Goal: Transaction & Acquisition: Purchase product/service

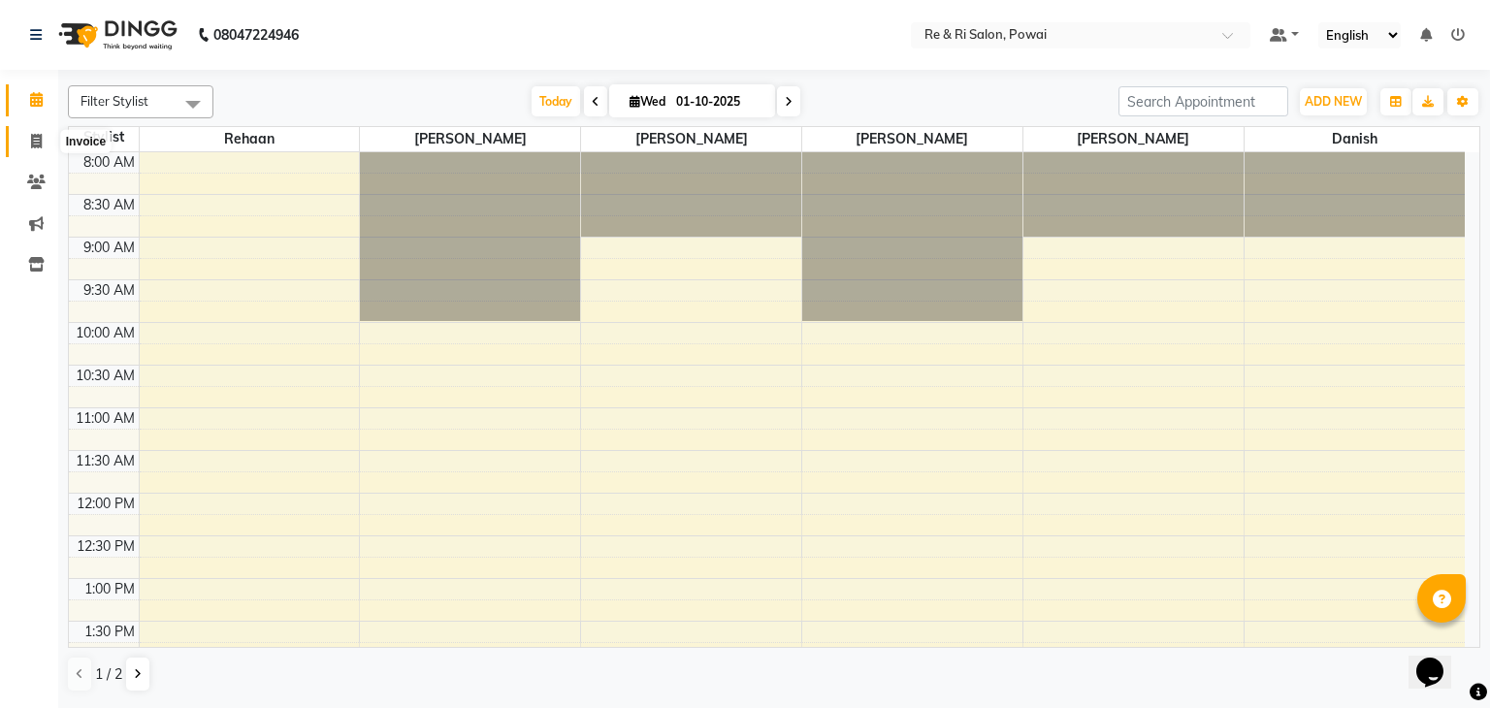
click at [36, 135] on icon at bounding box center [36, 141] width 11 height 15
select select "5364"
select select "service"
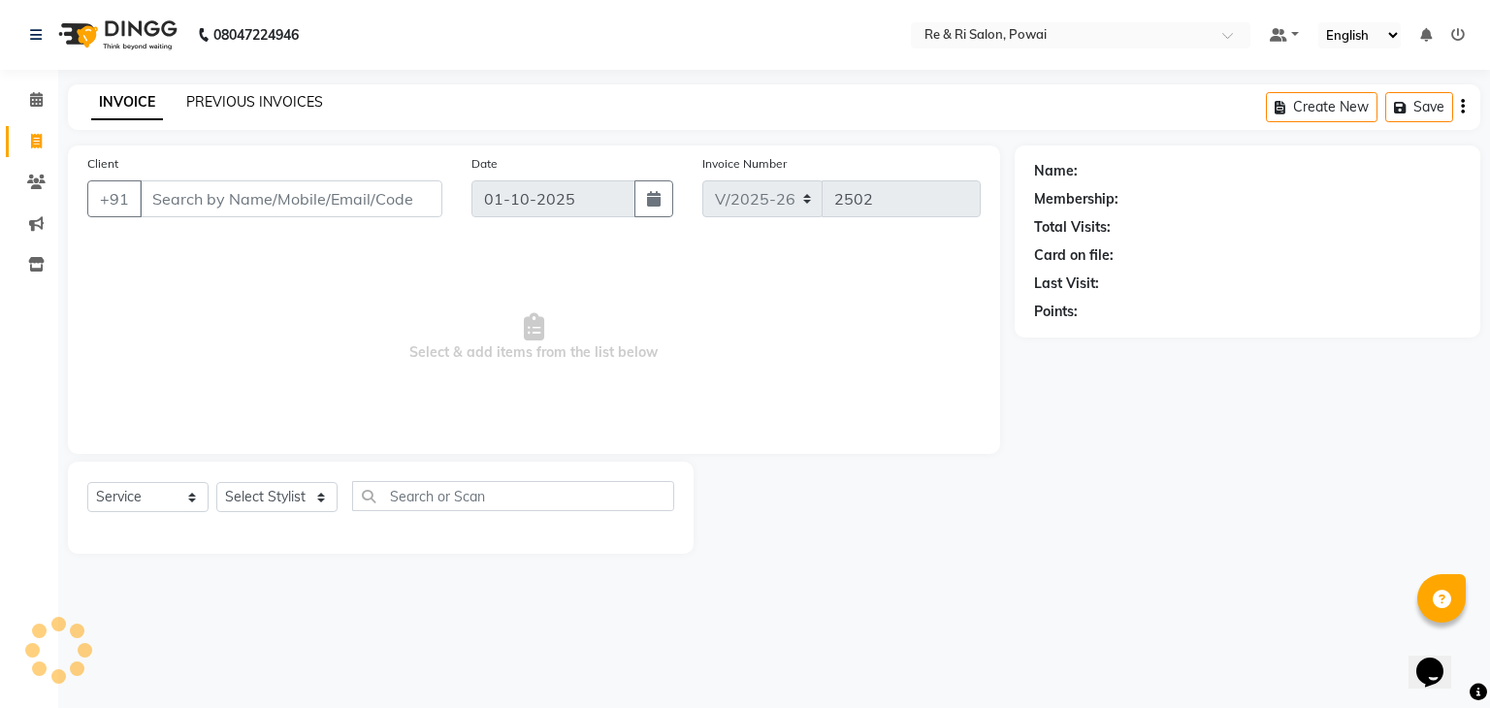
click at [280, 107] on link "PREVIOUS INVOICES" at bounding box center [254, 101] width 137 height 17
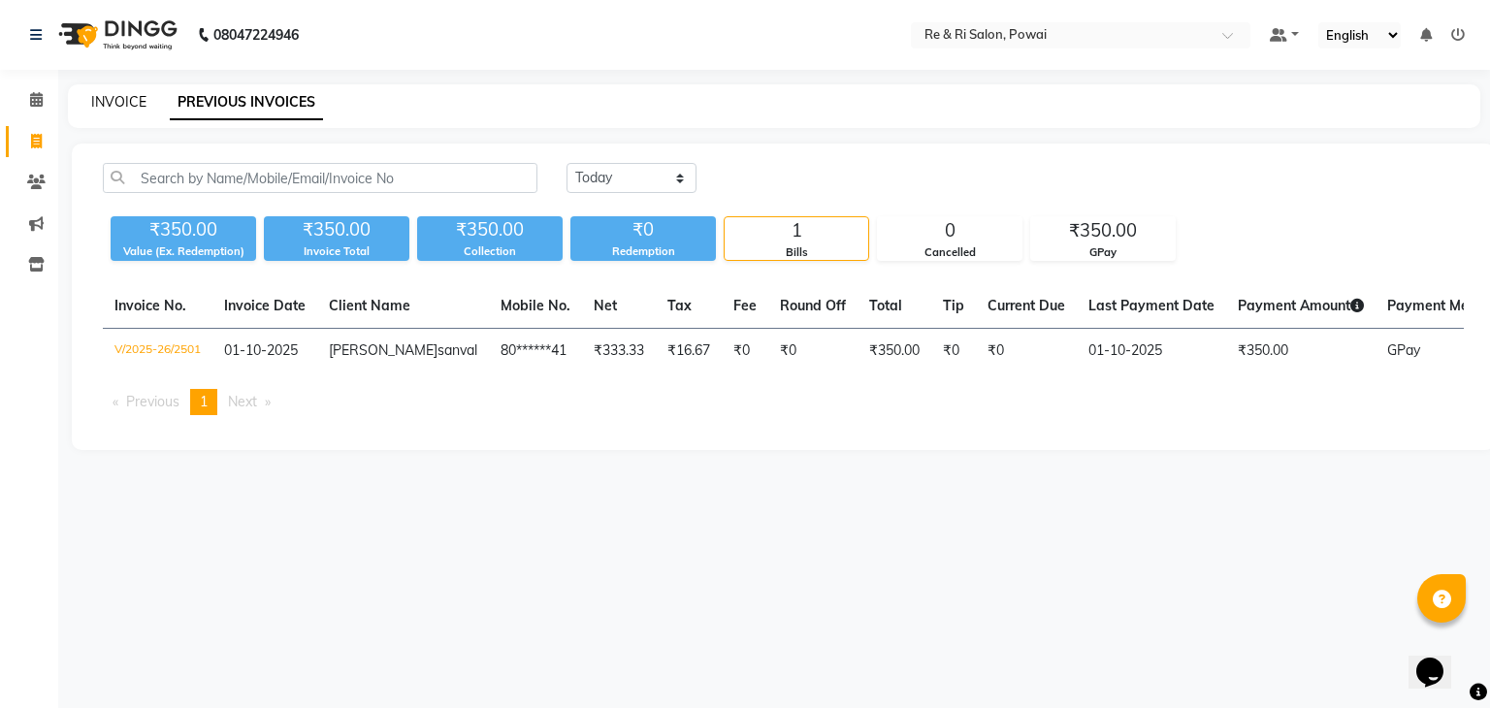
click at [116, 103] on link "INVOICE" at bounding box center [118, 101] width 55 height 17
select select "service"
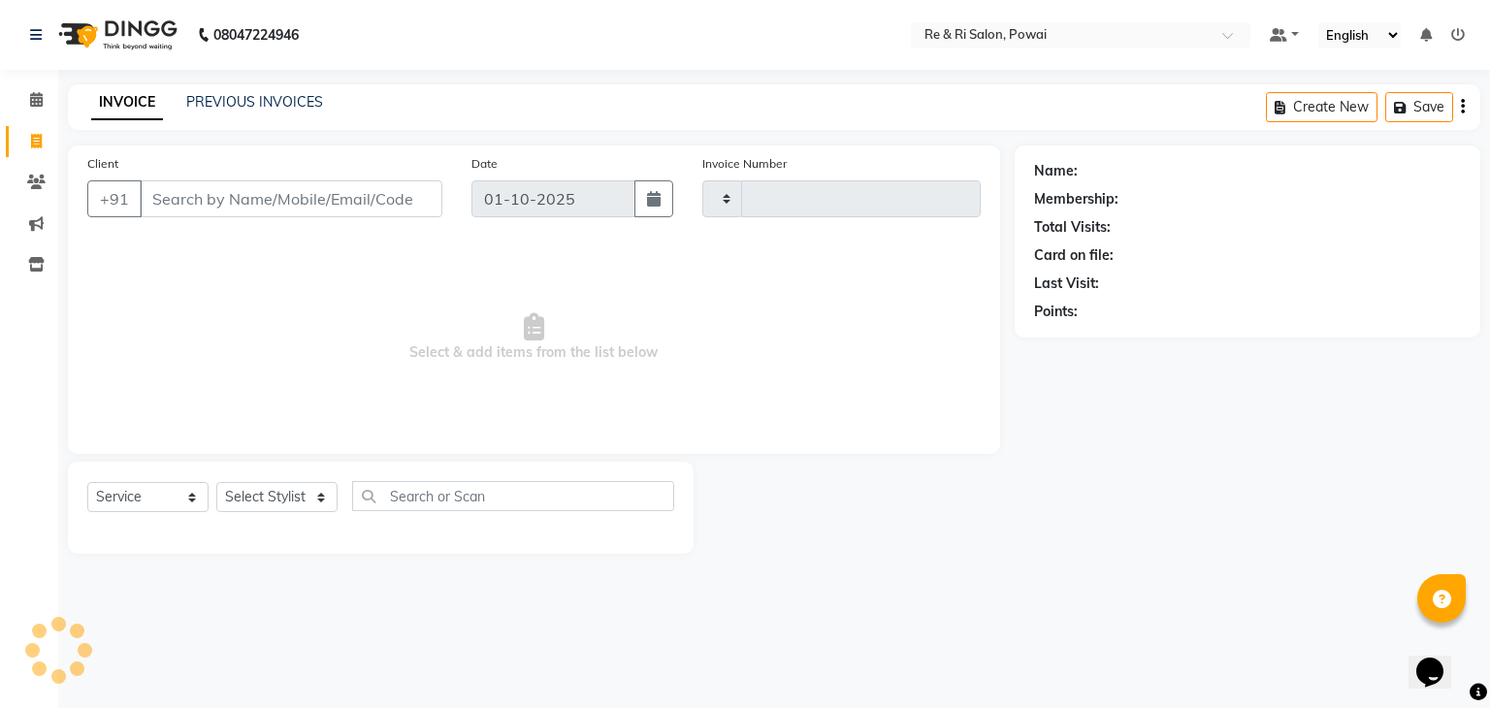
type input "2502"
select select "5364"
click at [287, 501] on select "Select Stylist [PERSON_NAME] Danish Poonam [PERSON_NAME] [PERSON_NAME] [PERSON_…" at bounding box center [276, 497] width 121 height 30
select select "40484"
click at [216, 483] on select "Select Stylist [PERSON_NAME] Danish Poonam [PERSON_NAME] [PERSON_NAME] [PERSON_…" at bounding box center [276, 497] width 121 height 30
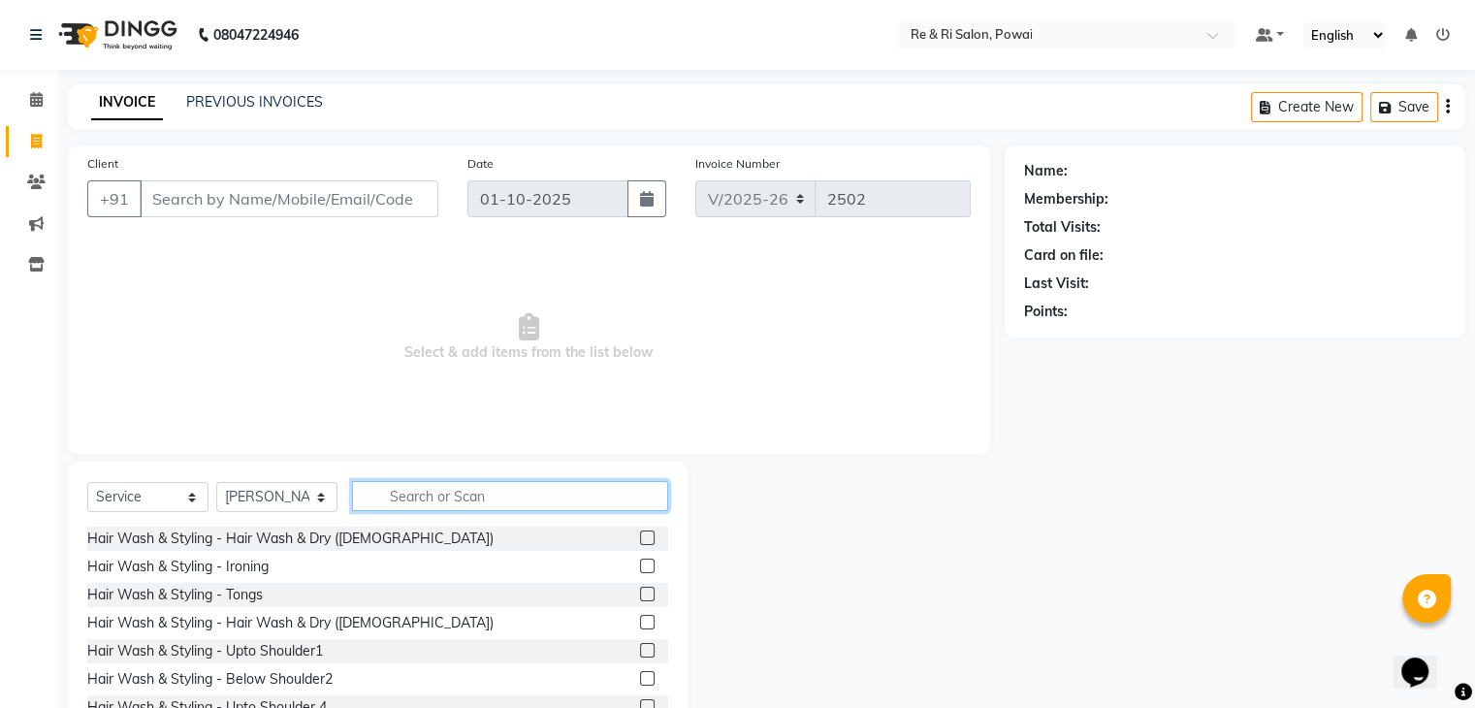
click at [426, 494] on input "text" at bounding box center [510, 496] width 316 height 30
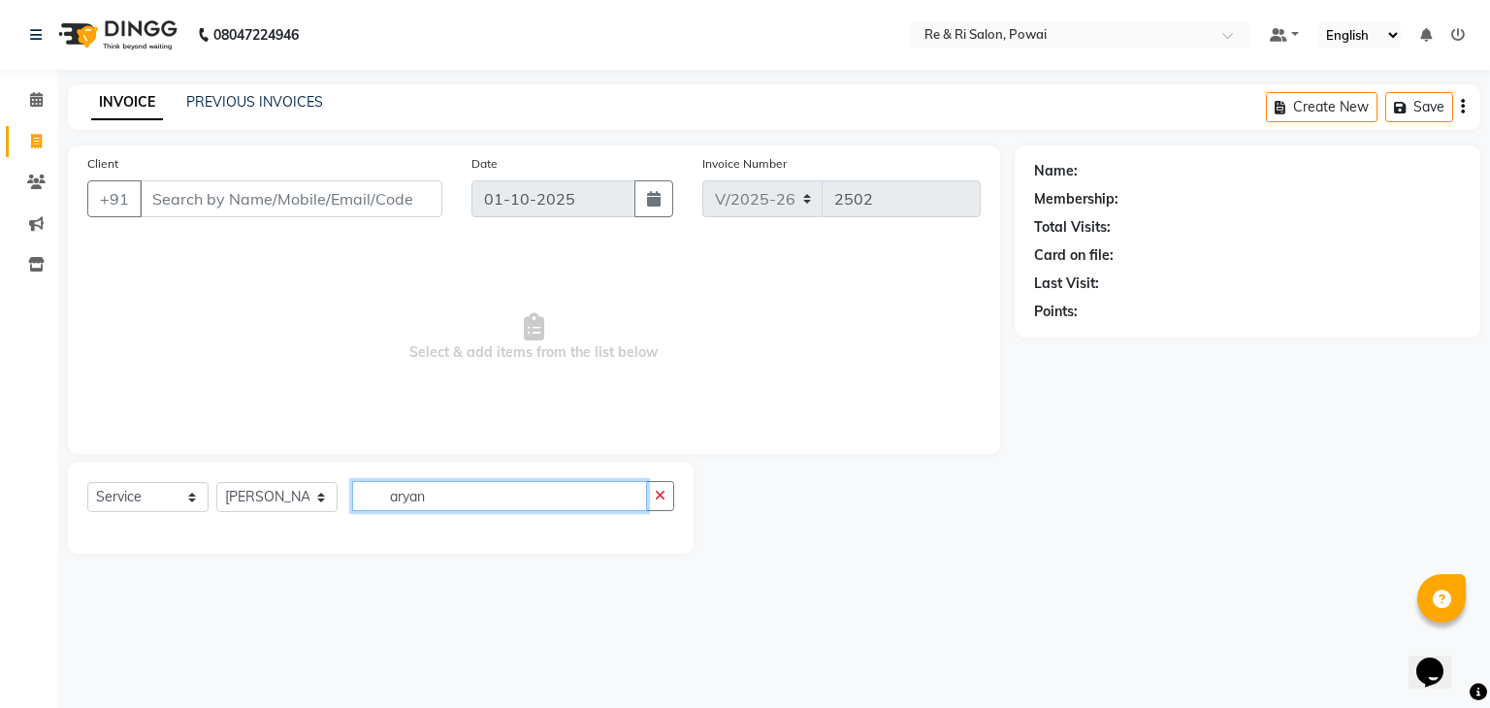
type input "aryan"
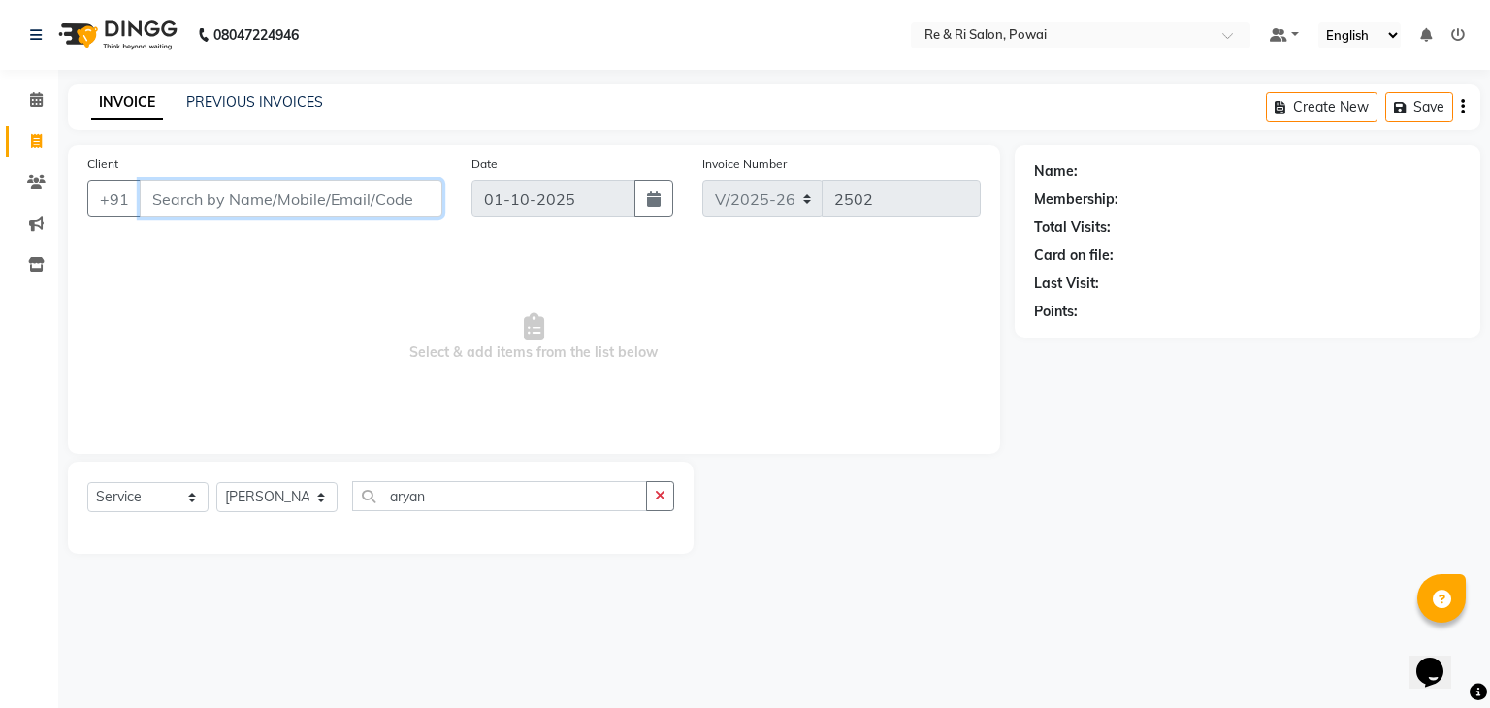
click at [350, 206] on input "Client" at bounding box center [291, 198] width 303 height 37
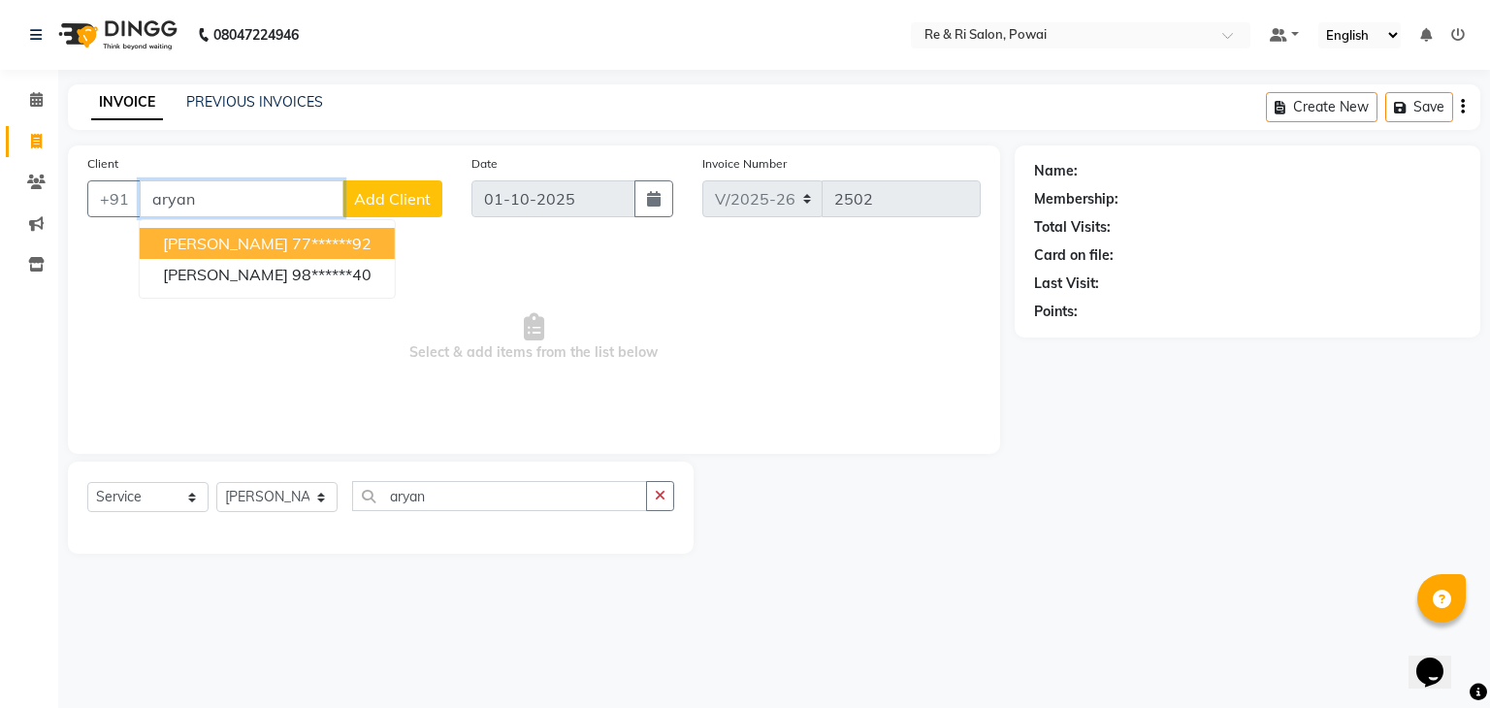
click at [305, 247] on ngb-highlight "77******92" at bounding box center [332, 243] width 80 height 19
type input "77******92"
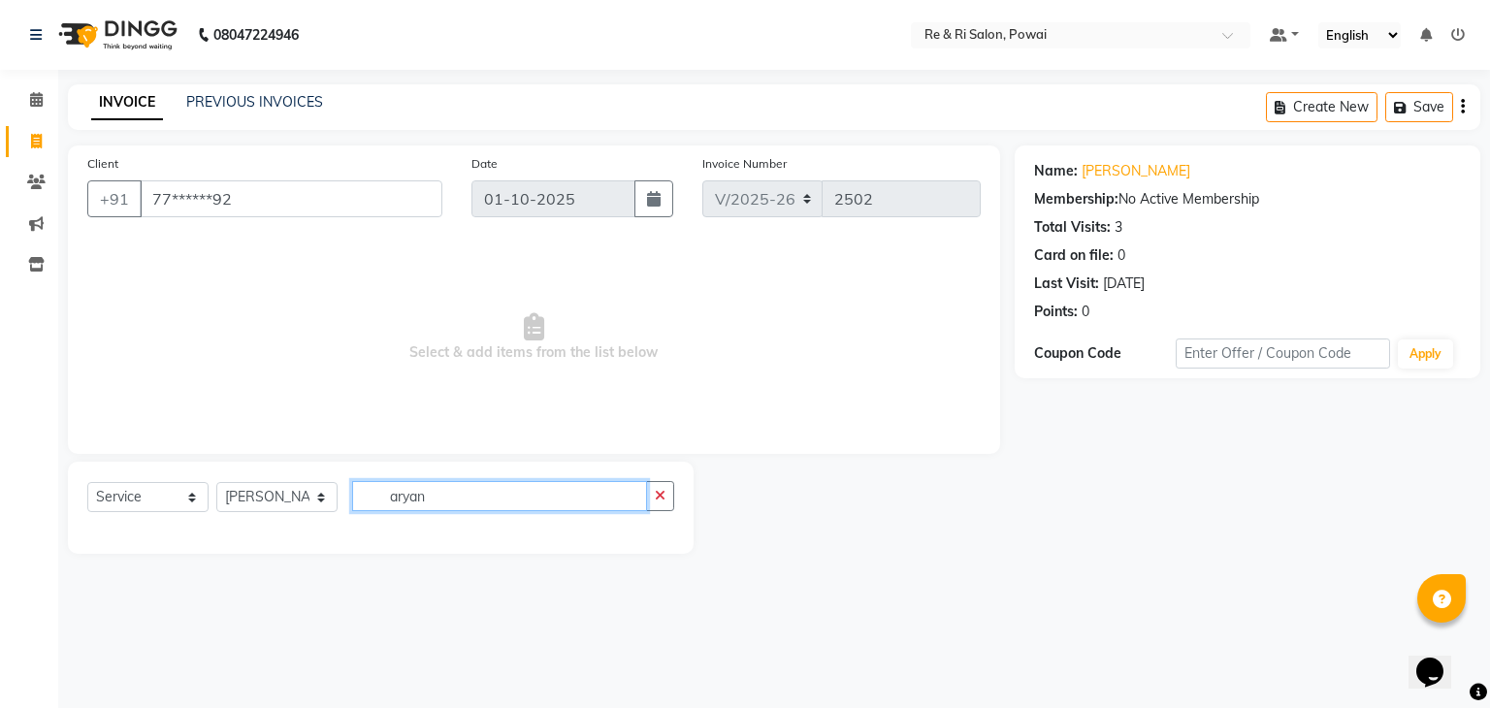
click at [433, 496] on input "aryan" at bounding box center [499, 496] width 295 height 30
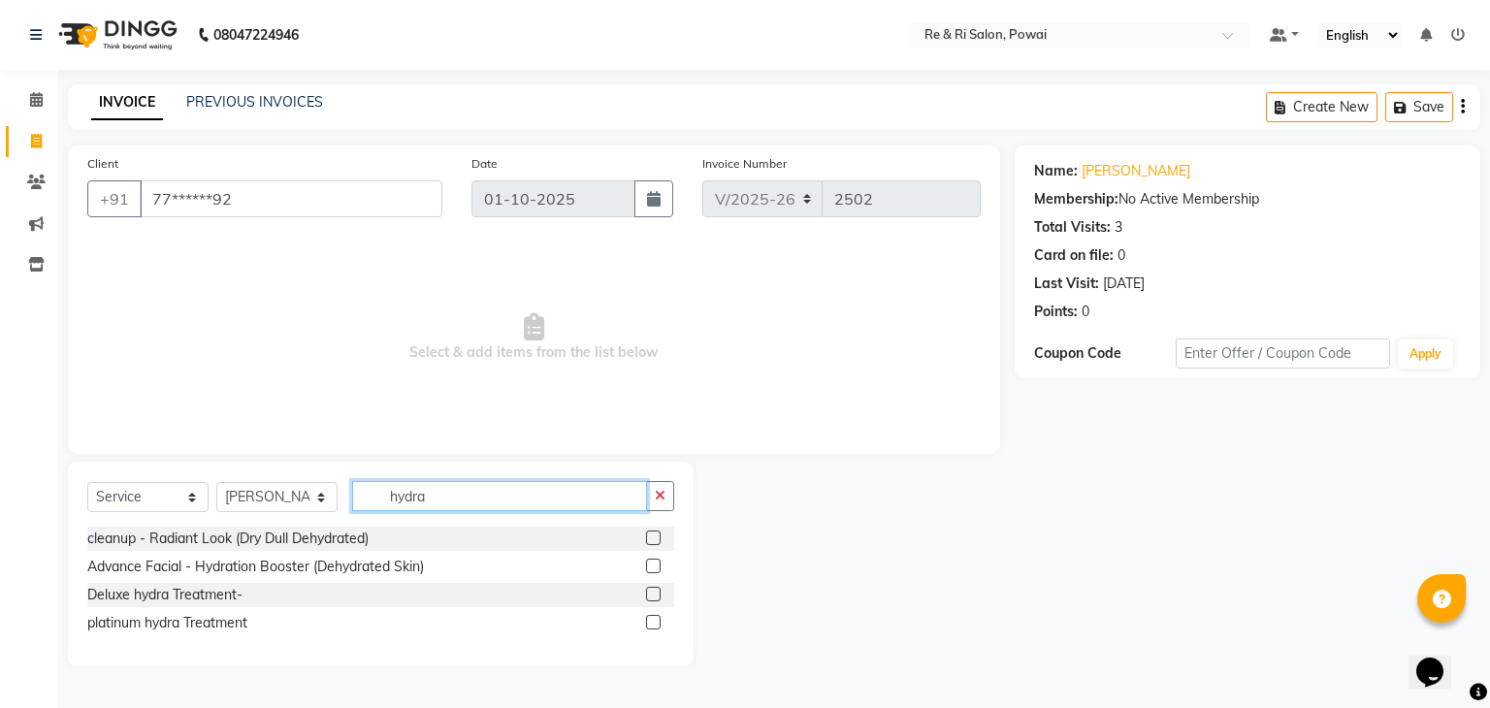
type input "hydra"
click at [652, 629] on div at bounding box center [652, 625] width 13 height 20
click at [652, 619] on label at bounding box center [653, 622] width 15 height 15
click at [652, 619] on input "checkbox" at bounding box center [652, 623] width 13 height 13
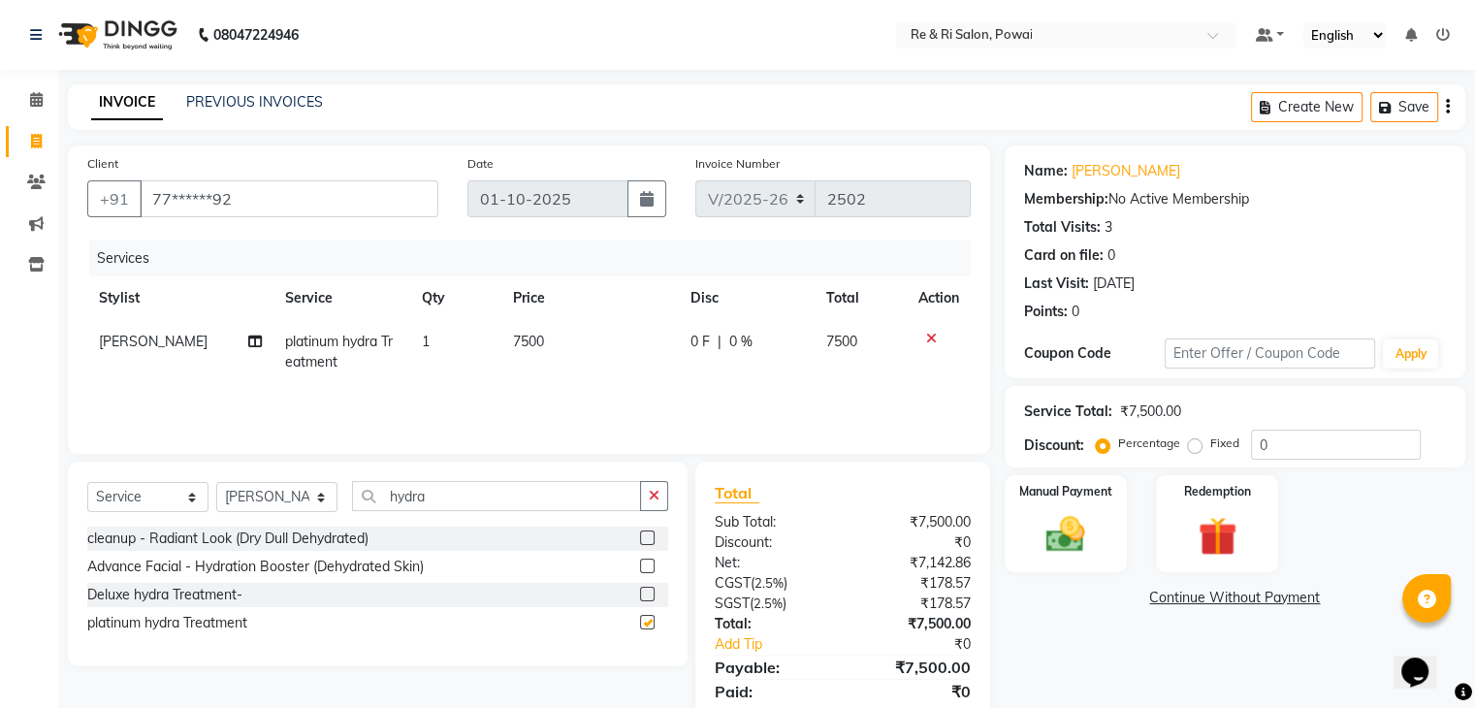
checkbox input "false"
click at [450, 491] on input "hydra" at bounding box center [496, 496] width 289 height 30
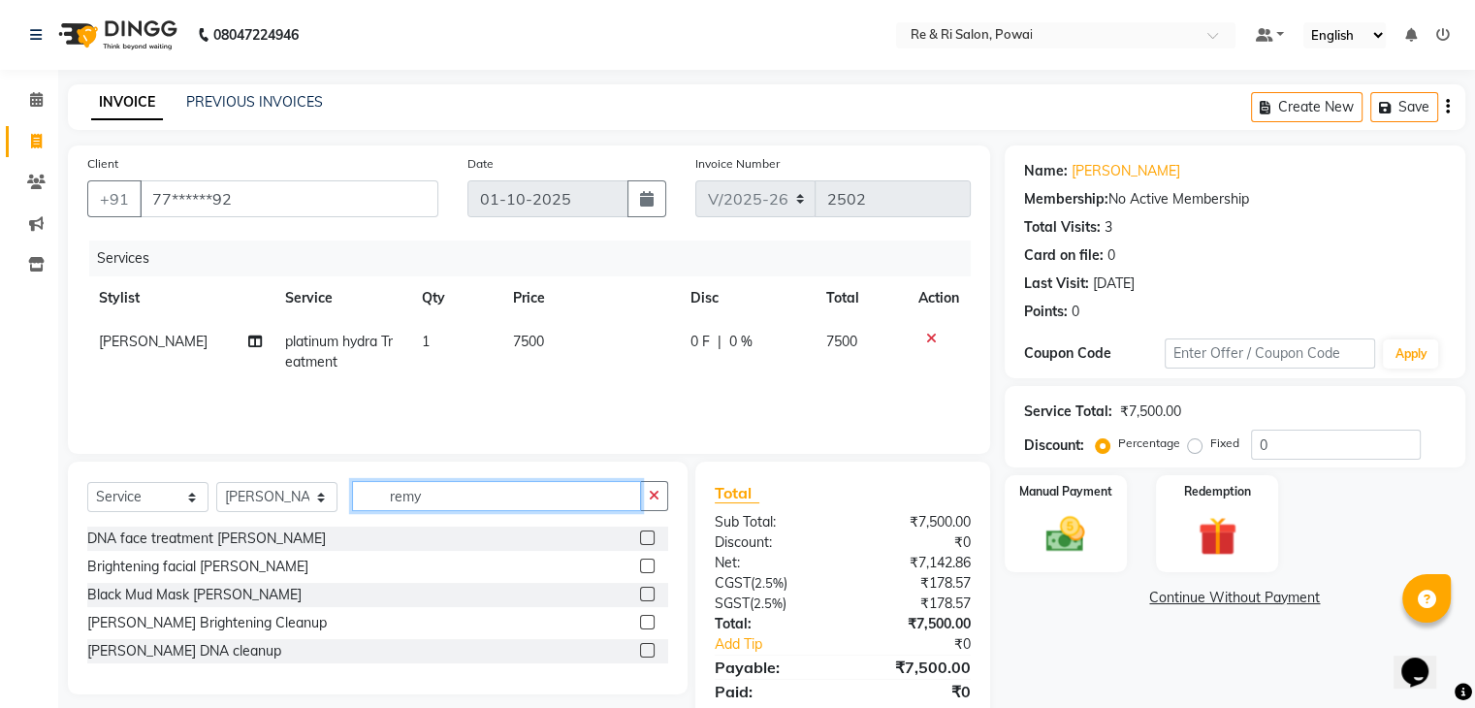
type input "remy"
click at [643, 567] on label at bounding box center [647, 566] width 15 height 15
click at [643, 567] on input "checkbox" at bounding box center [646, 567] width 13 height 13
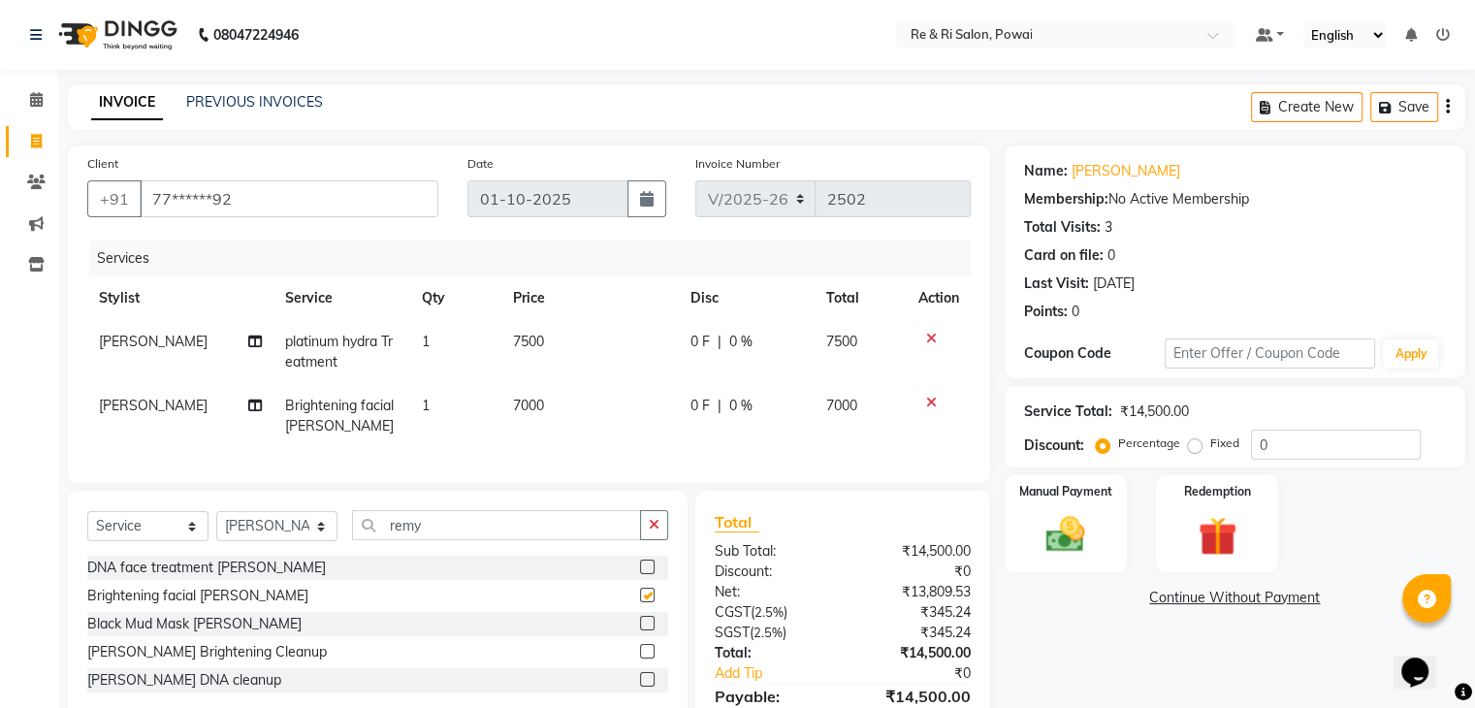
checkbox input "false"
click at [691, 343] on span "0 F" at bounding box center [700, 342] width 19 height 20
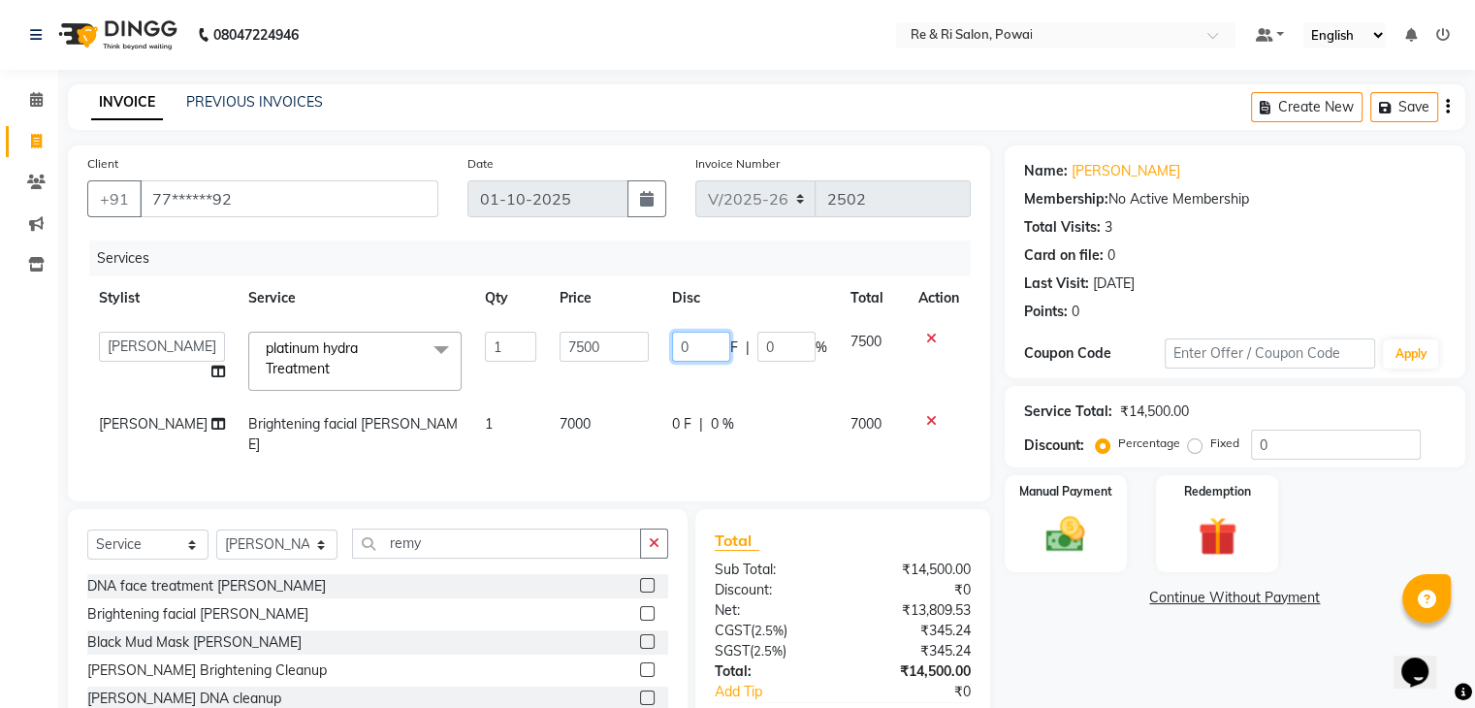
click at [690, 343] on input "0" at bounding box center [701, 347] width 58 height 30
type input "7500"
drag, startPoint x: 681, startPoint y: 357, endPoint x: 655, endPoint y: 392, distance: 43.6
click at [660, 392] on td "7500 F | 0 %" at bounding box center [749, 361] width 178 height 82
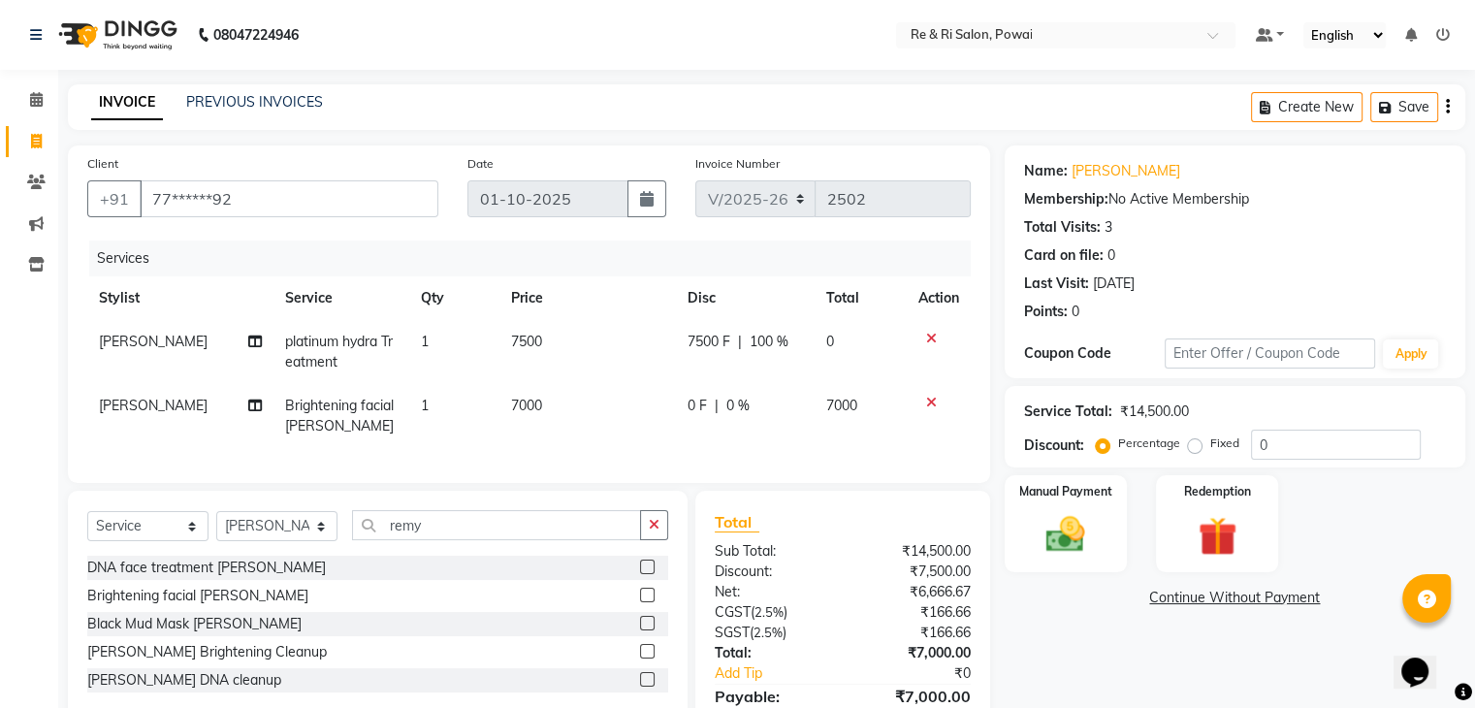
click at [655, 392] on tbody "ana platinum hydra Treatment 1 7500 7500 F | 100 % 0 ana Brightening facial Rem…" at bounding box center [529, 384] width 884 height 128
click at [688, 408] on span "0 F" at bounding box center [697, 406] width 19 height 20
click at [687, 408] on td "0 F | 0 %" at bounding box center [746, 416] width 140 height 64
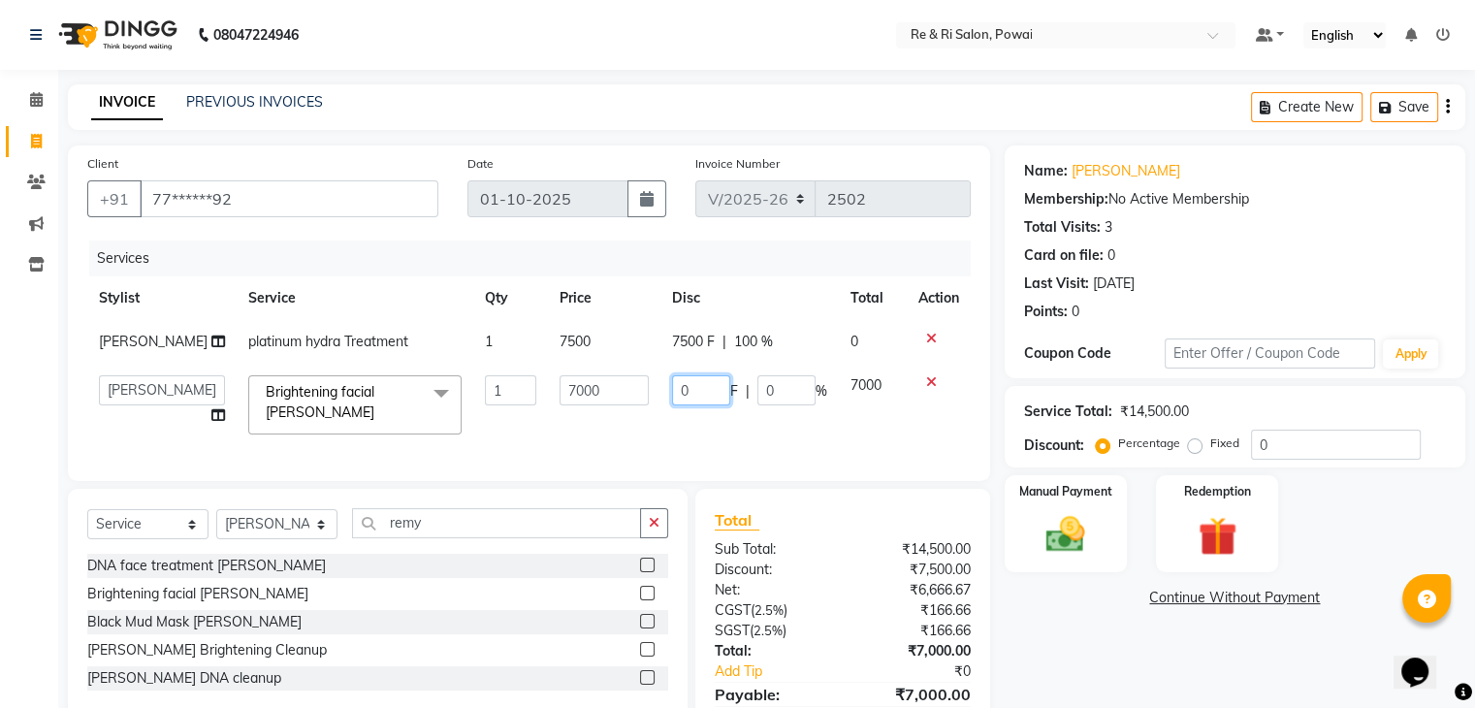
click at [688, 394] on input "0" at bounding box center [701, 390] width 58 height 30
type input "01500"
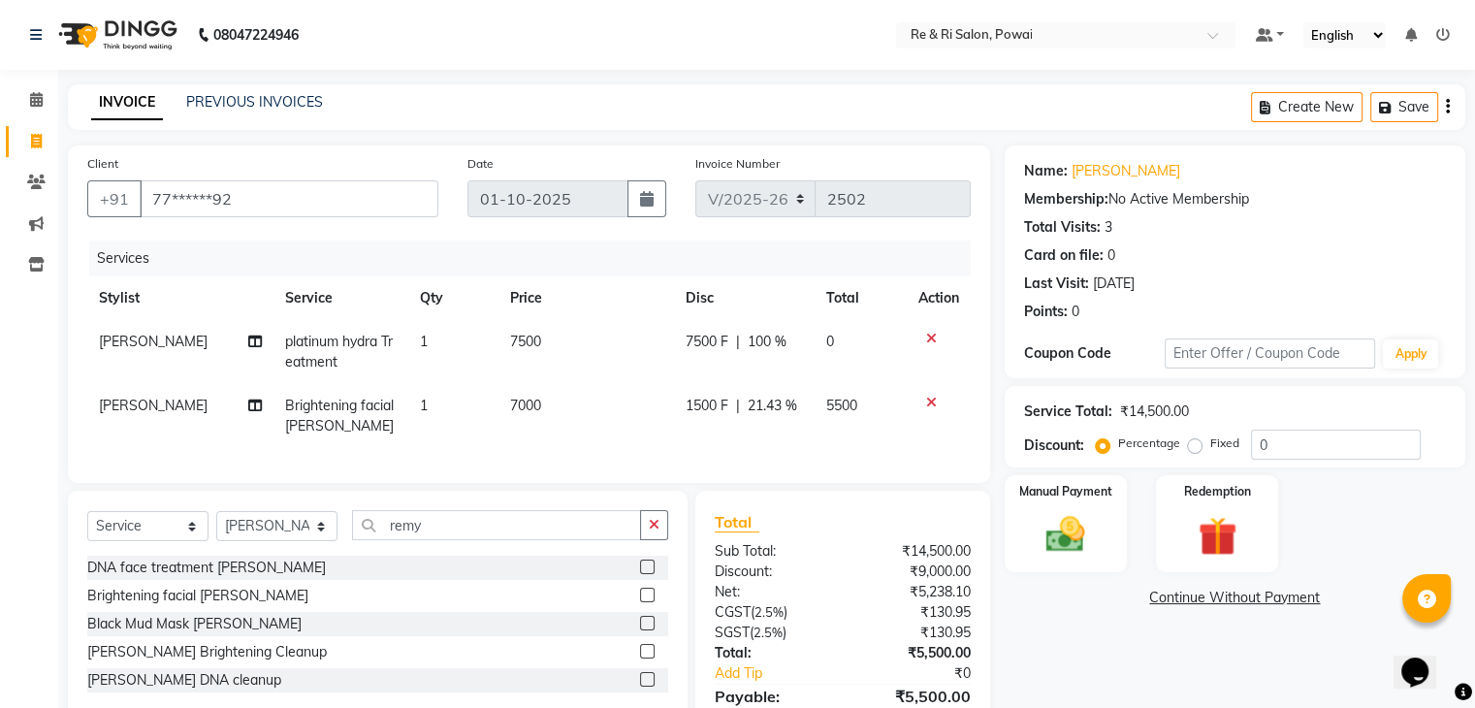
click at [631, 443] on td "7000" at bounding box center [586, 416] width 176 height 64
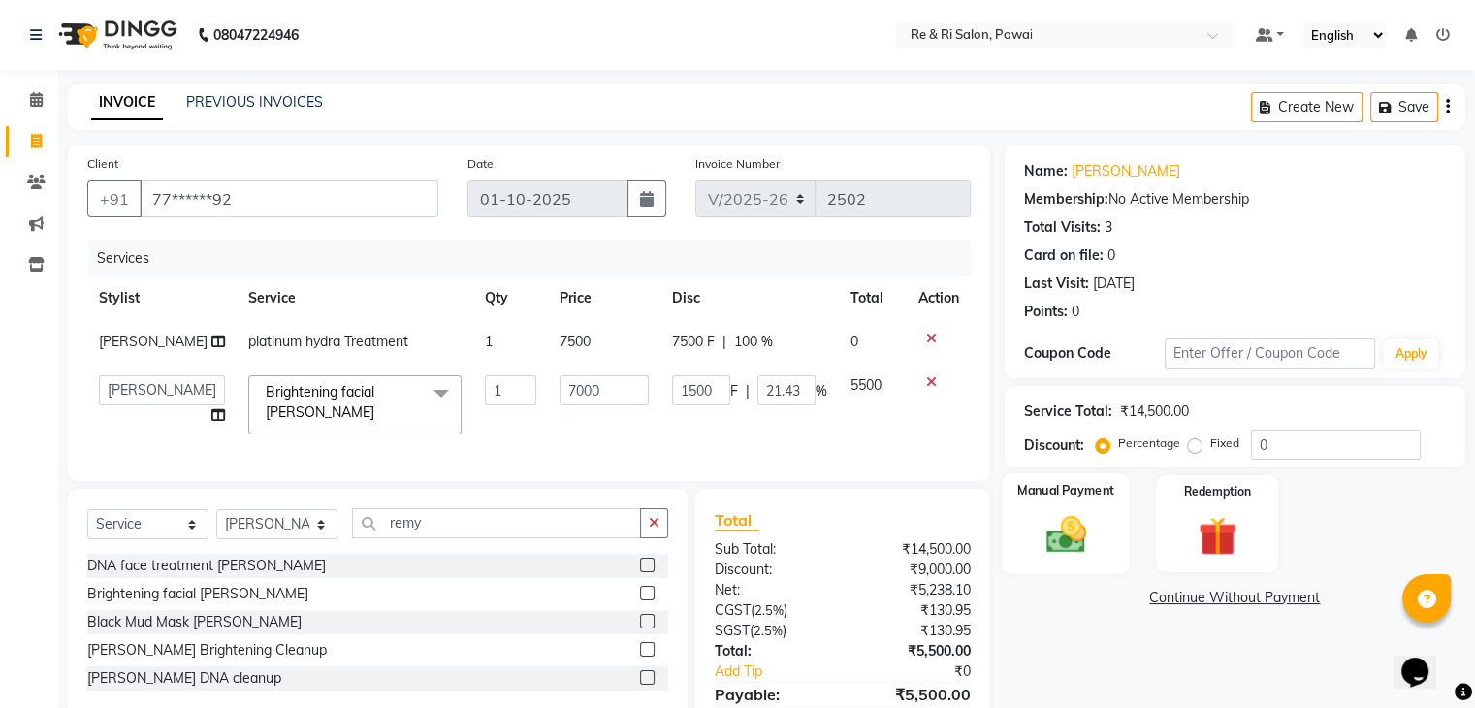
click at [1061, 544] on img at bounding box center [1065, 535] width 65 height 47
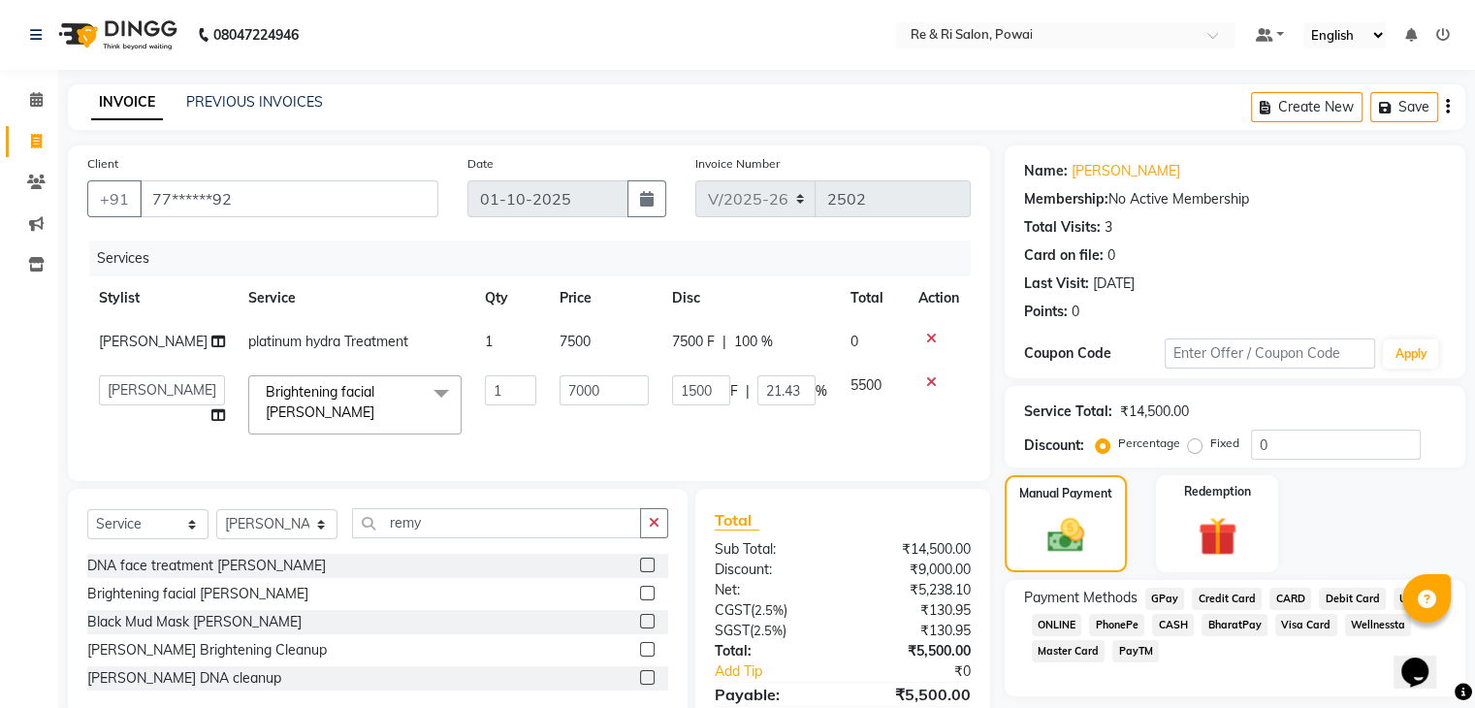
scroll to position [110, 0]
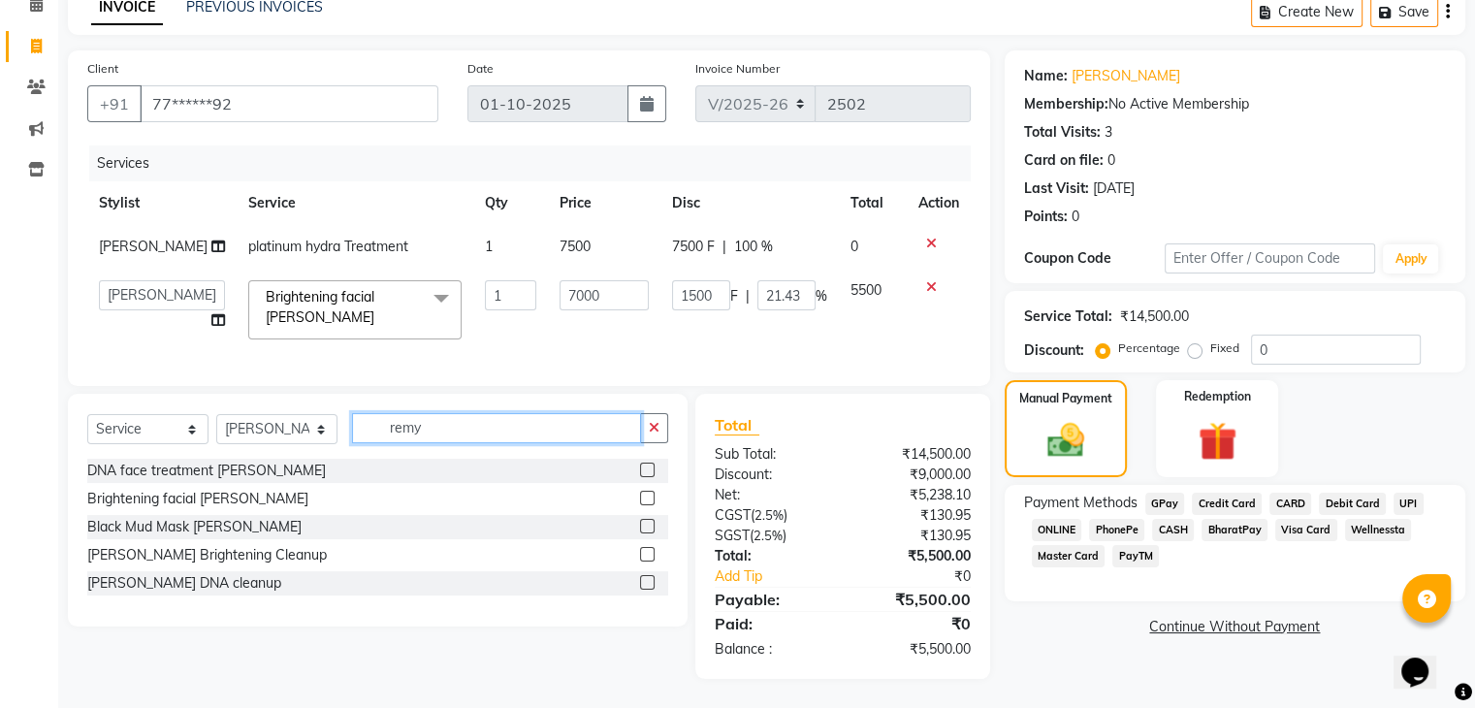
click at [420, 428] on input "remy" at bounding box center [496, 428] width 289 height 30
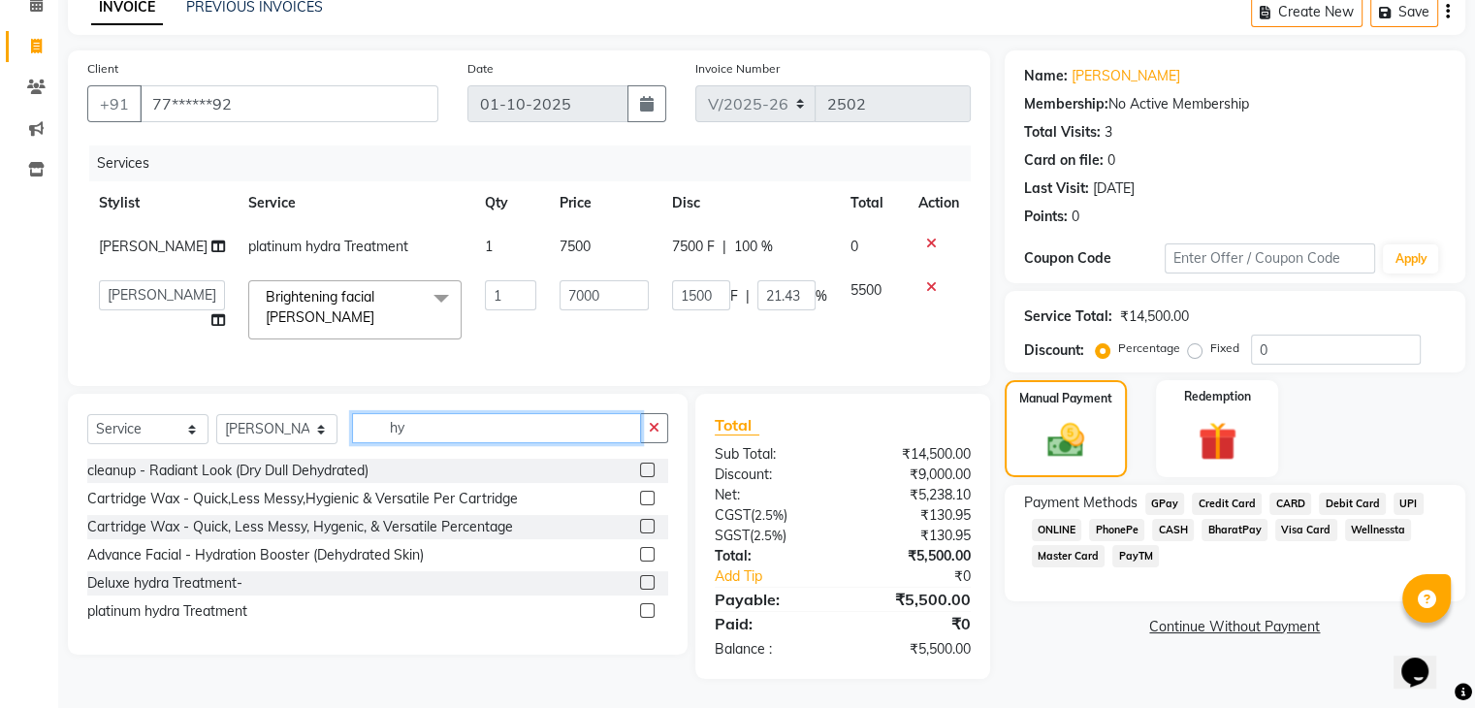
click at [420, 428] on input "hy" at bounding box center [496, 428] width 289 height 30
type input "h"
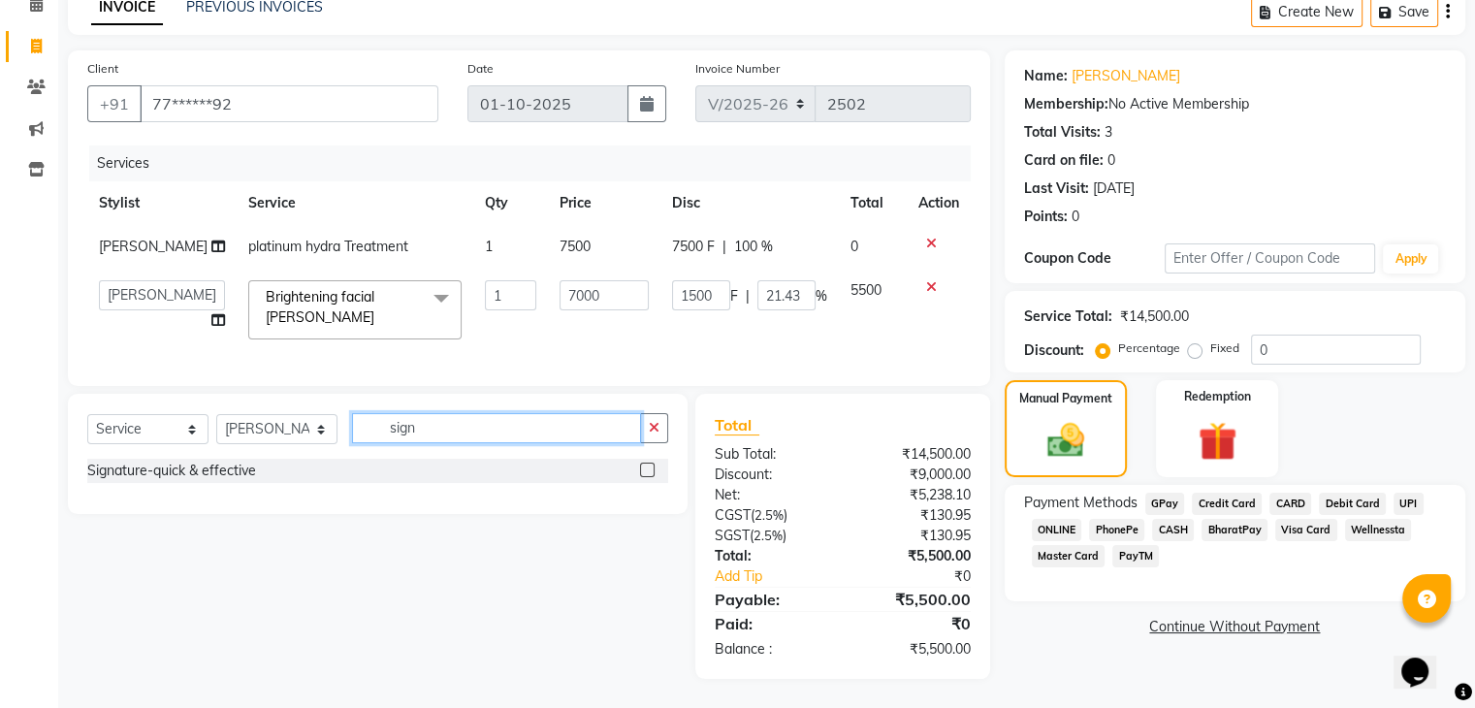
type input "sign"
click at [643, 469] on label at bounding box center [647, 470] width 15 height 15
click at [643, 469] on input "checkbox" at bounding box center [646, 471] width 13 height 13
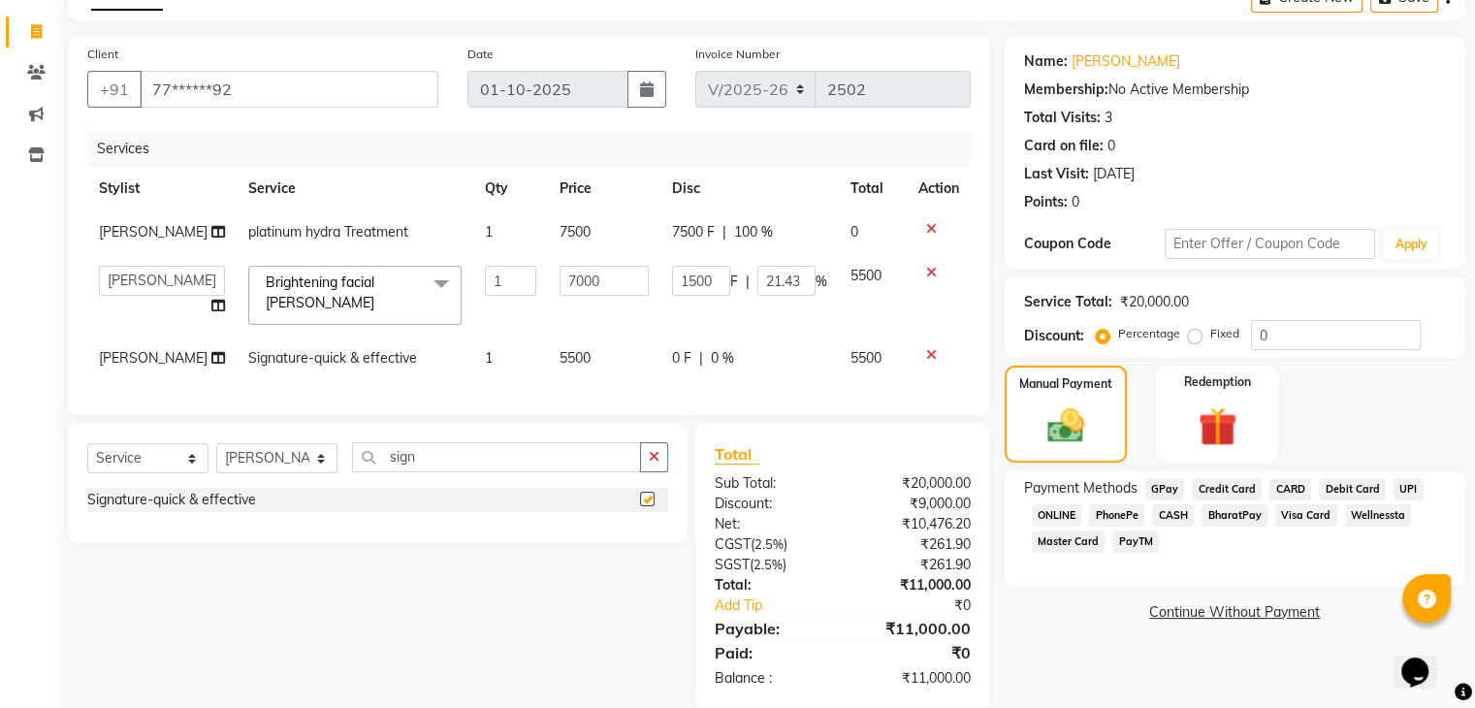
checkbox input "false"
click at [712, 354] on span "0 %" at bounding box center [722, 358] width 23 height 20
click at [775, 357] on div "0 F | 0 %" at bounding box center [749, 358] width 155 height 20
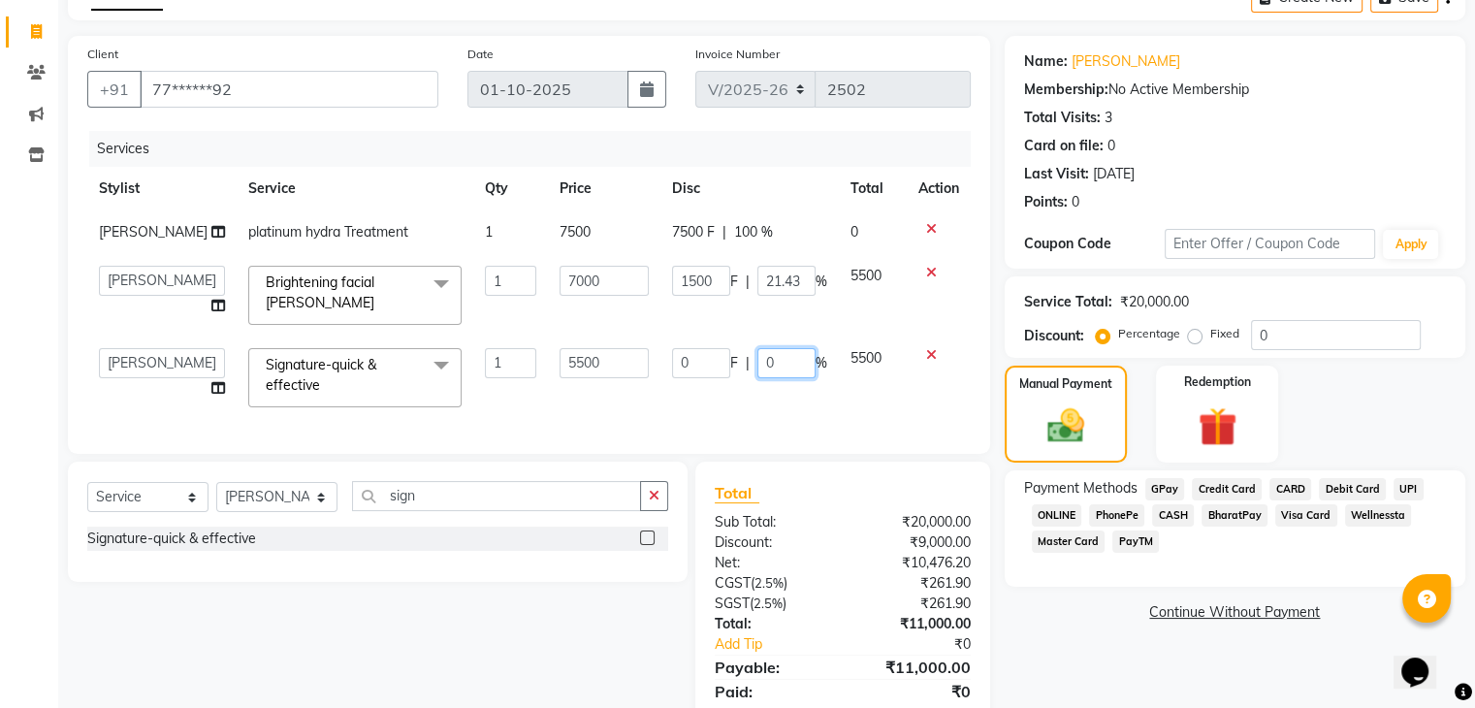
click at [775, 357] on input "0" at bounding box center [786, 363] width 58 height 30
type input "50"
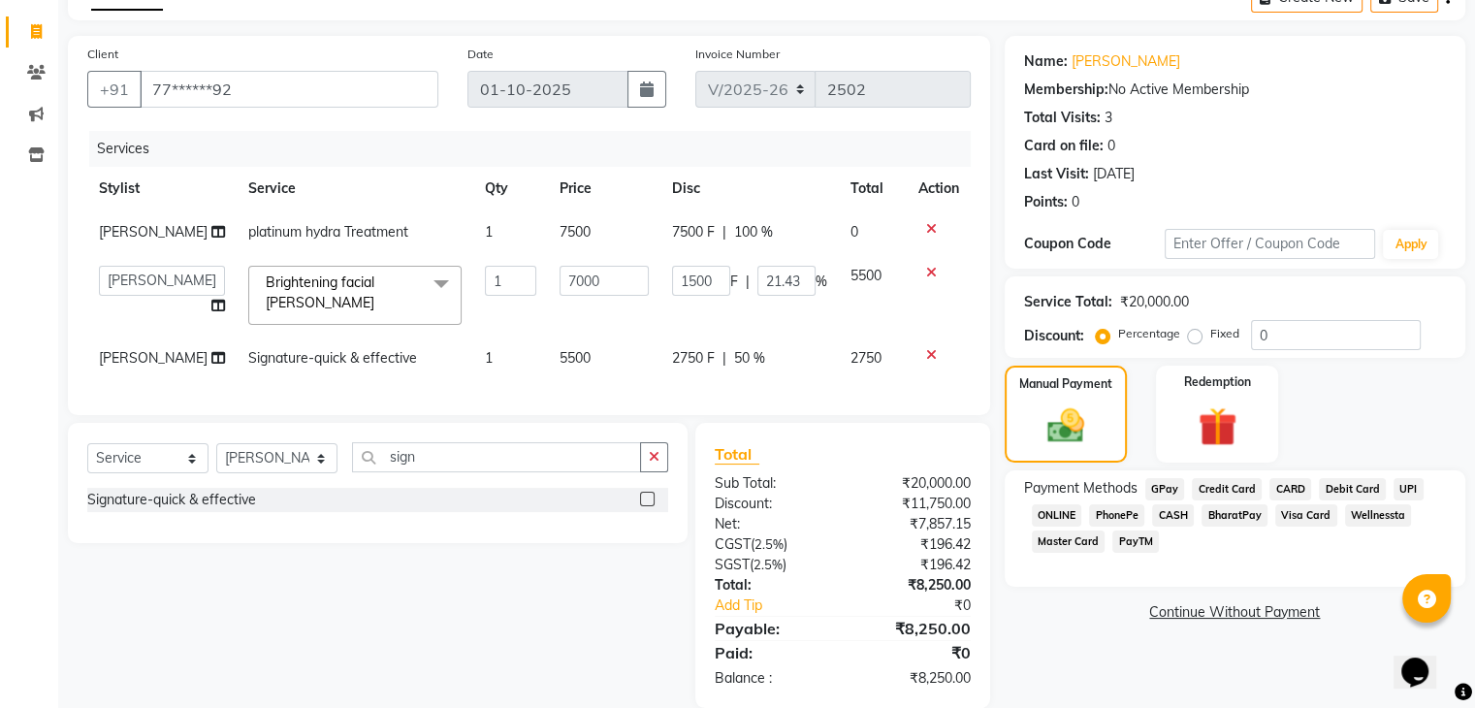
click at [717, 395] on div "Services Stylist Service Qty Price Disc Total Action ana platinum hydra Treatme…" at bounding box center [529, 263] width 884 height 265
click at [287, 473] on select "Select Stylist [PERSON_NAME] Danish Poonam [PERSON_NAME] [PERSON_NAME] [PERSON_…" at bounding box center [276, 458] width 121 height 30
drag, startPoint x: 458, startPoint y: 499, endPoint x: 438, endPoint y: 478, distance: 28.8
click at [438, 478] on div "Select Service Product Membership Package Voucher Prepaid Gift Card Select Styl…" at bounding box center [377, 465] width 581 height 46
click at [438, 472] on input "sign" at bounding box center [496, 457] width 289 height 30
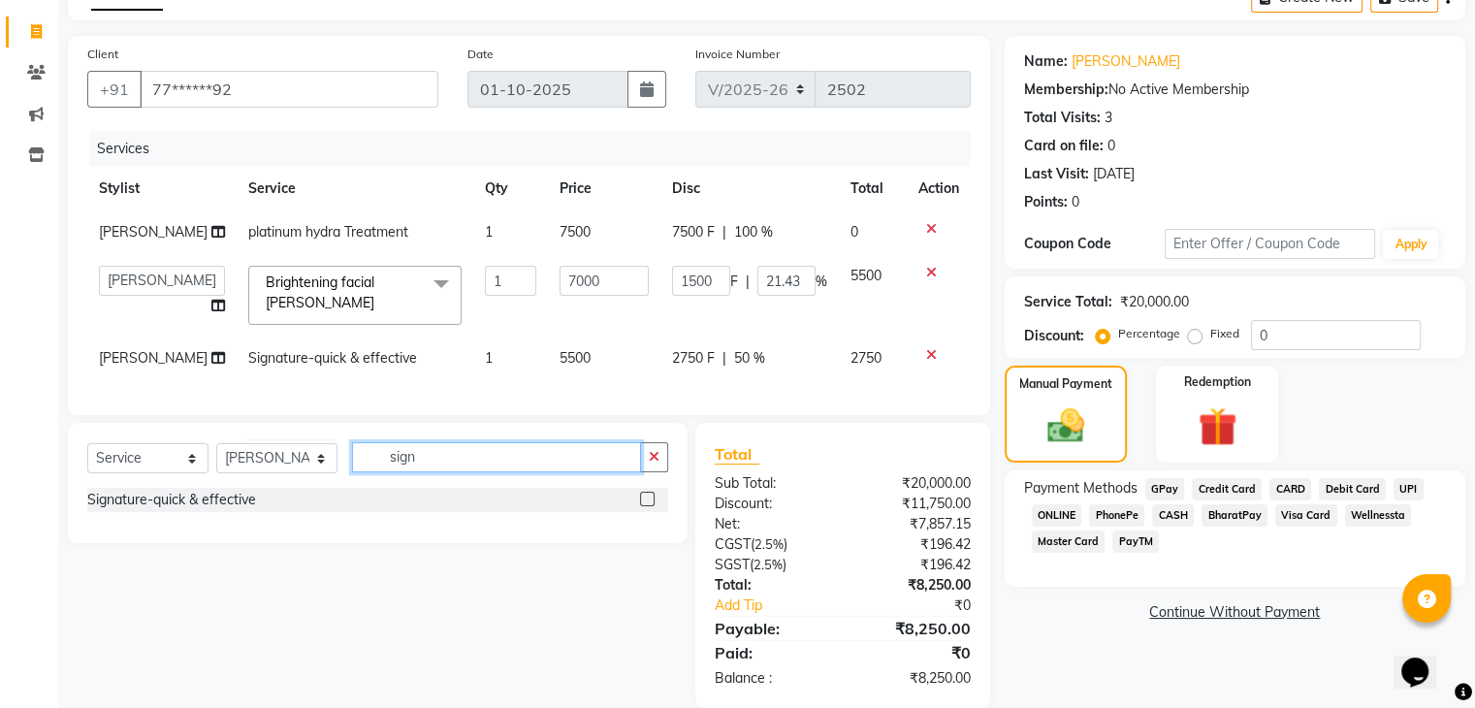
click at [438, 472] on input "sign" at bounding box center [496, 457] width 289 height 30
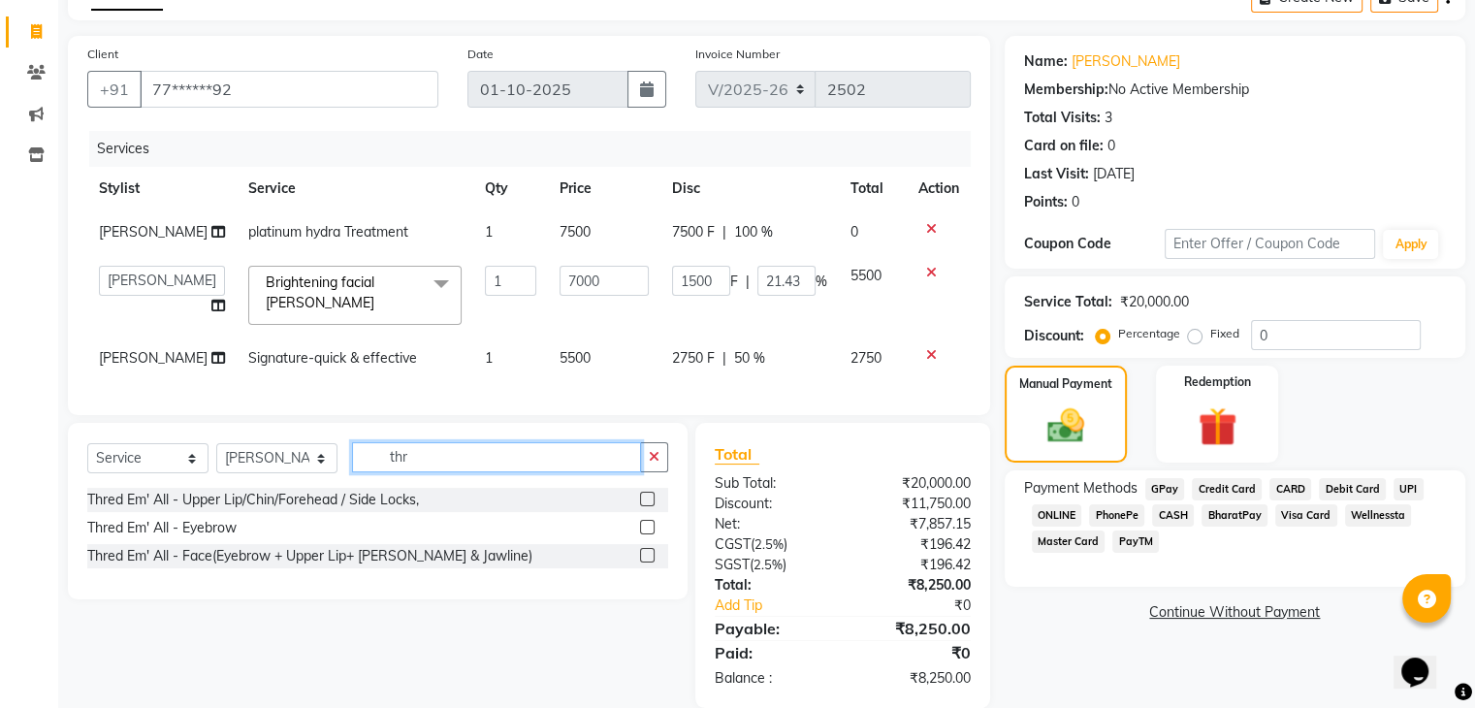
type input "thr"
click at [644, 506] on label at bounding box center [647, 499] width 15 height 15
click at [644, 506] on input "checkbox" at bounding box center [646, 500] width 13 height 13
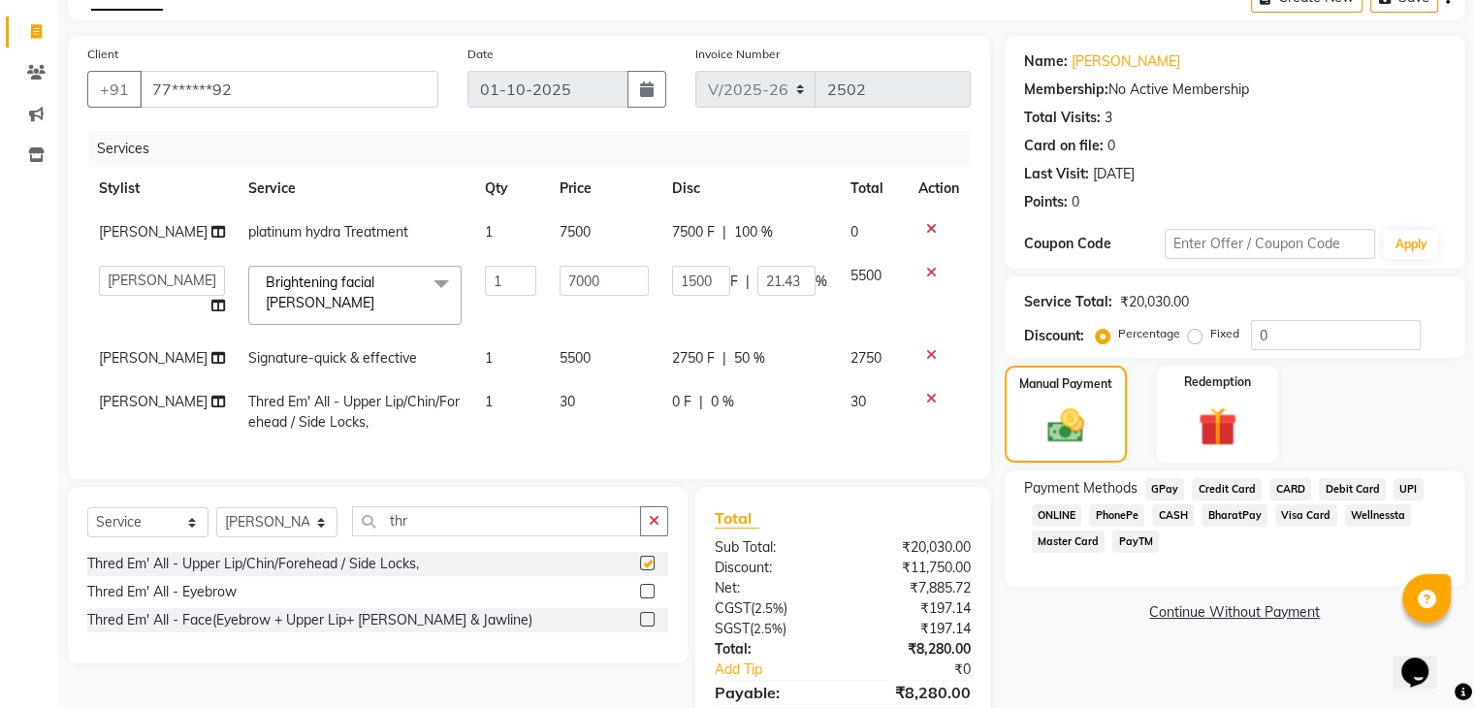
checkbox input "false"
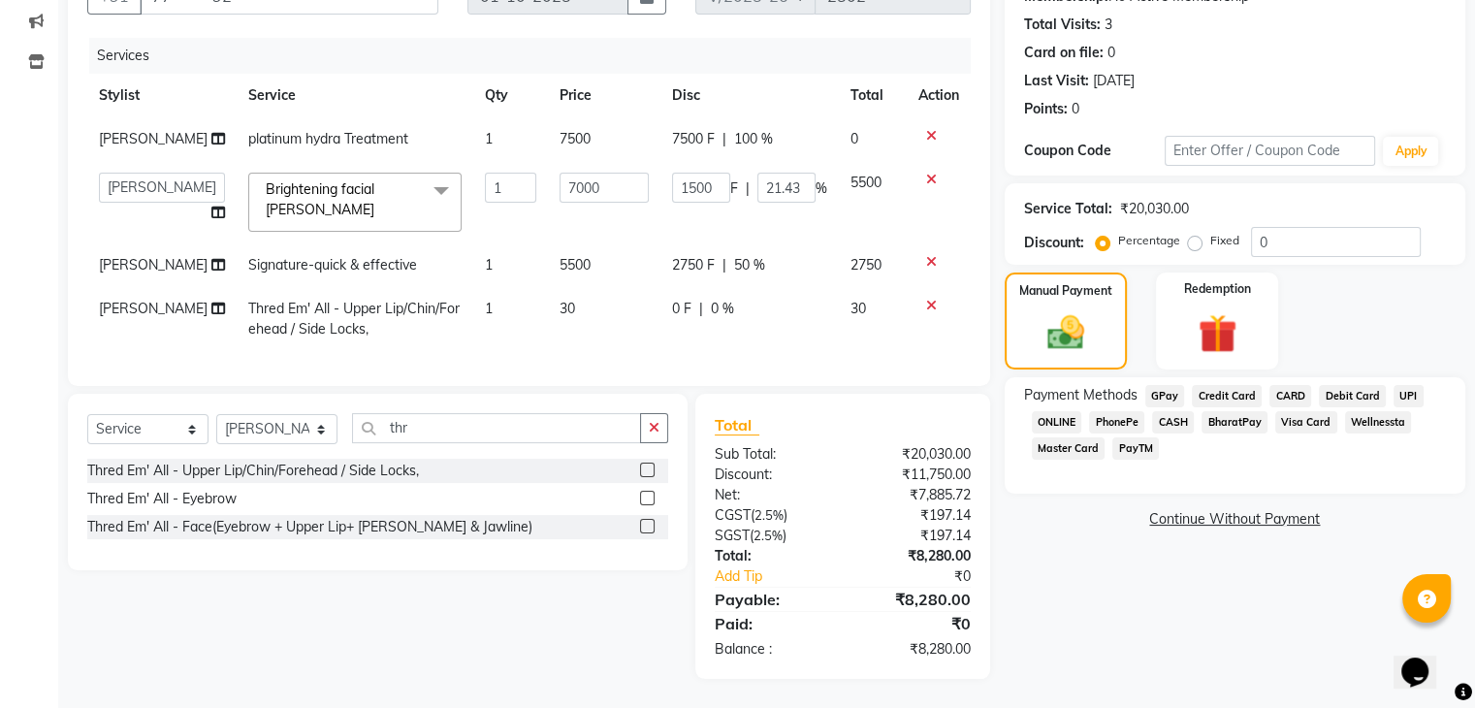
scroll to position [217, 0]
click at [272, 440] on select "Select Stylist [PERSON_NAME] Danish Poonam [PERSON_NAME] [PERSON_NAME] [PERSON_…" at bounding box center [276, 429] width 121 height 30
select select "35434"
click at [216, 415] on select "Select Stylist [PERSON_NAME] Danish Poonam [PERSON_NAME] [PERSON_NAME] [PERSON_…" at bounding box center [276, 429] width 121 height 30
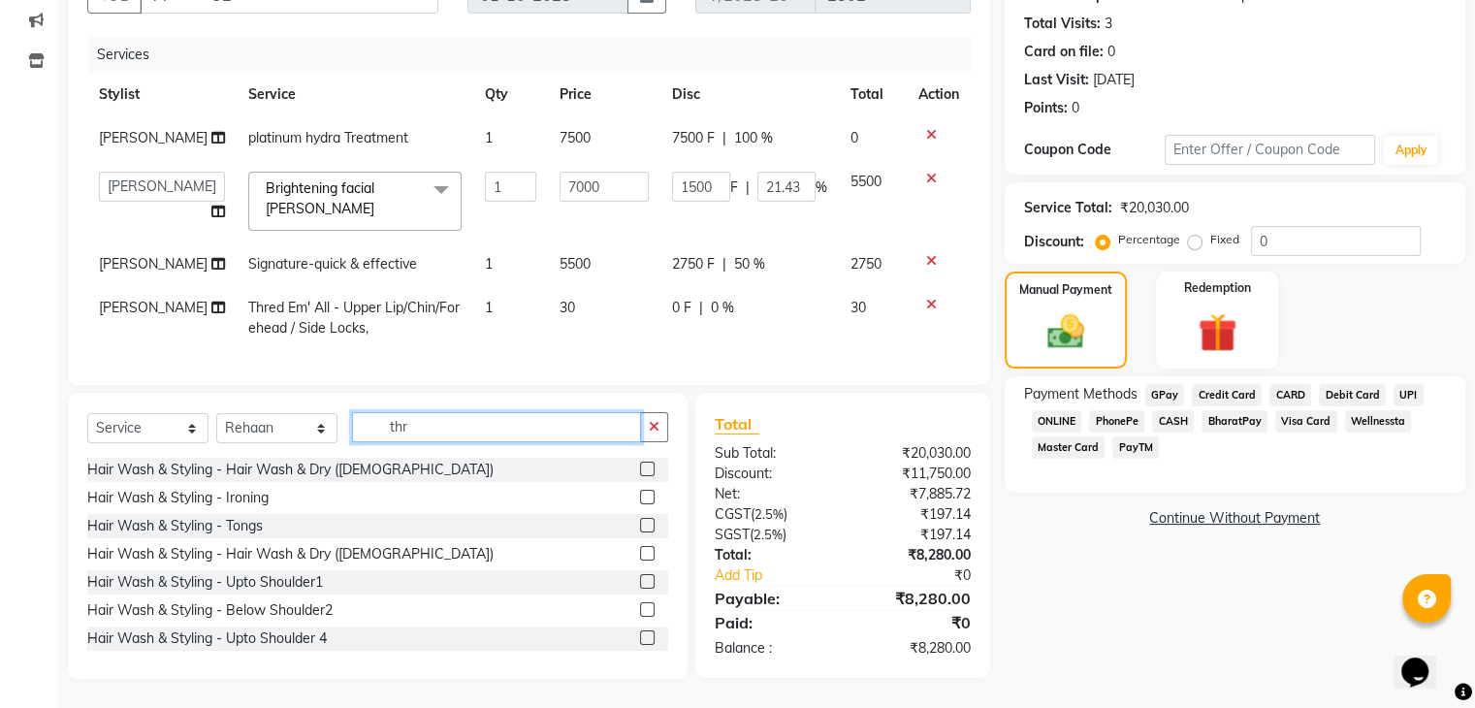
click at [421, 421] on input "thr" at bounding box center [496, 427] width 289 height 30
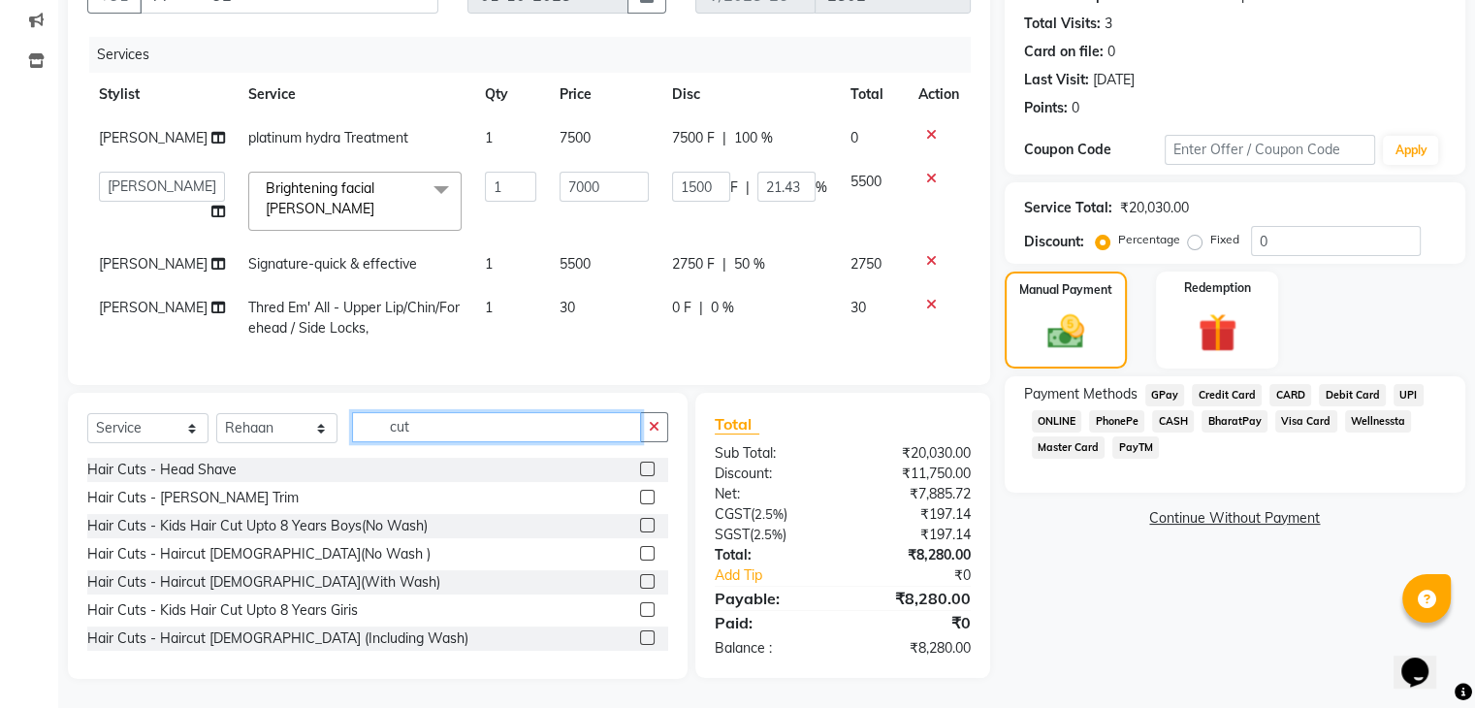
type input "cut"
click at [640, 498] on label at bounding box center [647, 497] width 15 height 15
click at [640, 498] on input "checkbox" at bounding box center [646, 498] width 13 height 13
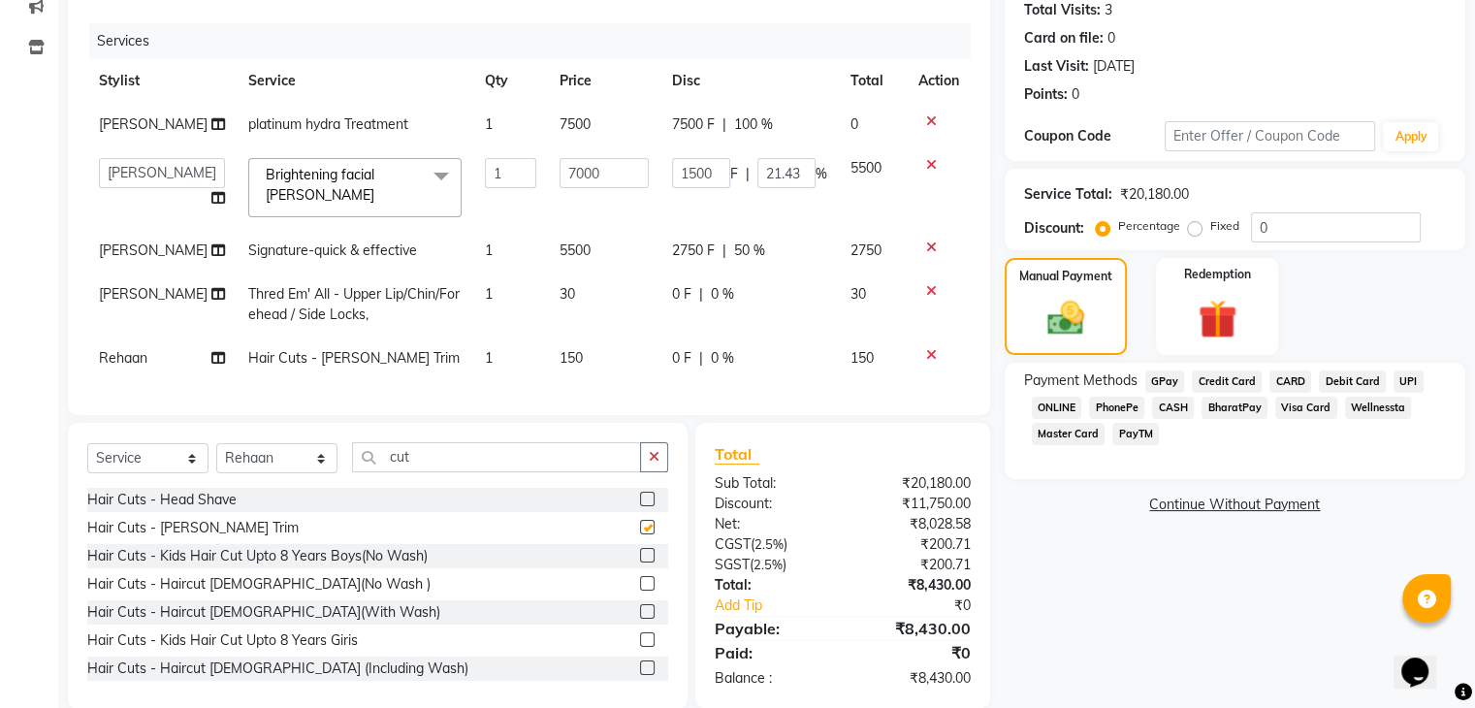
checkbox input "false"
click at [640, 591] on label at bounding box center [647, 583] width 15 height 15
click at [640, 591] on input "checkbox" at bounding box center [646, 584] width 13 height 13
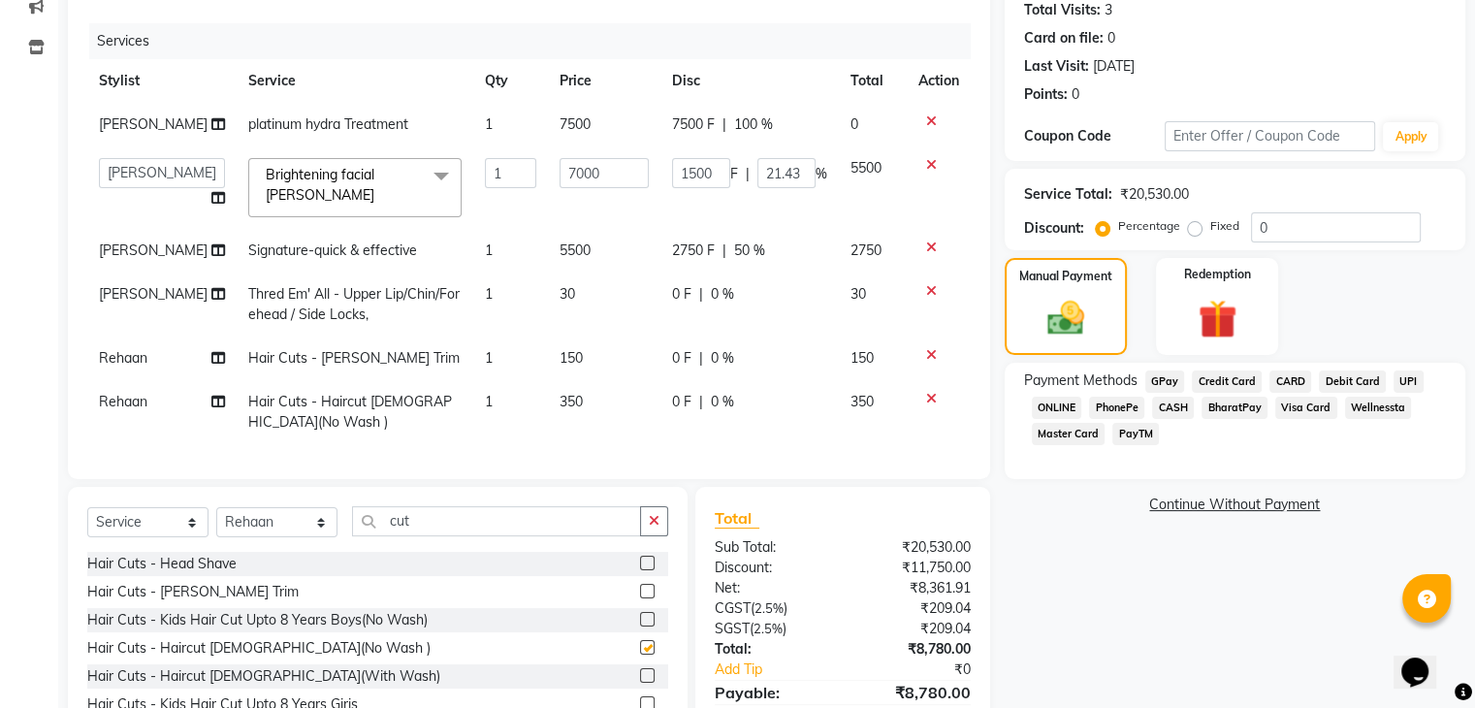
checkbox input "false"
click at [672, 409] on span "0 F" at bounding box center [681, 402] width 19 height 20
select select "35434"
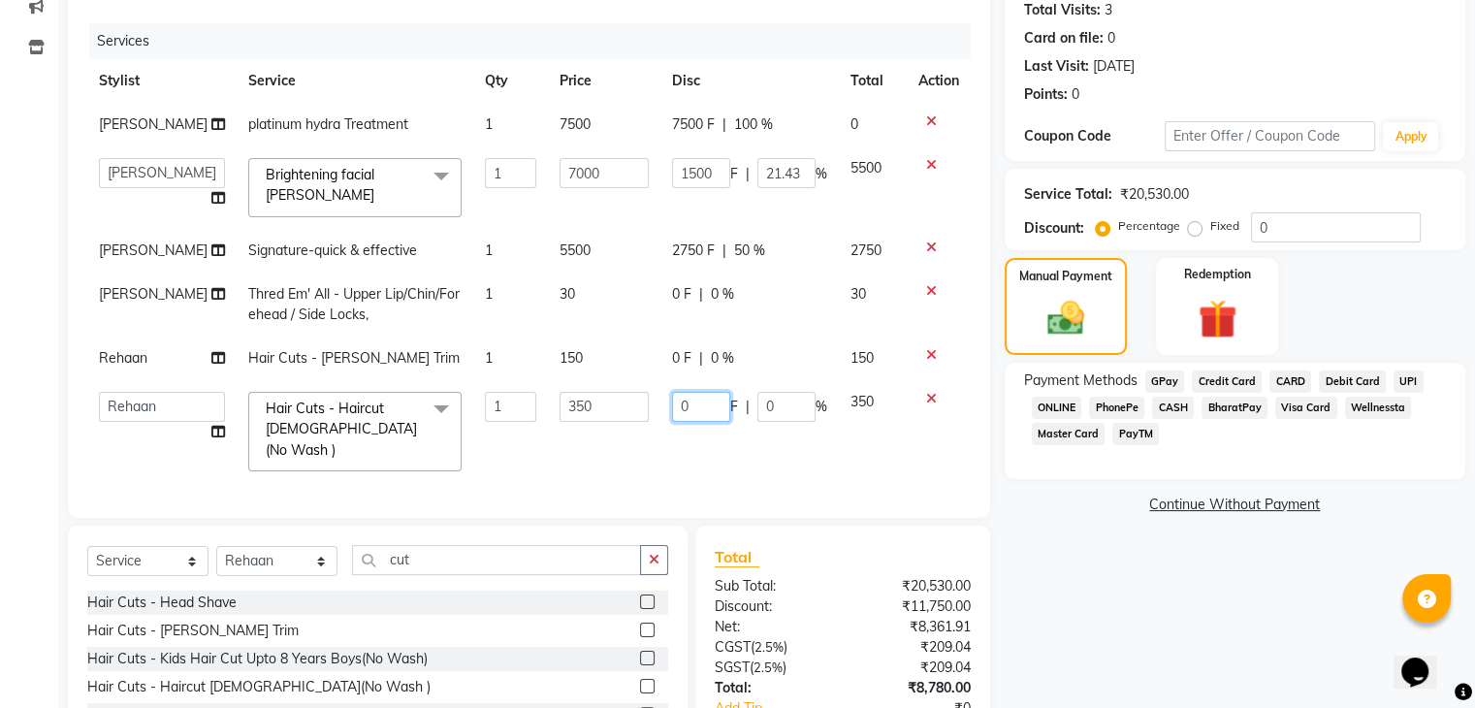
click at [672, 409] on input "0" at bounding box center [701, 407] width 58 height 30
type input "100"
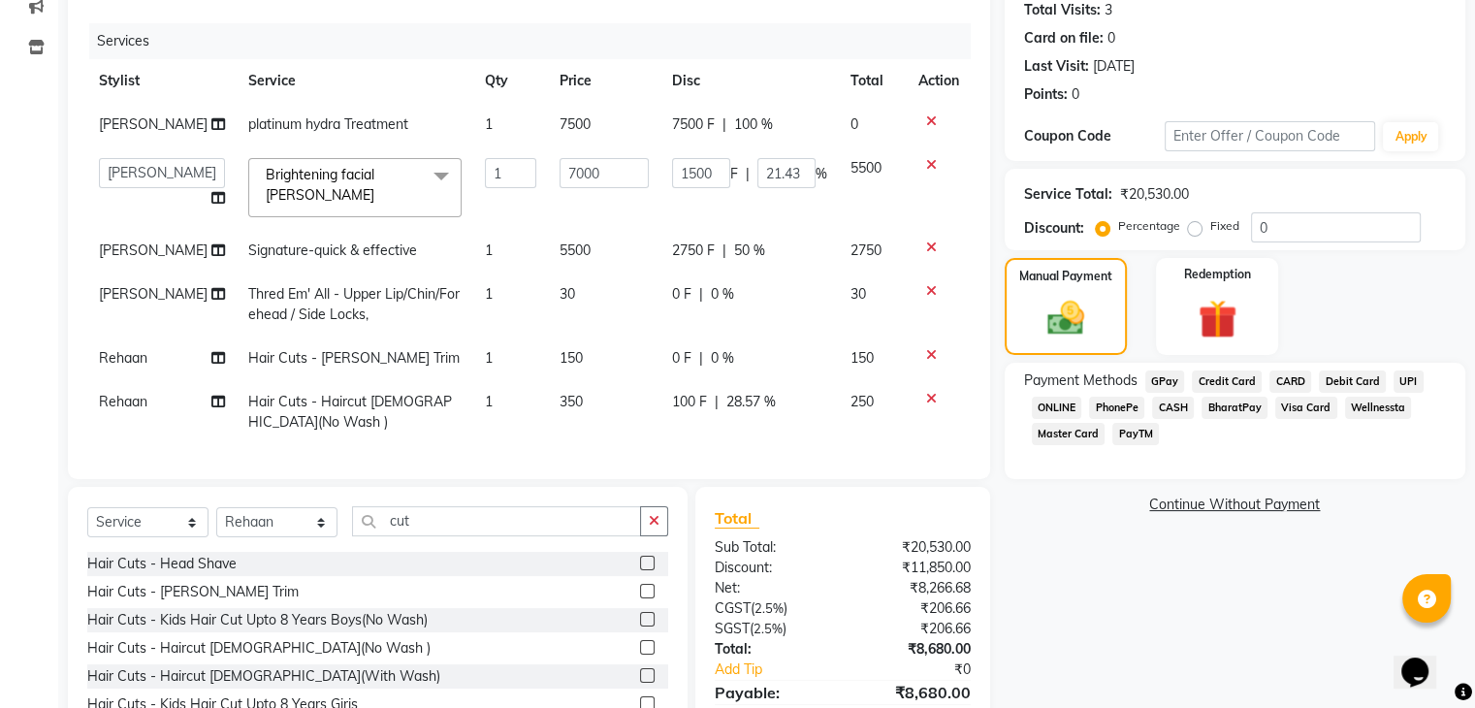
click at [651, 435] on td "350" at bounding box center [604, 412] width 112 height 64
select select "35434"
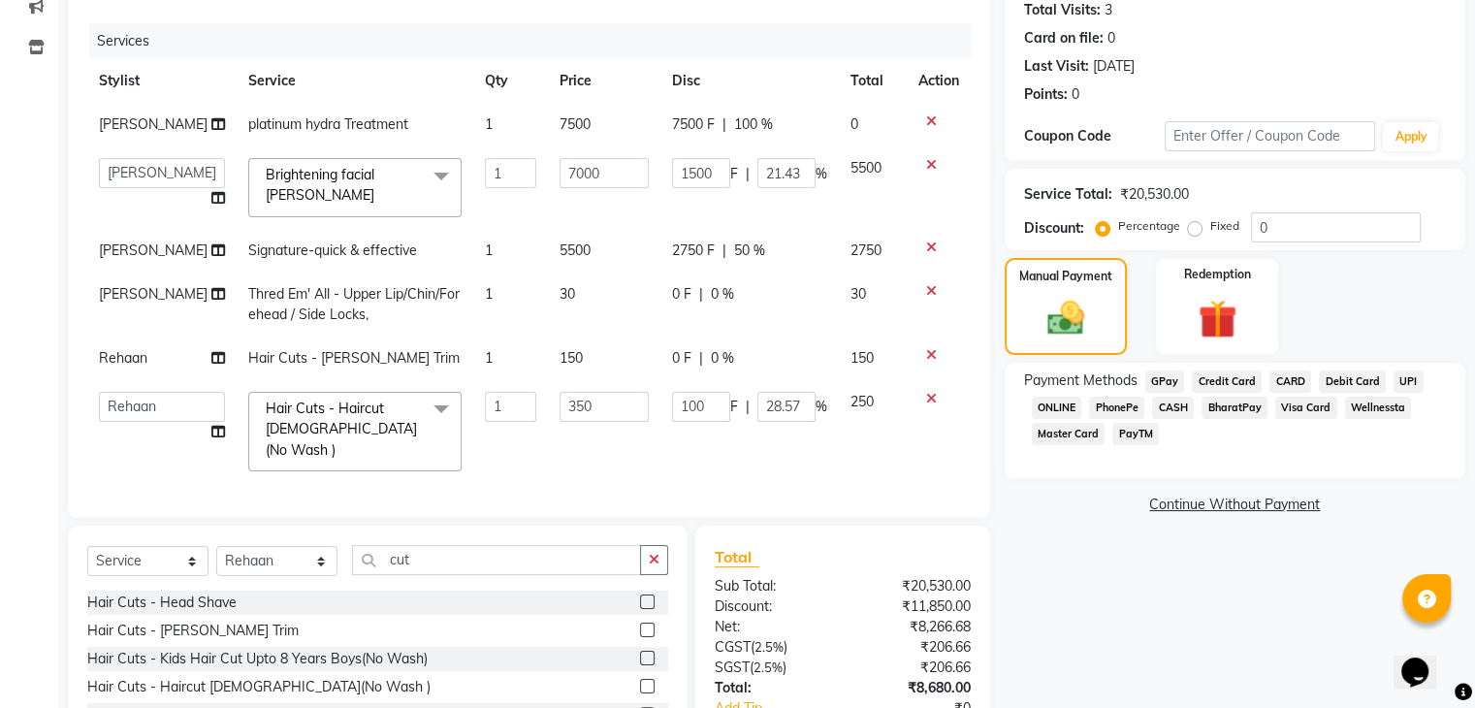
scroll to position [344, 0]
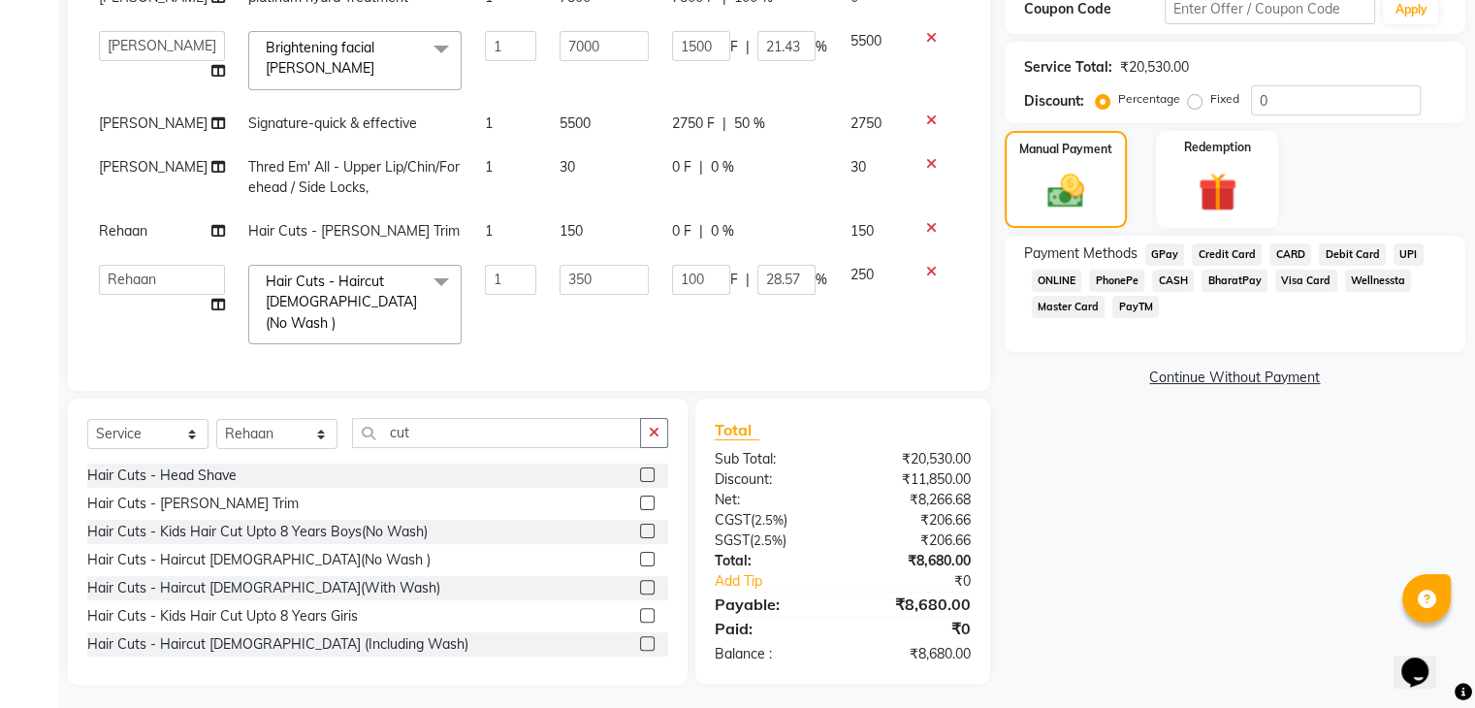
click at [560, 170] on span "30" at bounding box center [568, 166] width 16 height 17
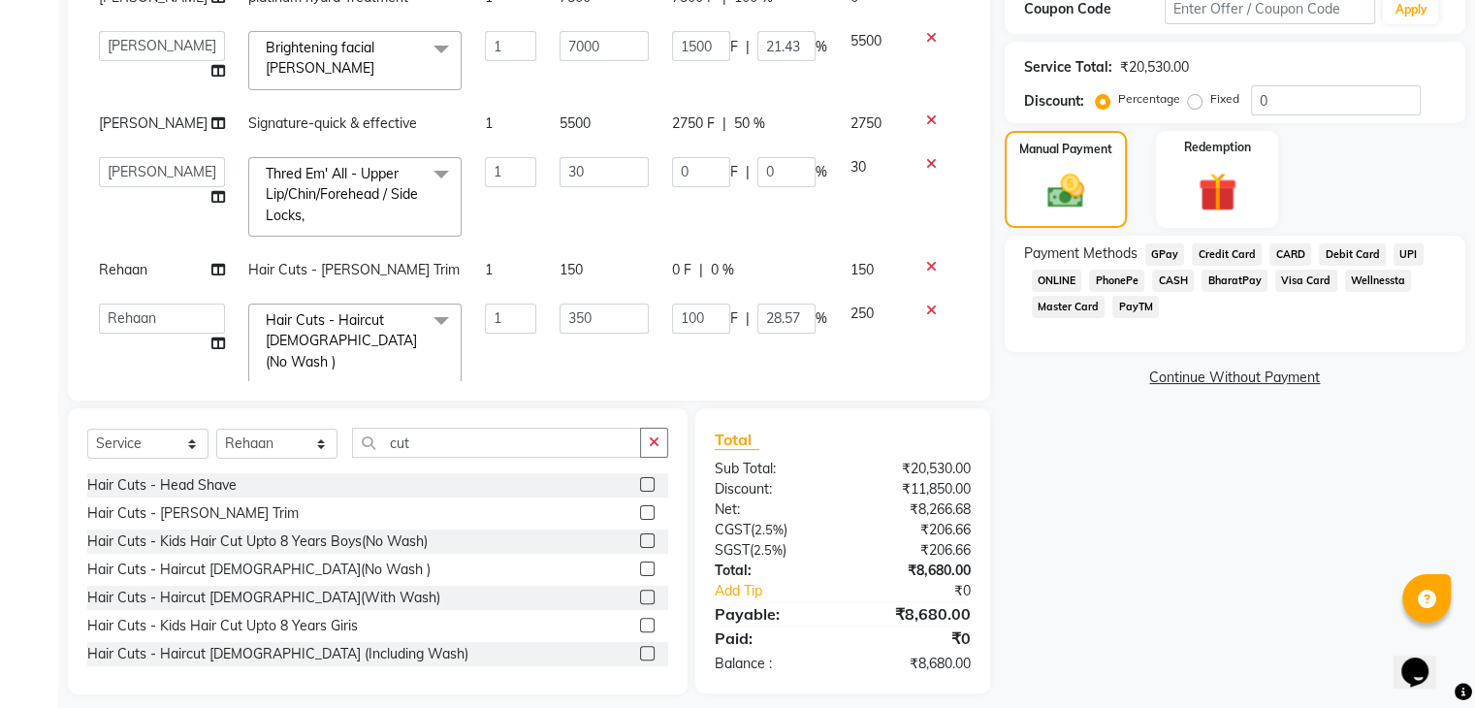
click at [560, 170] on input "30" at bounding box center [604, 172] width 89 height 30
type input "3"
type input "50"
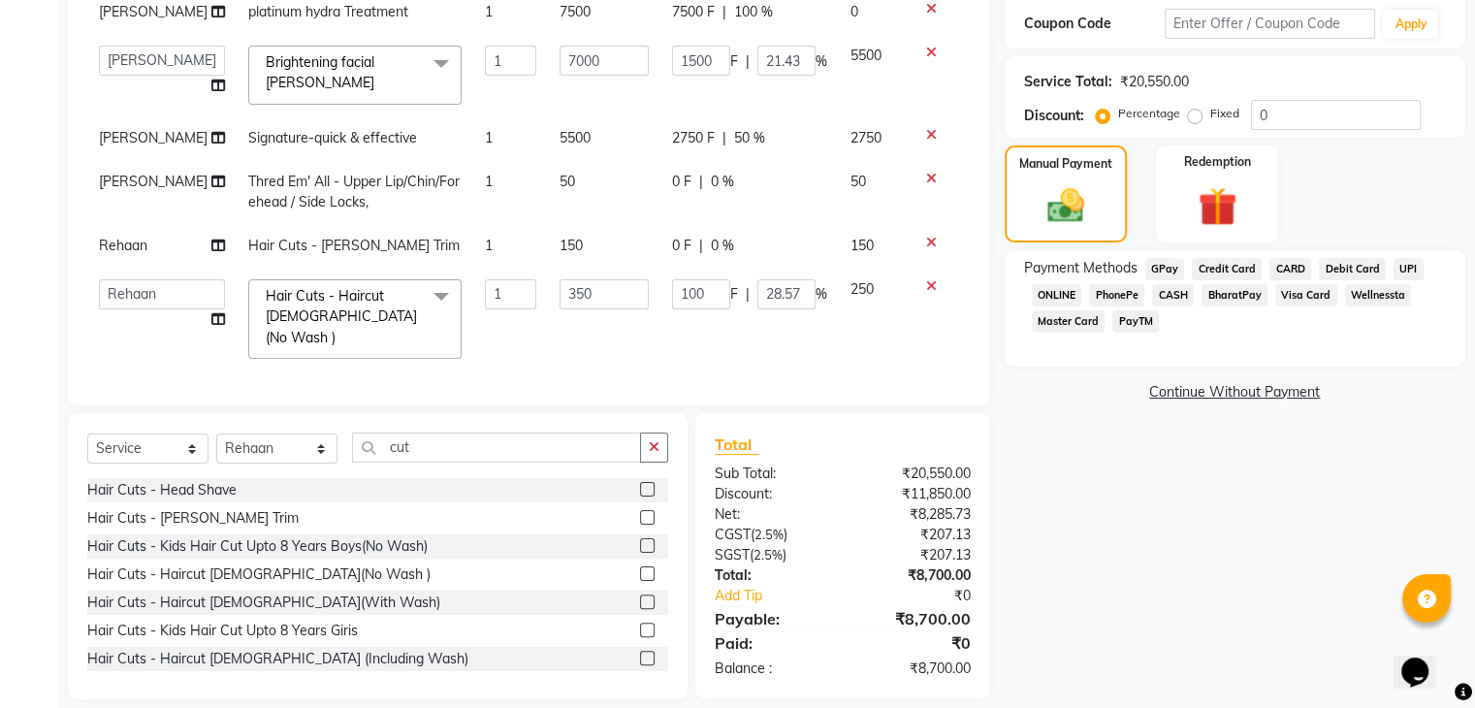
click at [560, 200] on td "50" at bounding box center [604, 192] width 112 height 64
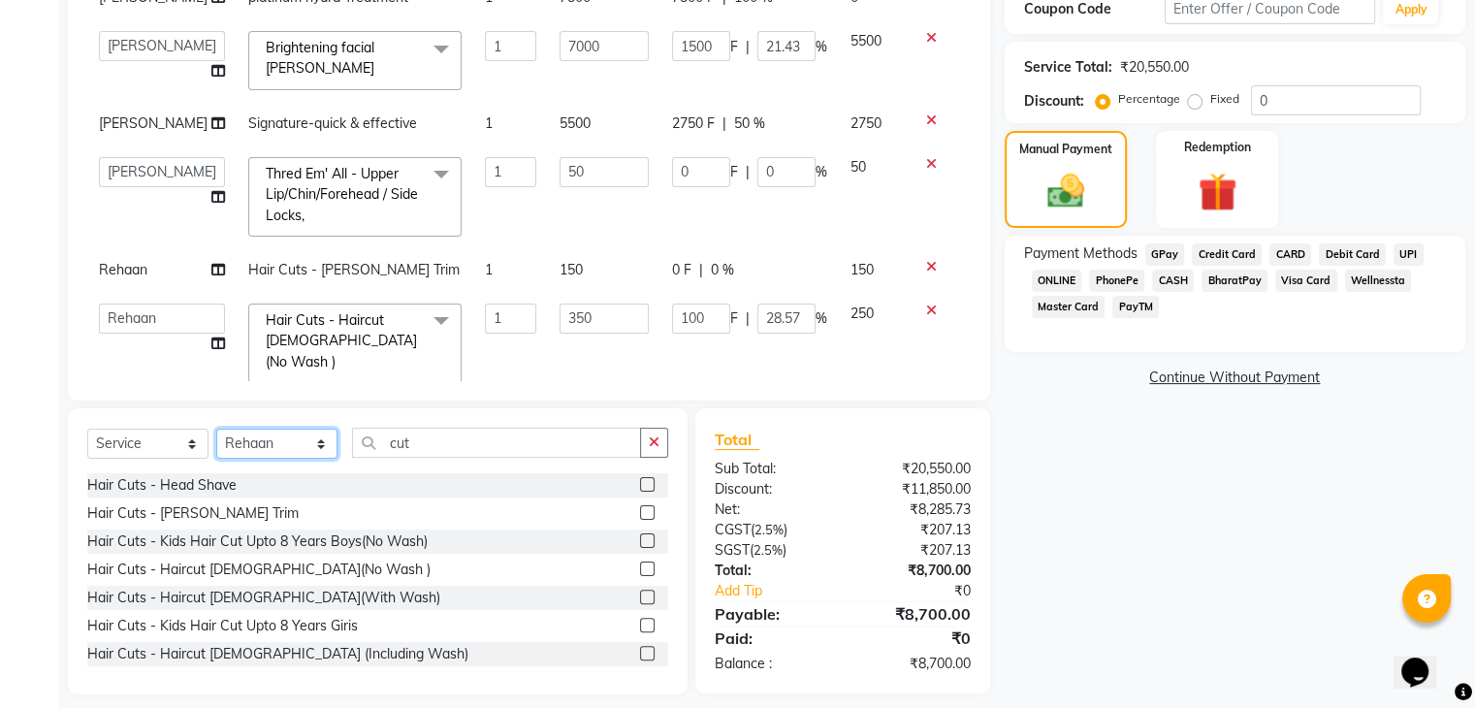
click at [299, 439] on select "Select Stylist [PERSON_NAME] Danish Poonam [PERSON_NAME] [PERSON_NAME] [PERSON_…" at bounding box center [276, 444] width 121 height 30
select select "40484"
click at [216, 430] on select "Select Stylist [PERSON_NAME] Danish Poonam [PERSON_NAME] [PERSON_NAME] [PERSON_…" at bounding box center [276, 444] width 121 height 30
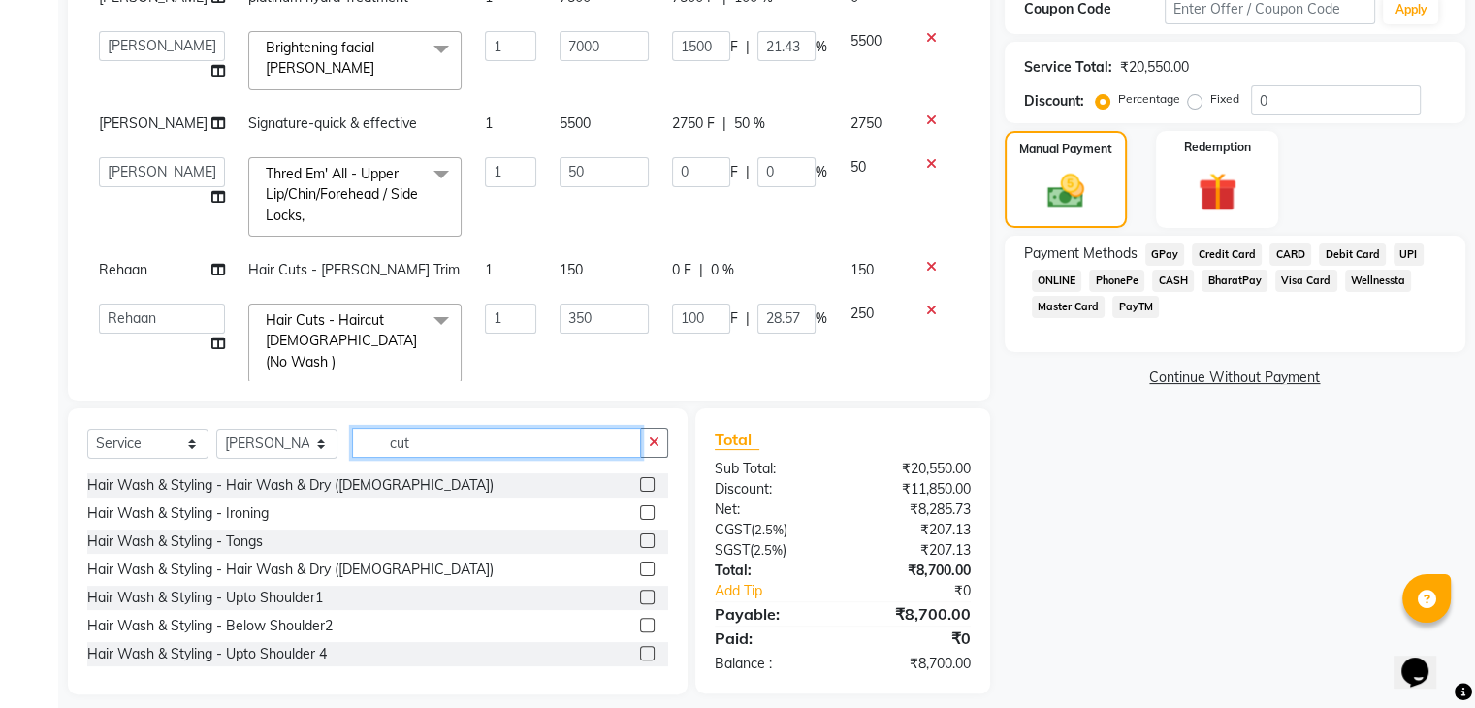
click at [428, 443] on input "cut" at bounding box center [496, 443] width 289 height 30
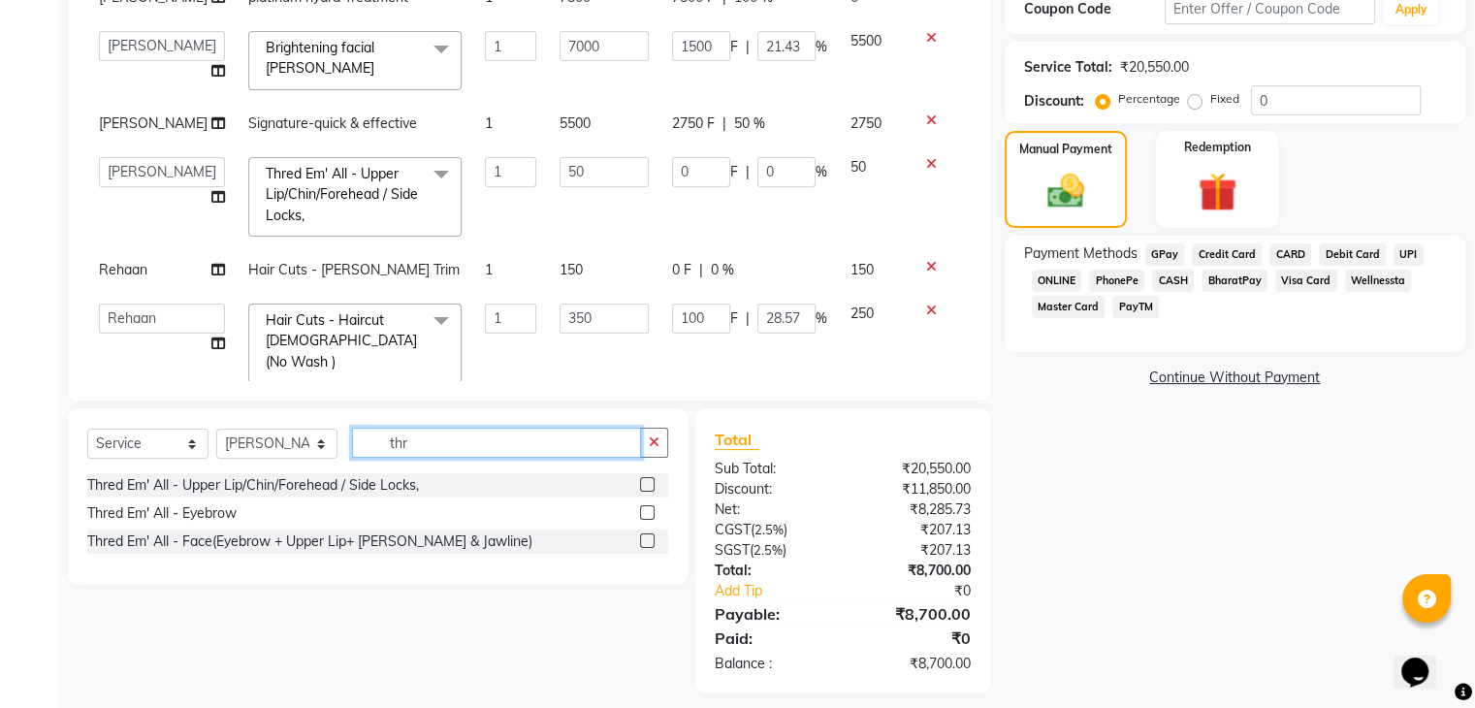
type input "thr"
click at [646, 505] on label at bounding box center [647, 512] width 15 height 15
click at [646, 507] on input "checkbox" at bounding box center [646, 513] width 13 height 13
click at [649, 512] on label at bounding box center [647, 512] width 15 height 15
click at [649, 512] on input "checkbox" at bounding box center [646, 513] width 13 height 13
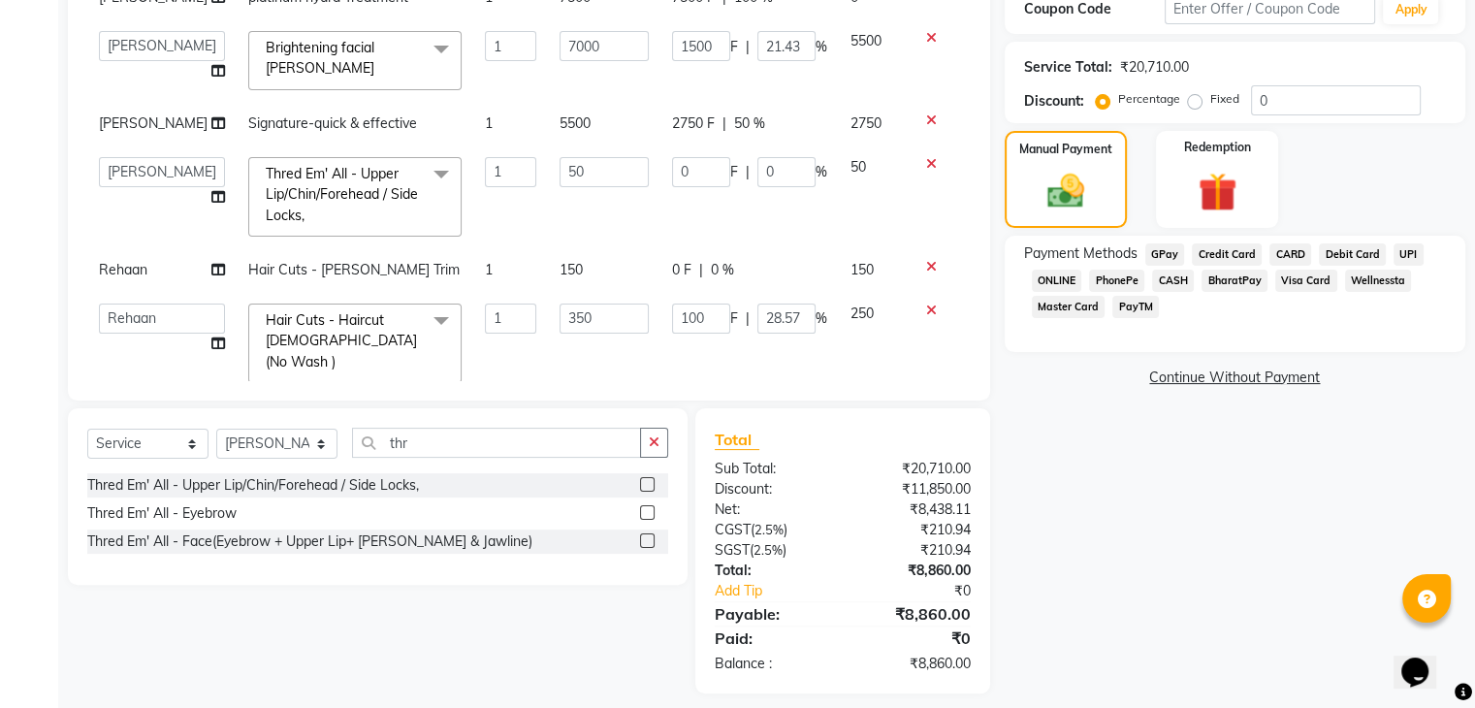
click at [649, 512] on label at bounding box center [647, 512] width 15 height 15
click at [649, 512] on input "checkbox" at bounding box center [646, 513] width 13 height 13
checkbox input "false"
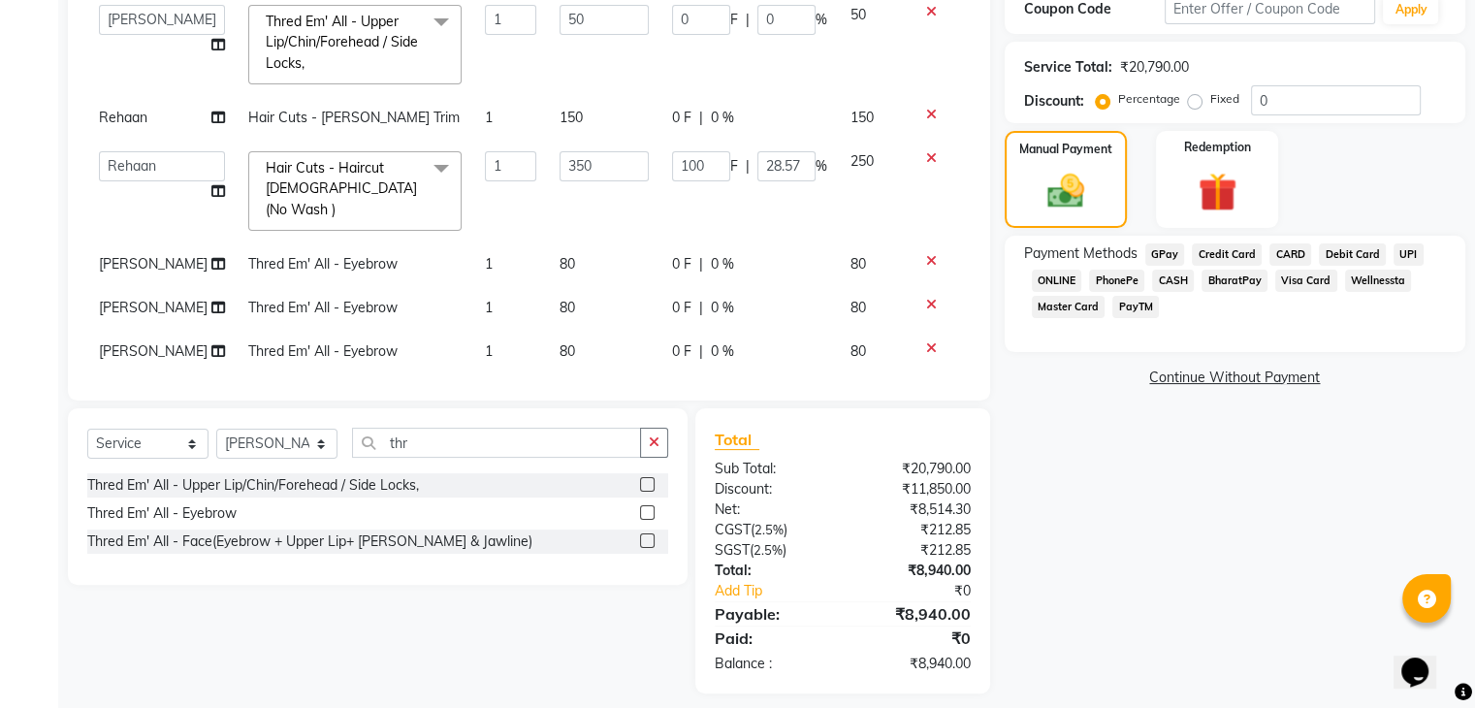
scroll to position [360, 0]
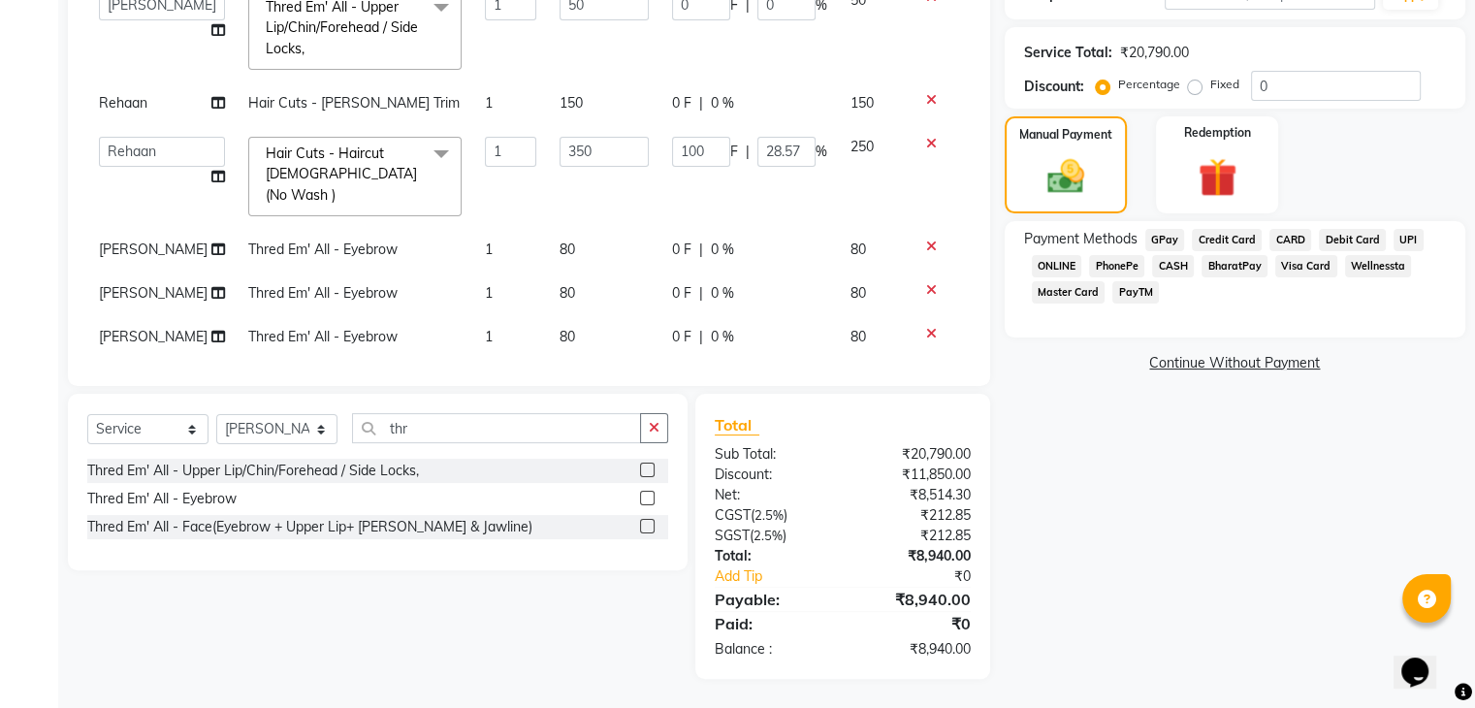
click at [926, 240] on icon at bounding box center [931, 247] width 11 height 14
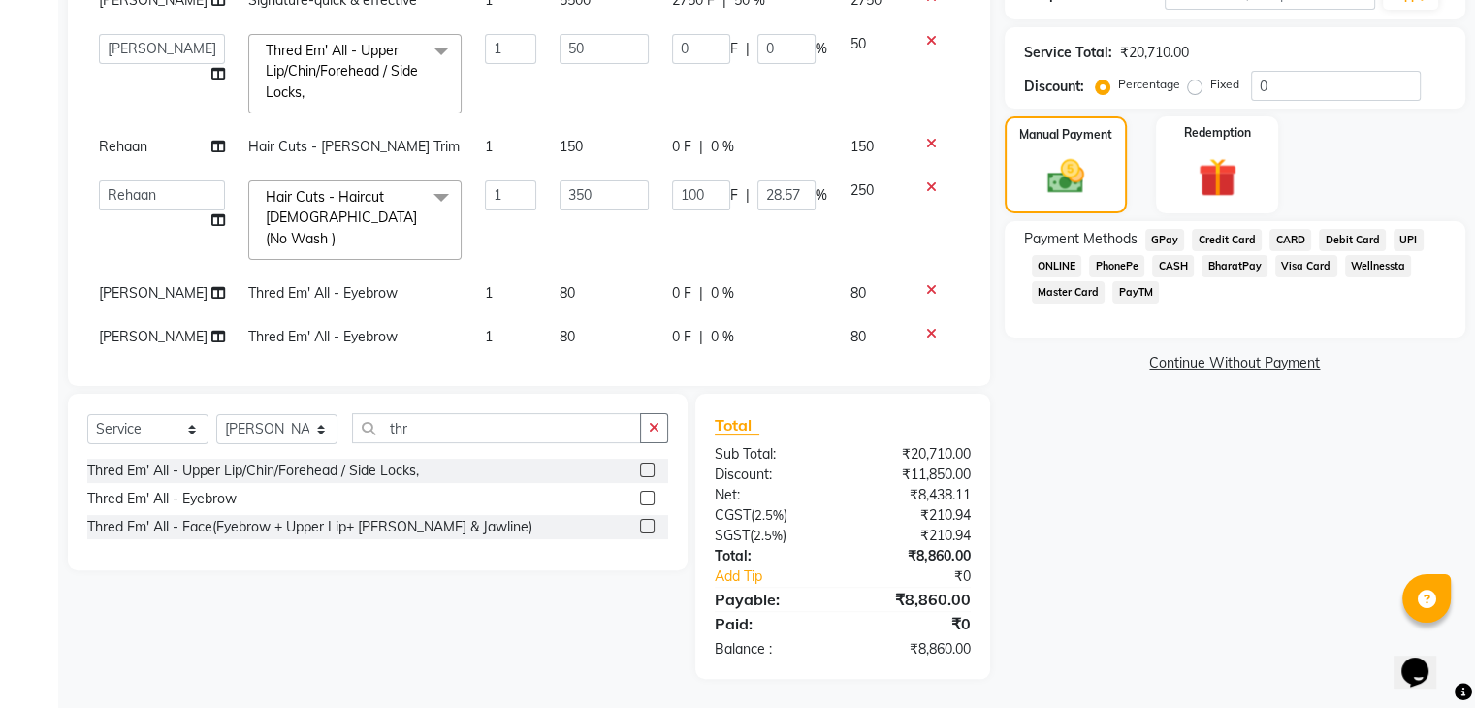
click at [926, 283] on icon at bounding box center [931, 290] width 11 height 14
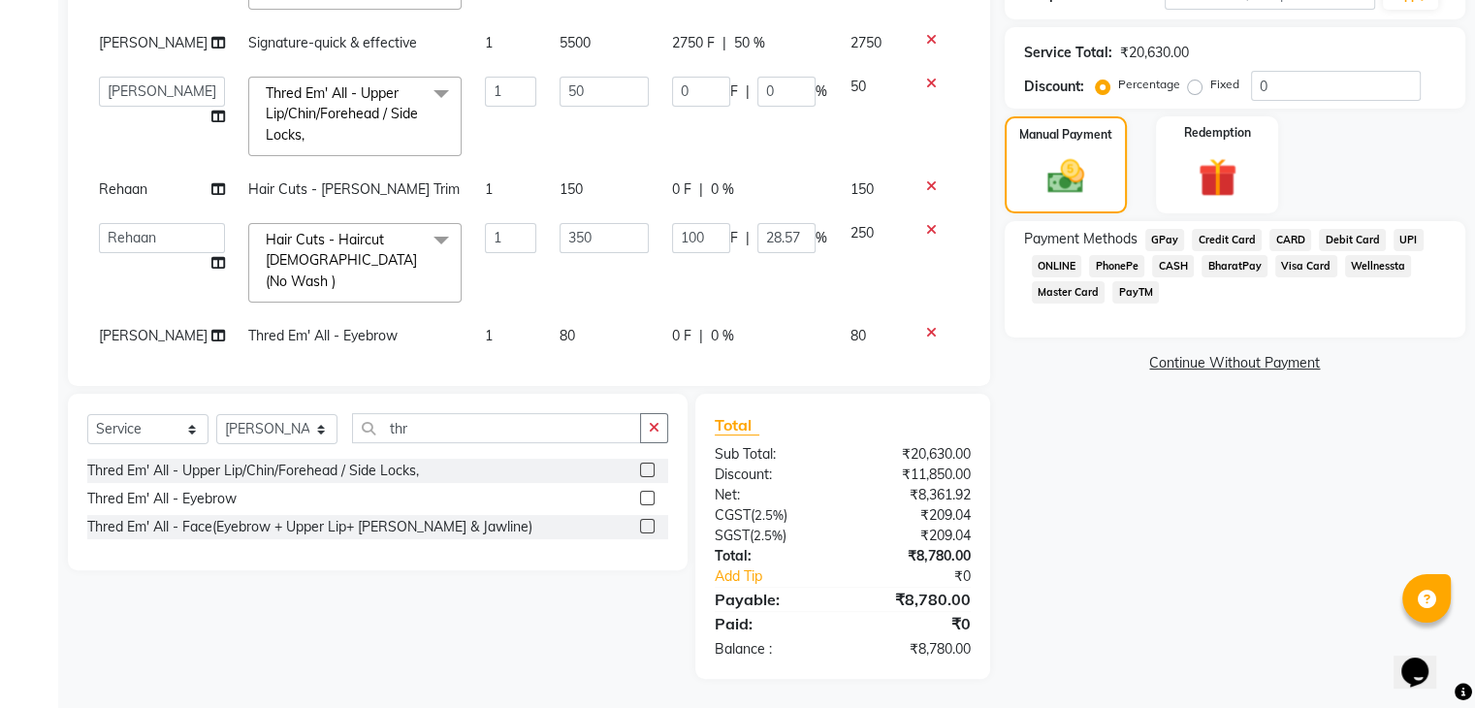
click at [672, 326] on span "0 F" at bounding box center [681, 336] width 19 height 20
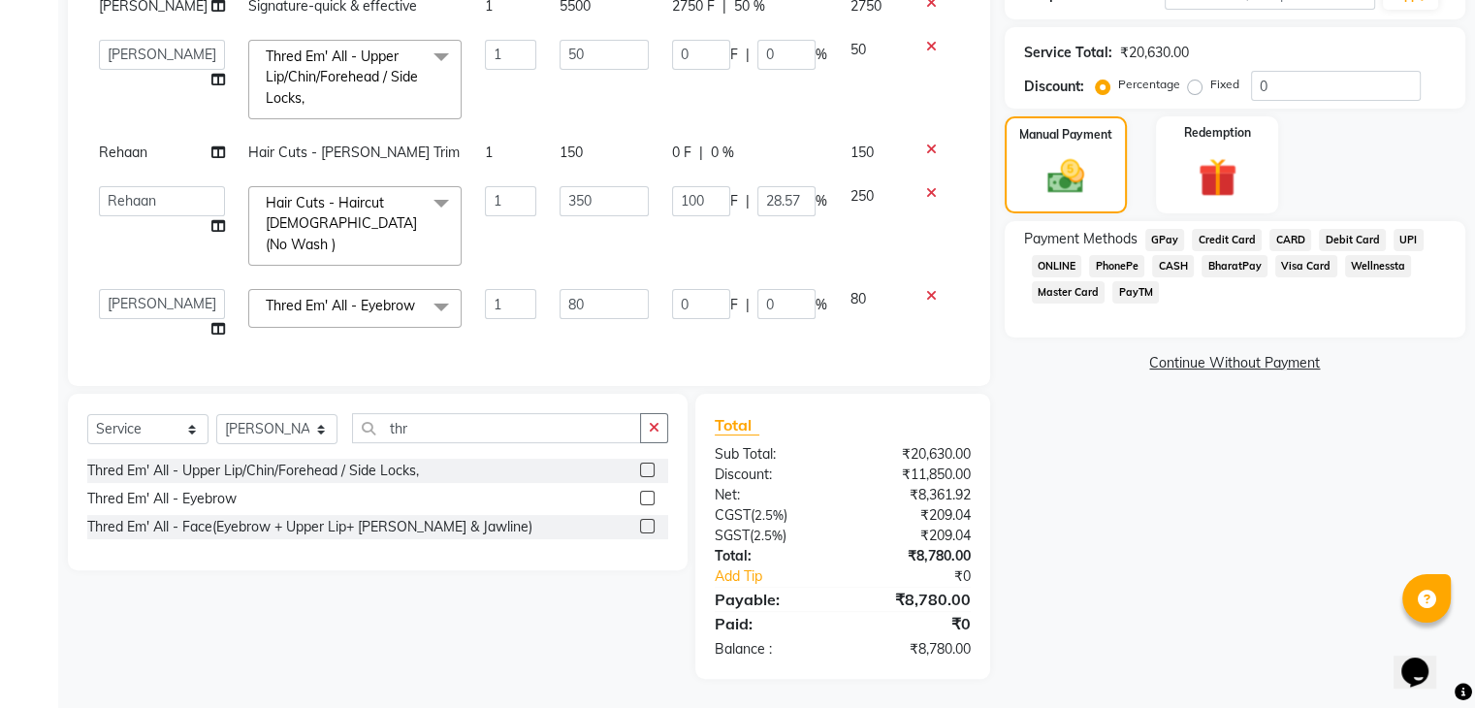
click at [660, 313] on td "0 F | 0 %" at bounding box center [749, 314] width 178 height 74
click at [672, 289] on input "0" at bounding box center [701, 304] width 58 height 30
type input "80"
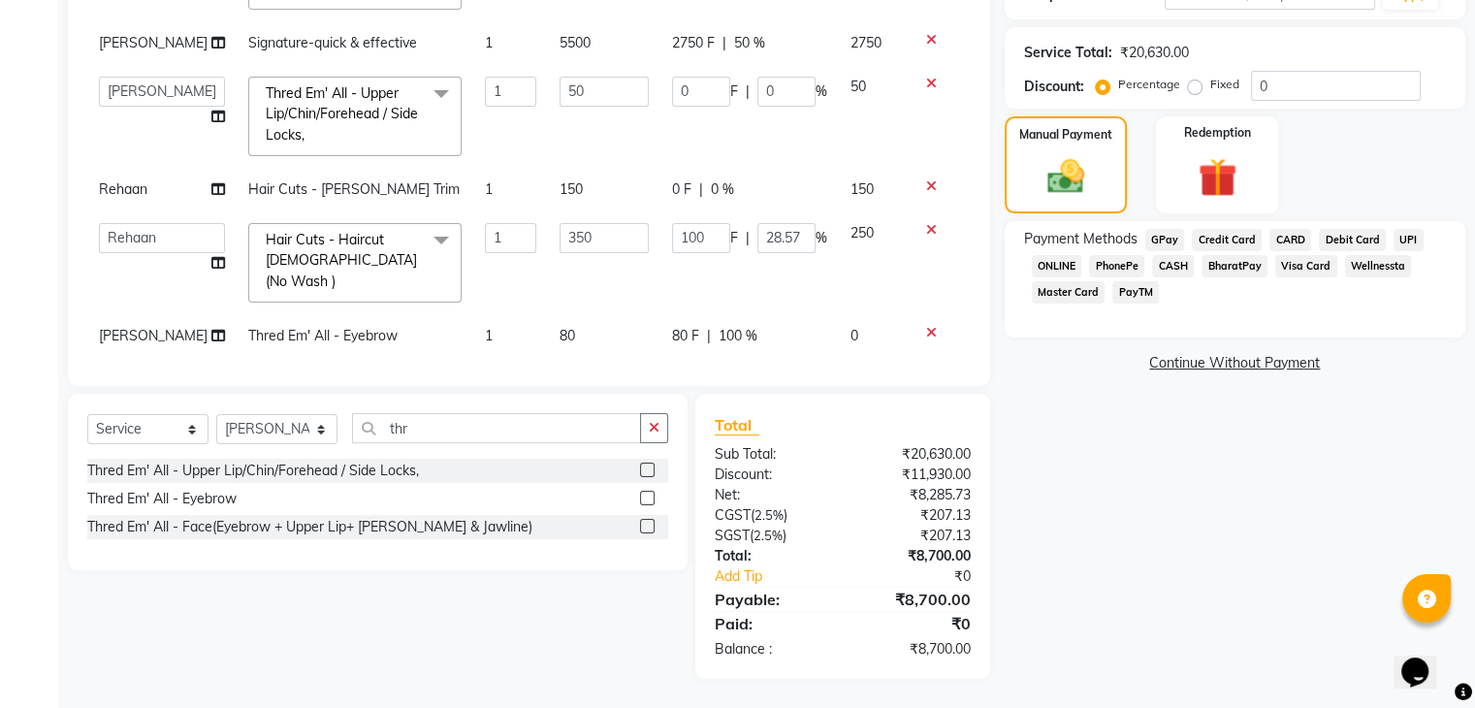
click at [682, 315] on td "80 F | 100 %" at bounding box center [749, 336] width 178 height 44
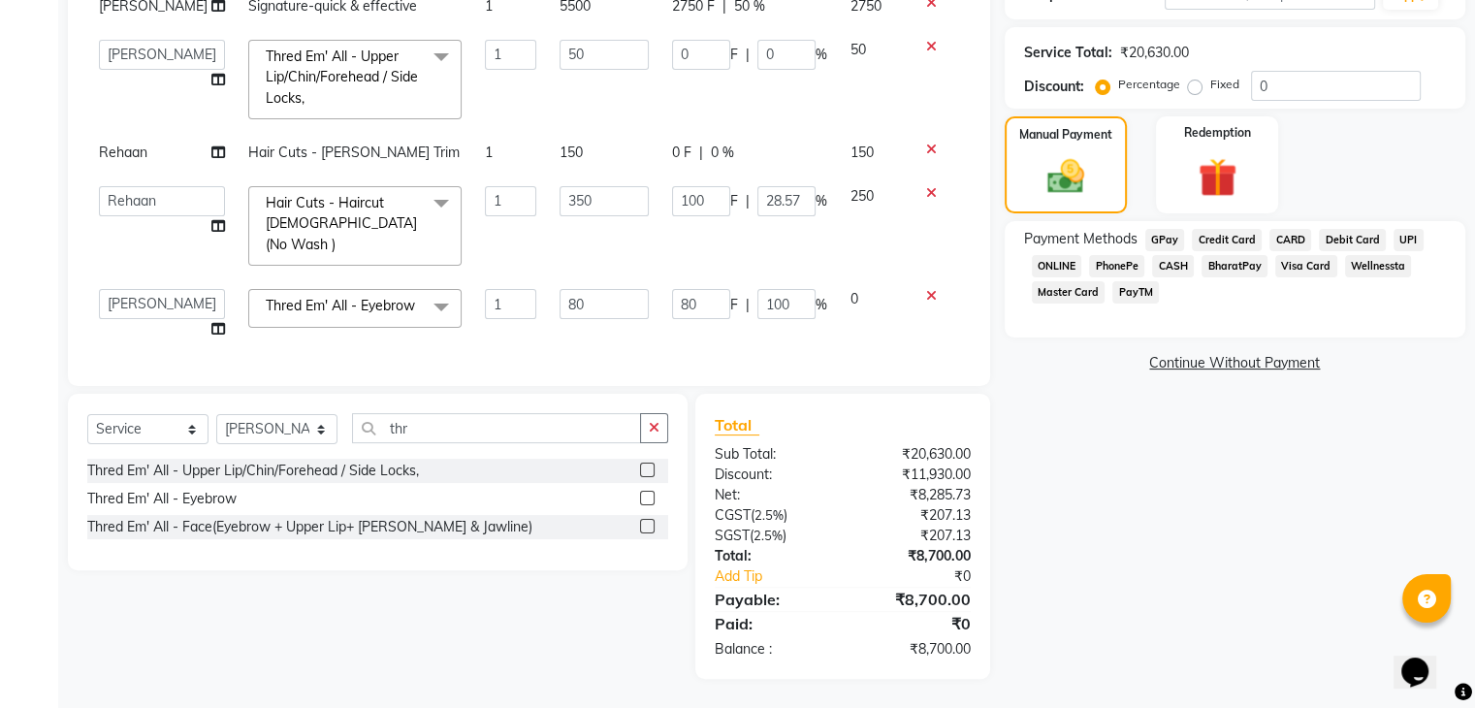
click at [1164, 245] on span "GPay" at bounding box center [1165, 240] width 40 height 22
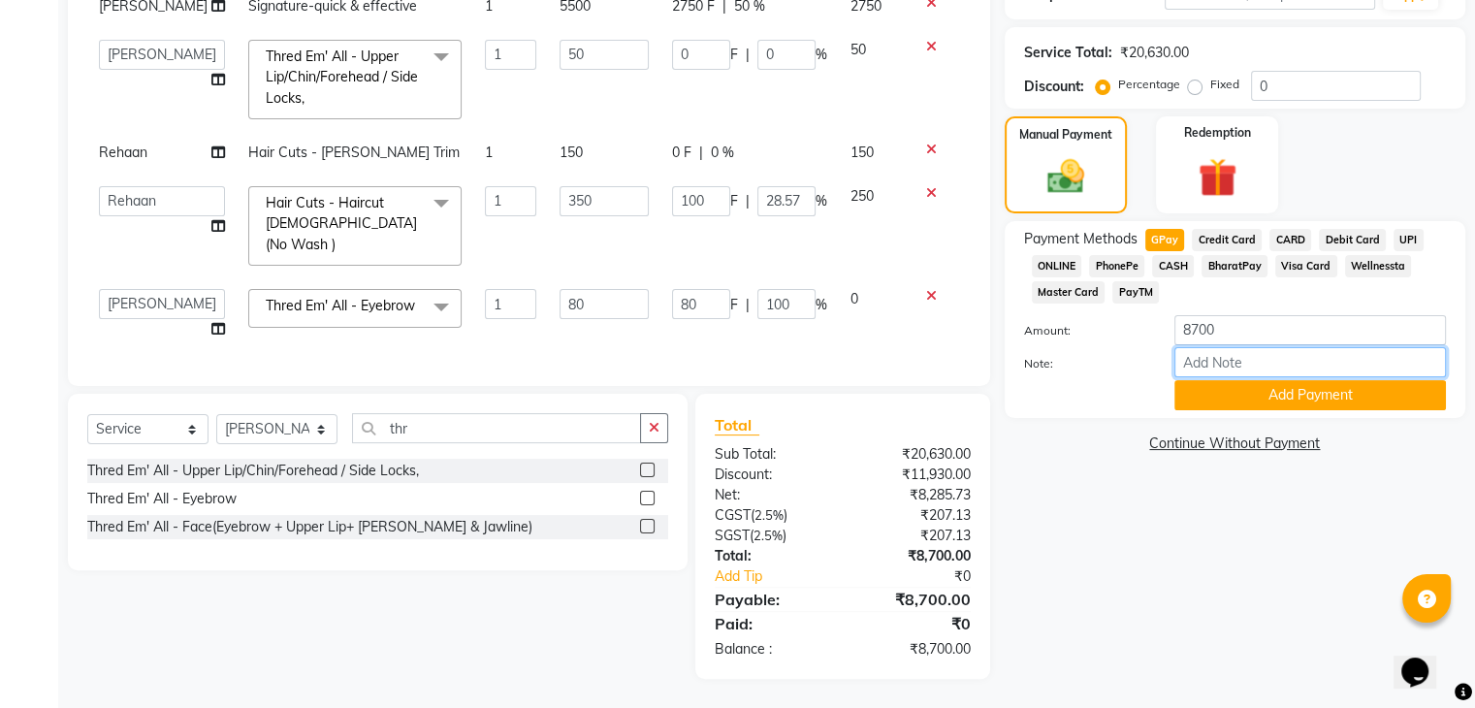
click at [1218, 361] on input "Note:" at bounding box center [1310, 362] width 272 height 30
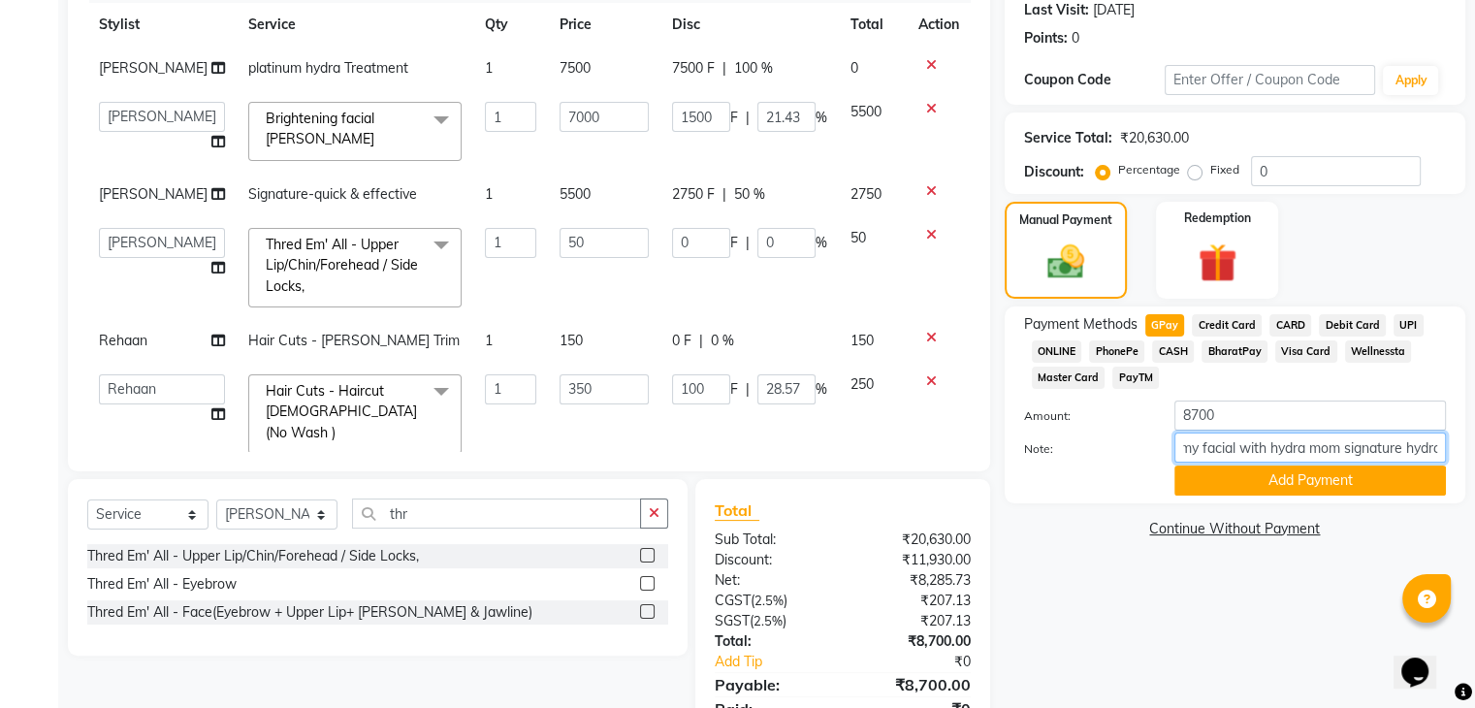
scroll to position [0, 82]
click at [1232, 452] on input "aryan sis remy facial with hydra mom signature hydra" at bounding box center [1310, 448] width 272 height 30
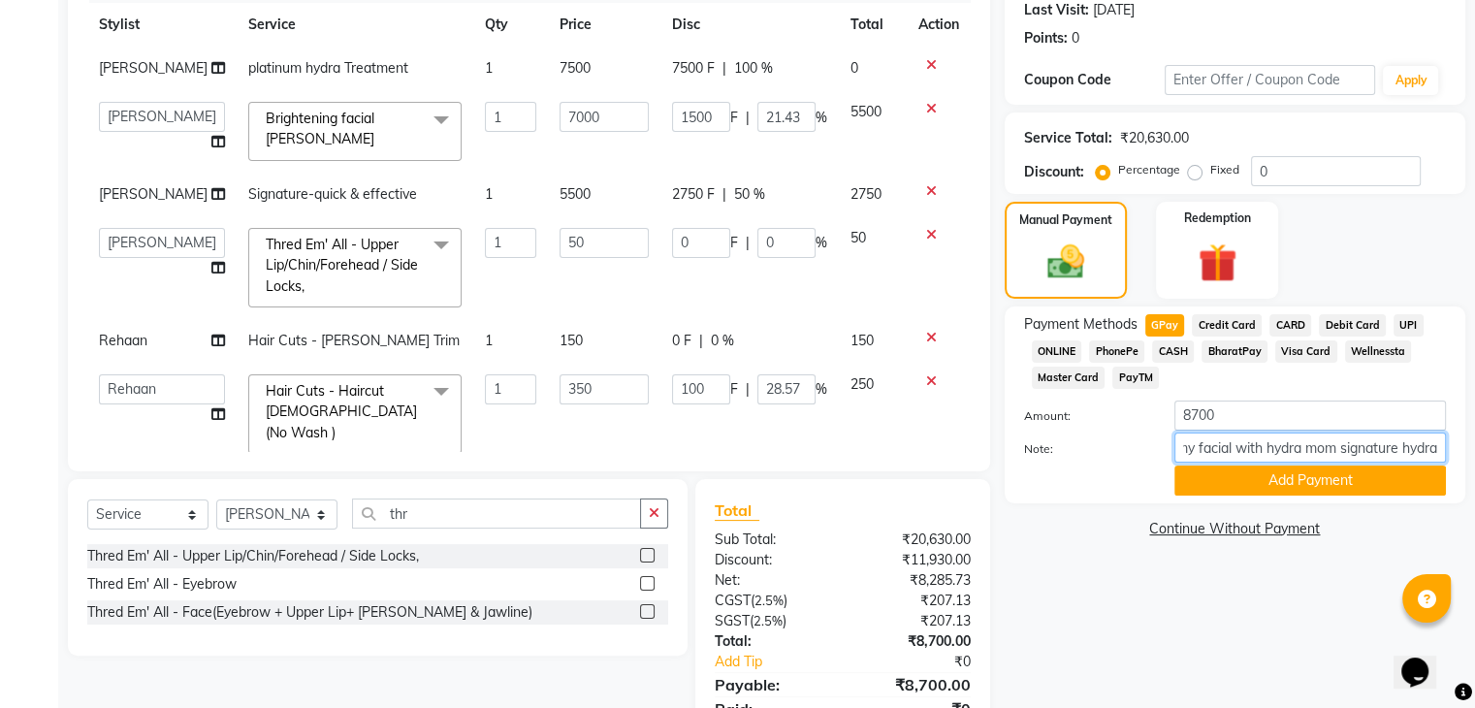
click at [1232, 452] on input "aryan sis remy facial with hydra mom signature hydra" at bounding box center [1310, 448] width 272 height 30
type input "aryan sis remy facial for engagement with hydra mom signature hydra"
click at [1236, 483] on button "Add Payment" at bounding box center [1310, 481] width 272 height 30
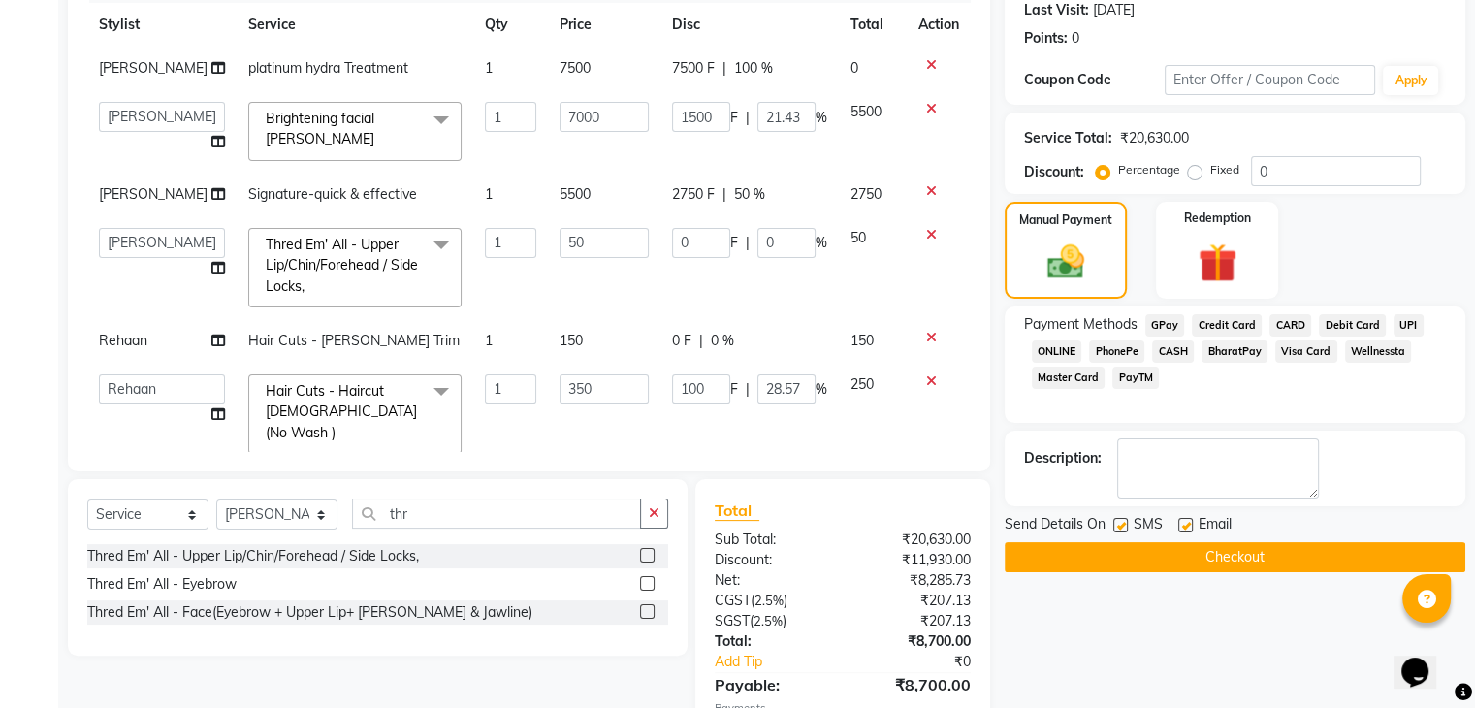
click at [1116, 523] on label at bounding box center [1120, 525] width 15 height 15
click at [1116, 523] on input "checkbox" at bounding box center [1119, 526] width 13 height 13
checkbox input "false"
click at [1186, 519] on label at bounding box center [1185, 525] width 15 height 15
click at [1186, 520] on input "checkbox" at bounding box center [1184, 526] width 13 height 13
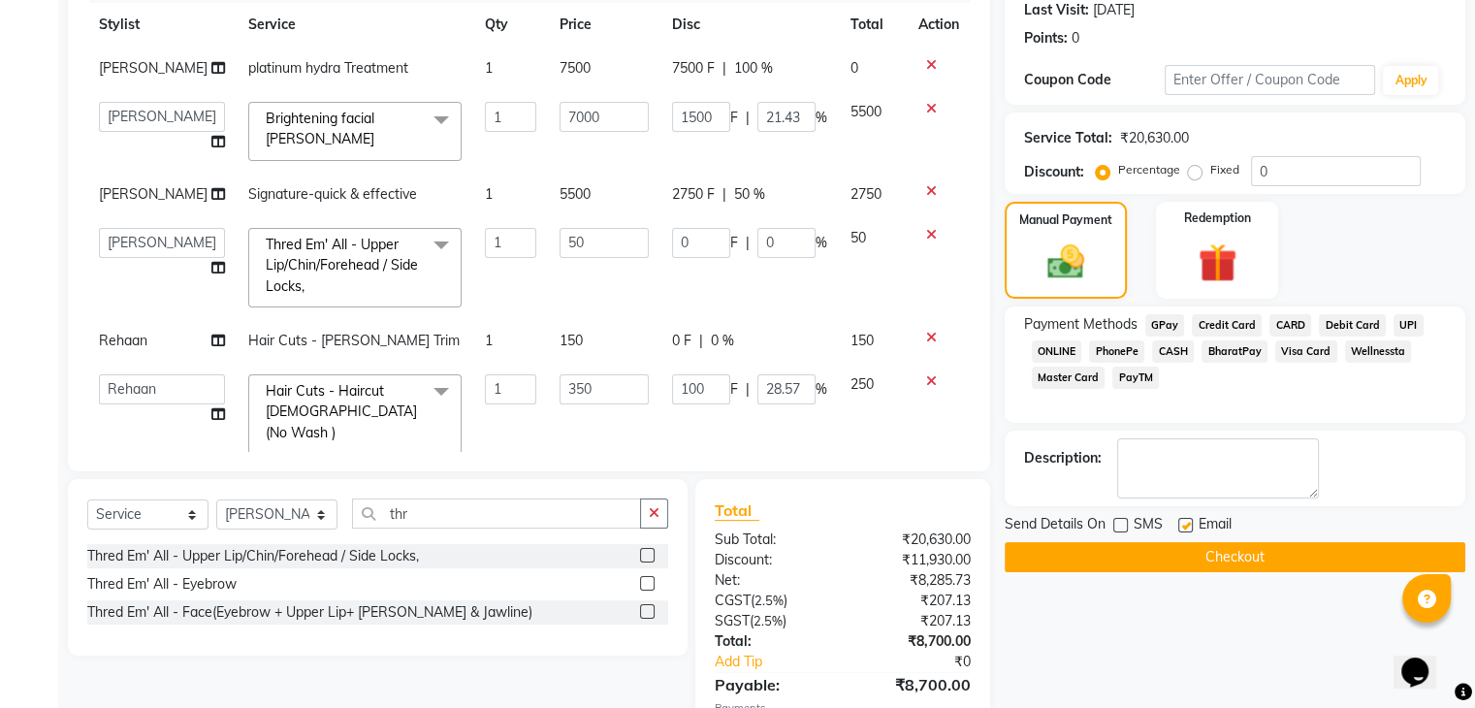
checkbox input "false"
click at [1142, 553] on button "Checkout" at bounding box center [1235, 557] width 461 height 30
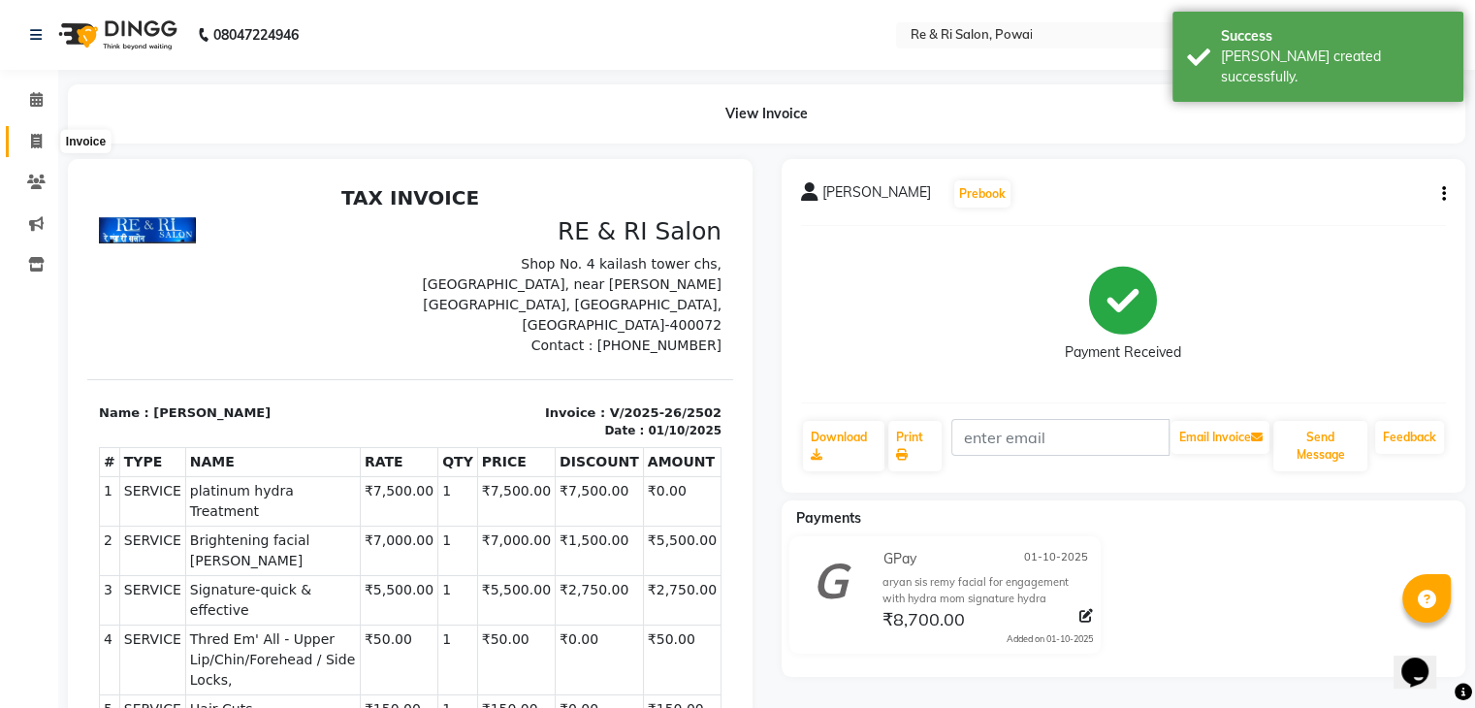
click at [37, 142] on icon at bounding box center [36, 141] width 11 height 15
select select "service"
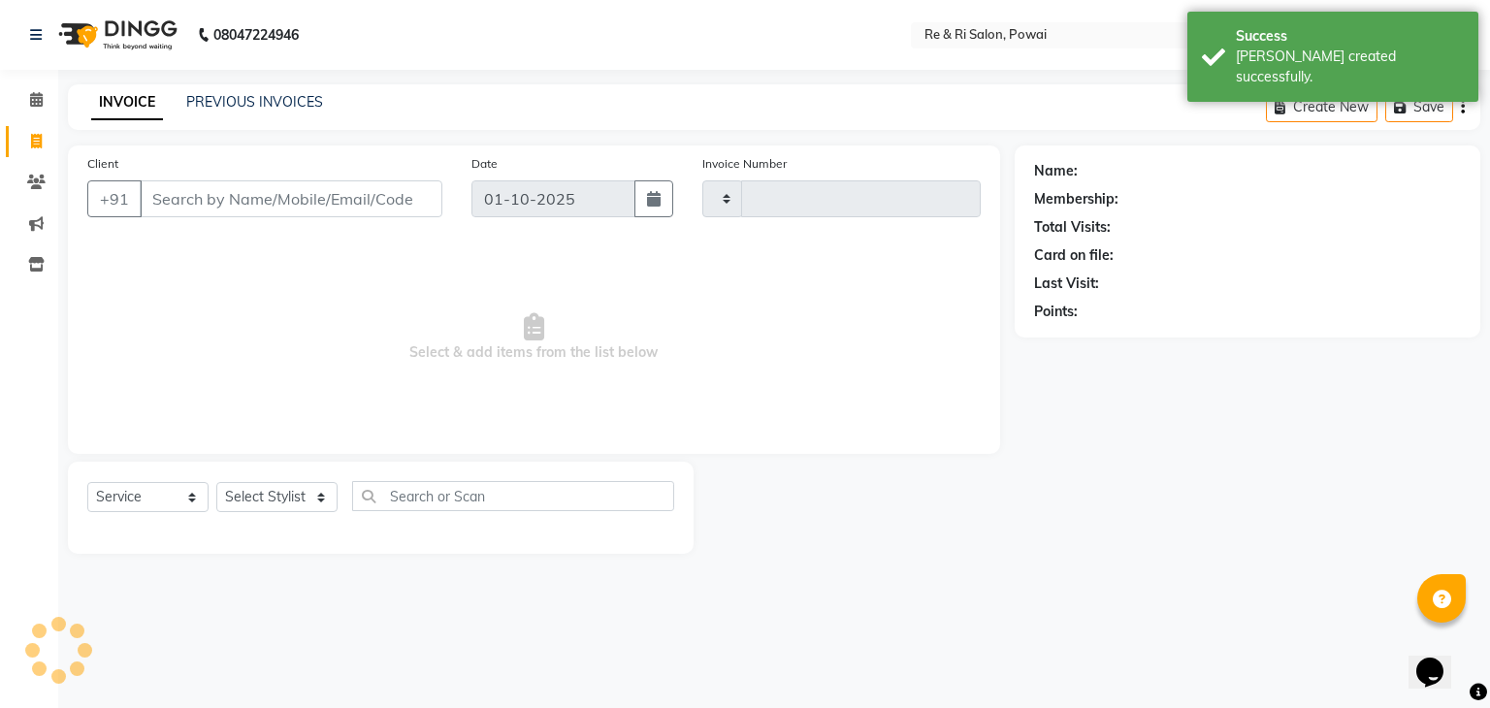
type input "2503"
select select "5364"
click at [233, 106] on link "PREVIOUS INVOICES" at bounding box center [254, 101] width 137 height 17
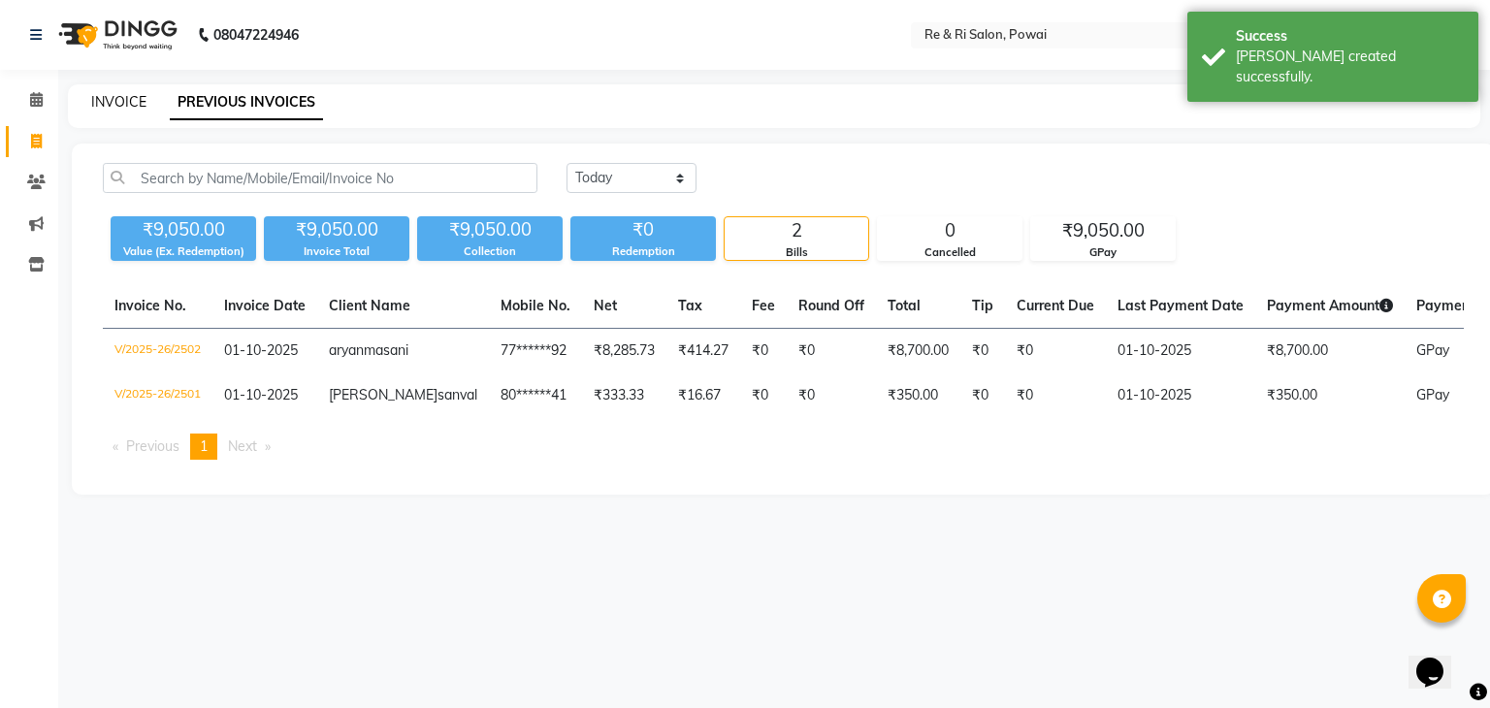
click at [109, 100] on link "INVOICE" at bounding box center [118, 101] width 55 height 17
select select "5364"
select select "service"
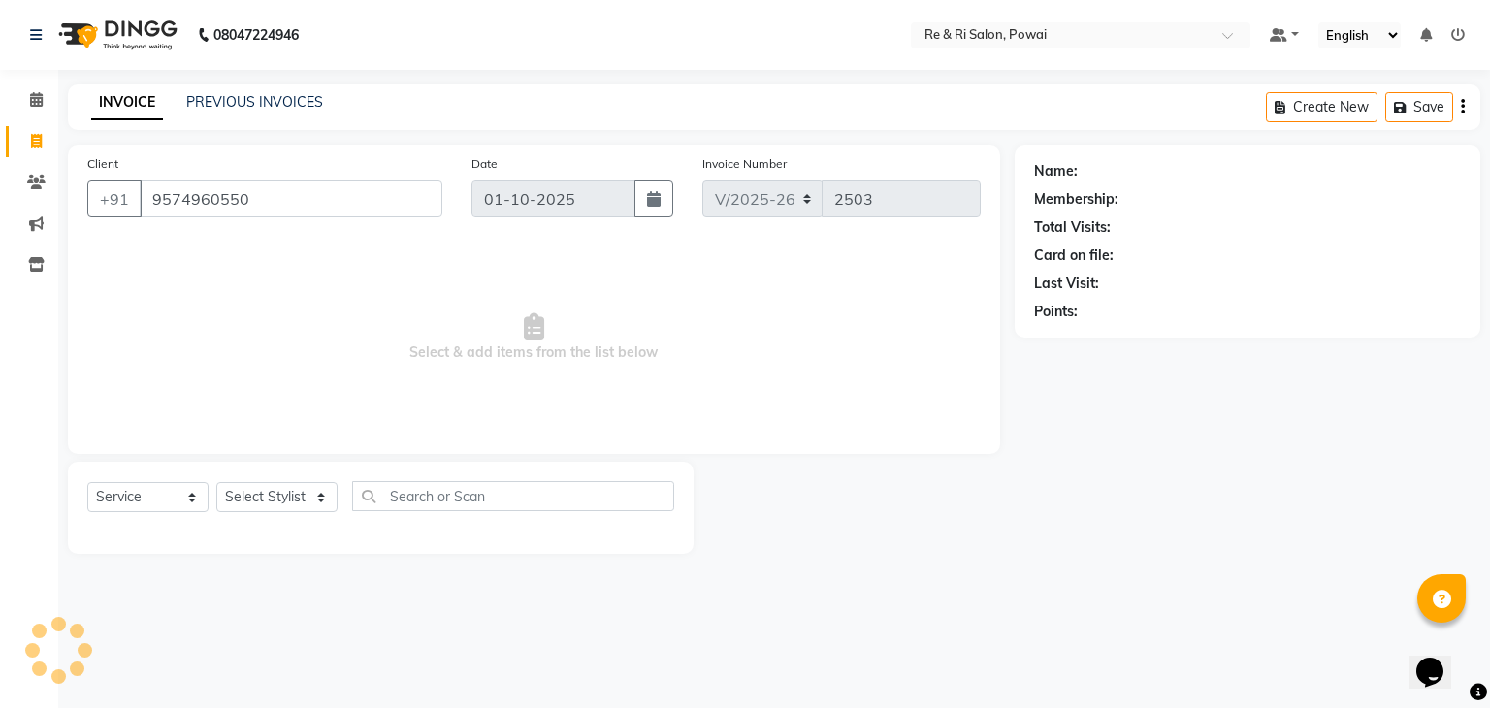
click at [315, 215] on input "9574960550" at bounding box center [291, 198] width 303 height 37
type input "9574960550"
click at [411, 189] on span "Add Client" at bounding box center [392, 198] width 77 height 19
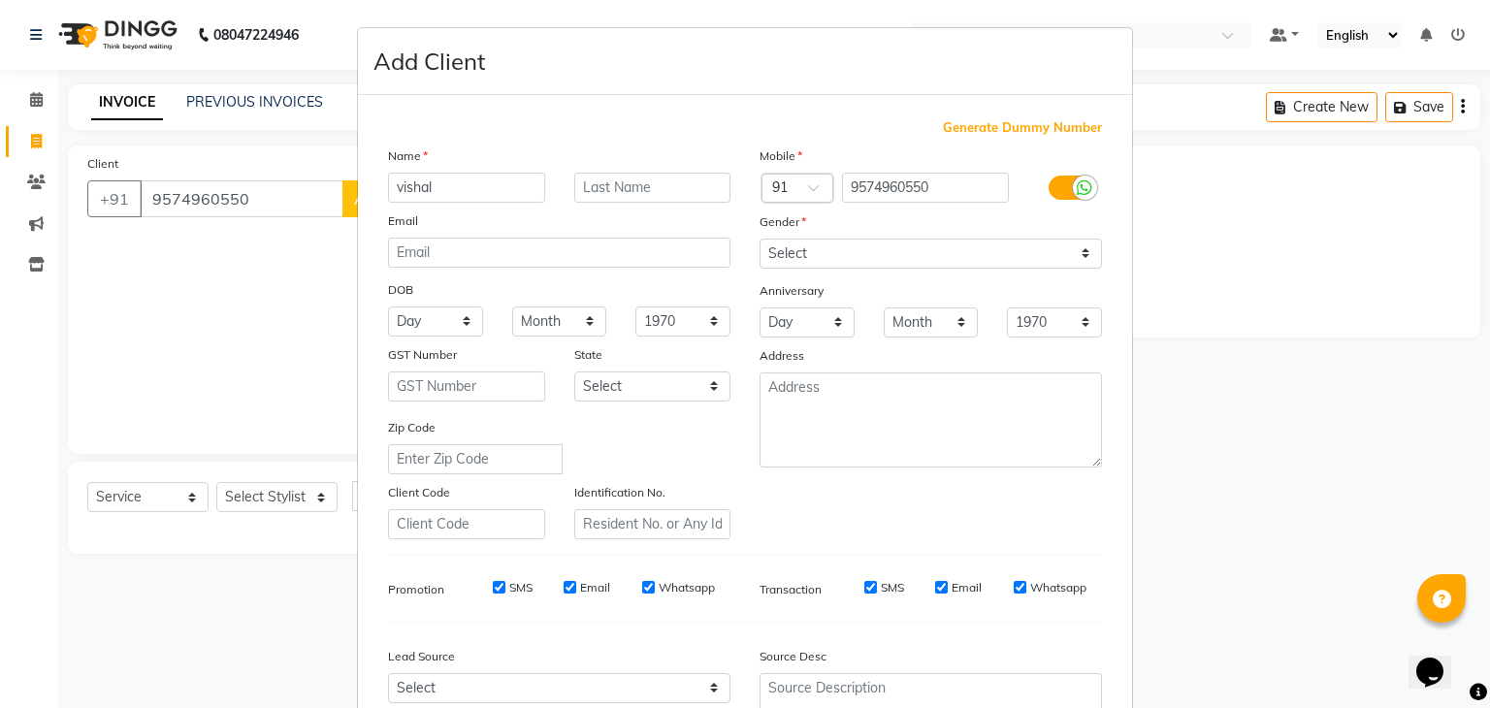
type input "vishal"
click at [589, 196] on input "text" at bounding box center [652, 188] width 157 height 30
type input "[PERSON_NAME]"
click at [805, 258] on select "Select Male Female Other Prefer Not To Say" at bounding box center [930, 254] width 342 height 30
select select "male"
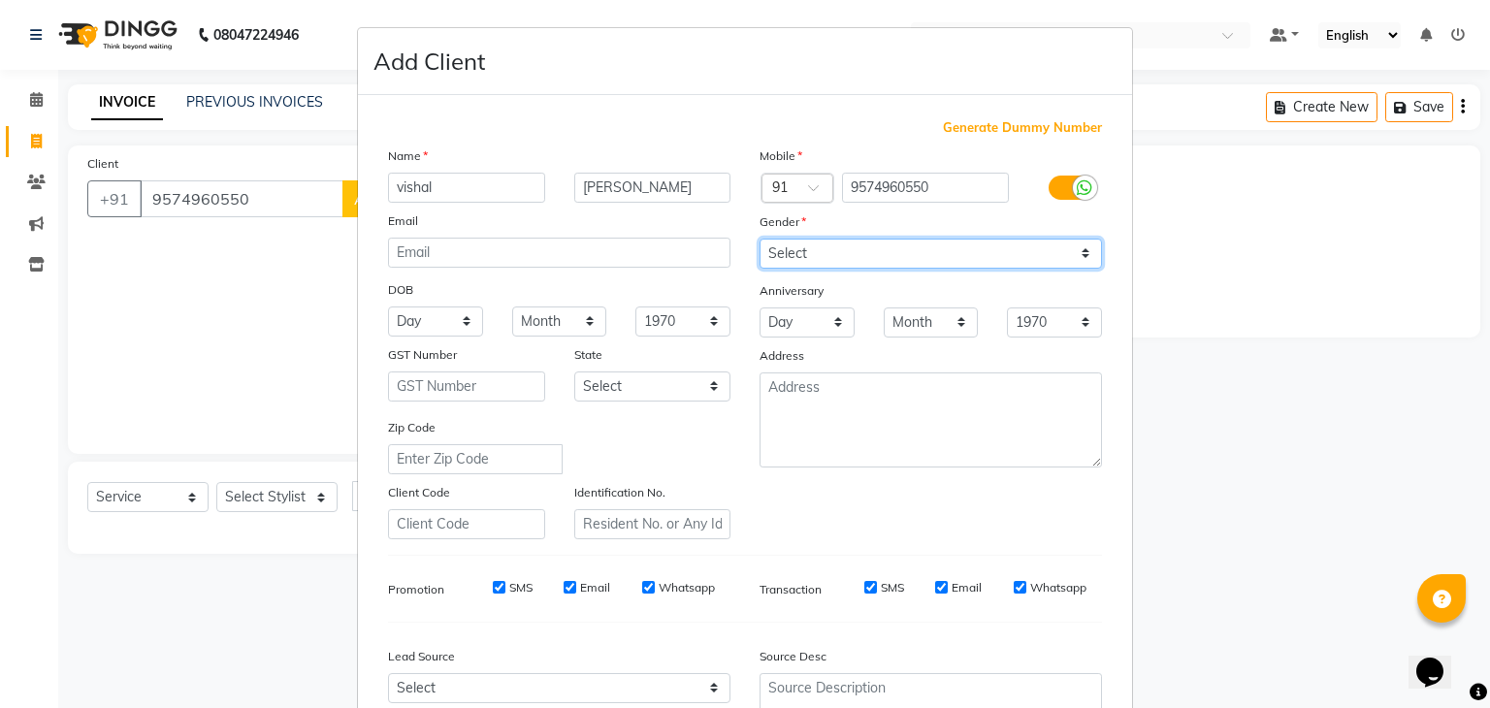
click at [759, 240] on select "Select Male Female Other Prefer Not To Say" at bounding box center [930, 254] width 342 height 30
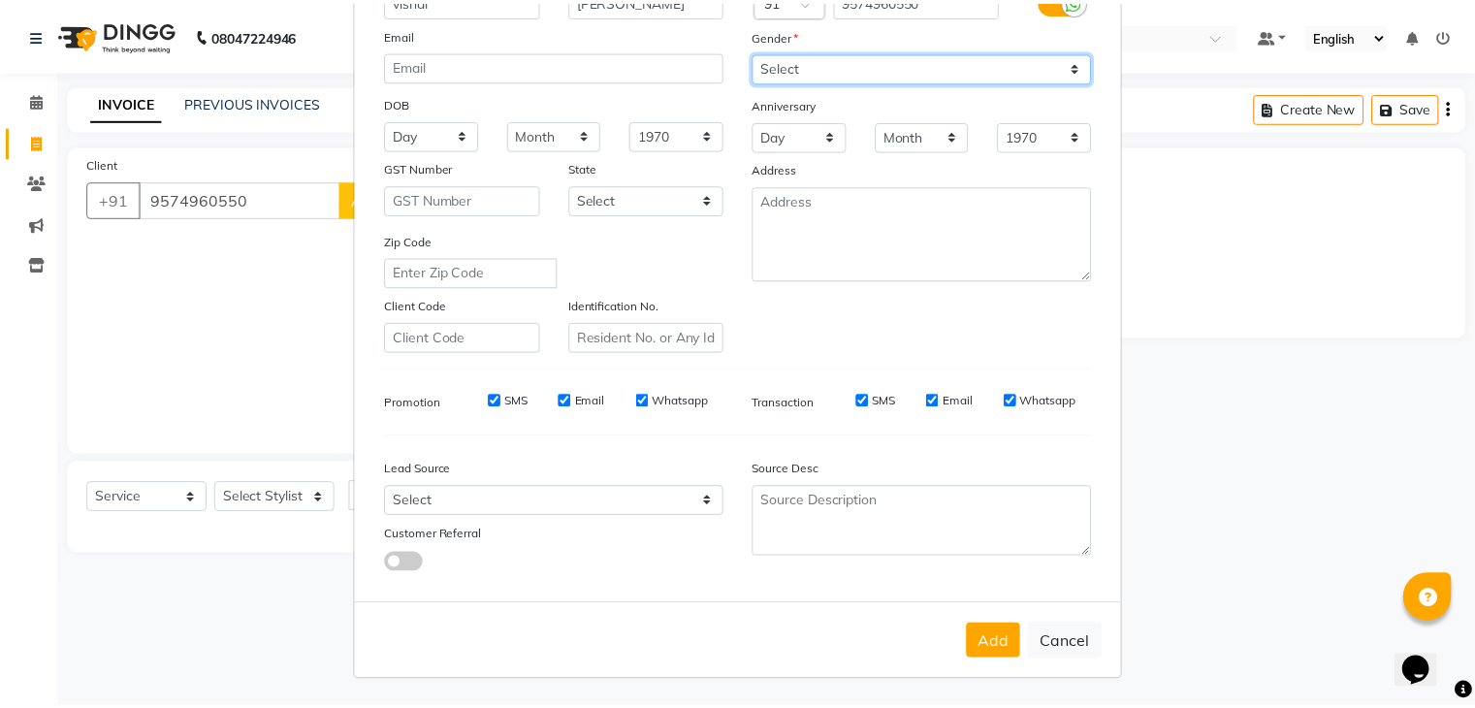
scroll to position [190, 0]
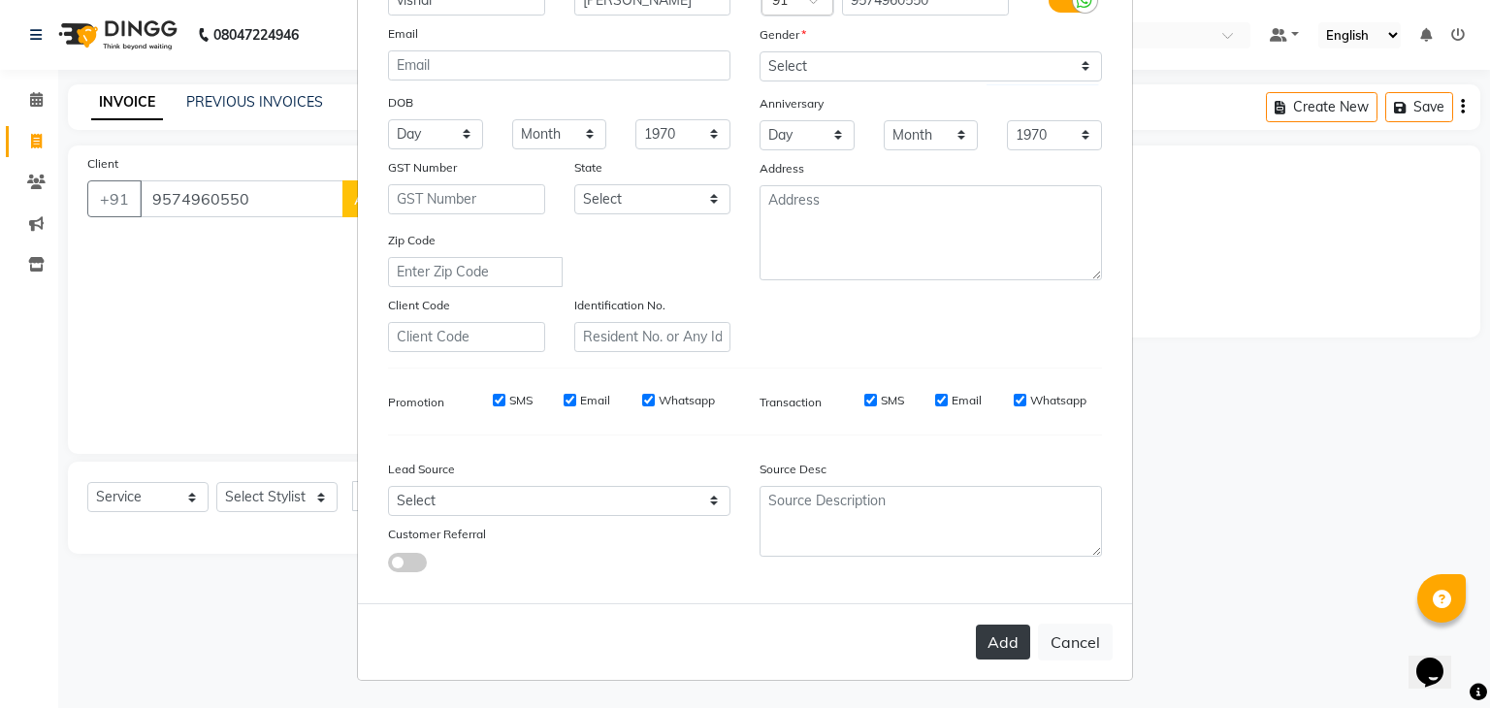
click at [985, 643] on button "Add" at bounding box center [1003, 642] width 54 height 35
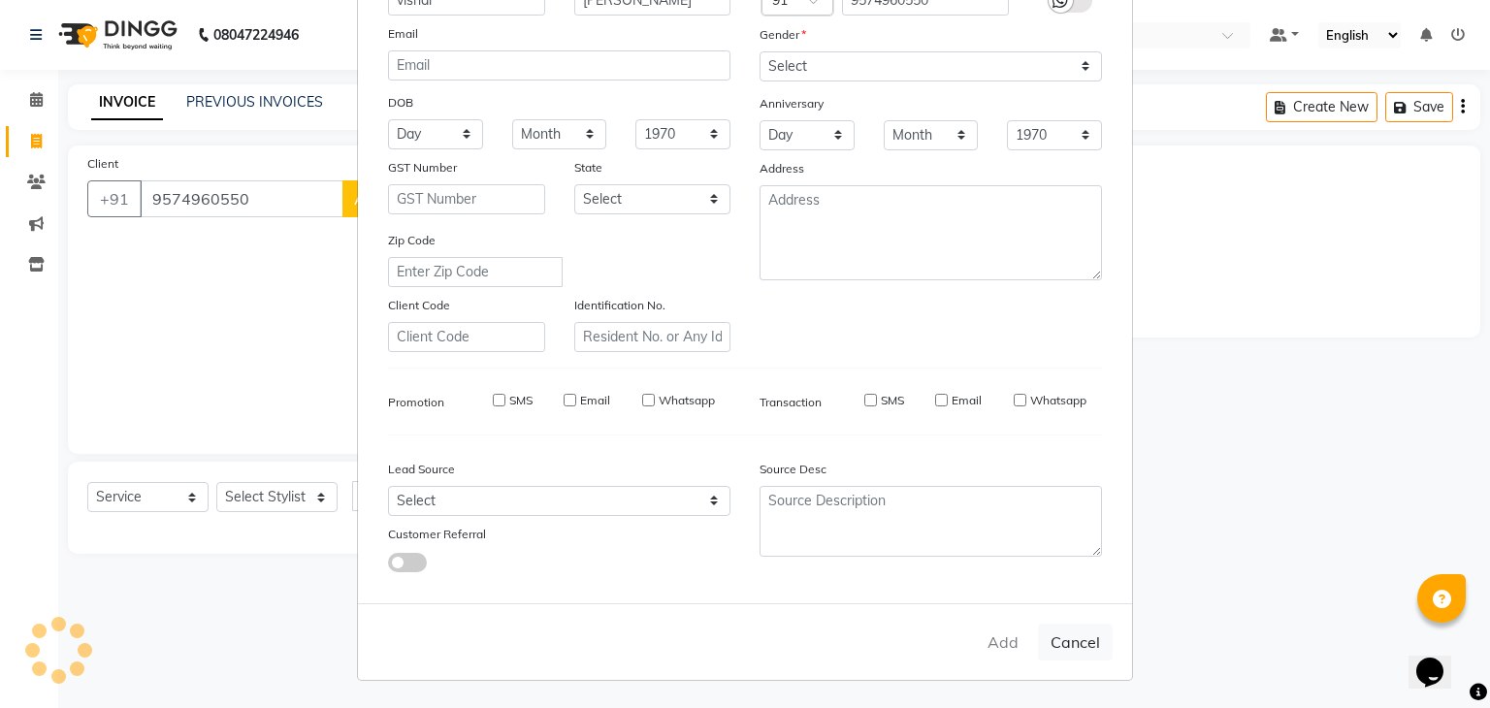
type input "95******50"
select select
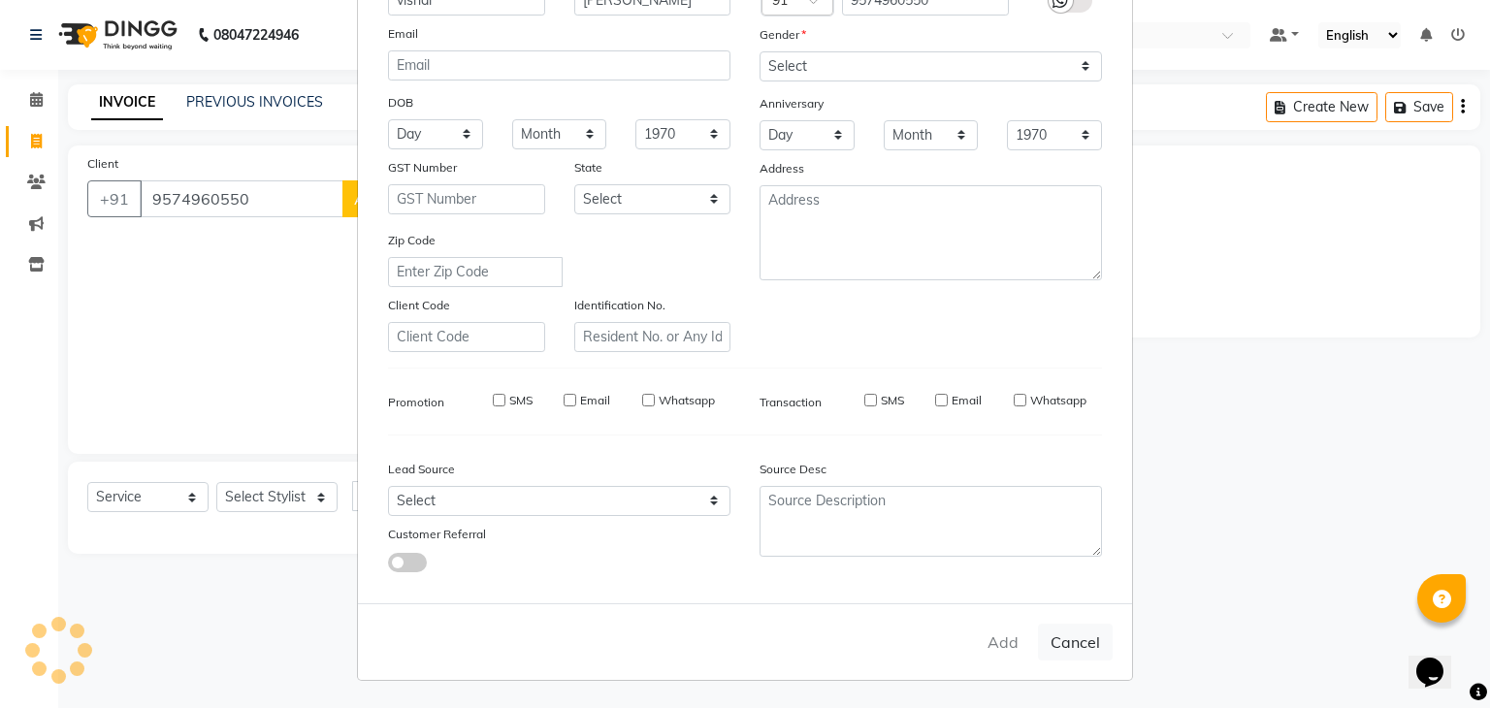
select select
checkbox input "false"
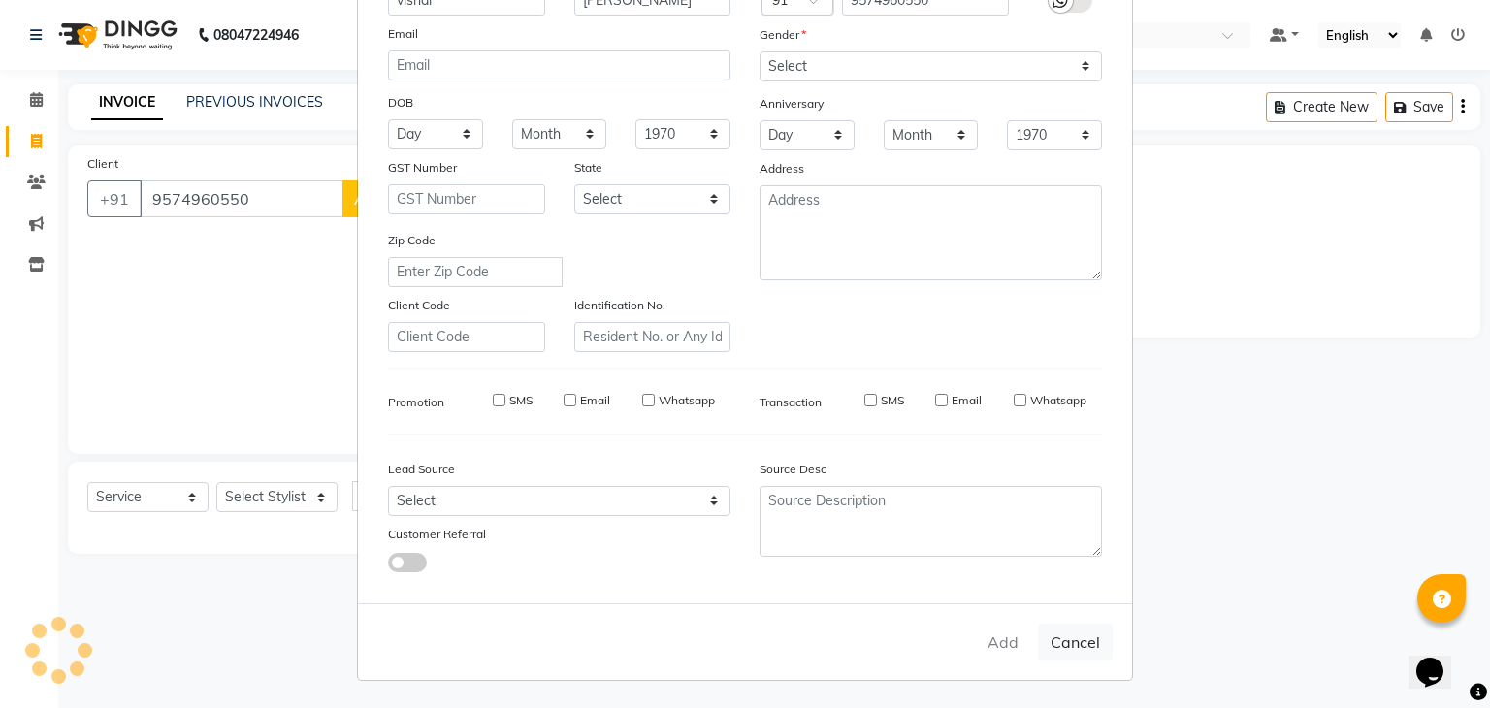
checkbox input "false"
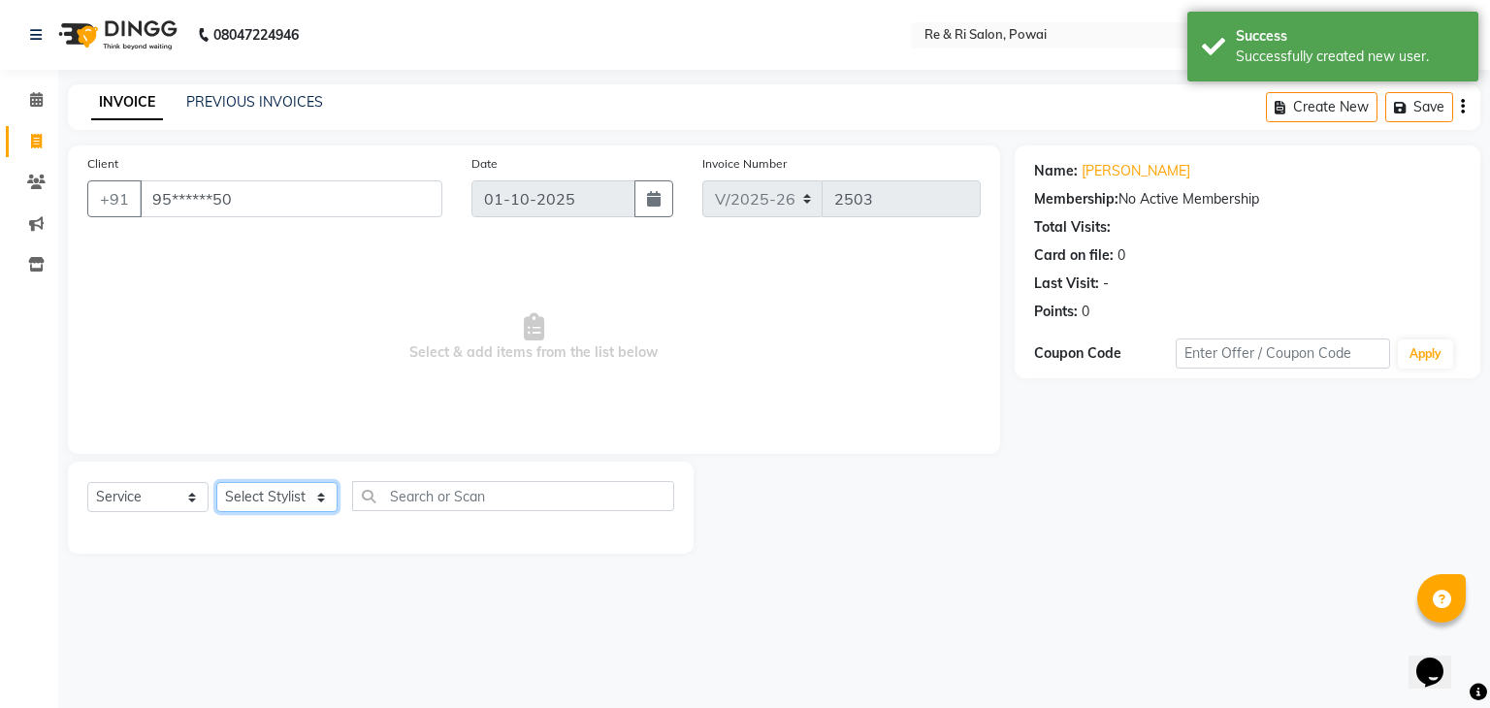
click at [303, 509] on select "Select Stylist [PERSON_NAME] Danish Poonam [PERSON_NAME] [PERSON_NAME] [PERSON_…" at bounding box center [276, 497] width 121 height 30
select select "63988"
click at [216, 483] on select "Select Stylist [PERSON_NAME] Danish Poonam [PERSON_NAME] [PERSON_NAME] [PERSON_…" at bounding box center [276, 497] width 121 height 30
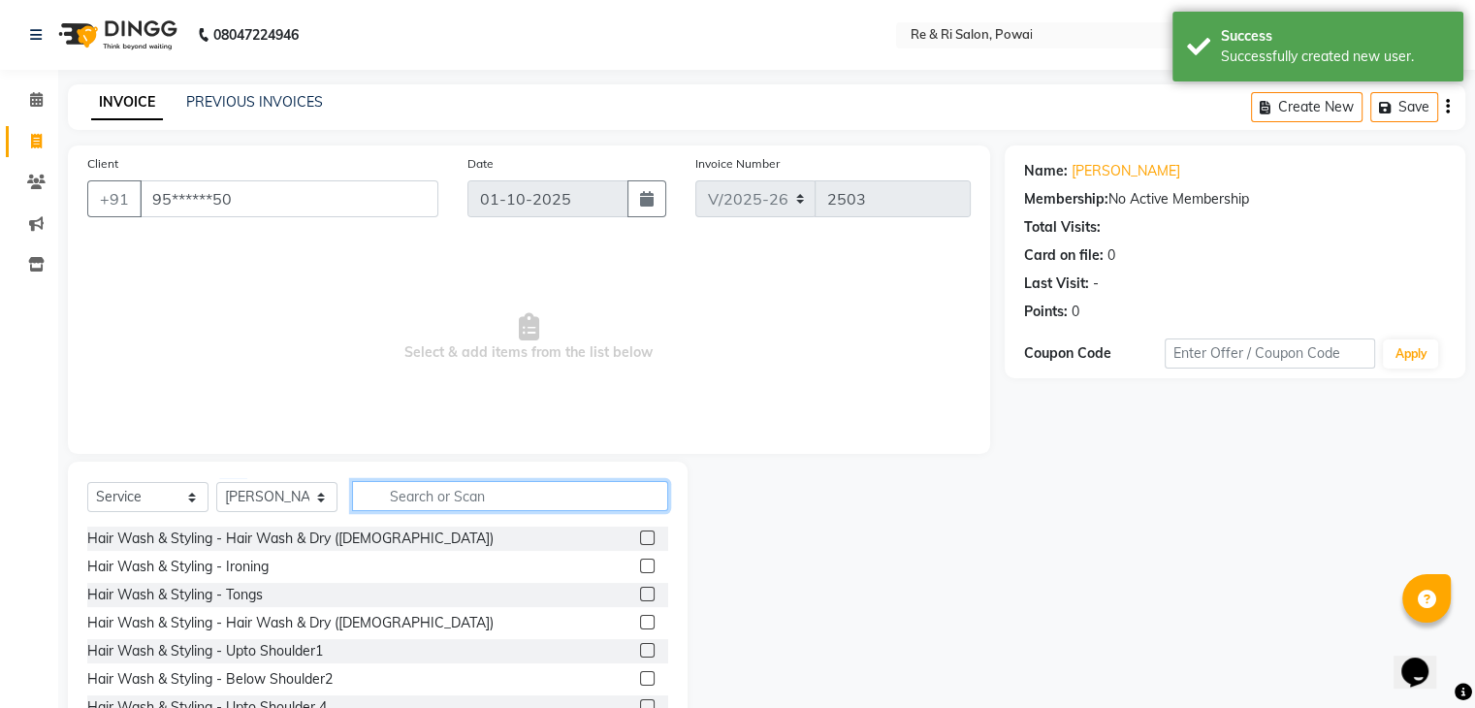
click at [391, 508] on input "text" at bounding box center [510, 496] width 316 height 30
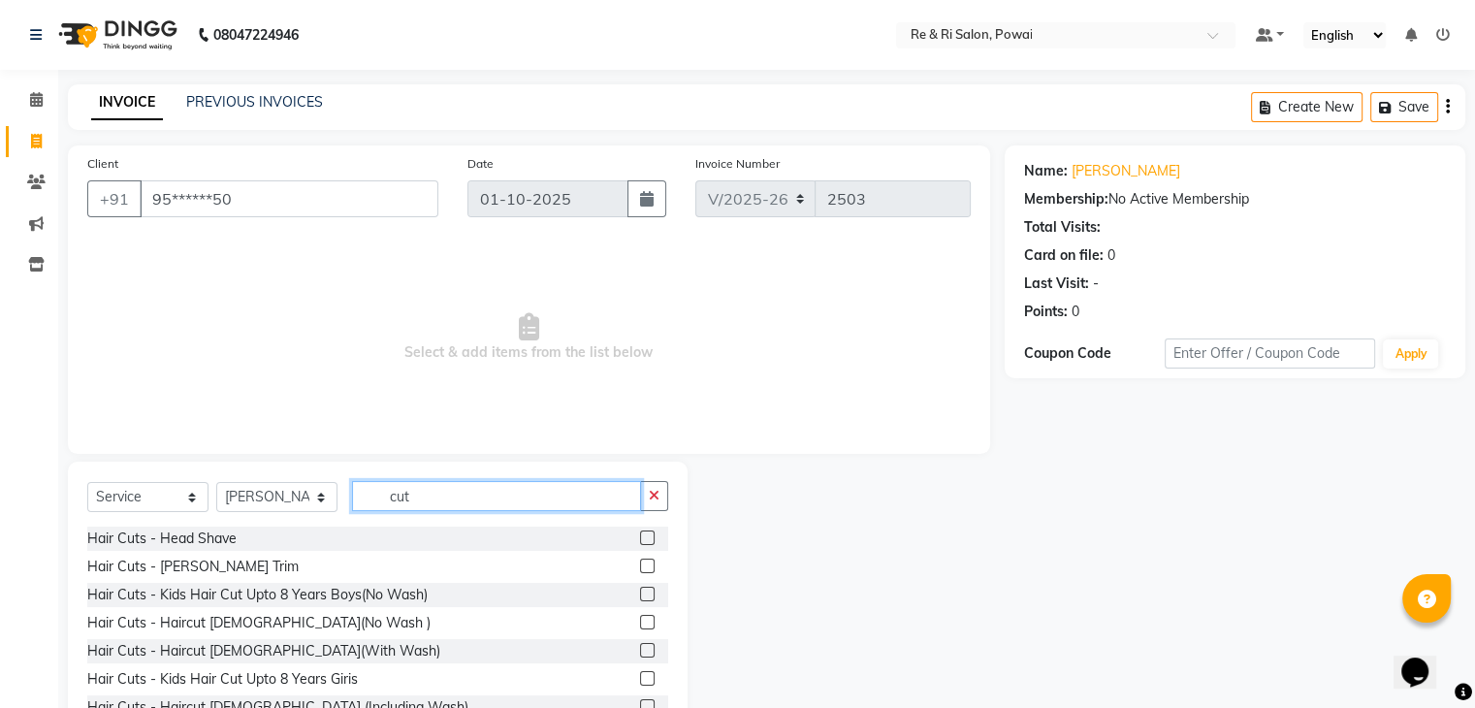
type input "cut"
click at [640, 621] on label at bounding box center [647, 622] width 15 height 15
click at [640, 621] on input "checkbox" at bounding box center [646, 623] width 13 height 13
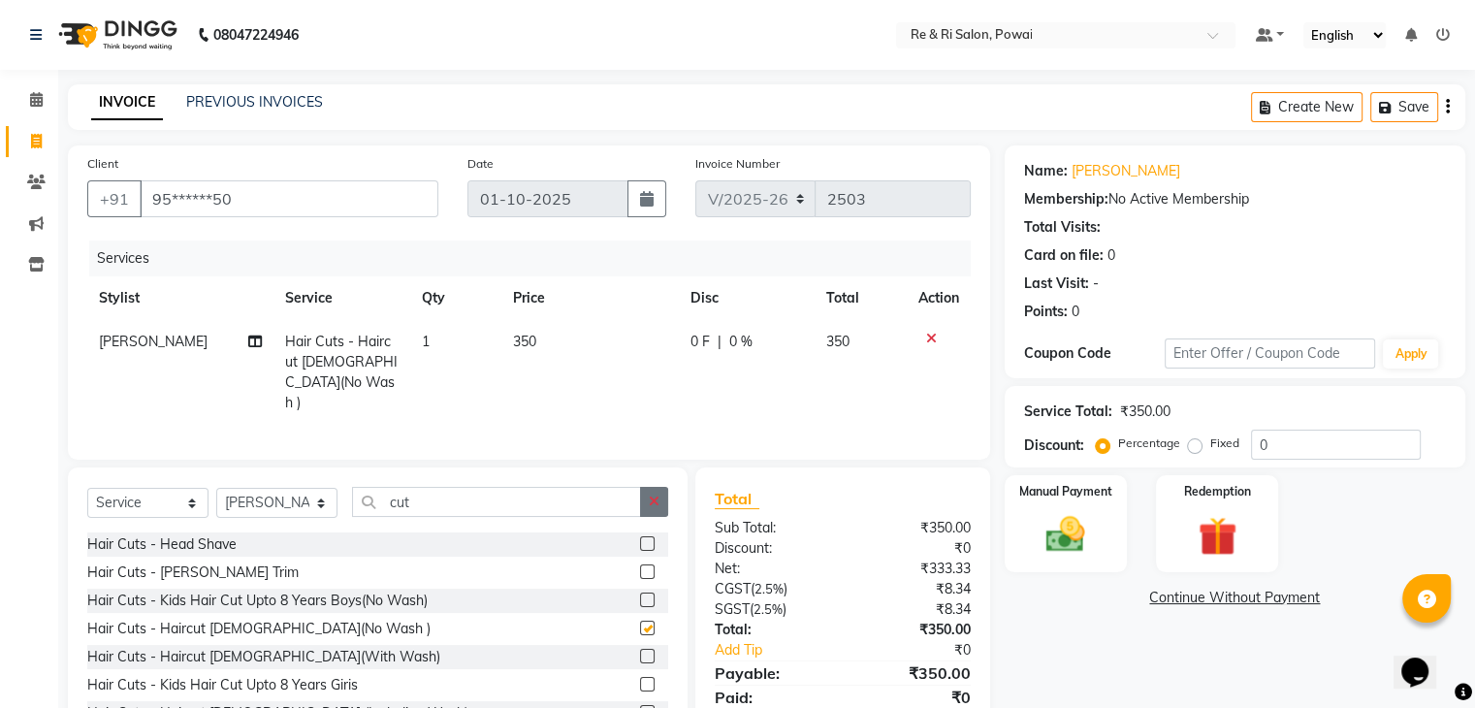
checkbox input "false"
click at [691, 338] on span "0 F" at bounding box center [700, 342] width 19 height 20
select select "63988"
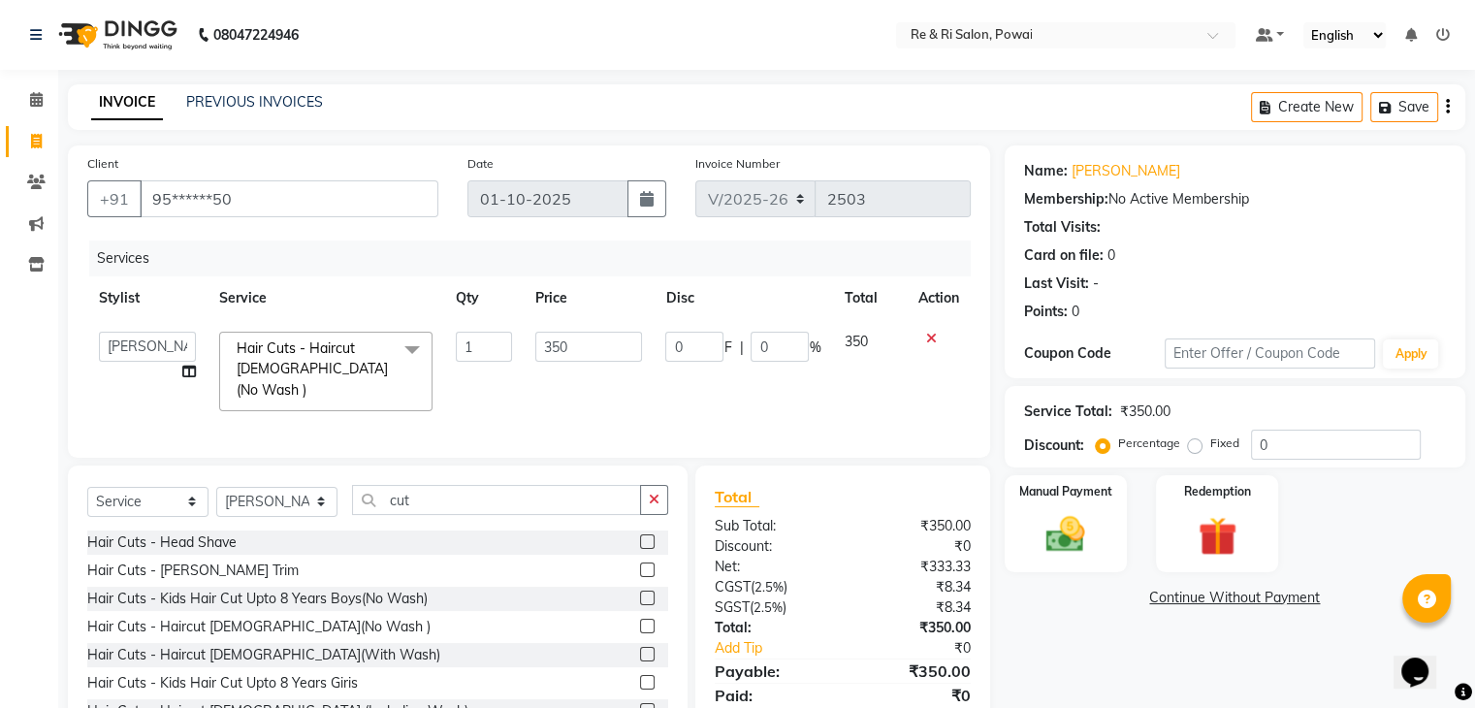
click at [691, 338] on input "0" at bounding box center [694, 347] width 58 height 30
type input "0100"
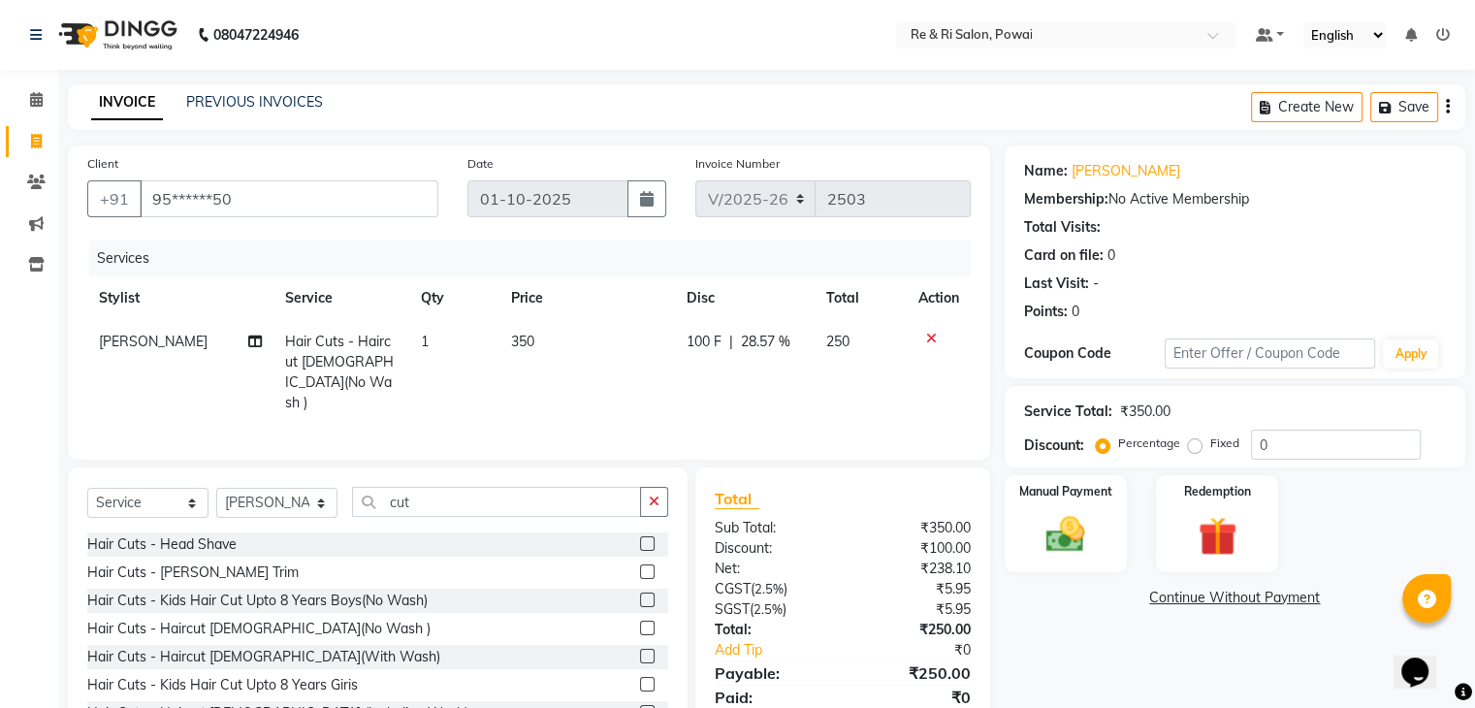
click at [670, 395] on div "Services Stylist Service Qty Price Disc Total Action Salman Hair Cuts - Haircut…" at bounding box center [529, 341] width 884 height 200
click at [1071, 537] on img at bounding box center [1065, 535] width 65 height 47
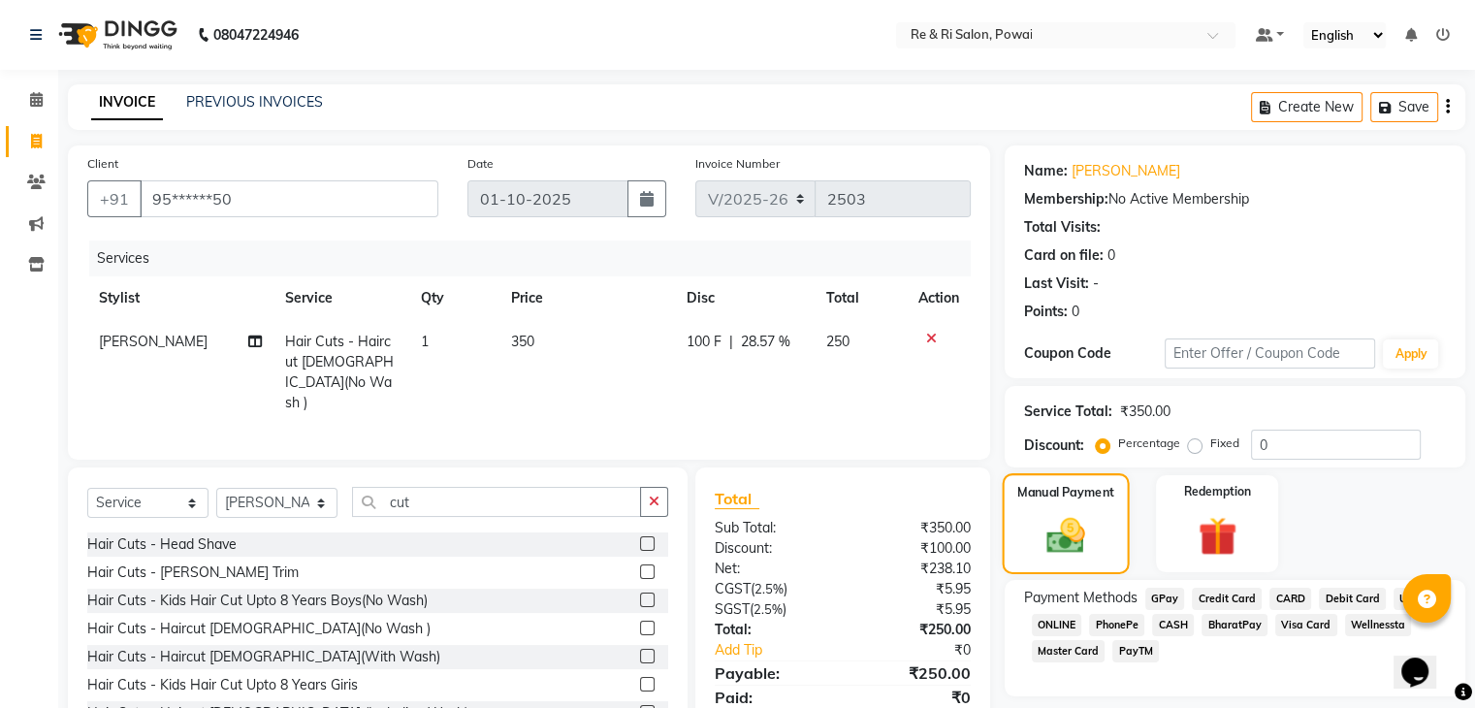
scroll to position [70, 0]
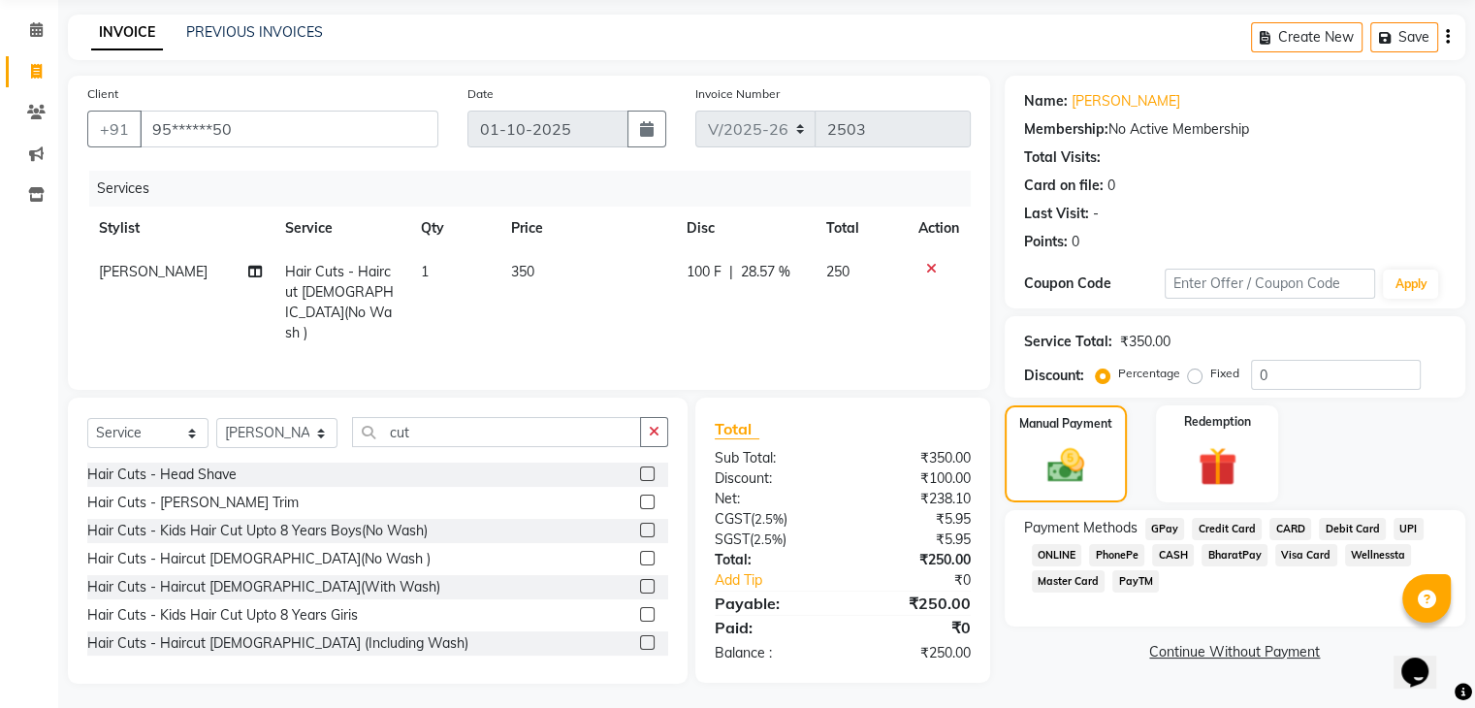
click at [1162, 533] on span "GPay" at bounding box center [1165, 529] width 40 height 22
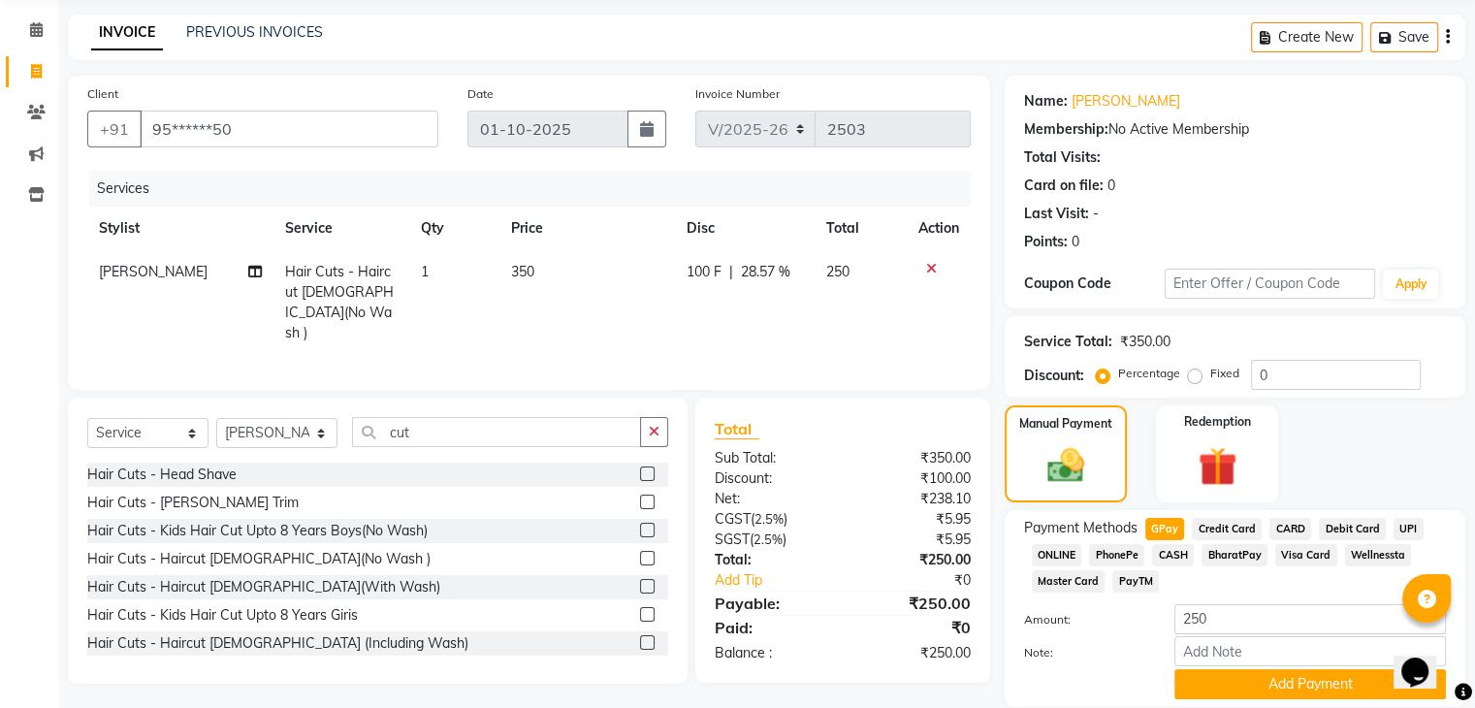
scroll to position [141, 0]
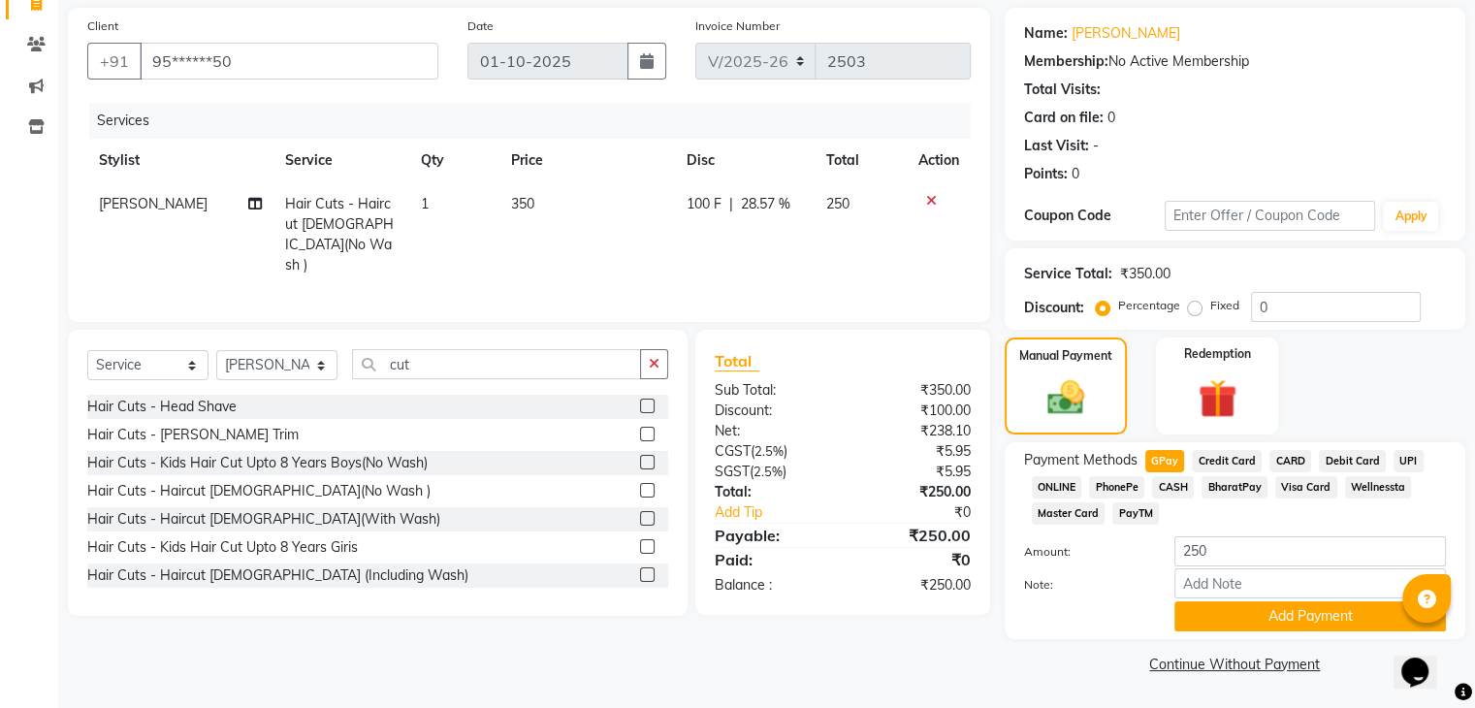
click at [1224, 631] on div "Payment Methods GPay Credit Card CARD Debit Card UPI ONLINE PhonePe CASH Bharat…" at bounding box center [1235, 540] width 461 height 197
click at [1225, 604] on button "Add Payment" at bounding box center [1310, 616] width 272 height 30
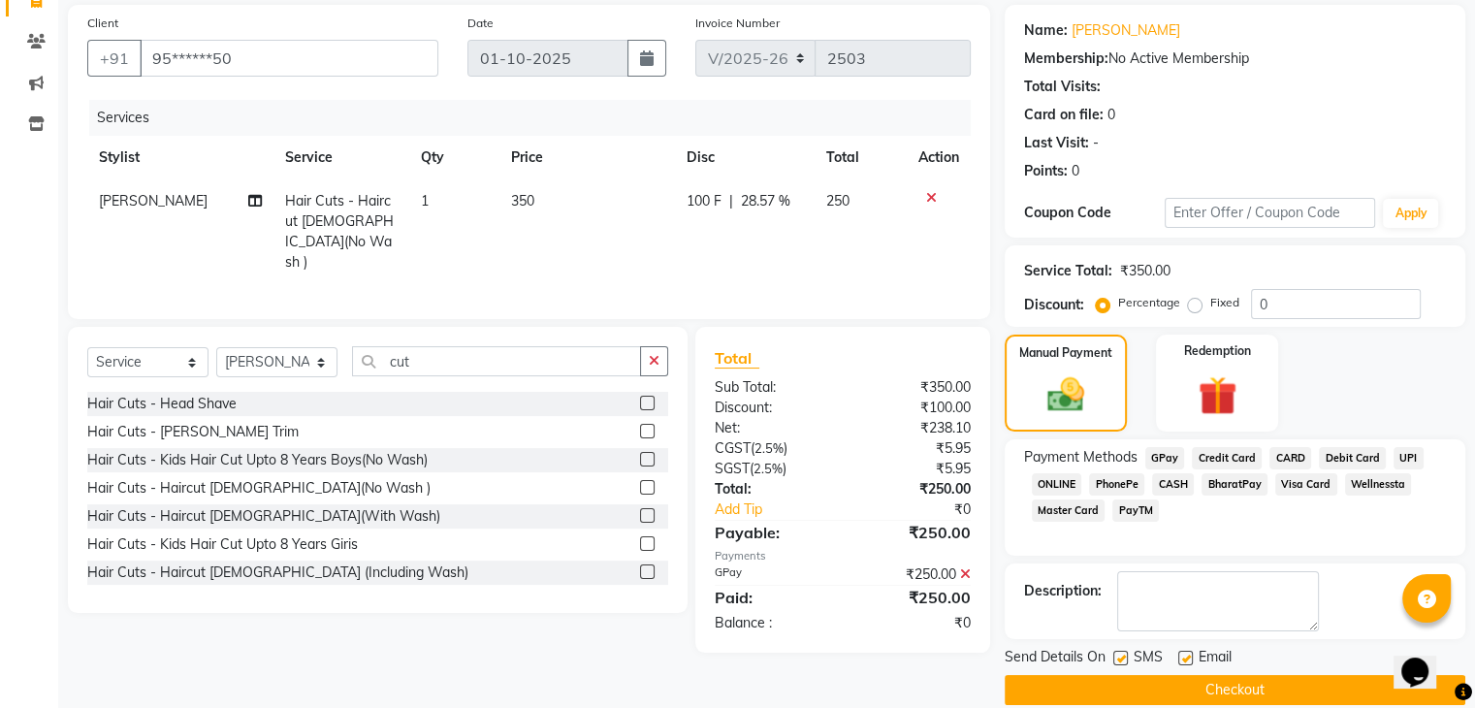
scroll to position [165, 0]
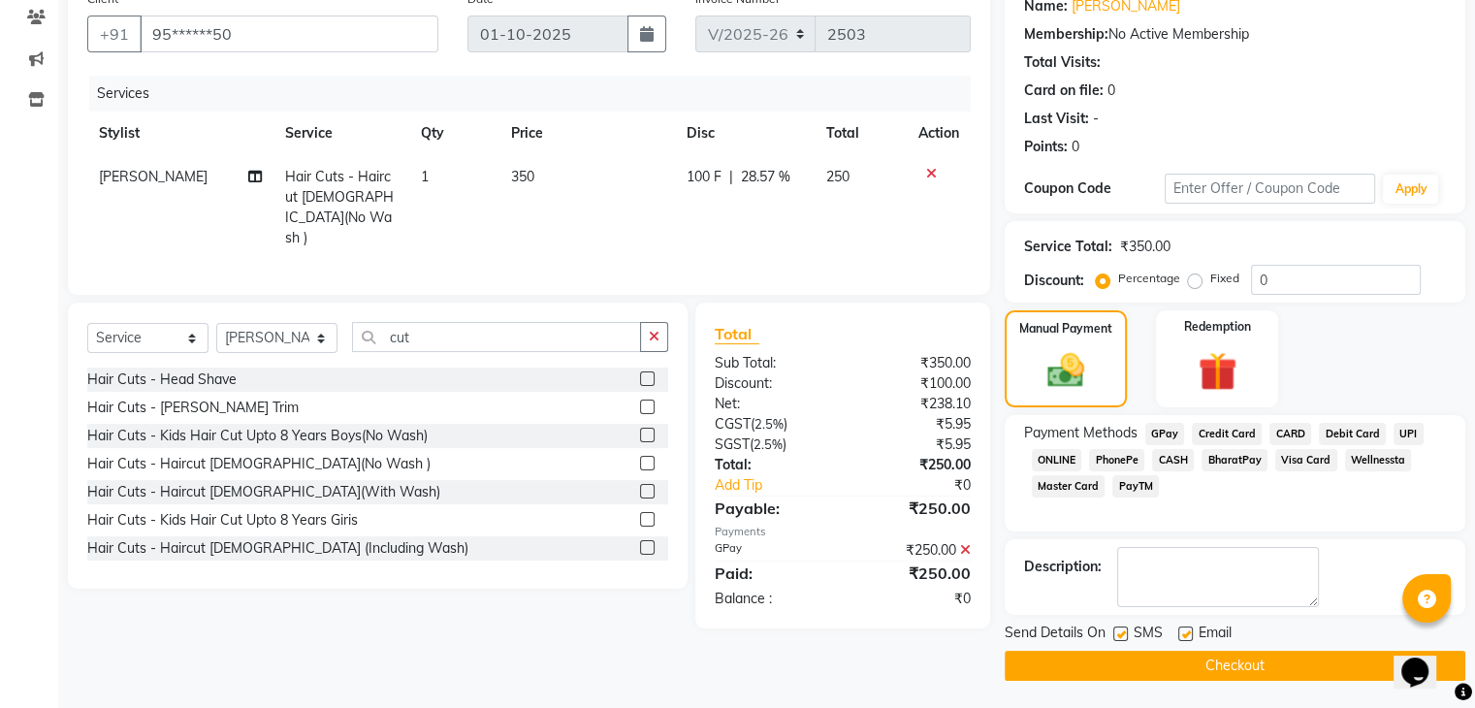
click at [1124, 632] on label at bounding box center [1120, 634] width 15 height 15
click at [1124, 632] on input "checkbox" at bounding box center [1119, 634] width 13 height 13
checkbox input "false"
click at [1187, 634] on label at bounding box center [1185, 634] width 15 height 15
click at [1187, 634] on input "checkbox" at bounding box center [1184, 634] width 13 height 13
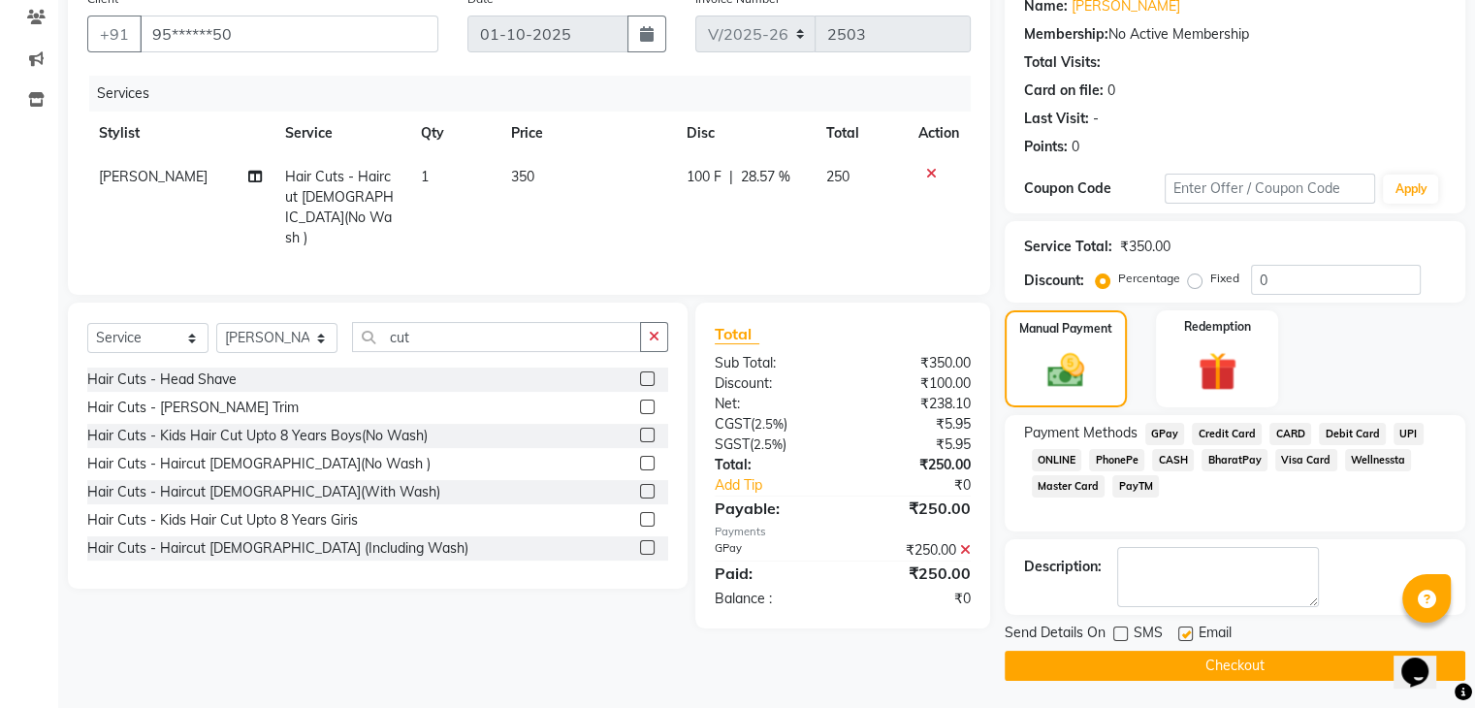
checkbox input "false"
click at [1156, 661] on button "Checkout" at bounding box center [1235, 666] width 461 height 30
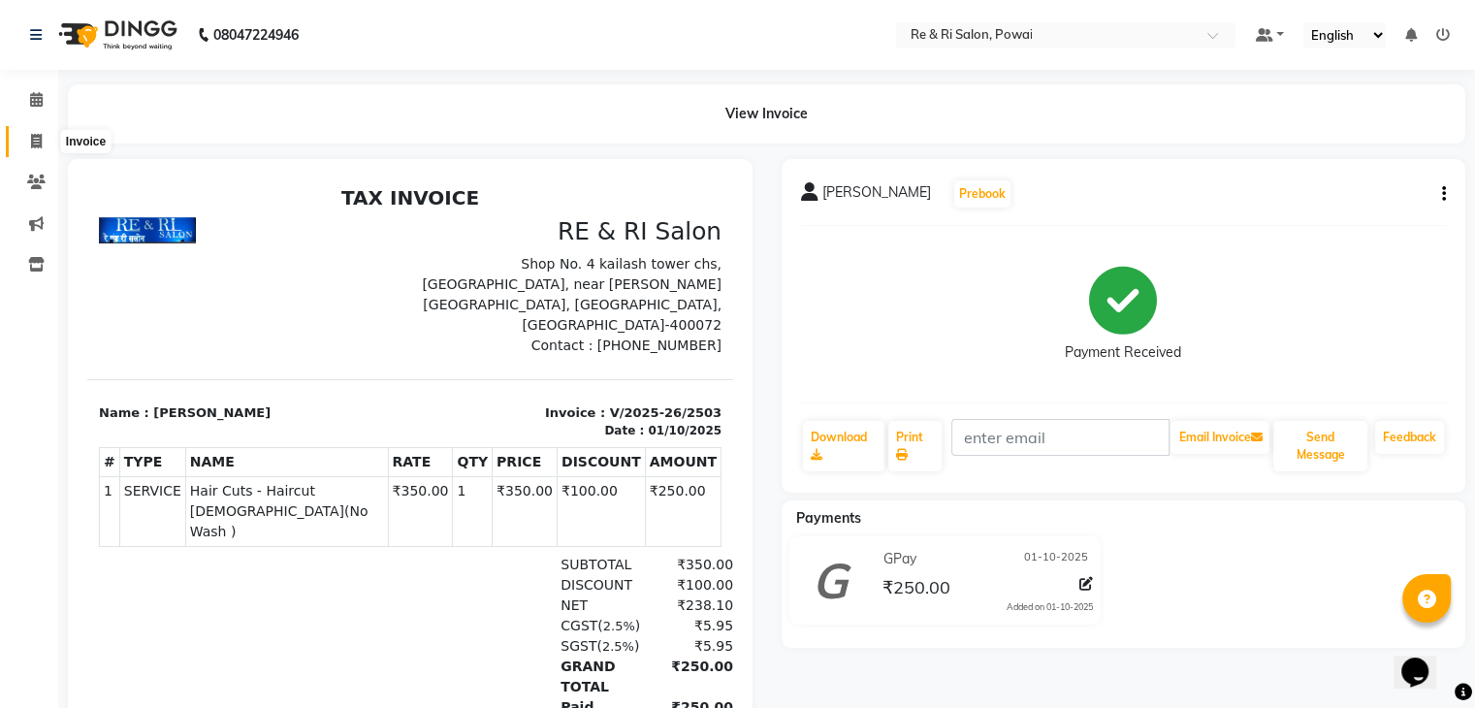
click at [40, 144] on icon at bounding box center [36, 141] width 11 height 15
select select "service"
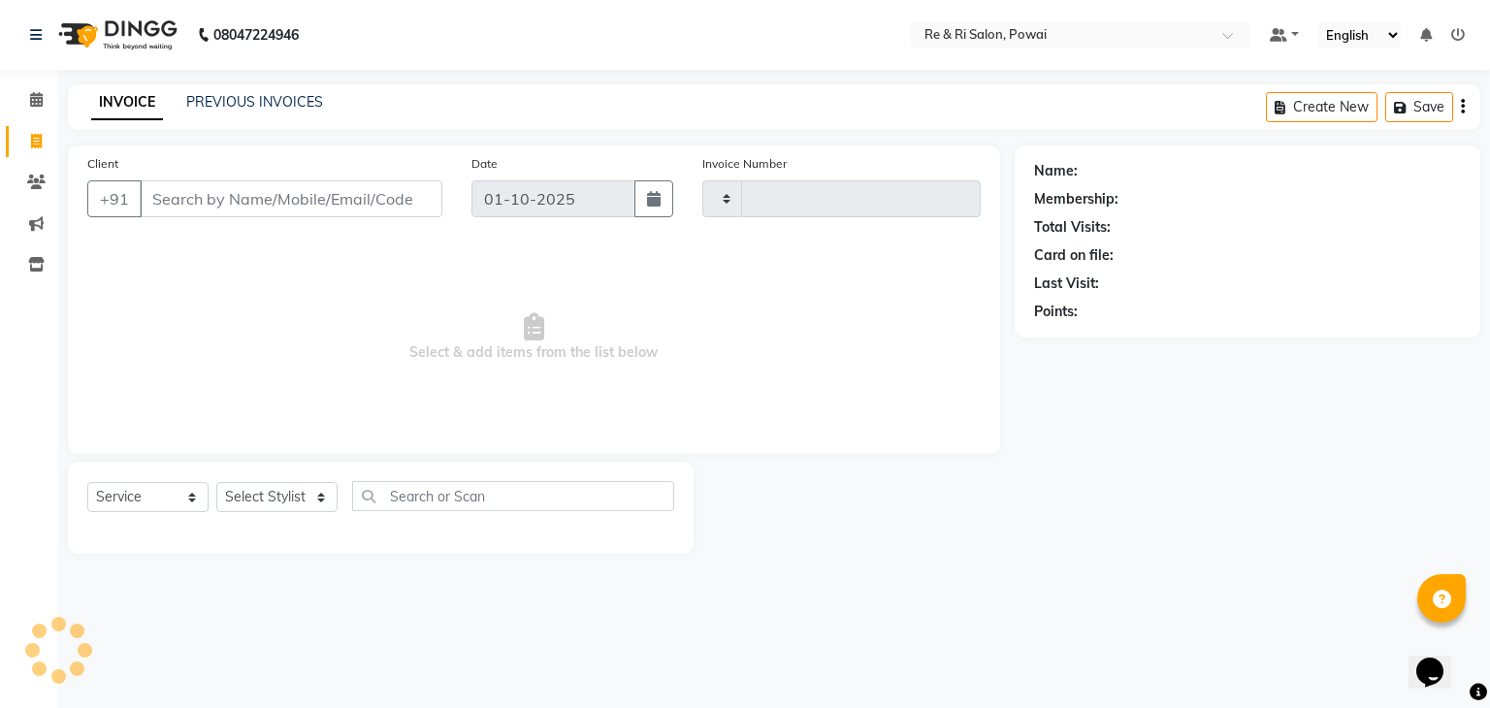
type input "2504"
select select "5364"
click at [328, 214] on input "Client" at bounding box center [291, 198] width 303 height 37
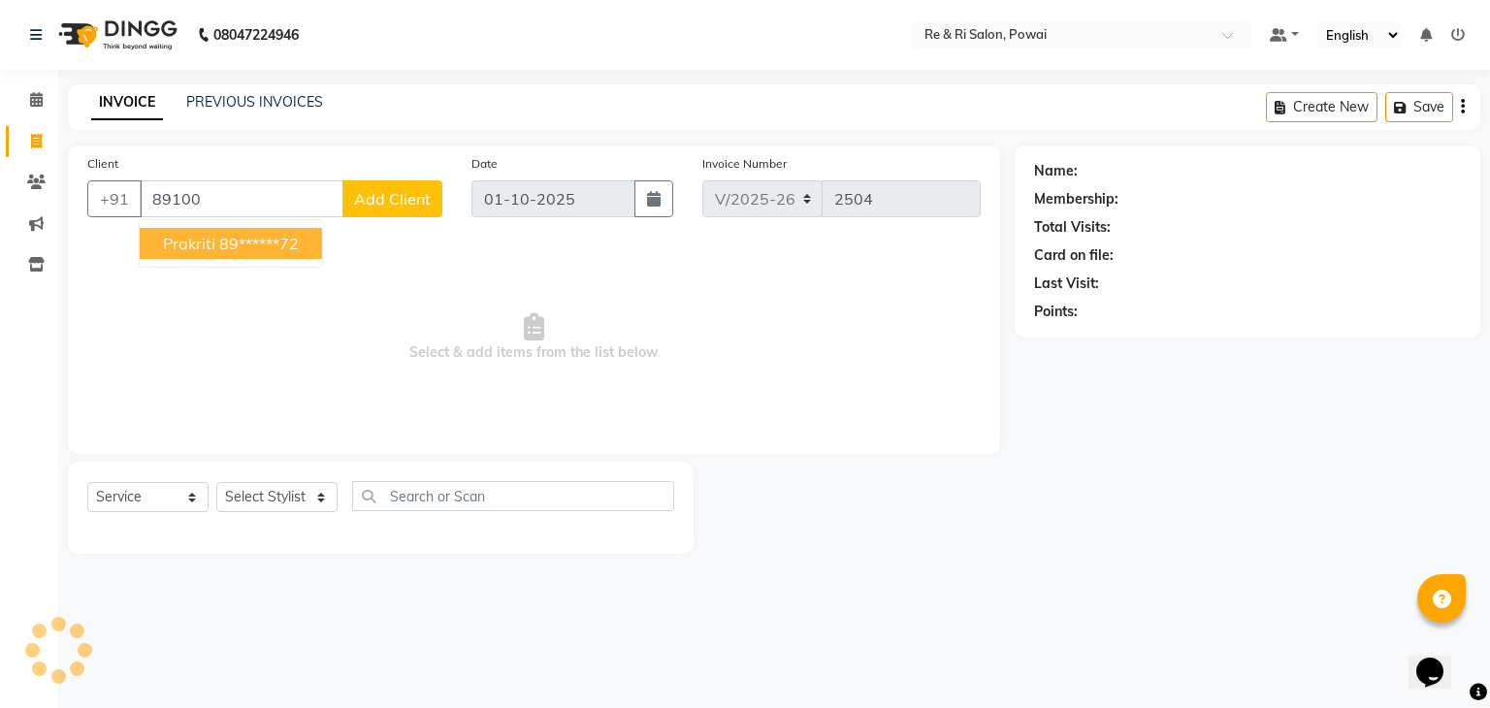
click at [299, 254] on button "prakriti 89******72" at bounding box center [231, 243] width 182 height 31
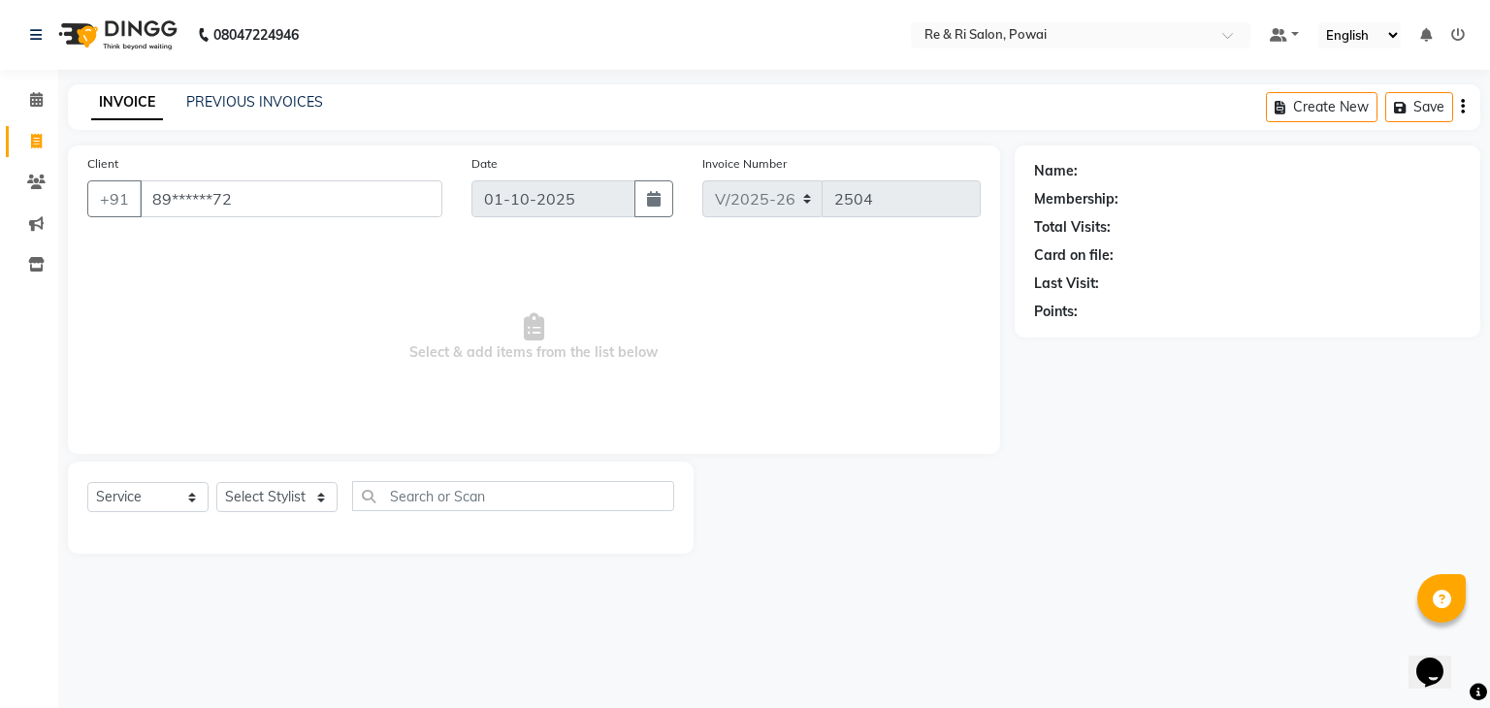
type input "89******72"
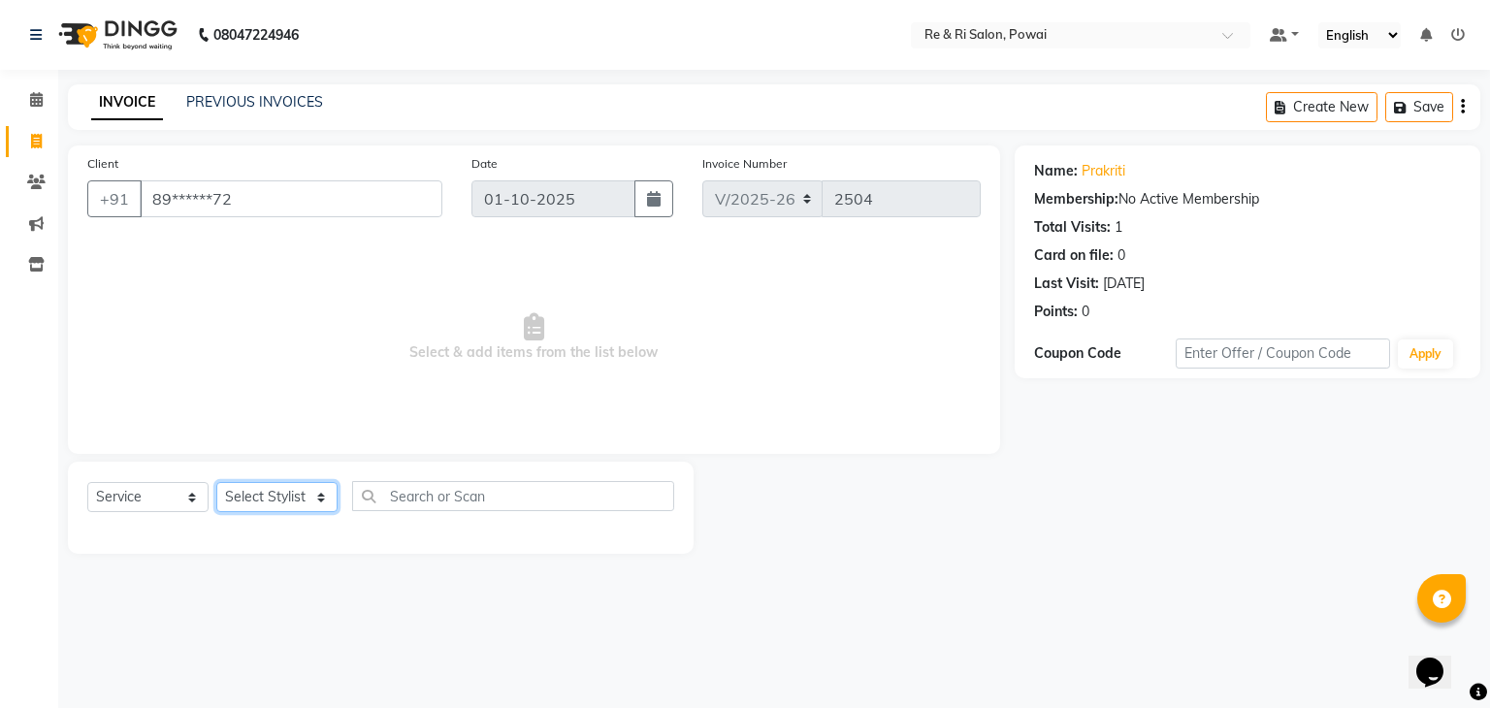
click at [249, 495] on select "Select Stylist [PERSON_NAME] Danish Poonam [PERSON_NAME] [PERSON_NAME] [PERSON_…" at bounding box center [276, 497] width 121 height 30
select select "63988"
click at [216, 483] on select "Select Stylist [PERSON_NAME] Danish Poonam [PERSON_NAME] [PERSON_NAME] [PERSON_…" at bounding box center [276, 497] width 121 height 30
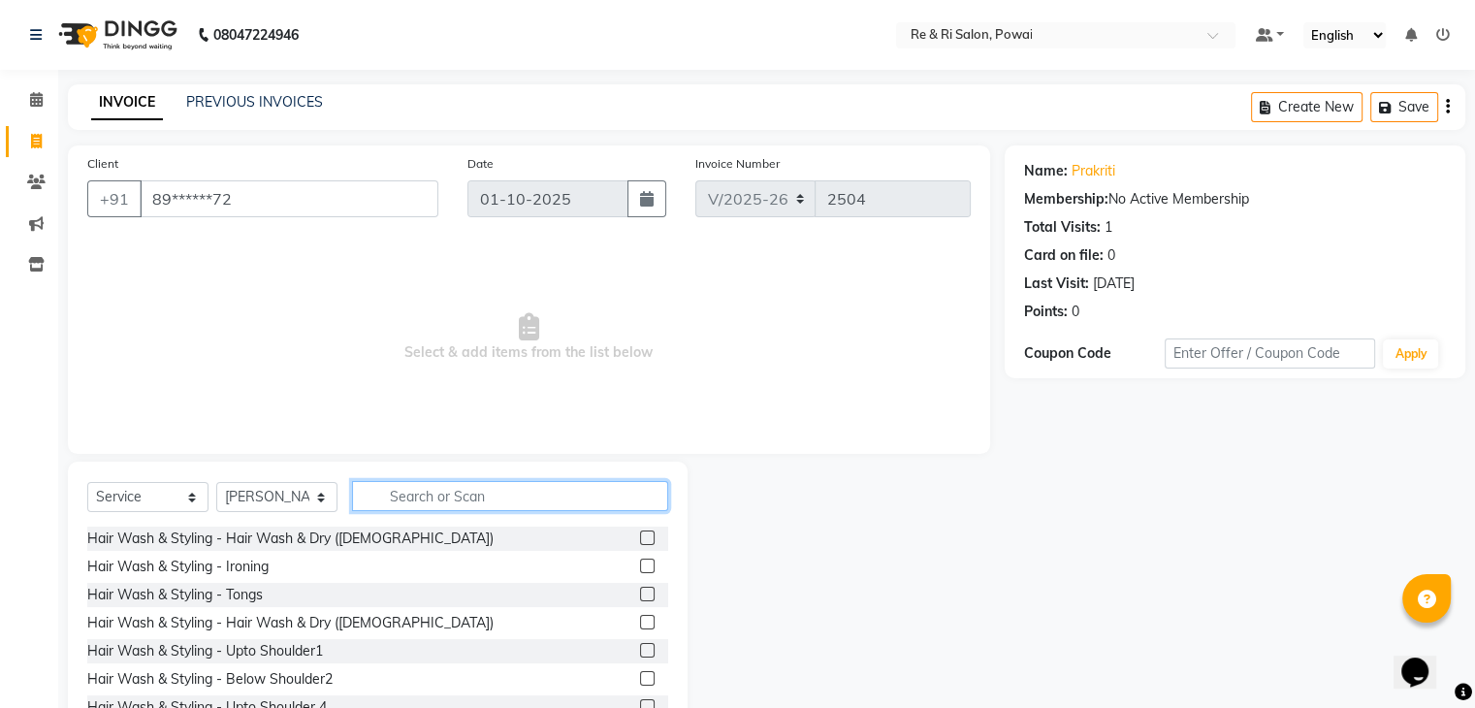
click at [442, 498] on input "text" at bounding box center [510, 496] width 316 height 30
click at [464, 501] on input "text" at bounding box center [510, 496] width 316 height 30
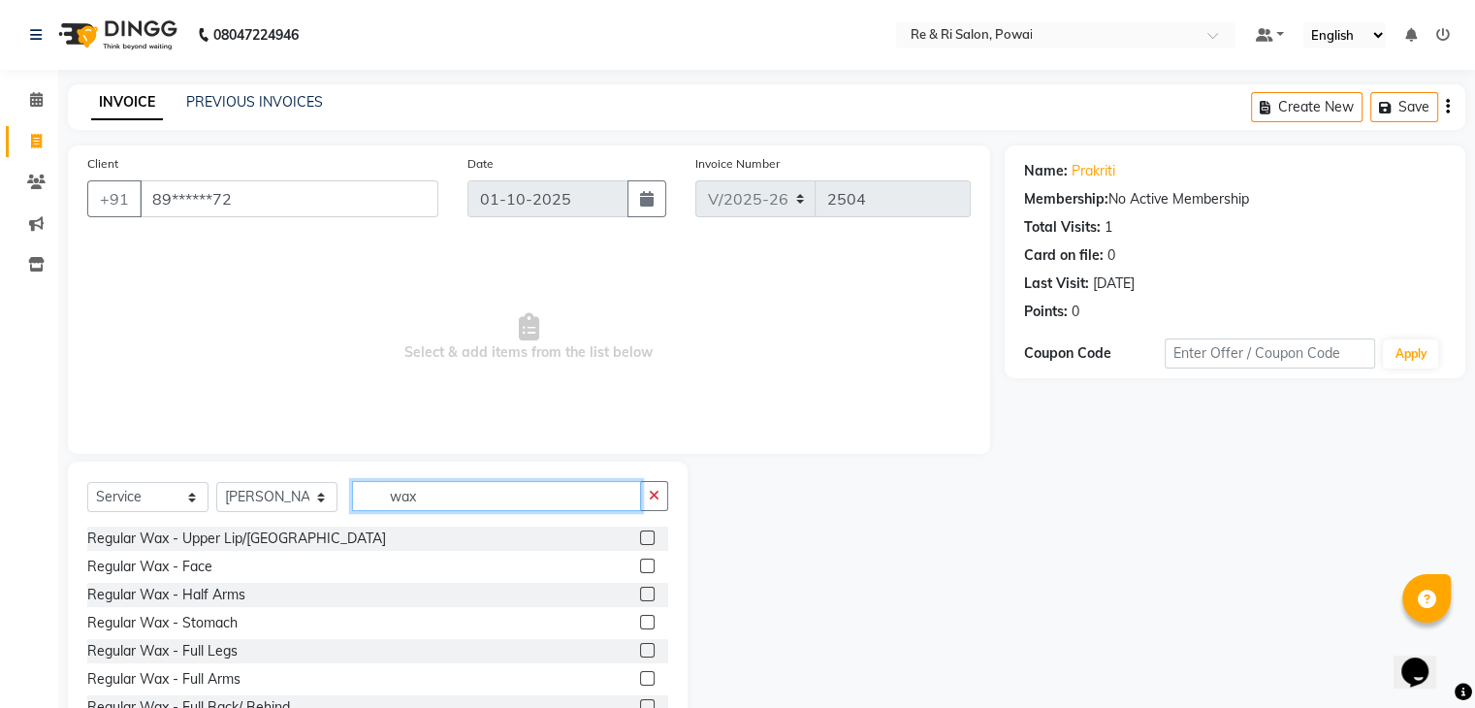
type input "wax"
click at [640, 676] on label at bounding box center [647, 678] width 15 height 15
click at [640, 676] on input "checkbox" at bounding box center [646, 679] width 13 height 13
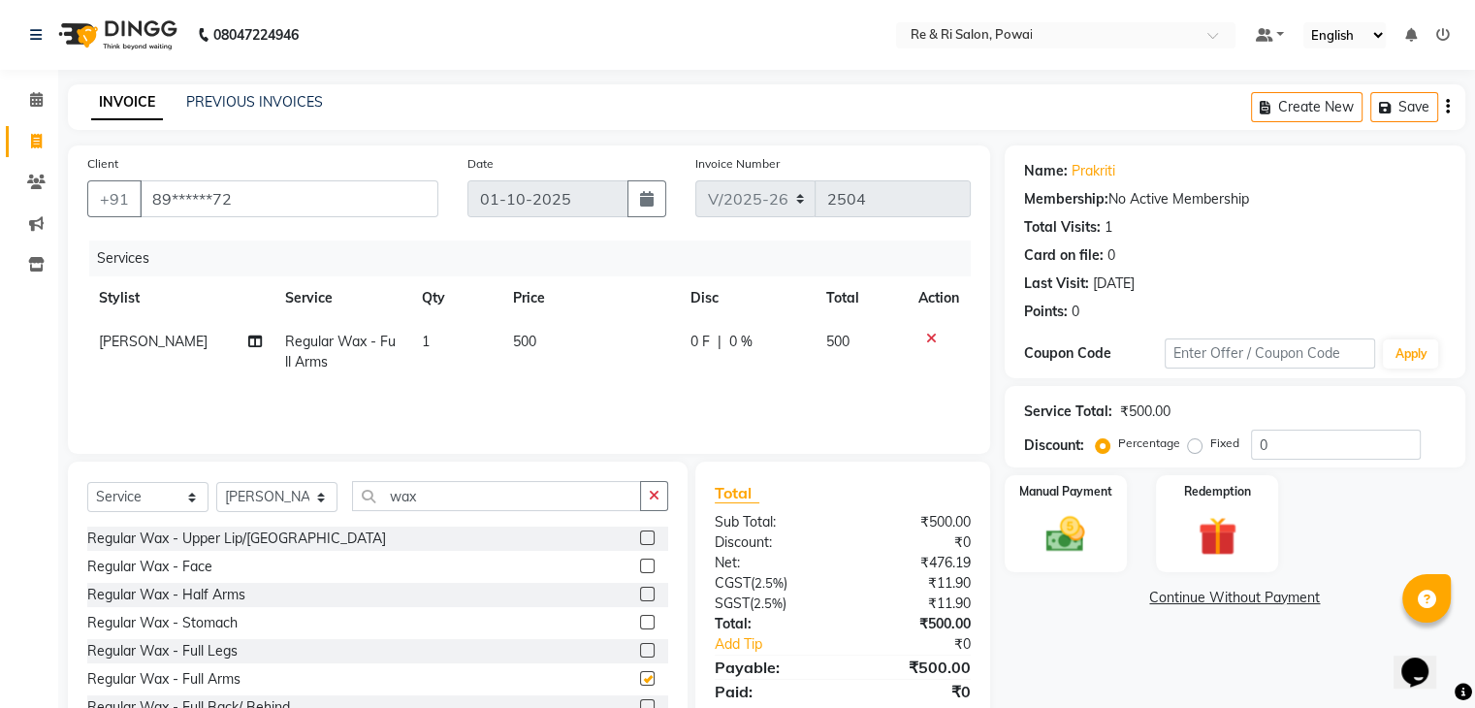
checkbox input "false"
click at [1067, 525] on img at bounding box center [1065, 535] width 65 height 47
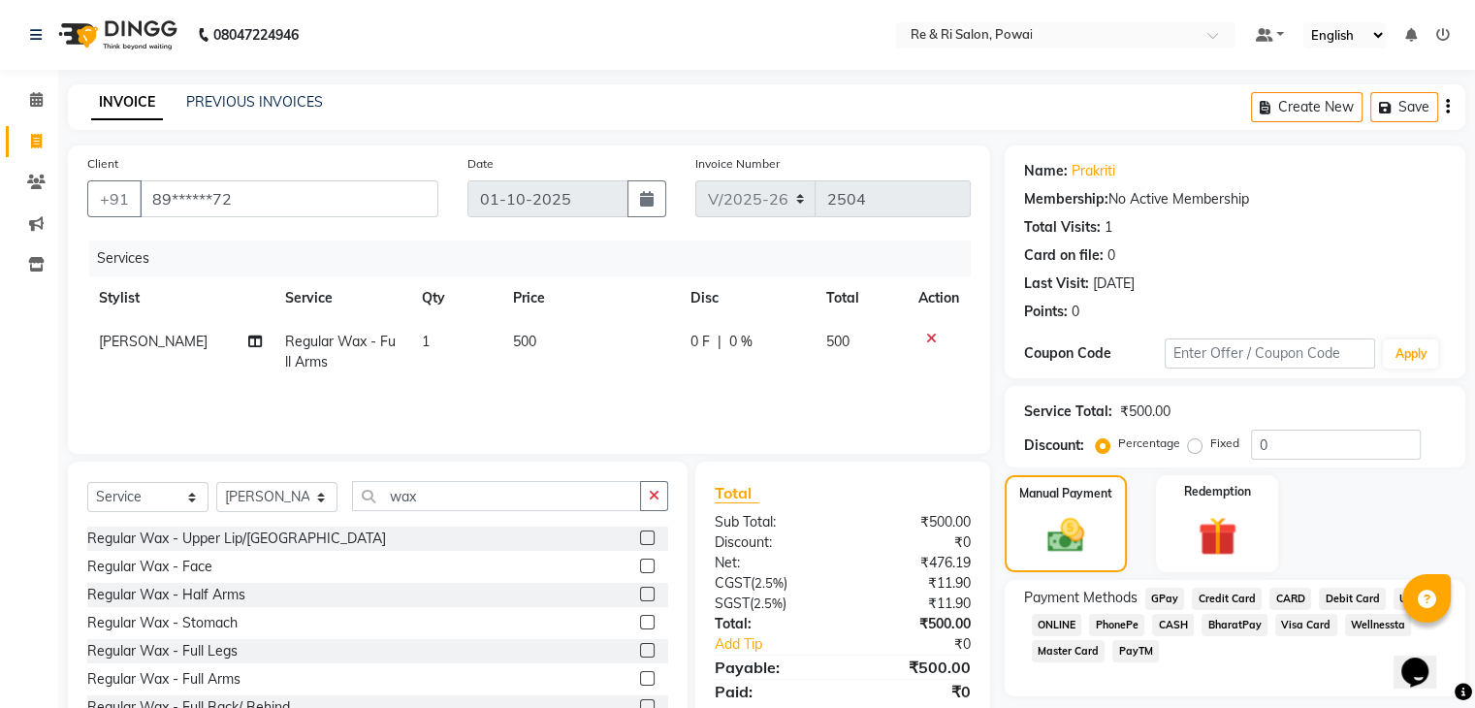
click at [1344, 540] on div "Manual Payment Redemption" at bounding box center [1235, 523] width 490 height 97
click at [1159, 601] on span "GPay" at bounding box center [1165, 599] width 40 height 22
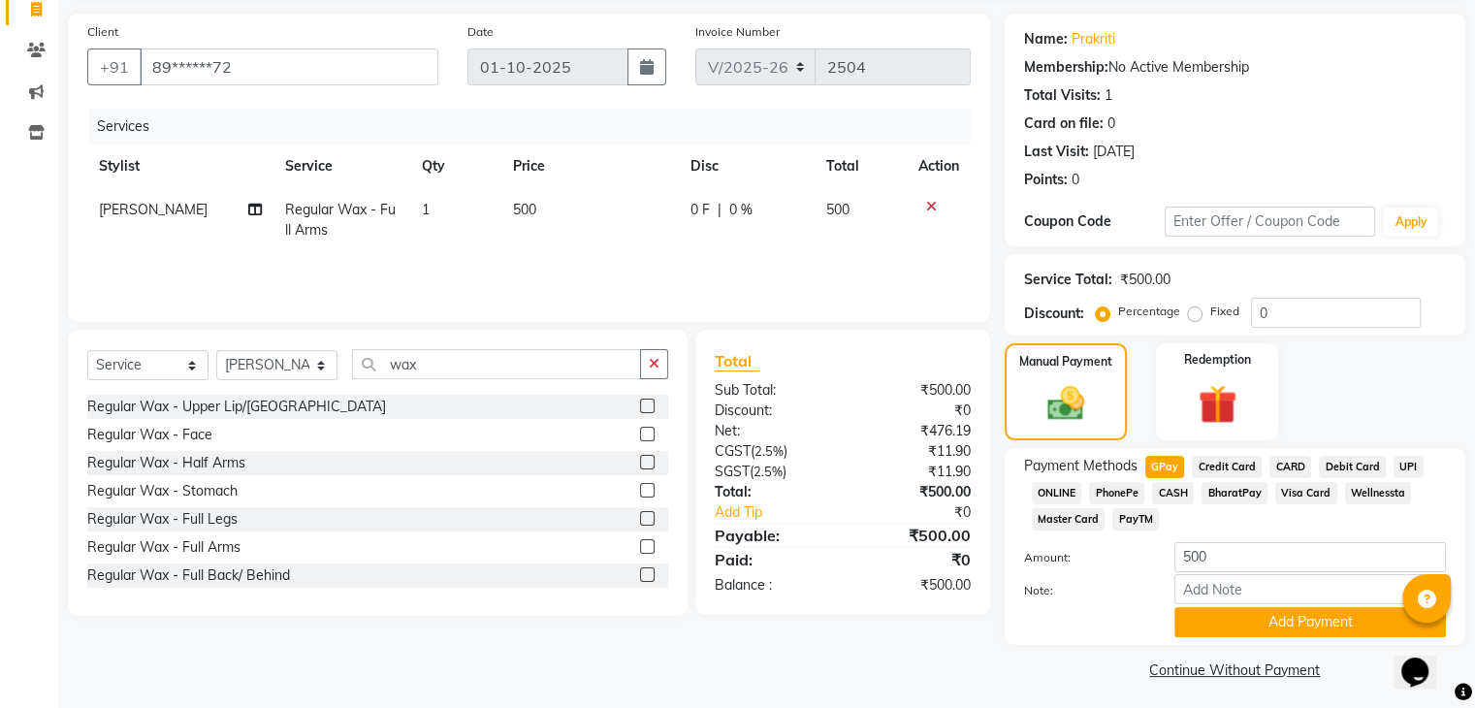
scroll to position [134, 0]
click at [1243, 633] on button "Add Payment" at bounding box center [1310, 620] width 272 height 30
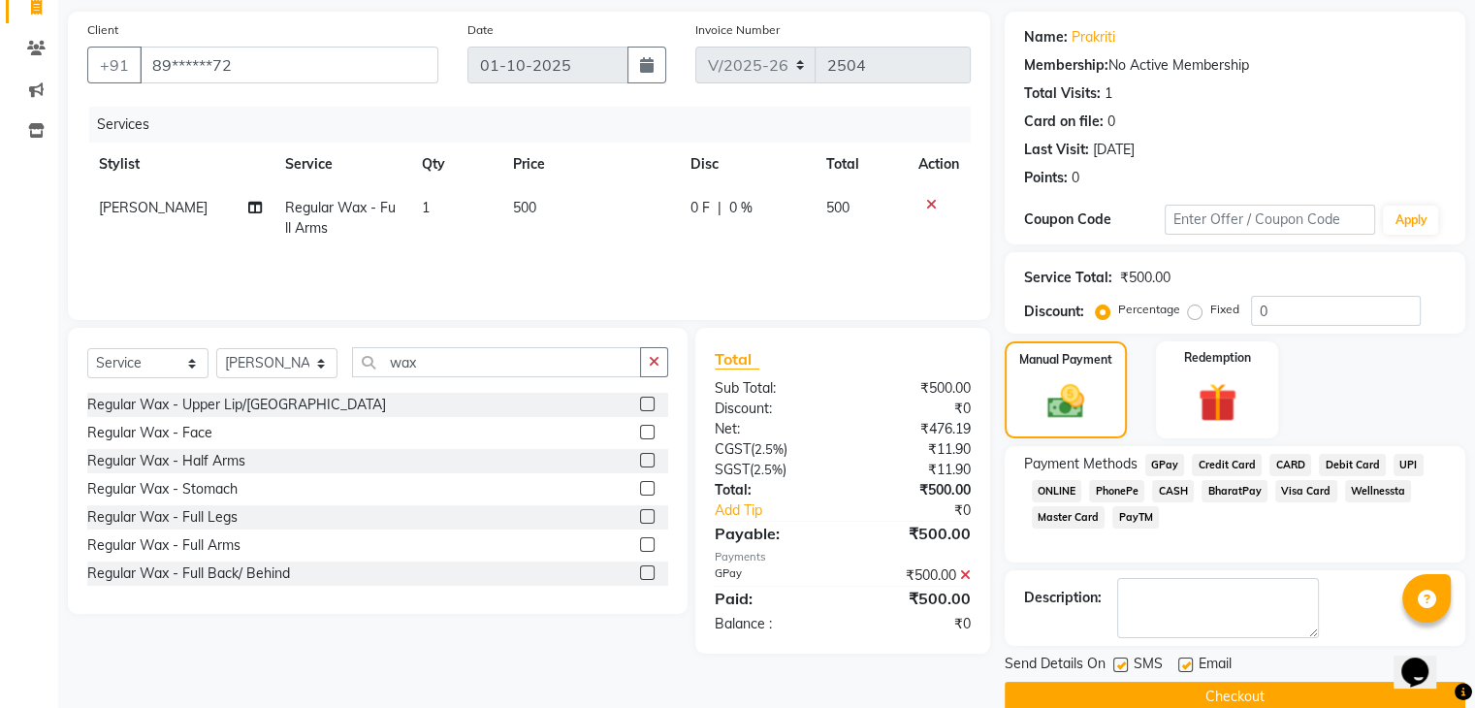
click at [699, 207] on span "0 F" at bounding box center [700, 208] width 19 height 20
select select "63988"
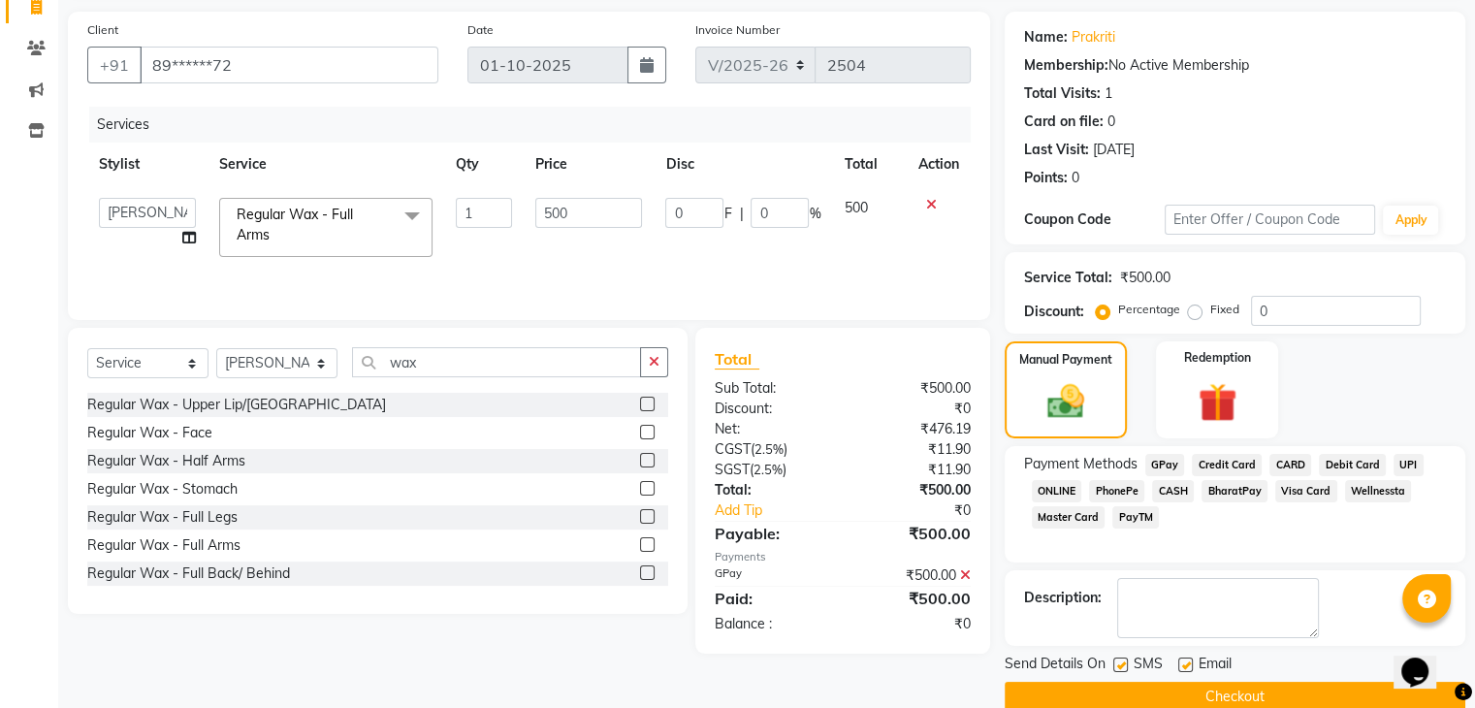
click at [699, 207] on input "0" at bounding box center [694, 213] width 58 height 30
type input "50"
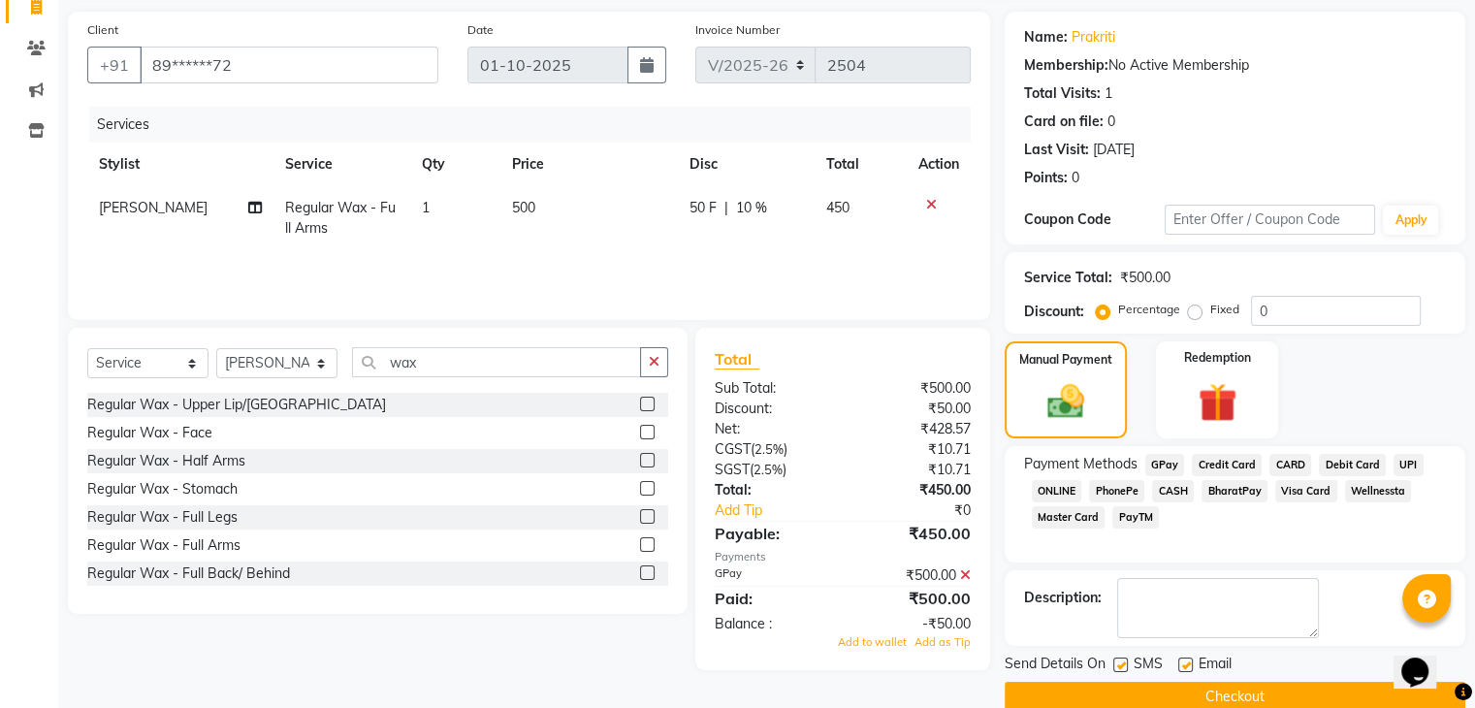
click at [665, 241] on tr "Salman Regular Wax - Full Arms 1 500 50 F | 10 % 450" at bounding box center [529, 218] width 884 height 64
click at [961, 571] on icon at bounding box center [965, 575] width 11 height 14
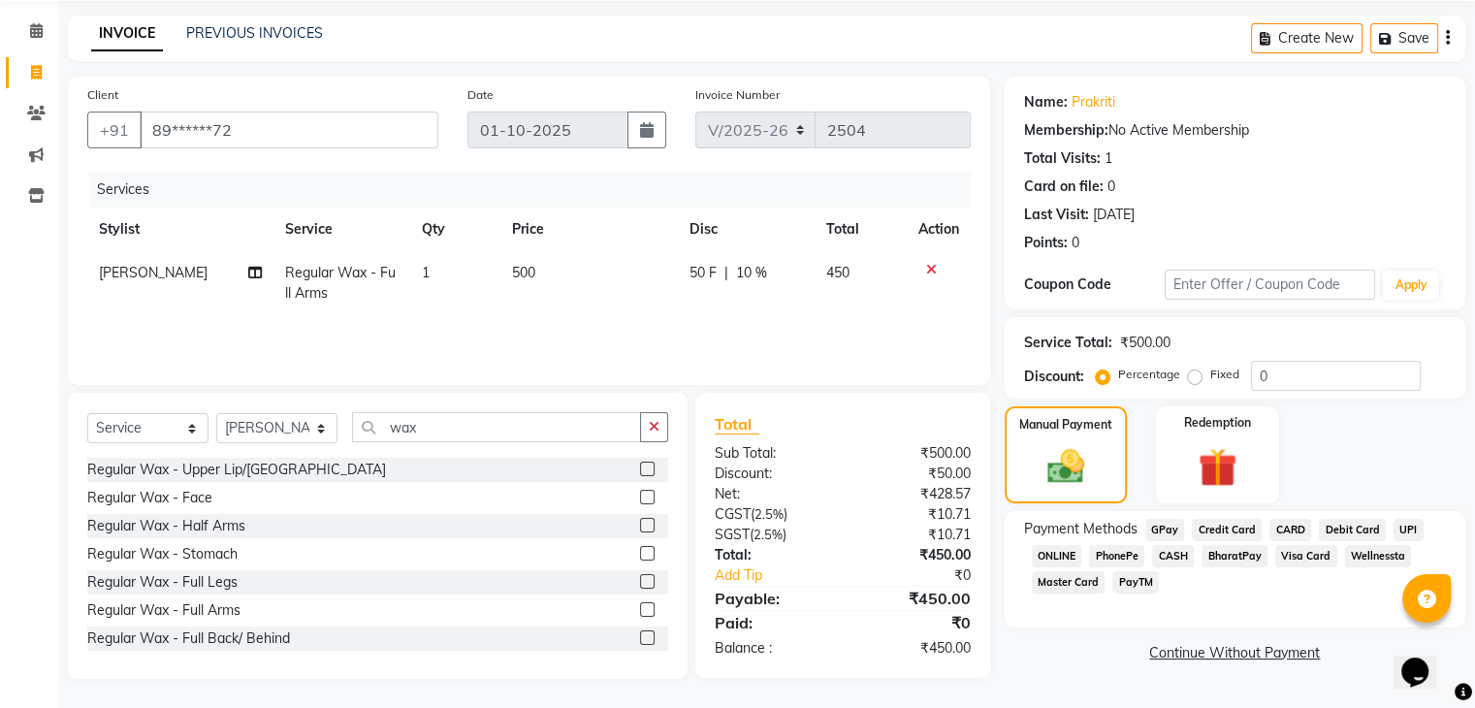
click at [1163, 532] on span "GPay" at bounding box center [1165, 530] width 40 height 22
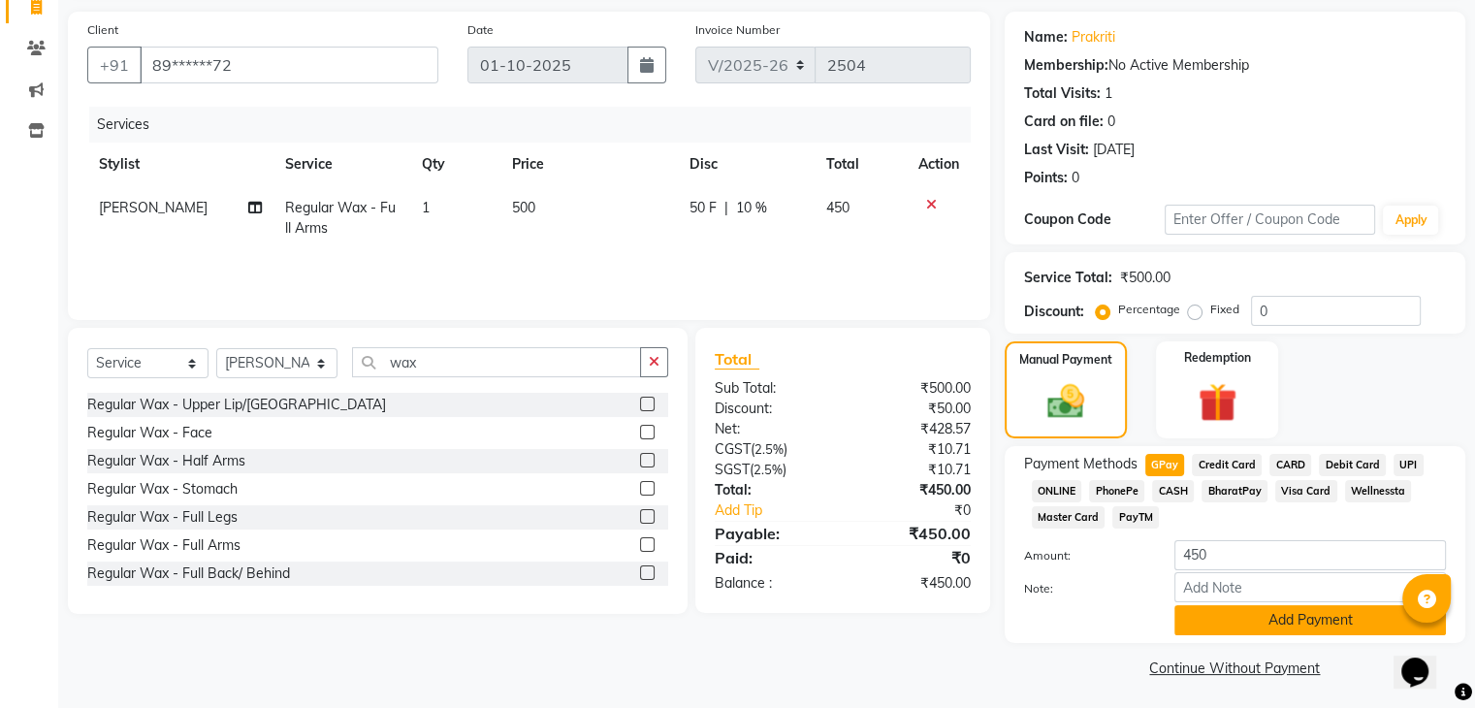
click at [1279, 627] on button "Add Payment" at bounding box center [1310, 620] width 272 height 30
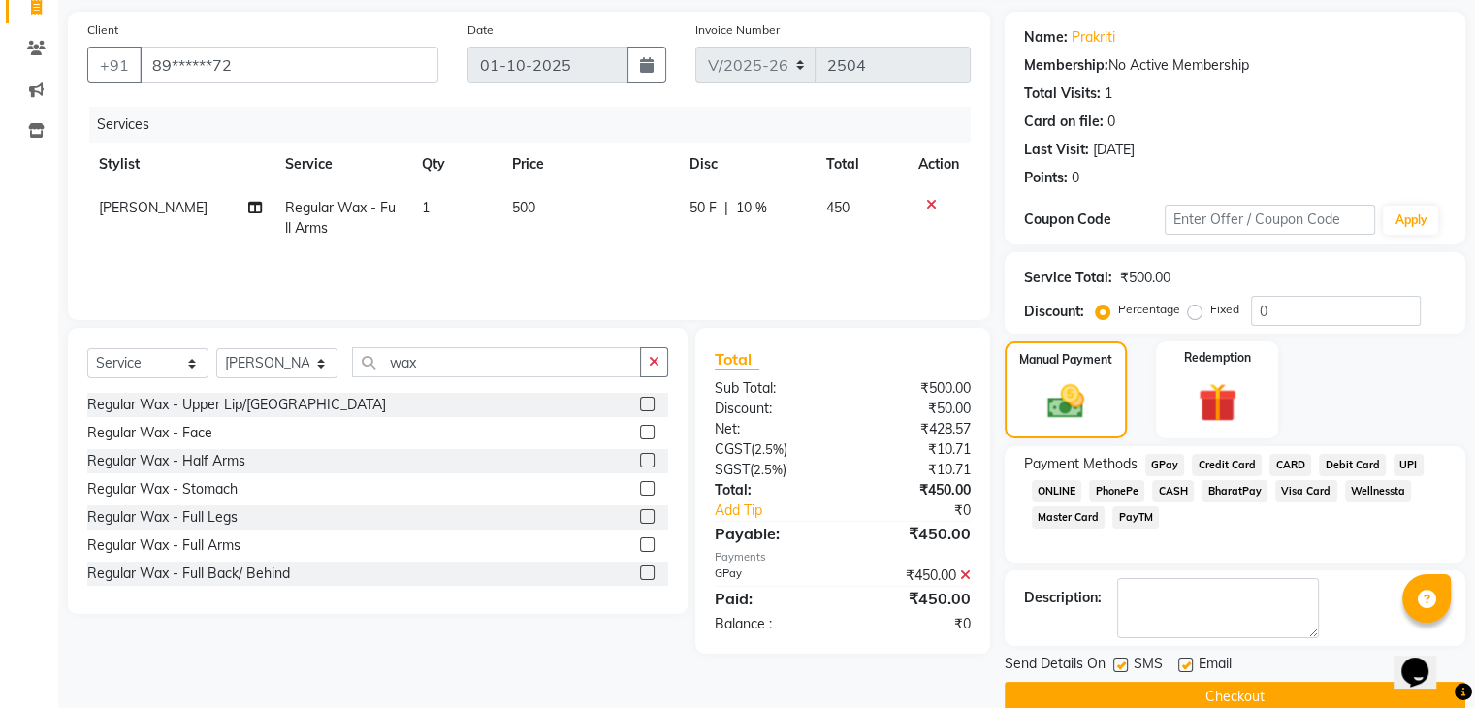
click at [1113, 663] on label at bounding box center [1120, 665] width 15 height 15
click at [1113, 663] on input "checkbox" at bounding box center [1119, 665] width 13 height 13
checkbox input "false"
click at [1181, 660] on label at bounding box center [1185, 665] width 15 height 15
click at [1181, 660] on input "checkbox" at bounding box center [1184, 665] width 13 height 13
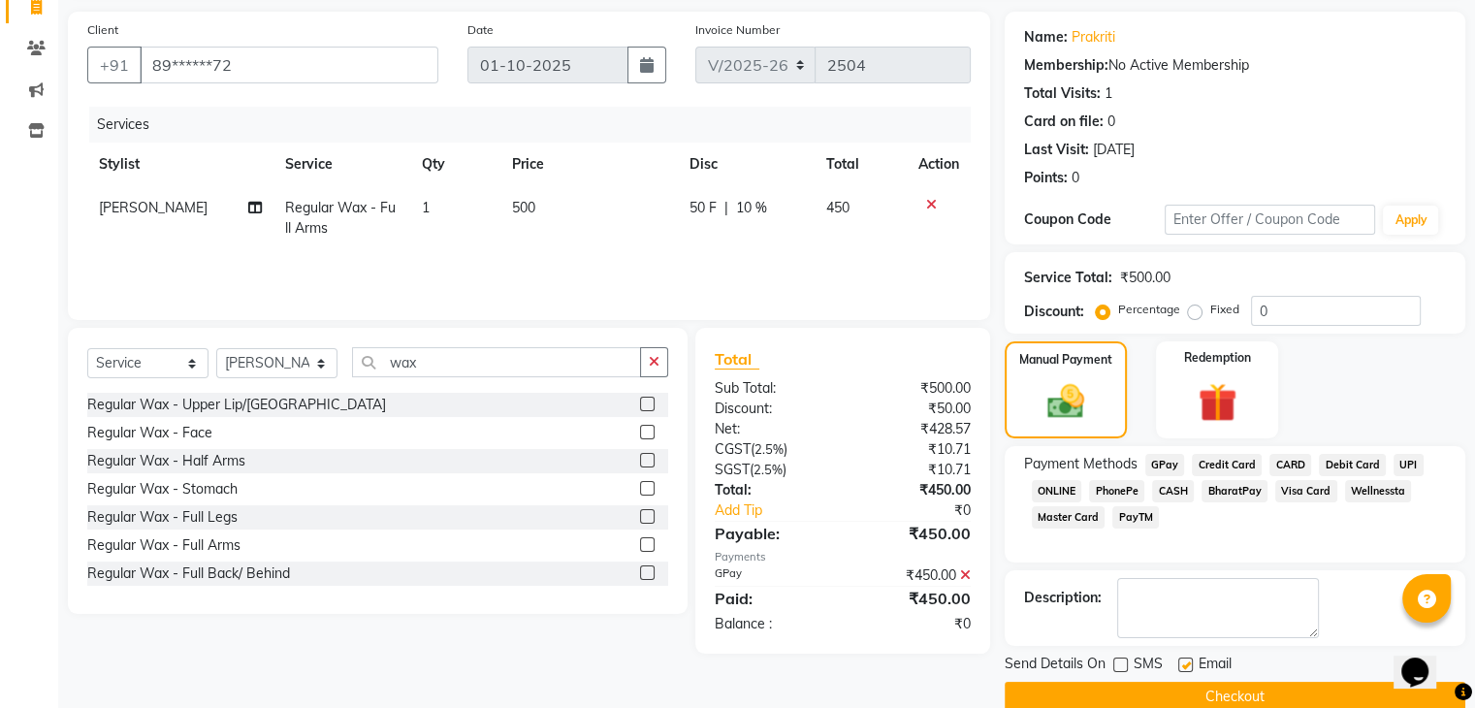
checkbox input "false"
click at [1164, 687] on button "Checkout" at bounding box center [1235, 697] width 461 height 30
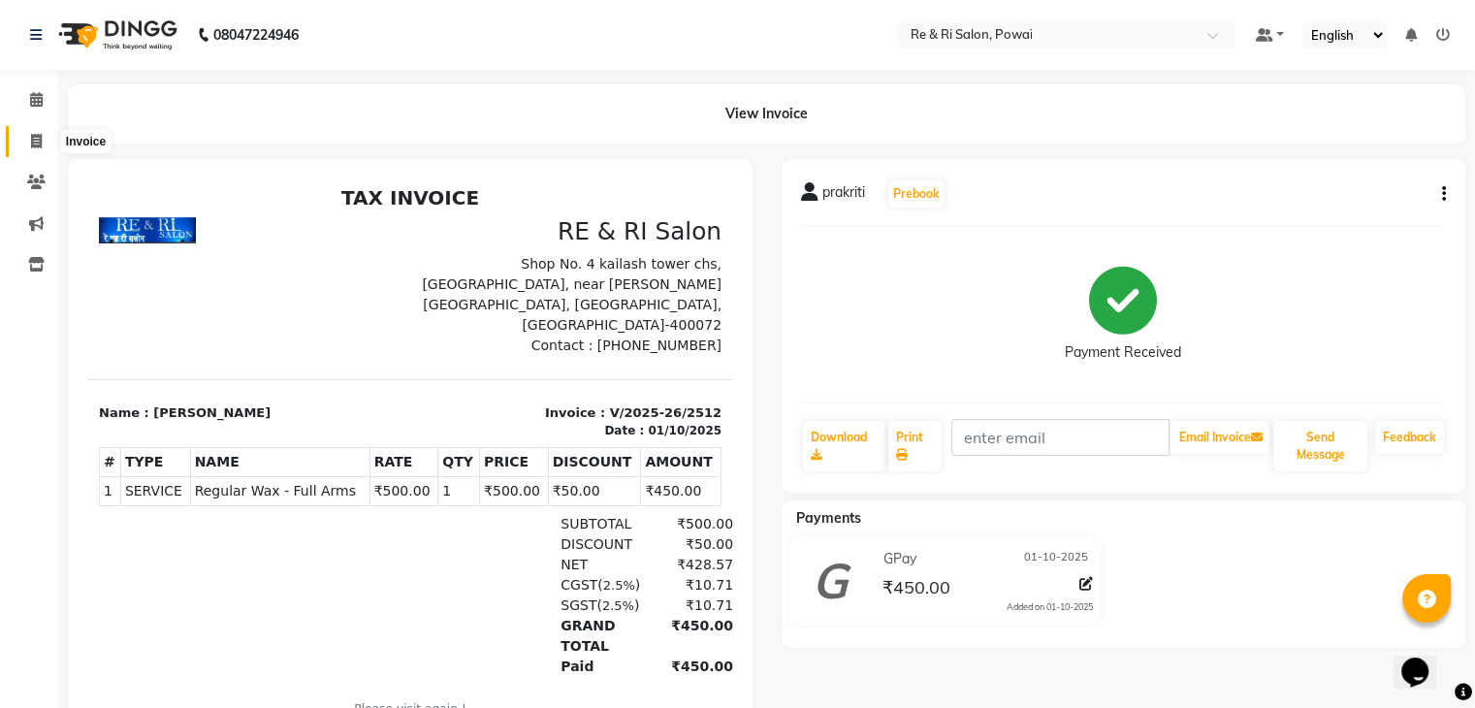
click at [47, 141] on span at bounding box center [36, 142] width 34 height 22
select select "service"
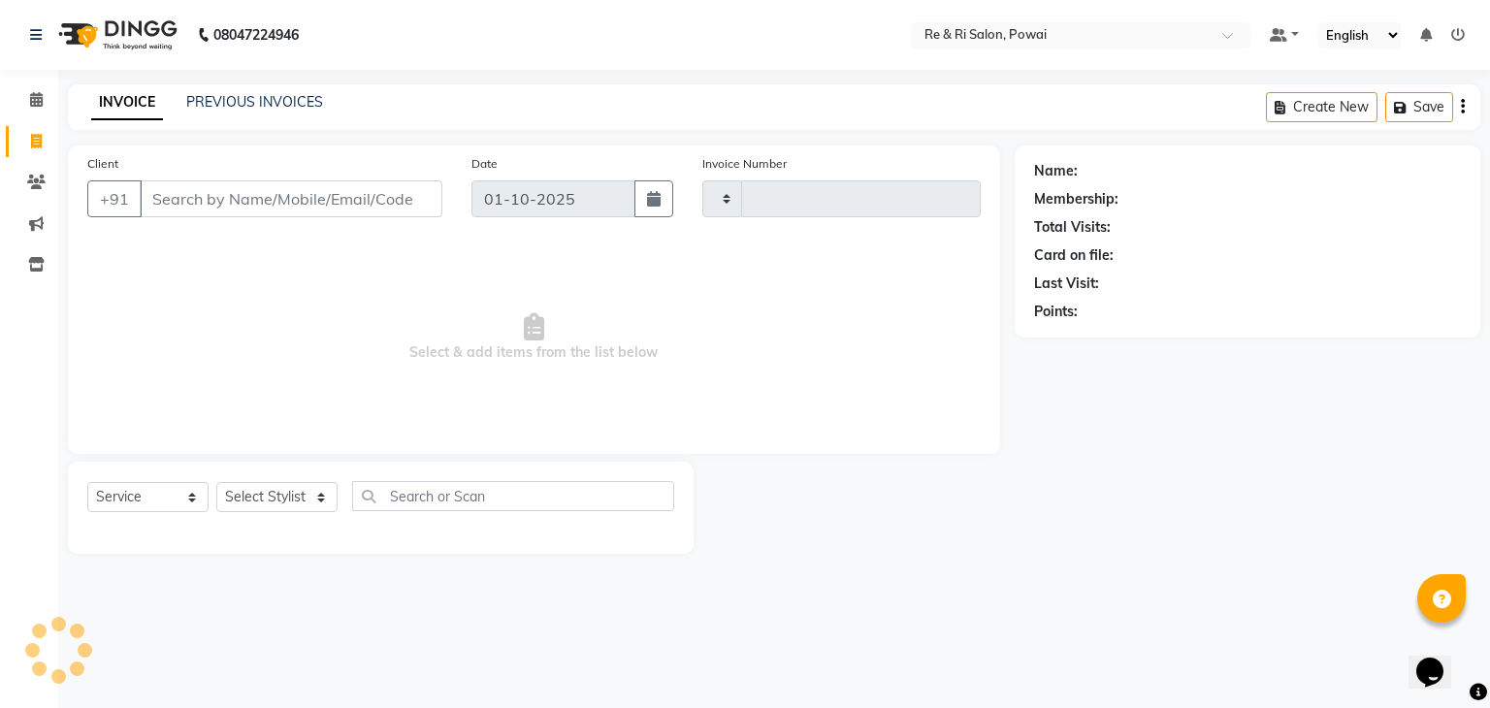
type input "2513"
select select "5364"
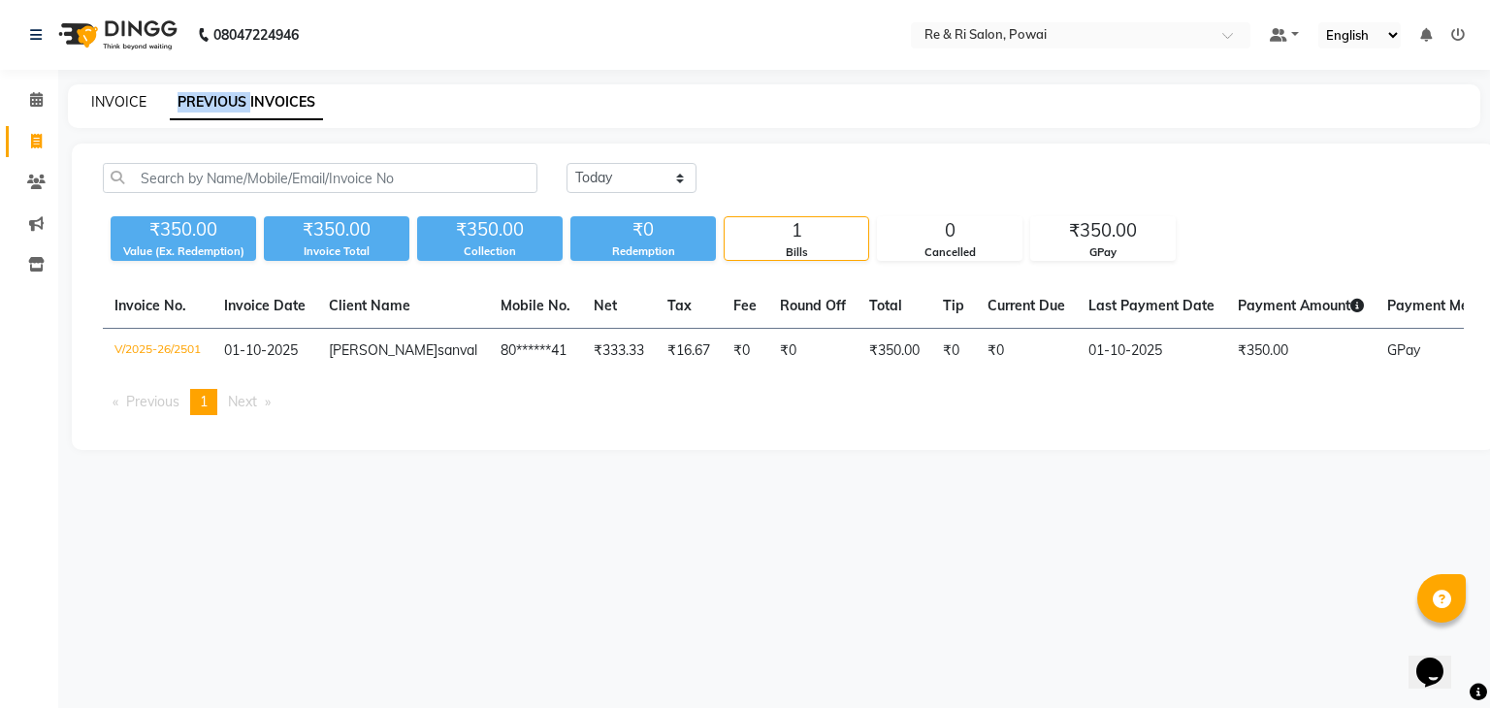
click at [133, 98] on link "INVOICE" at bounding box center [118, 101] width 55 height 17
select select "service"
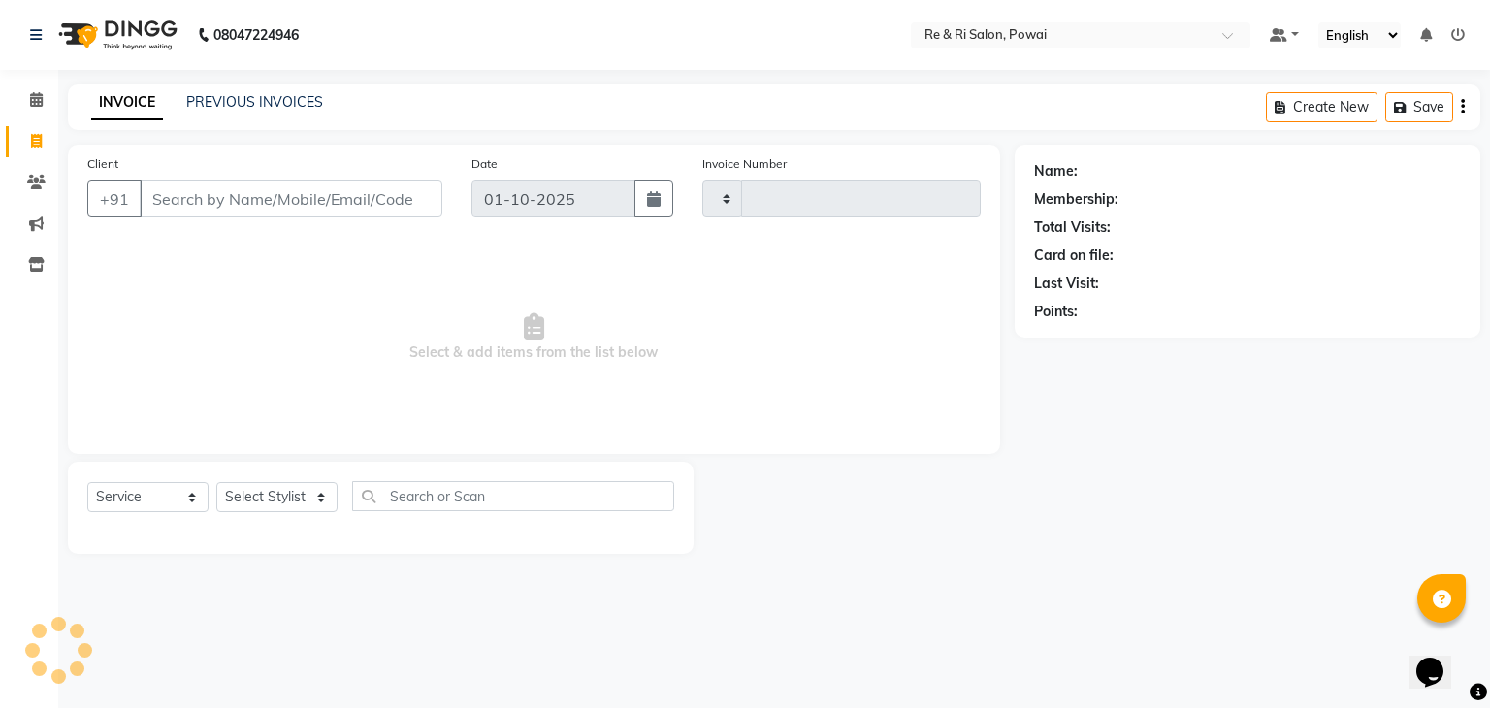
type input "2504"
select select "5364"
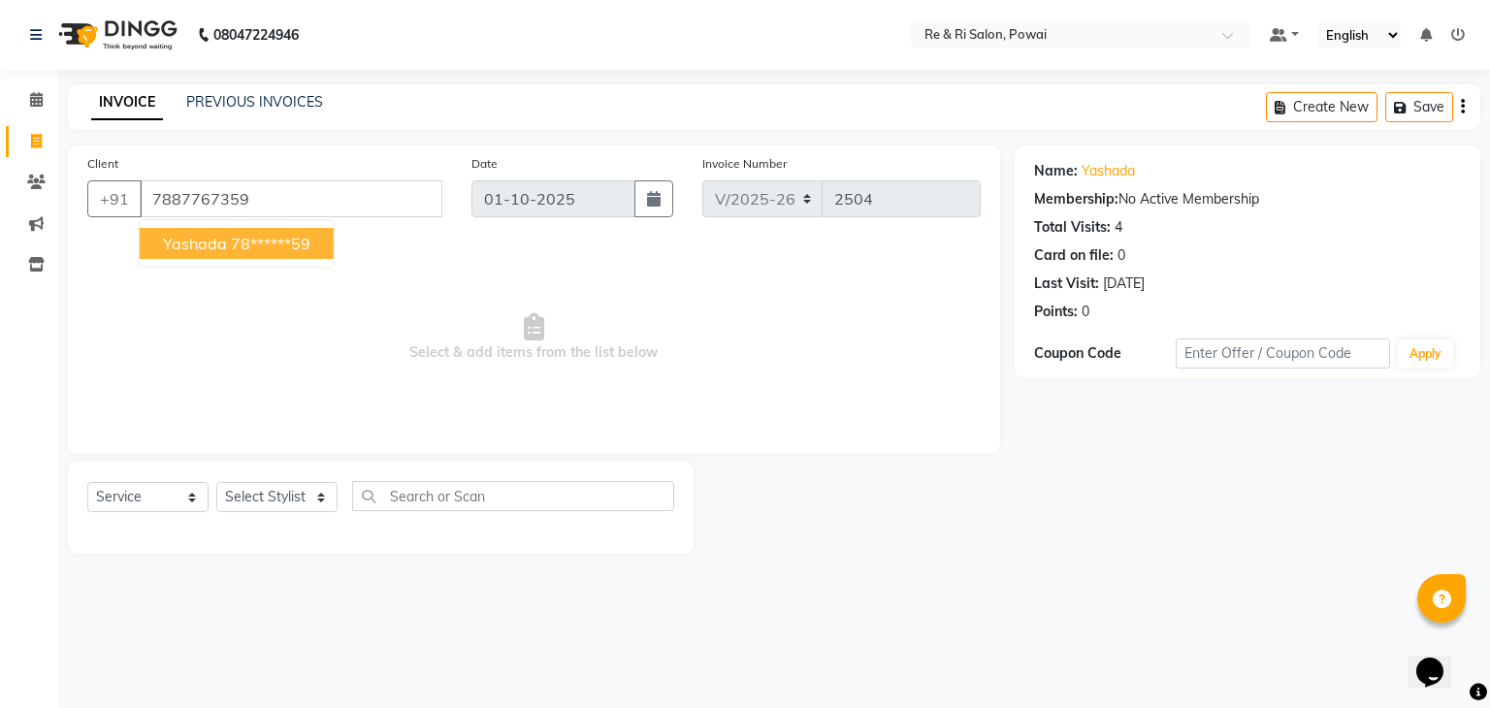
click at [248, 255] on button "yashada 78******59" at bounding box center [237, 243] width 194 height 31
type input "78******59"
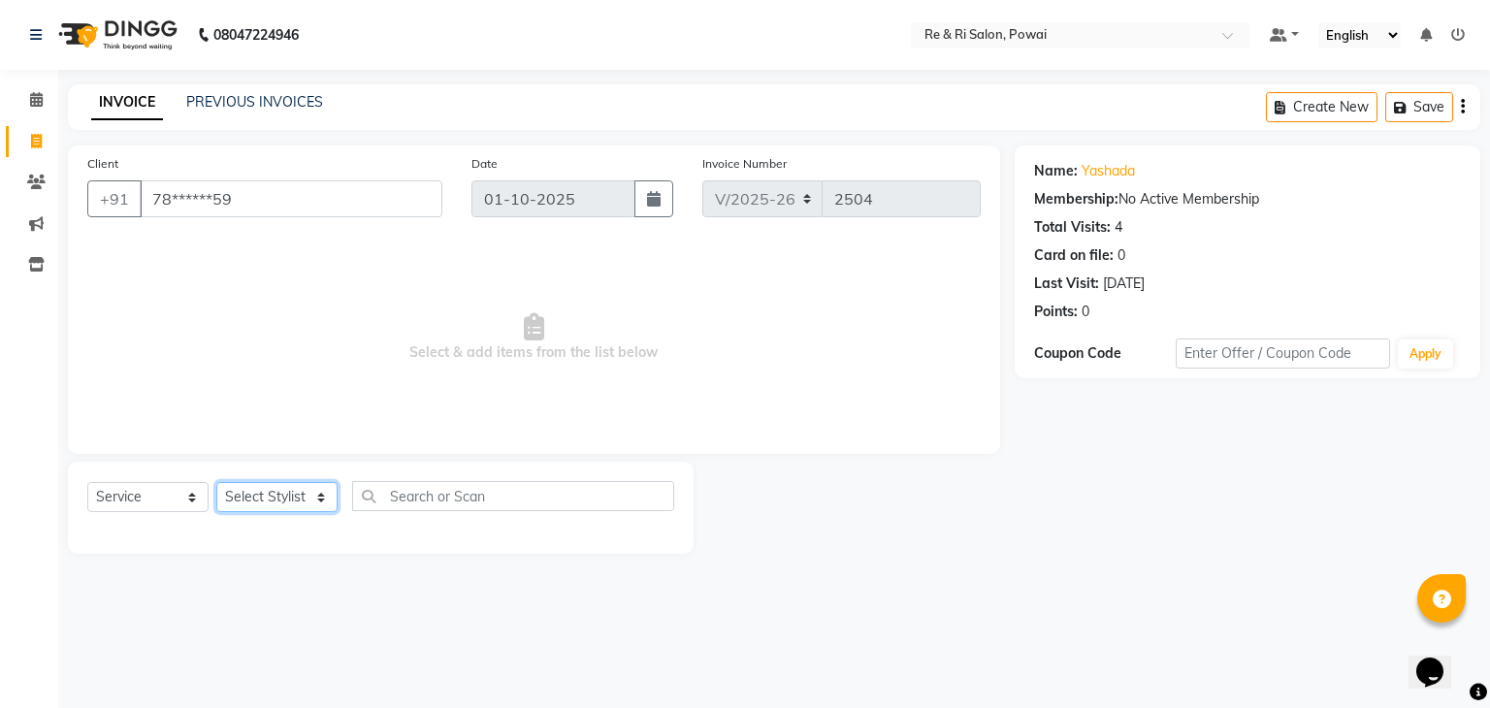
click at [260, 487] on select "Select Stylist [PERSON_NAME] Danish Poonam [PERSON_NAME] [PERSON_NAME] [PERSON_…" at bounding box center [276, 497] width 121 height 30
select select "90547"
click at [216, 483] on select "Select Stylist [PERSON_NAME] Danish Poonam [PERSON_NAME] [PERSON_NAME] [PERSON_…" at bounding box center [276, 497] width 121 height 30
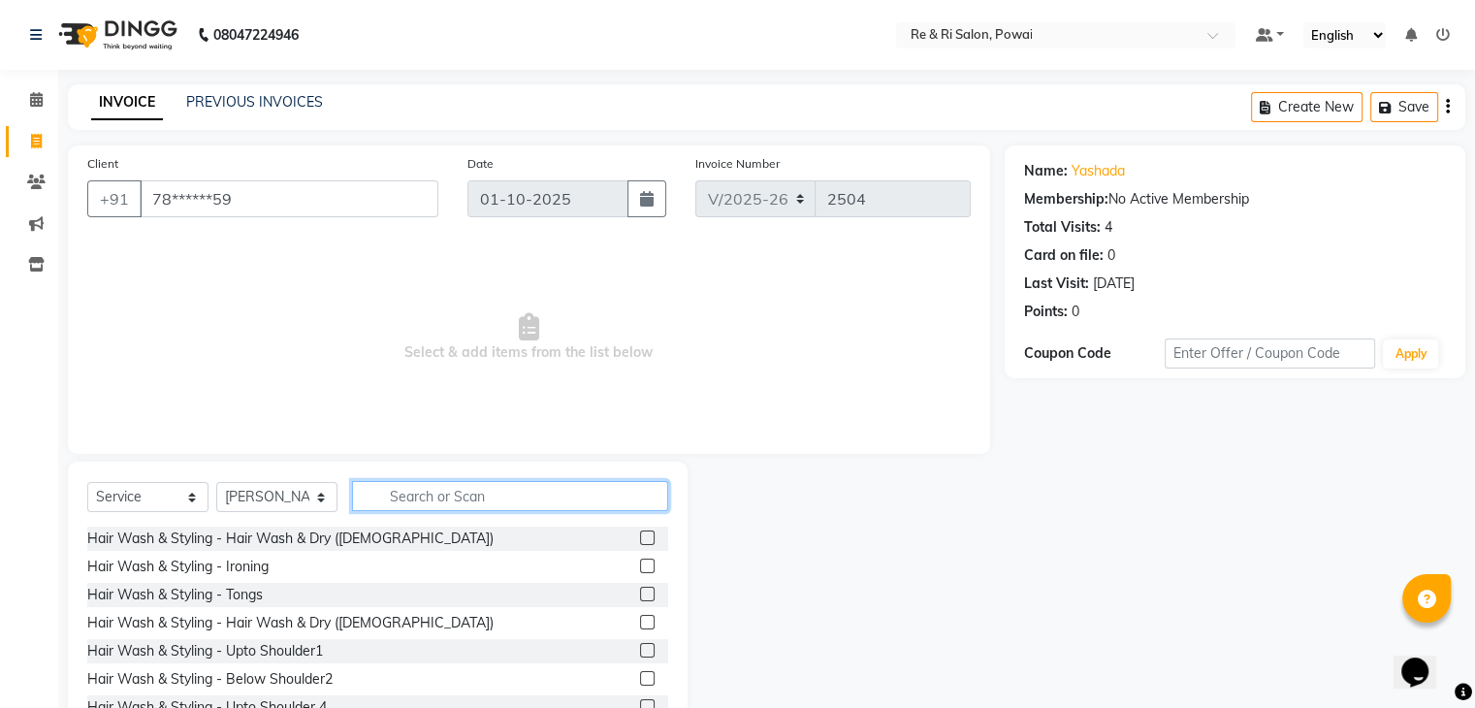
click at [425, 498] on input "text" at bounding box center [510, 496] width 316 height 30
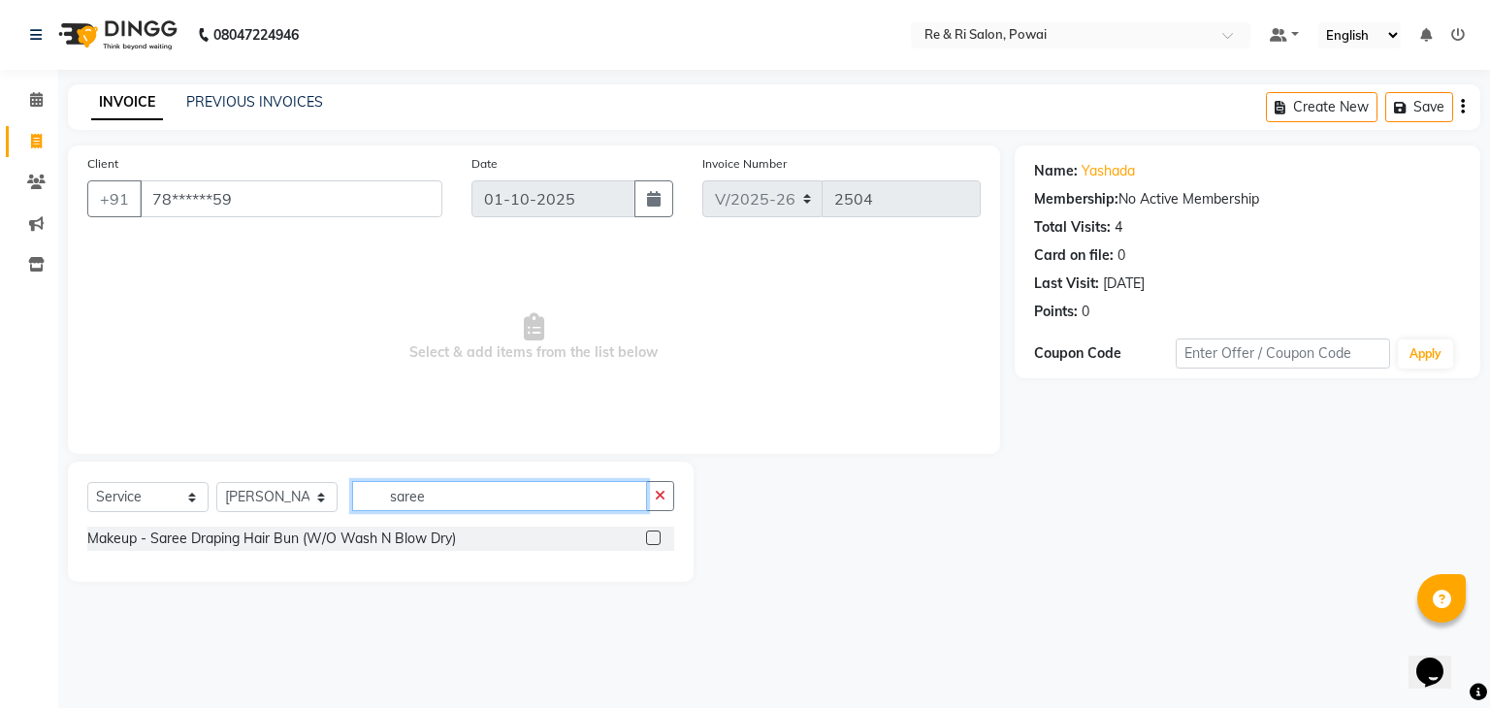
type input "saree"
click at [655, 542] on label at bounding box center [653, 537] width 15 height 15
click at [655, 542] on input "checkbox" at bounding box center [652, 538] width 13 height 13
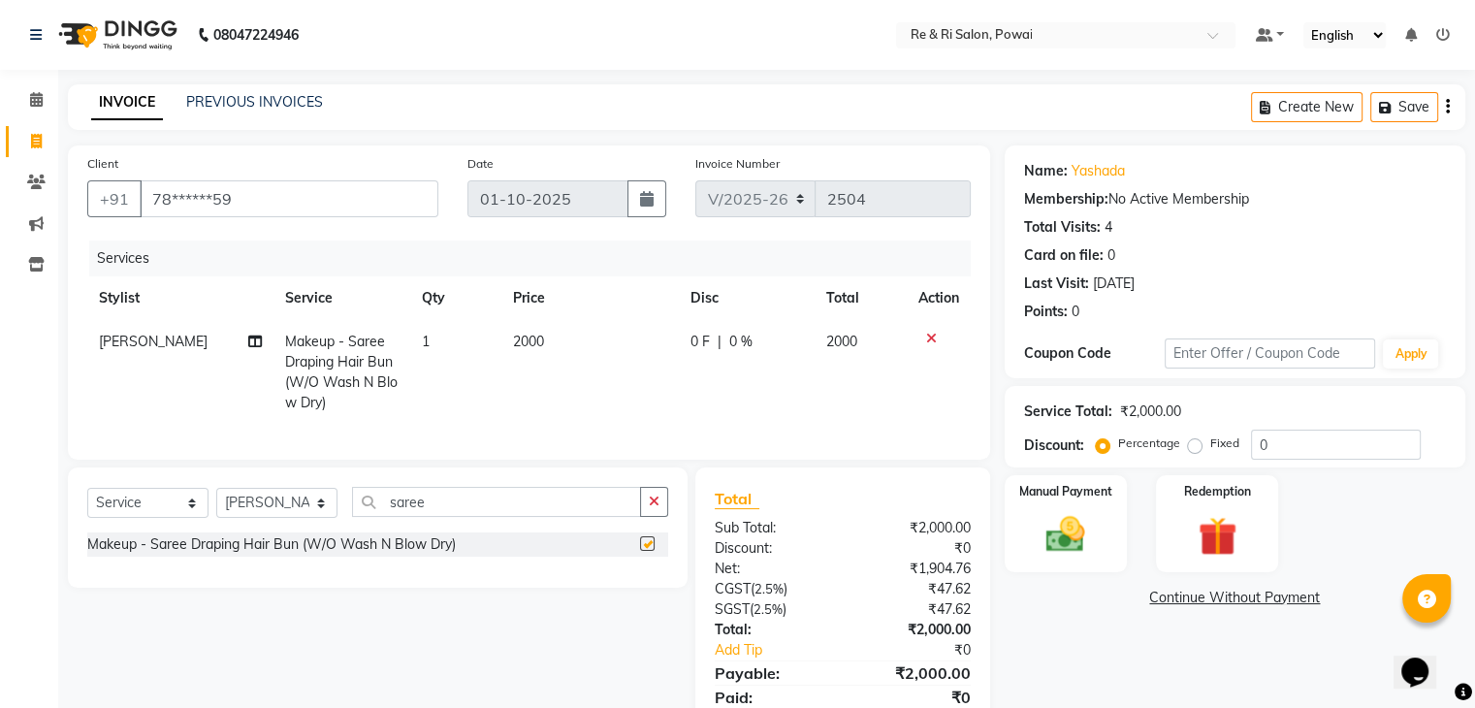
checkbox input "false"
click at [693, 341] on span "0 F" at bounding box center [700, 342] width 19 height 20
select select "90547"
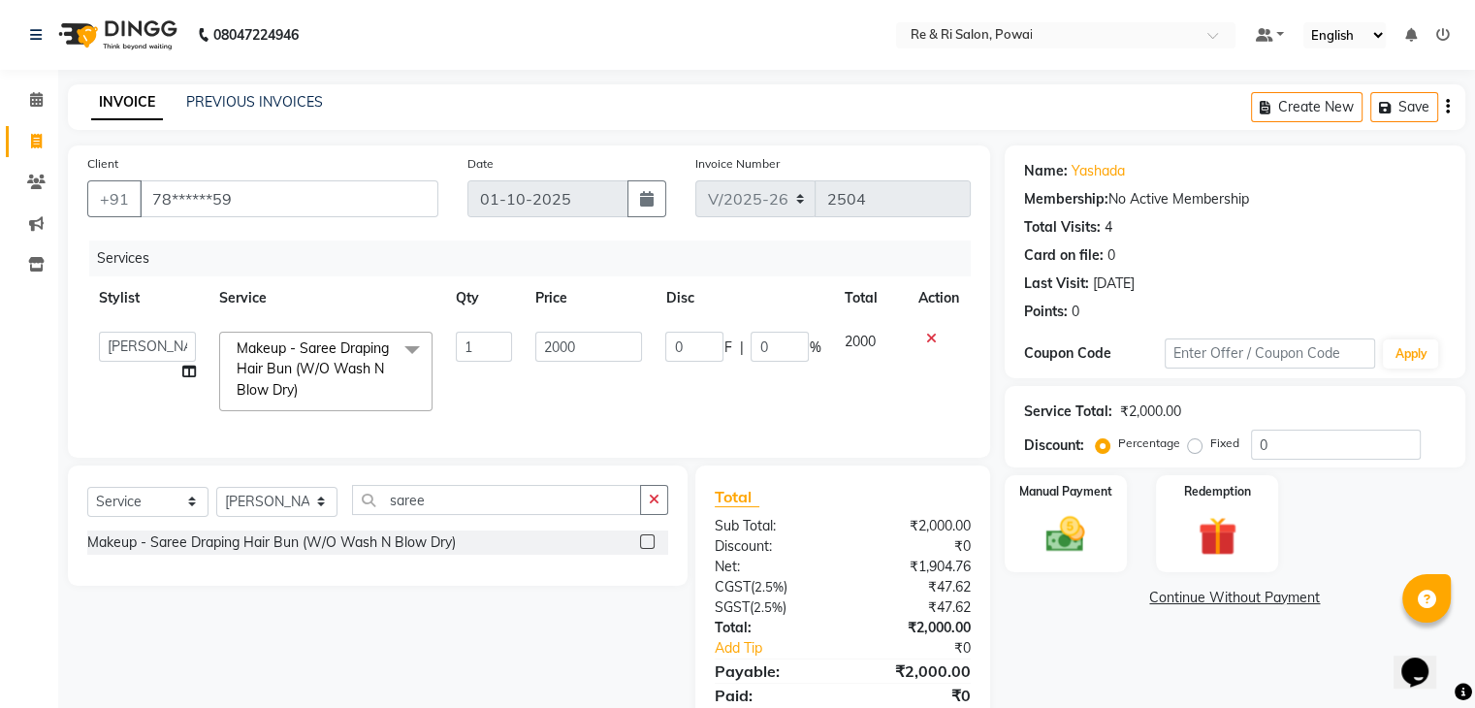
click at [693, 341] on input "0" at bounding box center [694, 347] width 58 height 30
type input "1400"
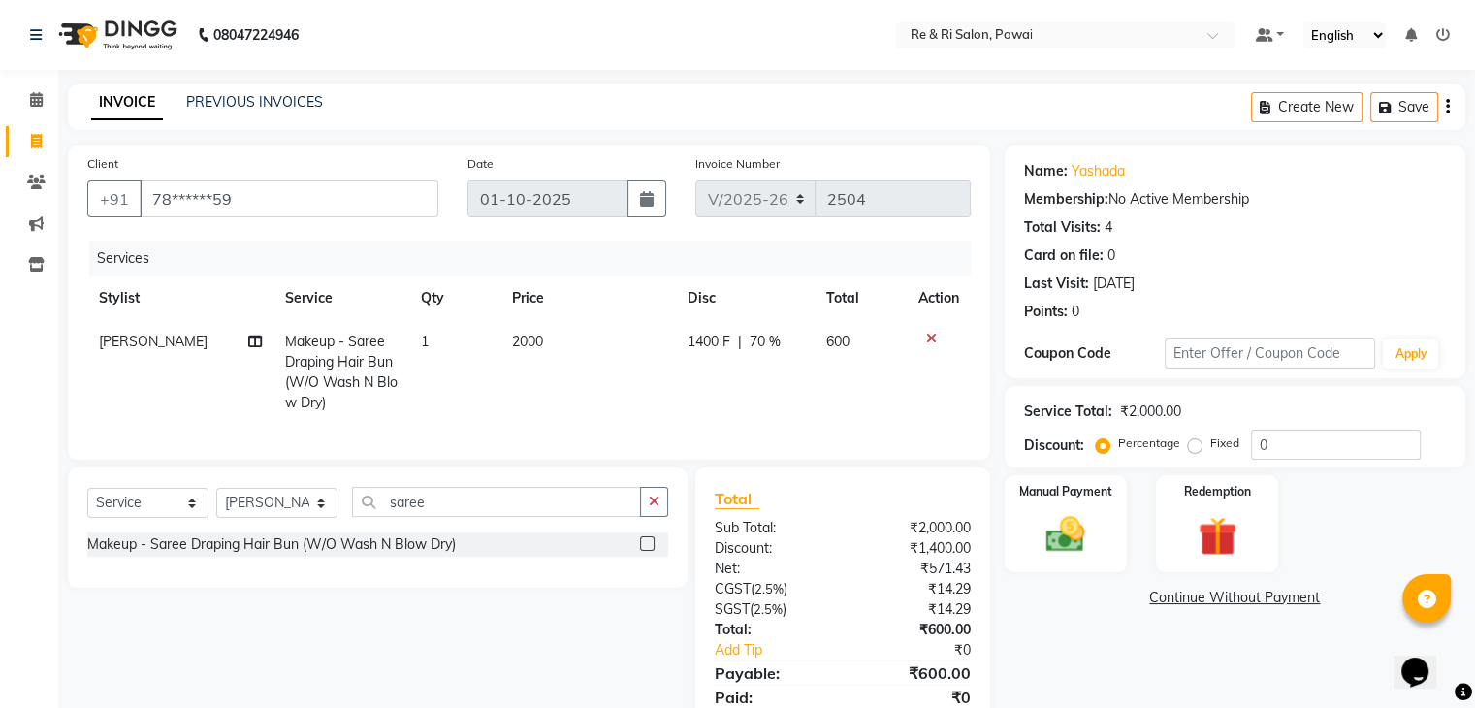
click at [638, 382] on td "2000" at bounding box center [587, 372] width 177 height 105
select select "90547"
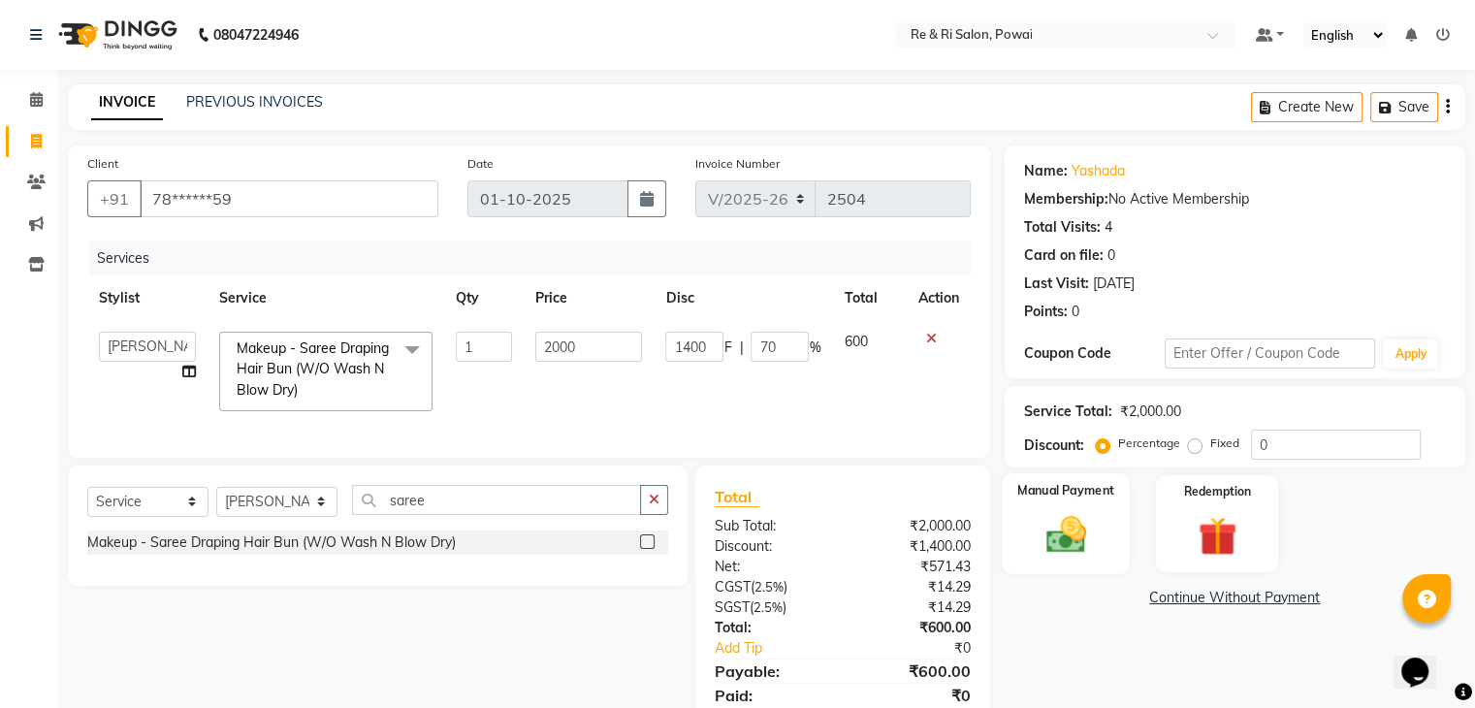
click at [1076, 542] on img at bounding box center [1065, 535] width 65 height 47
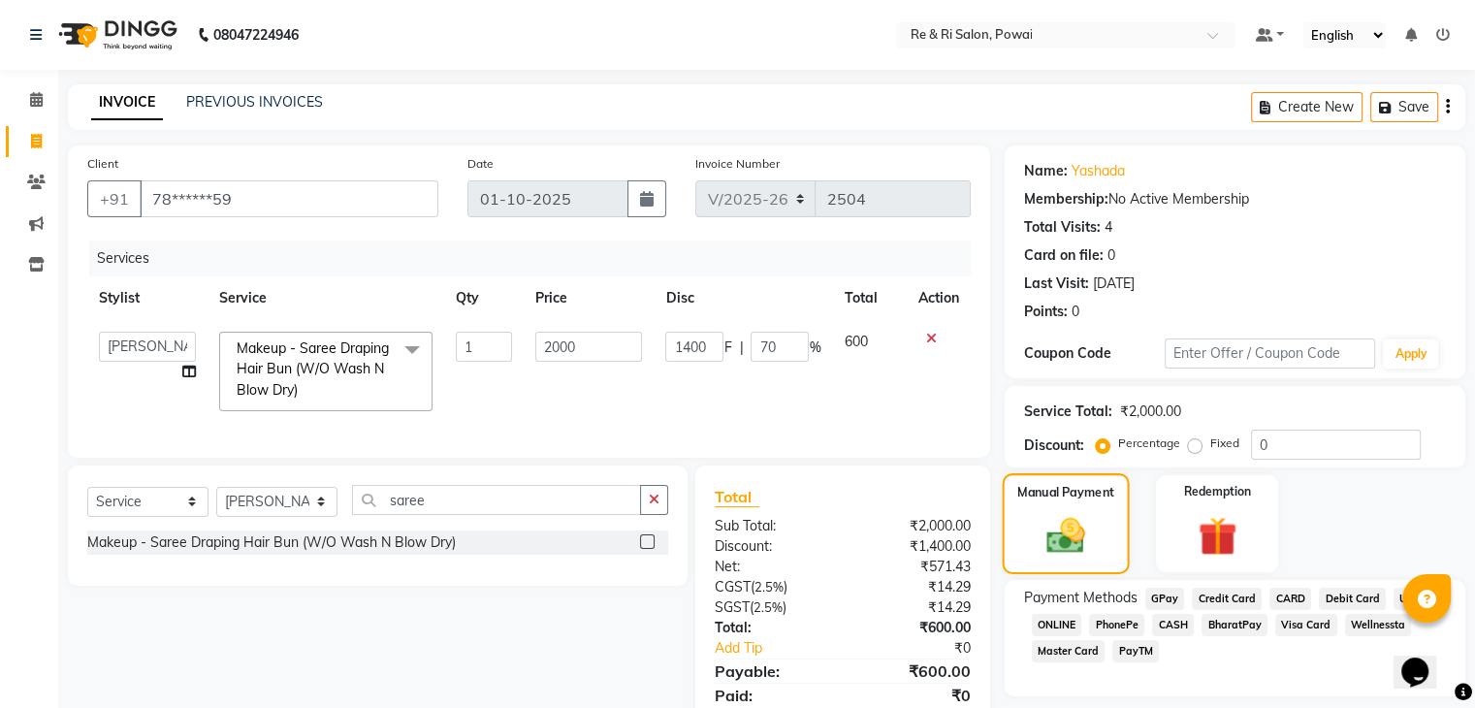
scroll to position [87, 0]
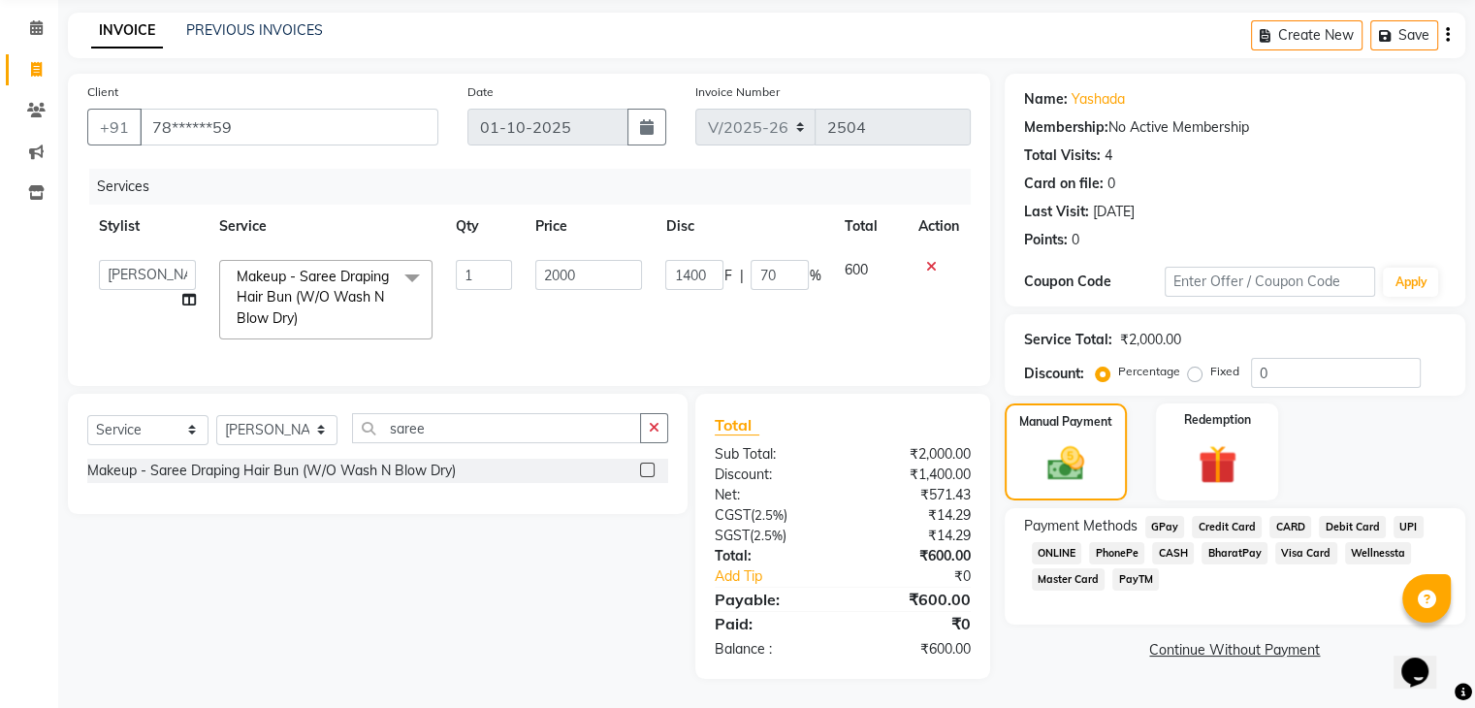
click at [1164, 516] on span "GPay" at bounding box center [1165, 527] width 40 height 22
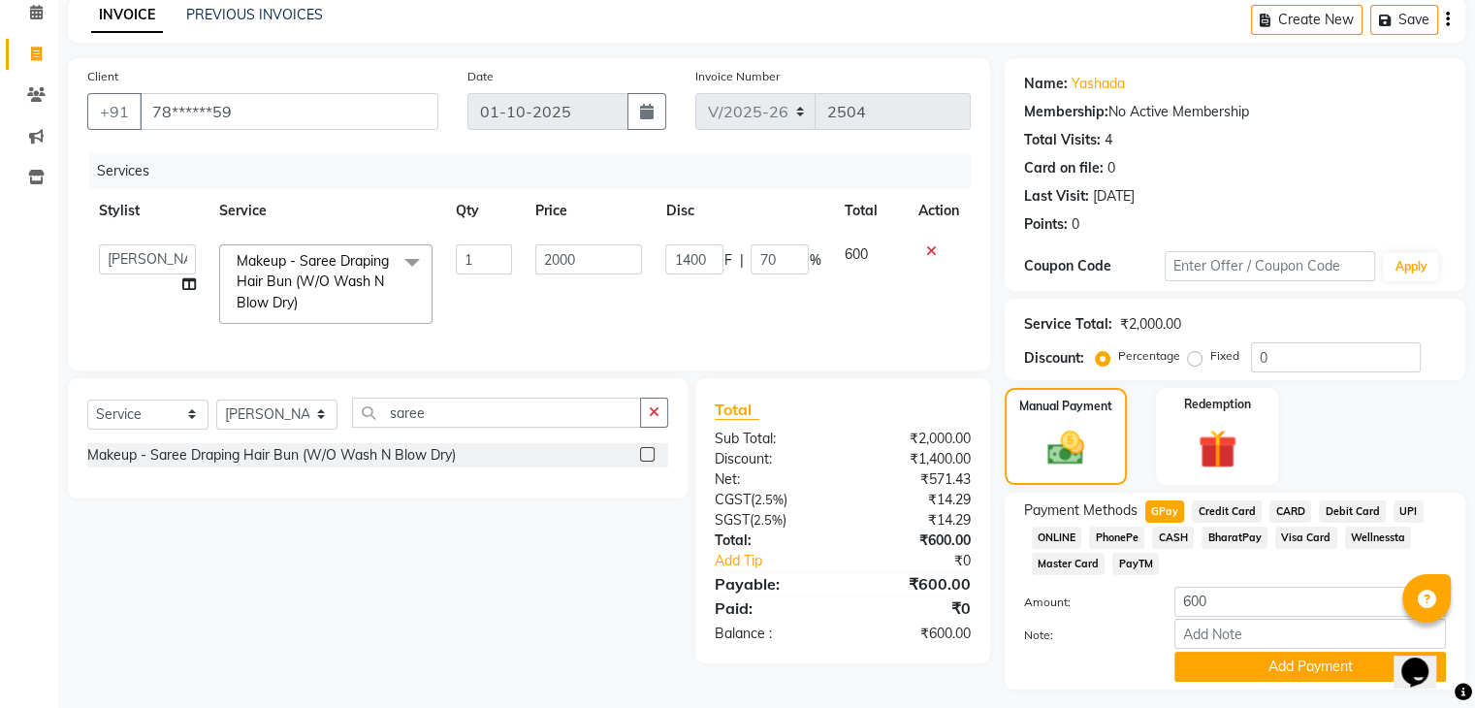
scroll to position [141, 0]
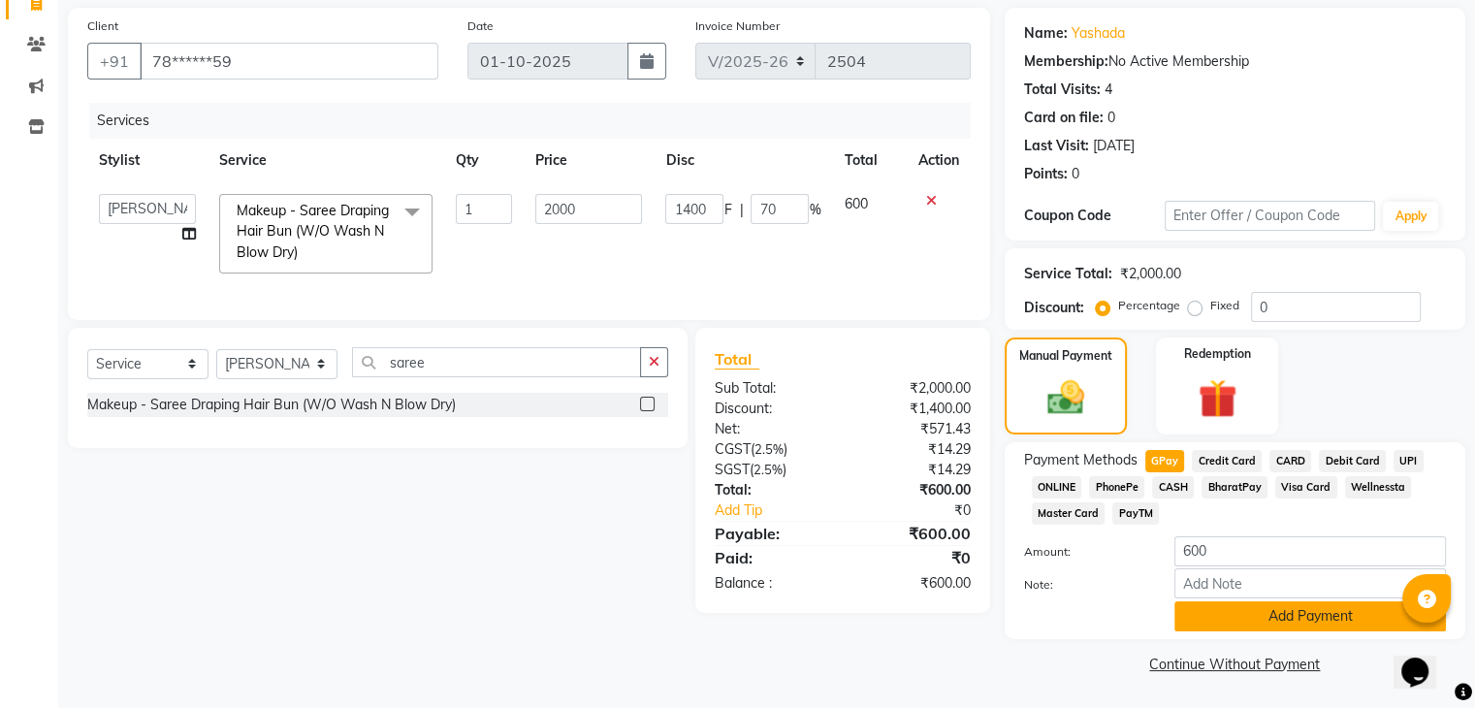
click at [1243, 614] on button "Add Payment" at bounding box center [1310, 616] width 272 height 30
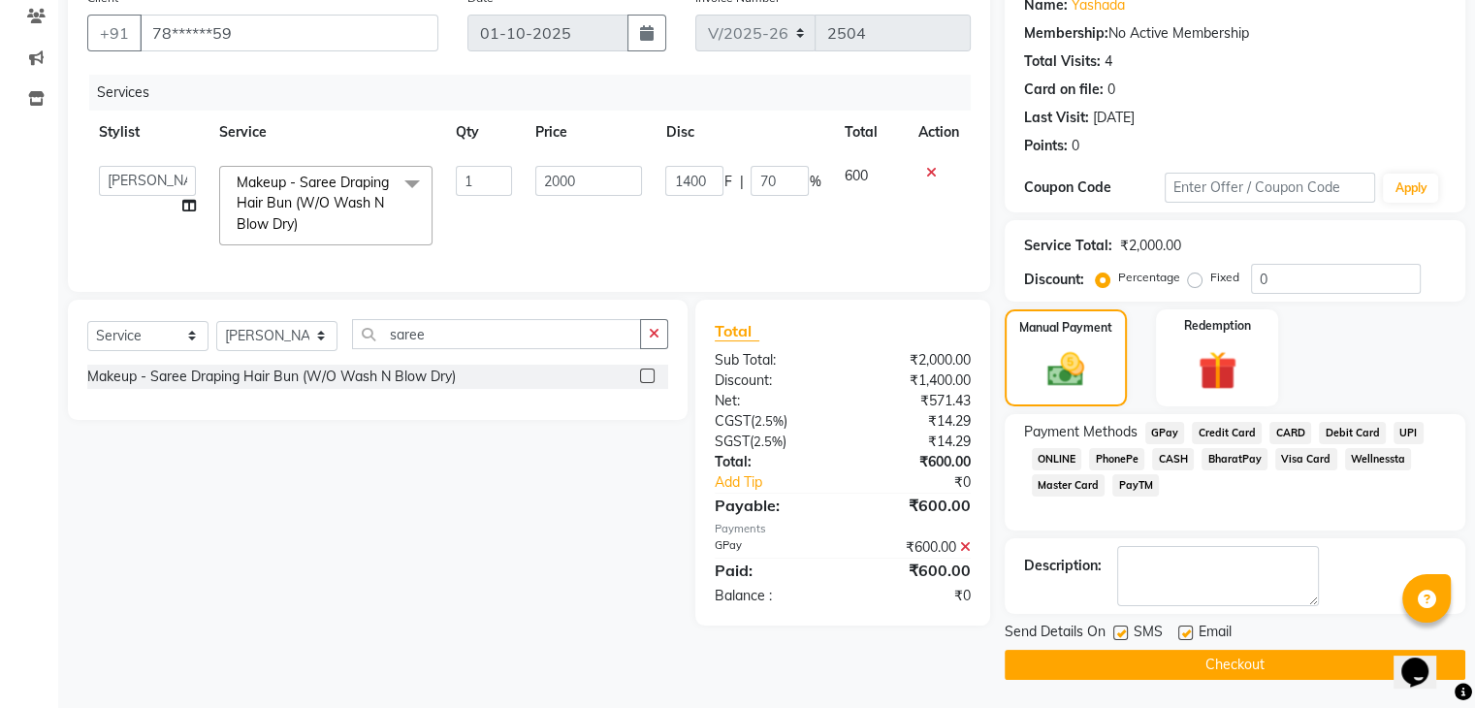
scroll to position [165, 0]
click at [1124, 627] on label at bounding box center [1120, 634] width 15 height 15
click at [1124, 628] on input "checkbox" at bounding box center [1119, 634] width 13 height 13
checkbox input "false"
click at [1183, 631] on label at bounding box center [1185, 634] width 15 height 15
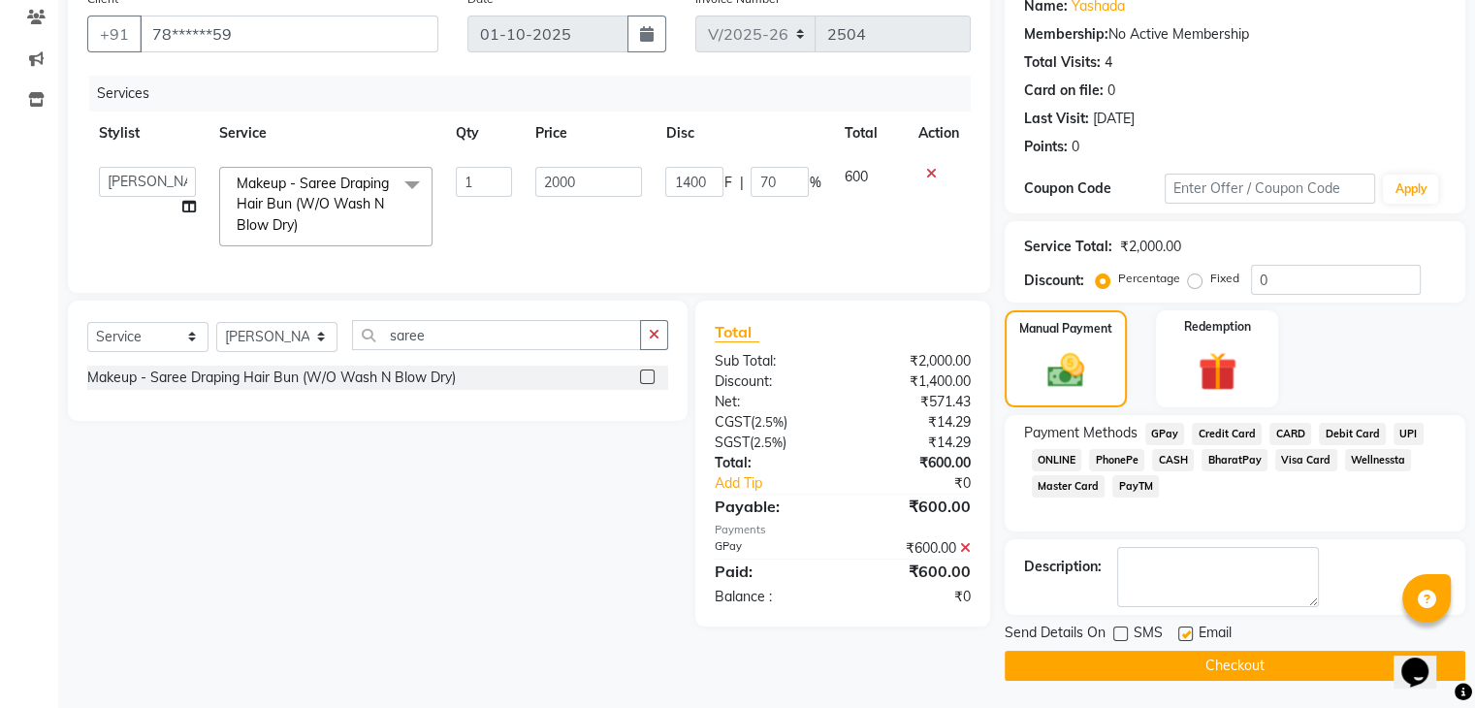
click at [1183, 631] on input "checkbox" at bounding box center [1184, 634] width 13 height 13
click at [1183, 631] on label at bounding box center [1185, 634] width 15 height 15
click at [1183, 631] on input "checkbox" at bounding box center [1184, 634] width 13 height 13
click at [1187, 629] on label at bounding box center [1185, 634] width 15 height 15
click at [1187, 629] on input "checkbox" at bounding box center [1184, 634] width 13 height 13
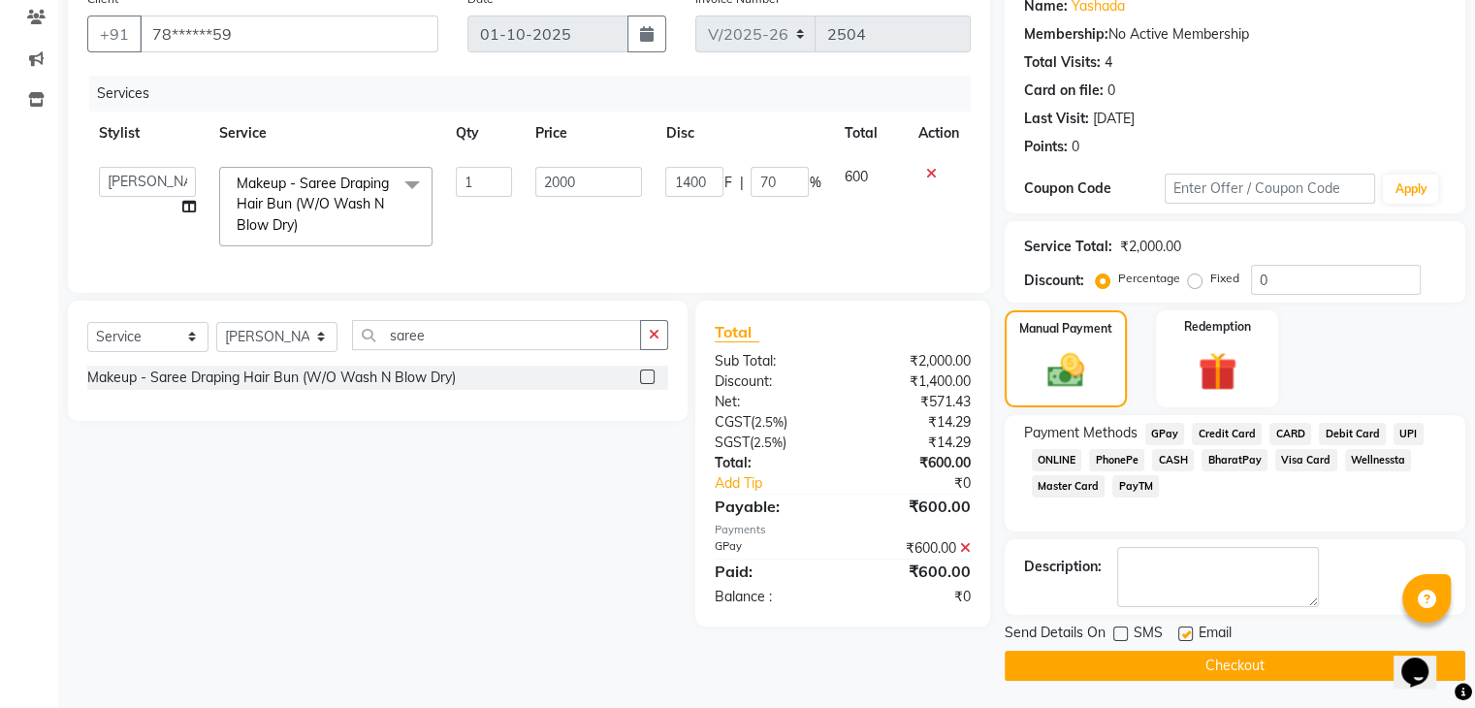
checkbox input "false"
click at [1145, 663] on button "Checkout" at bounding box center [1235, 666] width 461 height 30
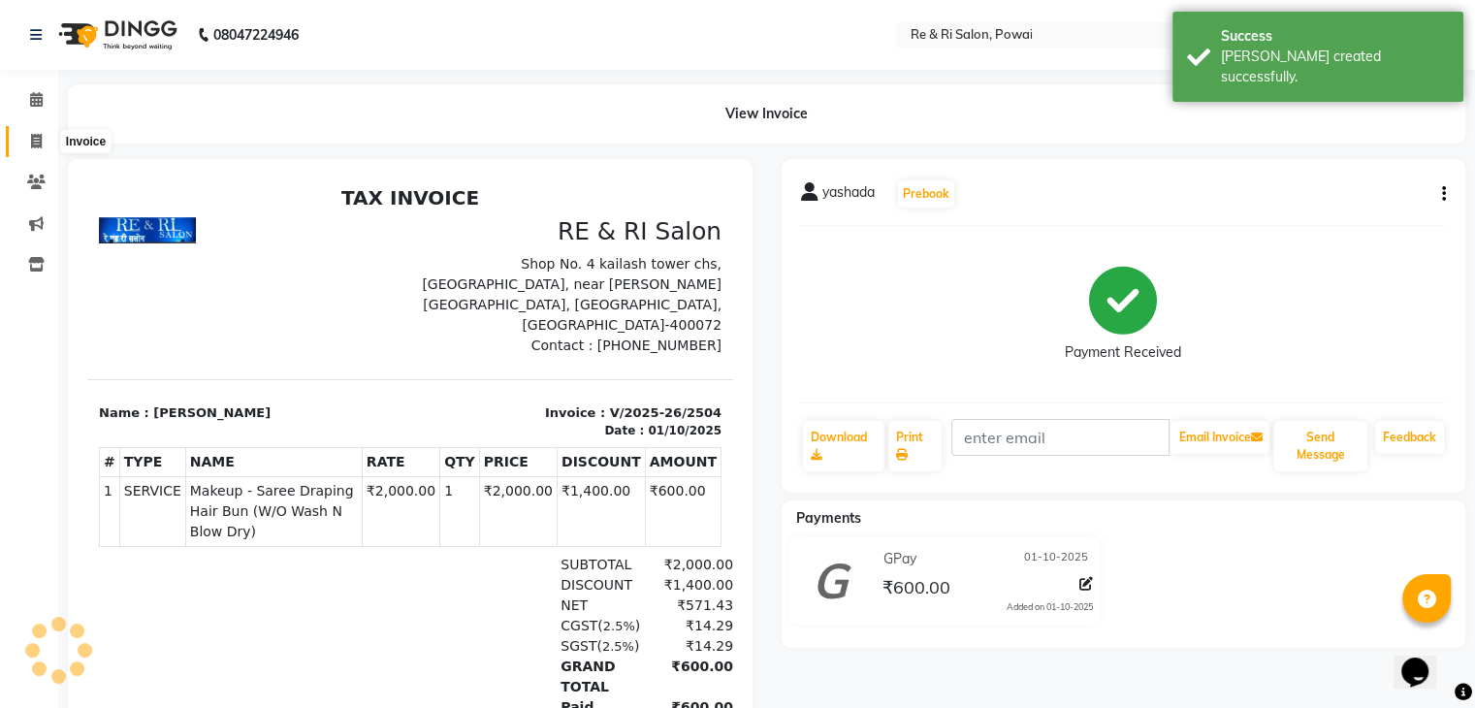
click at [43, 148] on span at bounding box center [36, 142] width 34 height 22
select select "service"
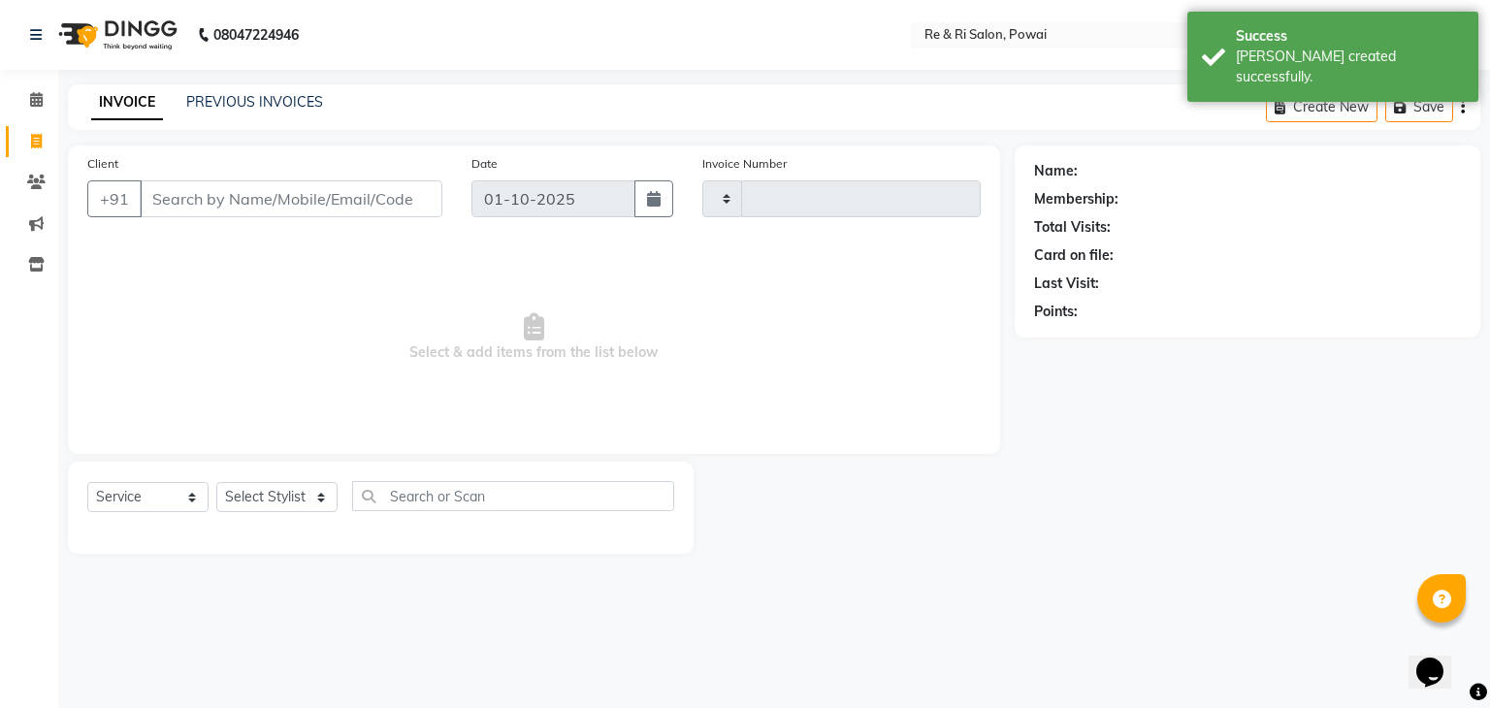
type input "2505"
select select "5364"
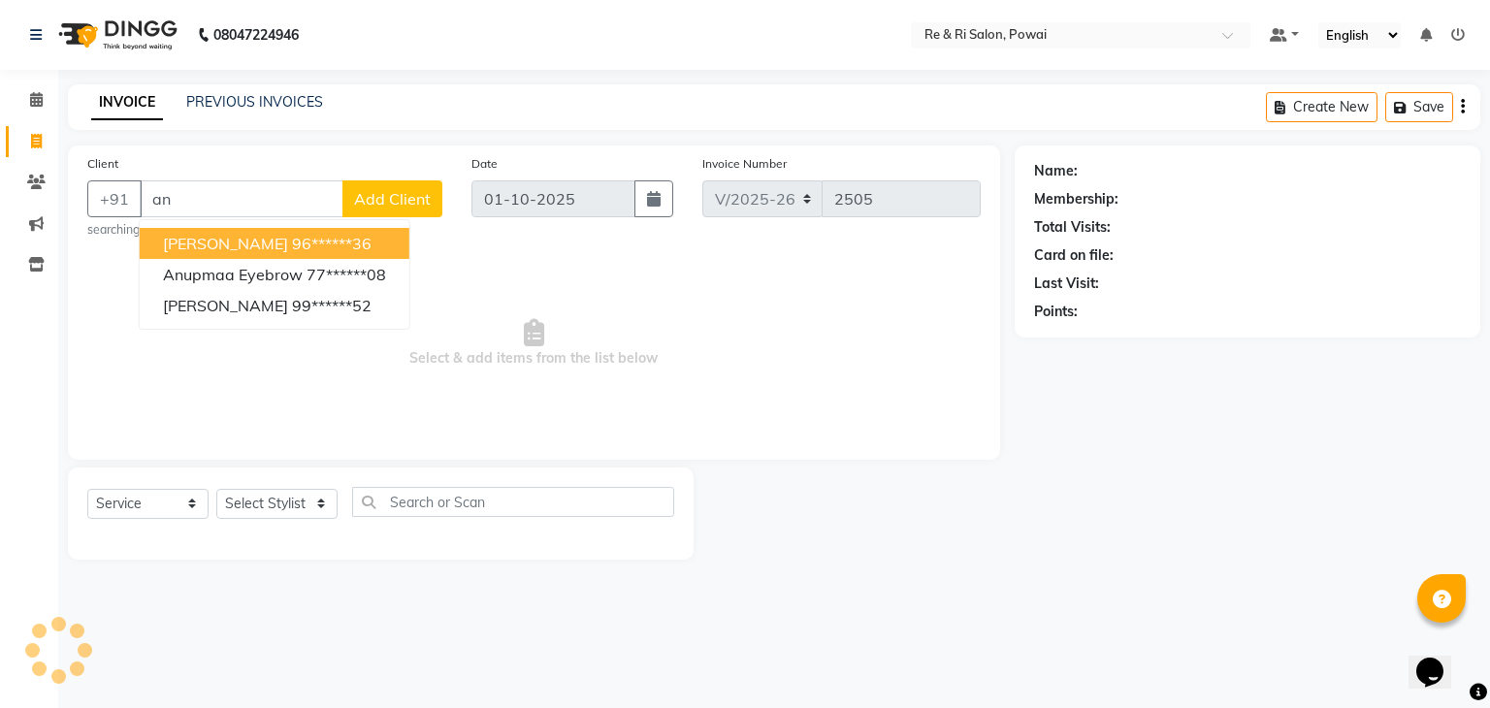
type input "a"
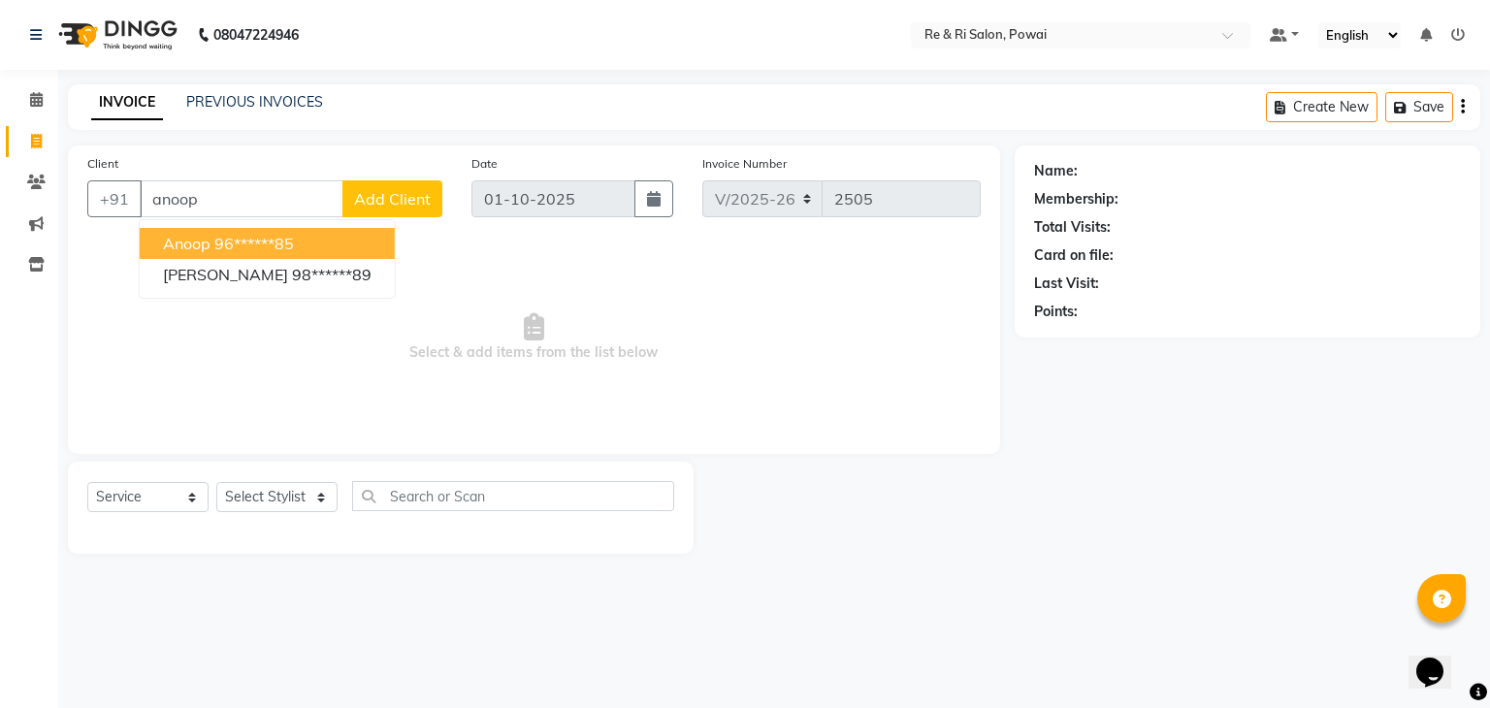
click at [279, 243] on ngb-highlight "96******85" at bounding box center [254, 243] width 80 height 19
type input "96******85"
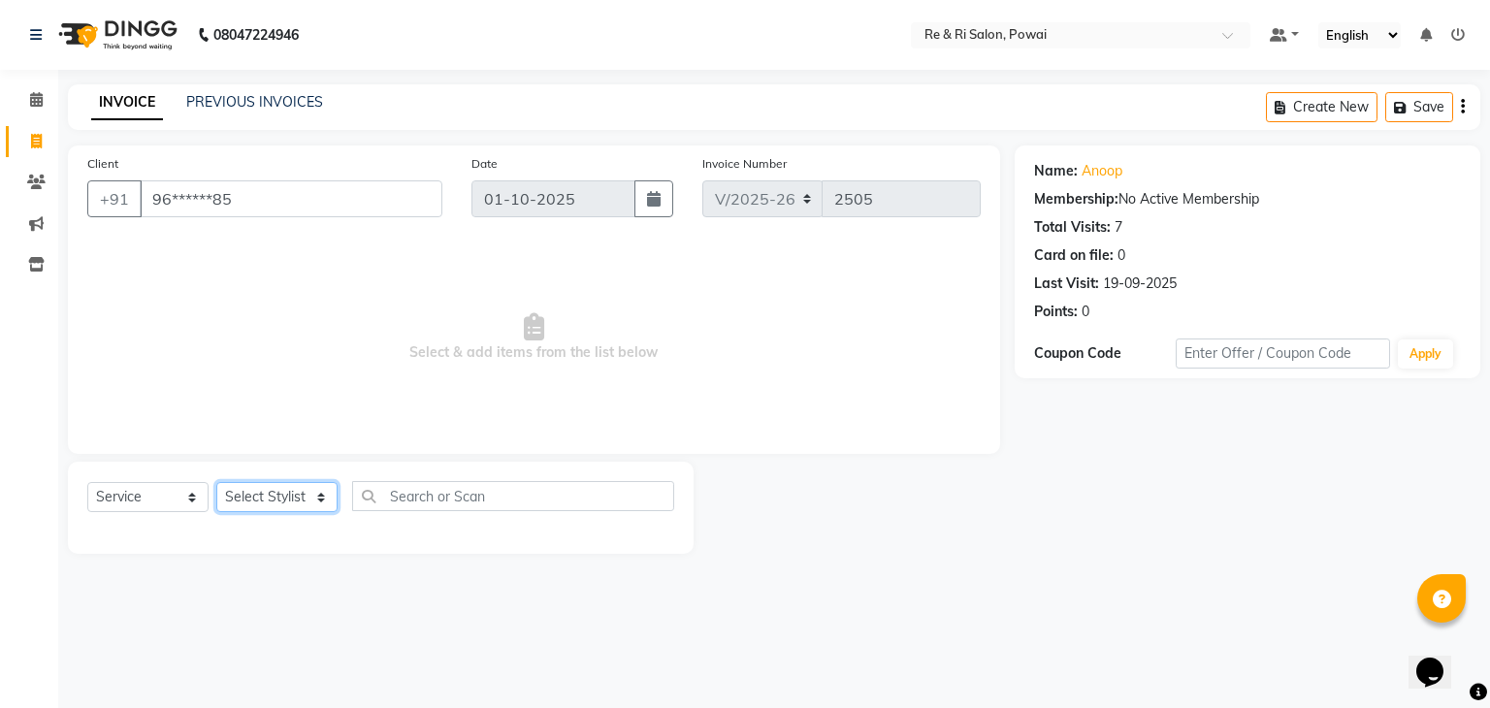
click at [264, 494] on select "Select Stylist [PERSON_NAME] Danish Poonam [PERSON_NAME] [PERSON_NAME] [PERSON_…" at bounding box center [276, 497] width 121 height 30
select select "82904"
click at [216, 483] on select "Select Stylist [PERSON_NAME] Danish Poonam [PERSON_NAME] [PERSON_NAME] [PERSON_…" at bounding box center [276, 497] width 121 height 30
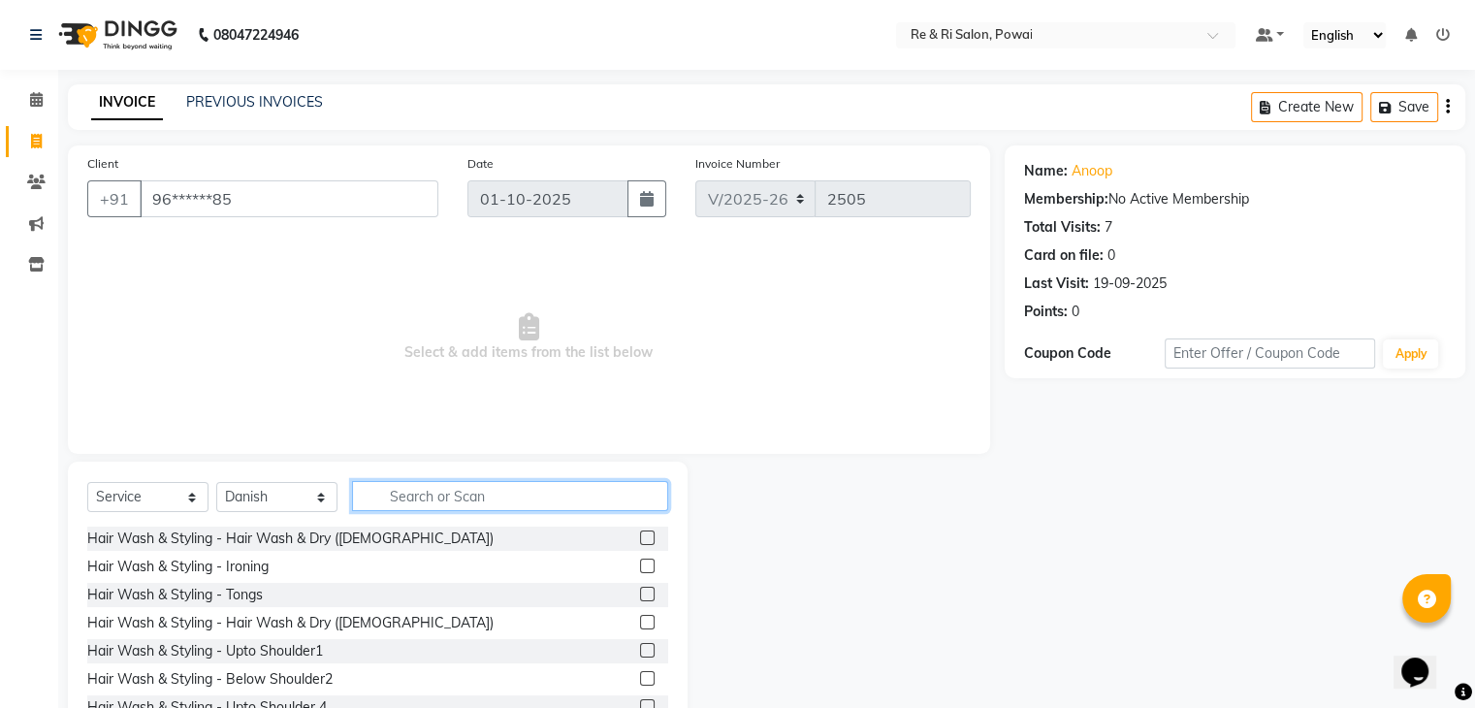
click at [419, 501] on input "text" at bounding box center [510, 496] width 316 height 30
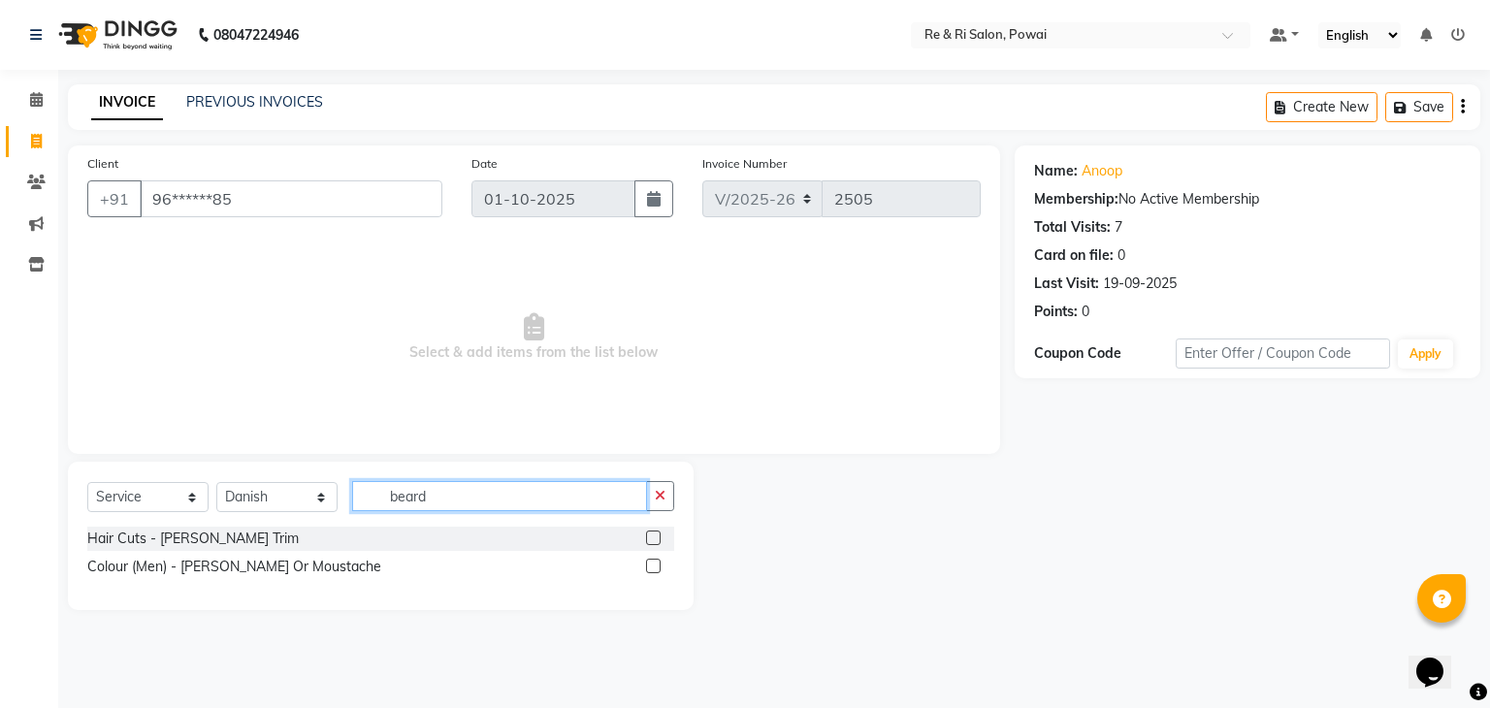
type input "beard"
click at [656, 534] on label at bounding box center [653, 537] width 15 height 15
click at [656, 534] on input "checkbox" at bounding box center [652, 538] width 13 height 13
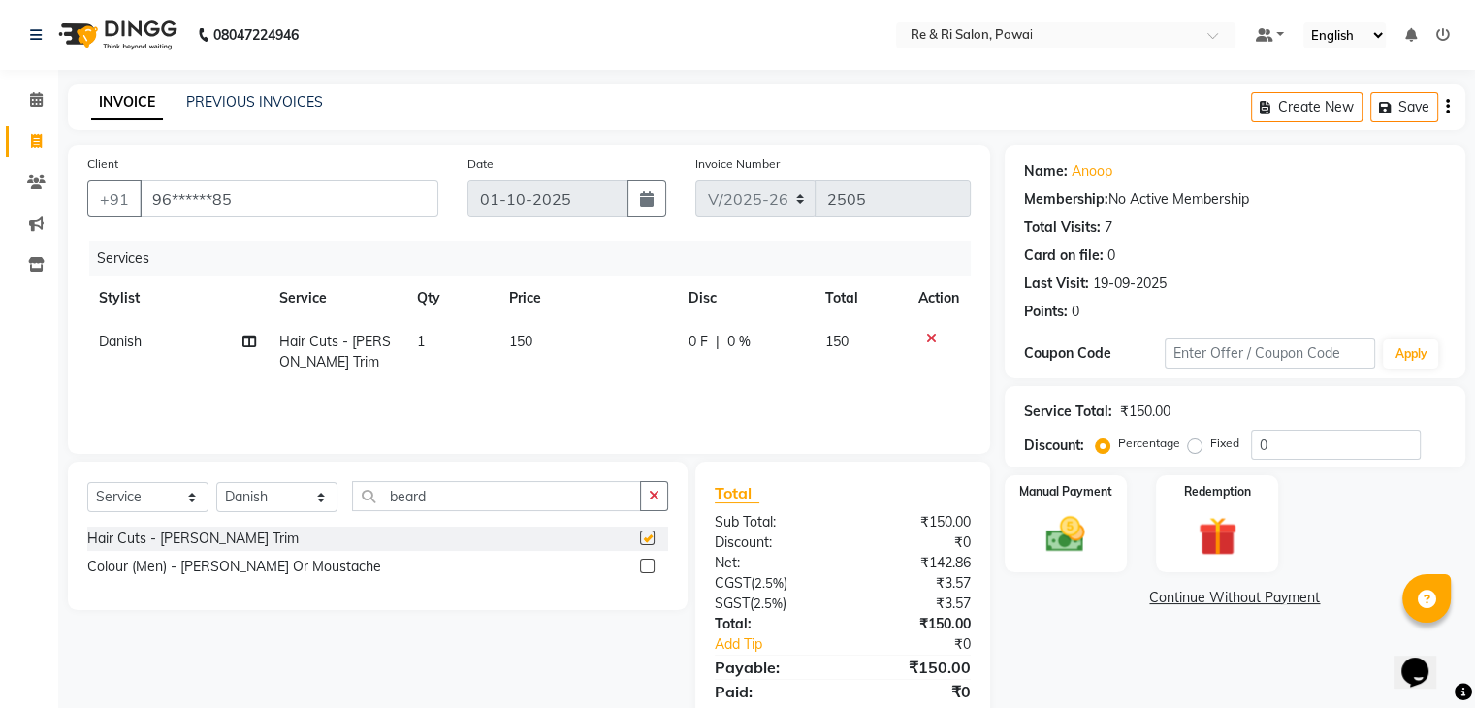
checkbox input "false"
click at [1076, 549] on img at bounding box center [1065, 535] width 65 height 47
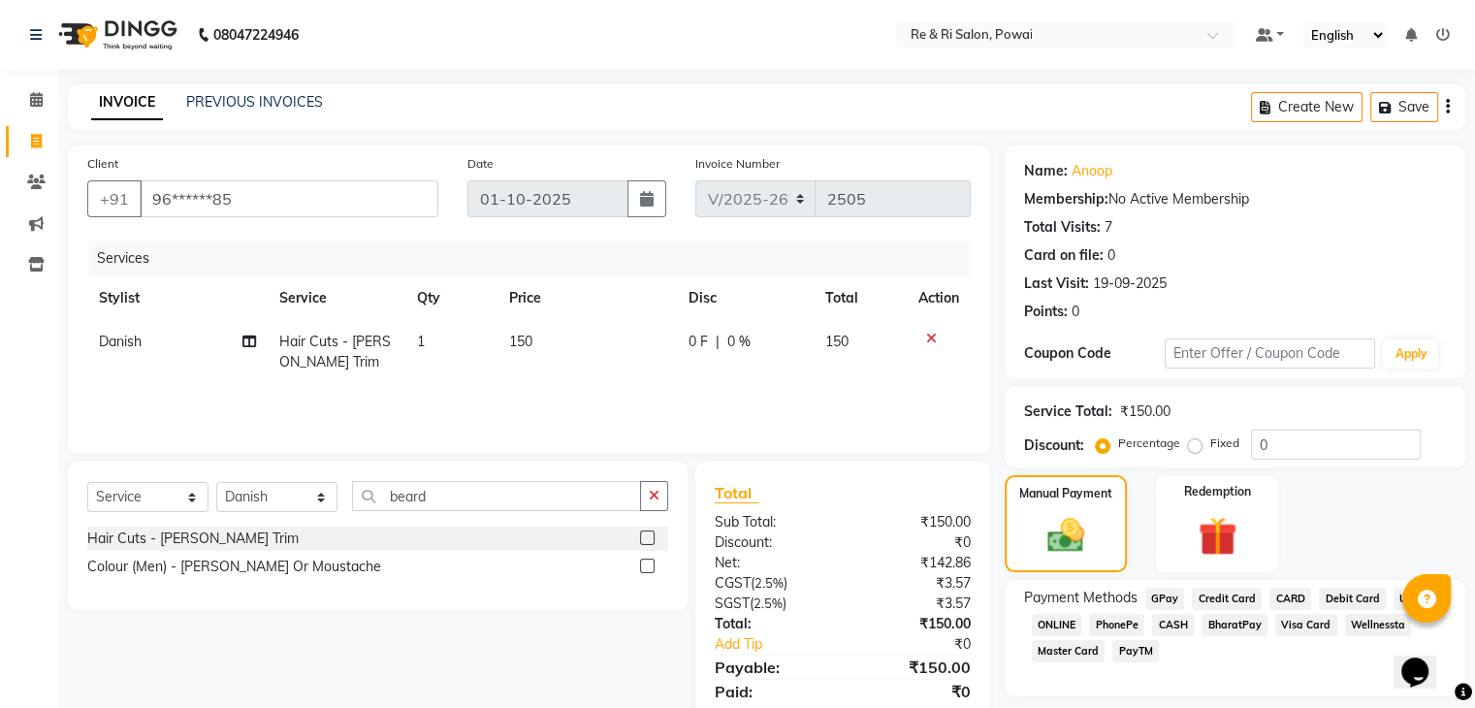
click at [1173, 600] on span "GPay" at bounding box center [1165, 599] width 40 height 22
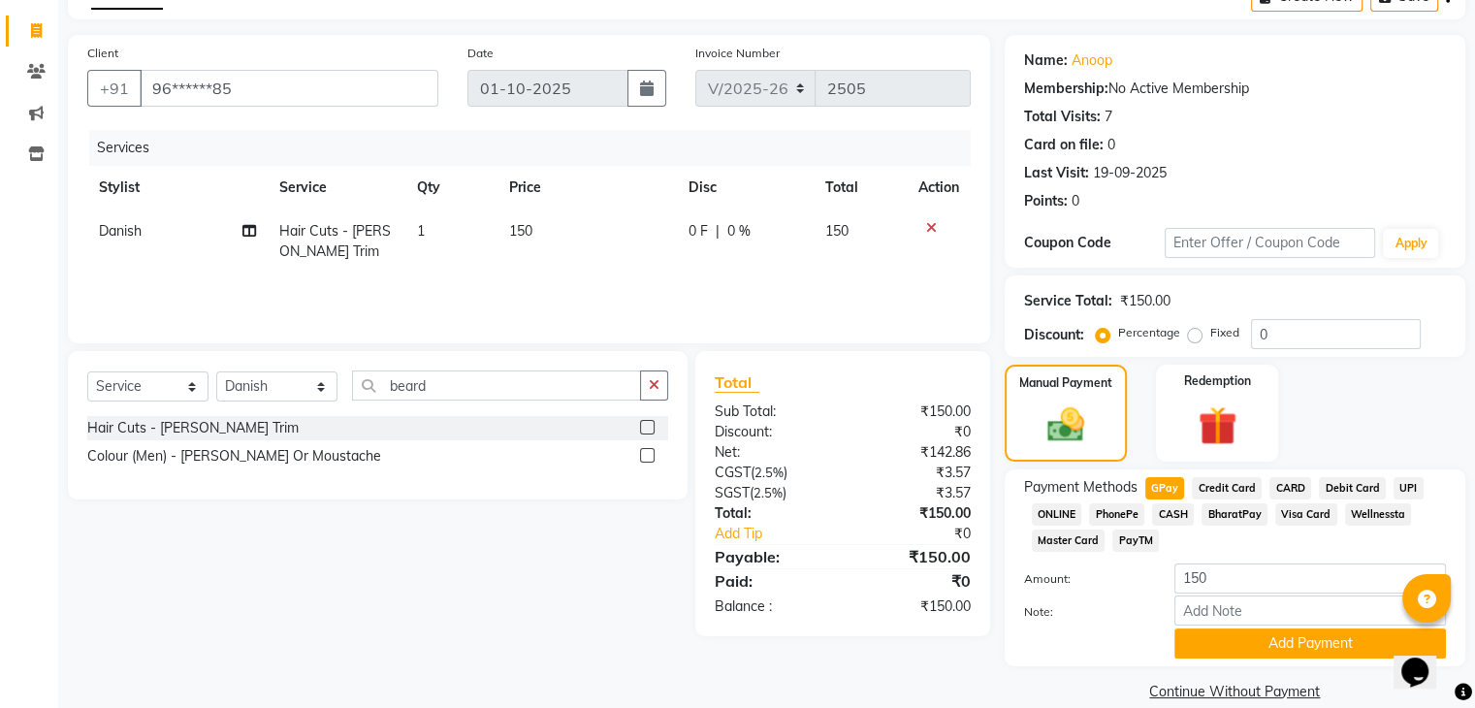
scroll to position [112, 0]
click at [1189, 641] on button "Add Payment" at bounding box center [1310, 642] width 272 height 30
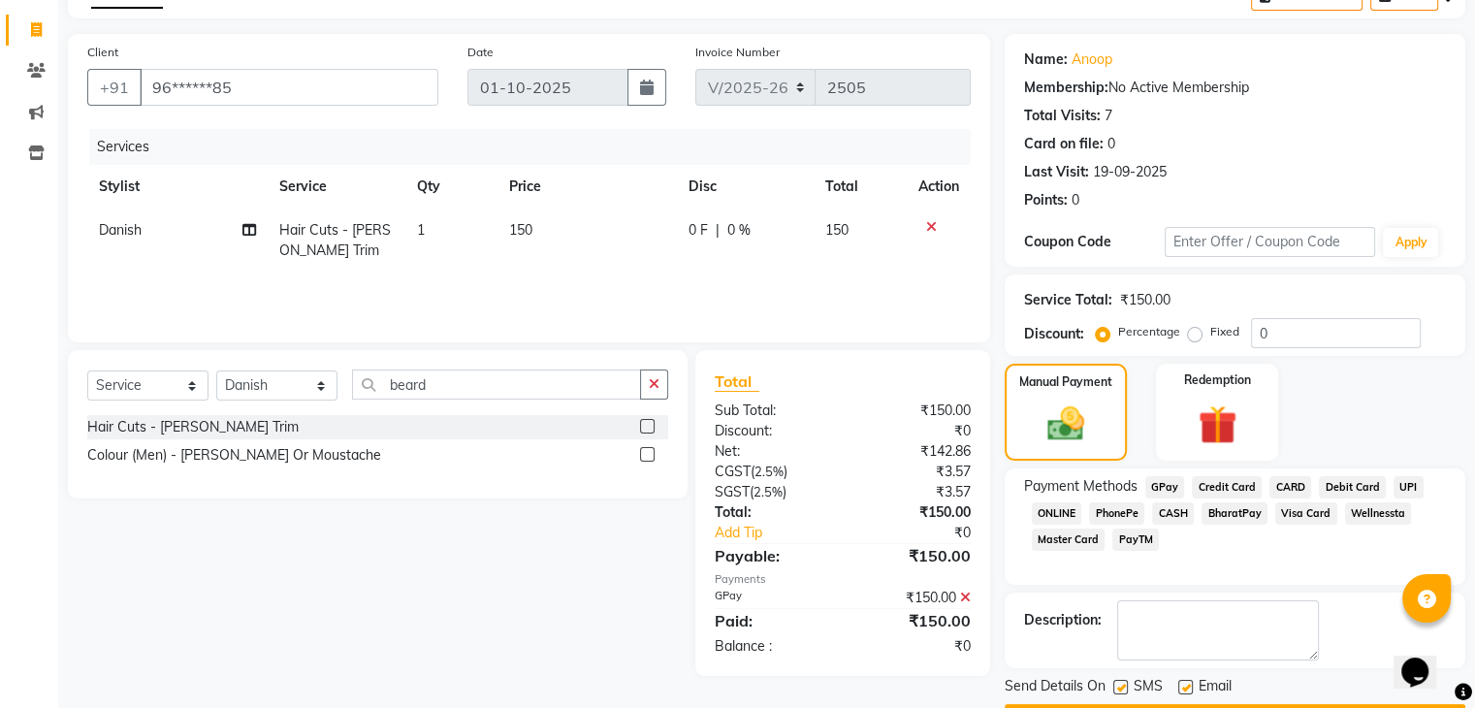
scroll to position [166, 0]
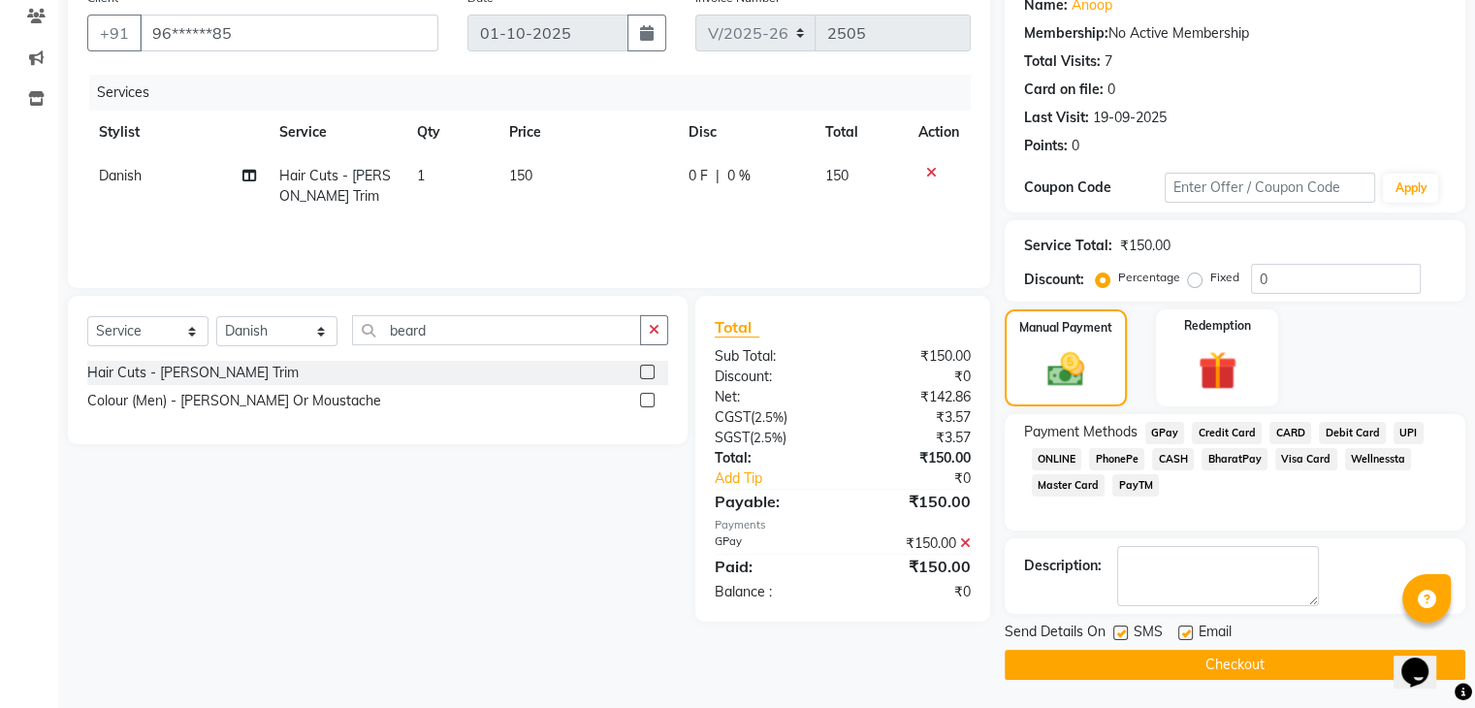
click at [1116, 632] on label at bounding box center [1120, 633] width 15 height 15
click at [1116, 632] on input "checkbox" at bounding box center [1119, 633] width 13 height 13
checkbox input "false"
click at [1185, 633] on label at bounding box center [1185, 633] width 15 height 15
click at [1185, 633] on input "checkbox" at bounding box center [1184, 633] width 13 height 13
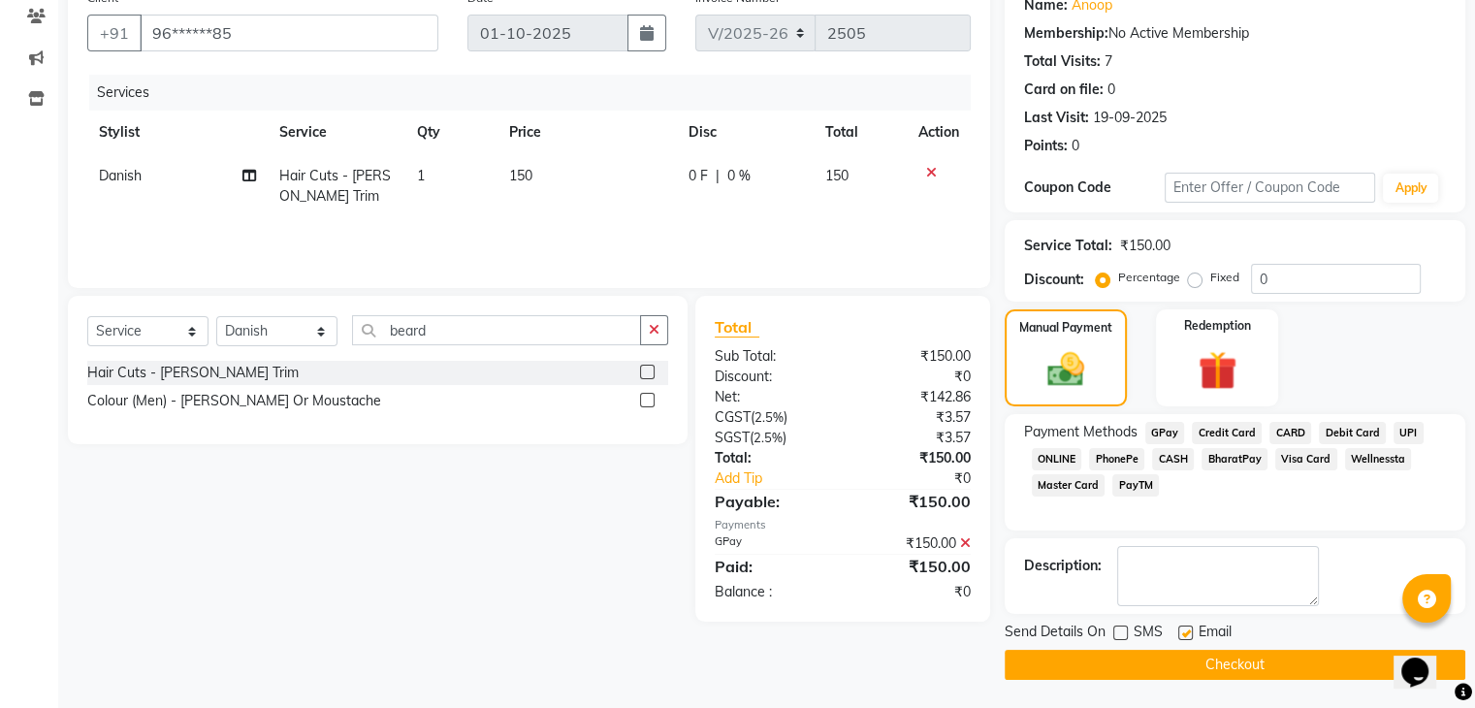
checkbox input "false"
click at [1169, 657] on button "Checkout" at bounding box center [1235, 665] width 461 height 30
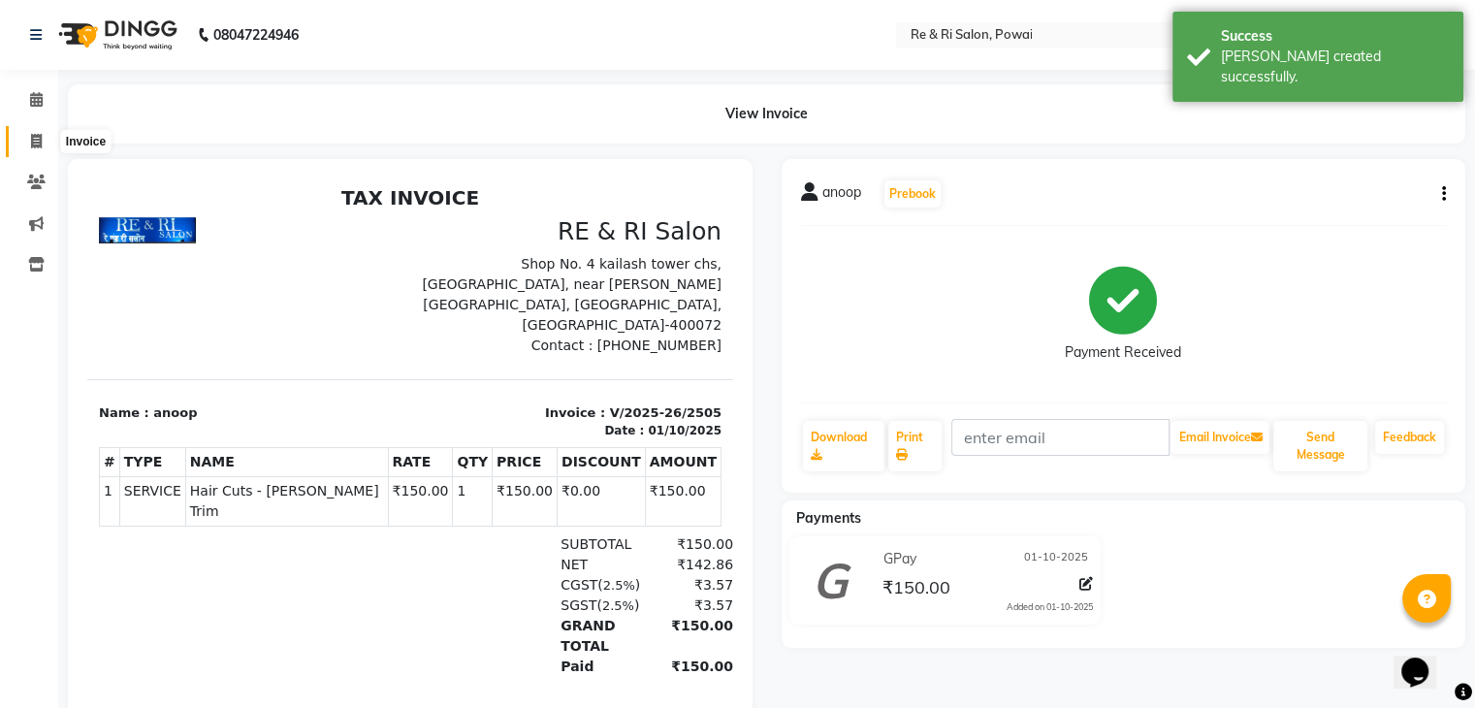
click at [47, 137] on span at bounding box center [36, 142] width 34 height 22
select select "service"
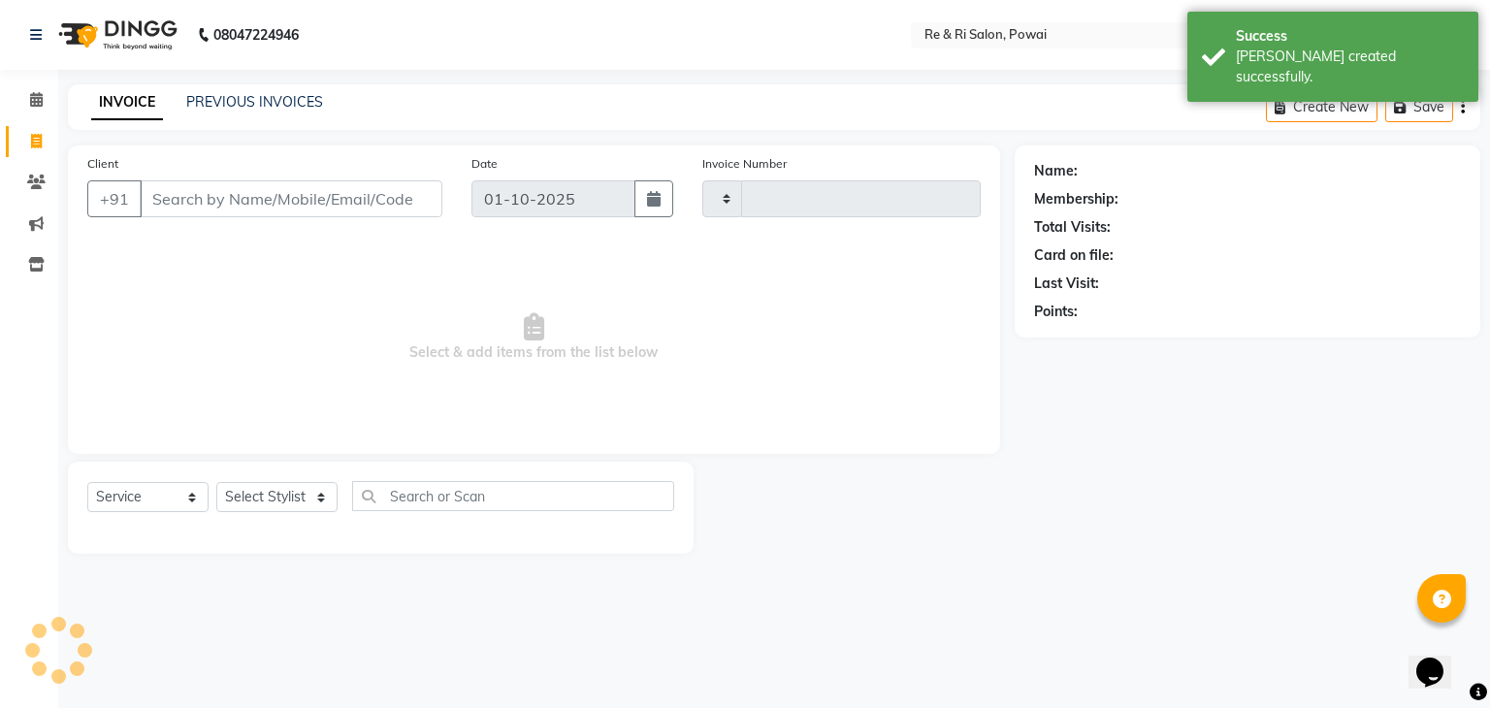
type input "2506"
select select "5364"
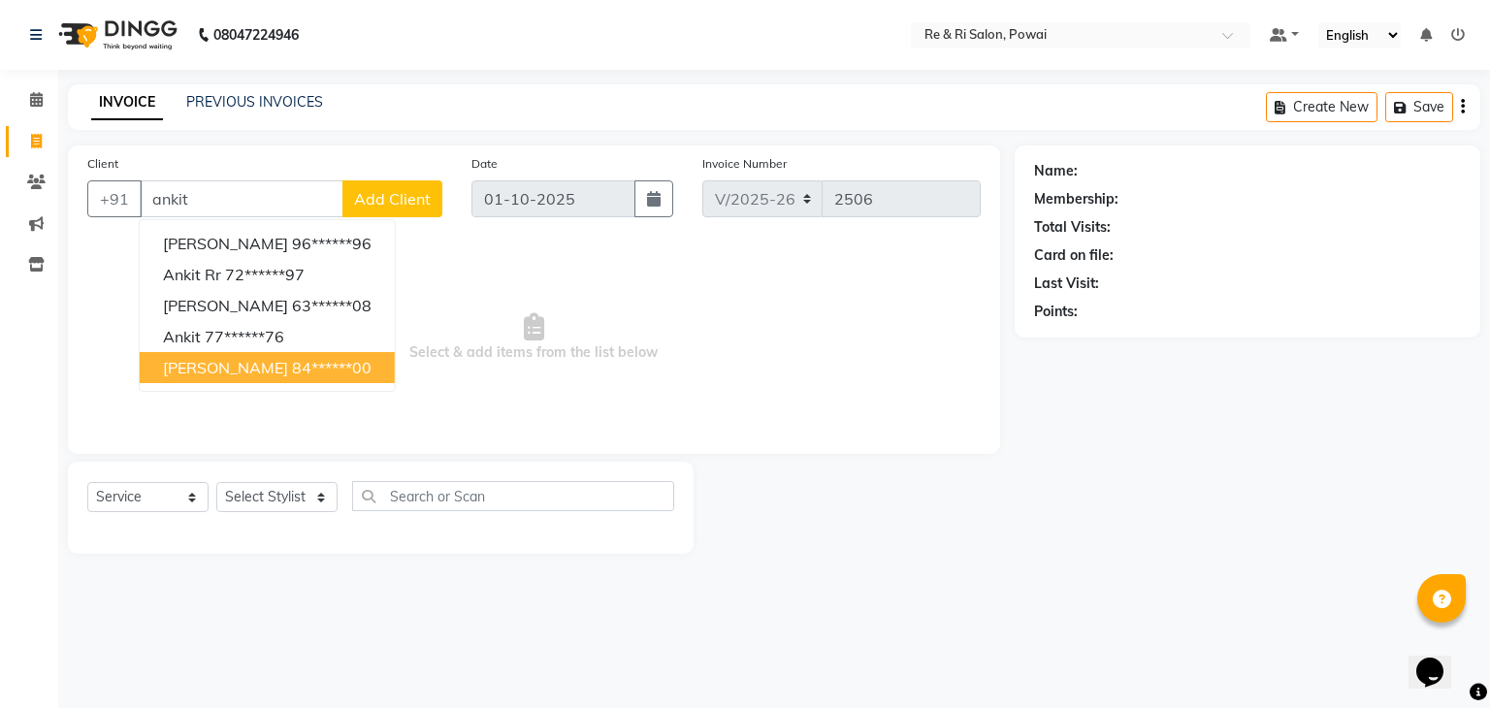
click at [303, 375] on ngb-highlight "84******00" at bounding box center [332, 367] width 80 height 19
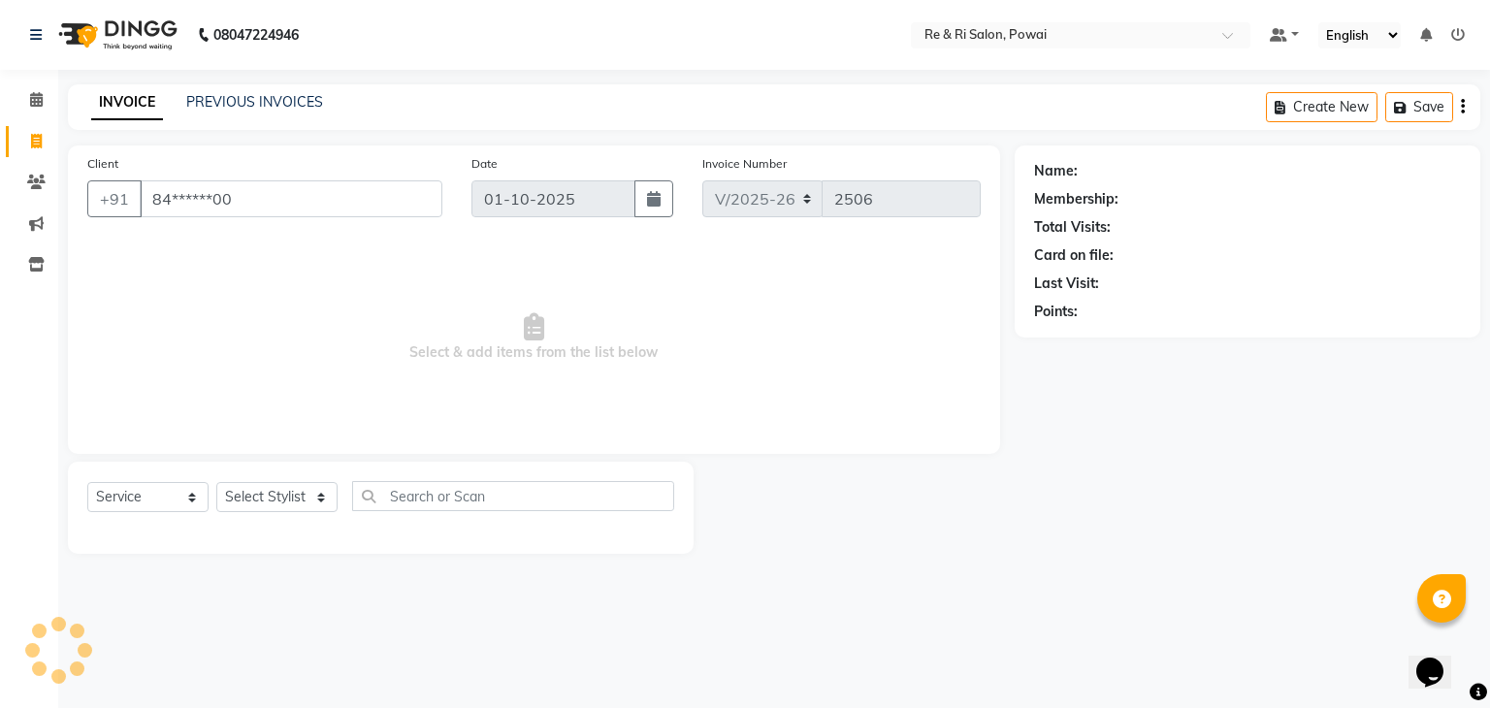
type input "84******00"
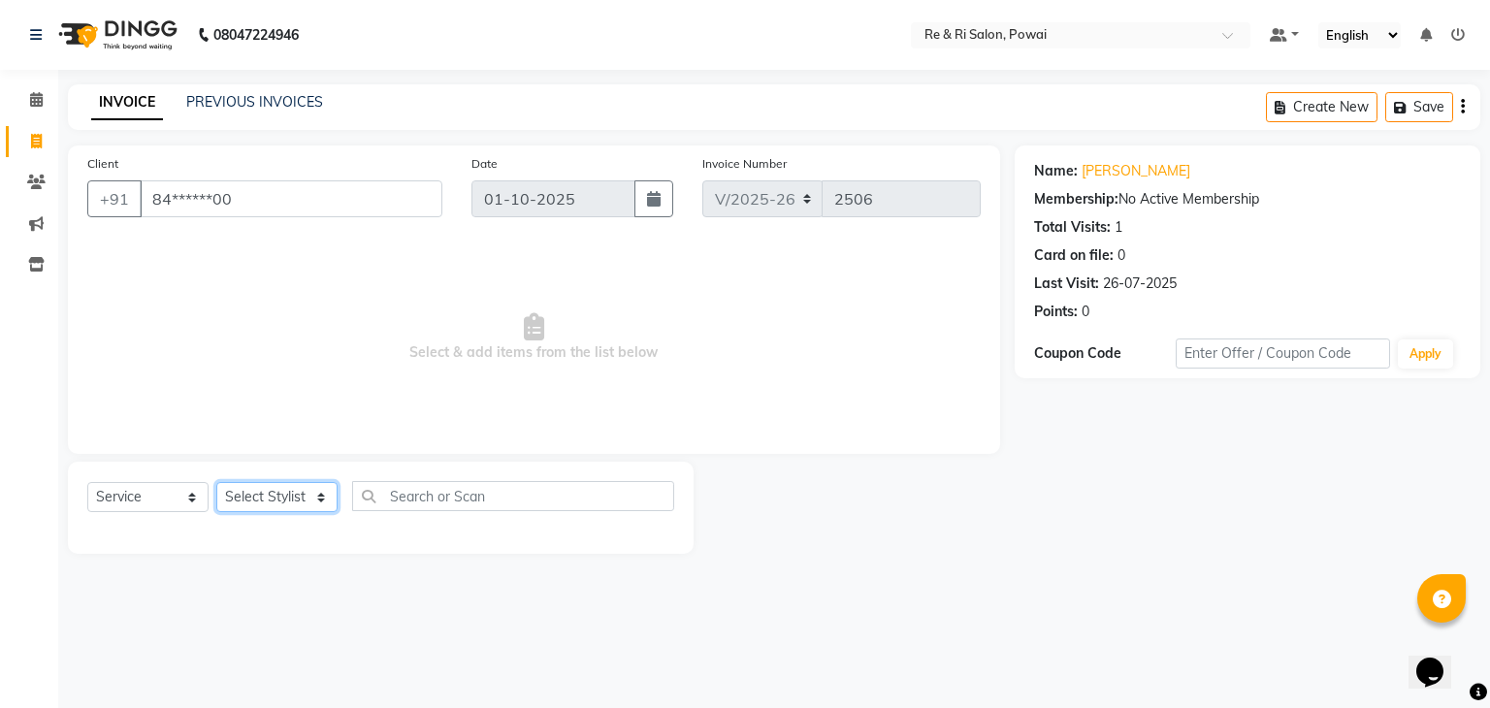
click at [300, 501] on select "Select Stylist [PERSON_NAME] Danish Poonam [PERSON_NAME] [PERSON_NAME] [PERSON_…" at bounding box center [276, 497] width 121 height 30
click at [337, 307] on span "Select & add items from the list below" at bounding box center [533, 338] width 893 height 194
click at [282, 491] on select "Select Stylist [PERSON_NAME] Danish Poonam [PERSON_NAME] [PERSON_NAME] [PERSON_…" at bounding box center [276, 497] width 121 height 30
select select "82904"
click at [216, 483] on select "Select Stylist [PERSON_NAME] Danish Poonam [PERSON_NAME] [PERSON_NAME] [PERSON_…" at bounding box center [276, 497] width 121 height 30
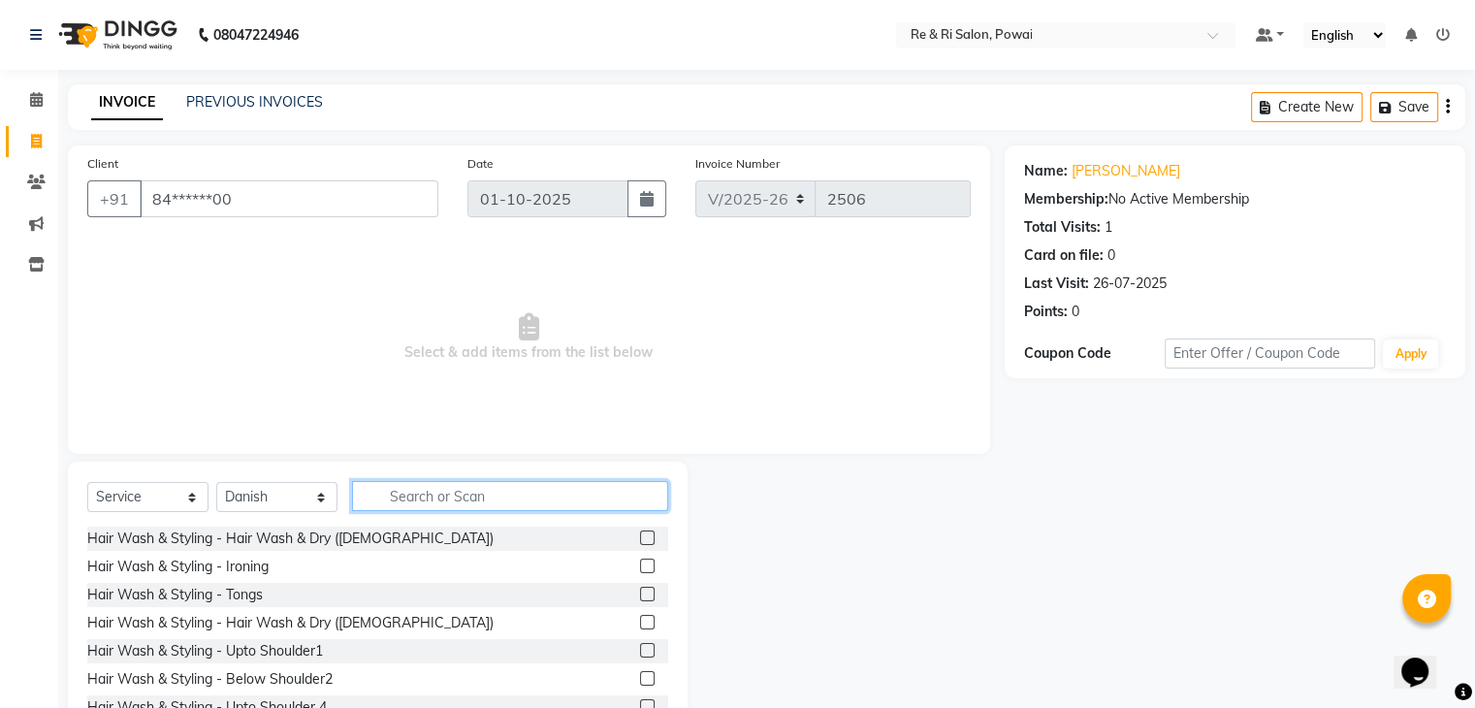
click at [439, 496] on input "text" at bounding box center [510, 496] width 316 height 30
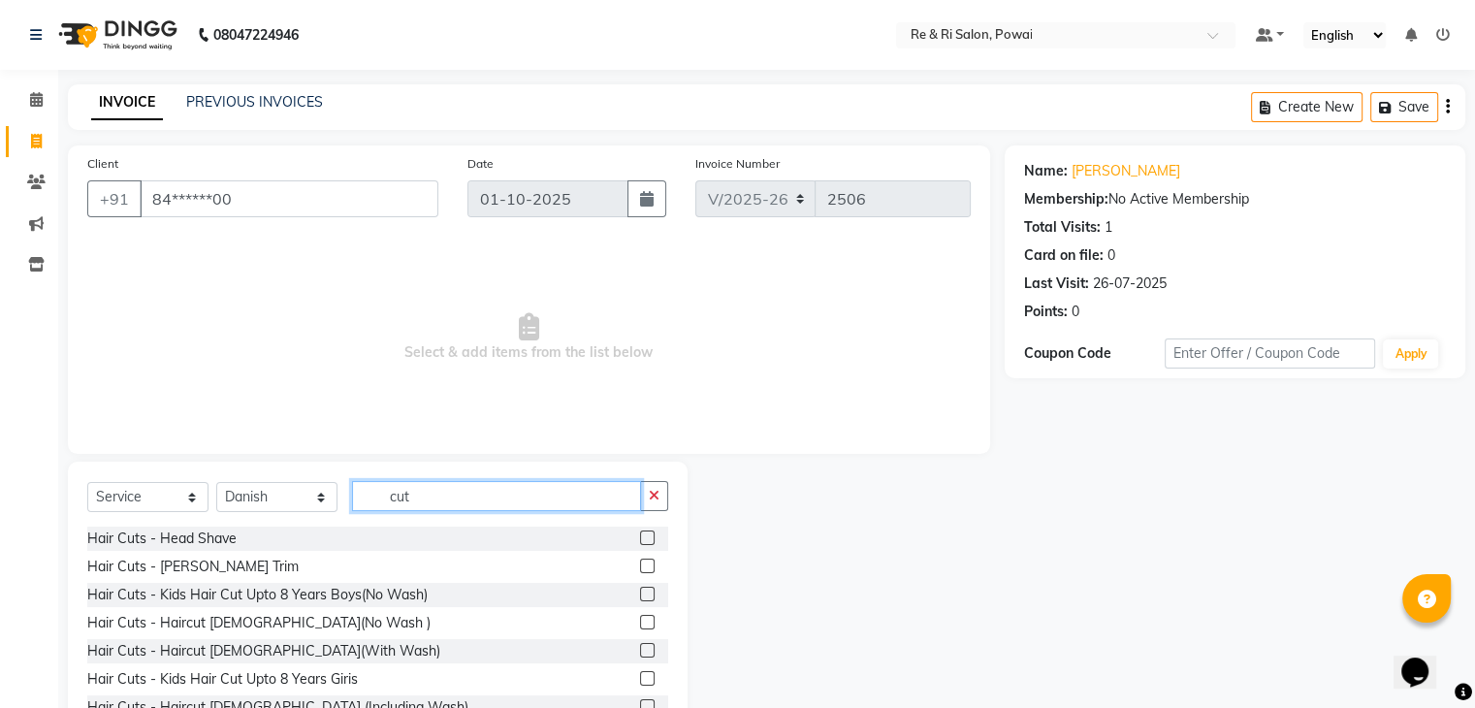
type input "cut"
click at [640, 568] on label at bounding box center [647, 566] width 15 height 15
click at [640, 568] on input "checkbox" at bounding box center [646, 567] width 13 height 13
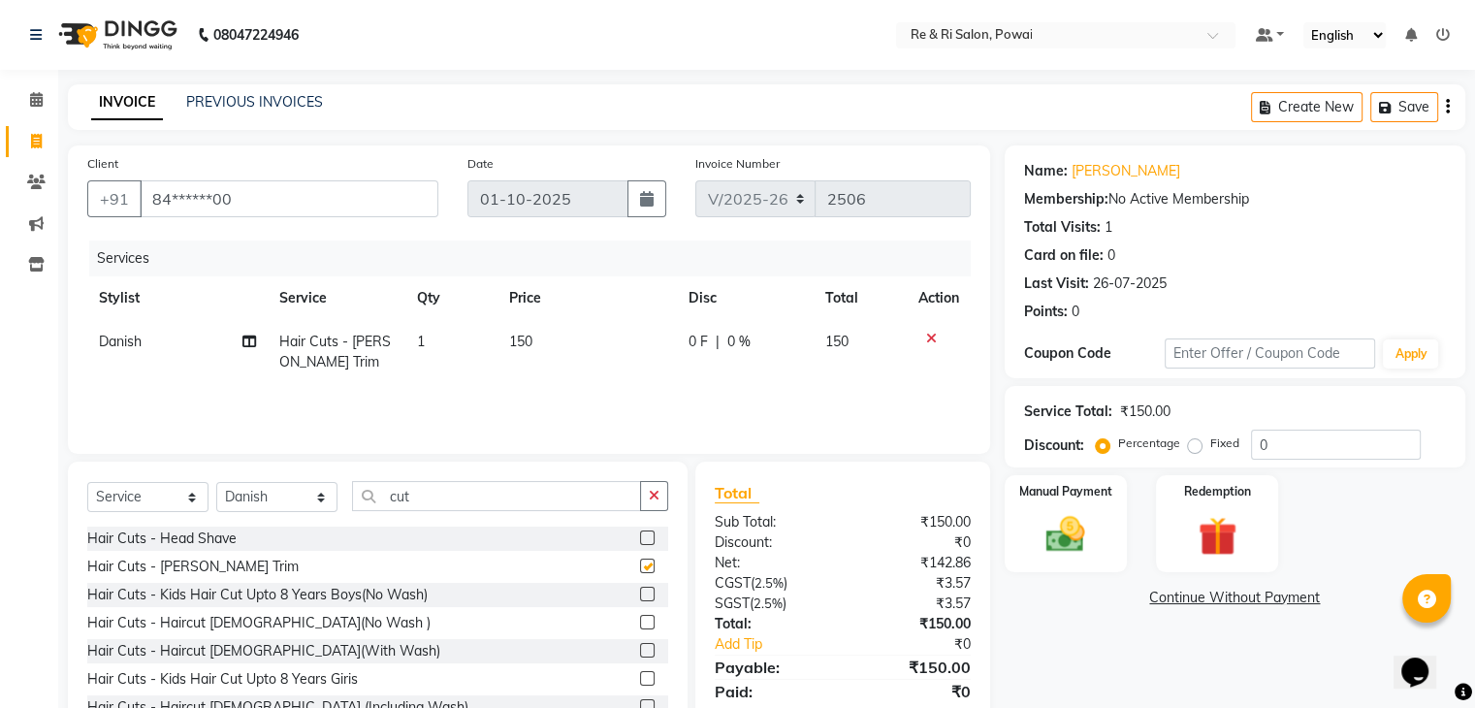
checkbox input "false"
click at [640, 626] on label at bounding box center [647, 622] width 15 height 15
click at [640, 626] on input "checkbox" at bounding box center [646, 623] width 13 height 13
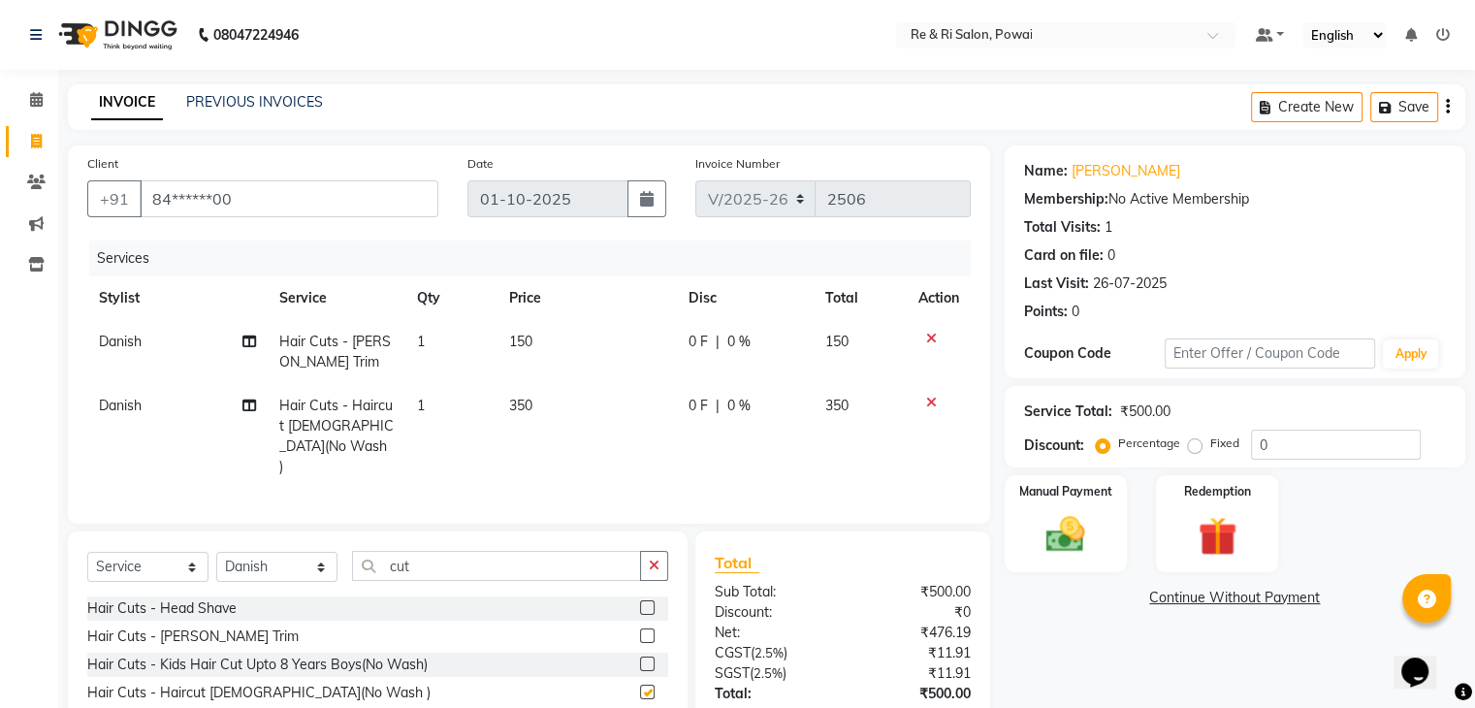
checkbox input "false"
click at [696, 410] on span "0 F" at bounding box center [698, 406] width 19 height 20
click at [696, 410] on td "0 F | 0 %" at bounding box center [745, 436] width 137 height 105
select select "82904"
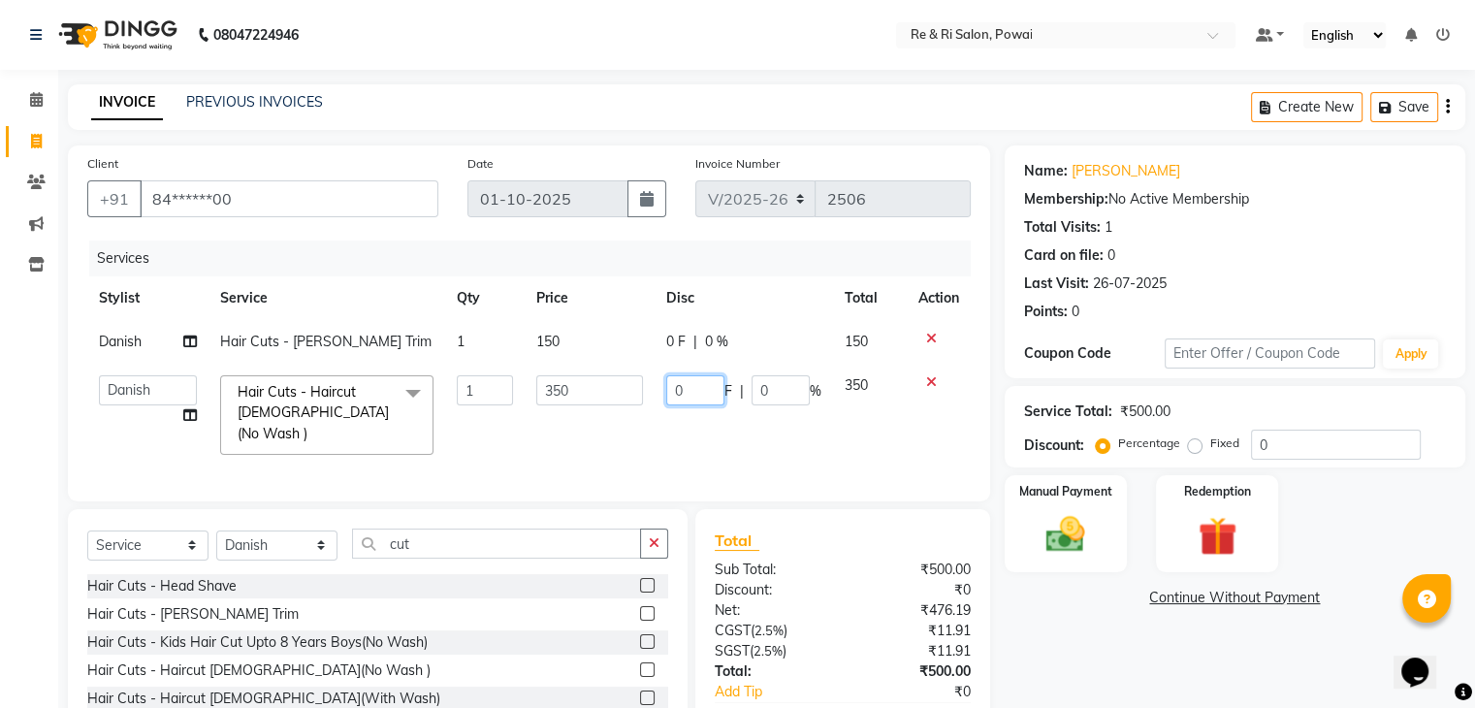
click at [697, 394] on input "0" at bounding box center [695, 390] width 58 height 30
type input "0100"
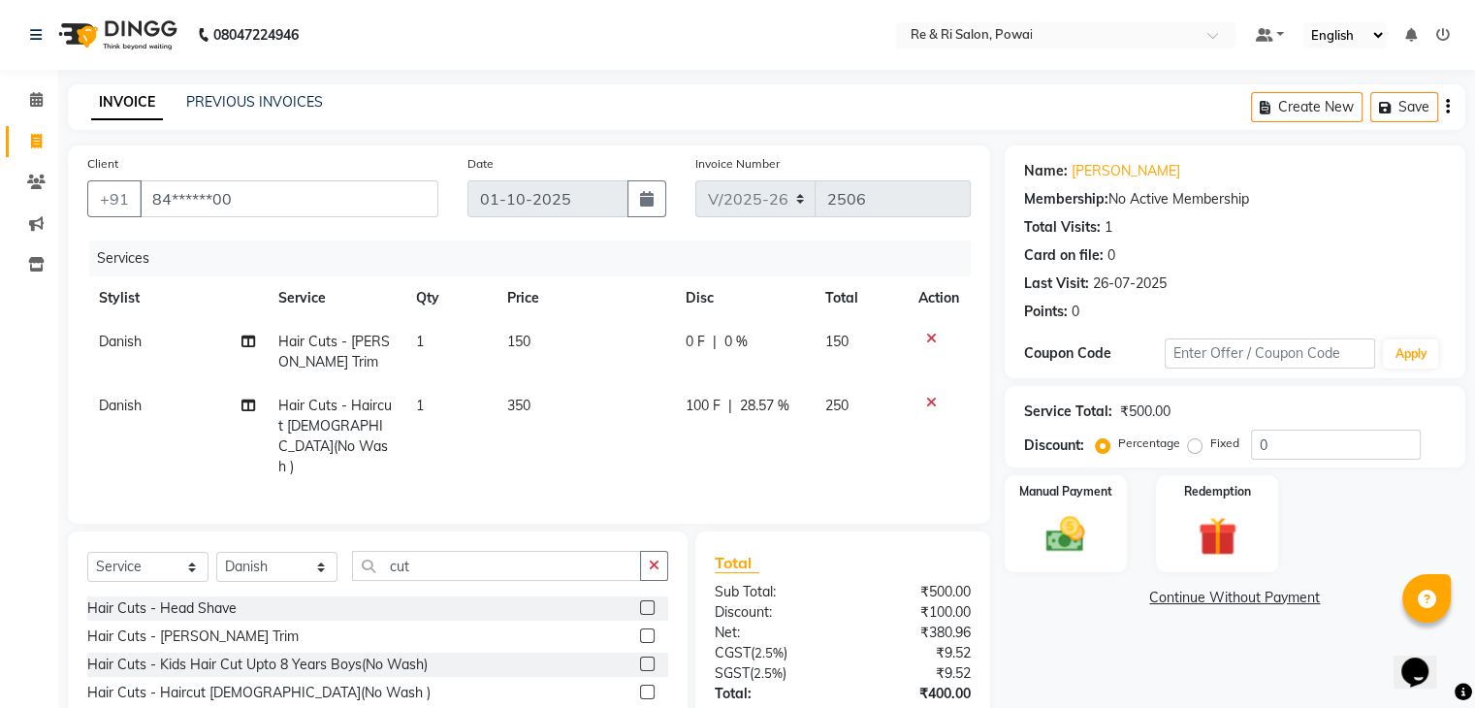
click at [738, 417] on td "100 F | 28.57 %" at bounding box center [744, 436] width 141 height 105
select select "82904"
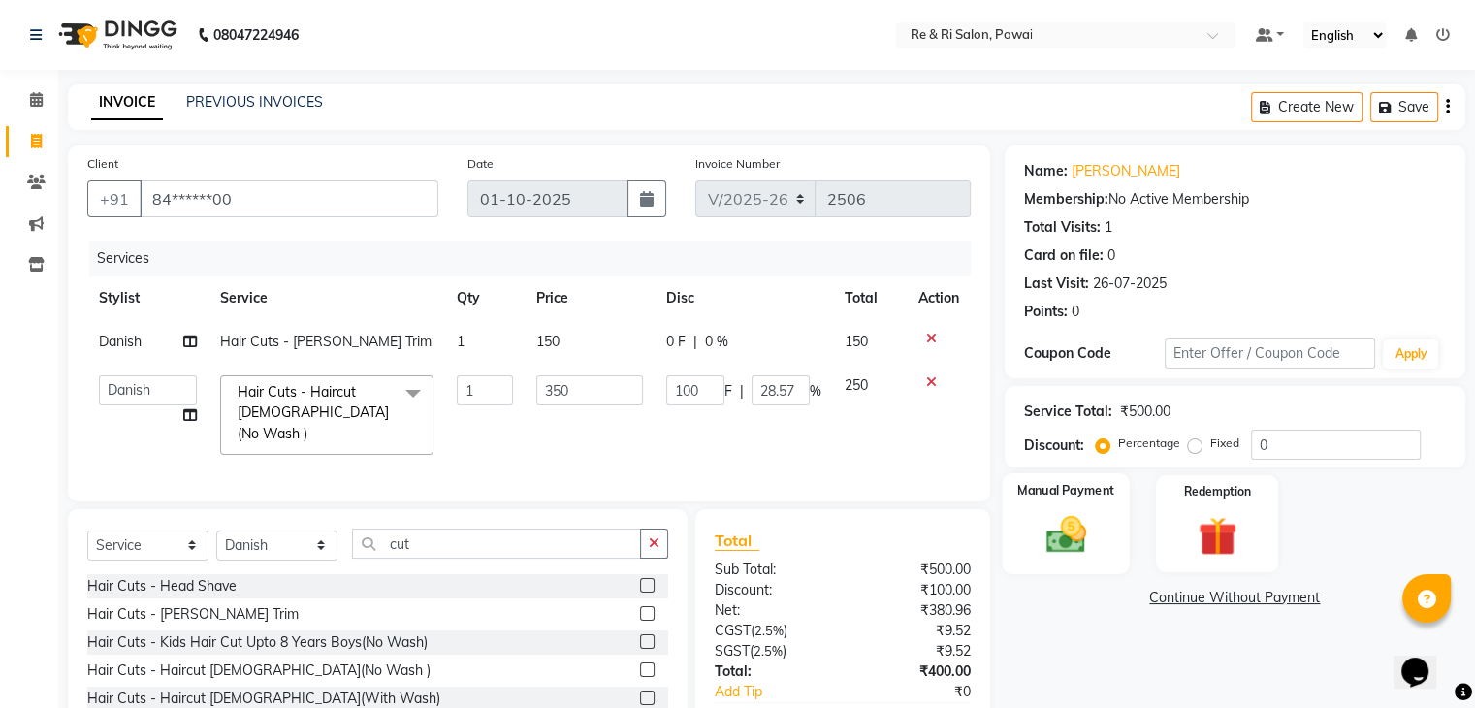
click at [1068, 535] on img at bounding box center [1065, 535] width 65 height 47
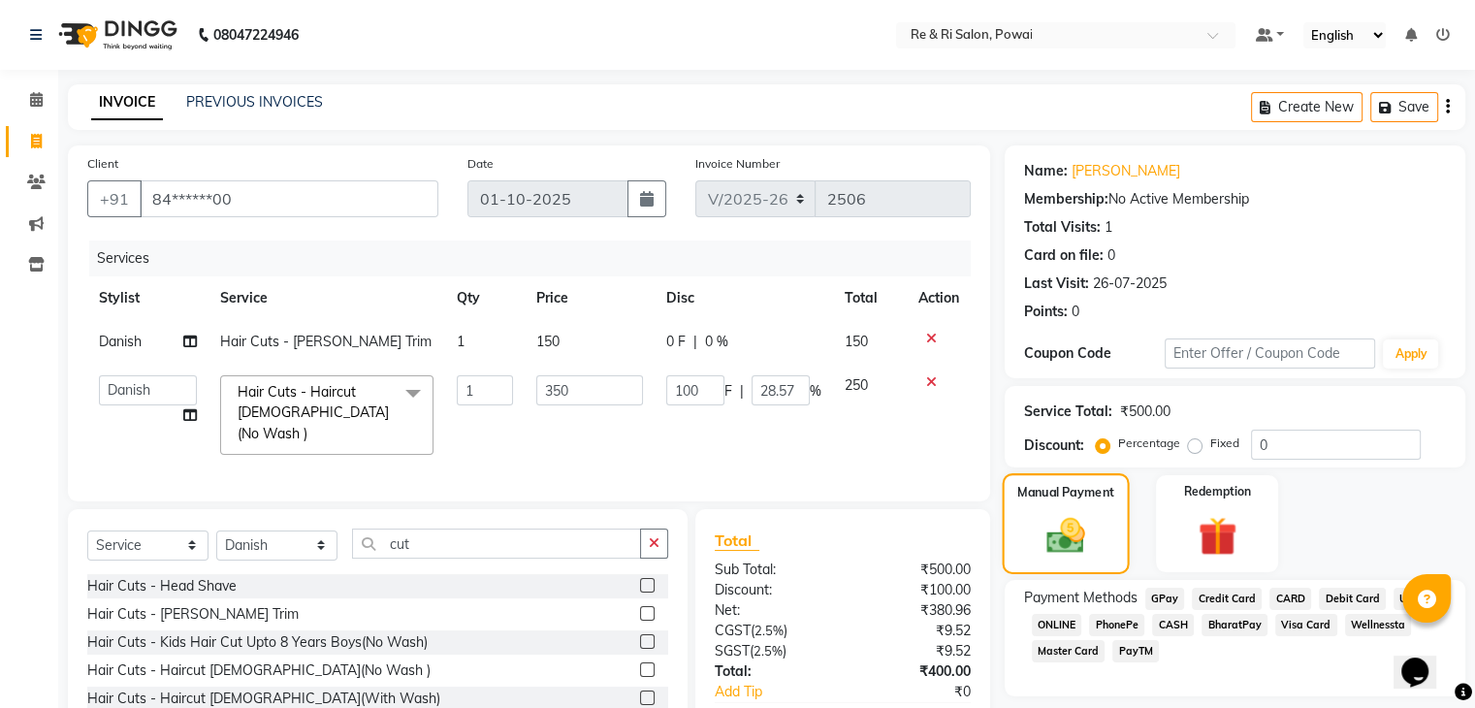
scroll to position [112, 0]
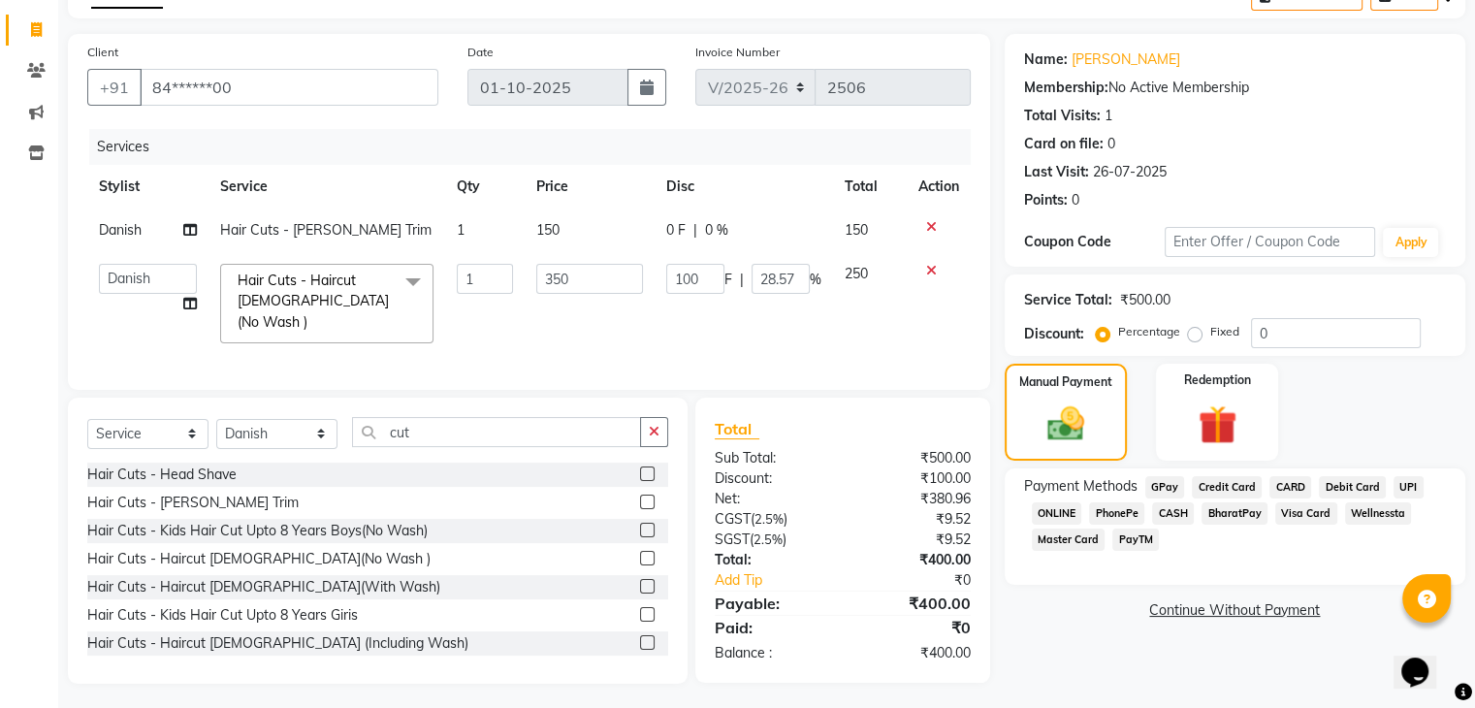
click at [1173, 482] on span "GPay" at bounding box center [1165, 487] width 40 height 22
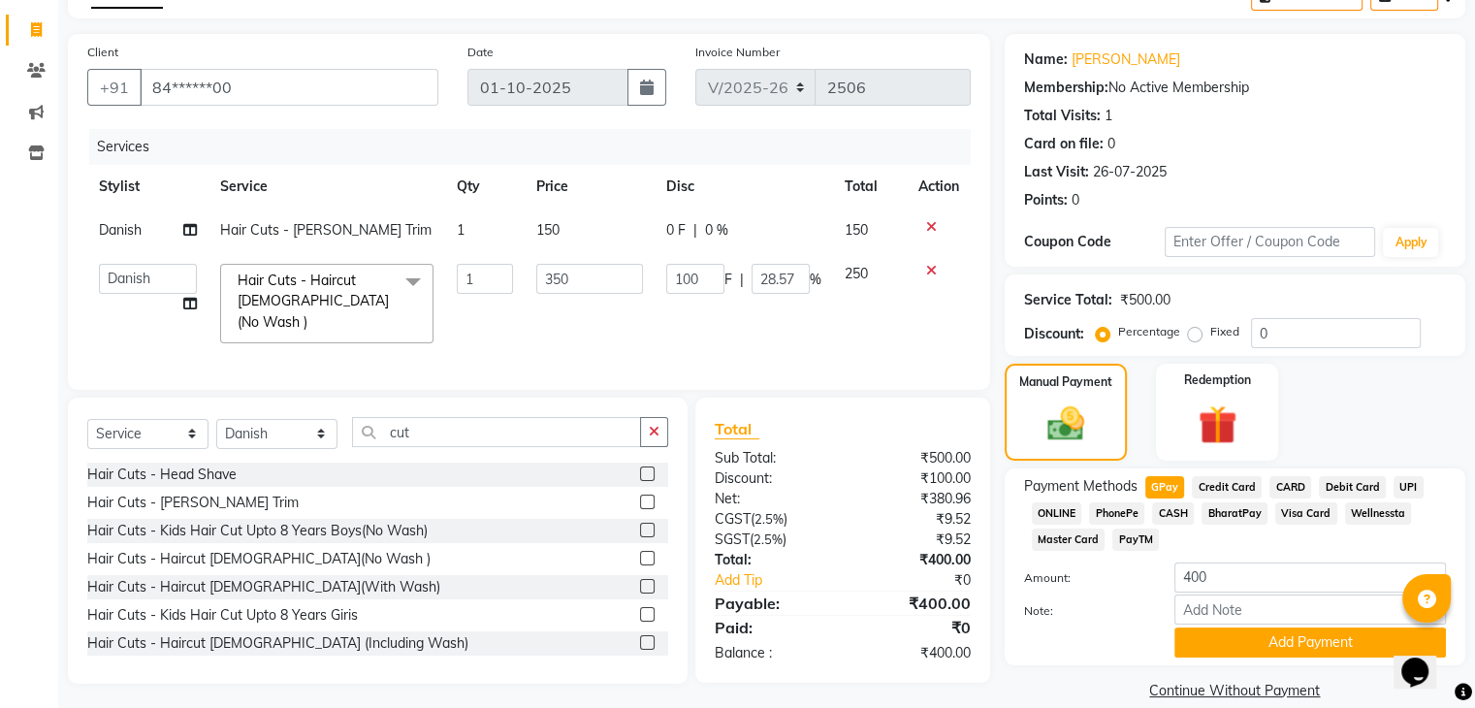
scroll to position [141, 0]
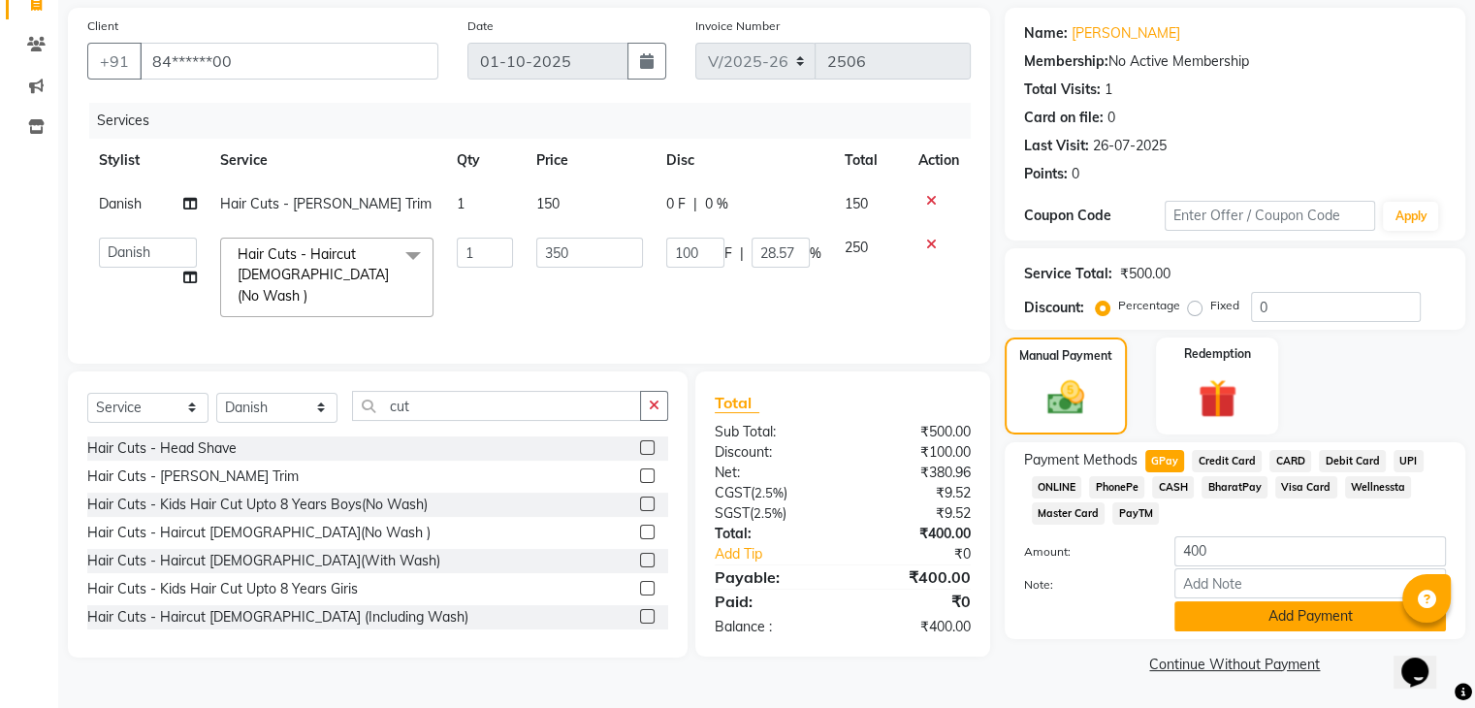
click at [1216, 614] on button "Add Payment" at bounding box center [1310, 616] width 272 height 30
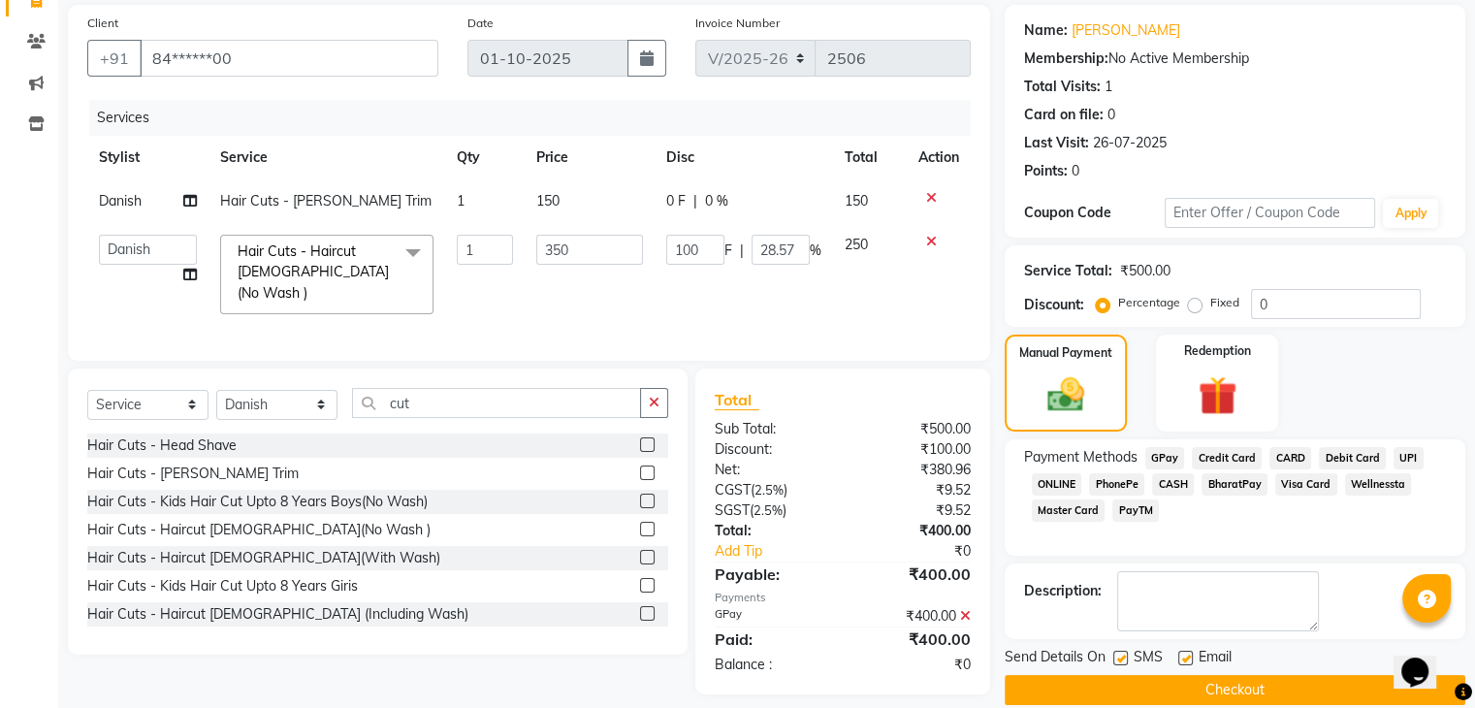
scroll to position [166, 0]
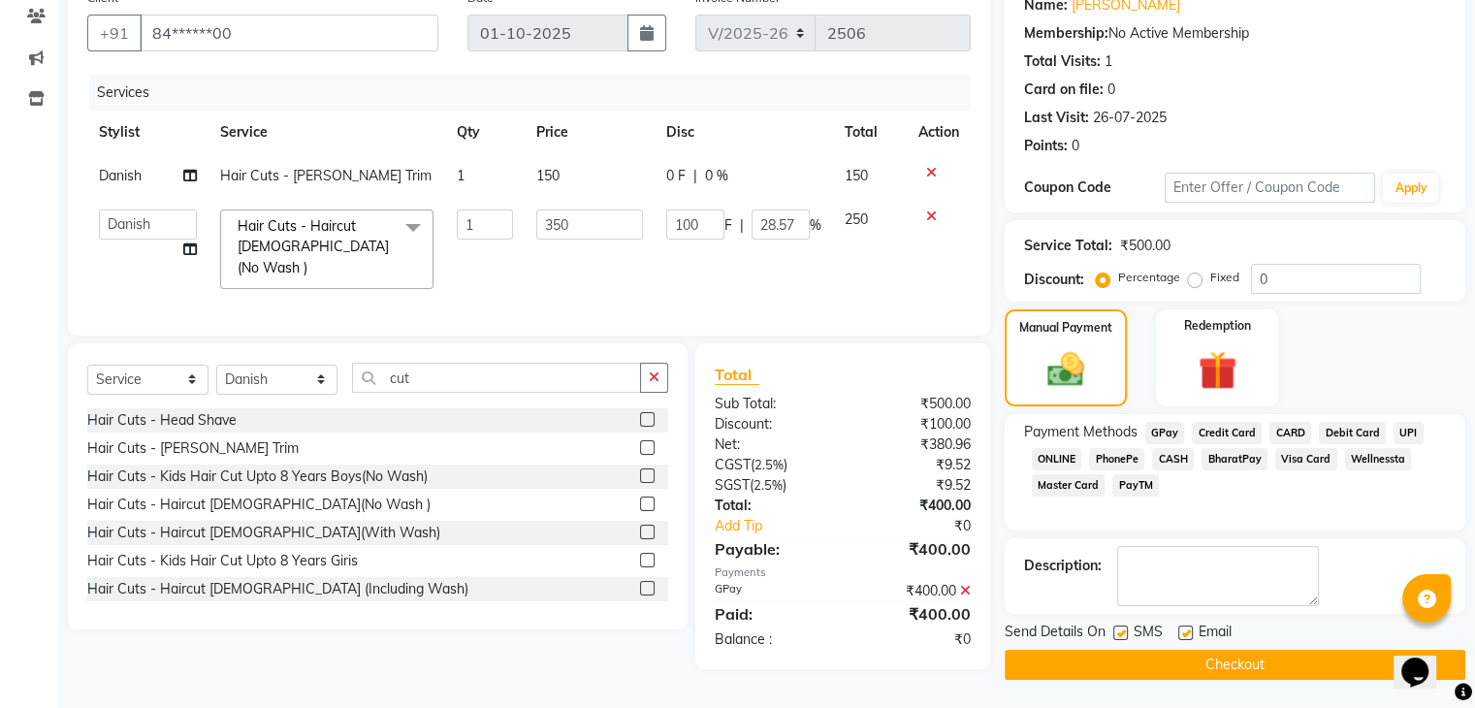
click at [1118, 630] on label at bounding box center [1120, 633] width 15 height 15
click at [1118, 630] on input "checkbox" at bounding box center [1119, 633] width 13 height 13
checkbox input "false"
click at [1187, 629] on label at bounding box center [1185, 633] width 15 height 15
click at [1187, 629] on input "checkbox" at bounding box center [1184, 633] width 13 height 13
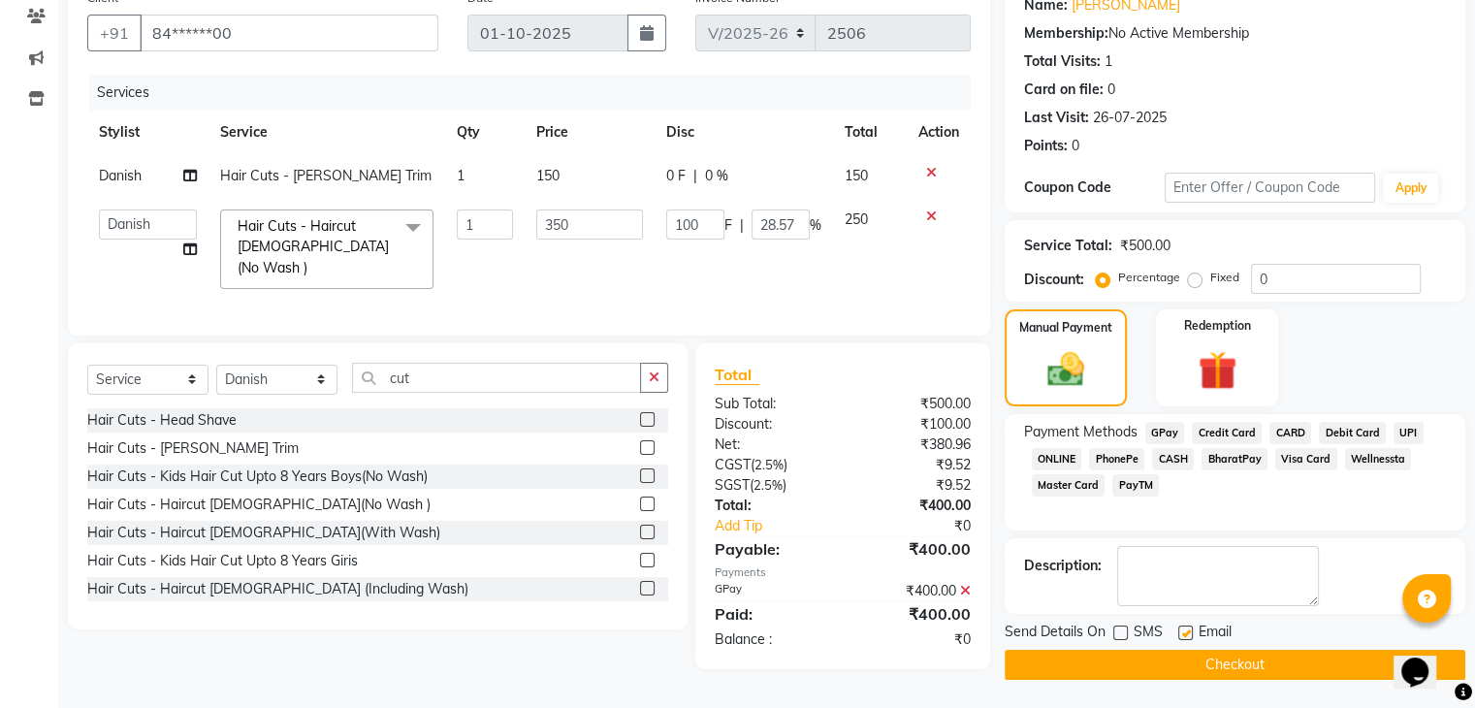
checkbox input "false"
click at [1151, 659] on button "Checkout" at bounding box center [1235, 665] width 461 height 30
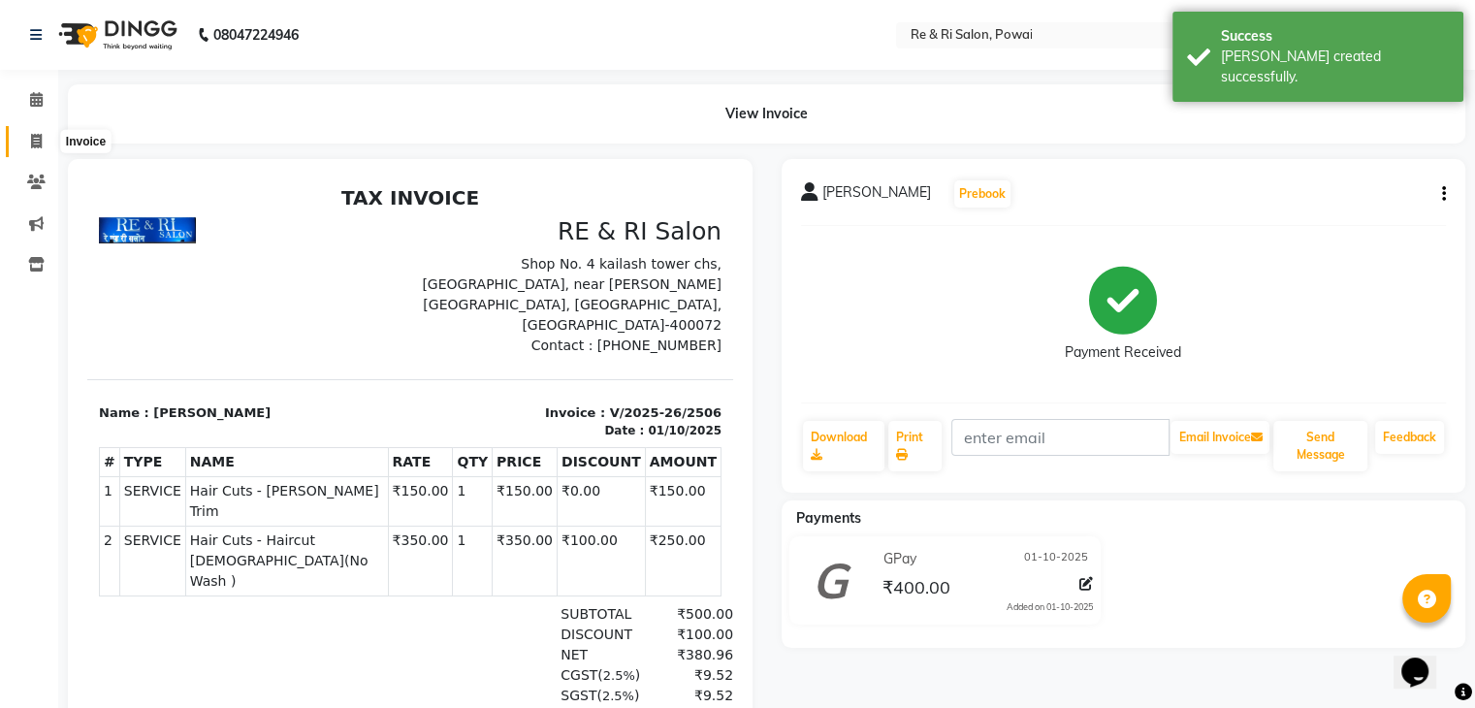
click at [49, 145] on span at bounding box center [36, 142] width 34 height 22
select select "service"
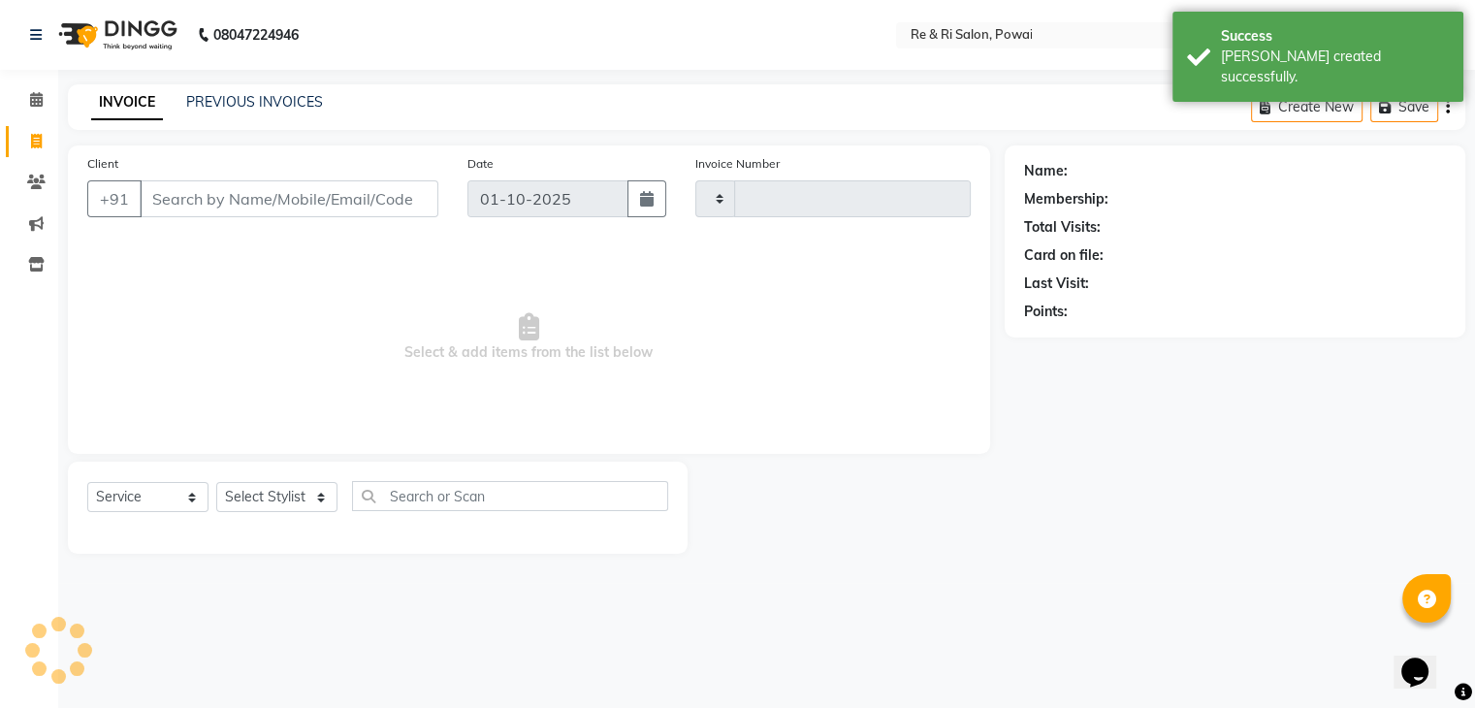
type input "2507"
select select "5364"
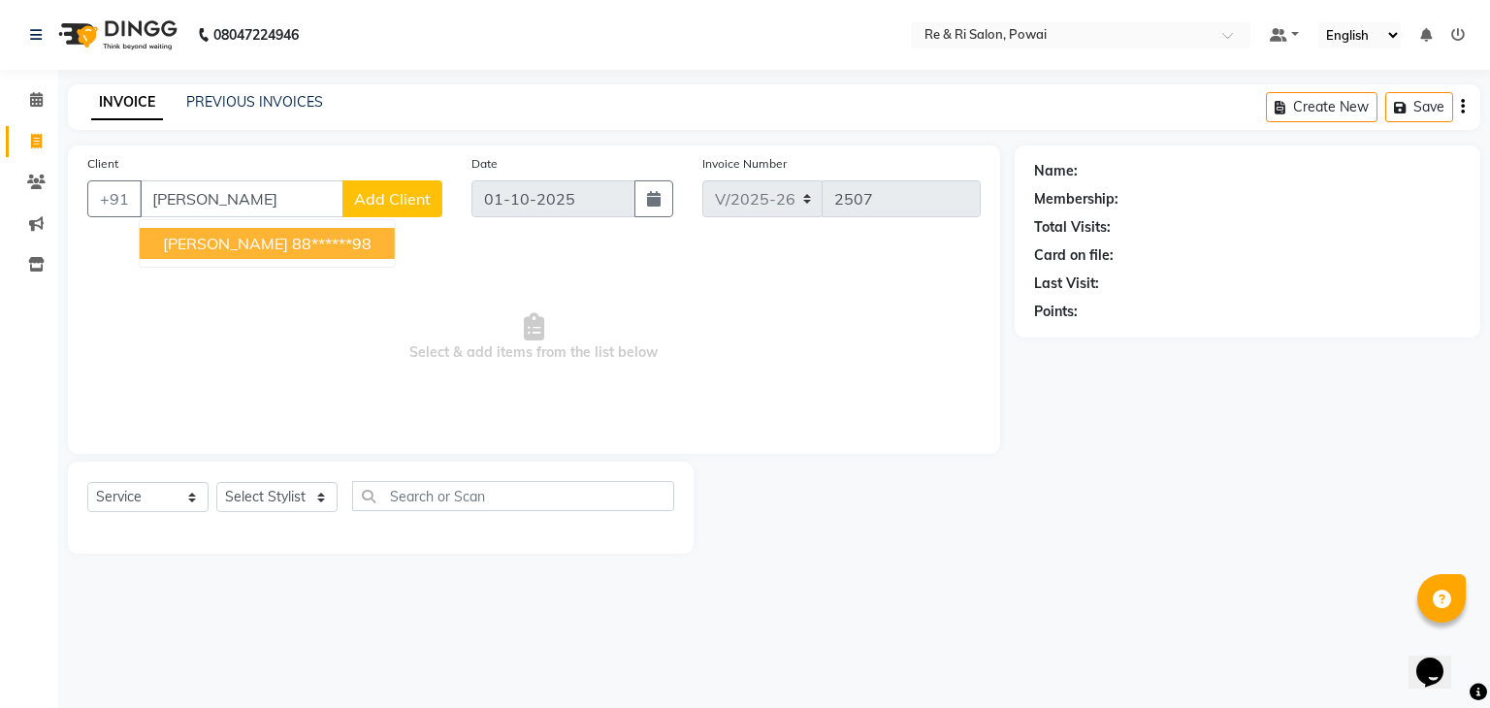
click at [269, 237] on button "[PERSON_NAME] 88******98" at bounding box center [267, 243] width 255 height 31
type input "88******98"
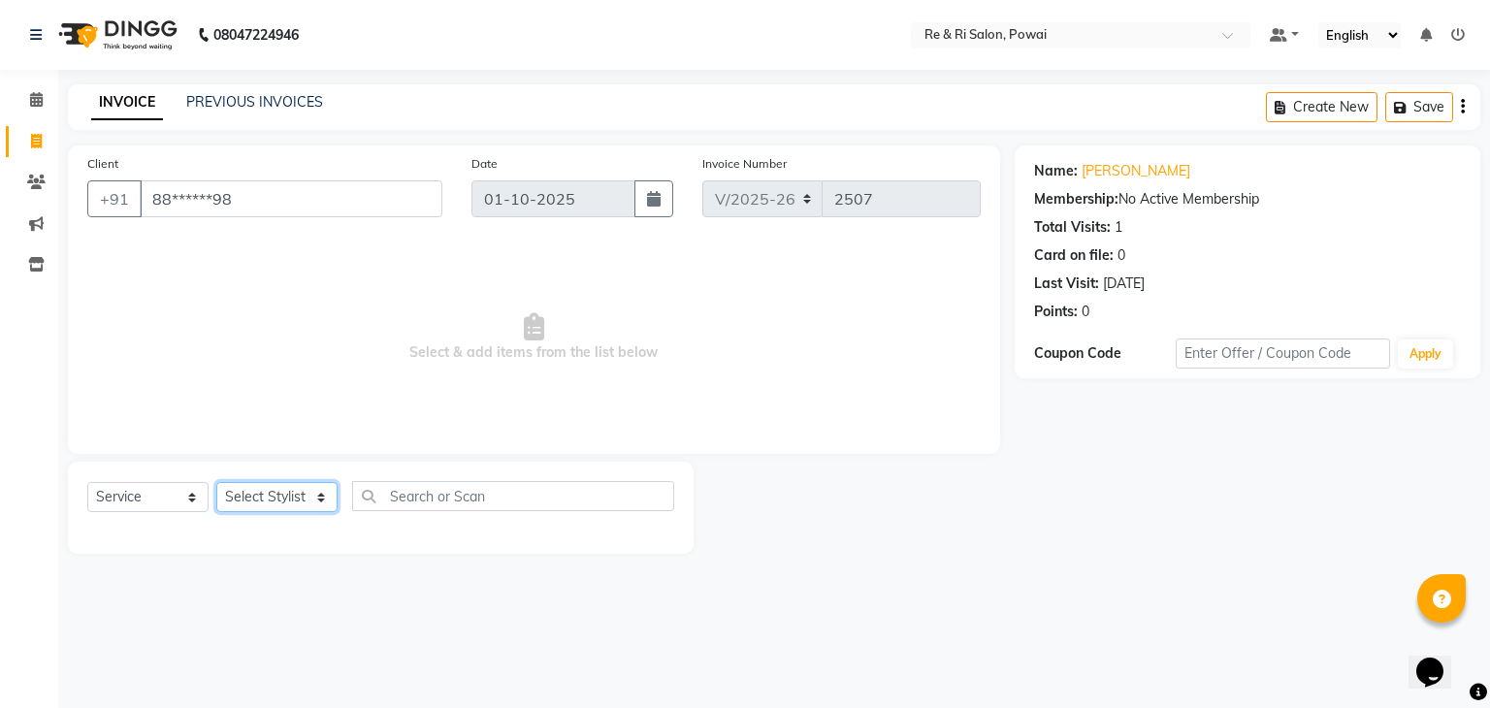
click at [291, 494] on select "Select Stylist [PERSON_NAME] Danish Poonam [PERSON_NAME] [PERSON_NAME] [PERSON_…" at bounding box center [276, 497] width 121 height 30
select select "90547"
click at [216, 483] on select "Select Stylist [PERSON_NAME] Danish Poonam [PERSON_NAME] [PERSON_NAME] [PERSON_…" at bounding box center [276, 497] width 121 height 30
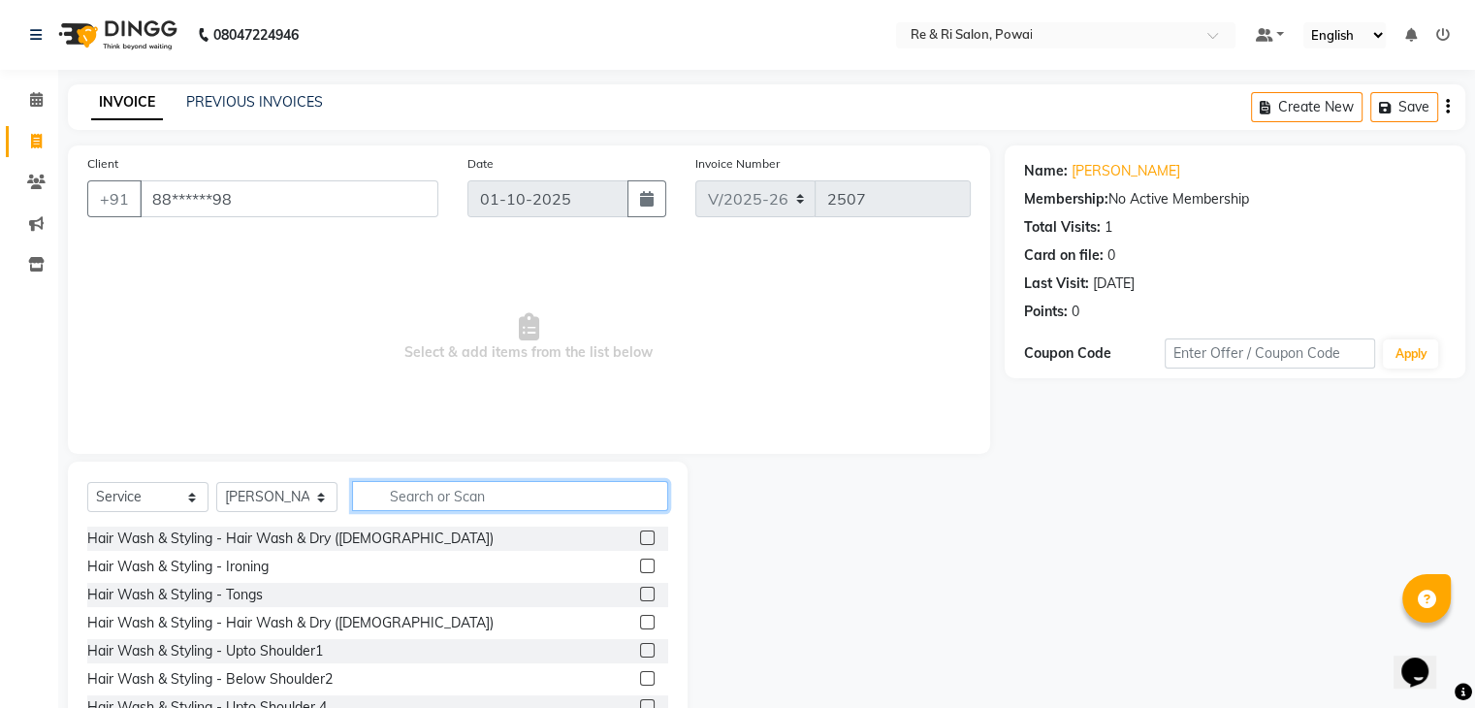
click at [454, 503] on input "text" at bounding box center [510, 496] width 316 height 30
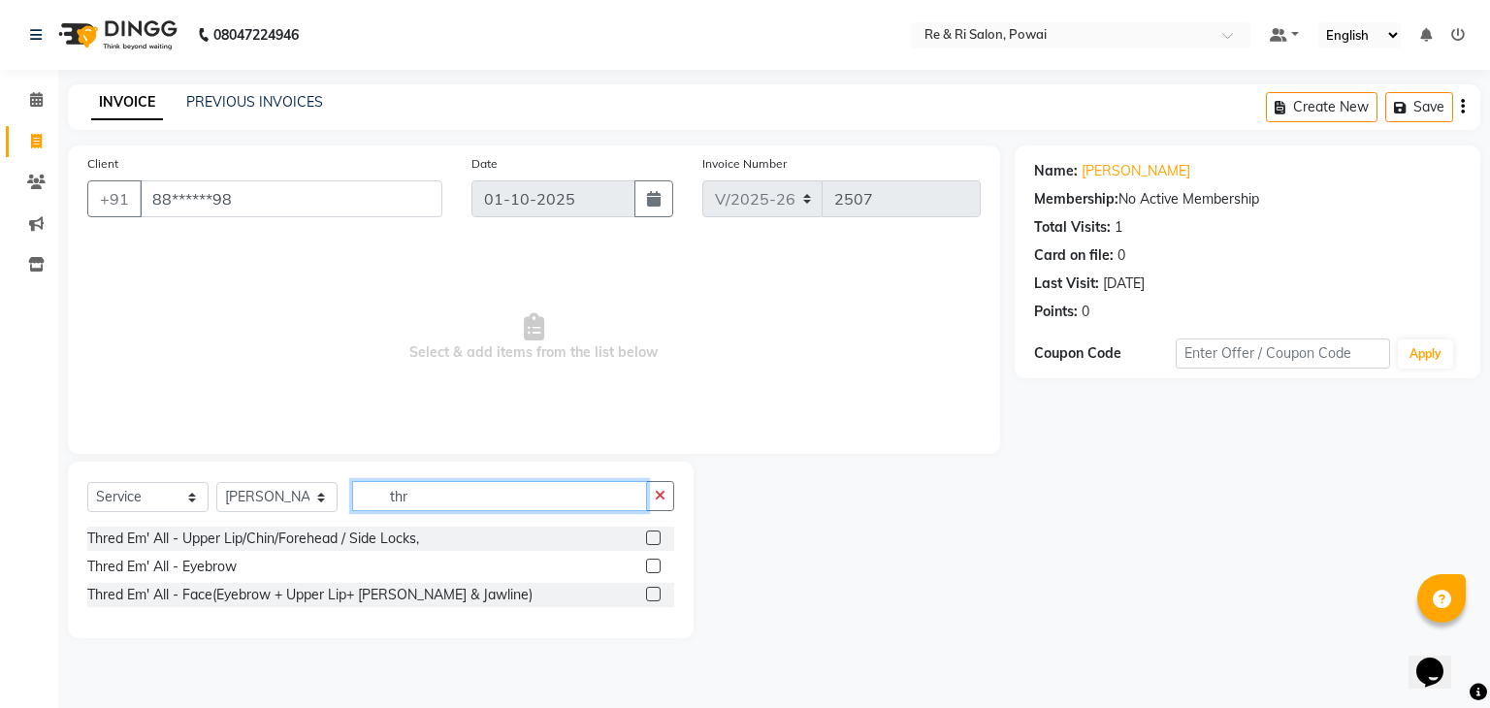
type input "thr"
click at [656, 544] on label at bounding box center [653, 537] width 15 height 15
click at [656, 544] on input "checkbox" at bounding box center [652, 538] width 13 height 13
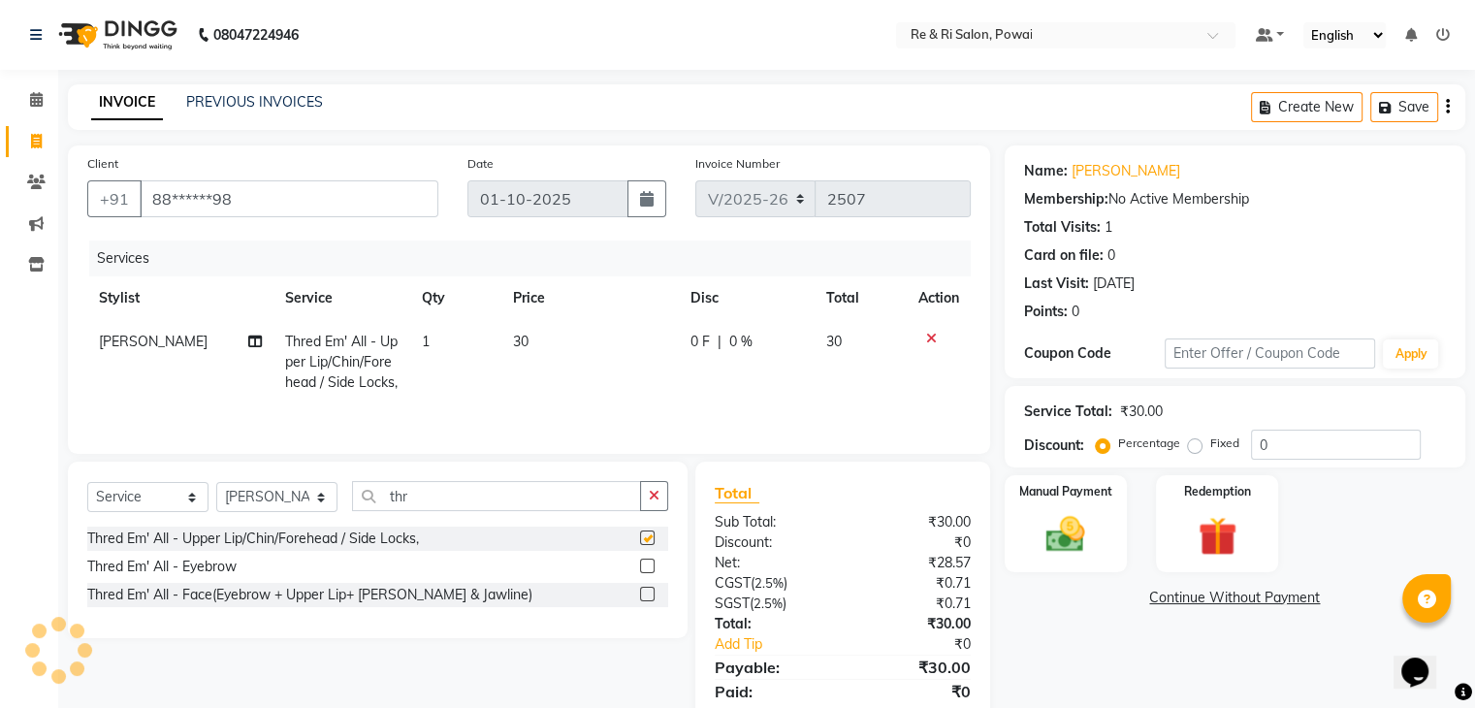
checkbox input "false"
click at [648, 569] on label at bounding box center [647, 566] width 15 height 15
click at [648, 569] on input "checkbox" at bounding box center [646, 567] width 13 height 13
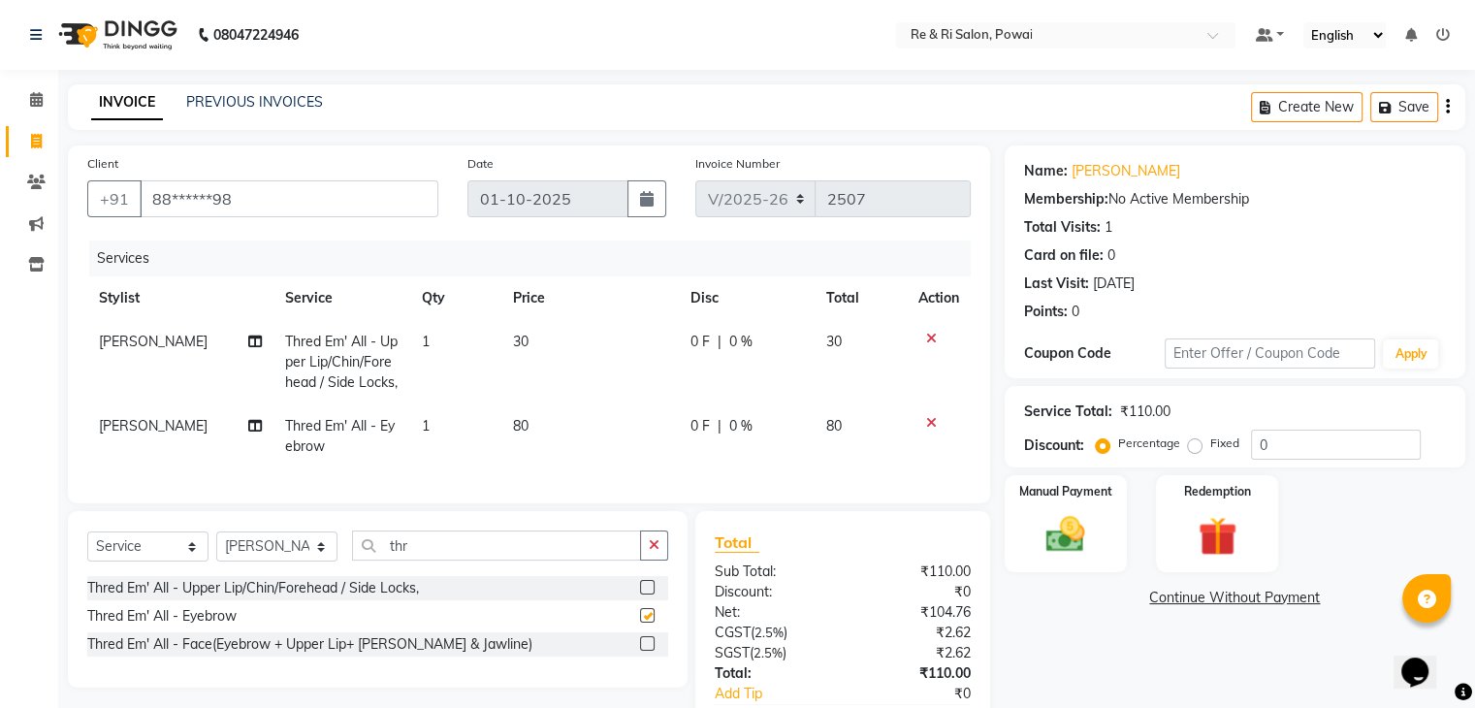
checkbox input "false"
click at [1075, 535] on img at bounding box center [1065, 535] width 65 height 47
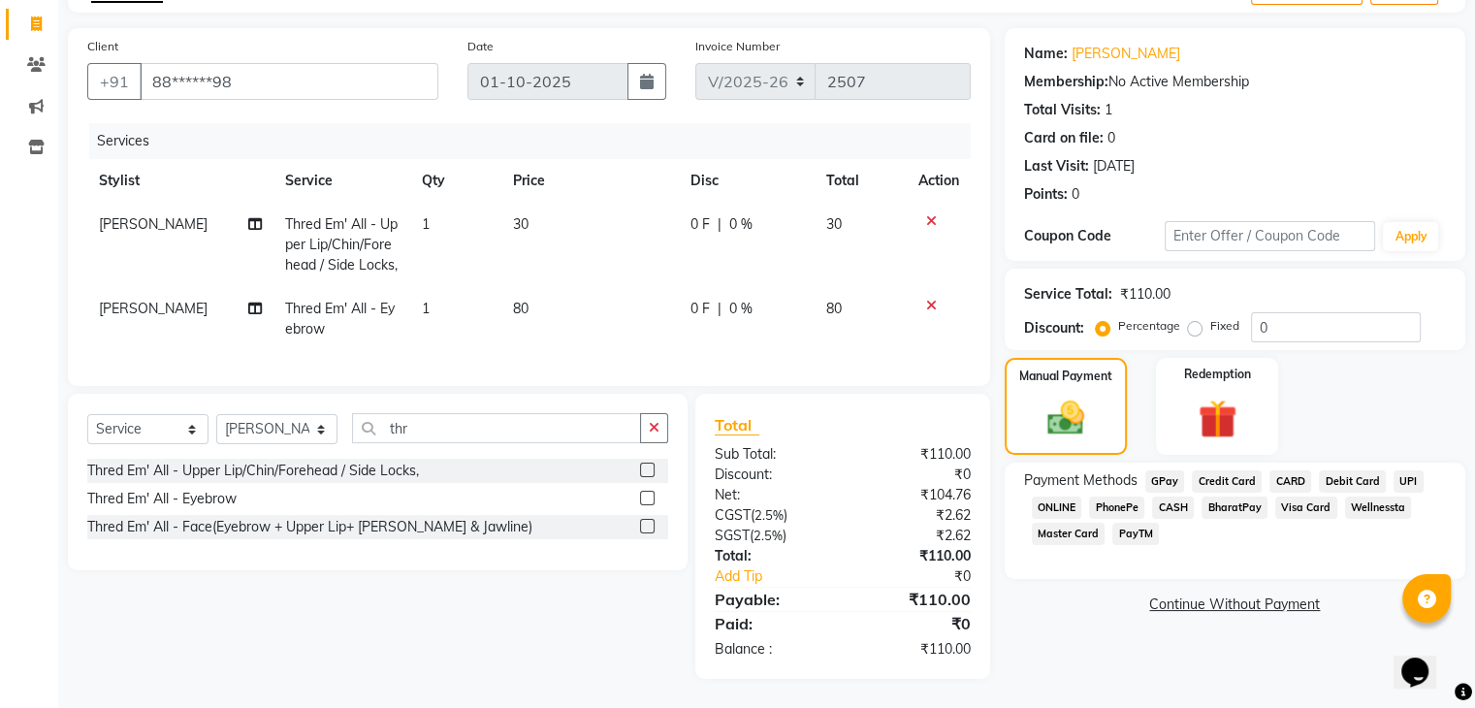
click at [1160, 470] on span "GPay" at bounding box center [1165, 481] width 40 height 22
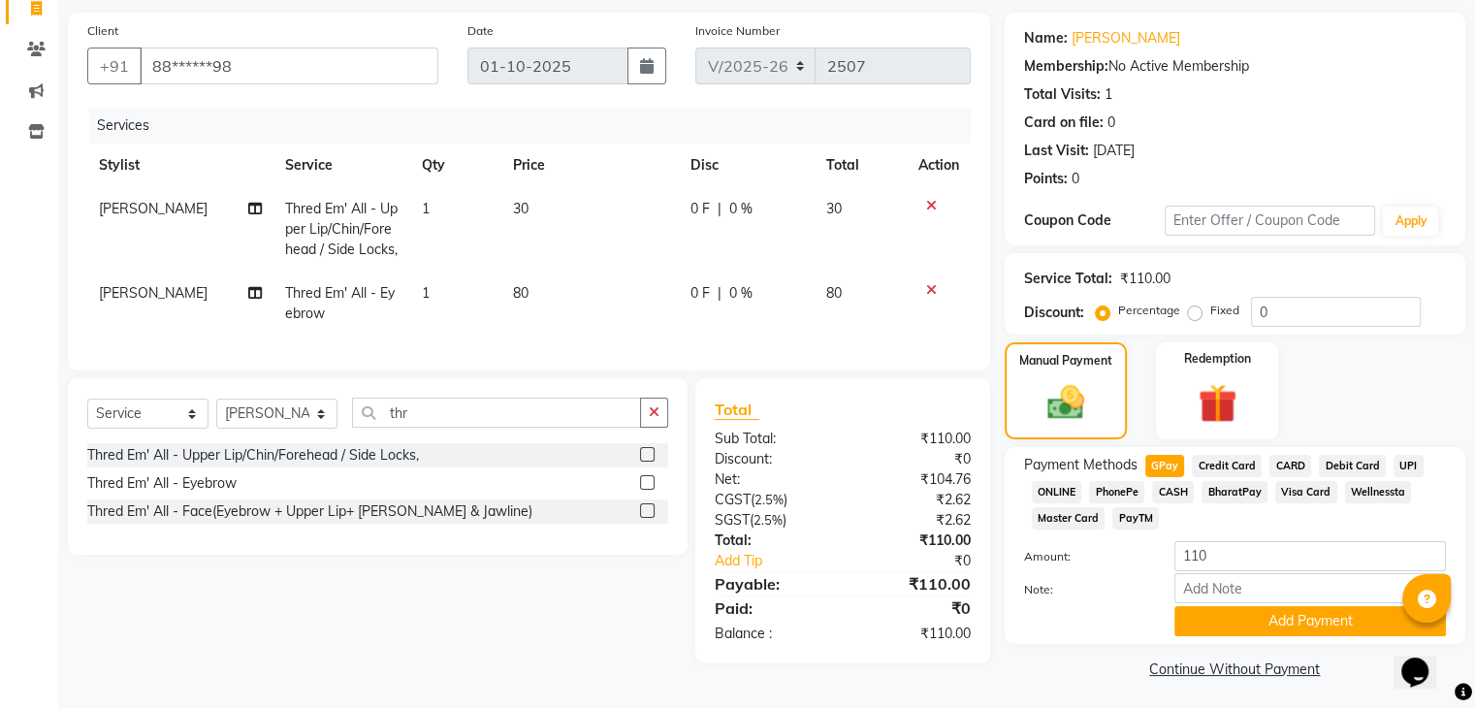
scroll to position [141, 0]
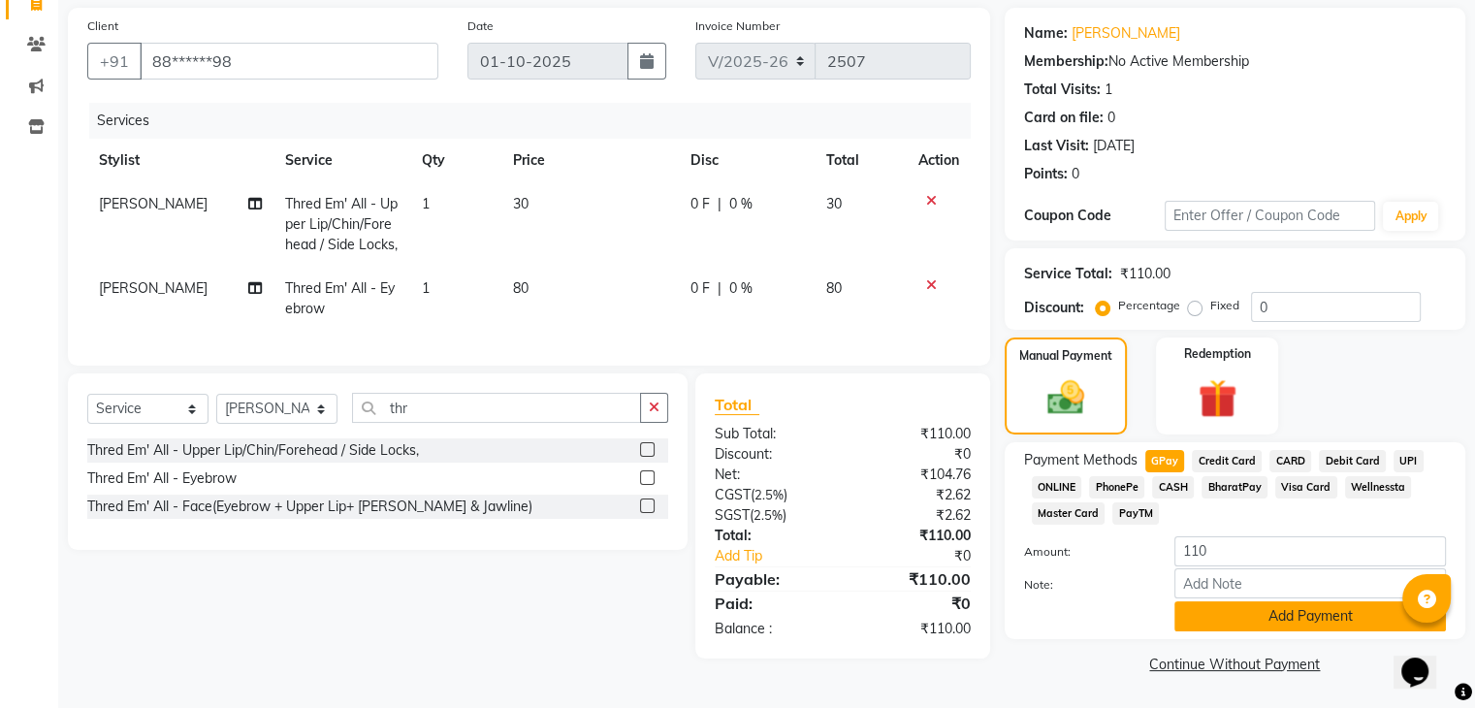
click at [1220, 619] on button "Add Payment" at bounding box center [1310, 616] width 272 height 30
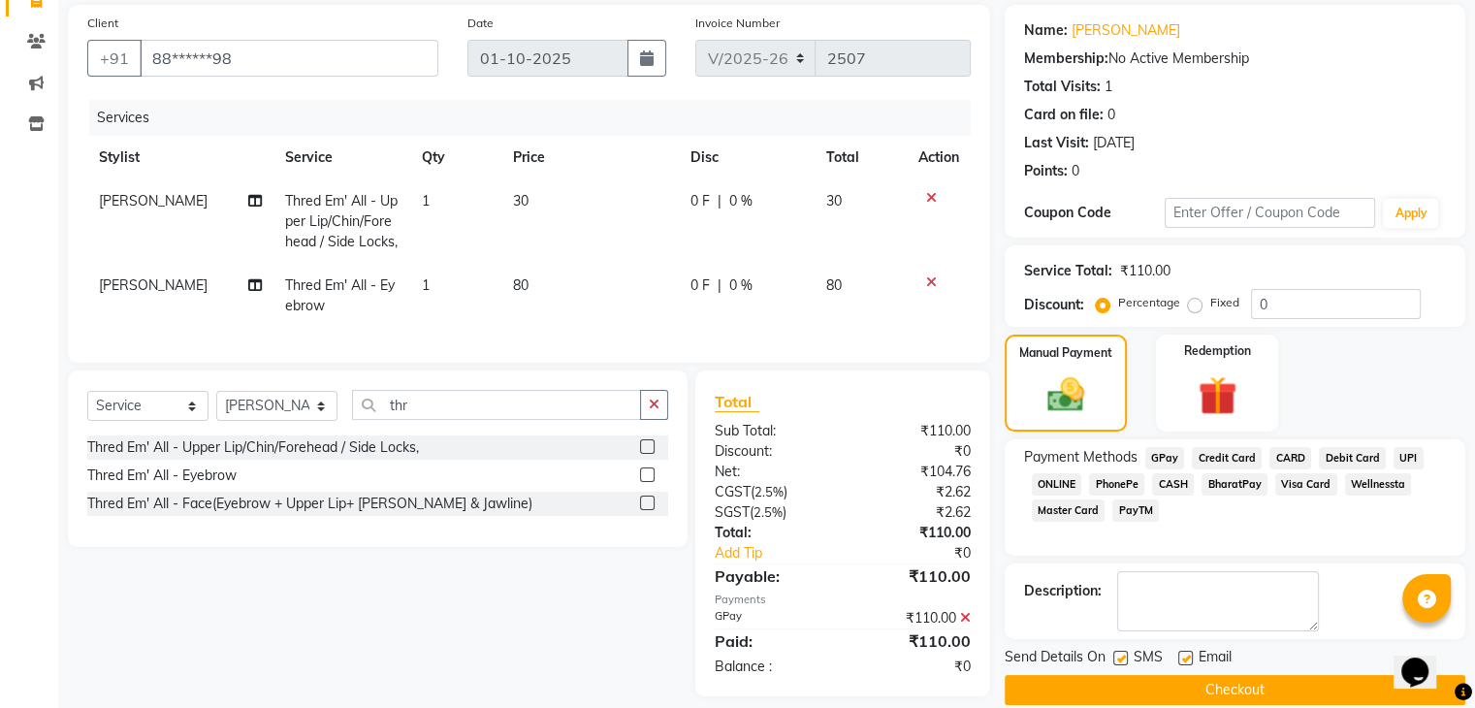
scroll to position [174, 0]
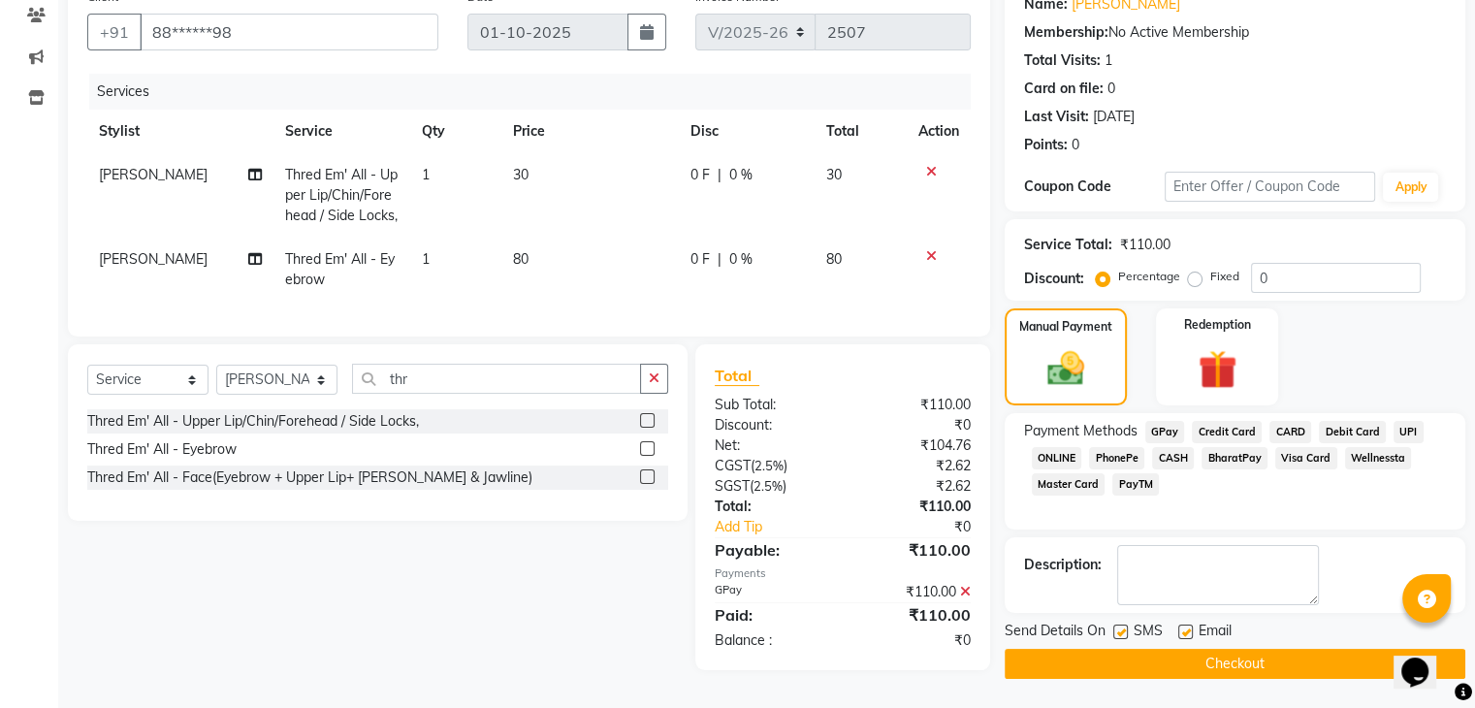
click at [1122, 625] on label at bounding box center [1120, 632] width 15 height 15
click at [1122, 627] on input "checkbox" at bounding box center [1119, 633] width 13 height 13
checkbox input "false"
click at [1179, 625] on label at bounding box center [1185, 632] width 15 height 15
click at [1179, 627] on input "checkbox" at bounding box center [1184, 633] width 13 height 13
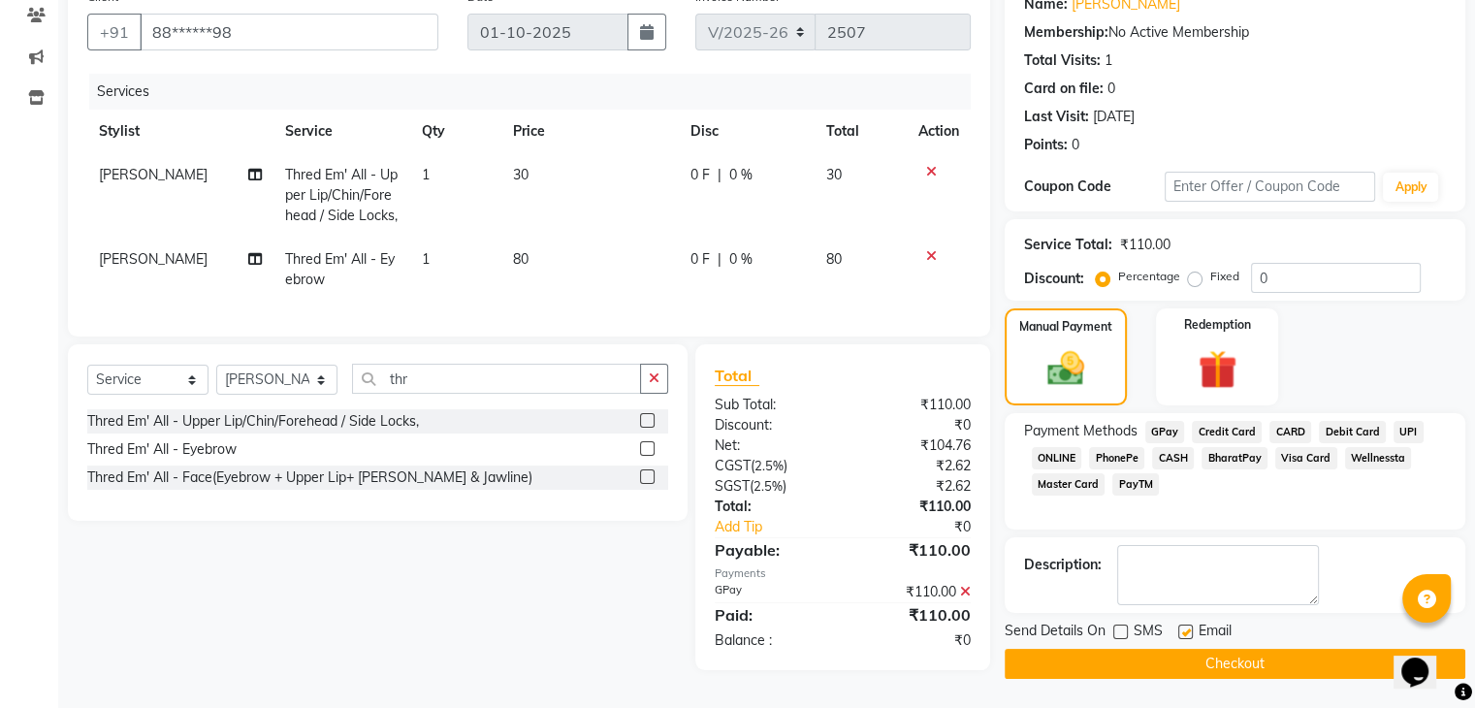
checkbox input "false"
click at [1141, 664] on button "Checkout" at bounding box center [1235, 664] width 461 height 30
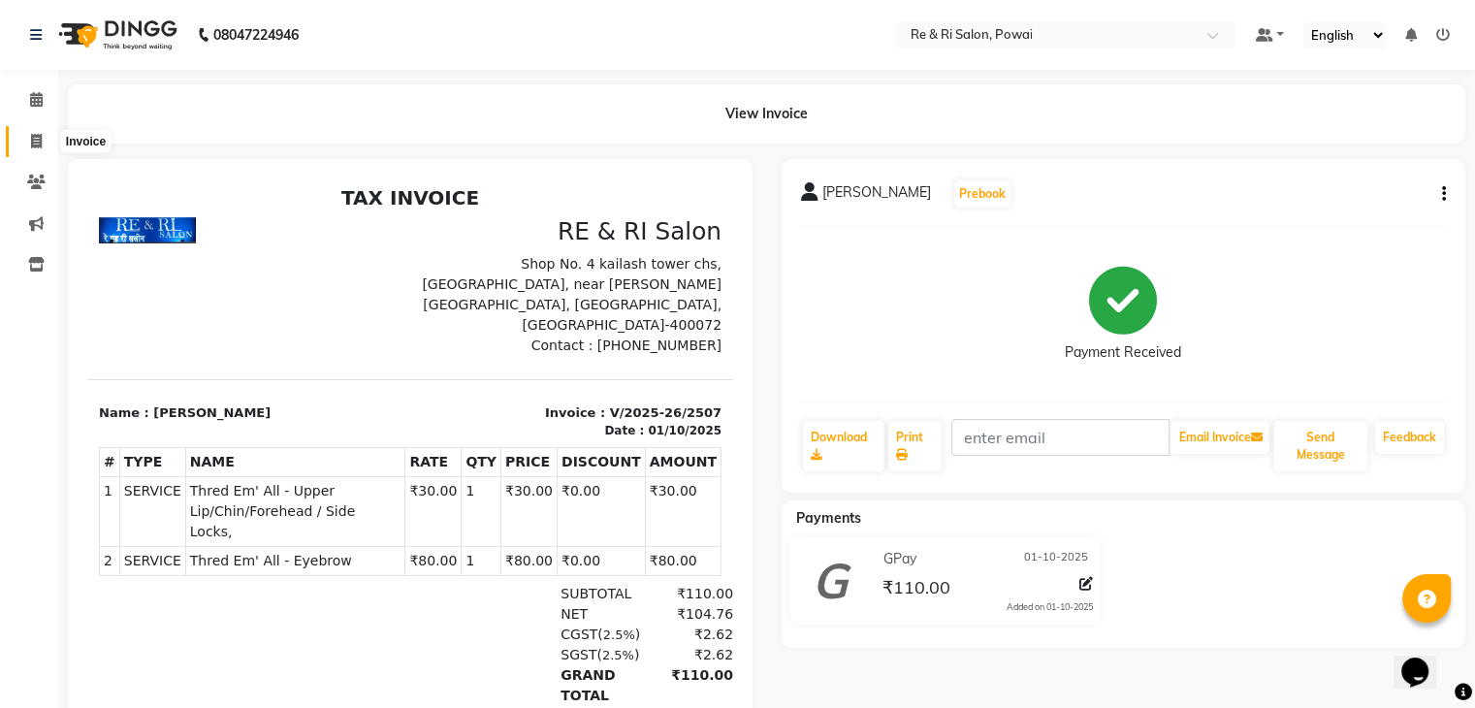
click at [44, 142] on span at bounding box center [36, 142] width 34 height 22
select select "service"
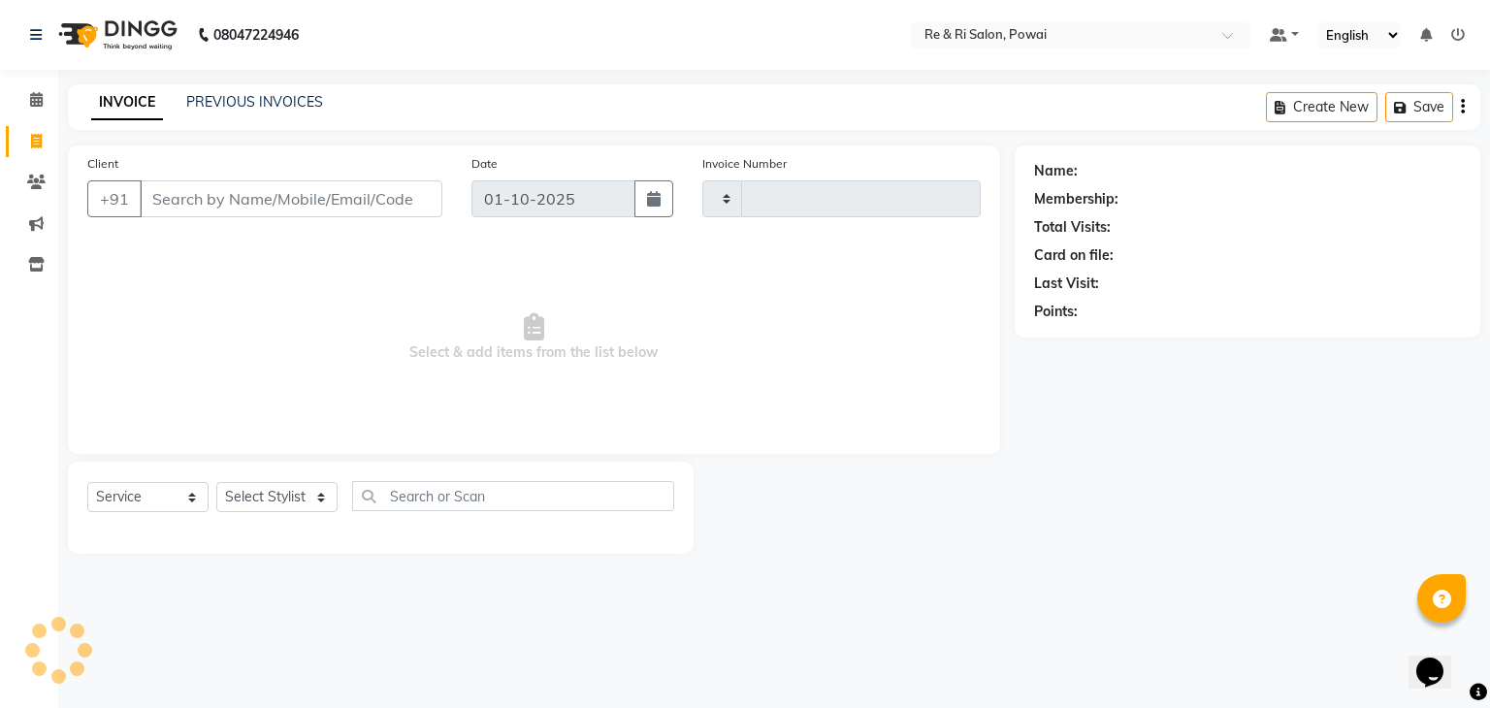
type input "2508"
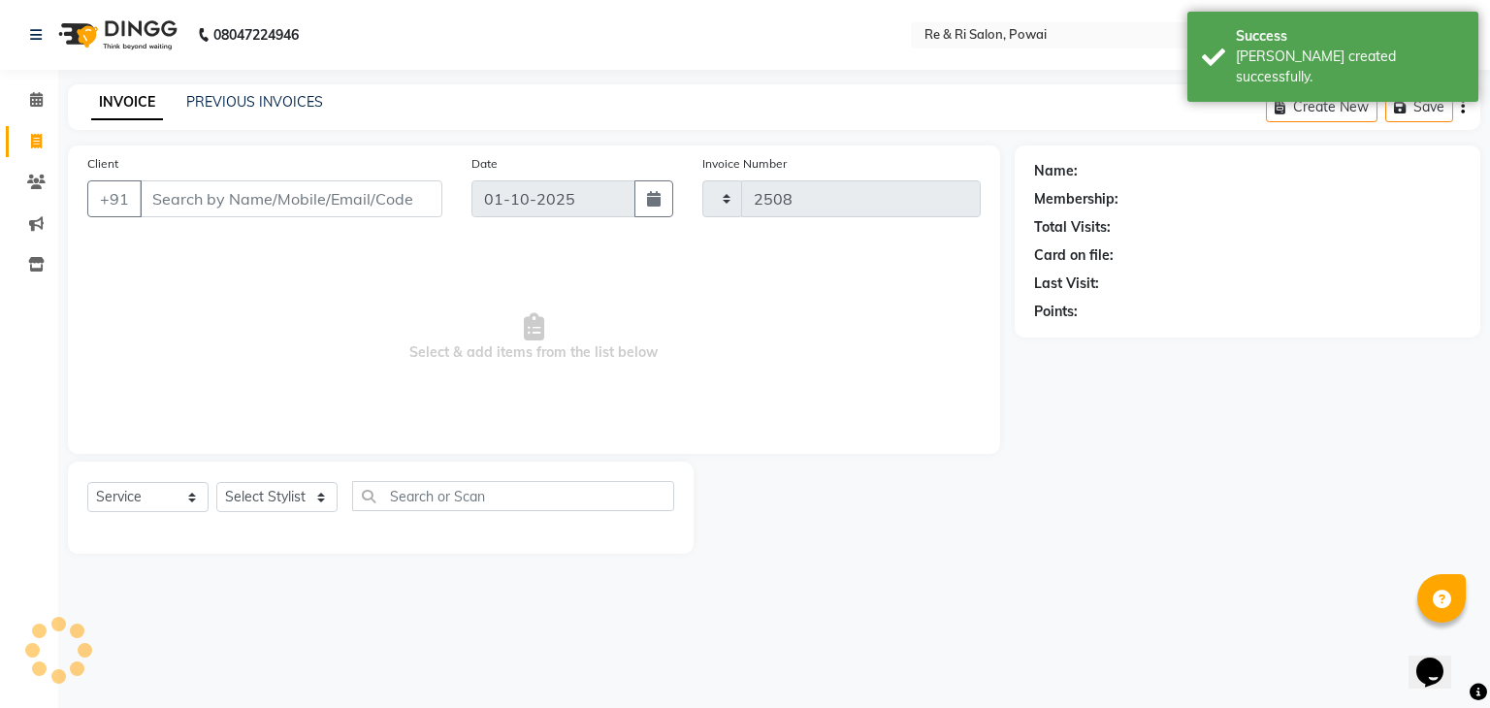
select select "5364"
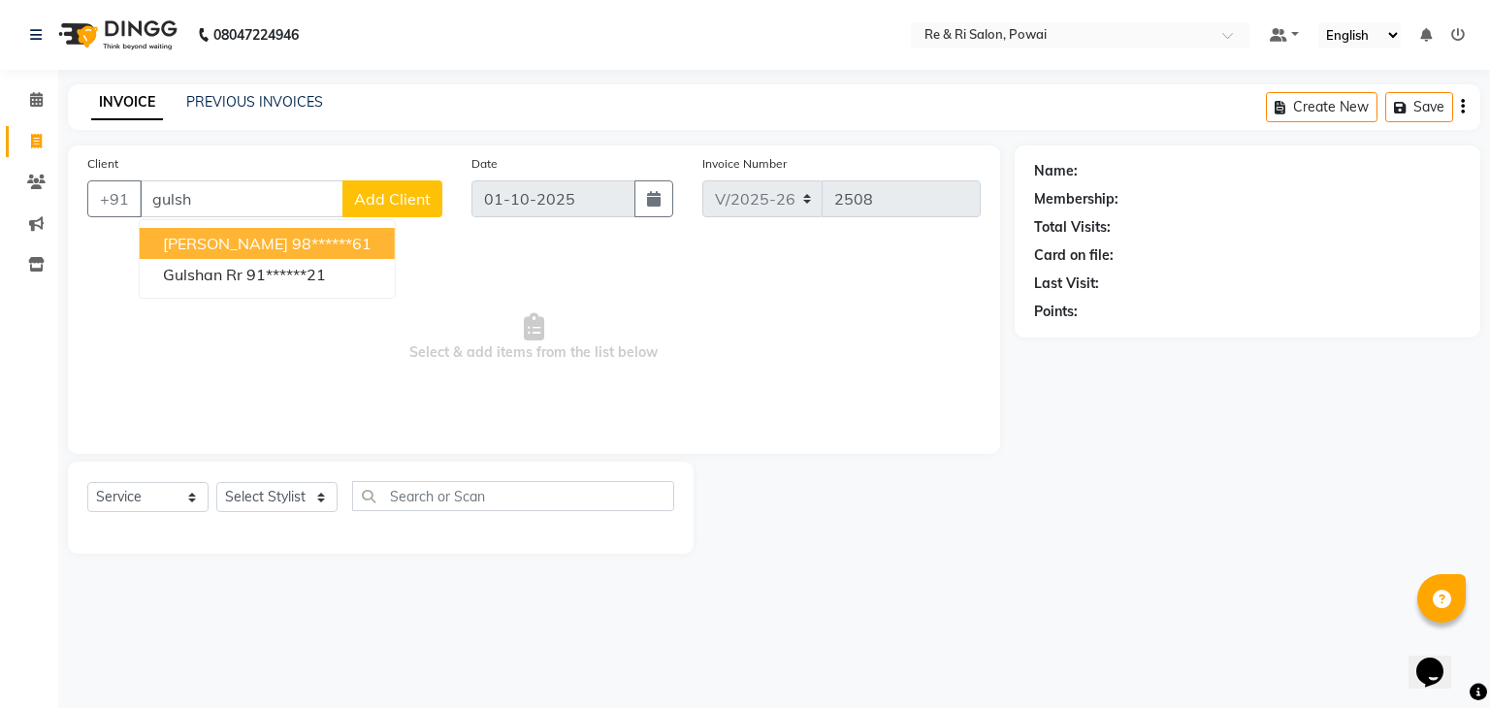
click at [288, 249] on button "[PERSON_NAME] 98******61" at bounding box center [267, 243] width 255 height 31
type input "98******61"
click at [288, 249] on span "Select & add items from the list below" at bounding box center [533, 338] width 893 height 194
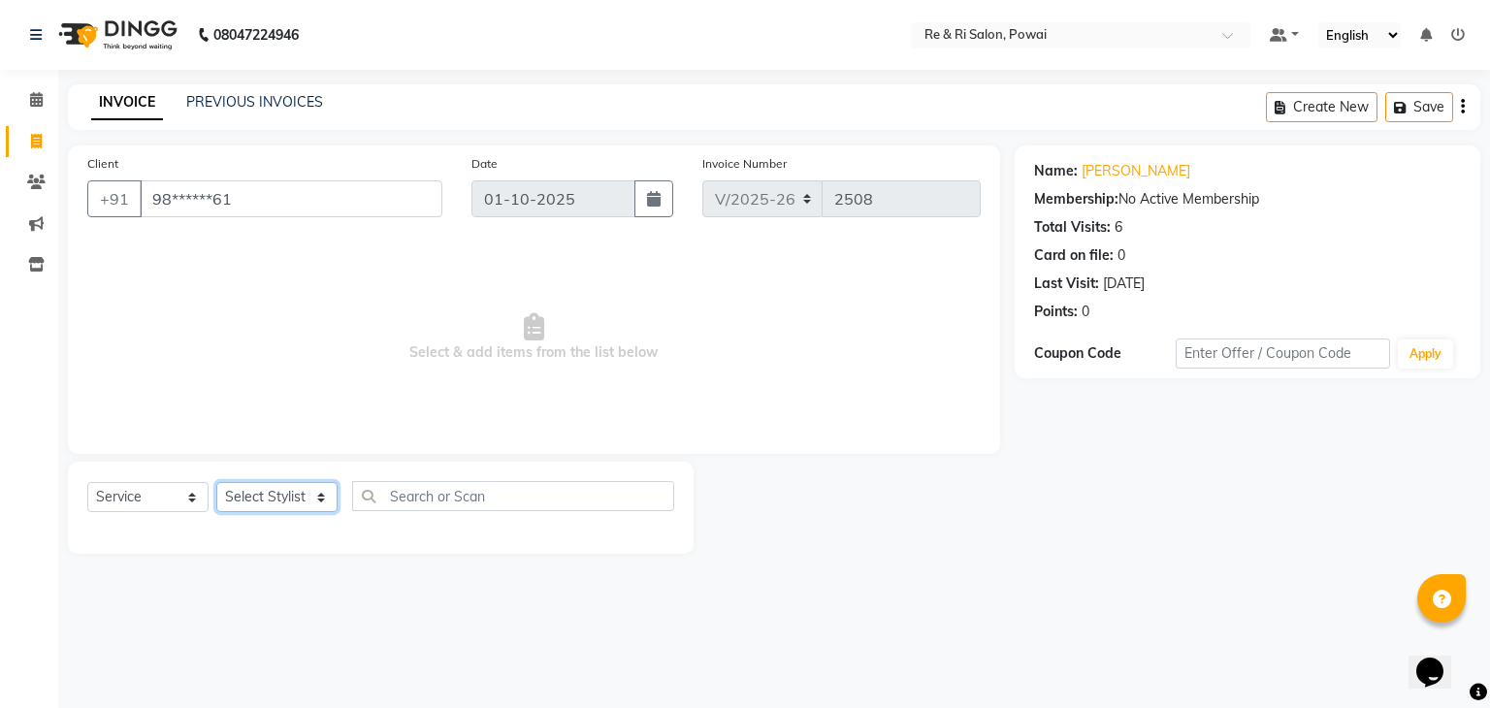
click at [287, 510] on select "Select Stylist [PERSON_NAME] Danish Poonam [PERSON_NAME] [PERSON_NAME] [PERSON_…" at bounding box center [276, 497] width 121 height 30
select select "35434"
click at [216, 483] on select "Select Stylist [PERSON_NAME] Danish Poonam [PERSON_NAME] [PERSON_NAME] [PERSON_…" at bounding box center [276, 497] width 121 height 30
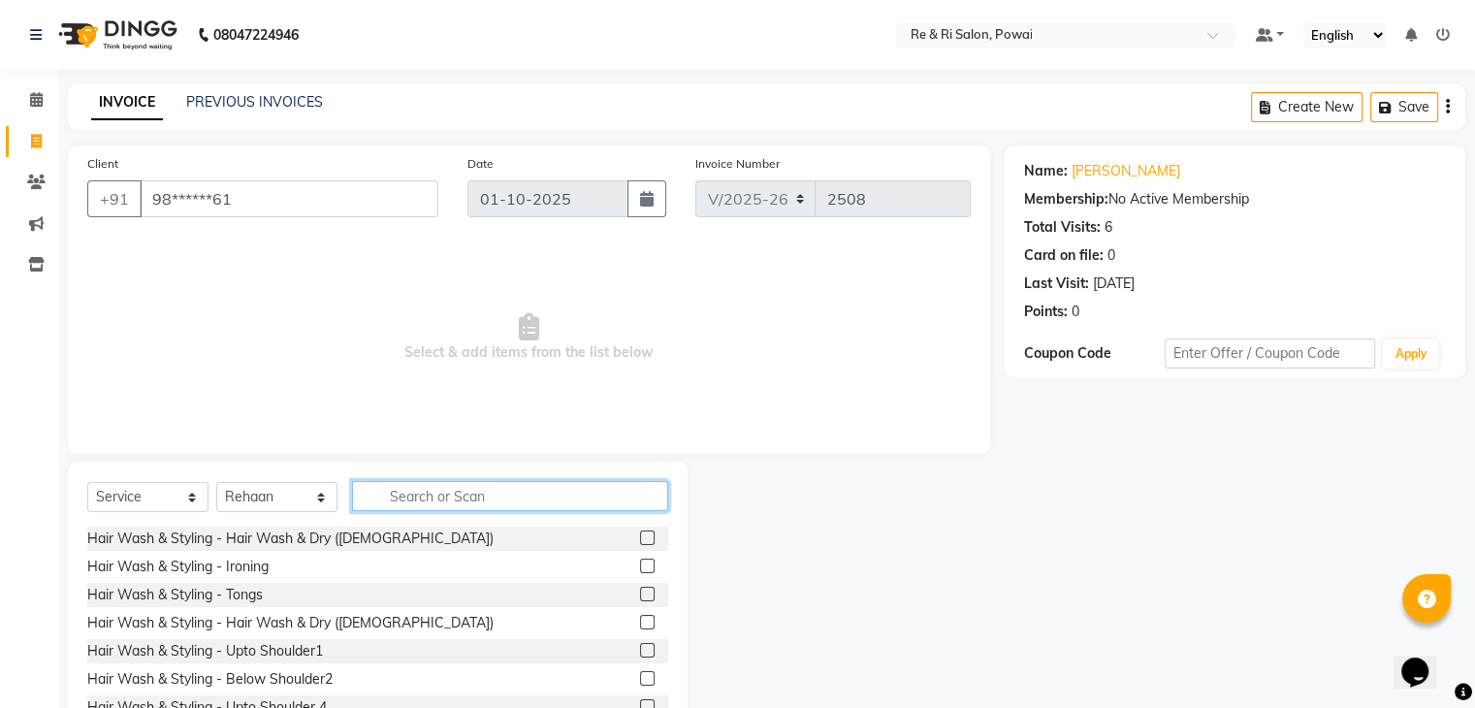
click at [392, 485] on input "text" at bounding box center [510, 496] width 316 height 30
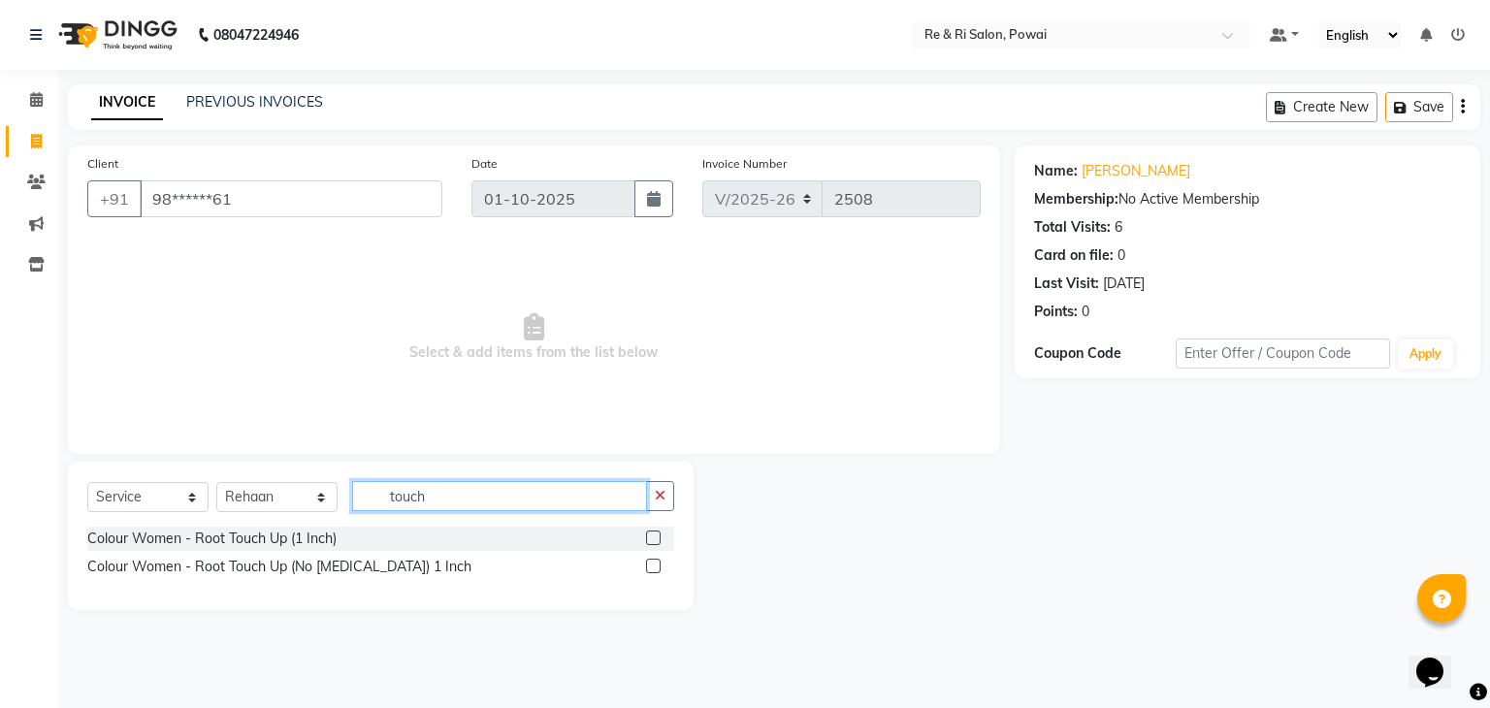
type input "touch"
click at [656, 540] on label at bounding box center [653, 537] width 15 height 15
click at [656, 540] on input "checkbox" at bounding box center [652, 538] width 13 height 13
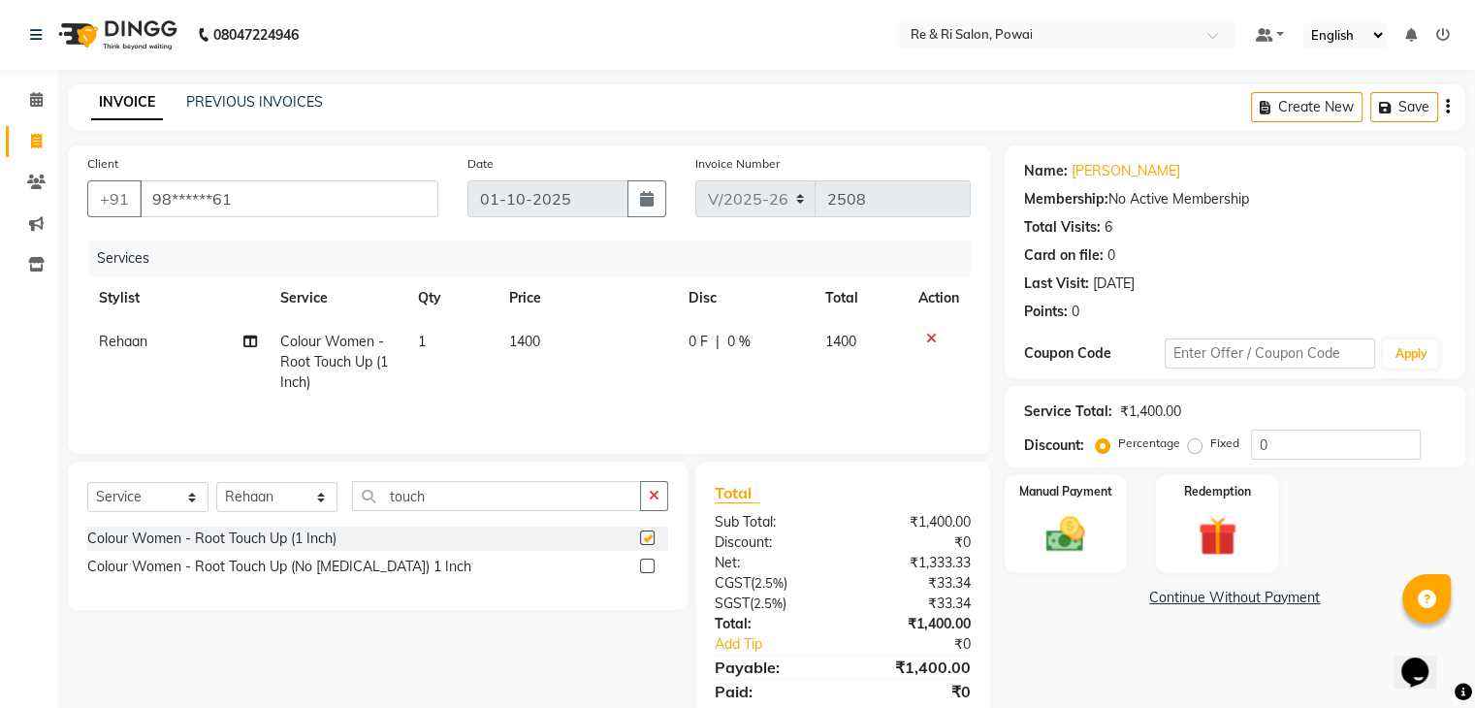
checkbox input "false"
click at [247, 512] on select "Select Stylist [PERSON_NAME] Danish Poonam [PERSON_NAME] [PERSON_NAME] [PERSON_…" at bounding box center [276, 497] width 121 height 30
select select "36183"
click at [216, 484] on select "Select Stylist [PERSON_NAME] Danish Poonam [PERSON_NAME] [PERSON_NAME] [PERSON_…" at bounding box center [276, 497] width 121 height 30
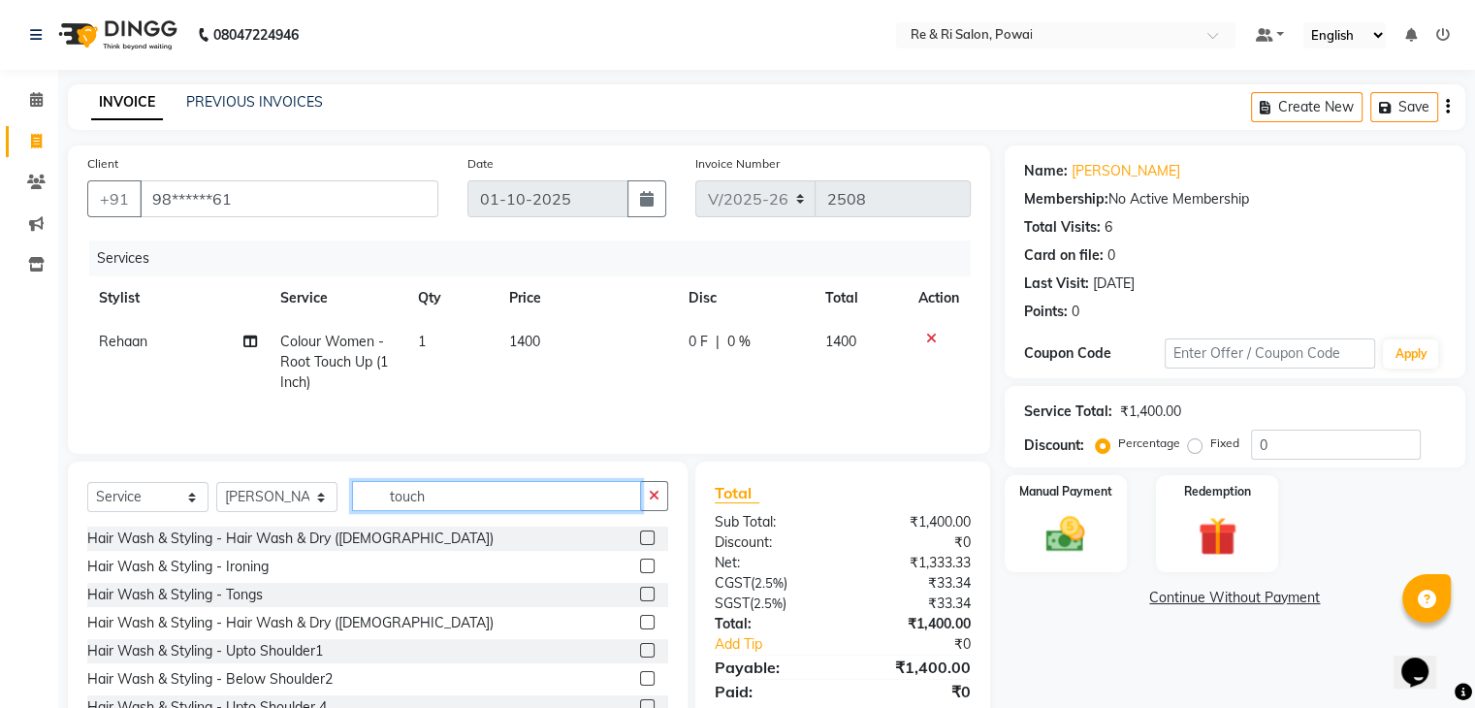
click at [423, 496] on input "touch" at bounding box center [496, 496] width 289 height 30
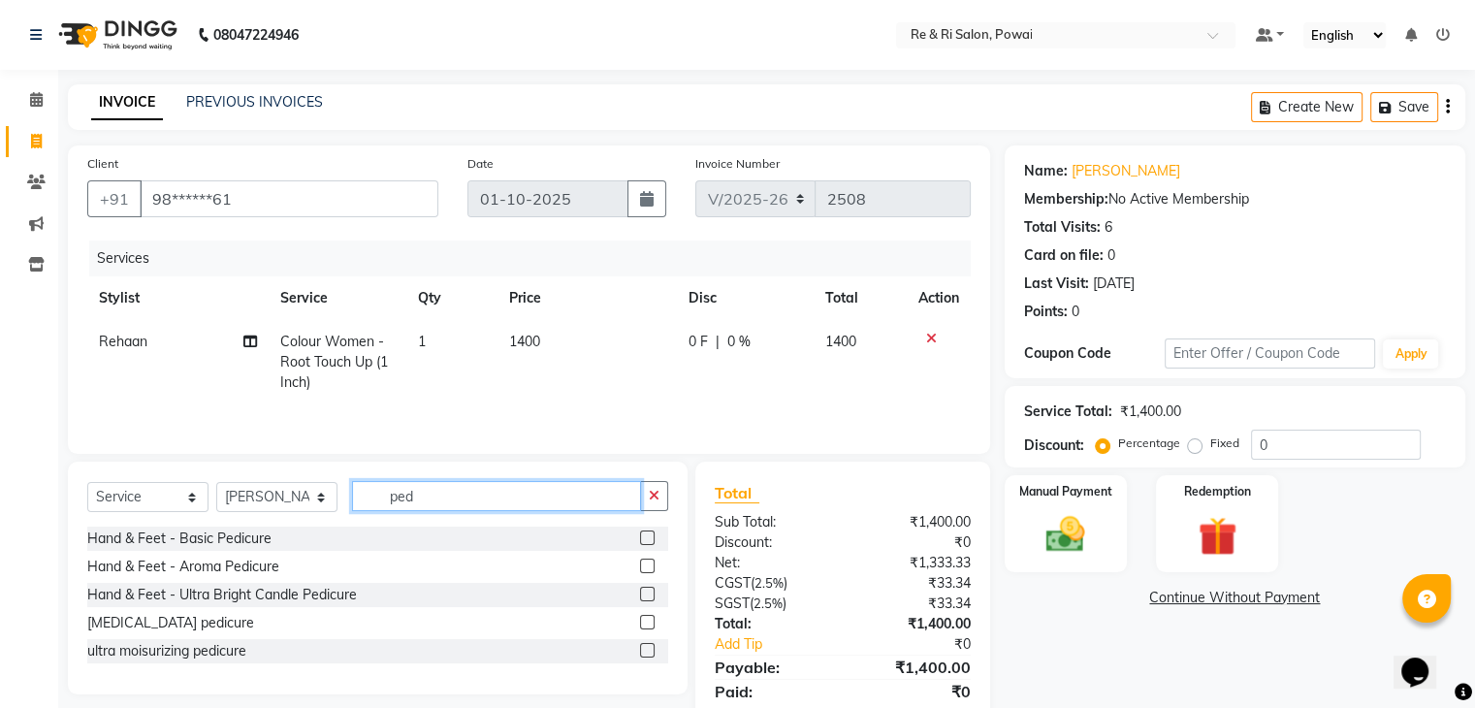
type input "ped"
click at [646, 539] on label at bounding box center [647, 537] width 15 height 15
click at [646, 539] on input "checkbox" at bounding box center [646, 538] width 13 height 13
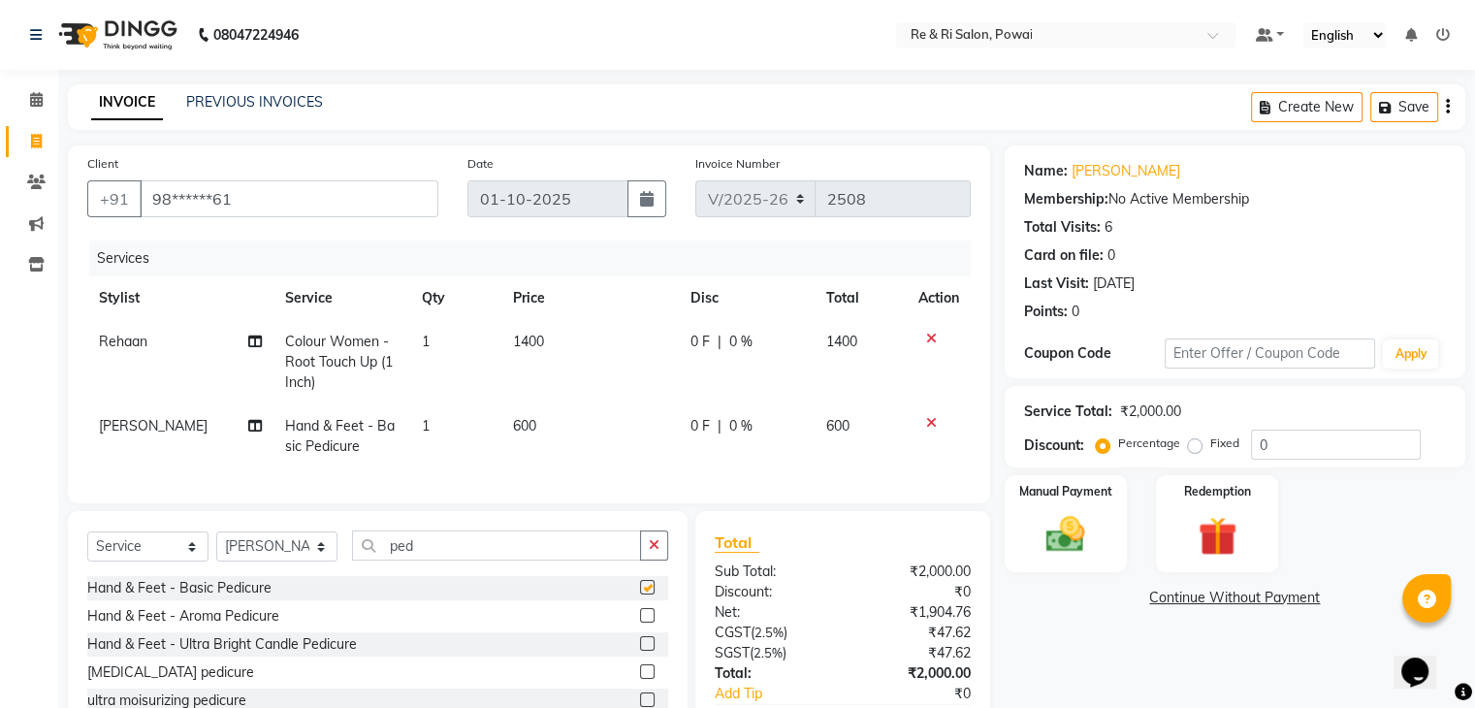
checkbox input "false"
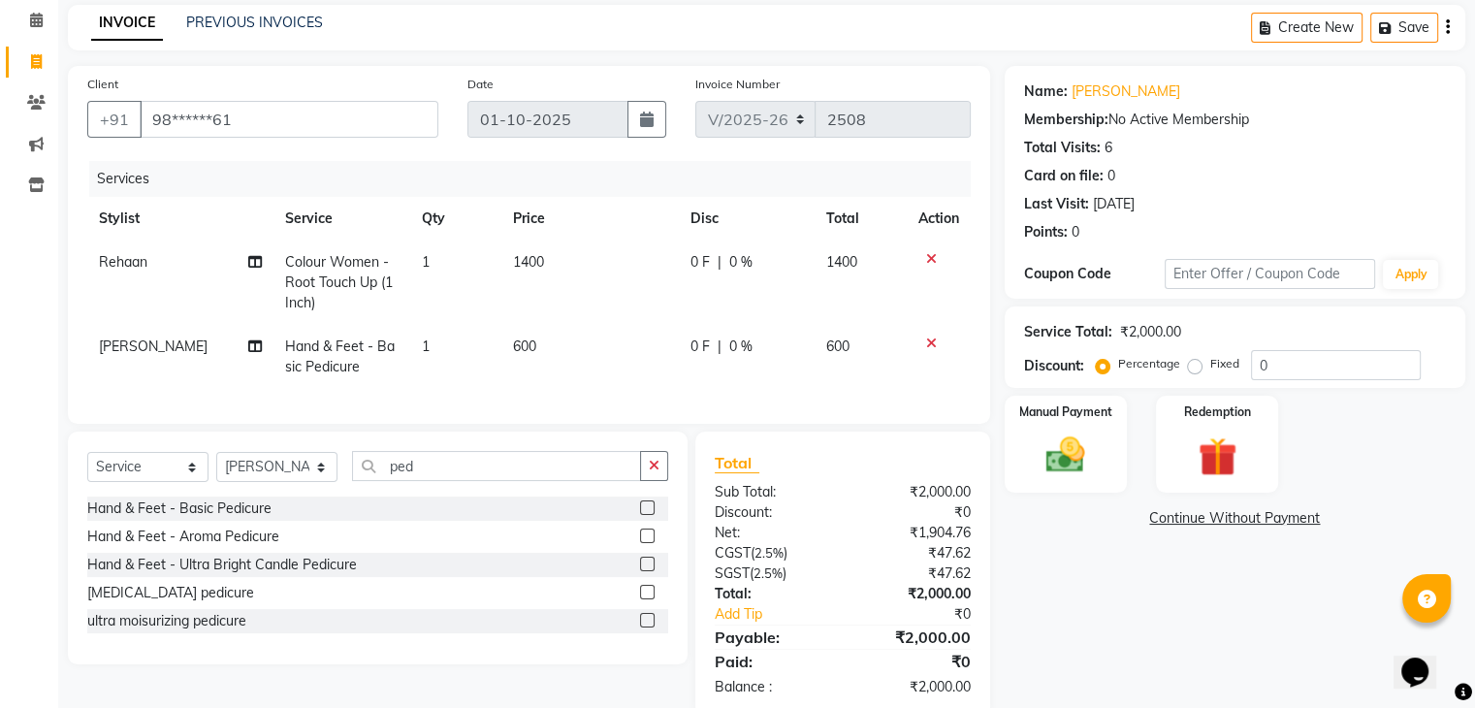
scroll to position [76, 0]
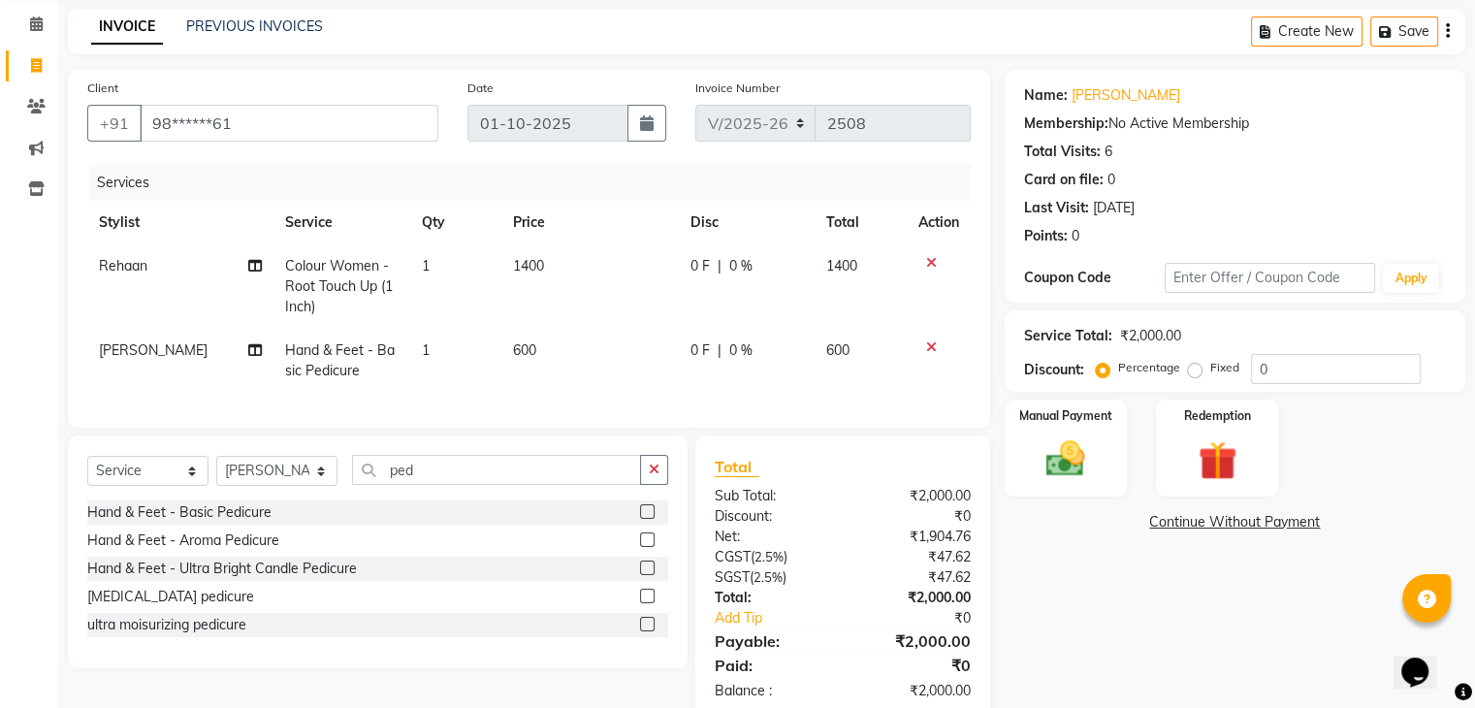
click at [691, 350] on span "0 F" at bounding box center [700, 350] width 19 height 20
select select "36183"
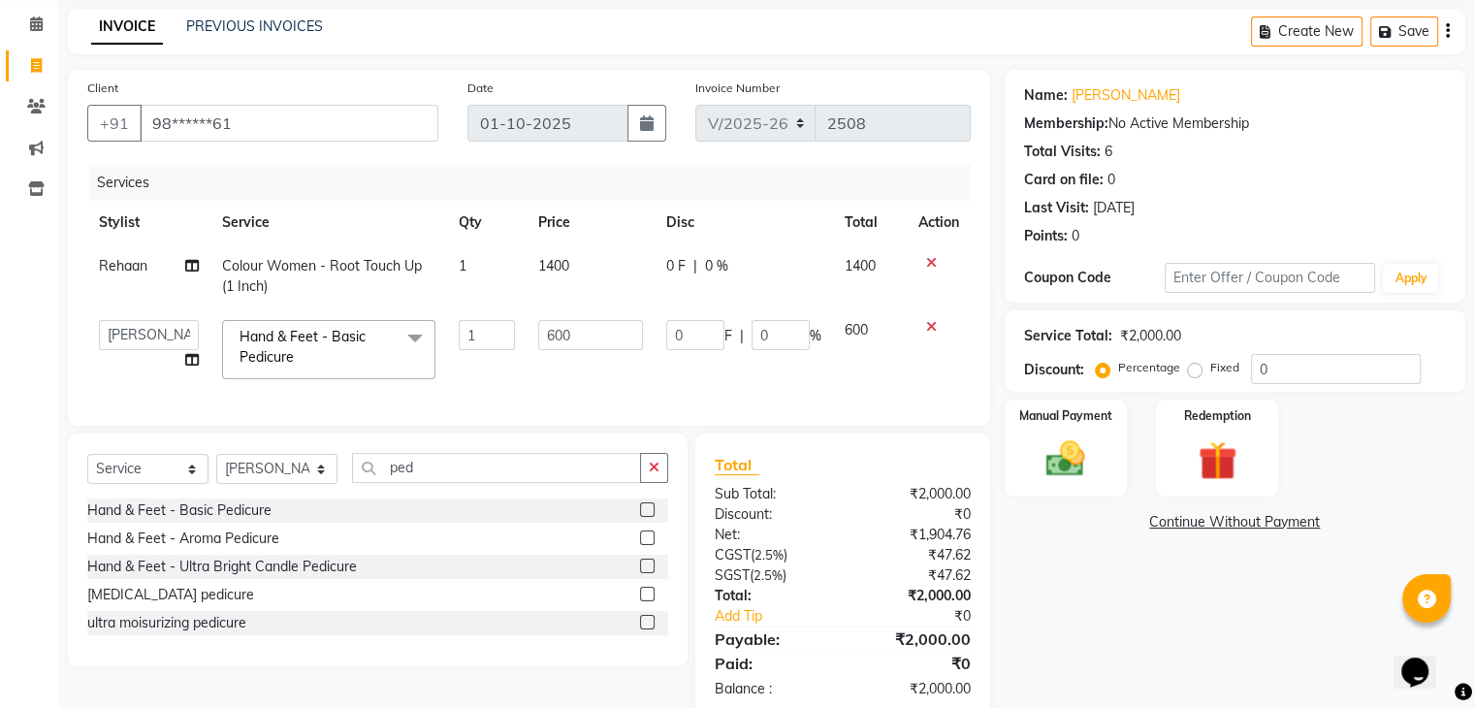
click at [691, 350] on input "0" at bounding box center [695, 335] width 58 height 30
type input "0200"
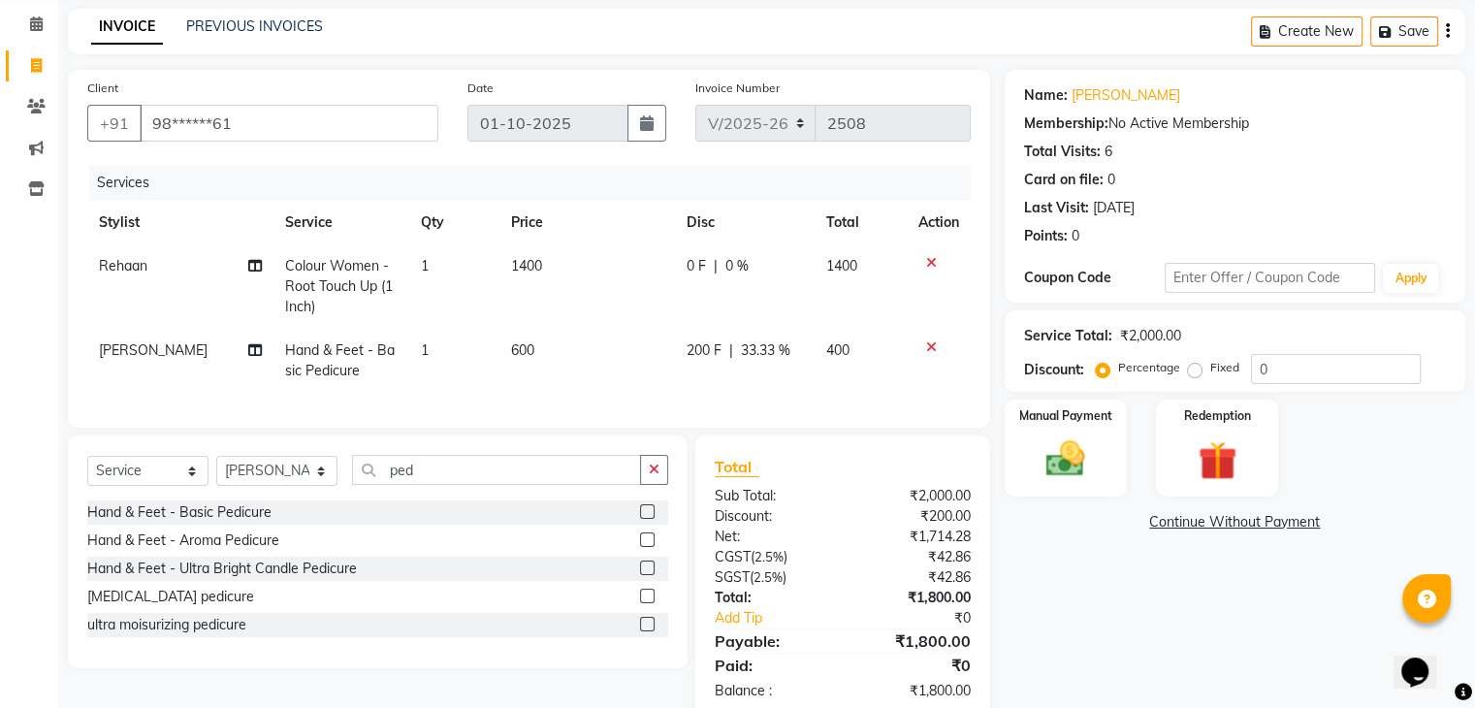
click at [662, 368] on tr "[PERSON_NAME] Hand & Feet - Basic Pedicure 1 600 200 F | 33.33 % 400" at bounding box center [529, 361] width 884 height 64
click at [694, 346] on span "200 F" at bounding box center [704, 350] width 35 height 20
select select "36183"
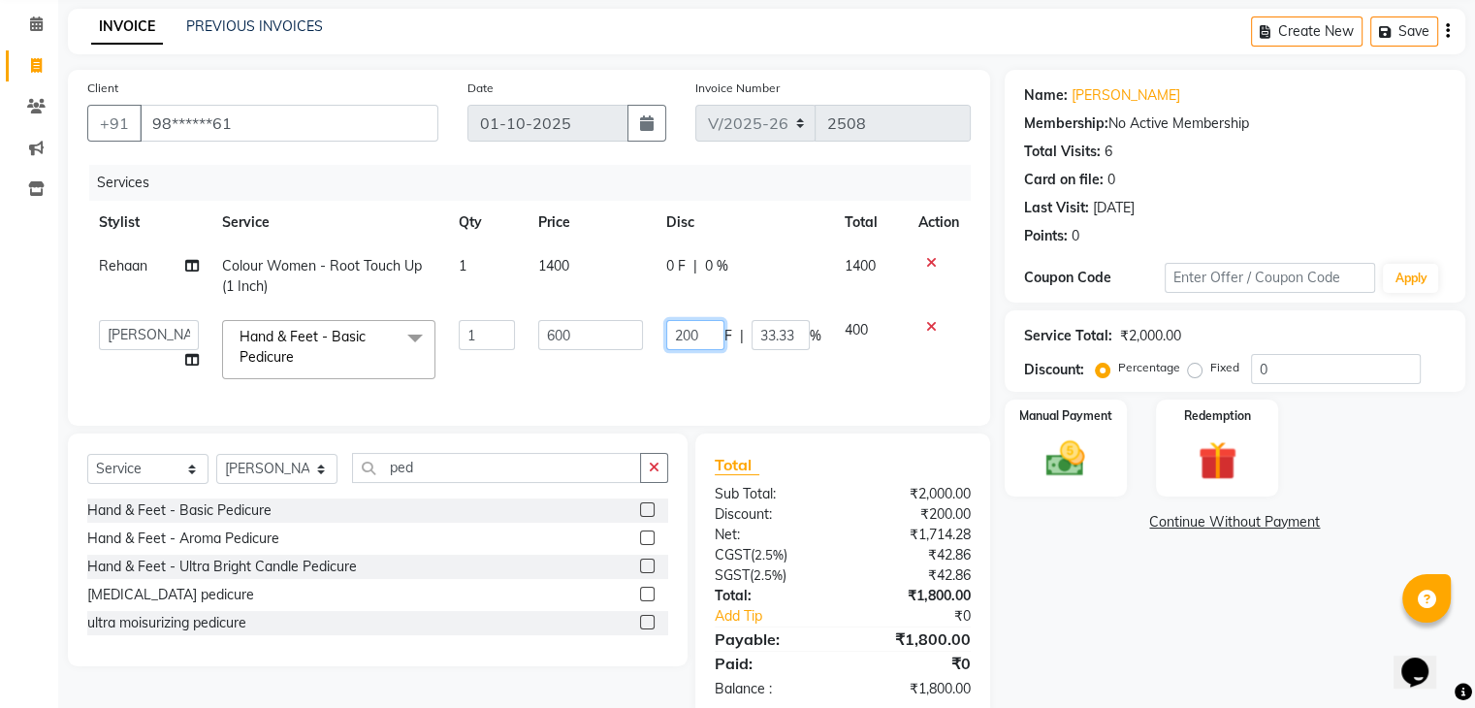
click at [694, 346] on input "200" at bounding box center [695, 335] width 58 height 30
type input "1"
type input "250"
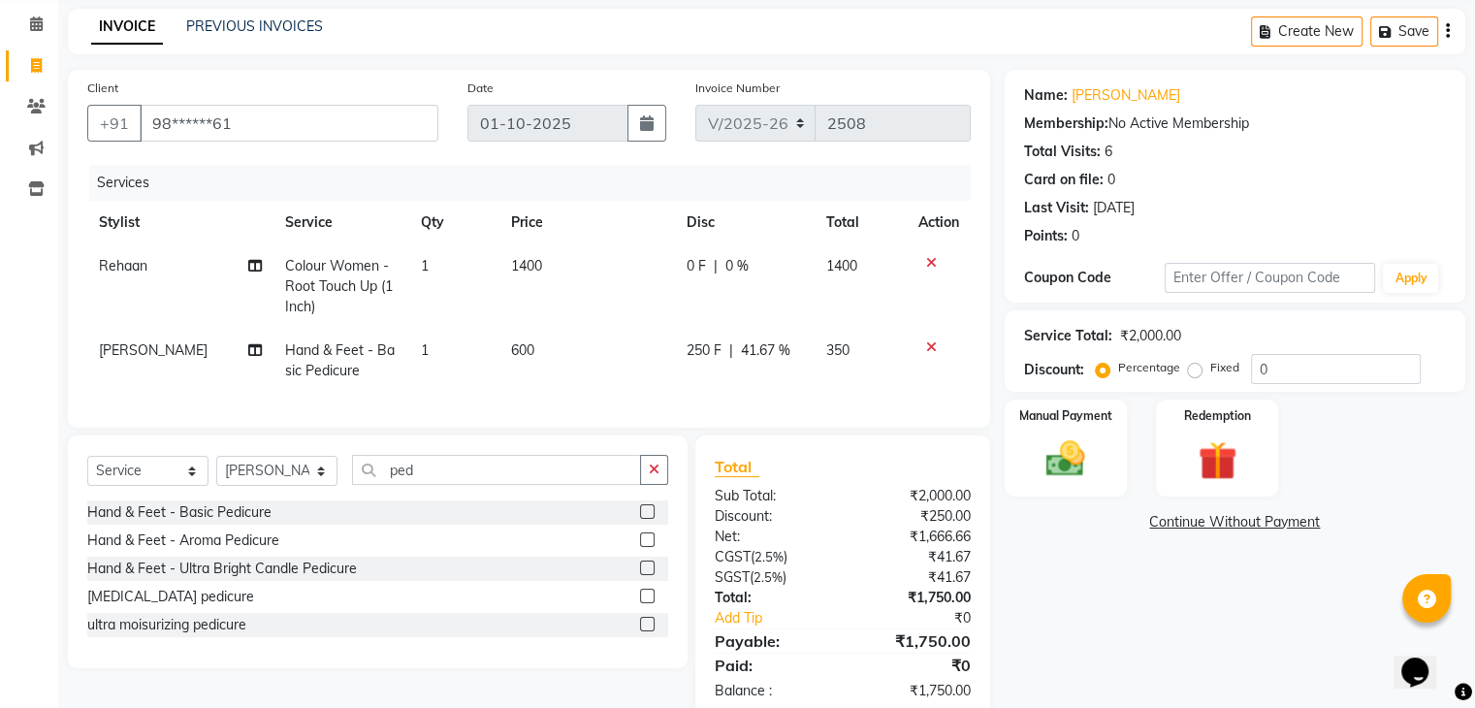
click at [687, 270] on span "0 F" at bounding box center [696, 266] width 19 height 20
select select "35434"
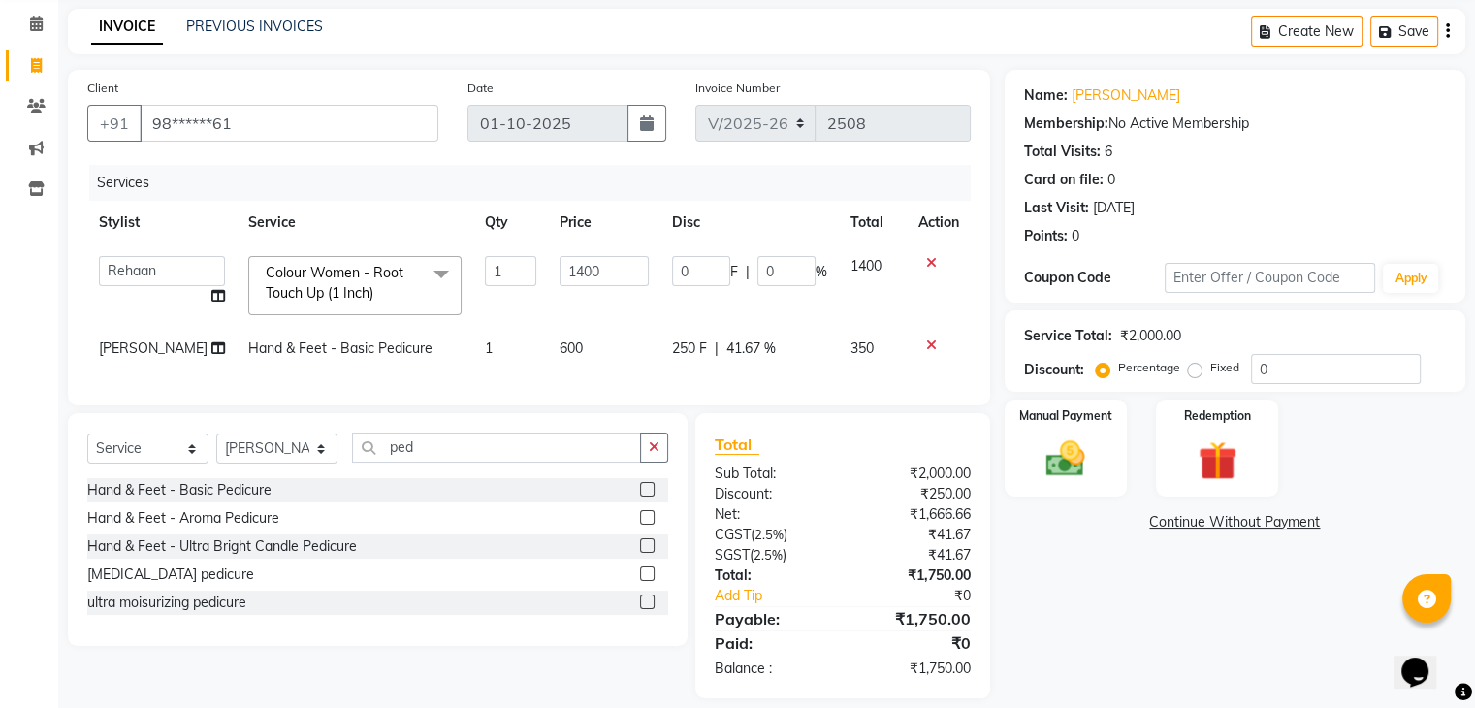
click at [687, 270] on input "0" at bounding box center [701, 271] width 58 height 30
type input "0400"
click at [654, 305] on tr "[PERSON_NAME] Danish Poonam Rehaan Reshma Salman [PERSON_NAME] Colour Women - R…" at bounding box center [529, 285] width 884 height 82
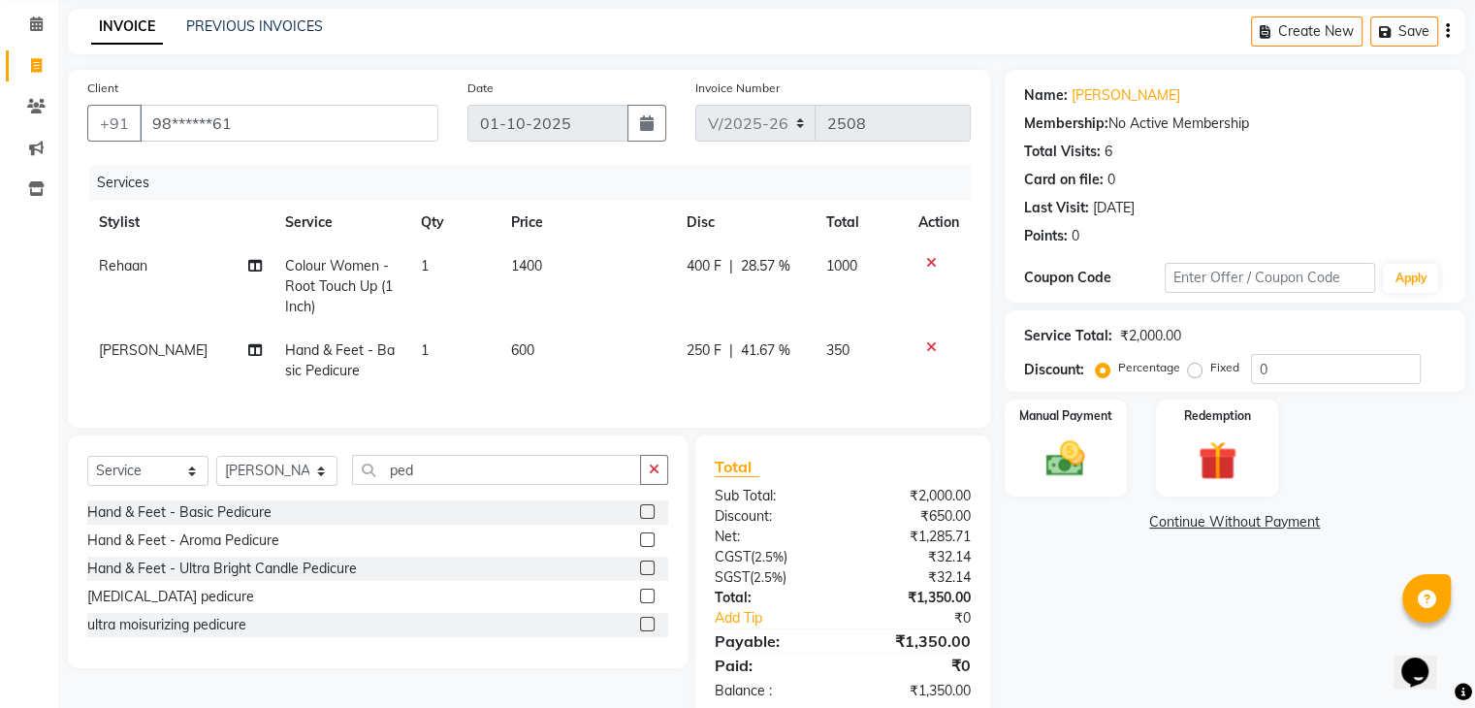
scroll to position [133, 0]
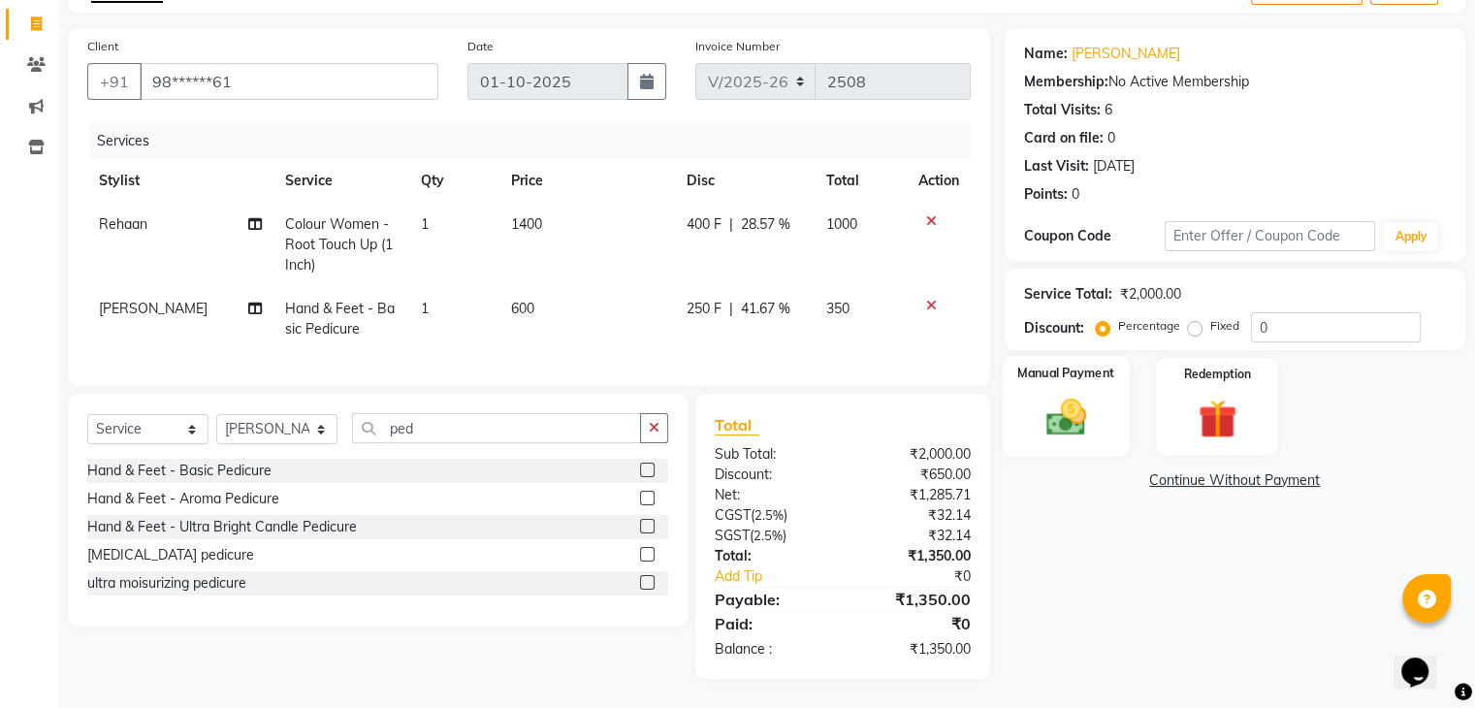
click at [1066, 395] on img at bounding box center [1065, 418] width 65 height 47
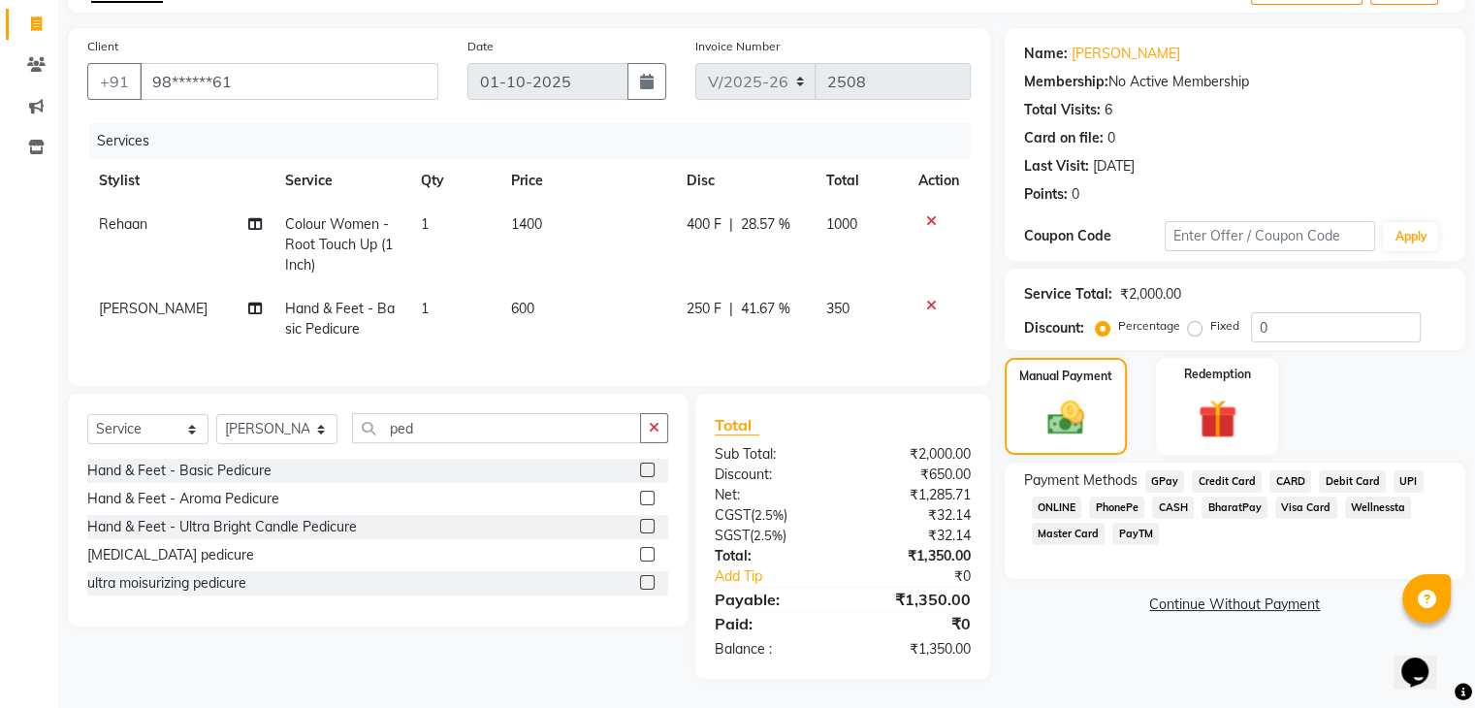
click at [1172, 470] on span "GPay" at bounding box center [1165, 481] width 40 height 22
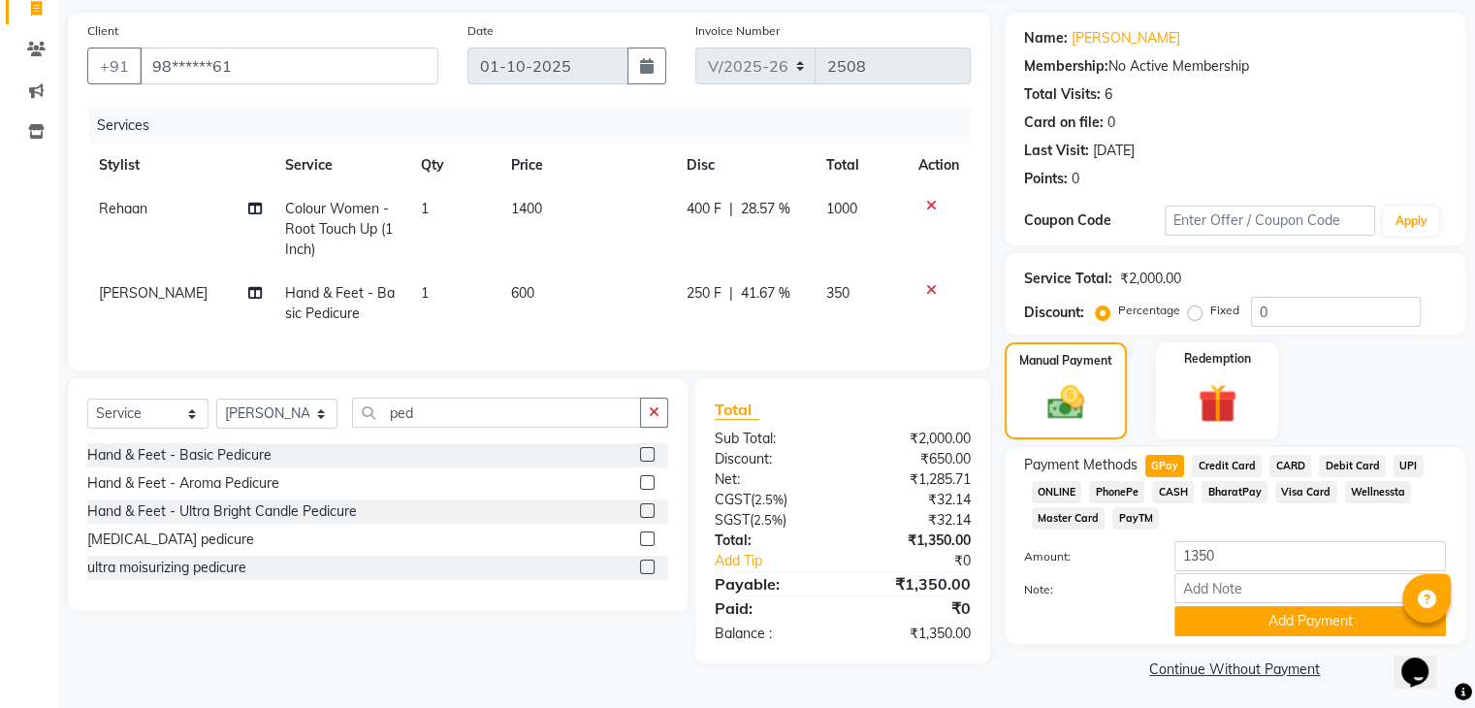
scroll to position [141, 0]
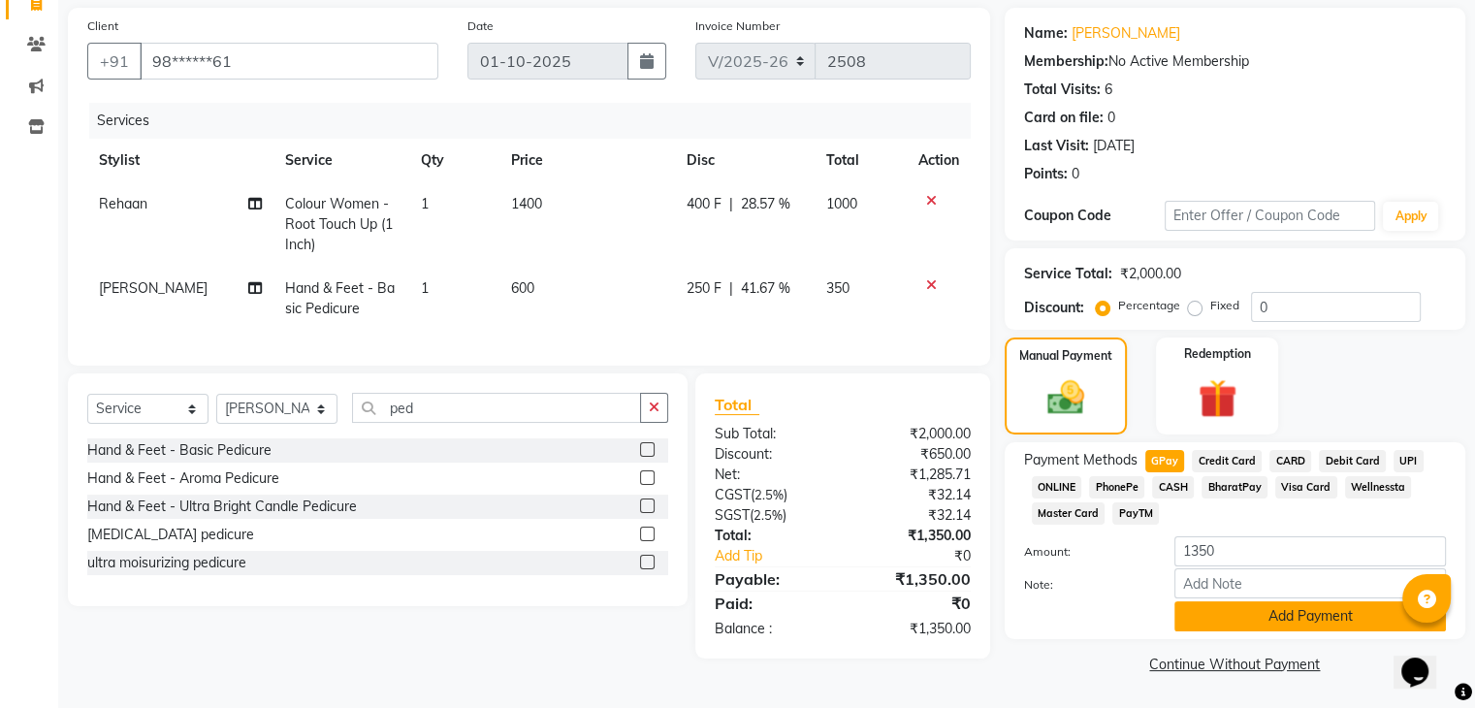
click at [1209, 615] on button "Add Payment" at bounding box center [1310, 616] width 272 height 30
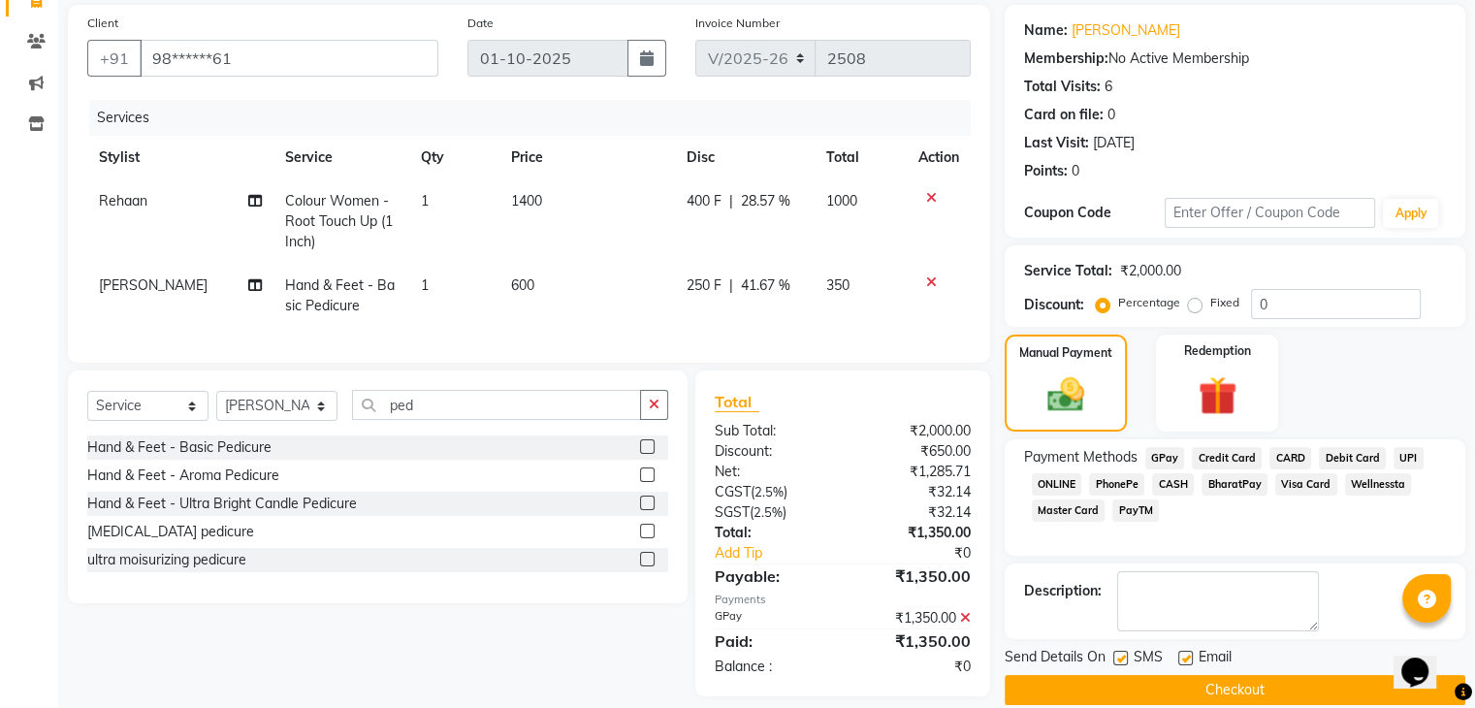
scroll to position [174, 0]
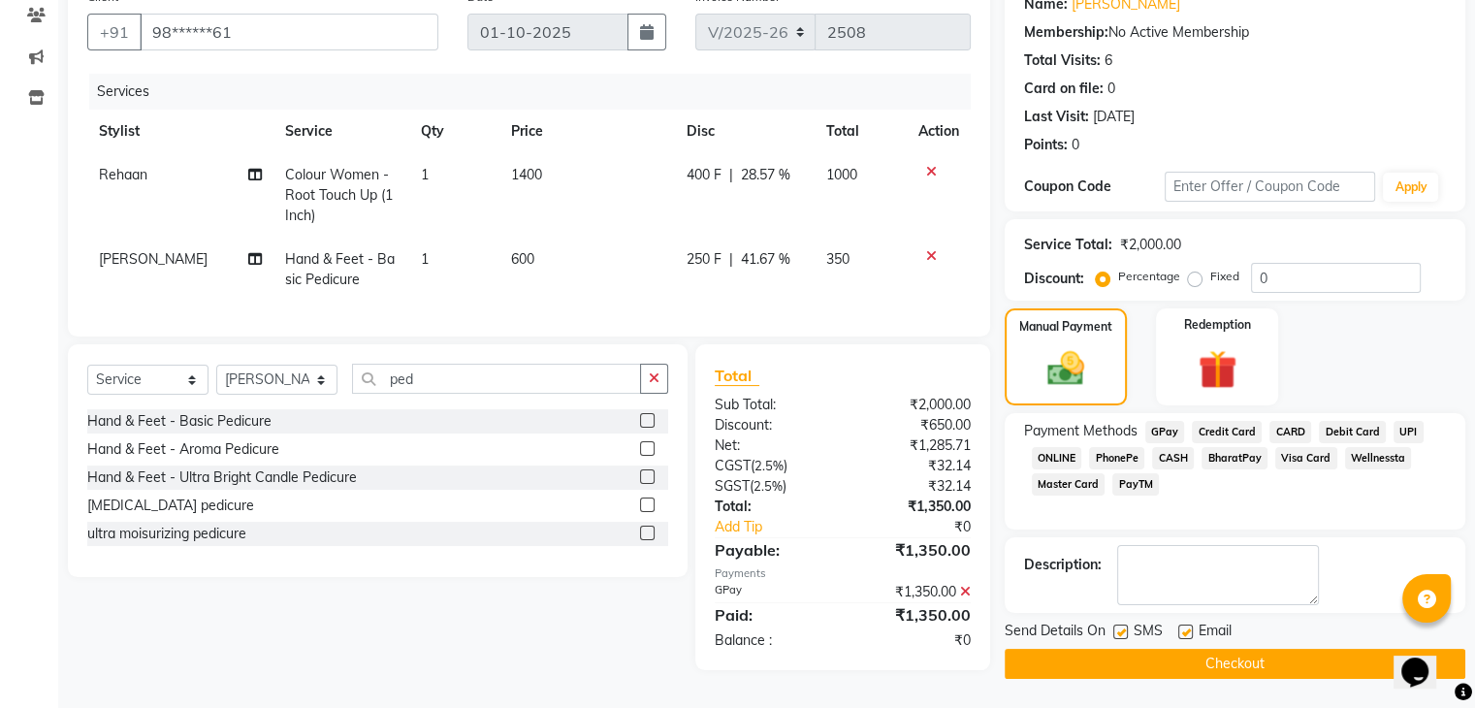
click at [1113, 625] on label at bounding box center [1120, 632] width 15 height 15
click at [1113, 627] on input "checkbox" at bounding box center [1119, 633] width 13 height 13
checkbox input "false"
click at [1184, 625] on label at bounding box center [1185, 632] width 15 height 15
click at [1184, 627] on input "checkbox" at bounding box center [1184, 633] width 13 height 13
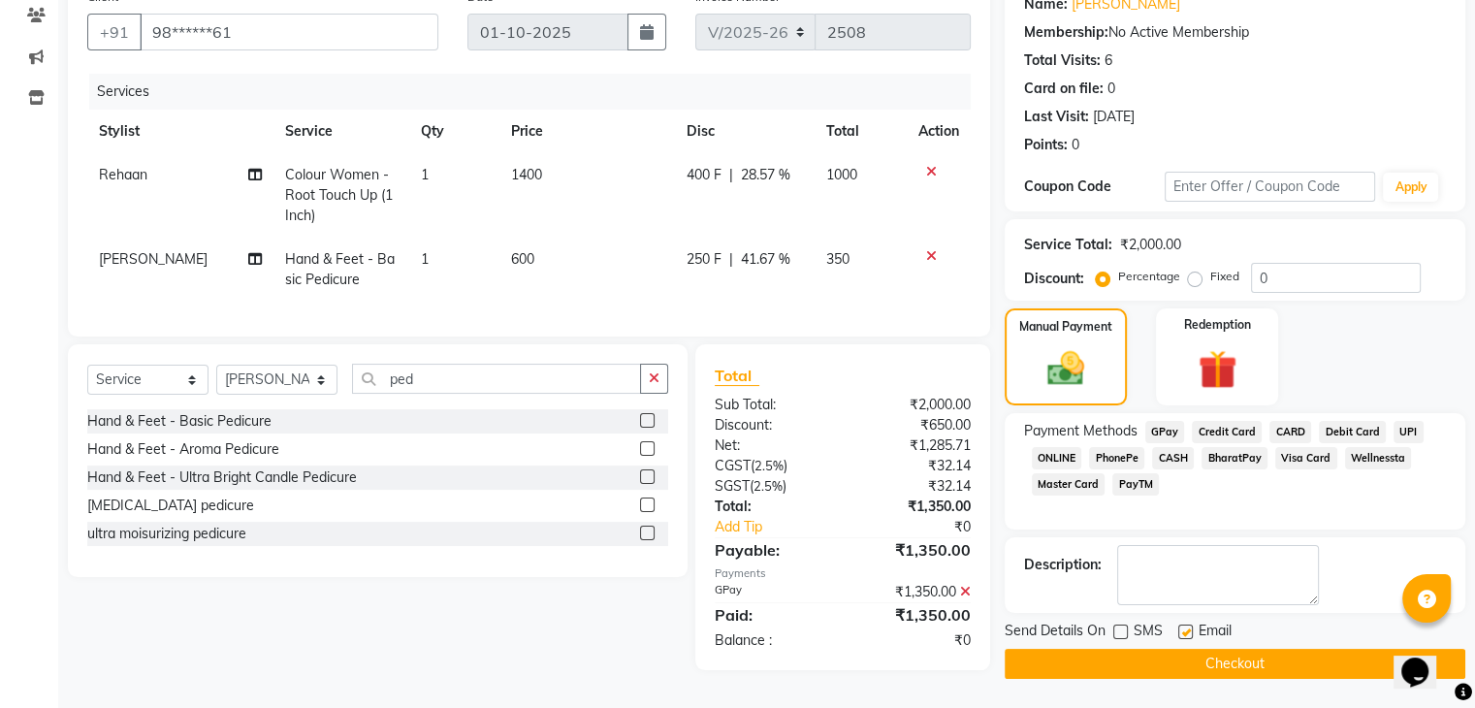
checkbox input "false"
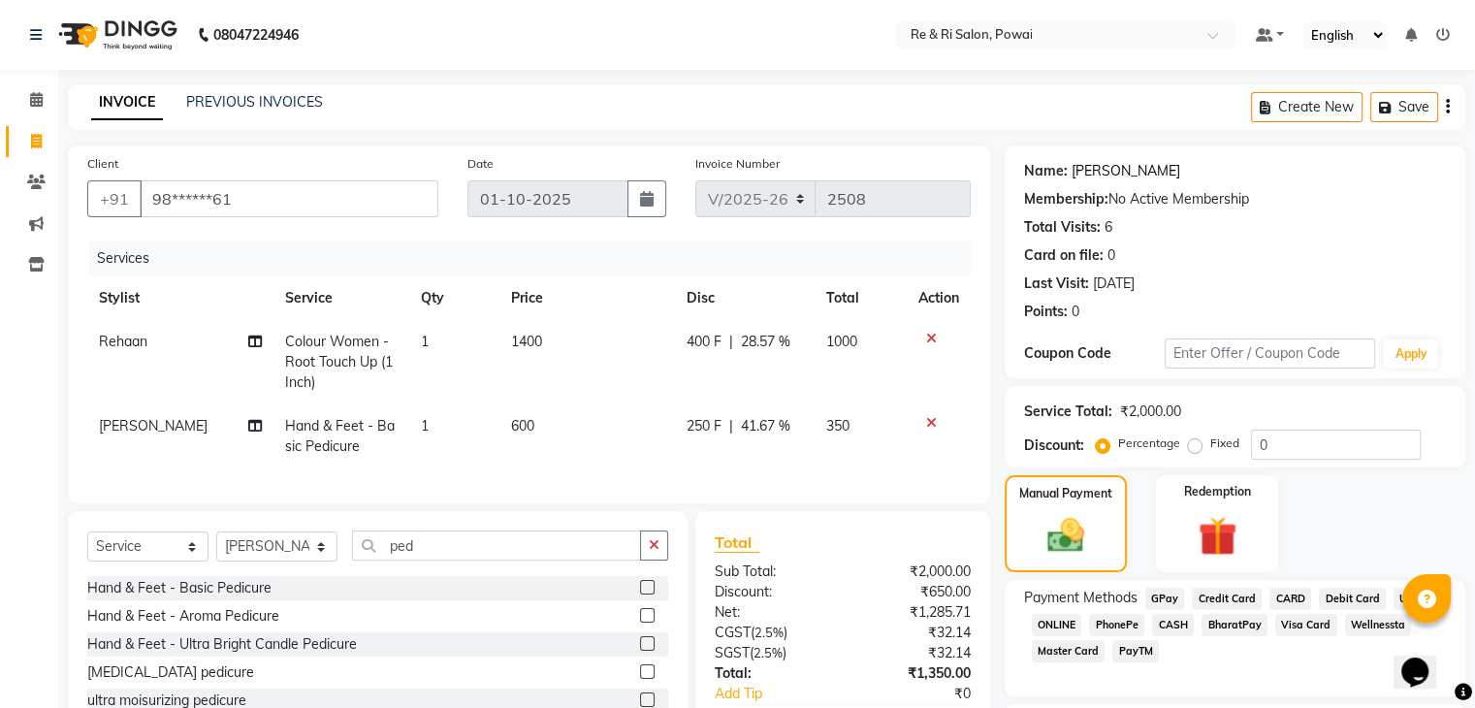
click at [1142, 175] on link "[PERSON_NAME]" at bounding box center [1126, 171] width 109 height 20
click at [929, 424] on icon at bounding box center [931, 423] width 11 height 14
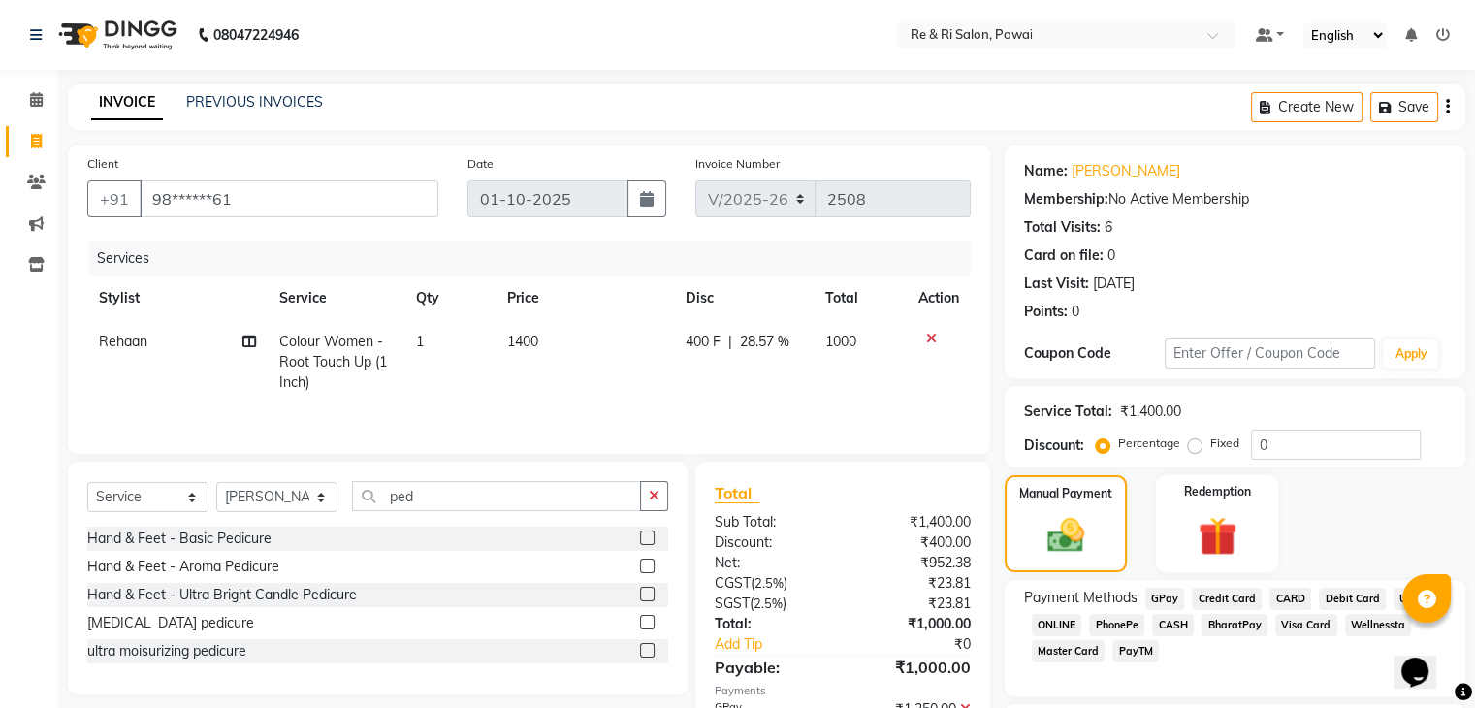
click at [698, 337] on span "400 F" at bounding box center [703, 342] width 35 height 20
select select "35434"
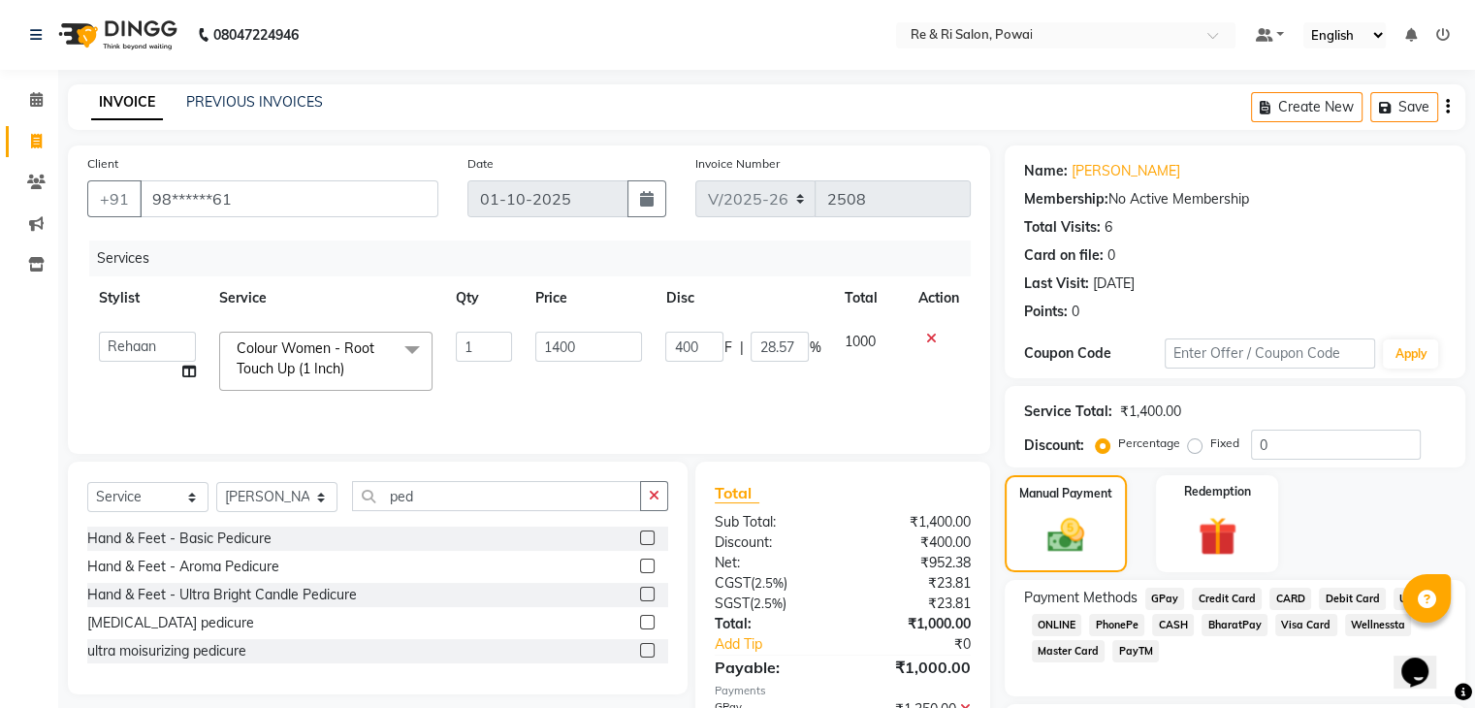
click at [698, 337] on input "400" at bounding box center [694, 347] width 58 height 30
type input "4"
type input "50"
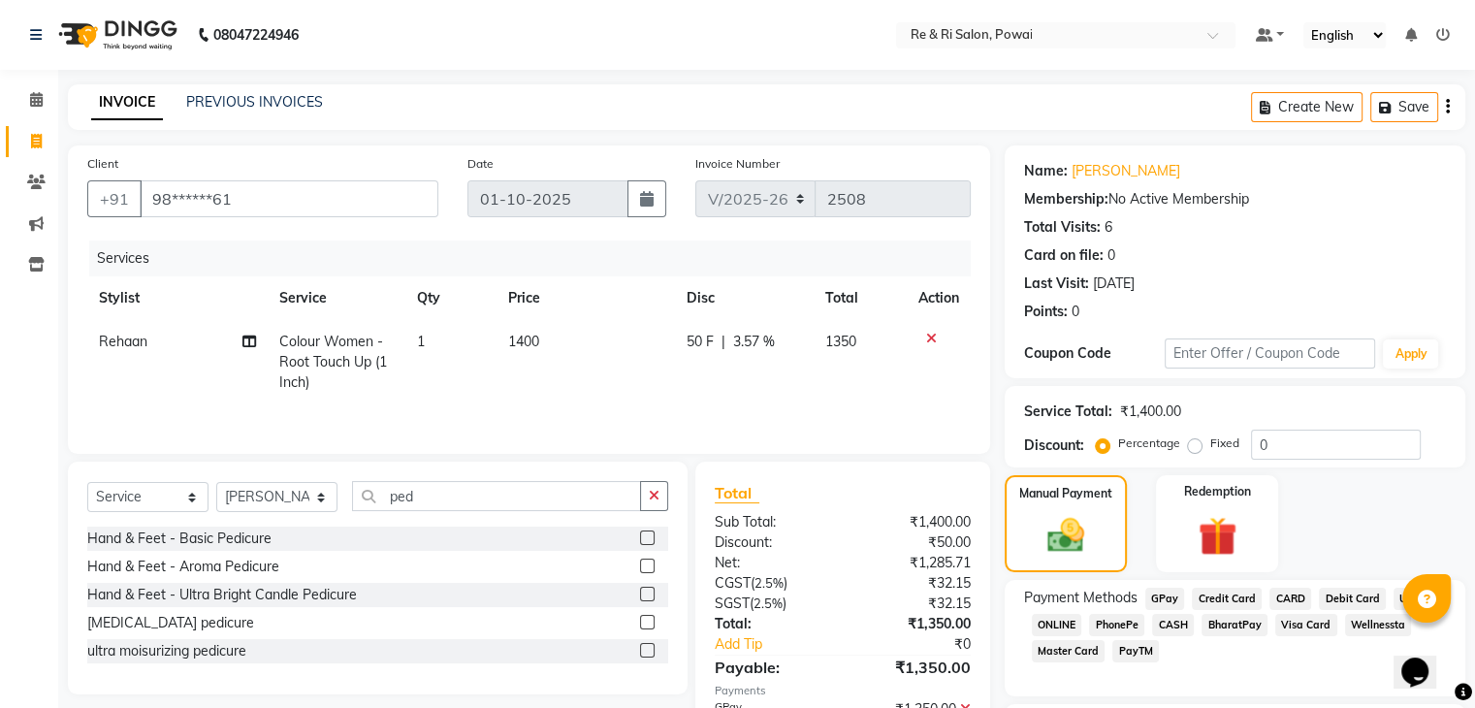
click at [710, 377] on td "50 F | 3.57 %" at bounding box center [744, 362] width 139 height 84
select select "35434"
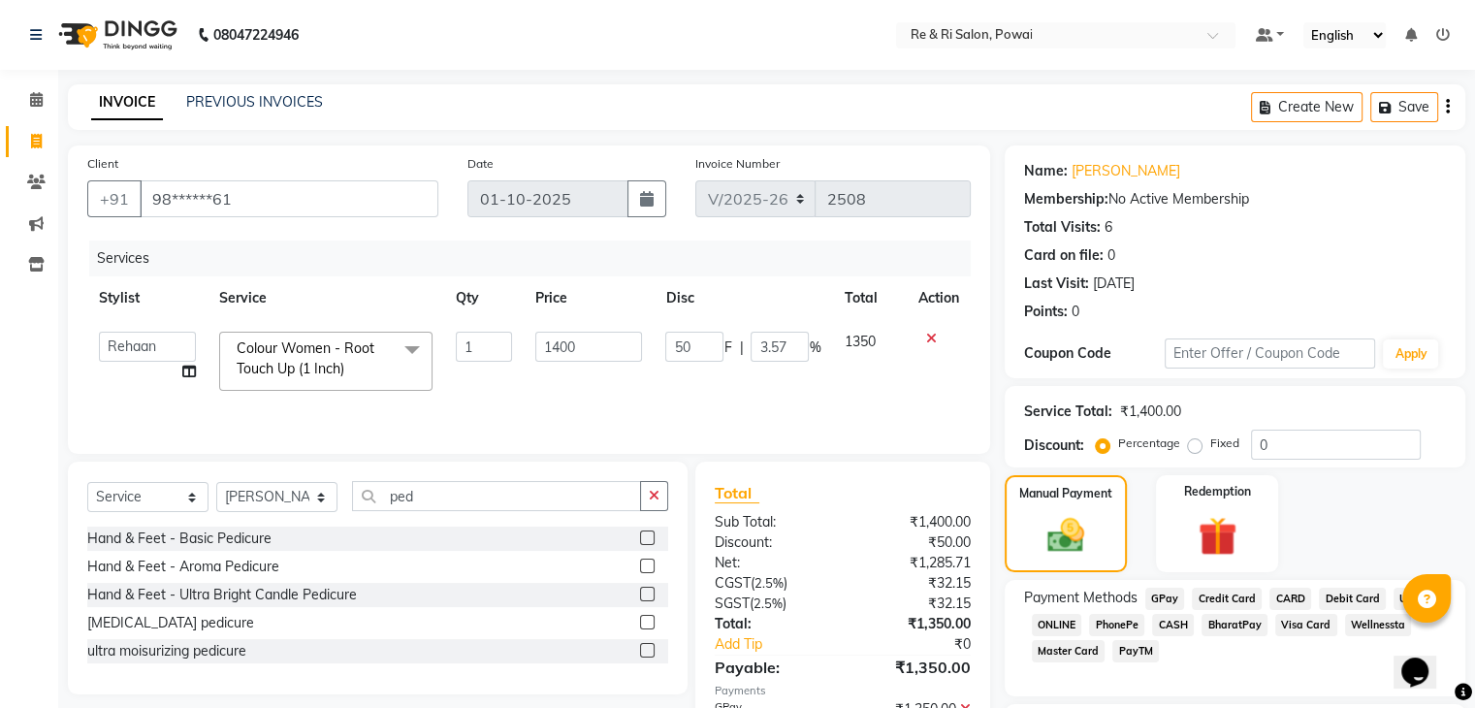
click at [1145, 591] on span "GPay" at bounding box center [1165, 599] width 40 height 22
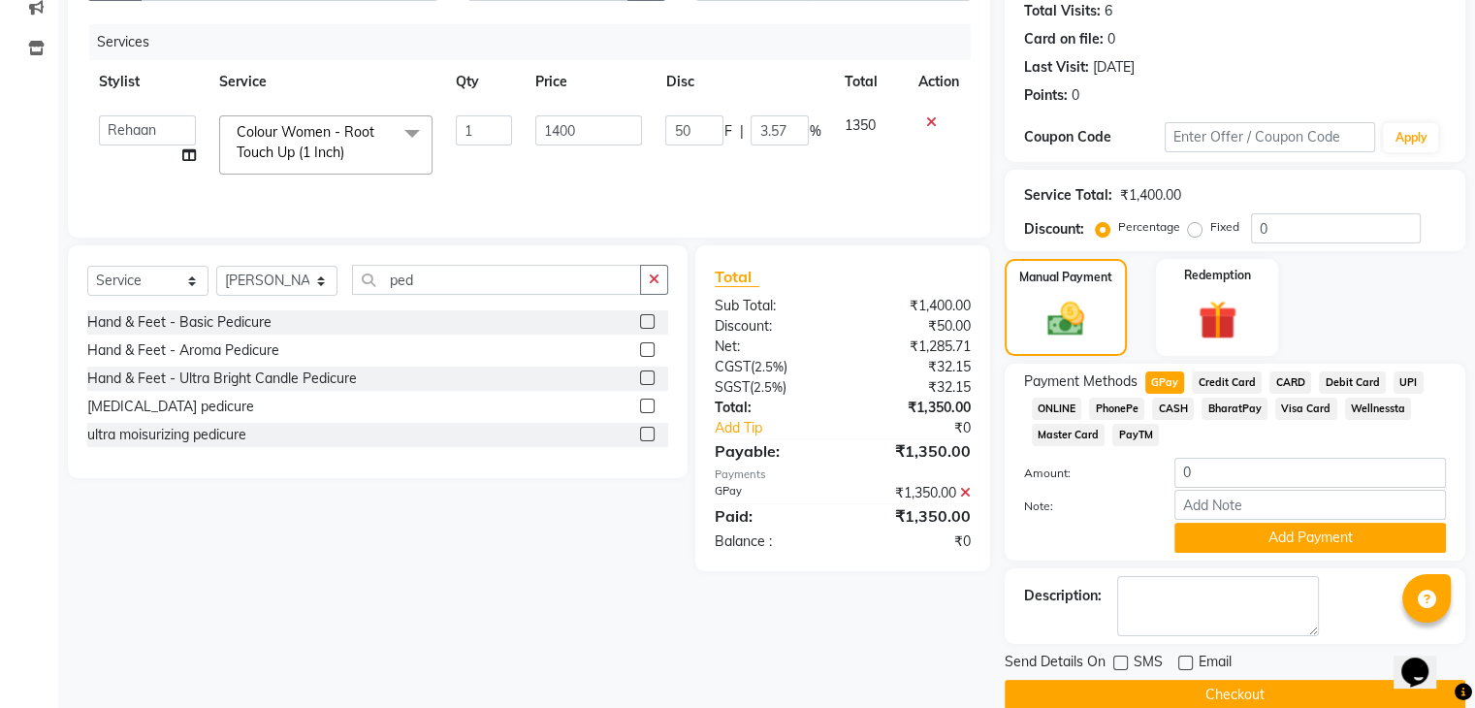
scroll to position [217, 0]
click at [961, 488] on icon at bounding box center [965, 492] width 11 height 14
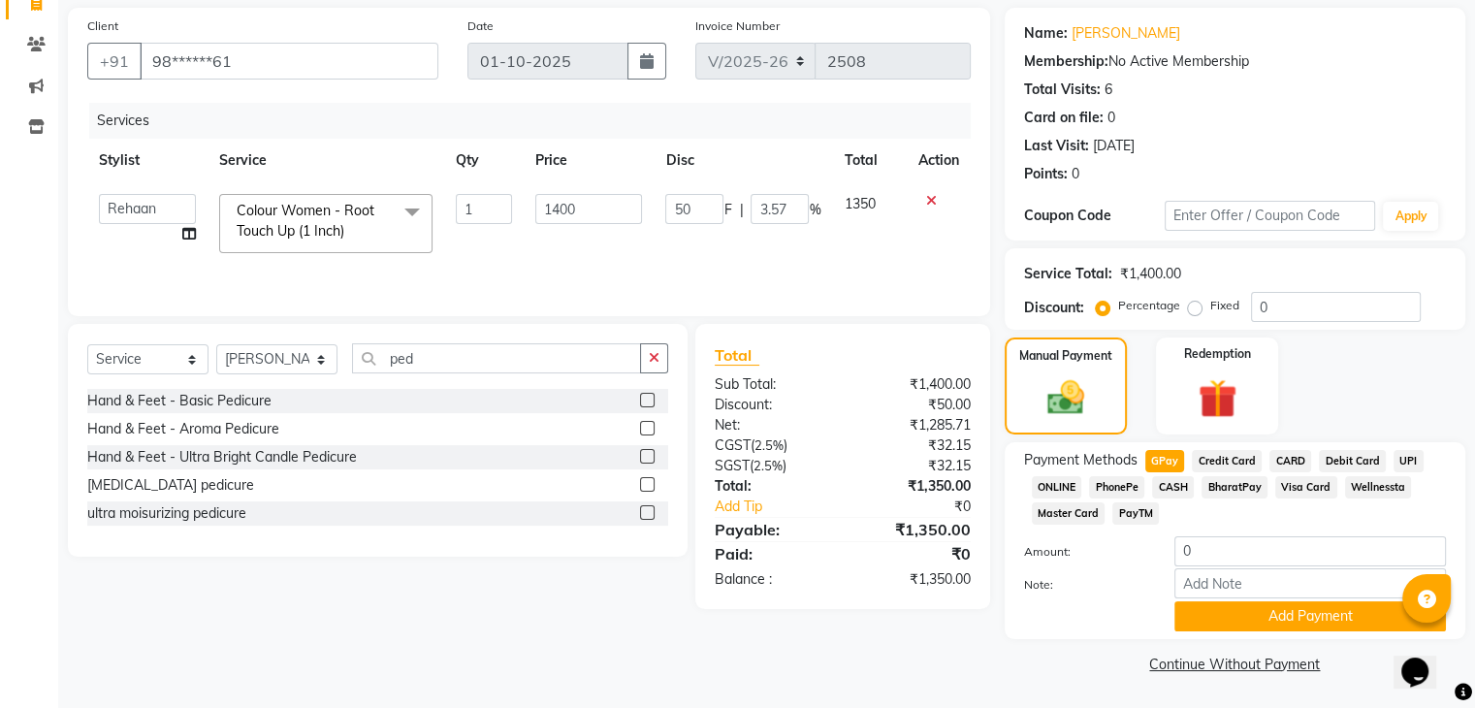
click at [1168, 455] on span "GPay" at bounding box center [1165, 461] width 40 height 22
type input "1350"
click at [1268, 610] on button "Add Payment" at bounding box center [1310, 616] width 272 height 30
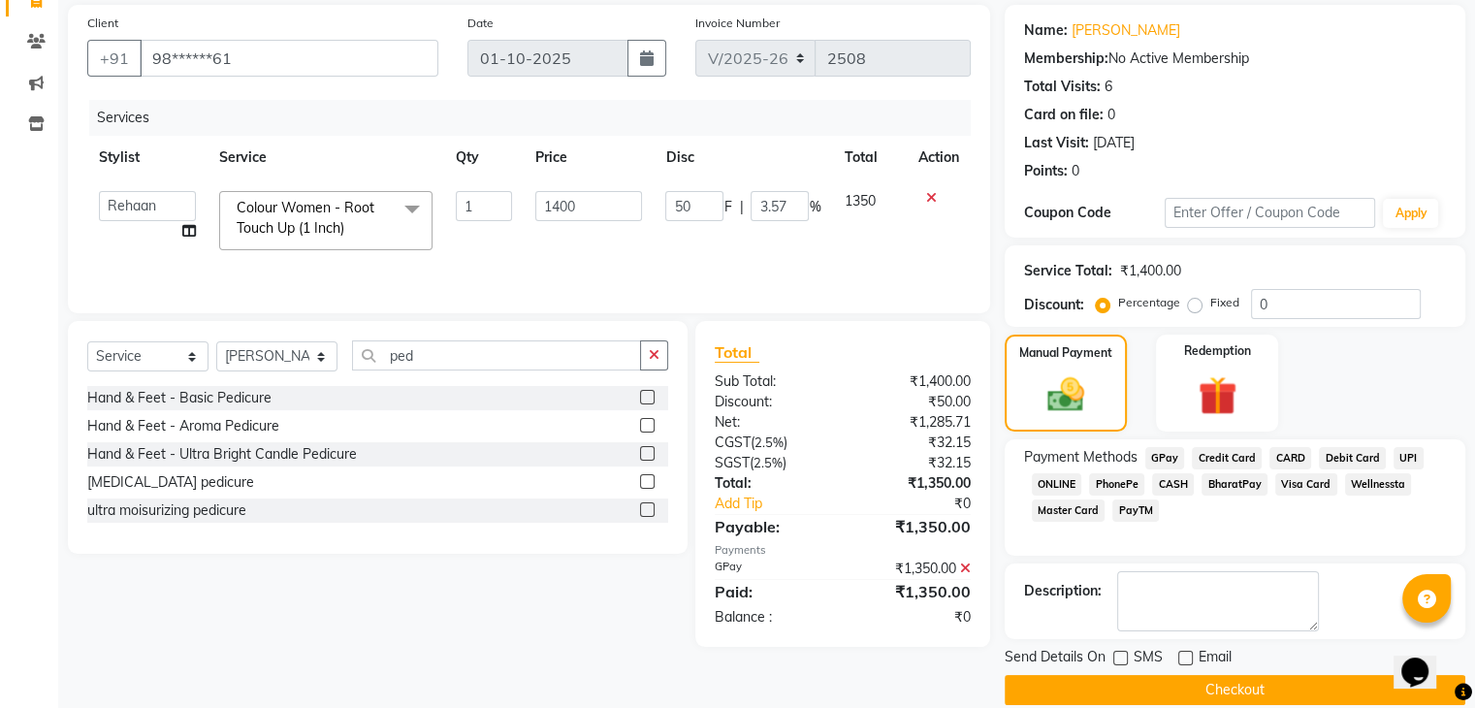
scroll to position [166, 0]
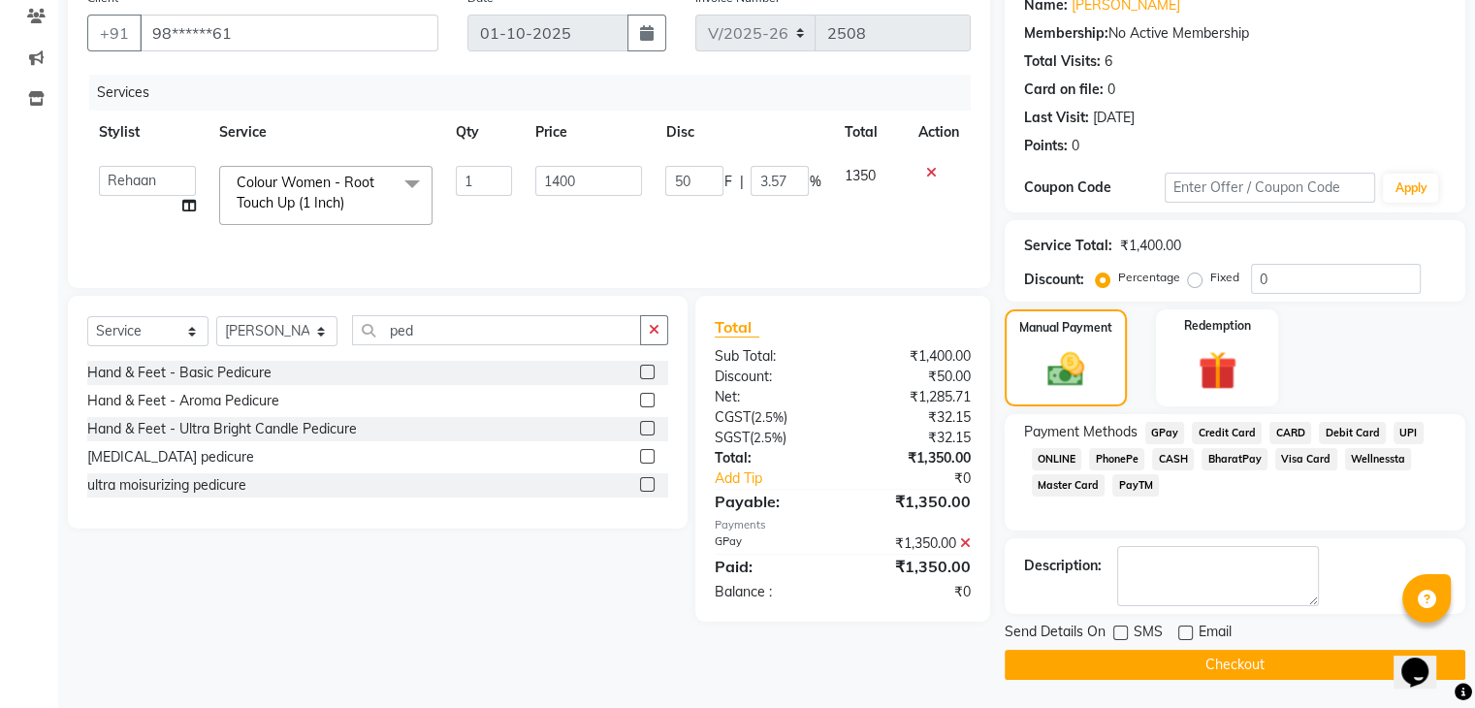
click at [1113, 657] on button "Checkout" at bounding box center [1235, 665] width 461 height 30
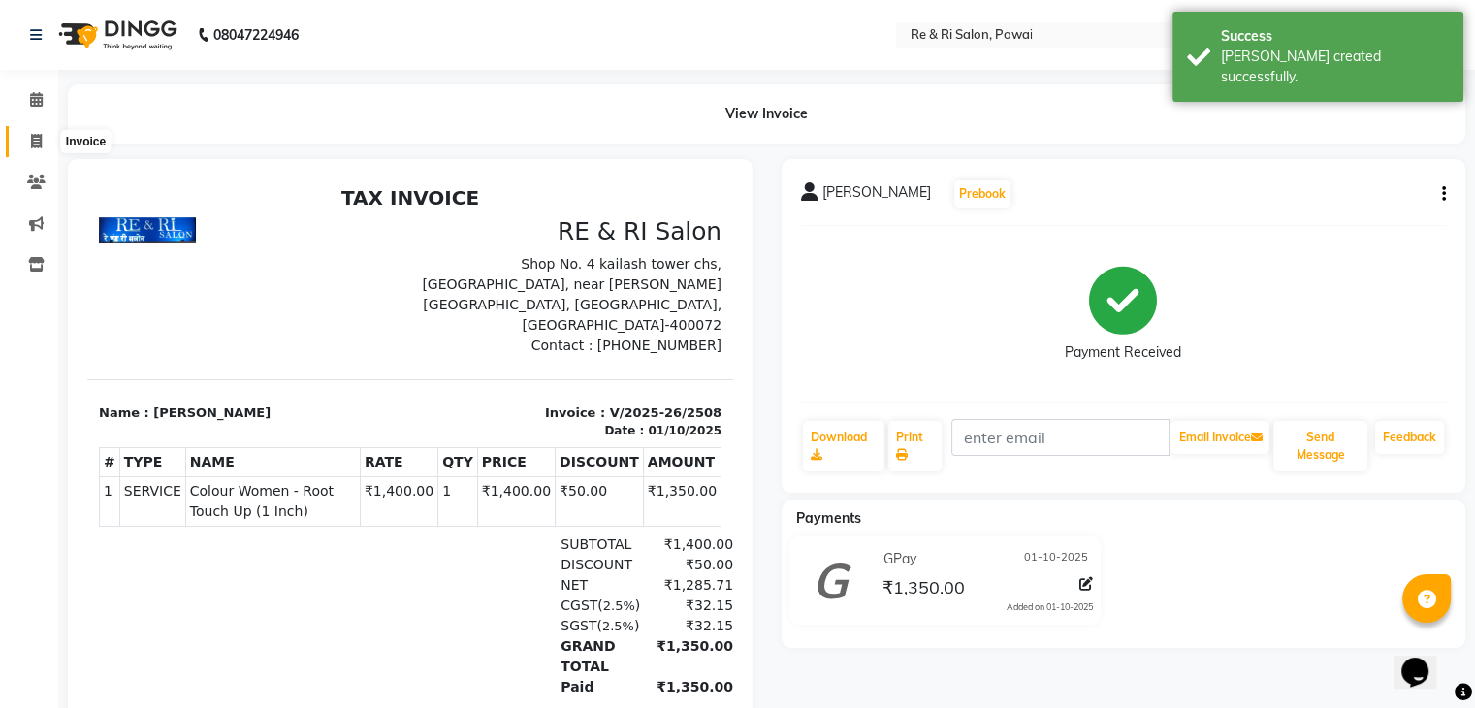
click at [35, 134] on icon at bounding box center [36, 141] width 11 height 15
select select "service"
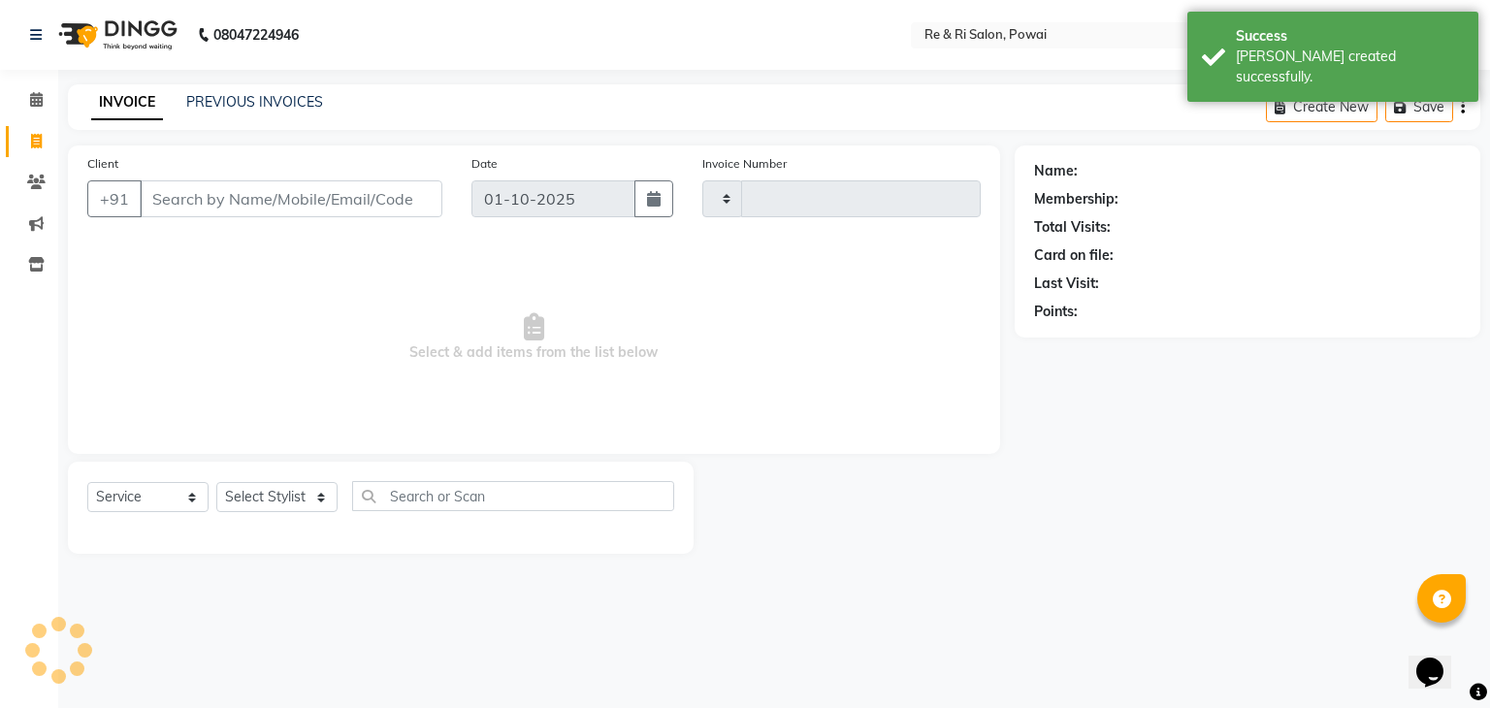
type input "2509"
select select "5364"
click at [285, 94] on link "PREVIOUS INVOICES" at bounding box center [254, 101] width 137 height 17
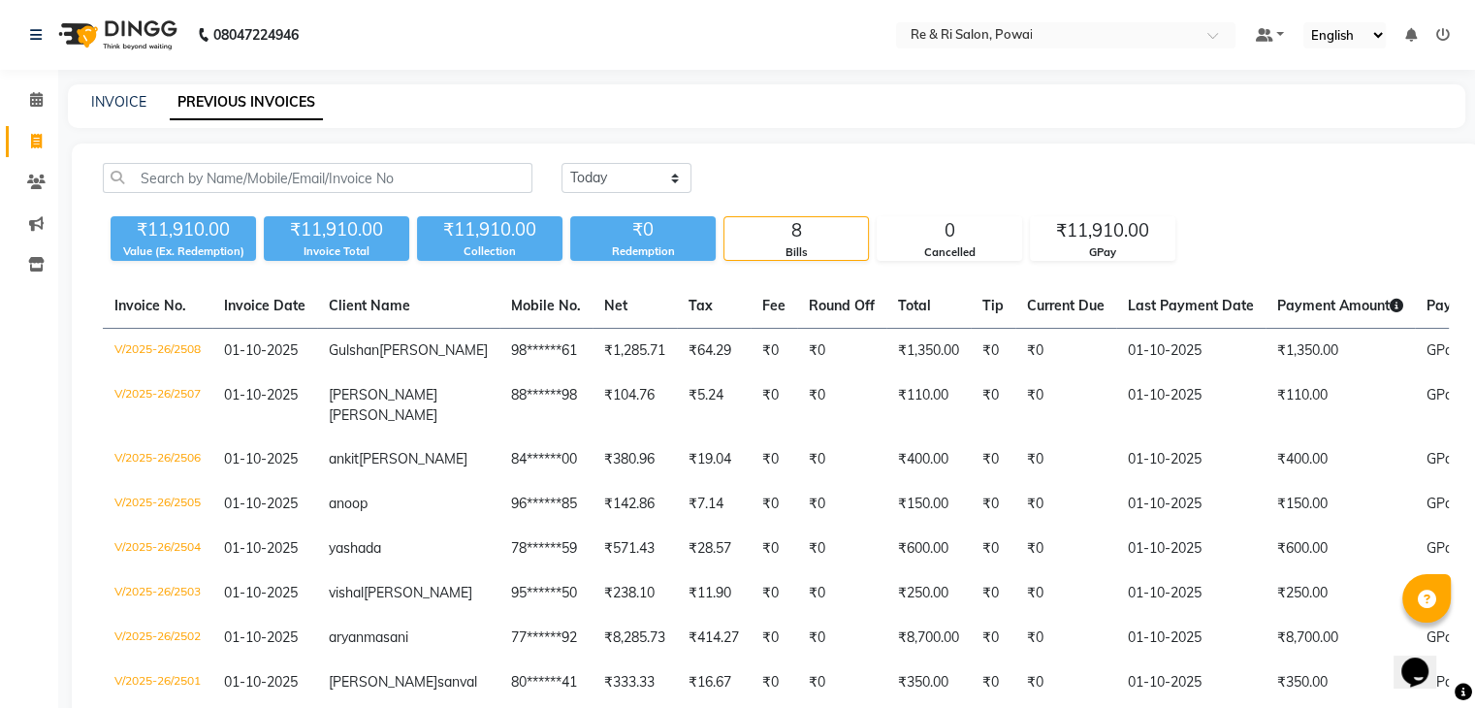
click at [126, 92] on div "INVOICE" at bounding box center [118, 102] width 55 height 20
click at [138, 109] on link "INVOICE" at bounding box center [118, 101] width 55 height 17
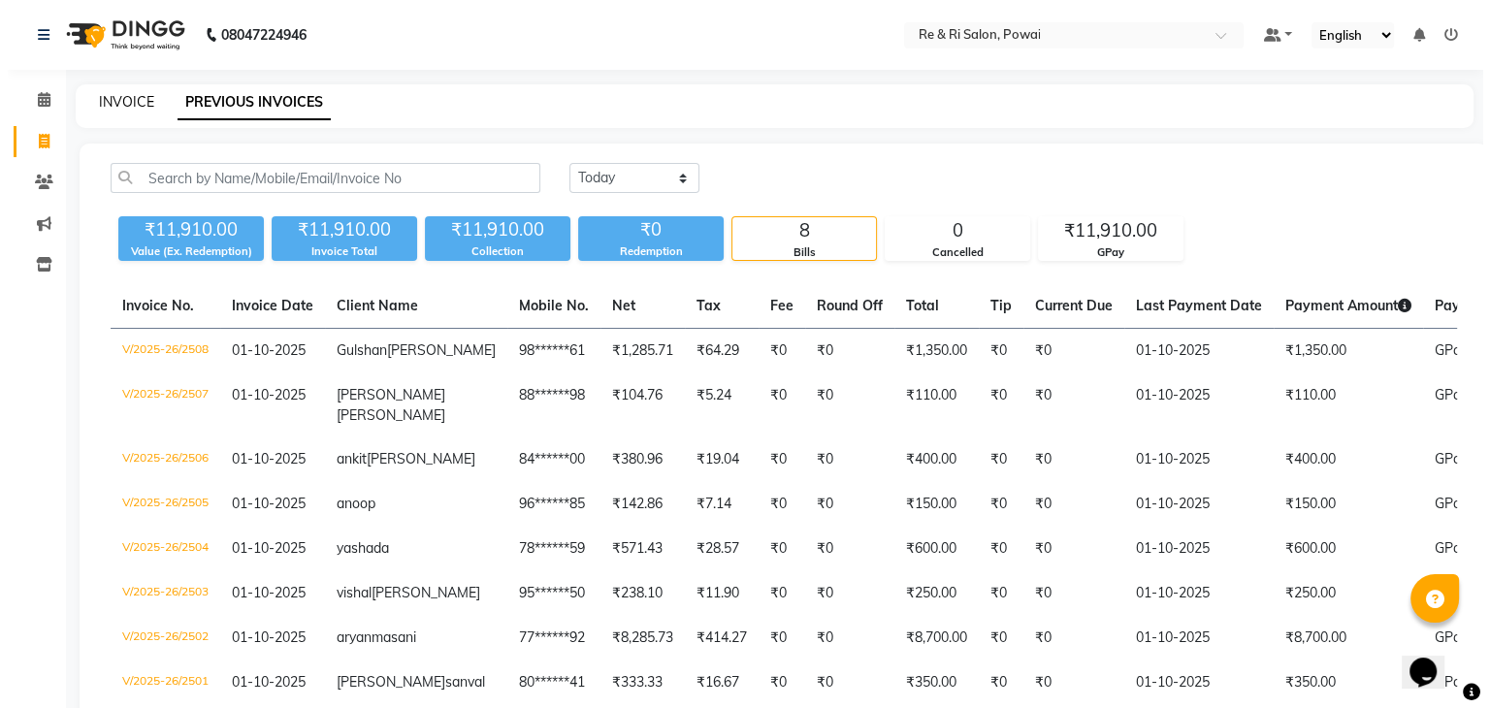
select select "5364"
select select "service"
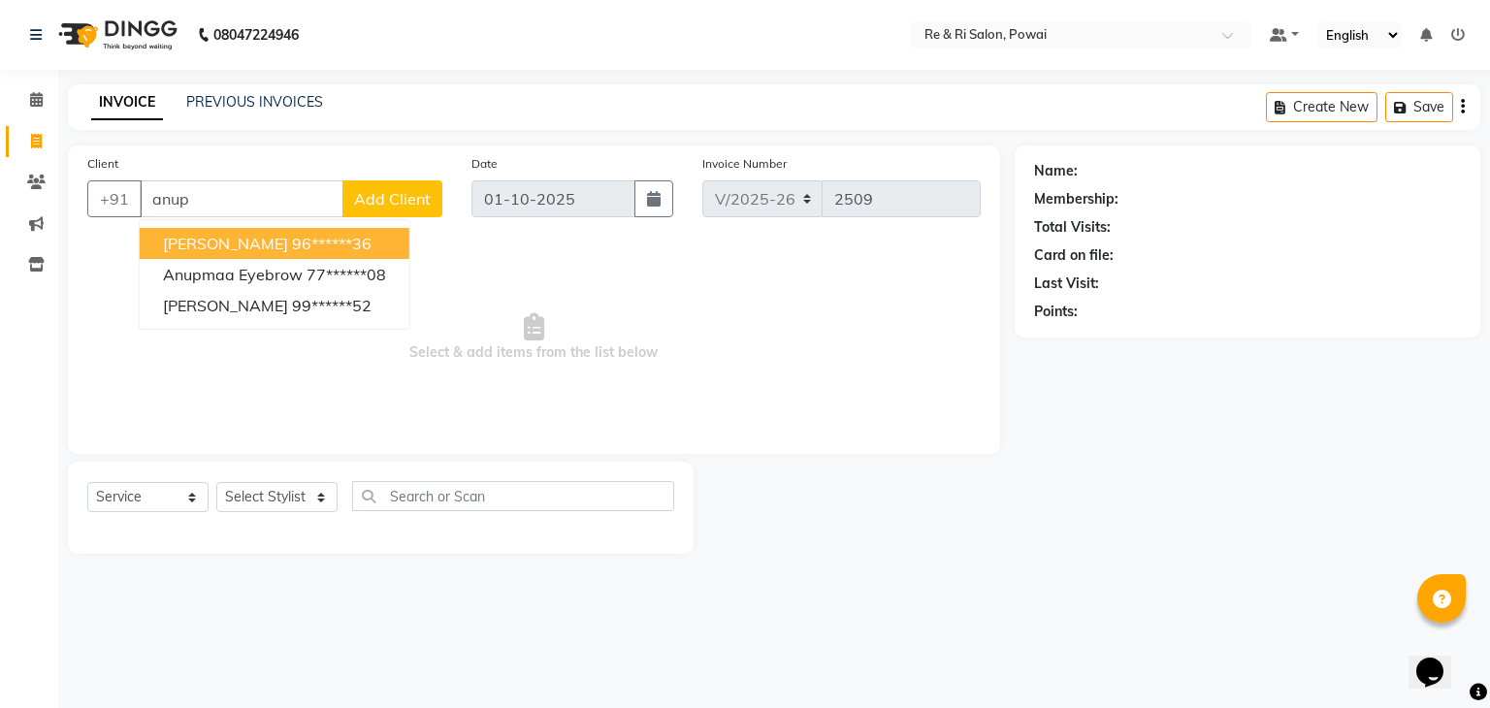
click at [289, 243] on button "[PERSON_NAME] 96******36" at bounding box center [275, 243] width 270 height 31
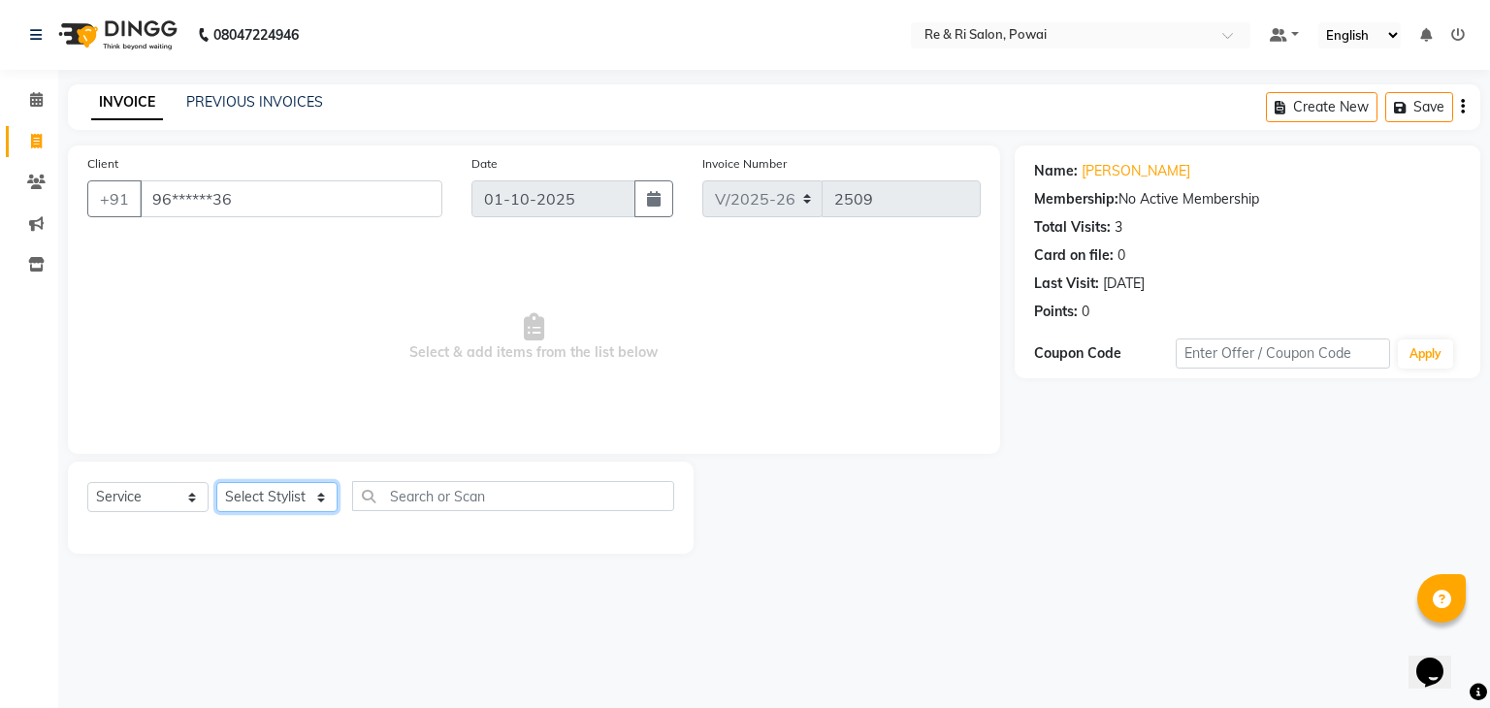
click at [294, 509] on select "Select Stylist [PERSON_NAME] Danish Poonam [PERSON_NAME] [PERSON_NAME] [PERSON_…" at bounding box center [276, 497] width 121 height 30
click at [341, 562] on main "INVOICE PREVIOUS INVOICES Create New Save Client +91 96******36 Date [DATE] Inv…" at bounding box center [773, 333] width 1431 height 498
click at [281, 179] on div "Client +91 96******36" at bounding box center [265, 193] width 384 height 80
drag, startPoint x: 281, startPoint y: 179, endPoint x: 246, endPoint y: 207, distance: 44.2
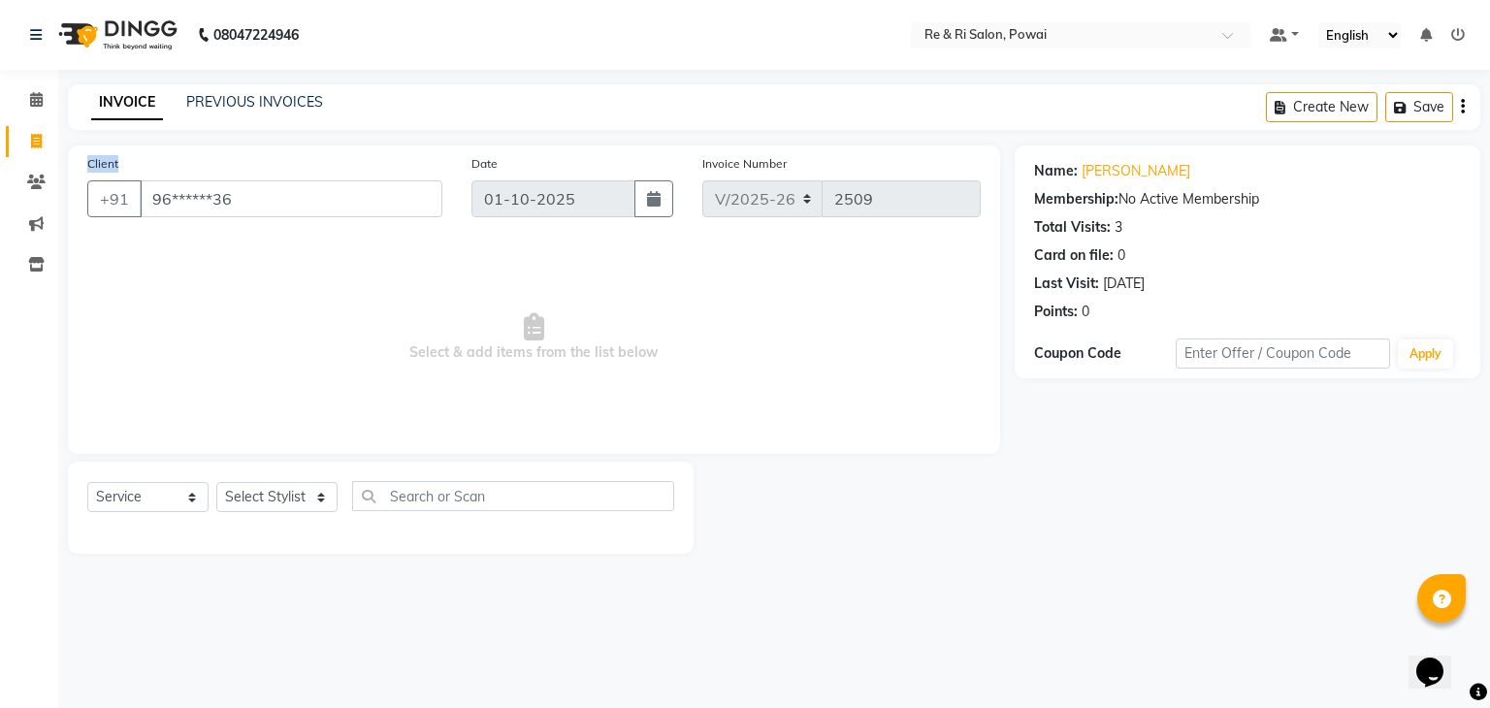
click at [246, 207] on div "Client +91 96******36" at bounding box center [265, 193] width 384 height 80
click at [246, 207] on input "96******36" at bounding box center [291, 198] width 303 height 37
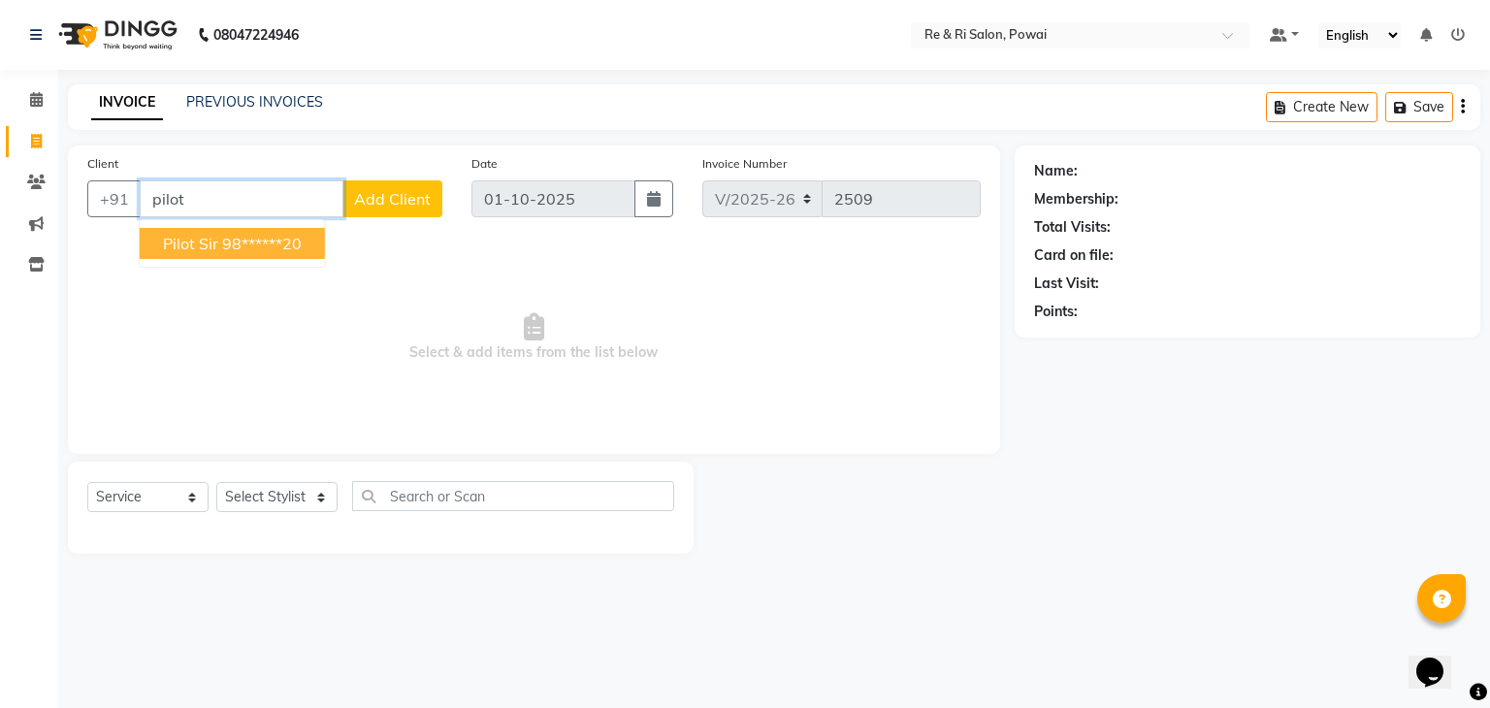
click at [231, 245] on ngb-highlight "98******20" at bounding box center [262, 243] width 80 height 19
type input "98******20"
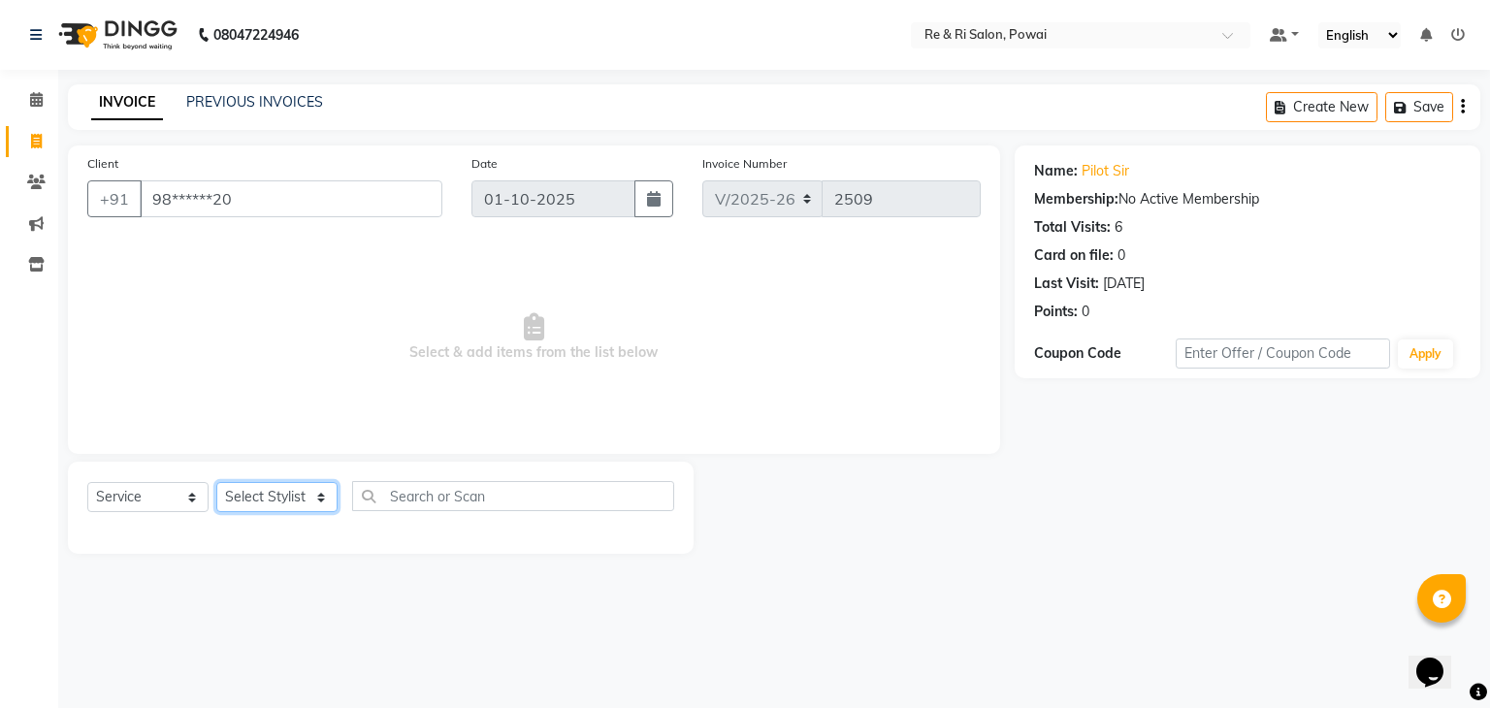
click at [268, 498] on select "Select Stylist [PERSON_NAME] Danish Poonam [PERSON_NAME] [PERSON_NAME] [PERSON_…" at bounding box center [276, 497] width 121 height 30
select select "35434"
click at [216, 483] on select "Select Stylist [PERSON_NAME] Danish Poonam [PERSON_NAME] [PERSON_NAME] [PERSON_…" at bounding box center [276, 497] width 121 height 30
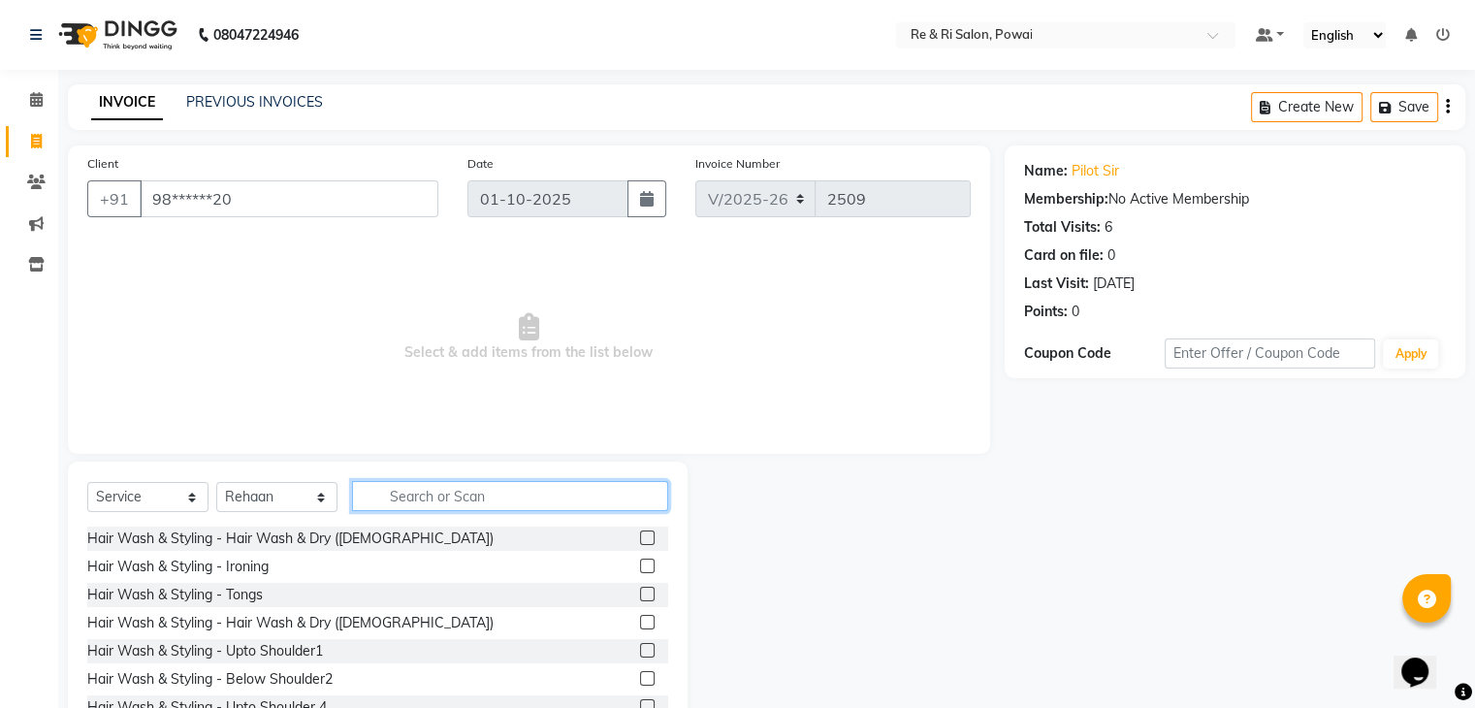
click at [415, 494] on input "text" at bounding box center [510, 496] width 316 height 30
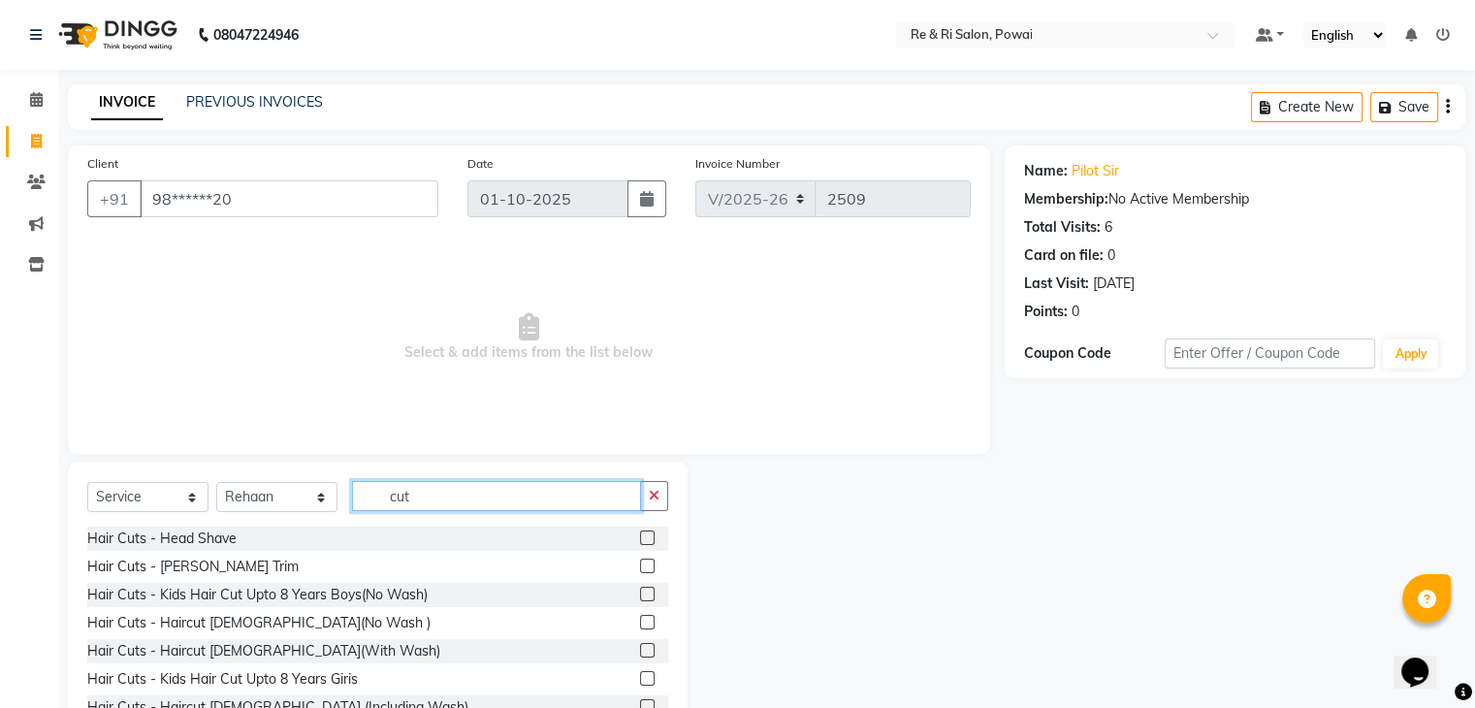
type input "cut"
click at [640, 623] on label at bounding box center [647, 622] width 15 height 15
click at [640, 623] on input "checkbox" at bounding box center [646, 623] width 13 height 13
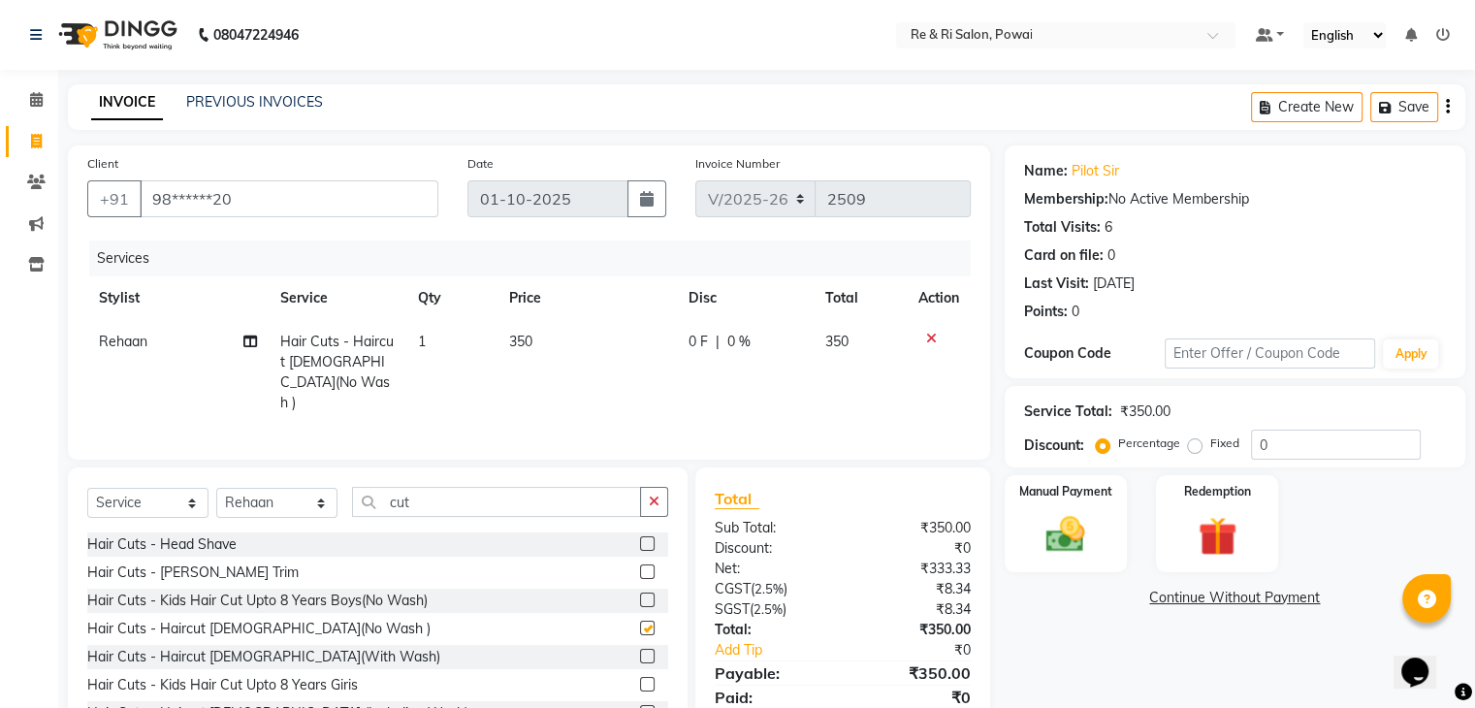
checkbox input "false"
click at [696, 343] on span "0 F" at bounding box center [698, 342] width 19 height 20
select select "35434"
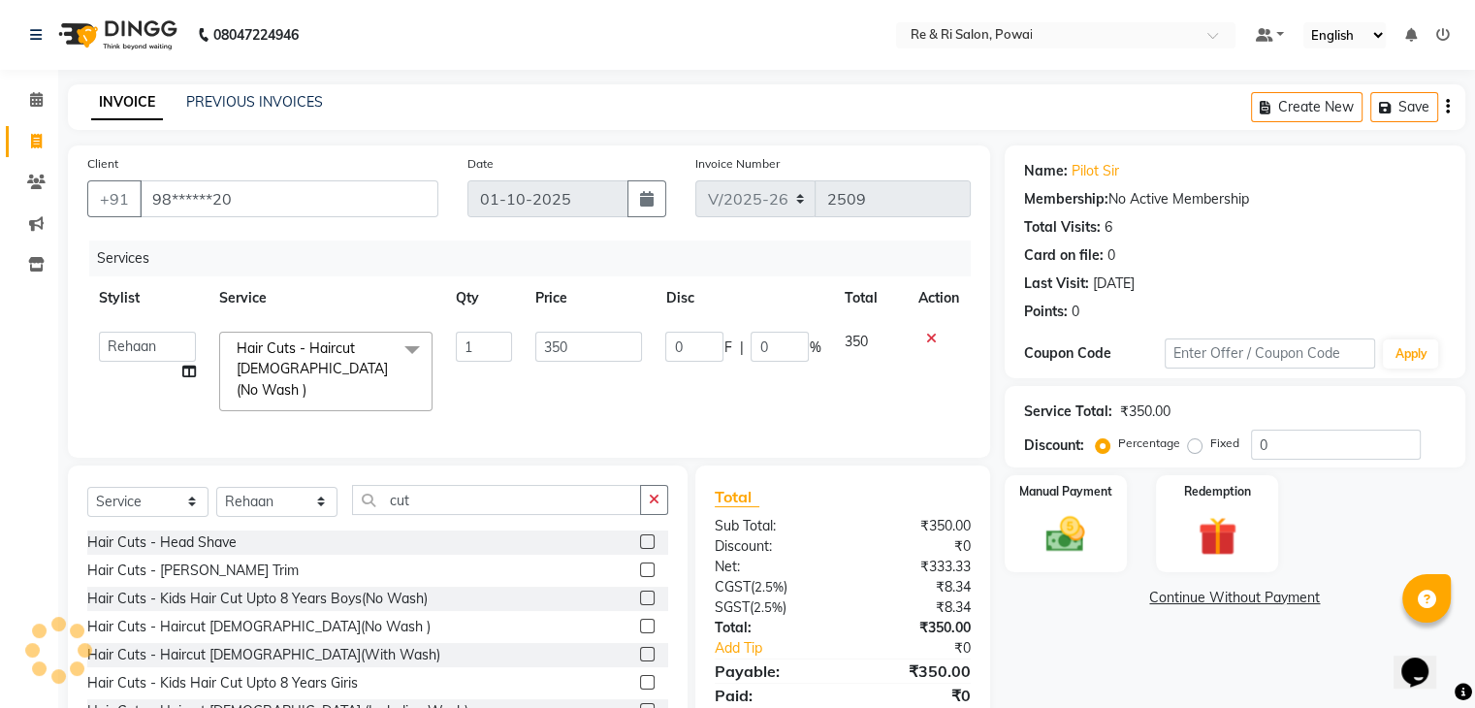
click at [696, 343] on input "0" at bounding box center [694, 347] width 58 height 30
type input "0100"
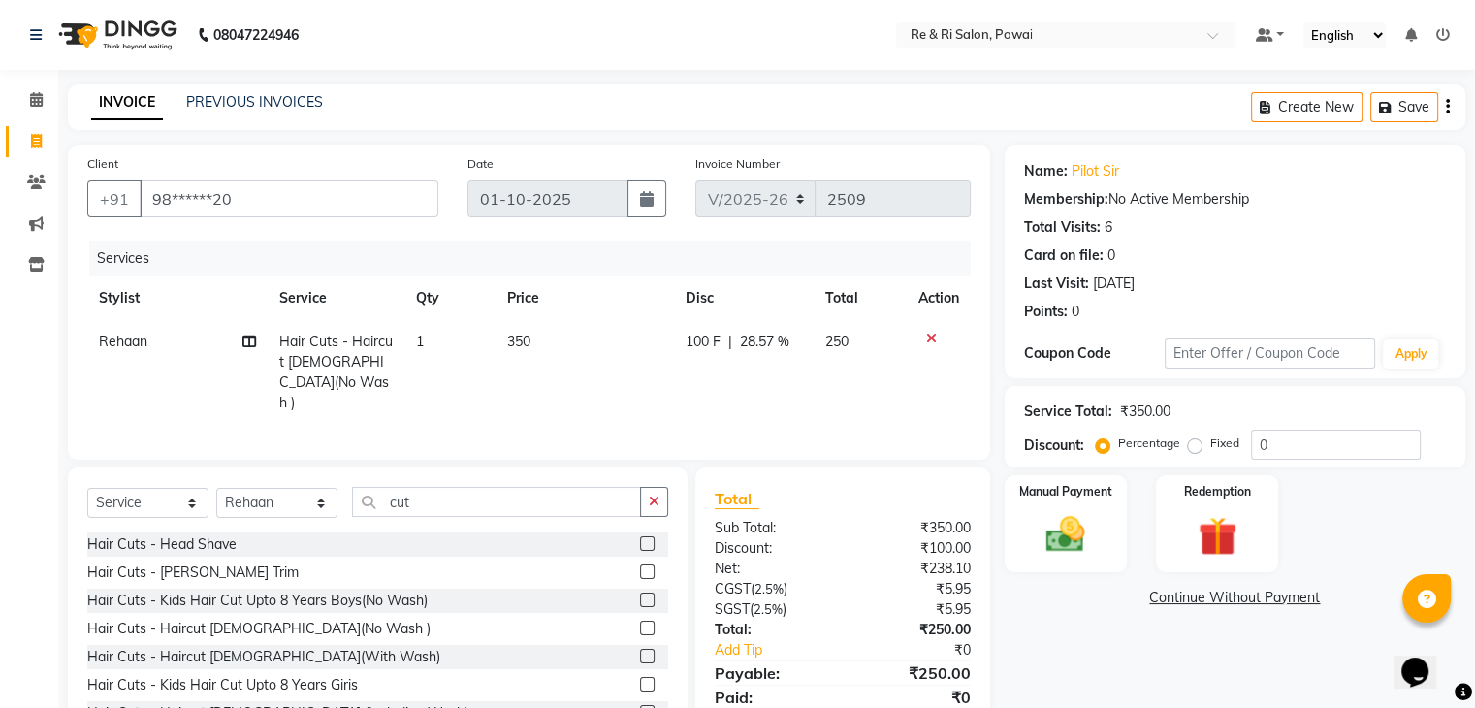
click at [659, 379] on tr "Rehaan Hair Cuts - Haircut [DEMOGRAPHIC_DATA](No Wash ) 1 350 100 F | 28.57 % 2…" at bounding box center [529, 372] width 884 height 105
click at [1057, 535] on img at bounding box center [1065, 535] width 65 height 47
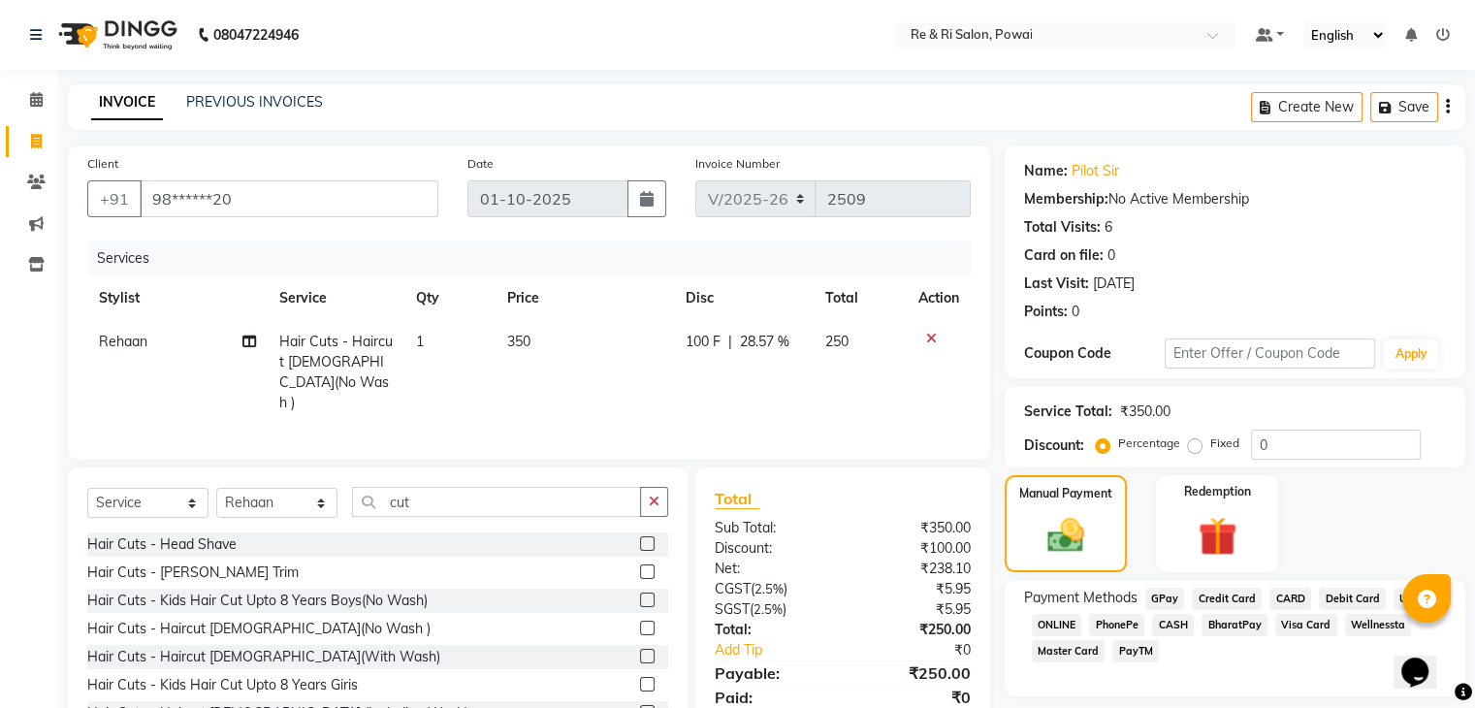
click at [1161, 598] on span "GPay" at bounding box center [1165, 599] width 40 height 22
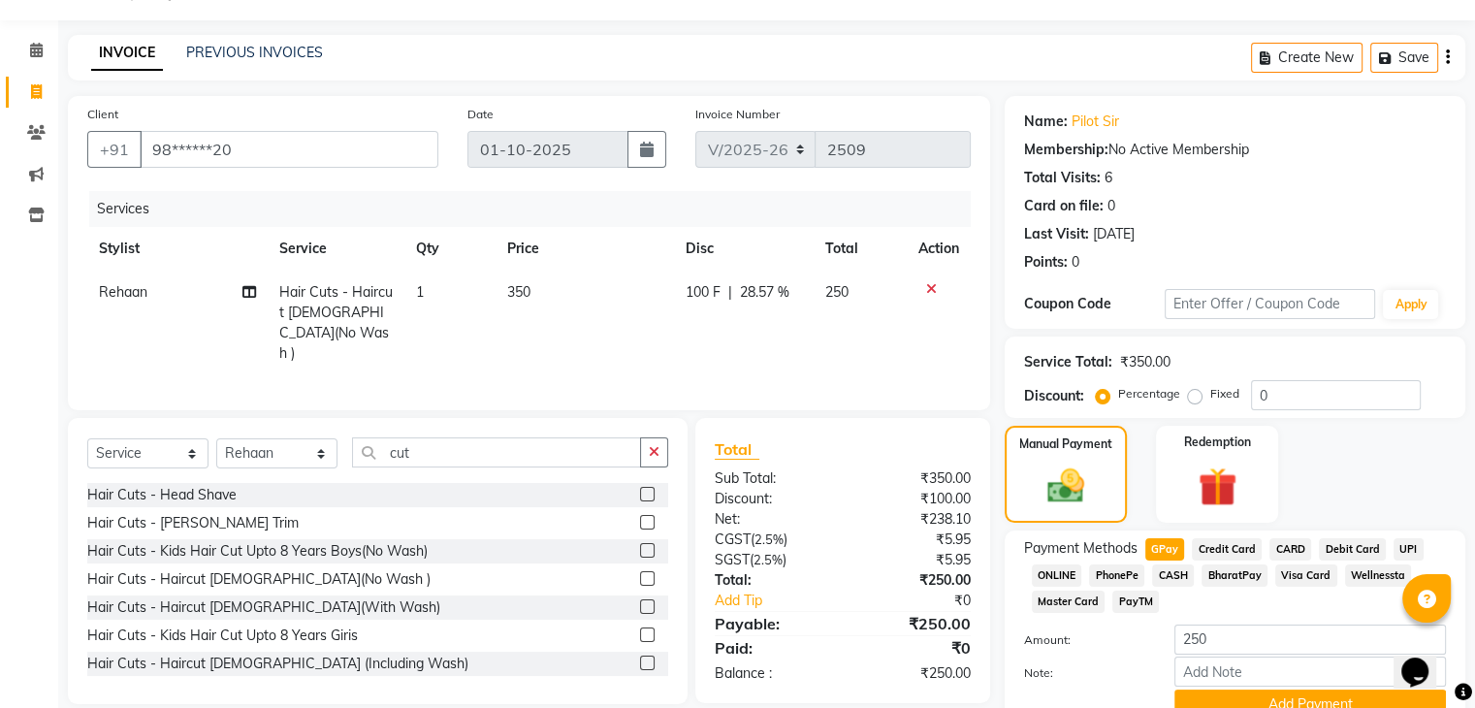
scroll to position [141, 0]
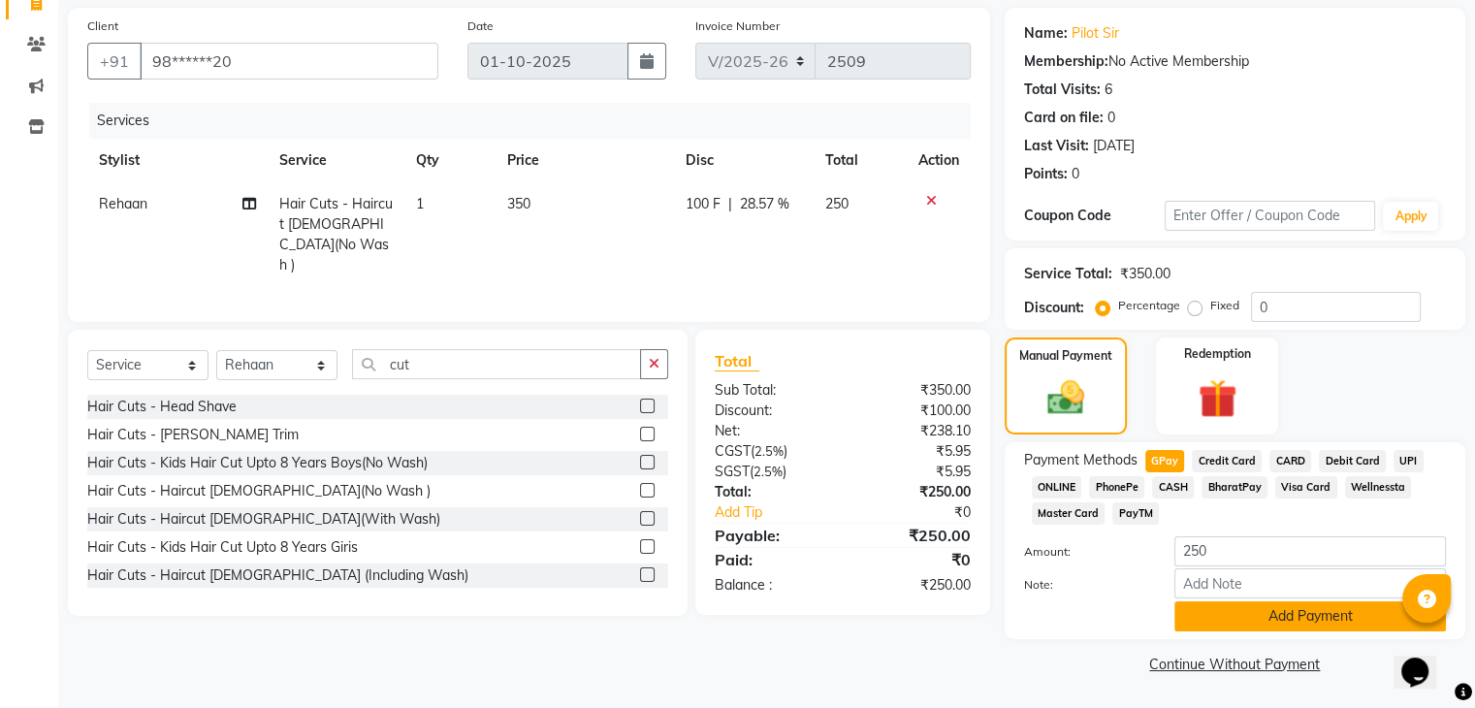
click at [1222, 606] on button "Add Payment" at bounding box center [1310, 616] width 272 height 30
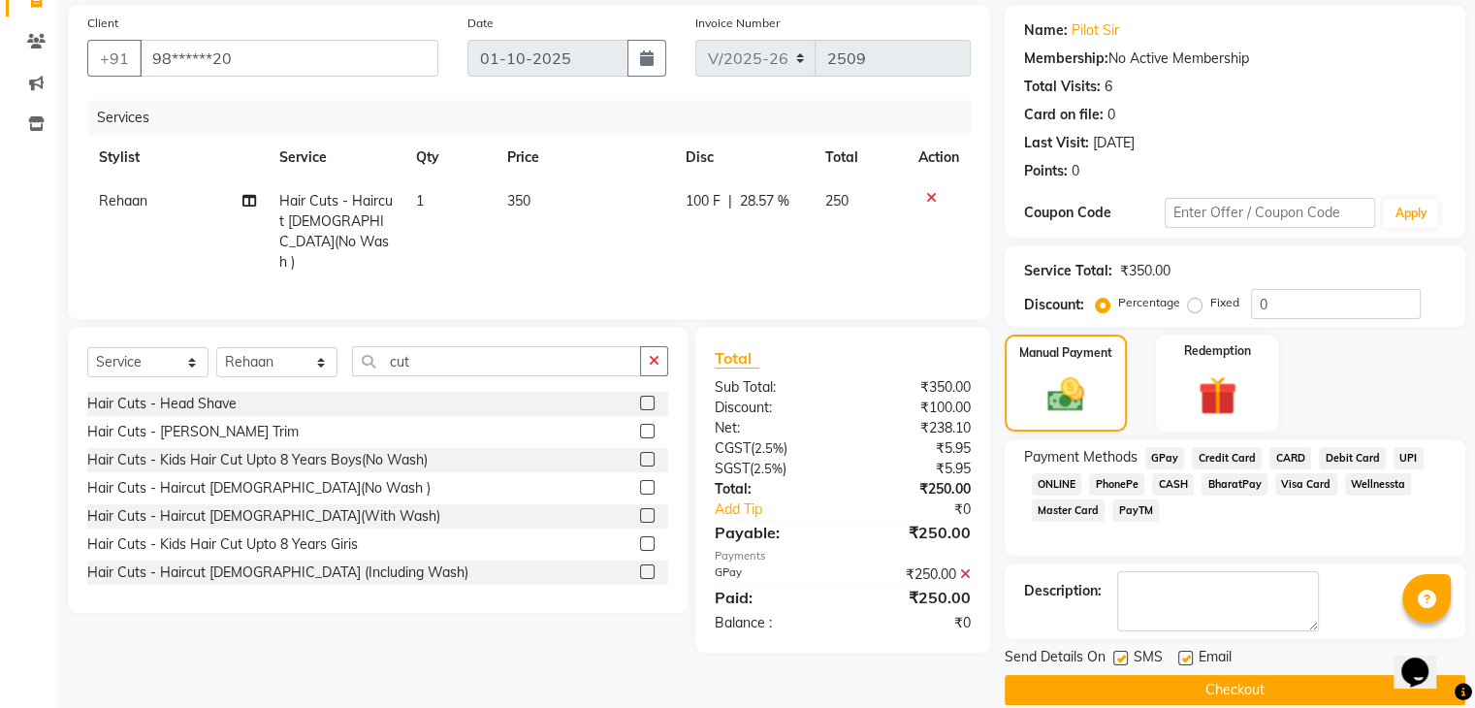
click at [1121, 655] on label at bounding box center [1120, 658] width 15 height 15
click at [1121, 655] on input "checkbox" at bounding box center [1119, 659] width 13 height 13
checkbox input "false"
click at [1186, 656] on label at bounding box center [1185, 658] width 15 height 15
click at [1186, 656] on input "checkbox" at bounding box center [1184, 659] width 13 height 13
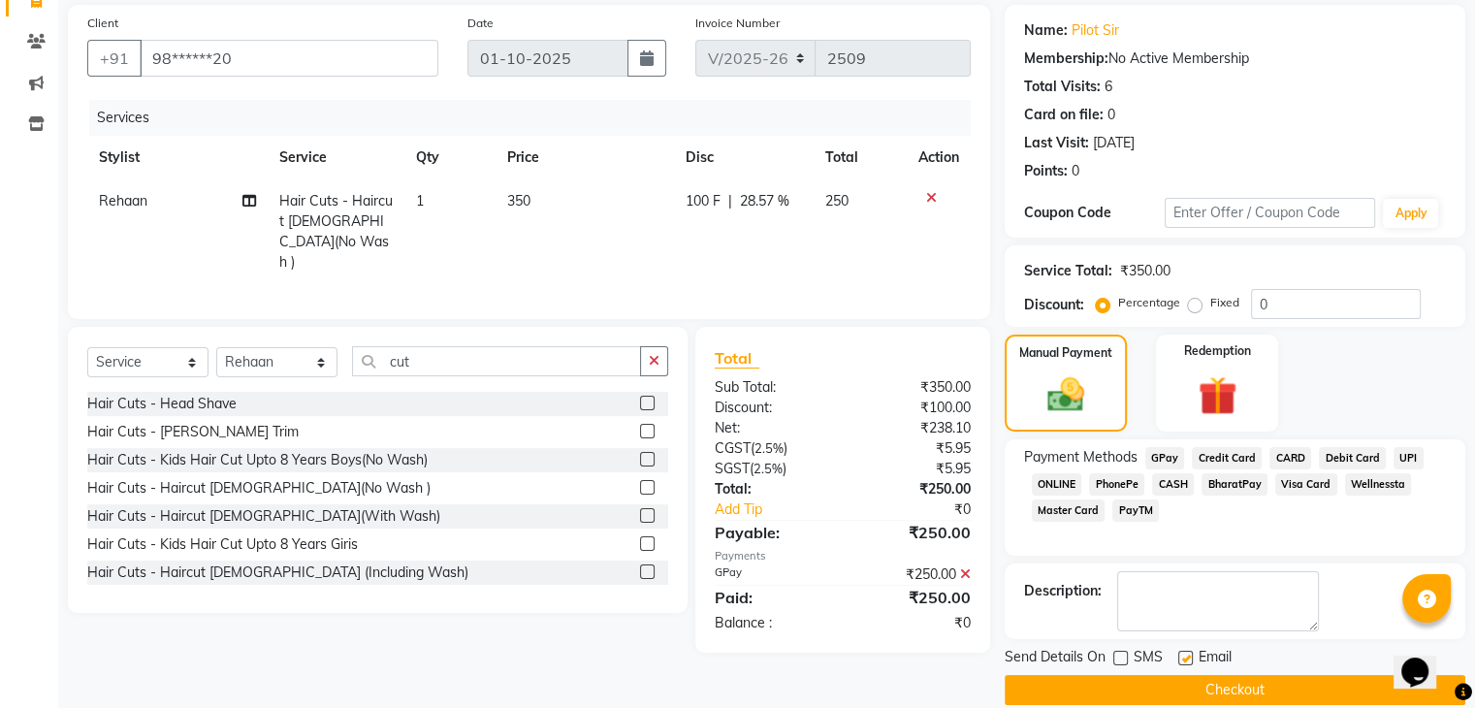
checkbox input "false"
click at [1173, 675] on button "Checkout" at bounding box center [1235, 690] width 461 height 30
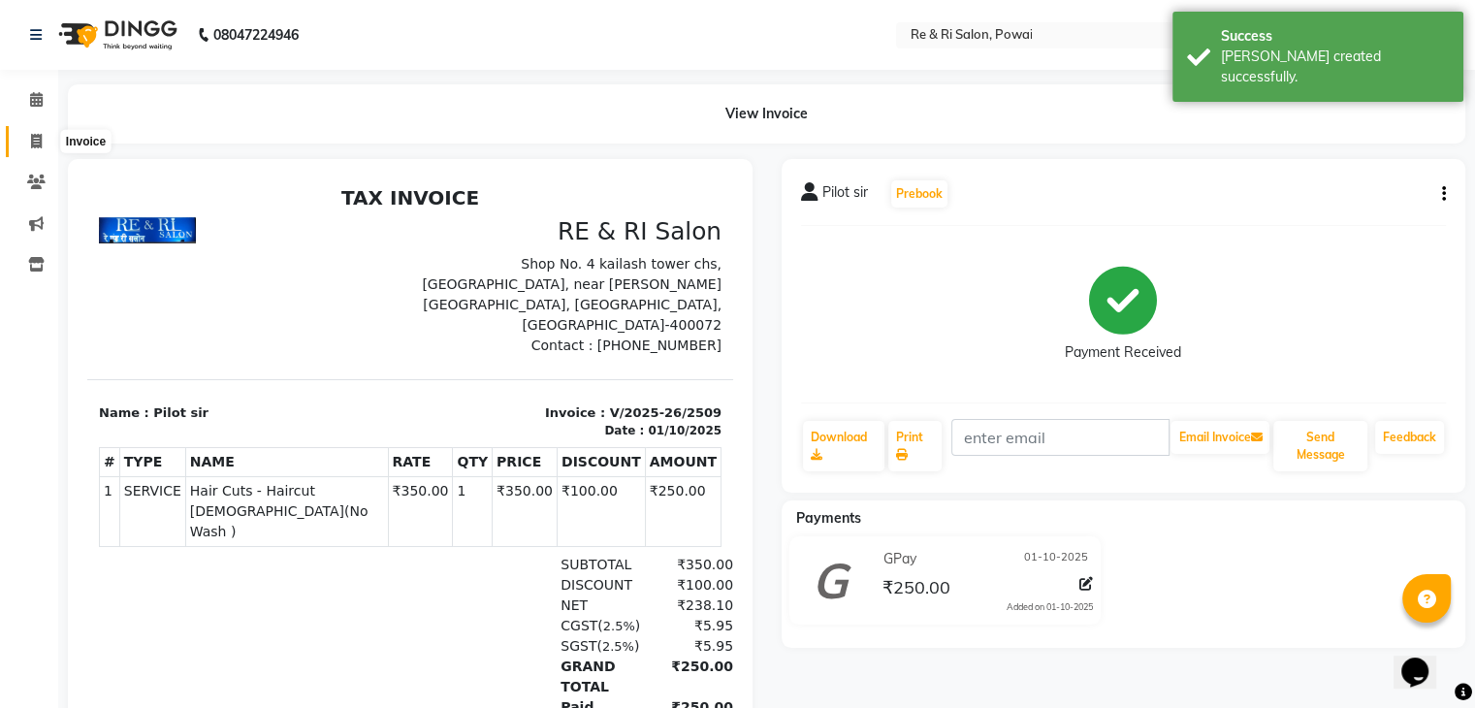
click at [39, 137] on icon at bounding box center [36, 141] width 11 height 15
select select "5364"
select select "service"
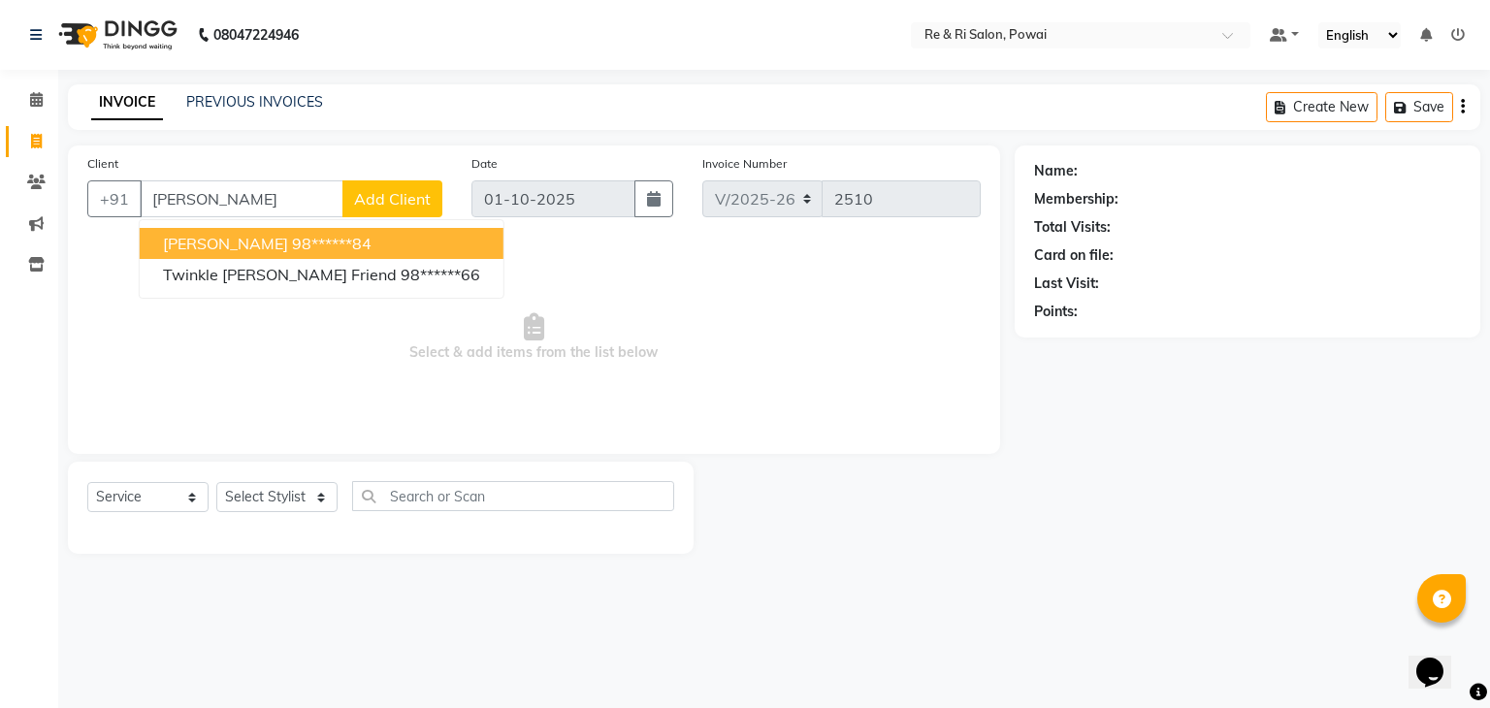
click at [237, 244] on span "[PERSON_NAME]" at bounding box center [225, 243] width 125 height 19
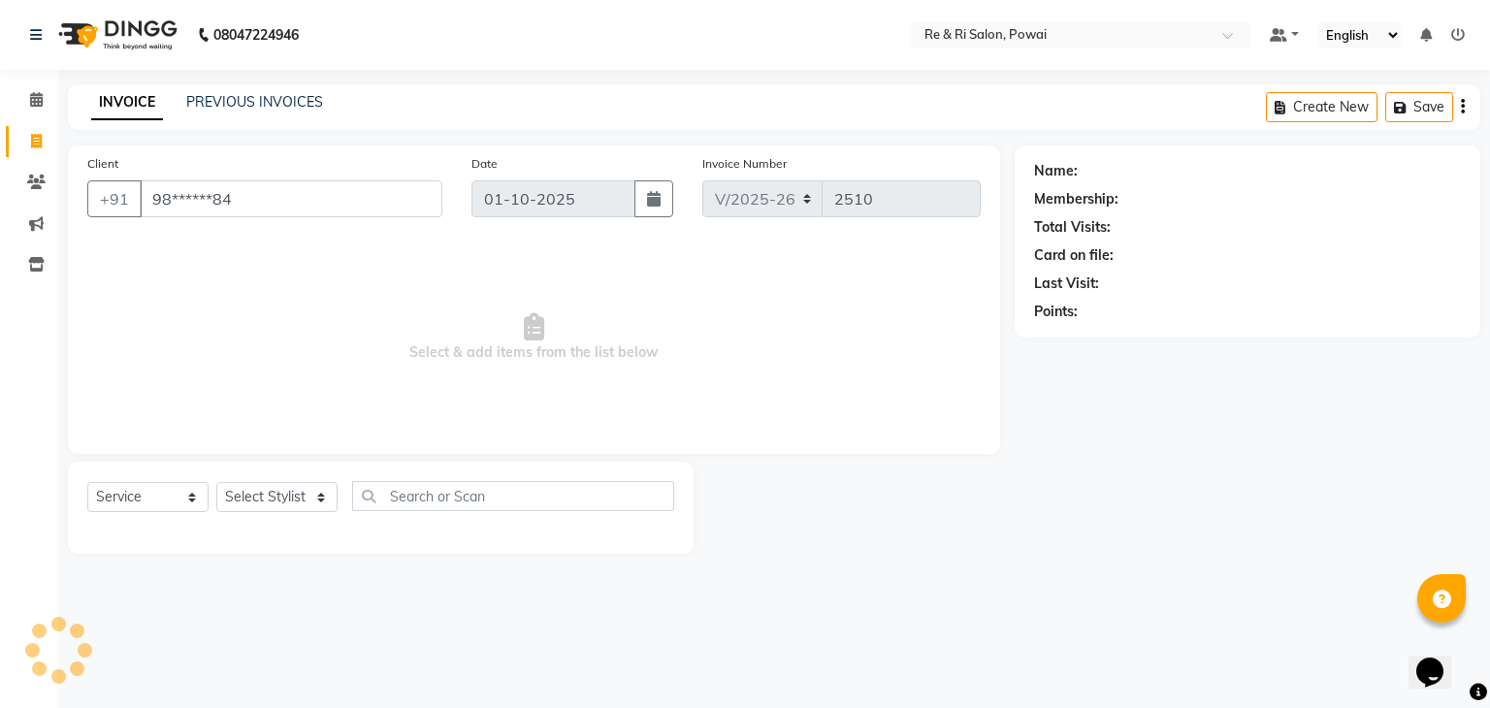
type input "98******84"
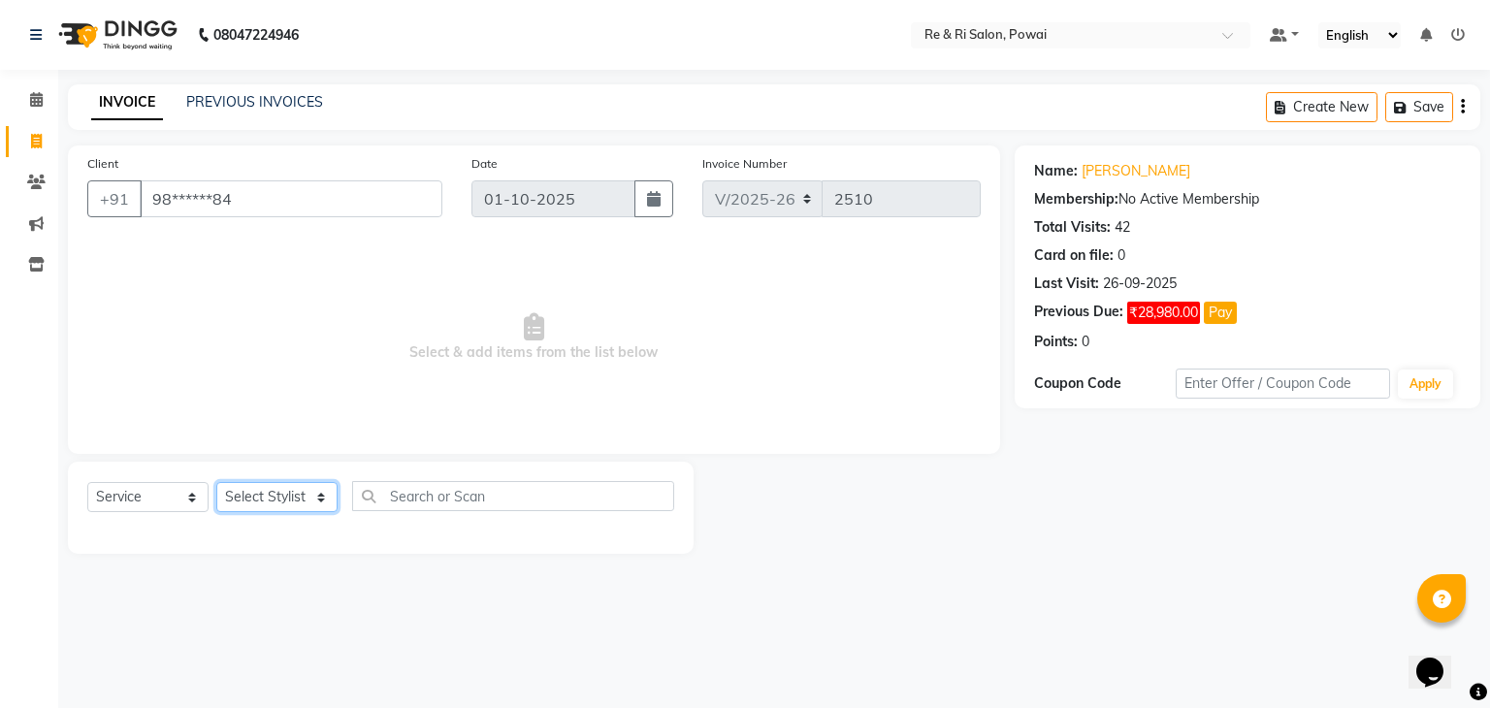
click at [284, 494] on select "Select Stylist [PERSON_NAME] Danish Poonam [PERSON_NAME] [PERSON_NAME] [PERSON_…" at bounding box center [276, 497] width 121 height 30
select select "63988"
click at [216, 483] on select "Select Stylist [PERSON_NAME] Danish Poonam [PERSON_NAME] [PERSON_NAME] [PERSON_…" at bounding box center [276, 497] width 121 height 30
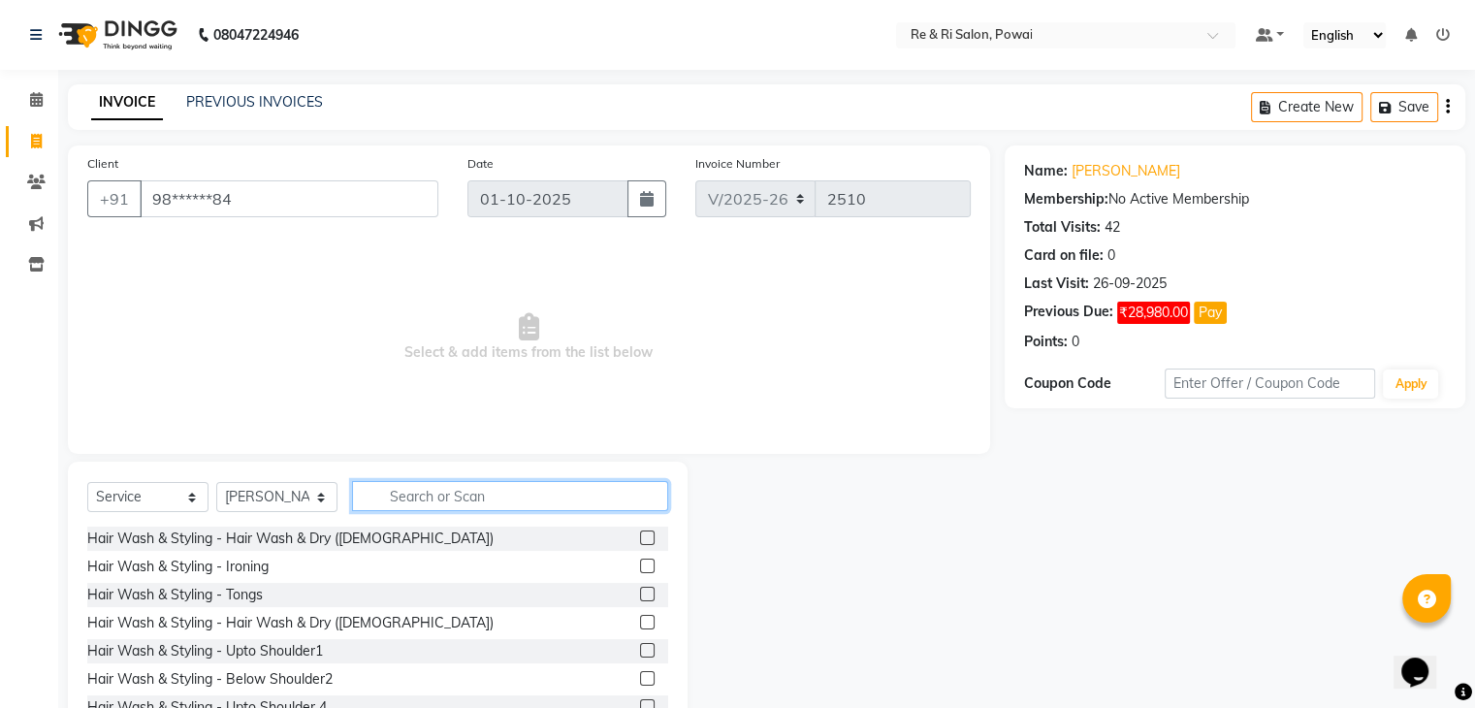
click at [405, 486] on input "text" at bounding box center [510, 496] width 316 height 30
type input "wash"
click at [640, 649] on label at bounding box center [647, 650] width 15 height 15
click at [640, 649] on input "checkbox" at bounding box center [646, 651] width 13 height 13
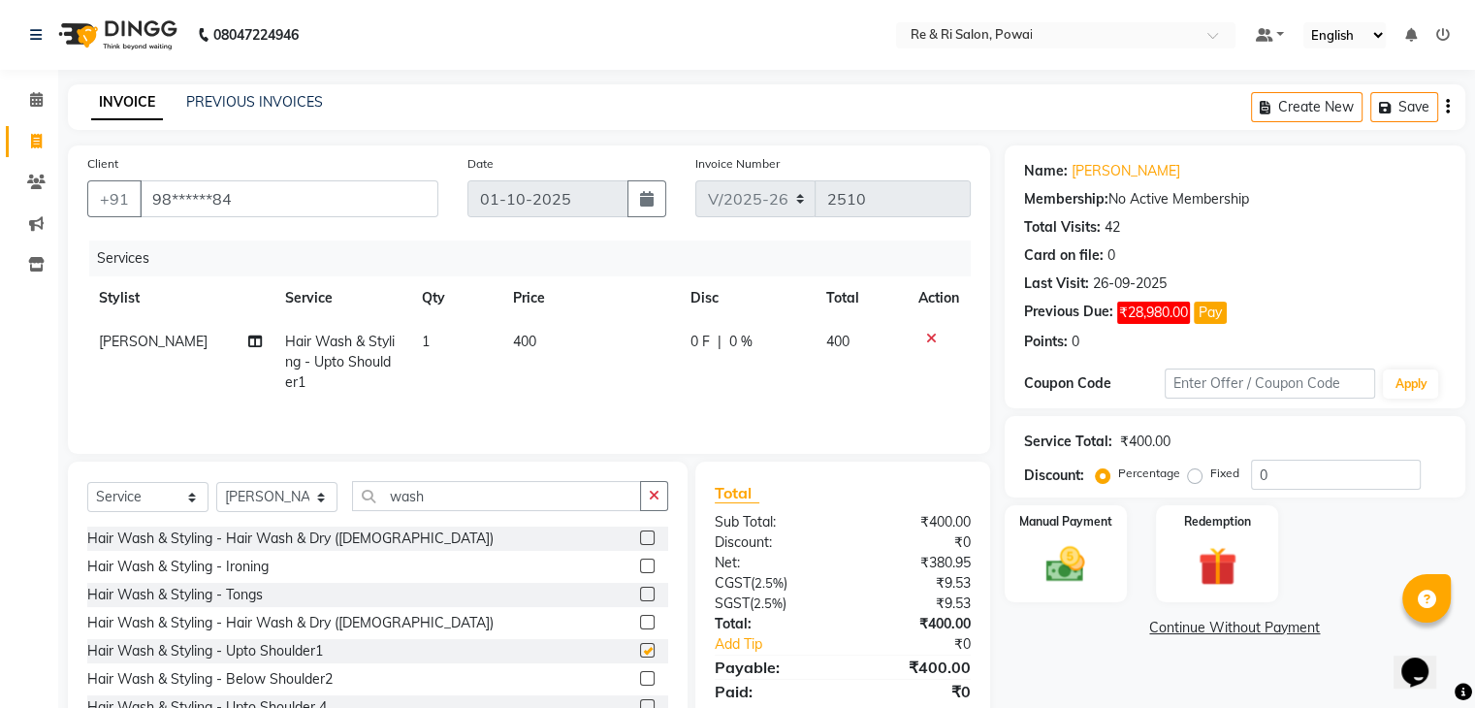
checkbox input "false"
click at [691, 346] on span "0 F" at bounding box center [700, 342] width 19 height 20
select select "63988"
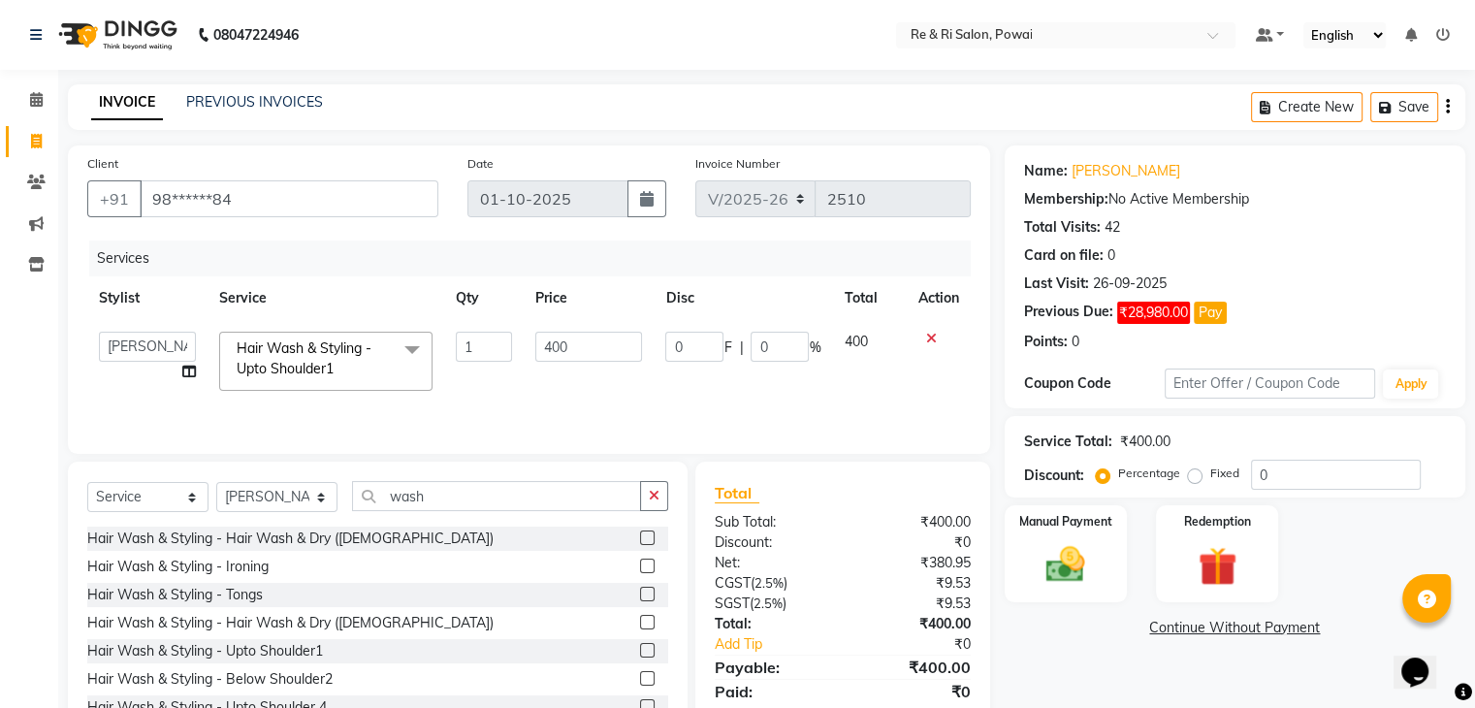
click at [691, 346] on input "0" at bounding box center [694, 347] width 58 height 30
type input "050"
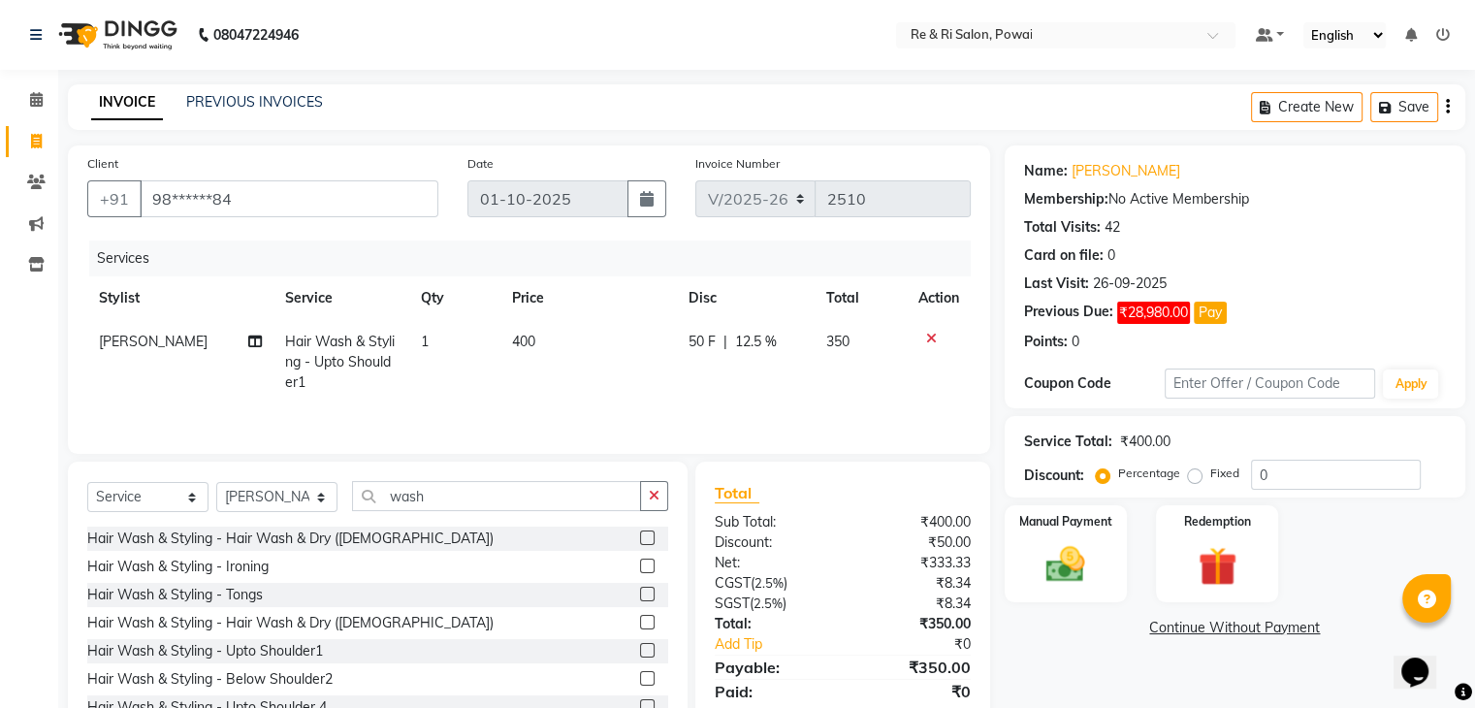
click at [702, 389] on td "50 F | 12.5 %" at bounding box center [746, 362] width 138 height 84
select select "63988"
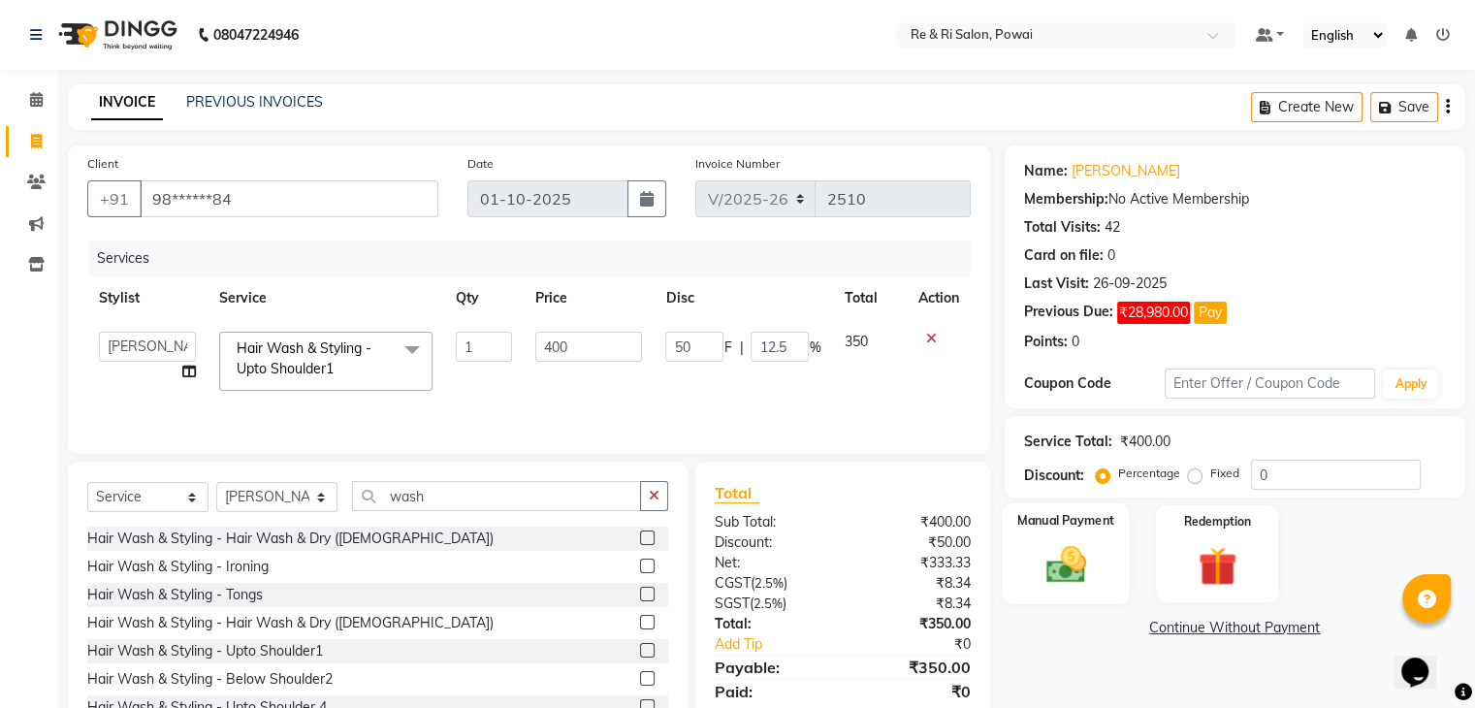
click at [1052, 571] on img at bounding box center [1065, 565] width 65 height 47
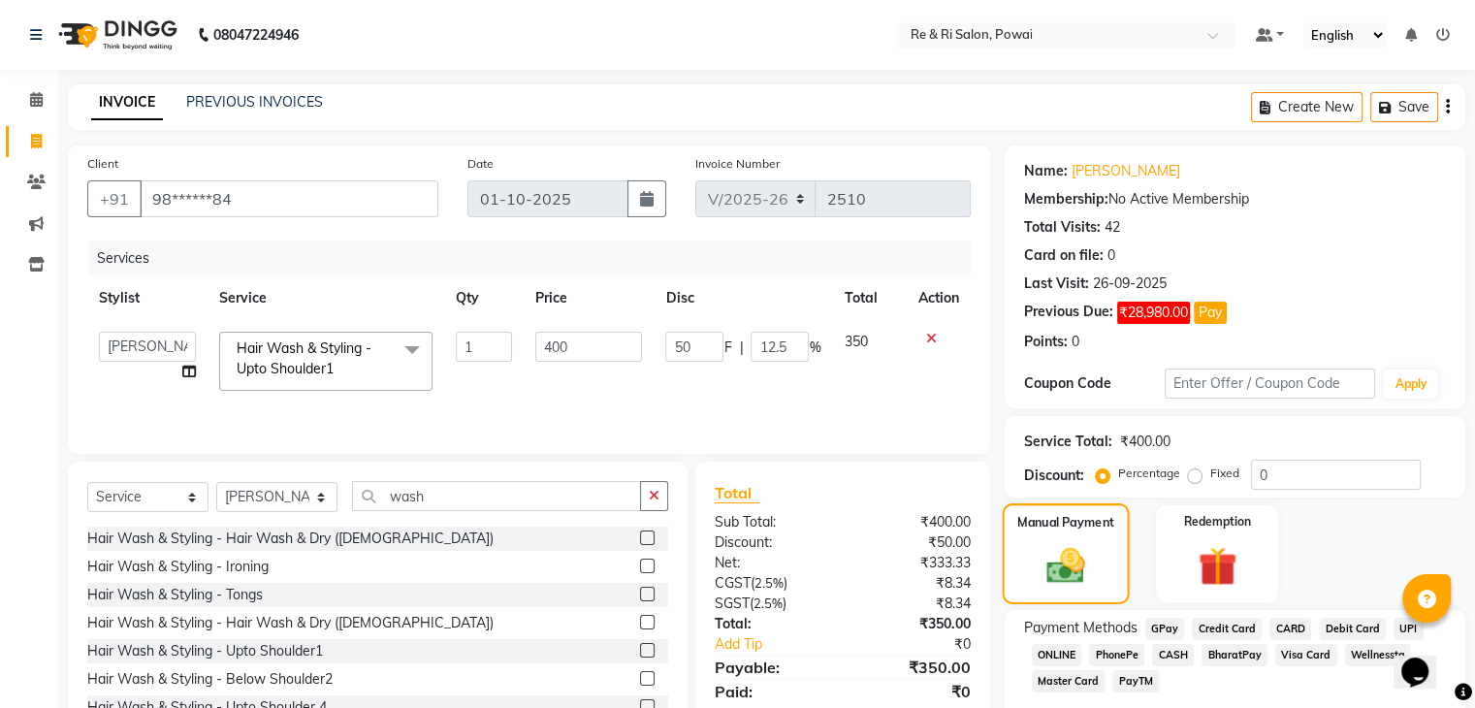
scroll to position [86, 0]
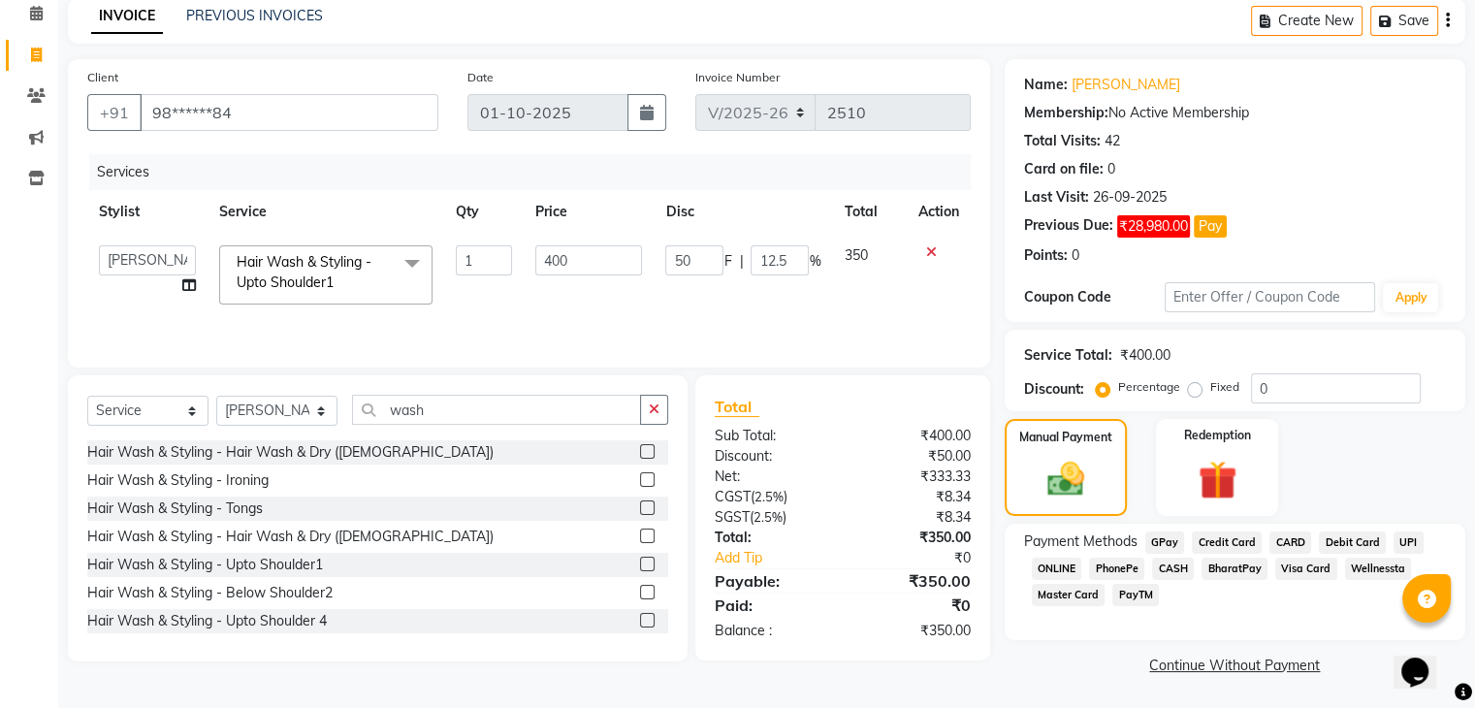
click at [1162, 537] on span "GPay" at bounding box center [1165, 542] width 40 height 22
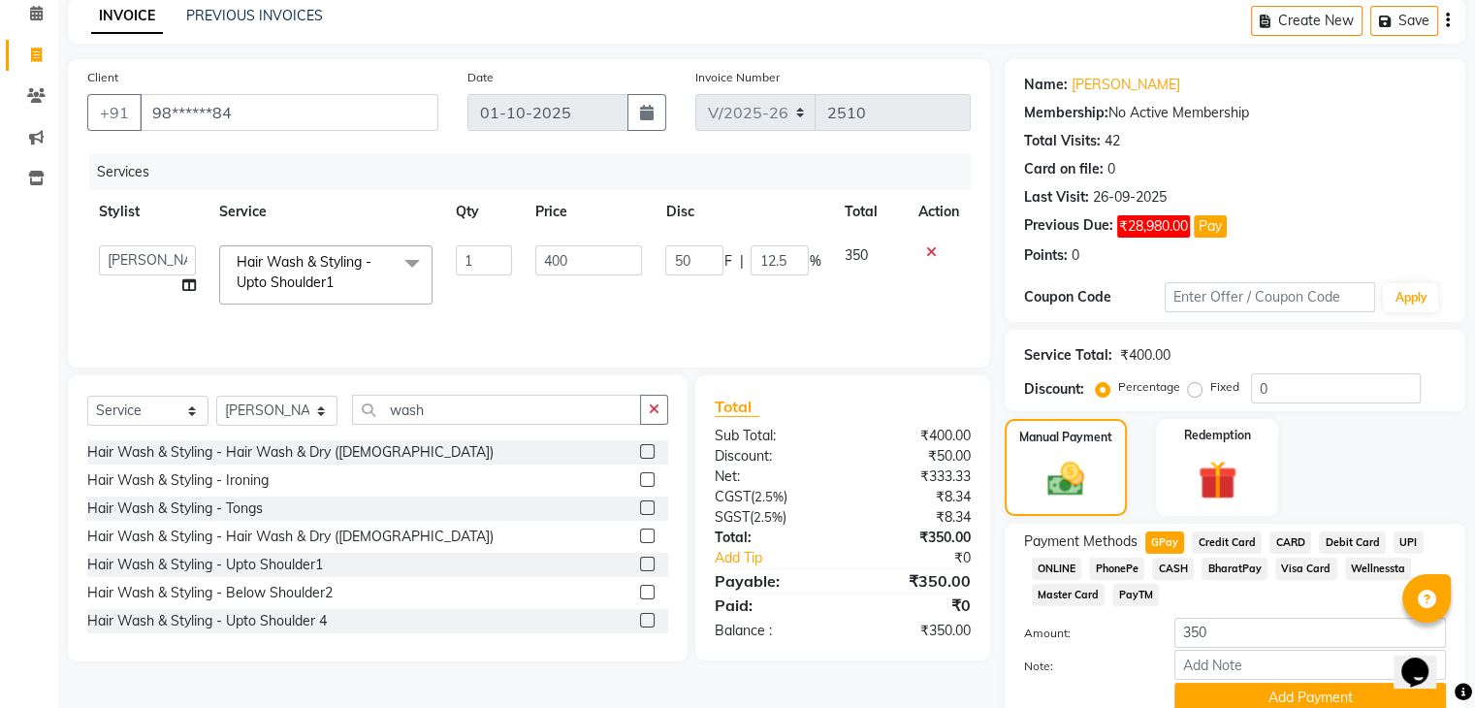
scroll to position [171, 0]
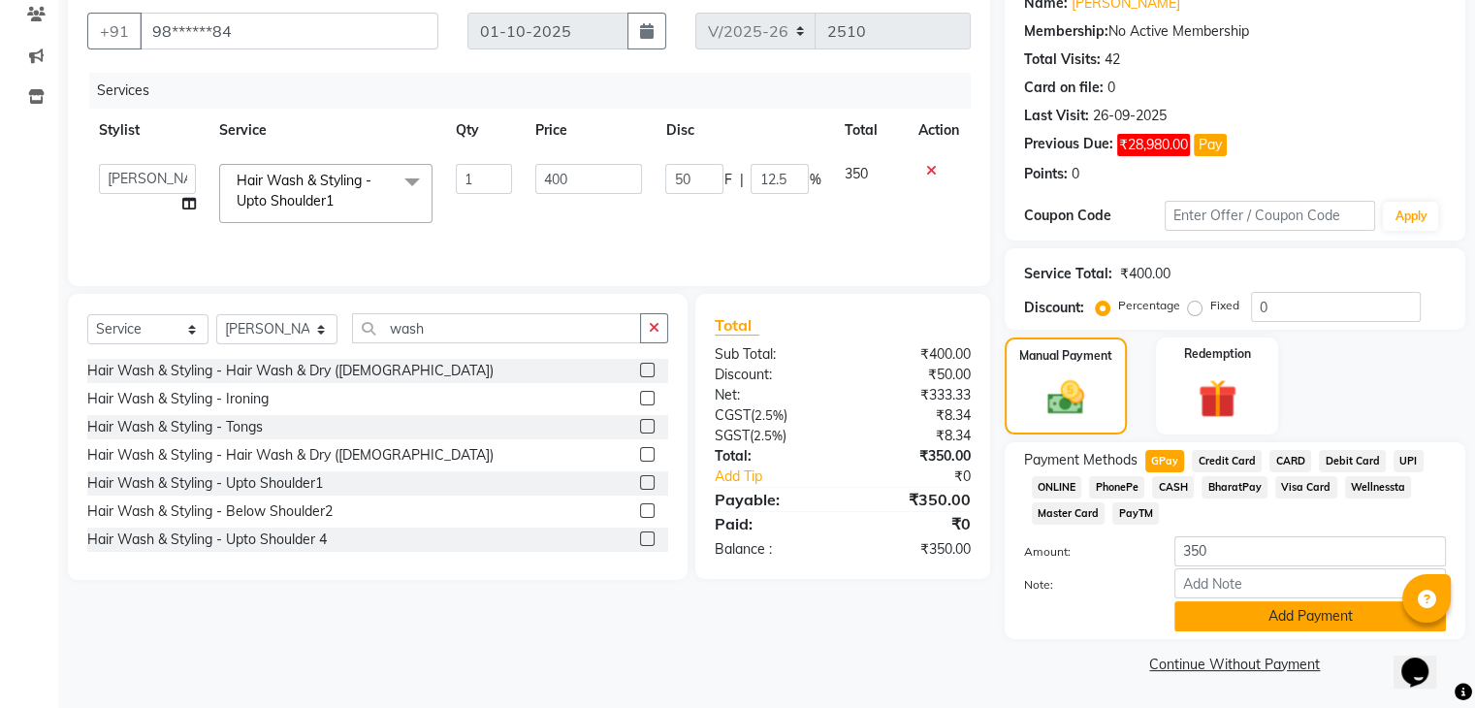
click at [1232, 622] on button "Add Payment" at bounding box center [1310, 616] width 272 height 30
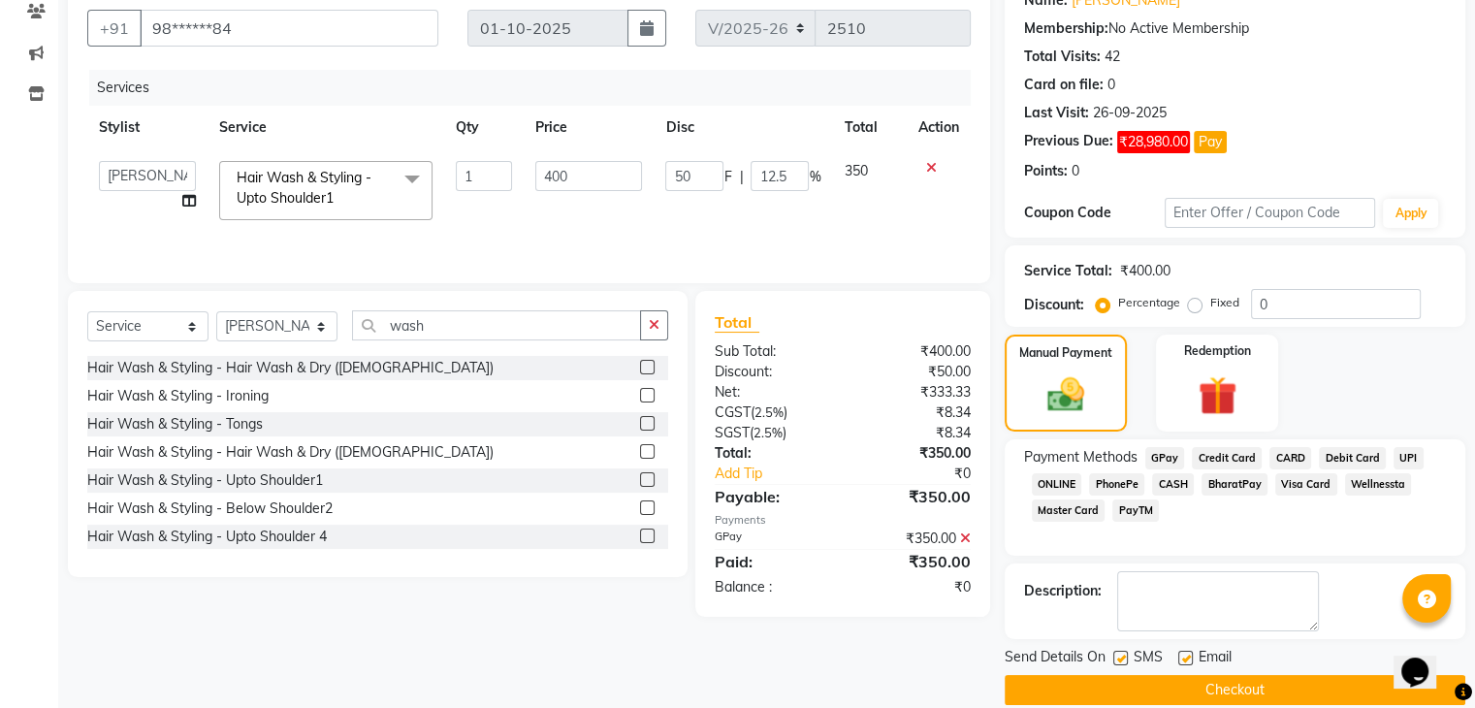
scroll to position [195, 0]
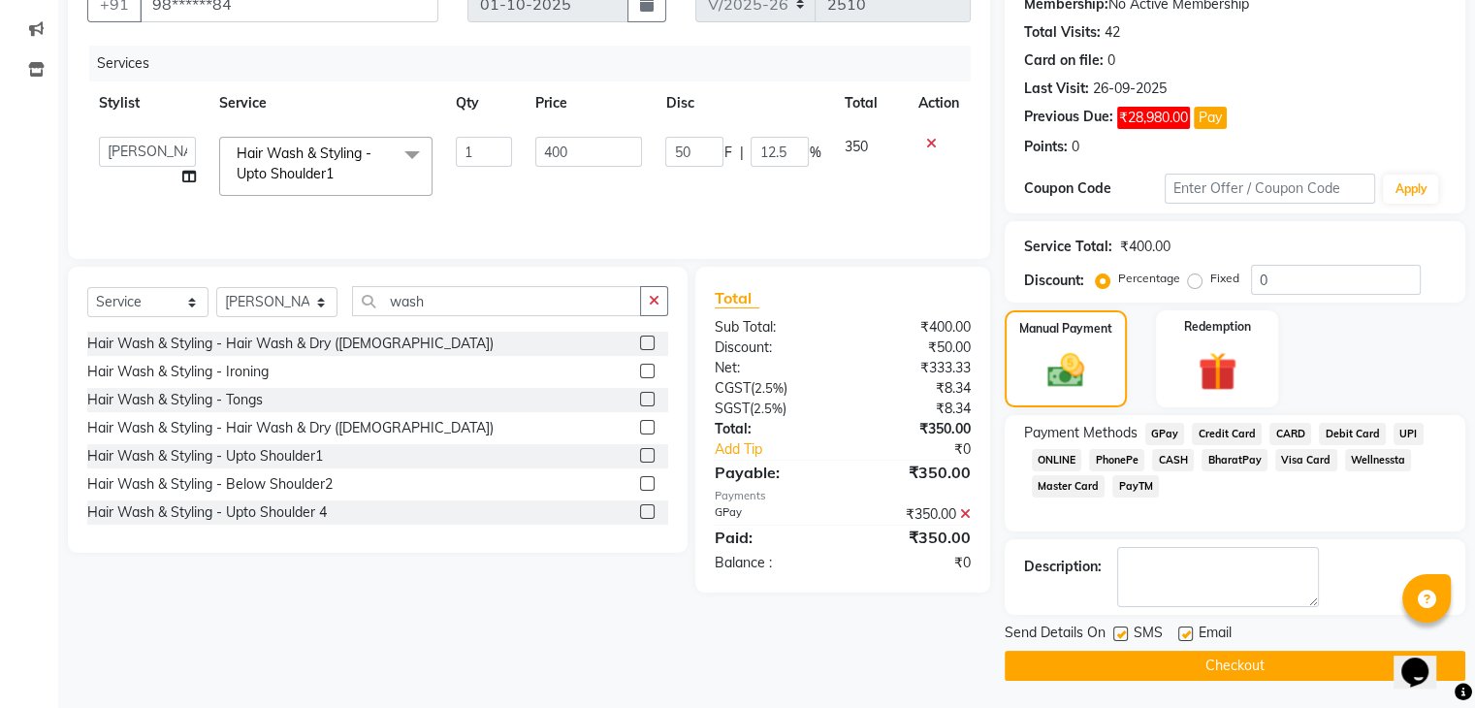
click at [1122, 629] on label at bounding box center [1120, 634] width 15 height 15
click at [1122, 629] on input "checkbox" at bounding box center [1119, 634] width 13 height 13
checkbox input "false"
click at [1184, 627] on label at bounding box center [1185, 634] width 15 height 15
click at [1184, 628] on input "checkbox" at bounding box center [1184, 634] width 13 height 13
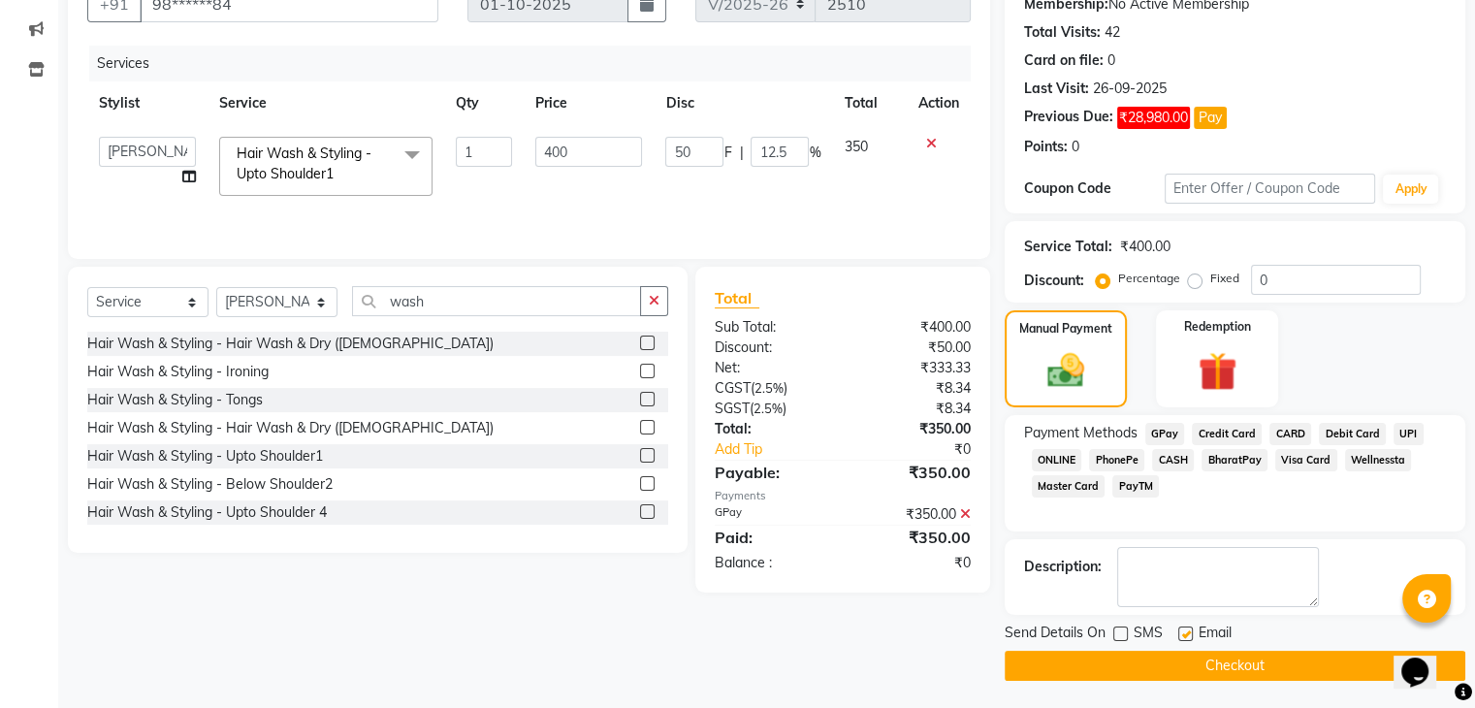
checkbox input "false"
click at [1159, 667] on button "Checkout" at bounding box center [1235, 666] width 461 height 30
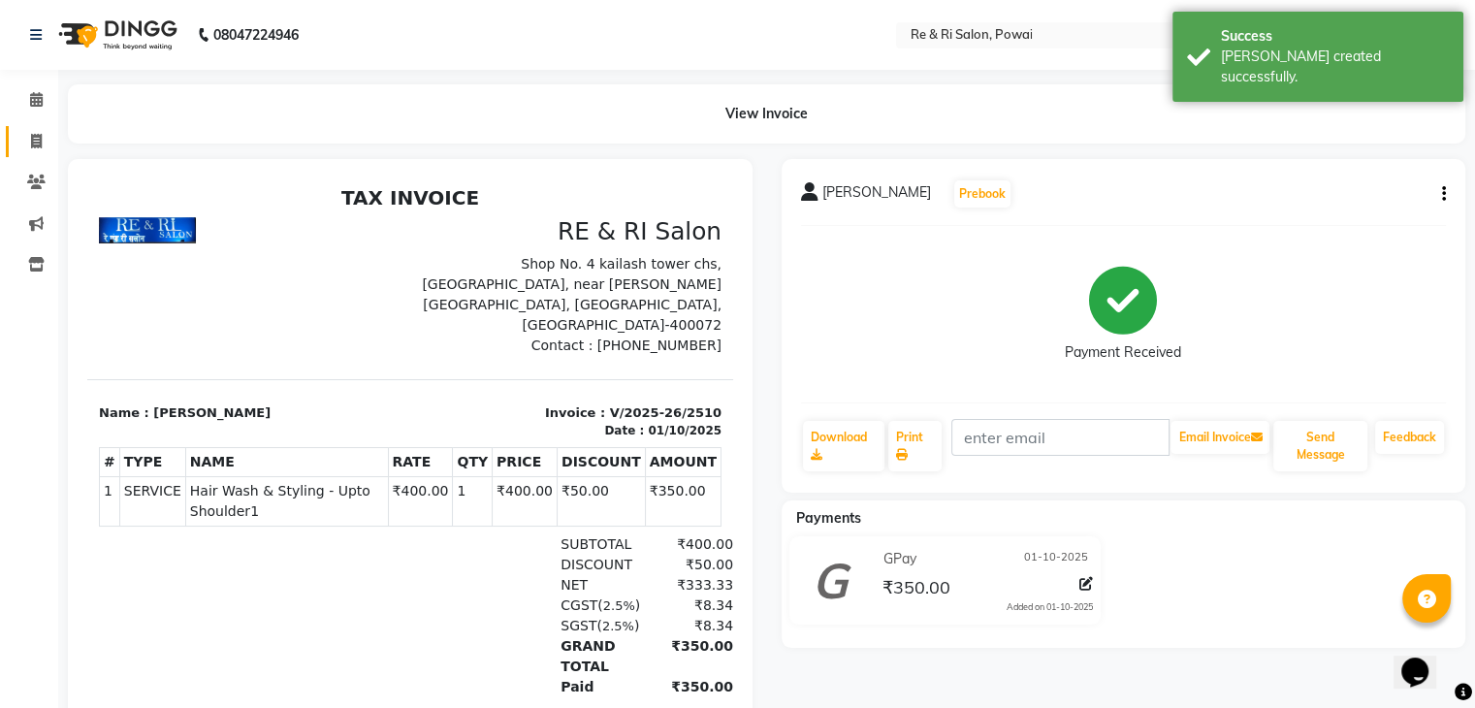
click at [34, 128] on link "Invoice" at bounding box center [29, 142] width 47 height 32
select select "service"
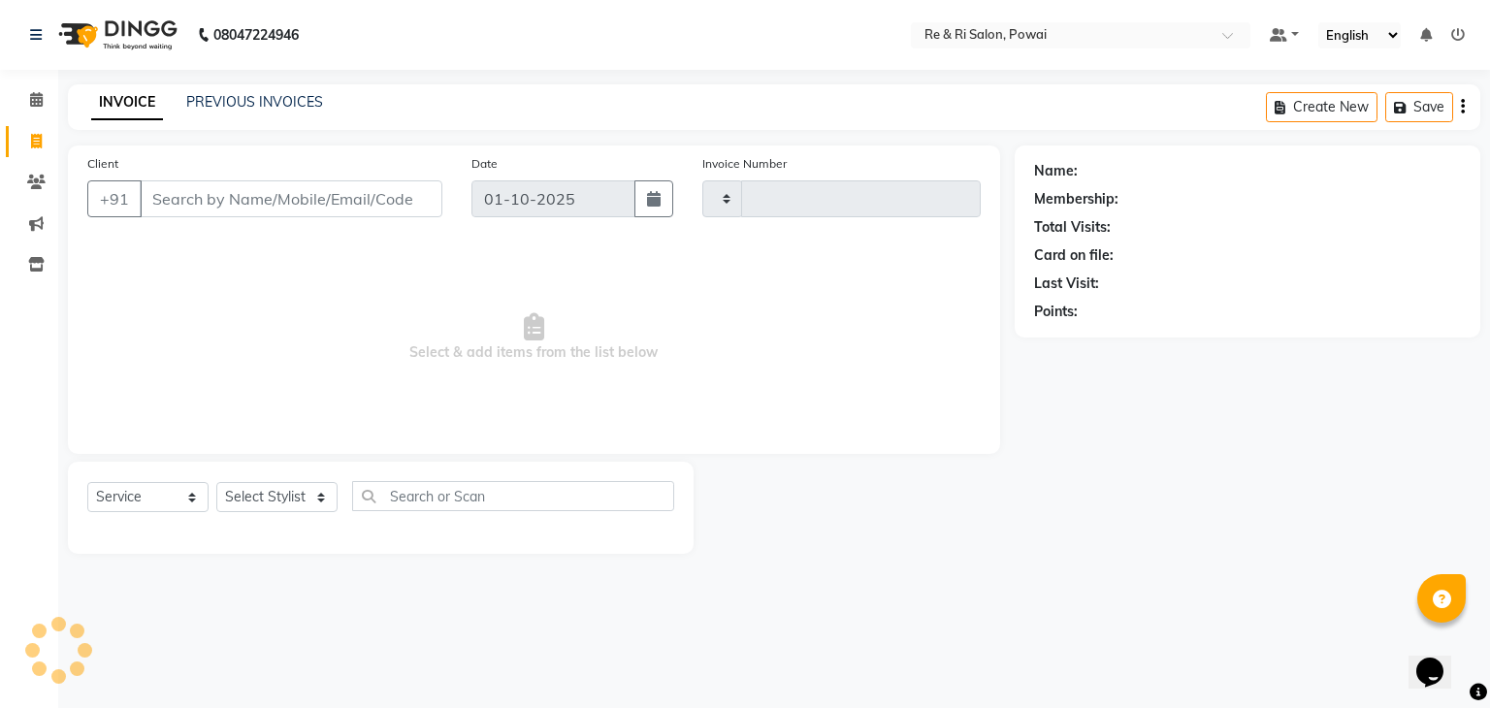
type input "2511"
select select "5364"
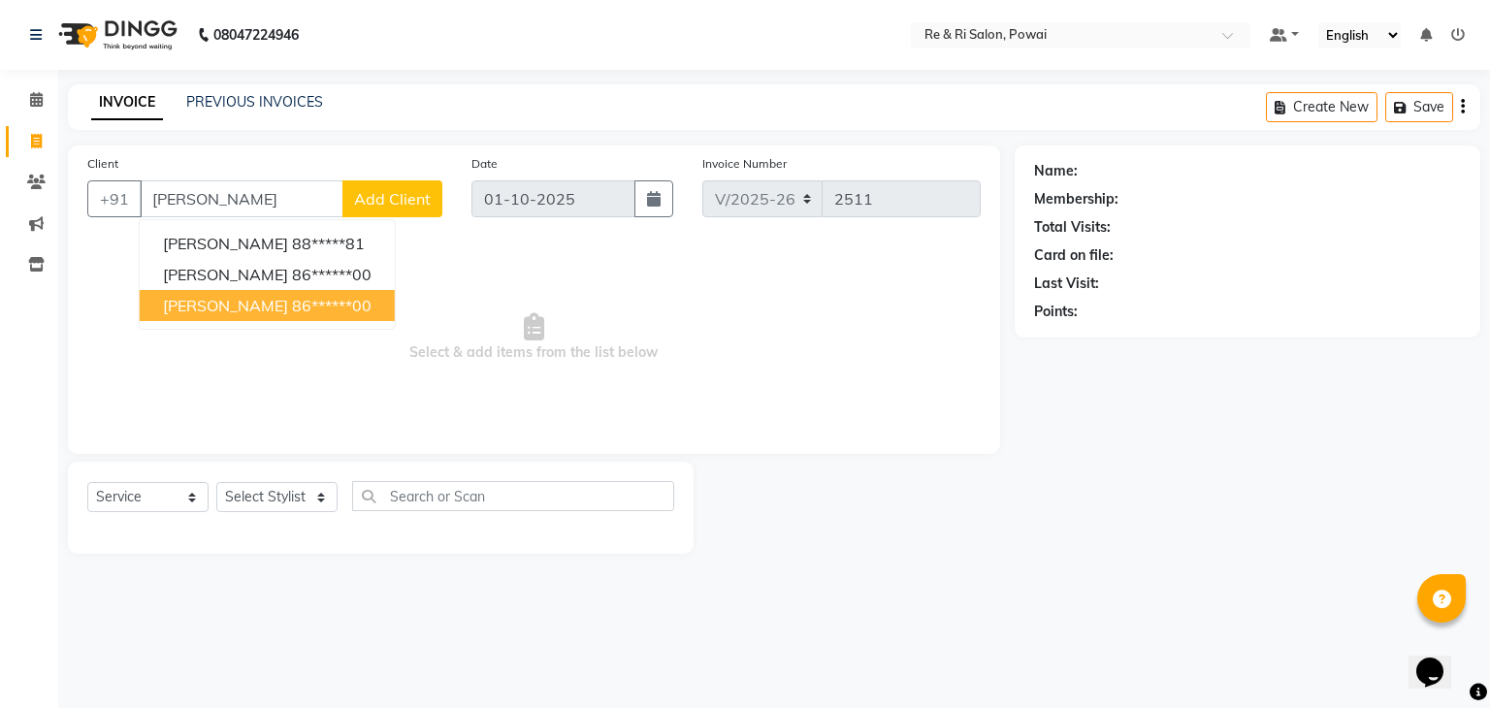
click at [292, 309] on ngb-highlight "86******00" at bounding box center [332, 305] width 80 height 19
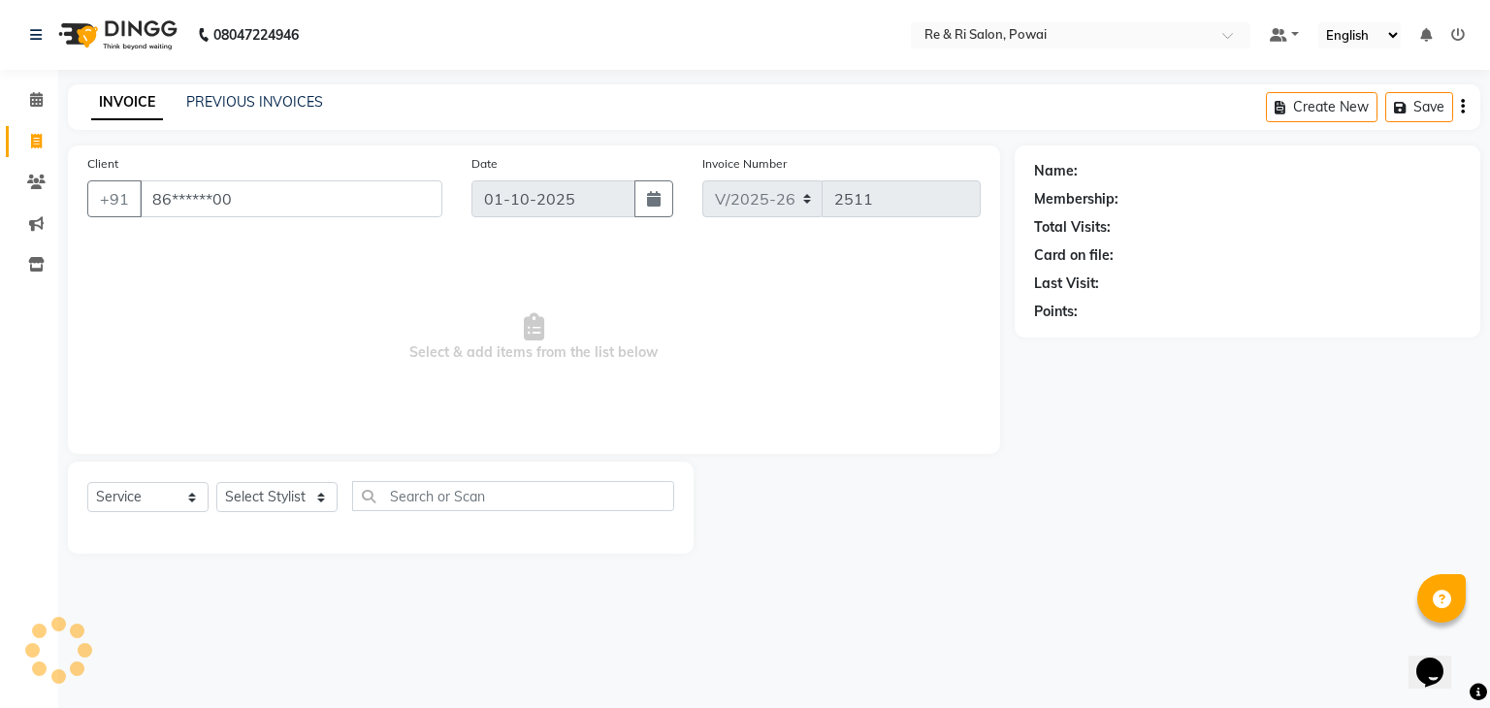
type input "86******00"
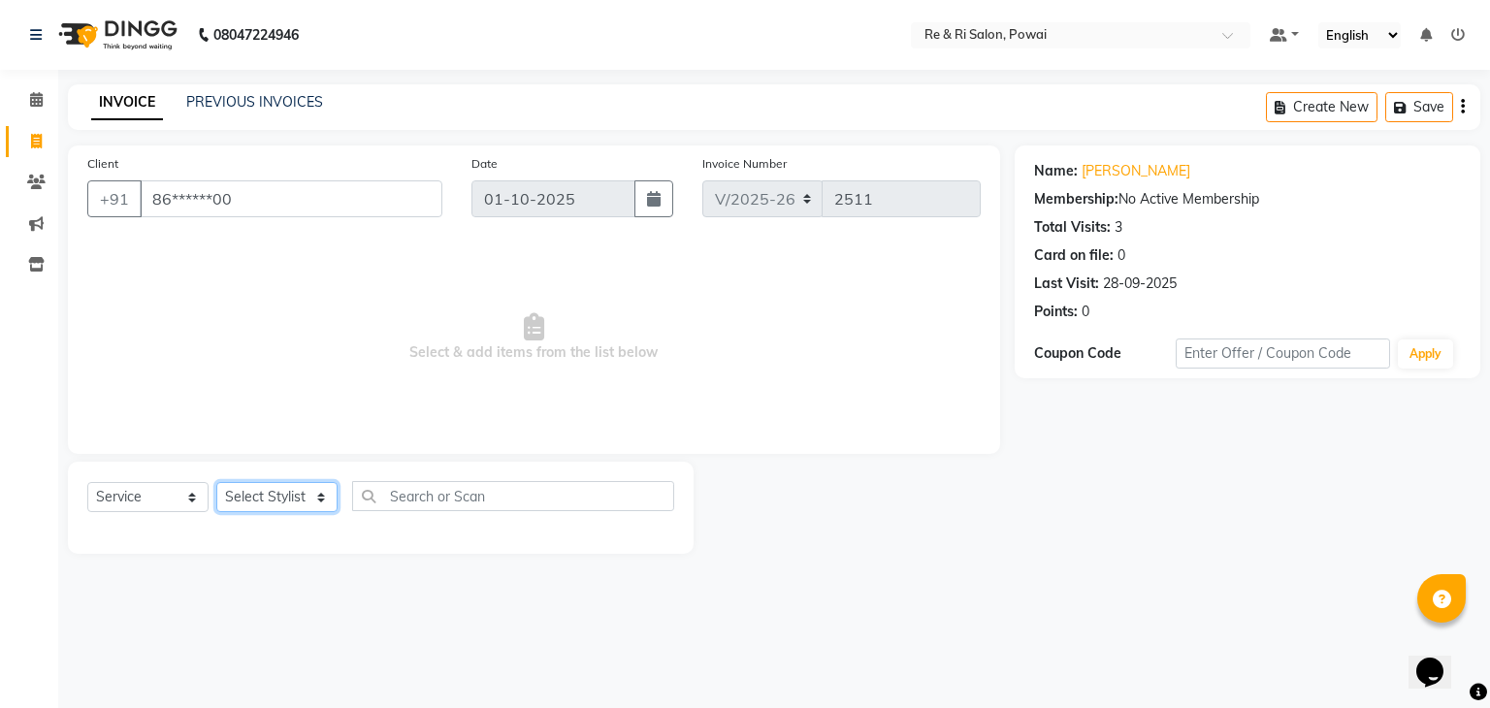
click at [275, 494] on select "Select Stylist [PERSON_NAME] Danish Poonam [PERSON_NAME] [PERSON_NAME] [PERSON_…" at bounding box center [276, 497] width 121 height 30
select select "35434"
click at [216, 483] on select "Select Stylist [PERSON_NAME] Danish Poonam [PERSON_NAME] [PERSON_NAME] [PERSON_…" at bounding box center [276, 497] width 121 height 30
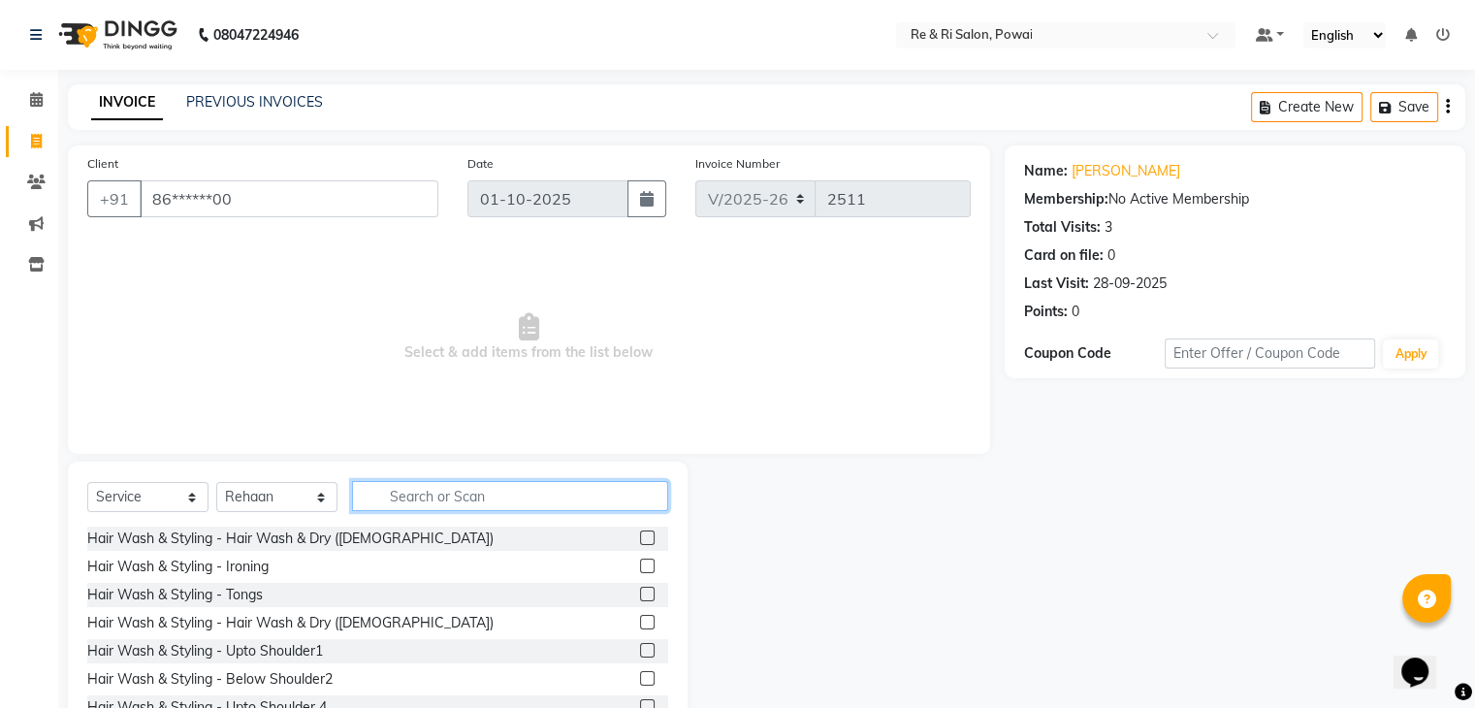
click at [412, 507] on input "text" at bounding box center [510, 496] width 316 height 30
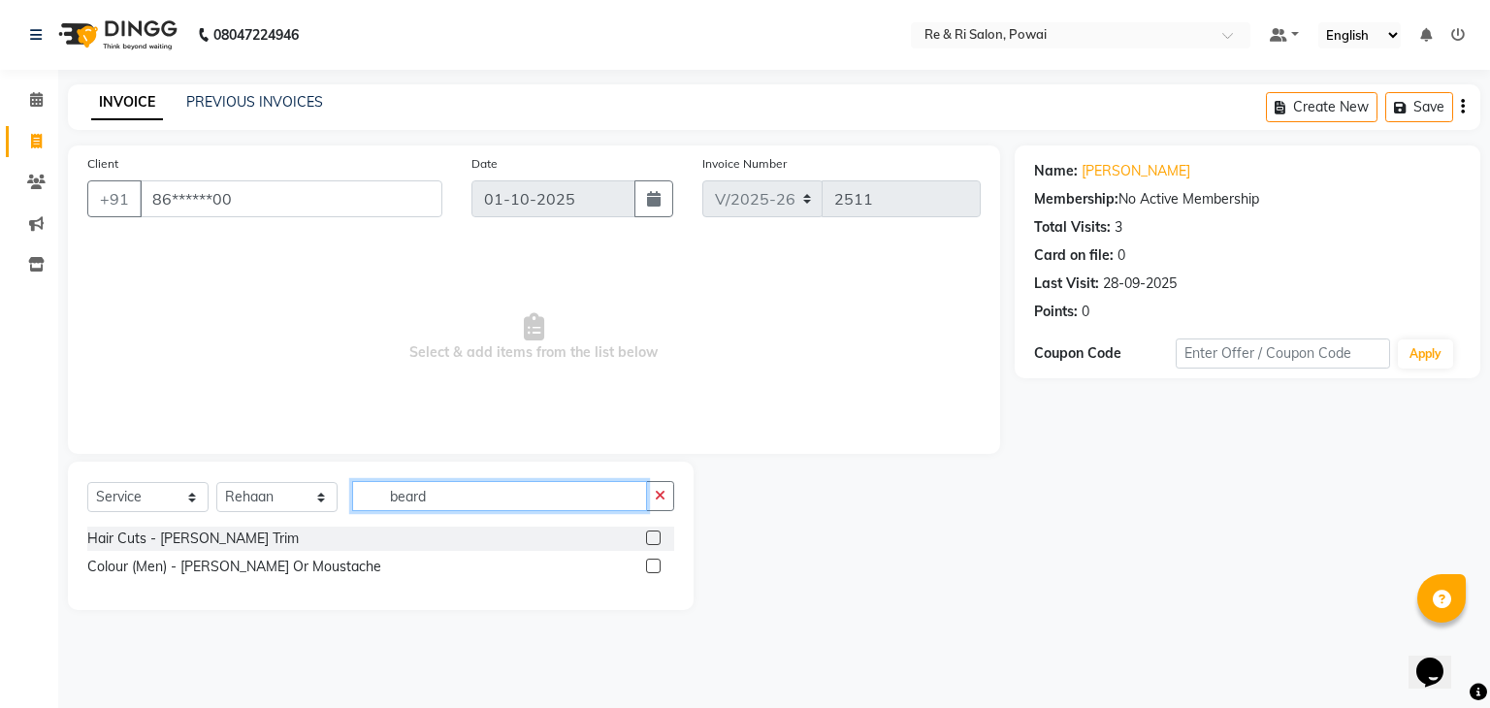
type input "beard"
click at [653, 537] on label at bounding box center [653, 537] width 15 height 15
click at [653, 537] on input "checkbox" at bounding box center [652, 538] width 13 height 13
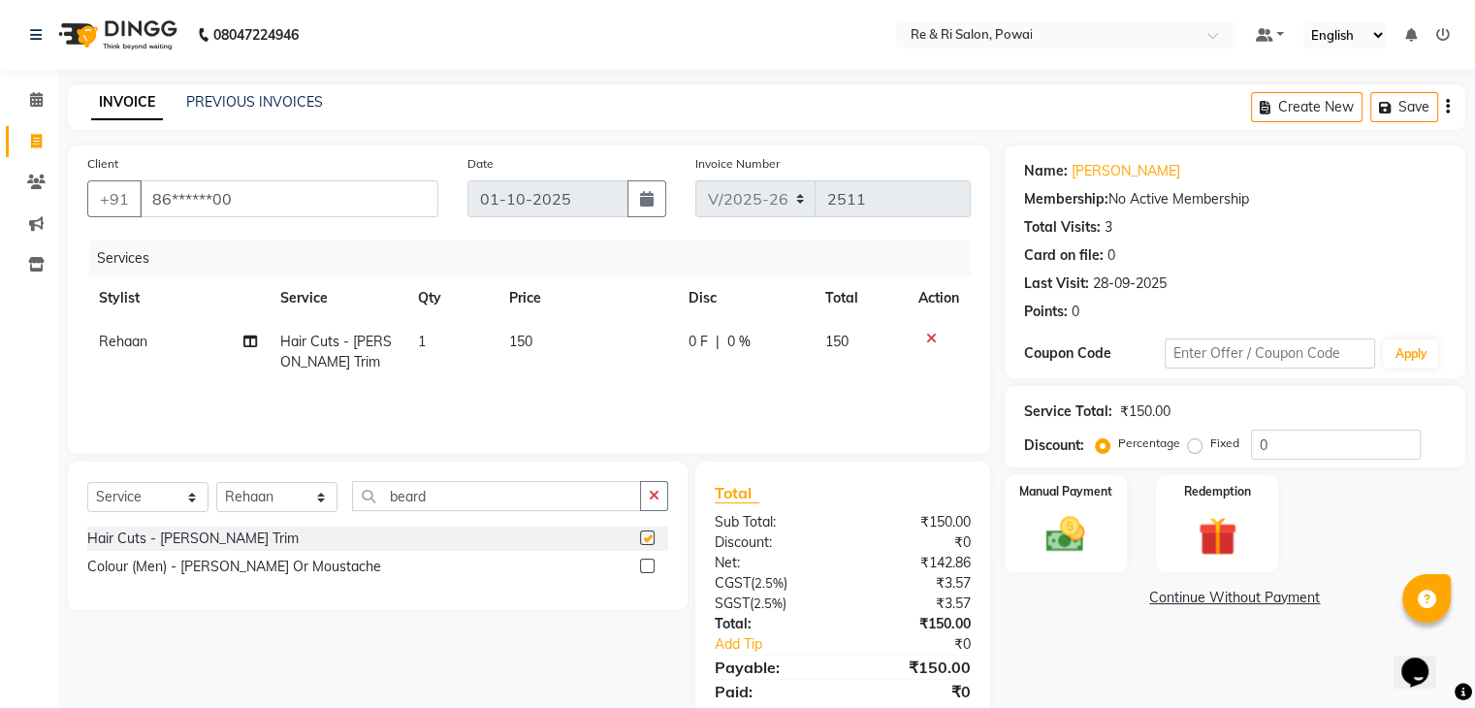
checkbox input "false"
click at [1059, 544] on img at bounding box center [1065, 535] width 65 height 47
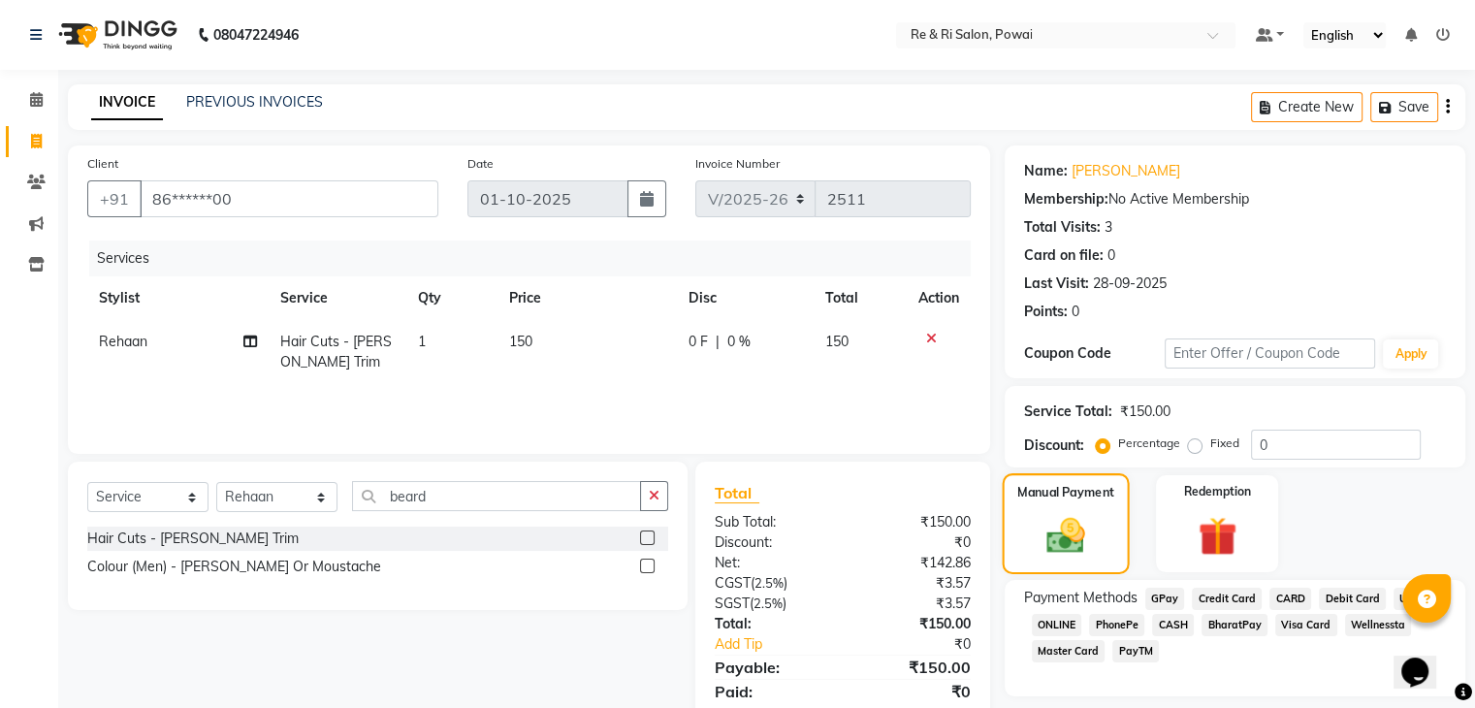
scroll to position [69, 0]
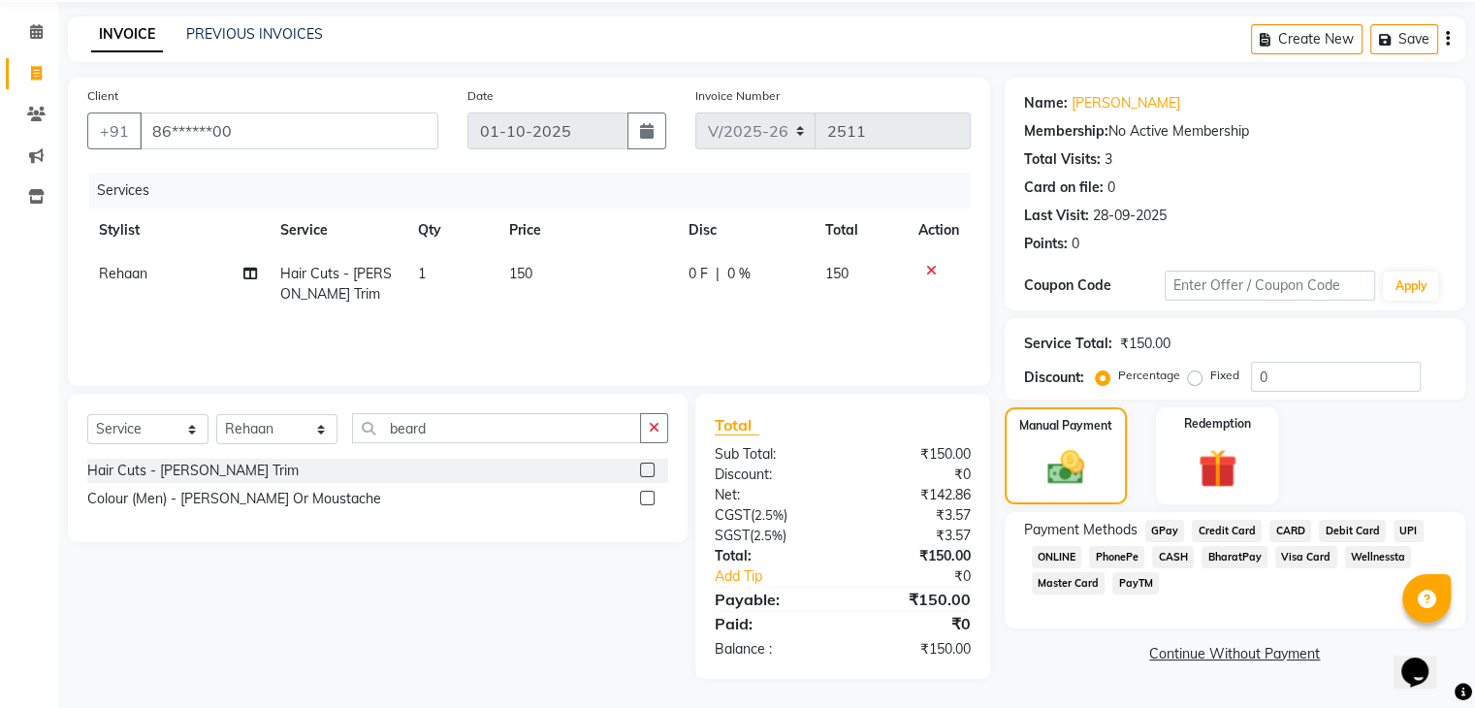
click at [1173, 532] on span "GPay" at bounding box center [1165, 531] width 40 height 22
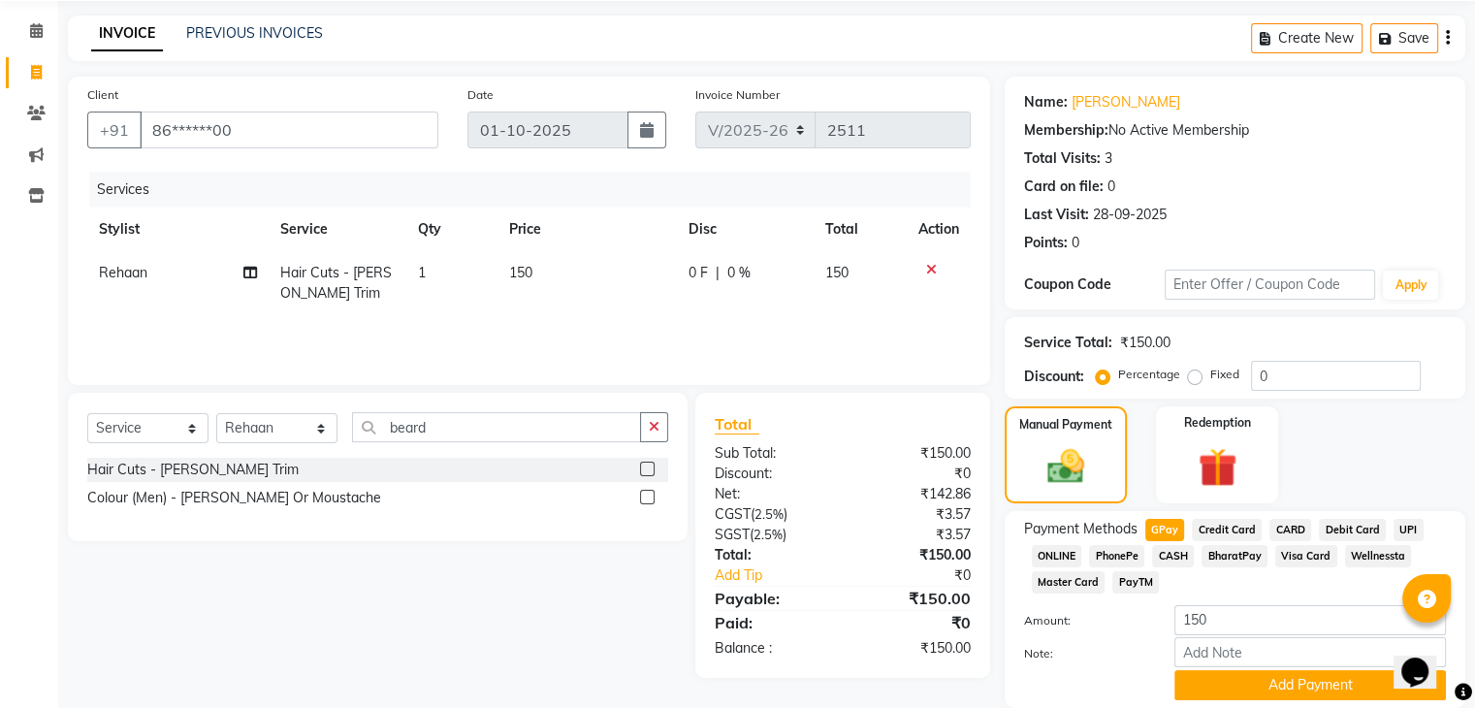
scroll to position [141, 0]
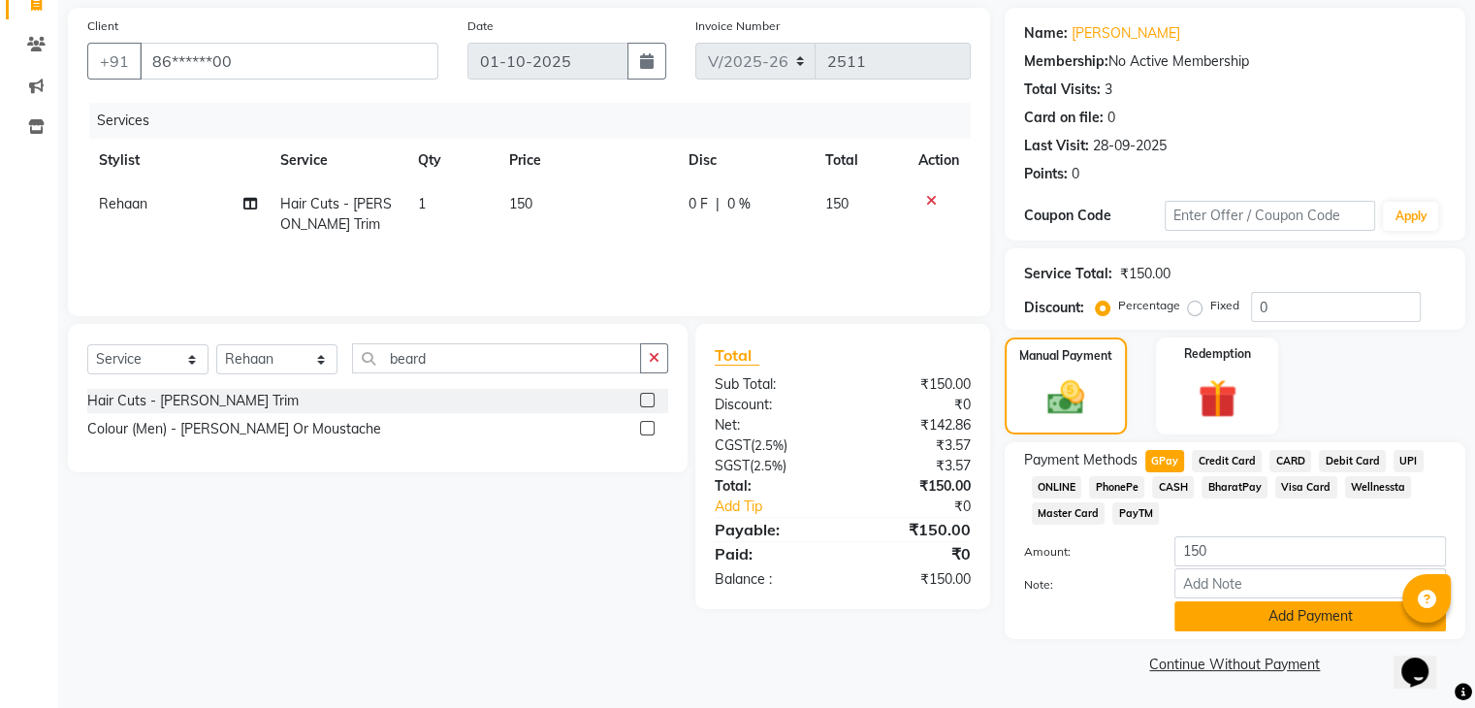
click at [1241, 613] on button "Add Payment" at bounding box center [1310, 616] width 272 height 30
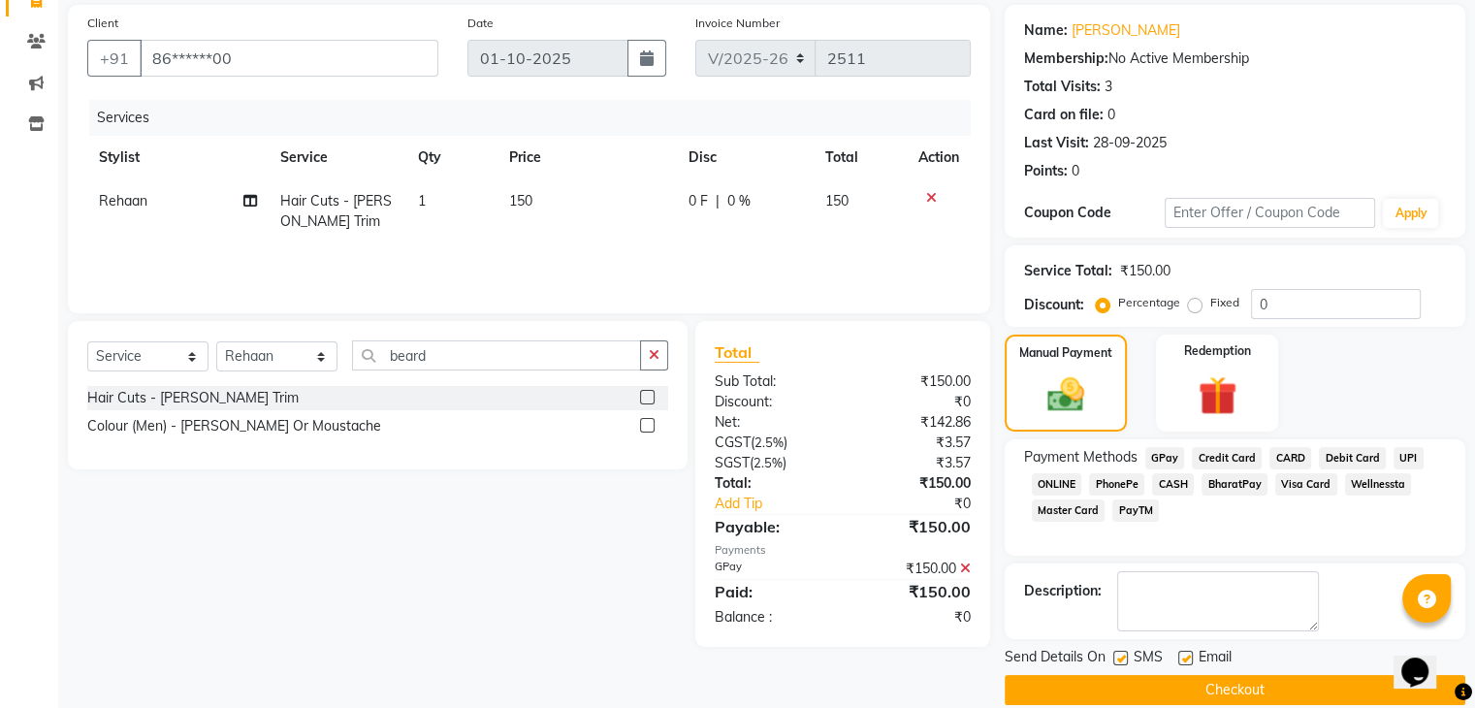
scroll to position [166, 0]
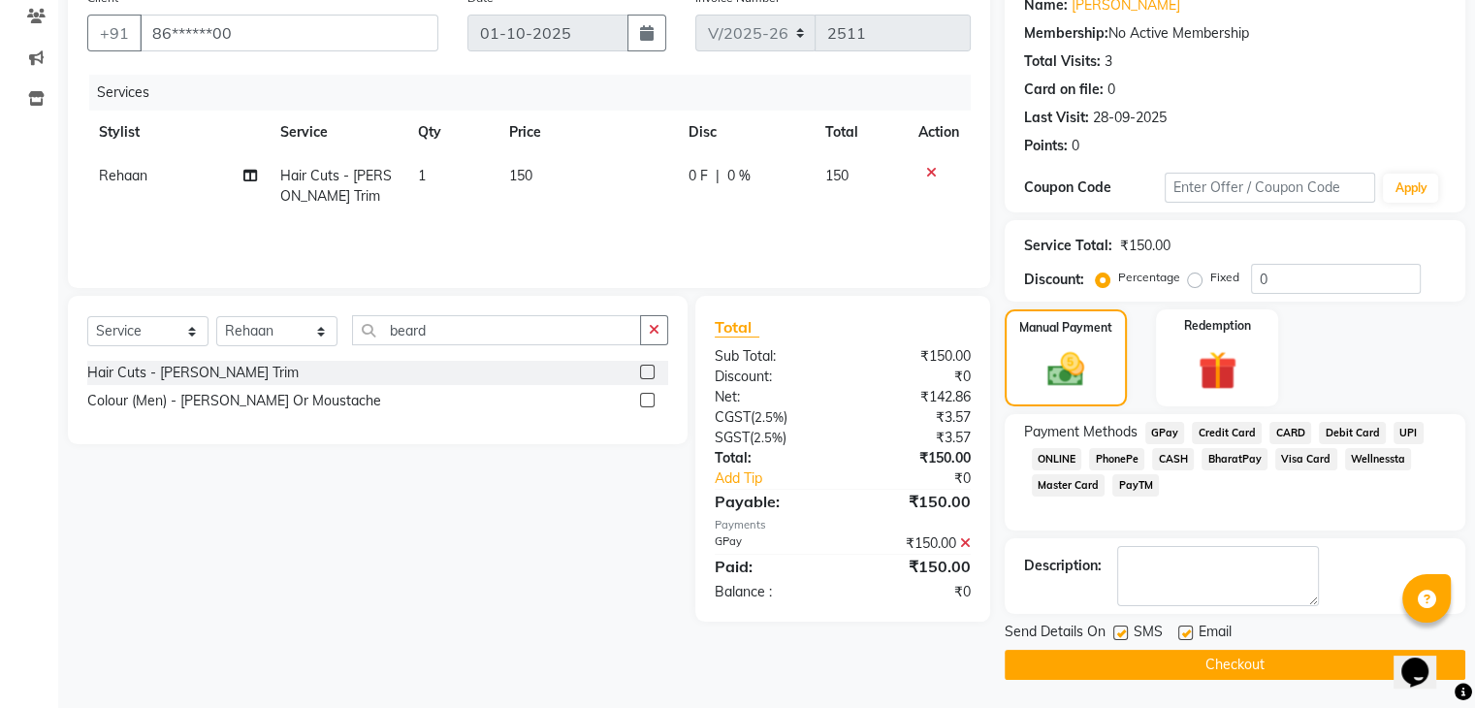
click at [1125, 628] on label at bounding box center [1120, 633] width 15 height 15
click at [1125, 628] on input "checkbox" at bounding box center [1119, 633] width 13 height 13
checkbox input "false"
click at [1187, 626] on label at bounding box center [1185, 633] width 15 height 15
click at [1187, 627] on input "checkbox" at bounding box center [1184, 633] width 13 height 13
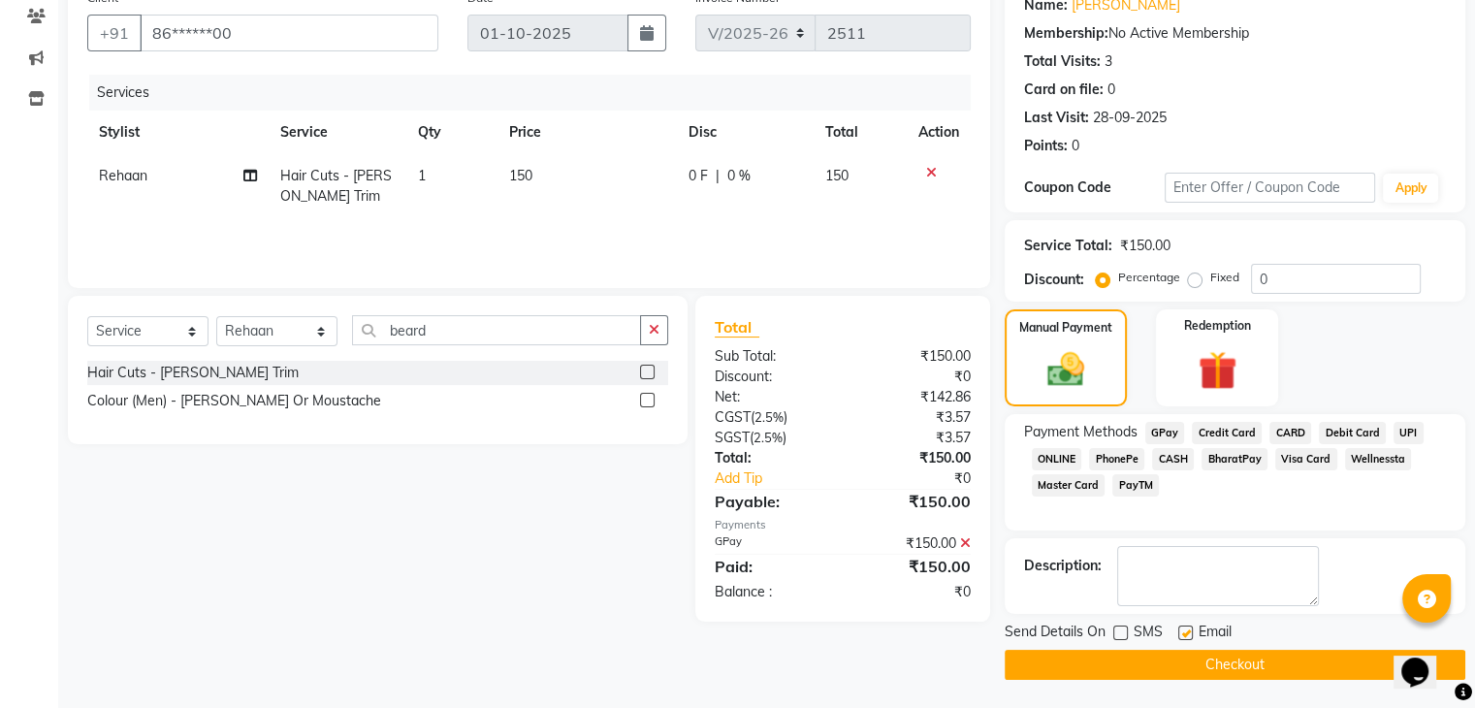
checkbox input "false"
click at [1165, 662] on button "Checkout" at bounding box center [1235, 665] width 461 height 30
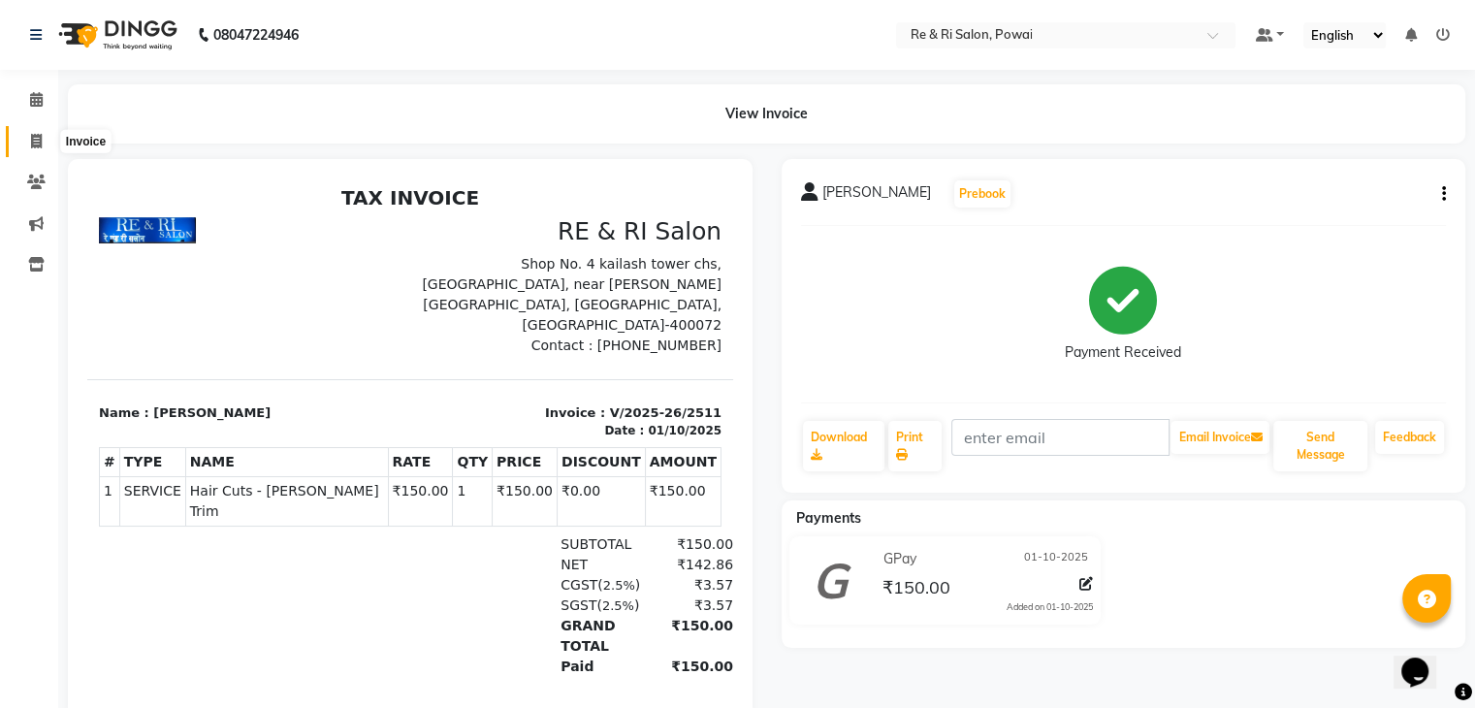
click at [38, 141] on icon at bounding box center [36, 141] width 11 height 15
select select "service"
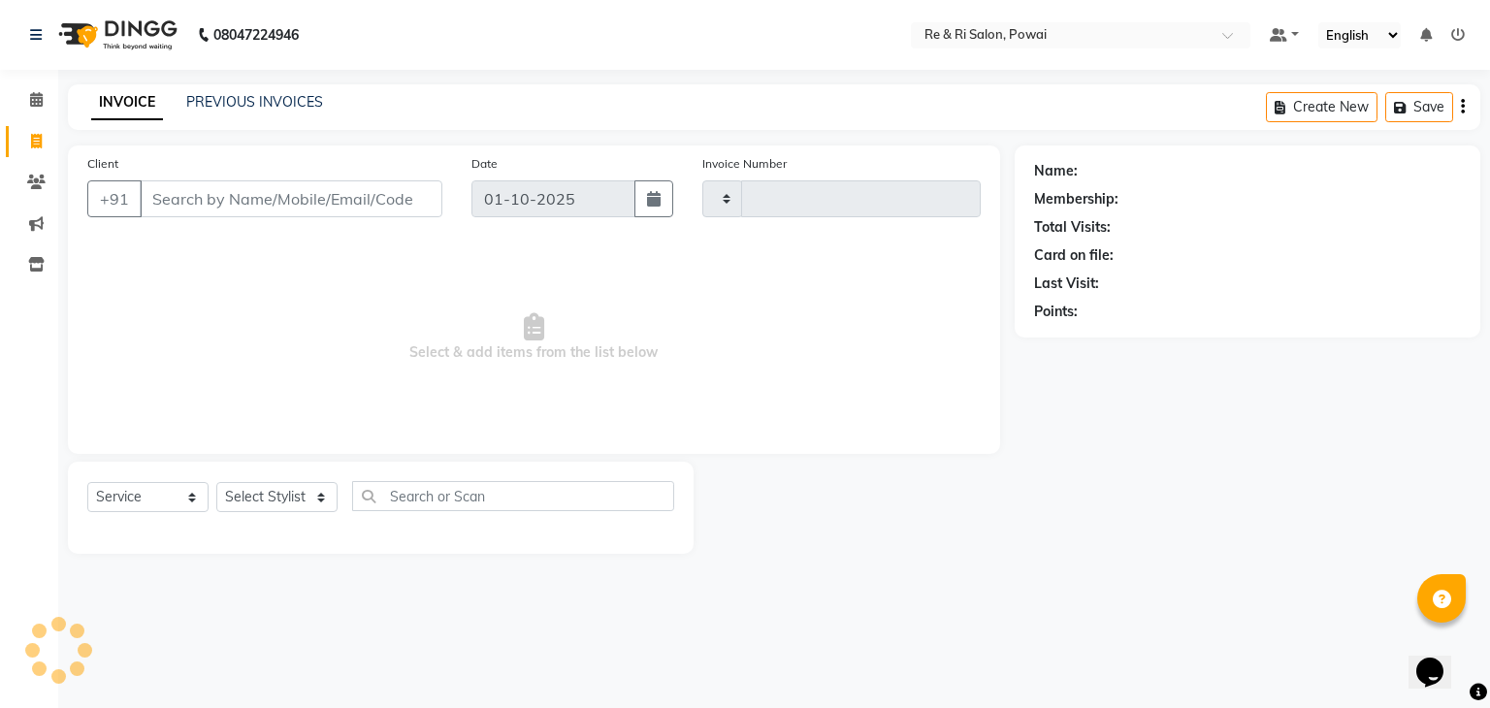
type input "2512"
select select "5364"
click at [267, 200] on input "Client" at bounding box center [291, 198] width 303 height 37
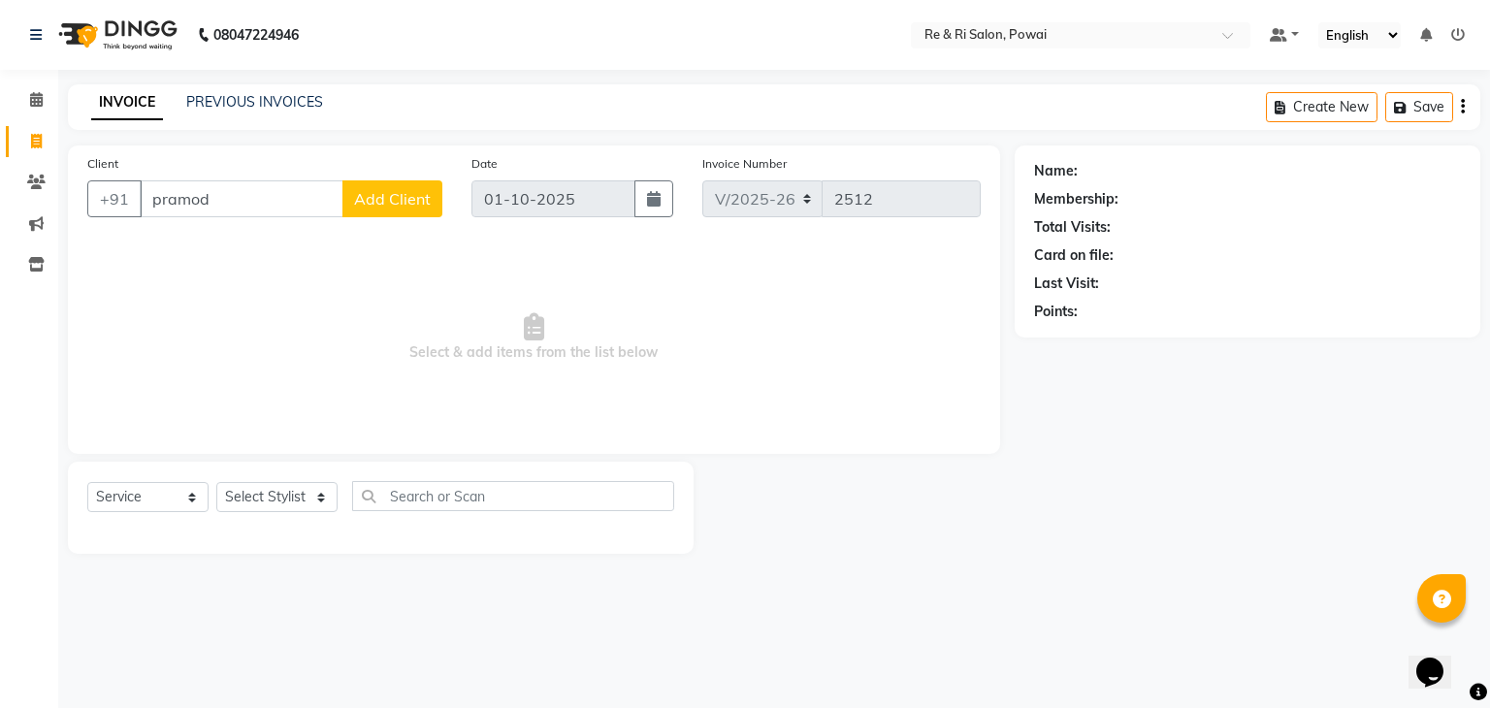
click at [267, 200] on input "pramod" at bounding box center [242, 198] width 204 height 37
type input "p"
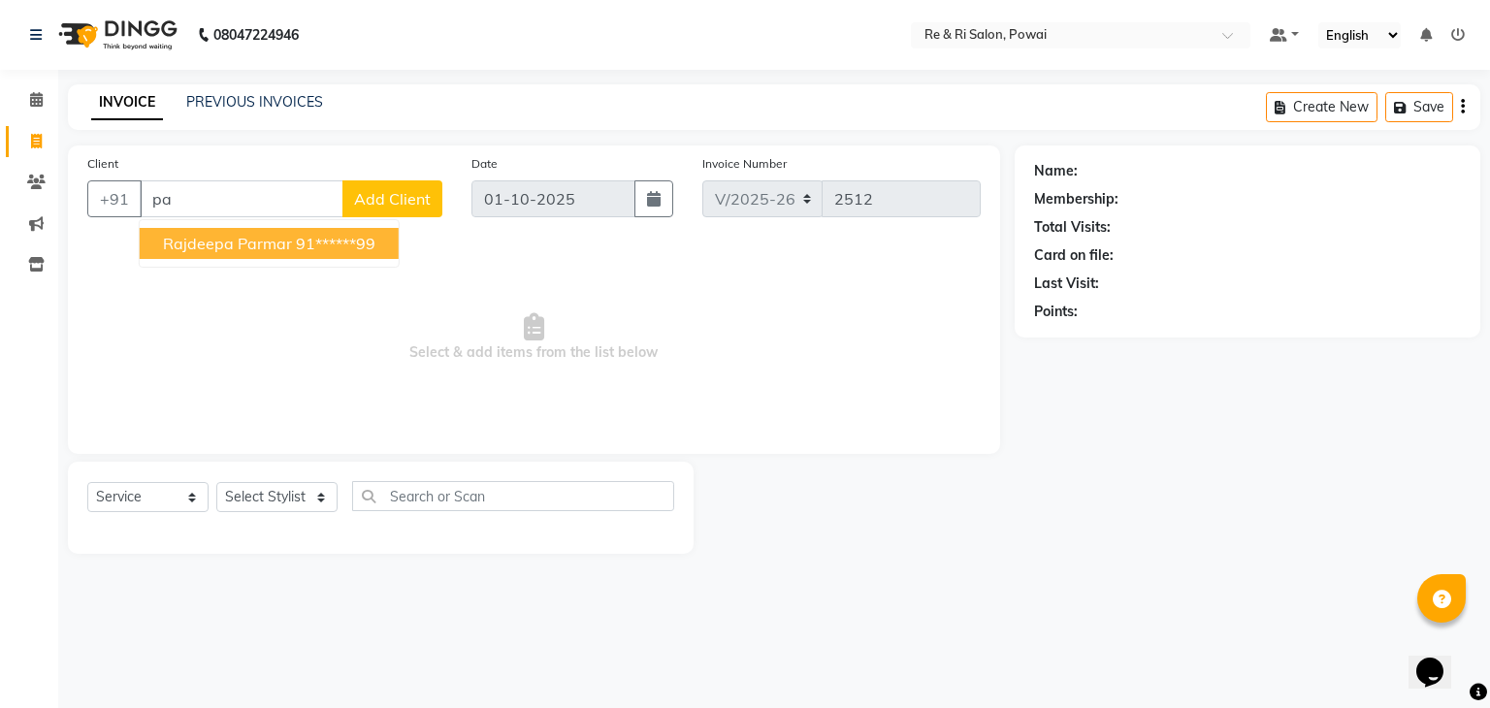
type input "p"
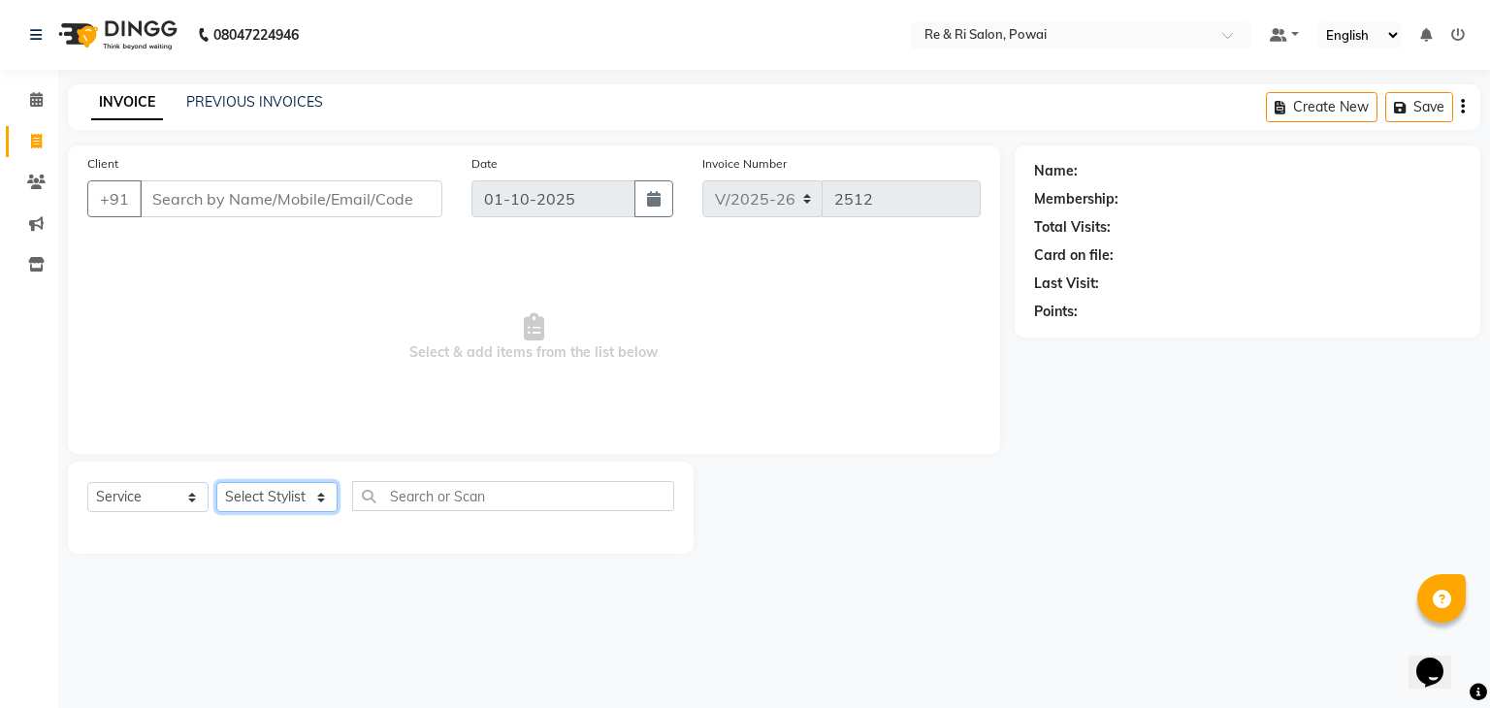
click at [266, 495] on select "Select Stylist [PERSON_NAME] Danish Poonam [PERSON_NAME] [PERSON_NAME] [PERSON_…" at bounding box center [276, 497] width 121 height 30
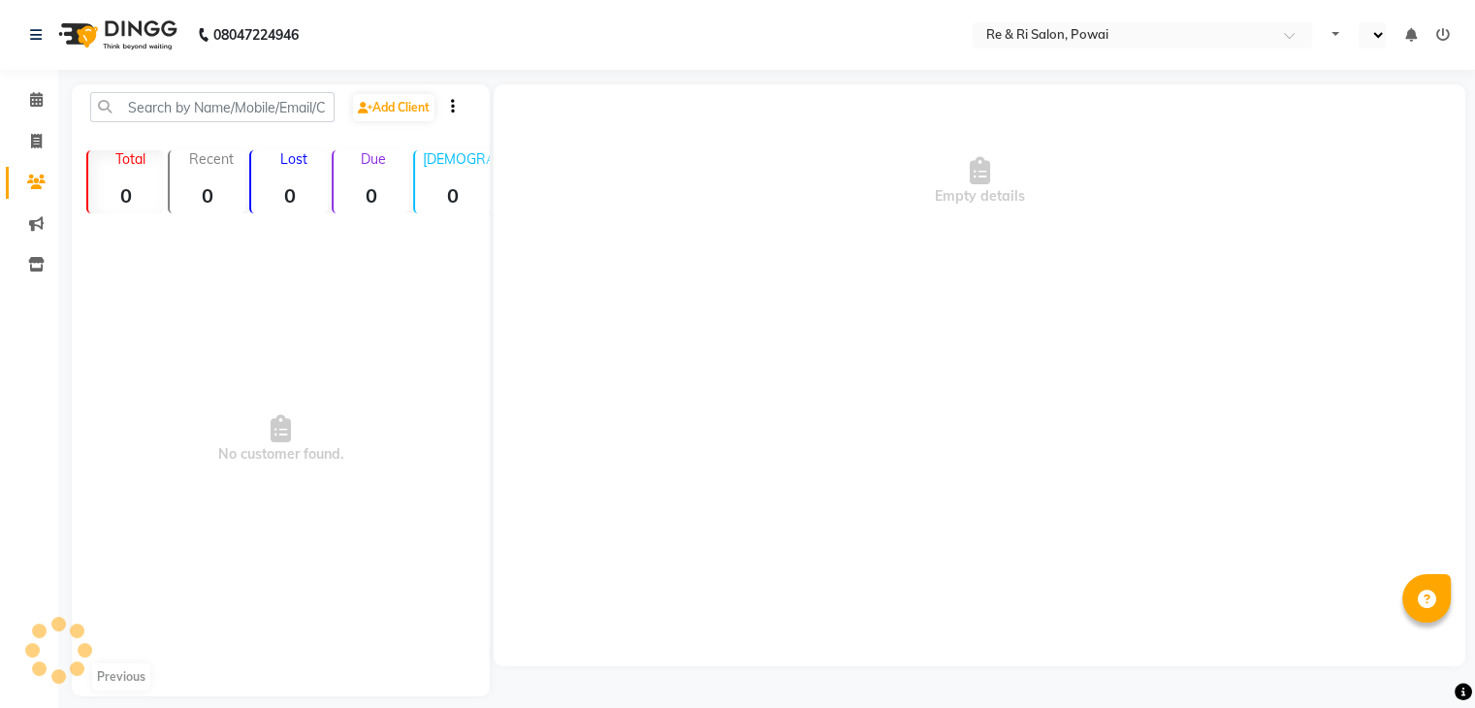
select select "en"
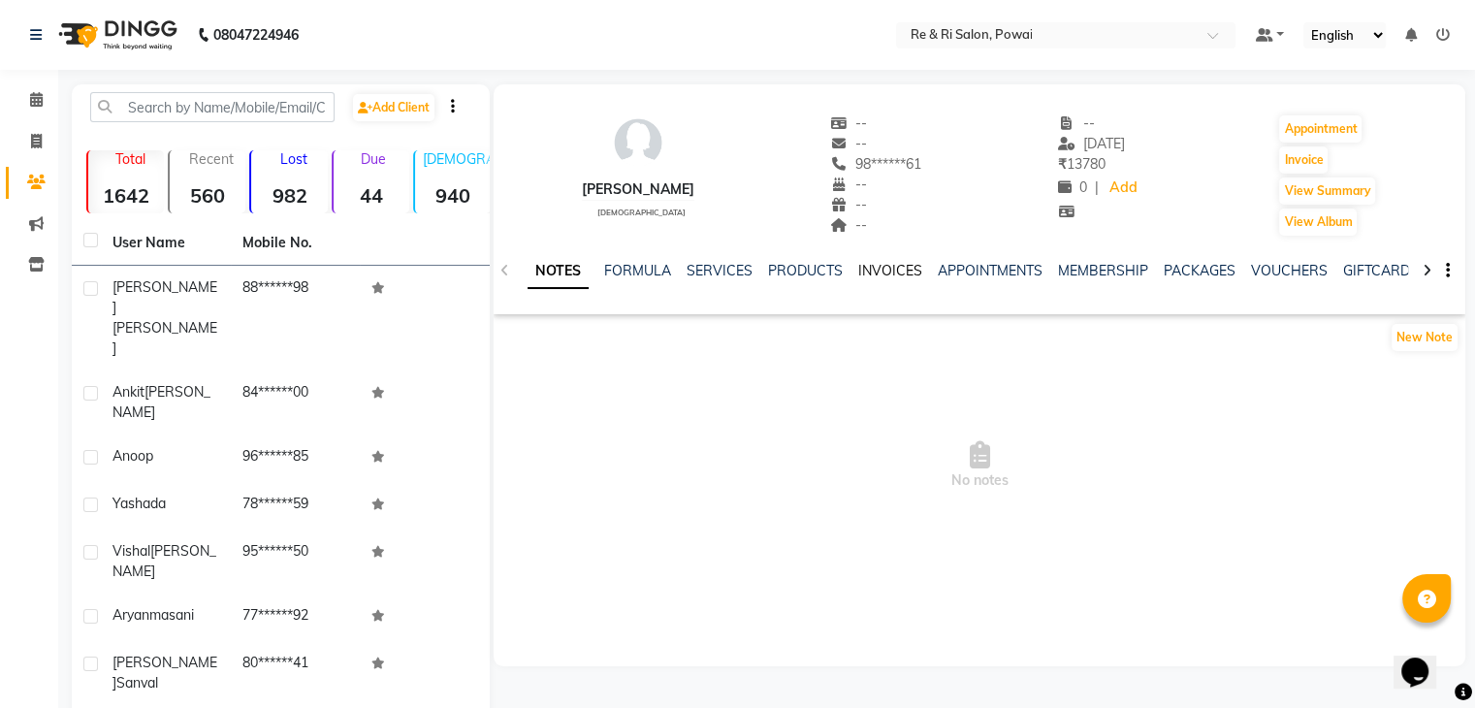
click at [869, 265] on link "INVOICES" at bounding box center [890, 270] width 64 height 17
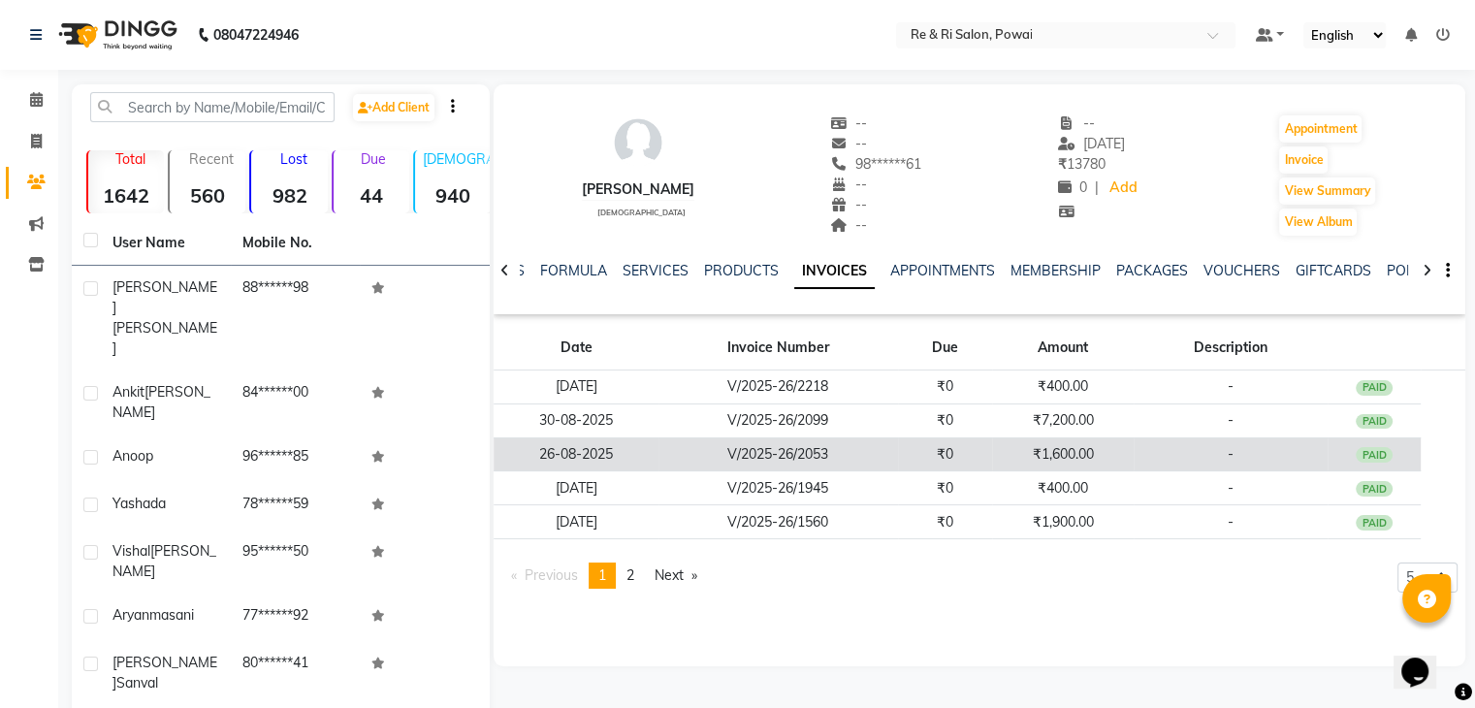
click at [869, 445] on td "V/2025-26/2053" at bounding box center [779, 454] width 240 height 34
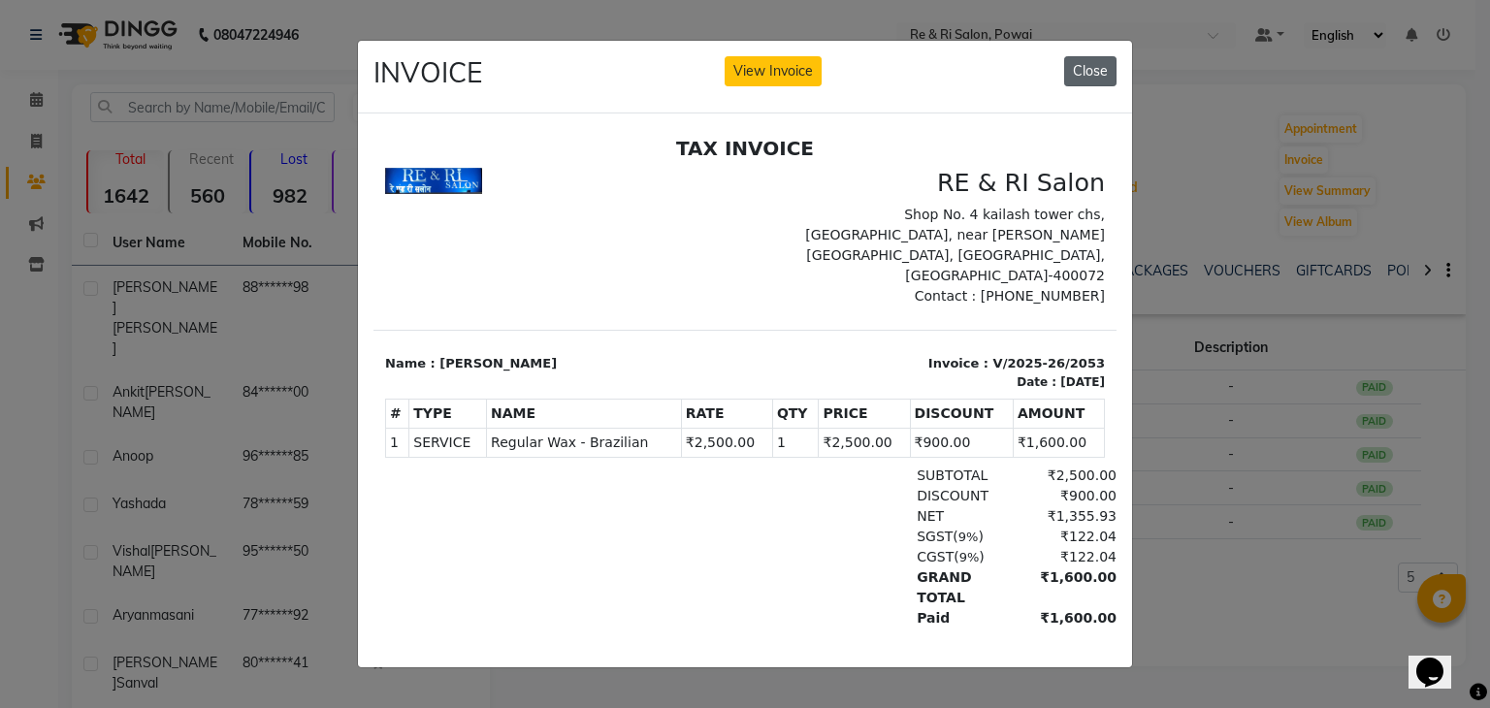
click at [1090, 60] on button "Close" at bounding box center [1090, 71] width 52 height 30
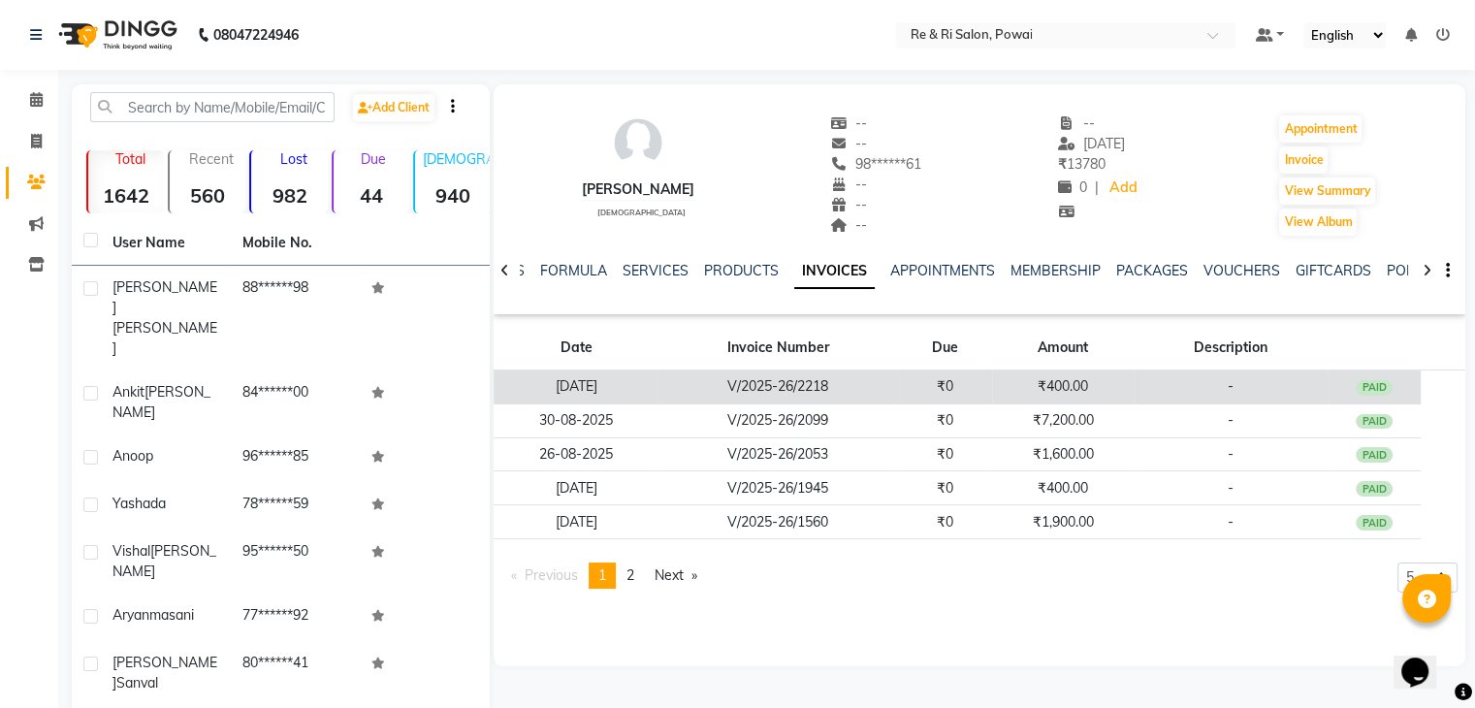
click at [1071, 393] on td "₹400.00" at bounding box center [1062, 387] width 141 height 34
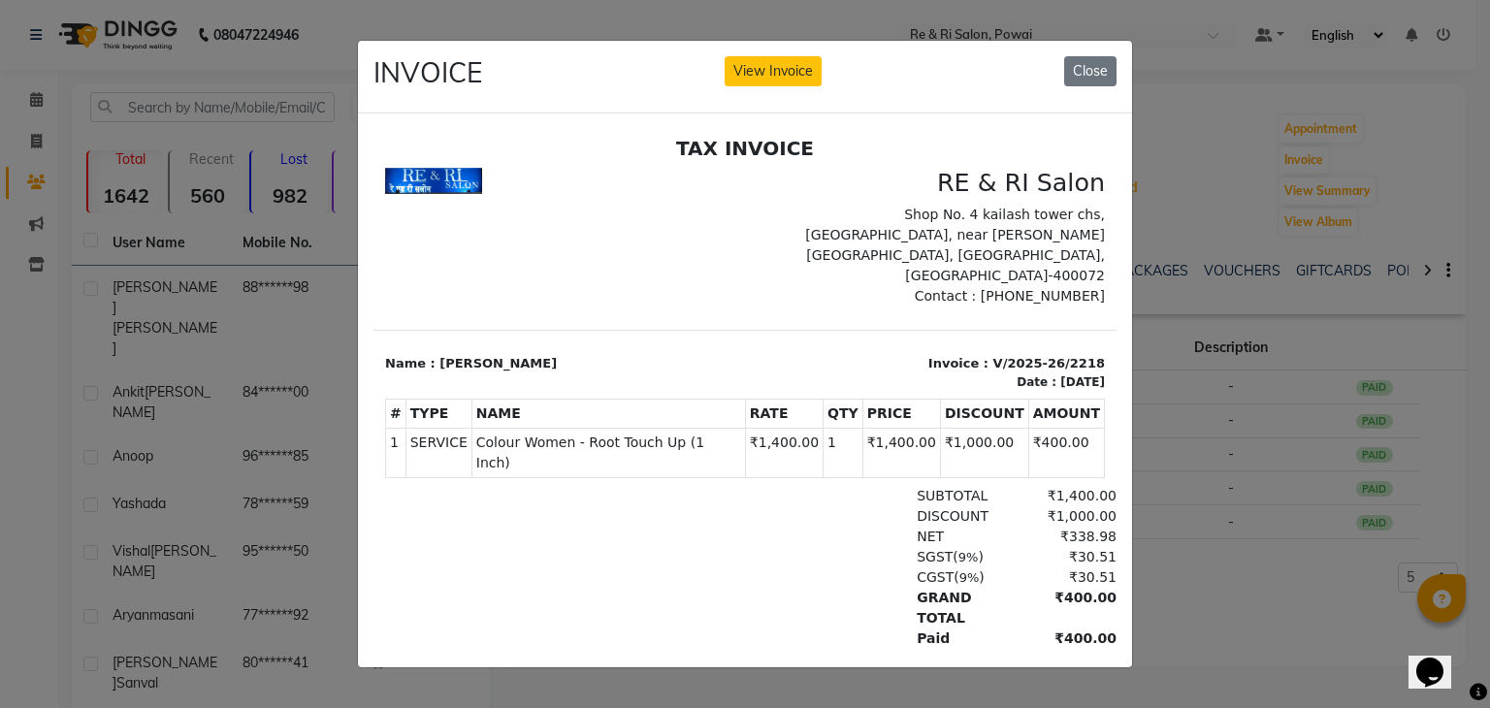
scroll to position [16, 0]
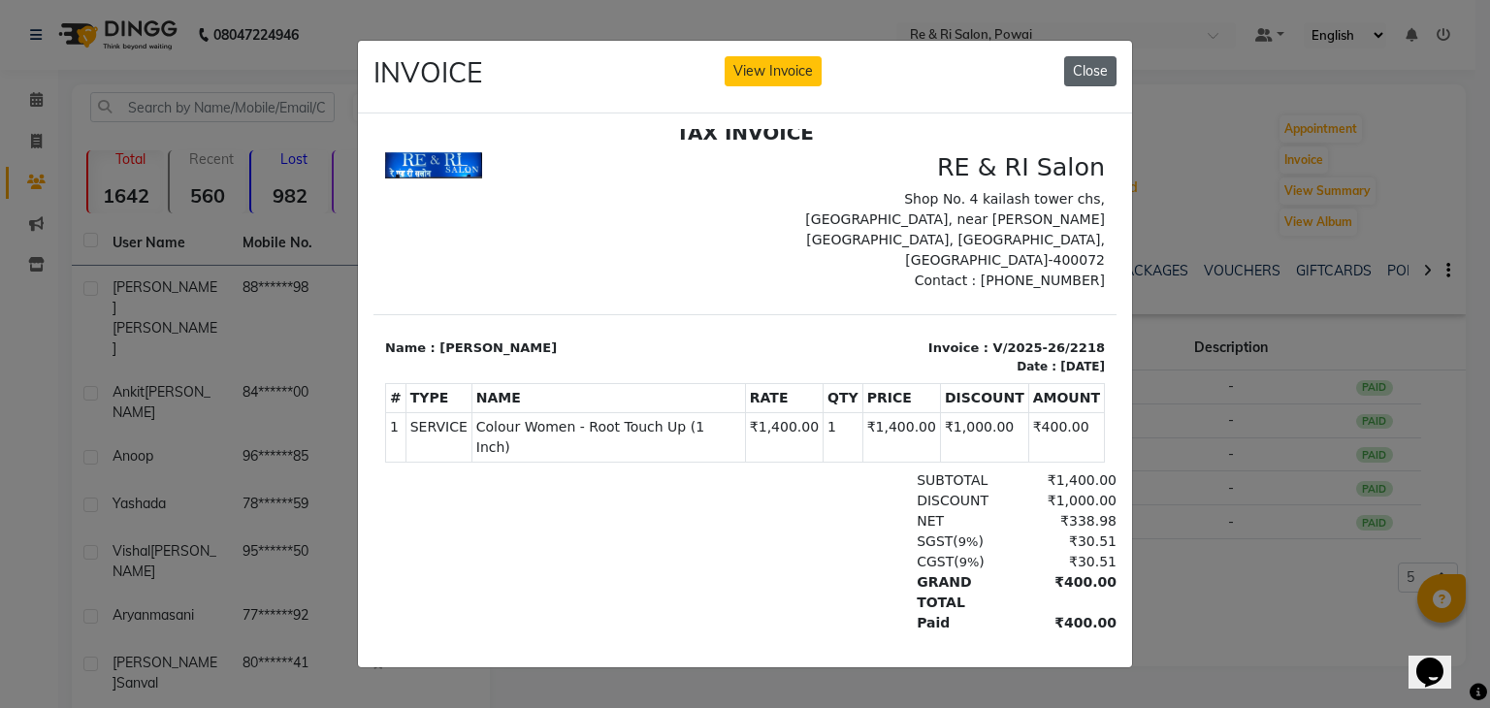
click at [1098, 58] on button "Close" at bounding box center [1090, 71] width 52 height 30
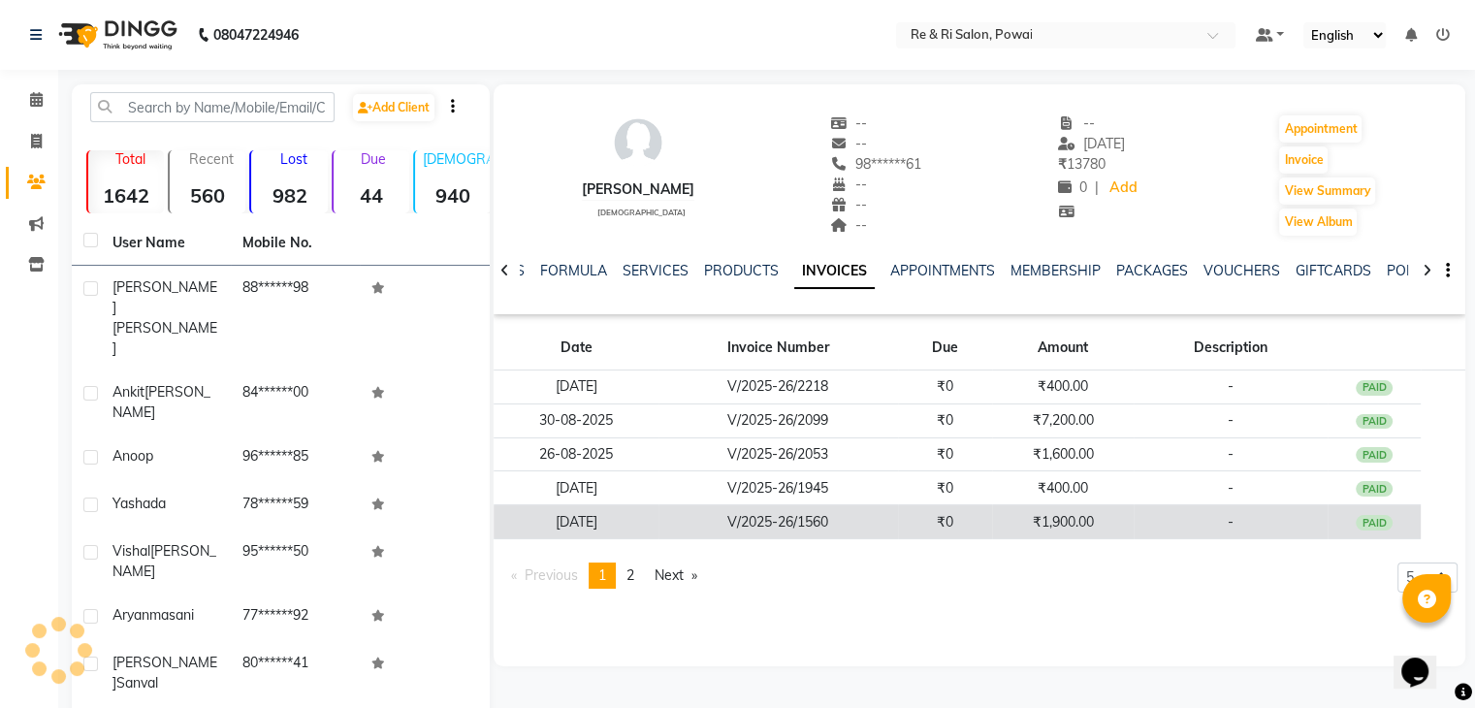
click at [993, 510] on td "₹1,900.00" at bounding box center [1062, 522] width 141 height 34
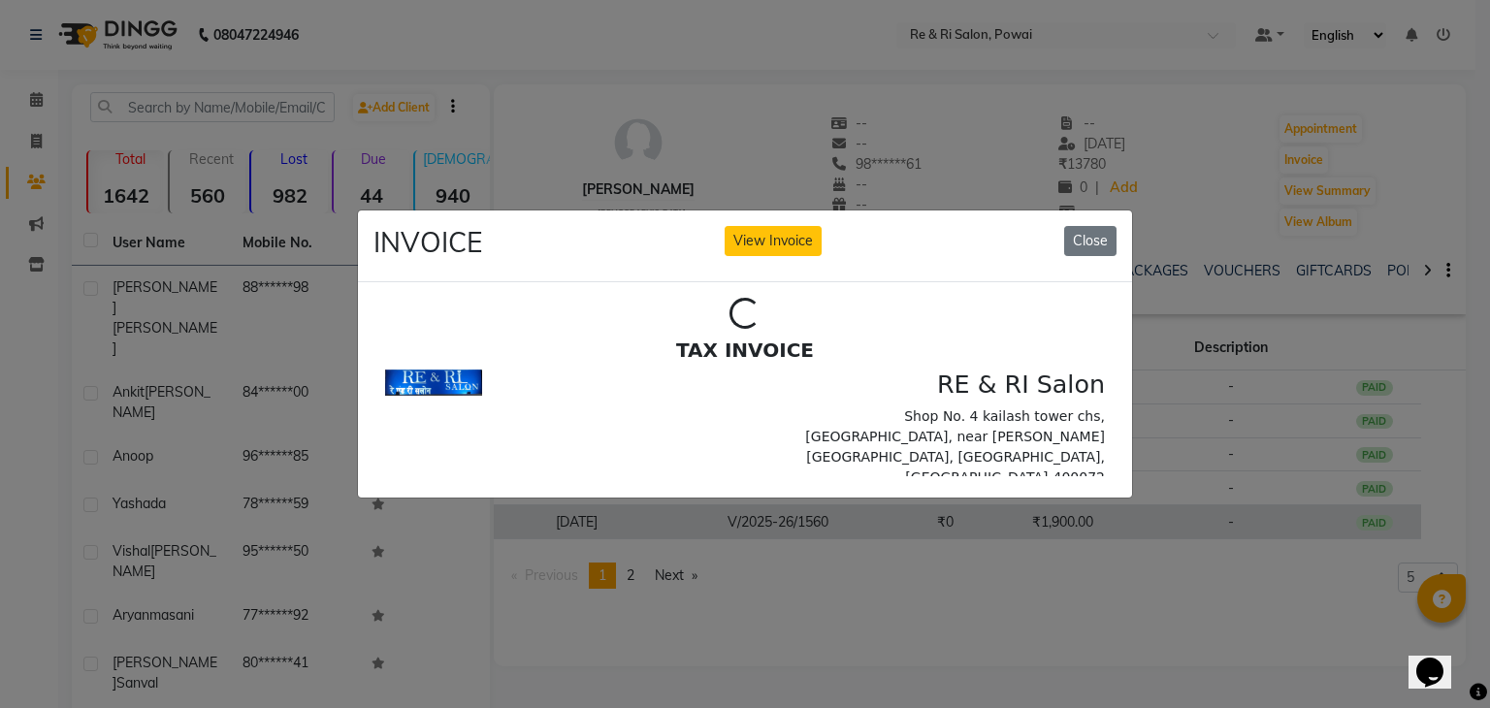
scroll to position [0, 0]
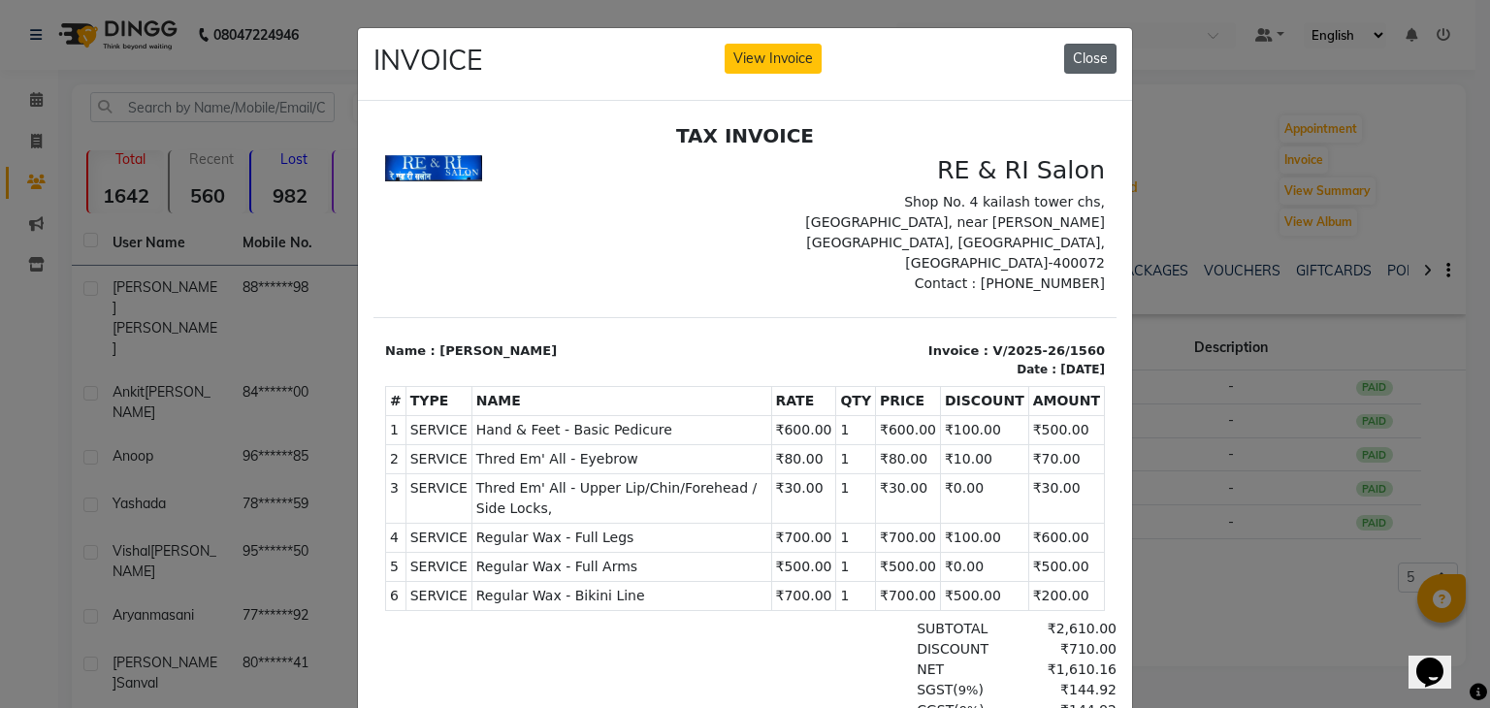
click at [1087, 51] on button "Close" at bounding box center [1090, 59] width 52 height 30
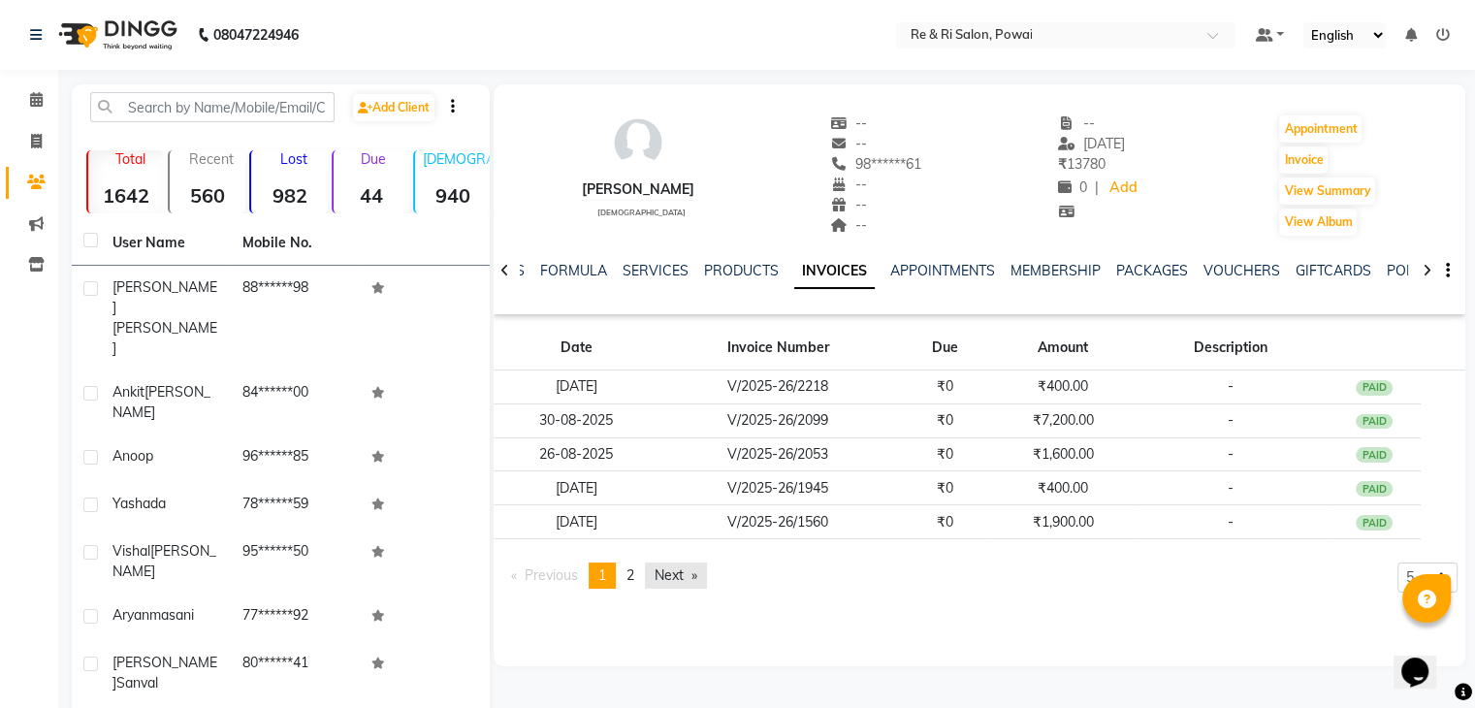
click at [675, 580] on link "Next page" at bounding box center [676, 575] width 62 height 26
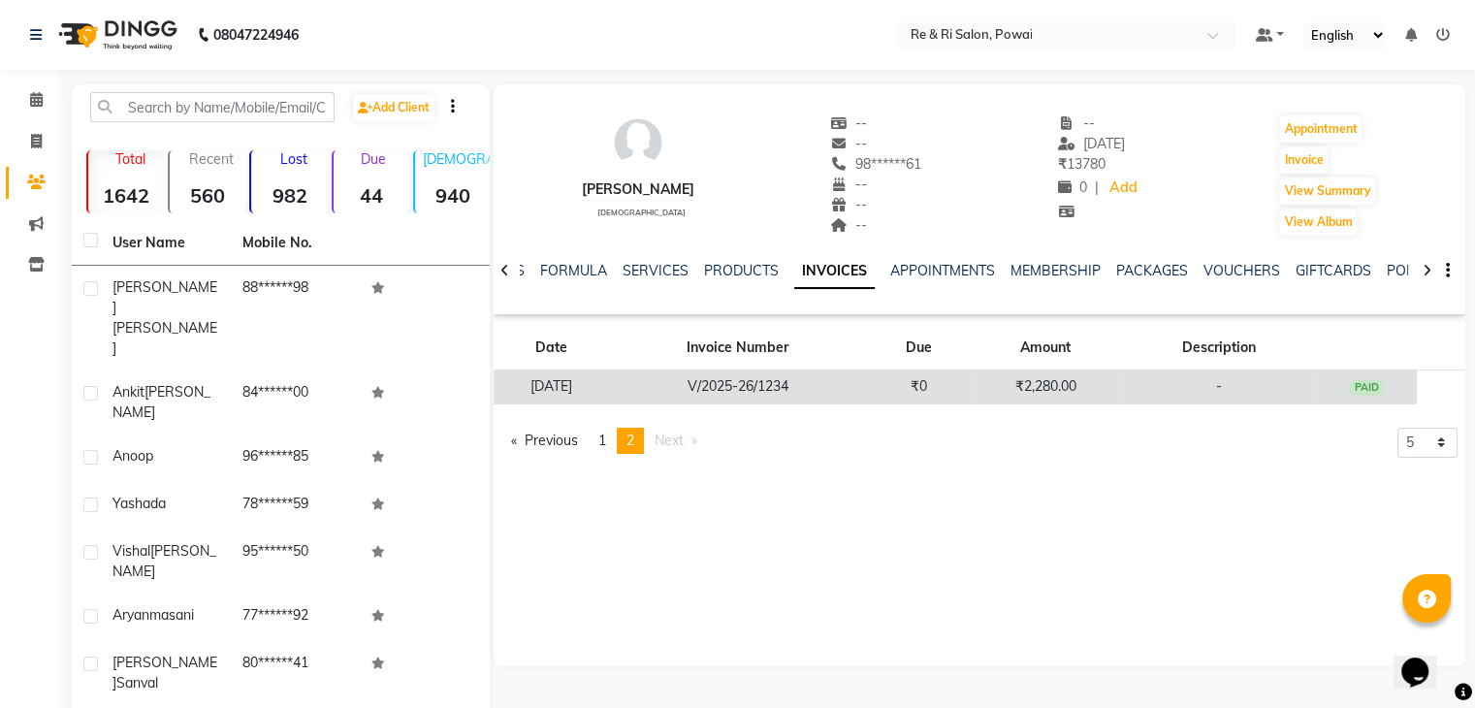
click at [1015, 383] on td "₹2,280.00" at bounding box center [1046, 387] width 152 height 34
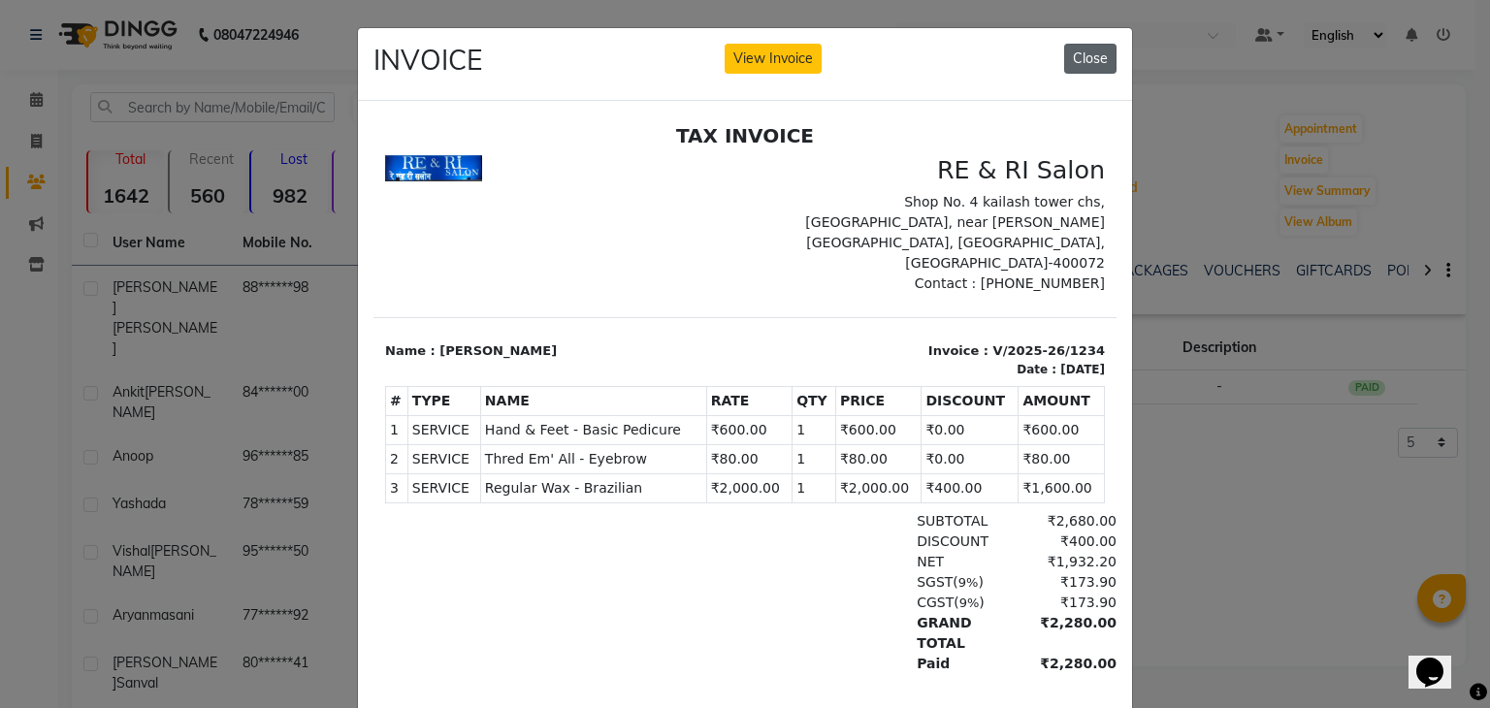
click at [1084, 59] on button "Close" at bounding box center [1090, 59] width 52 height 30
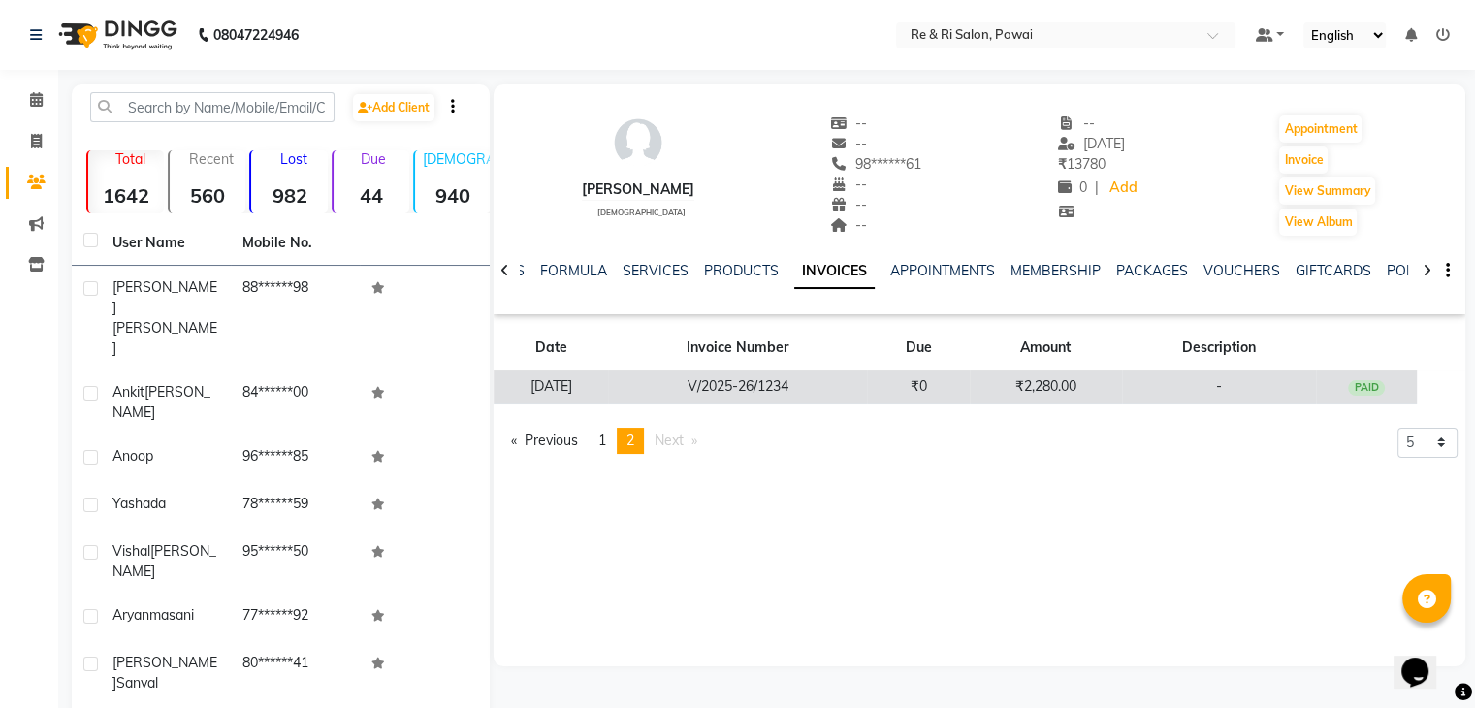
click at [1023, 382] on td "₹2,280.00" at bounding box center [1046, 387] width 152 height 34
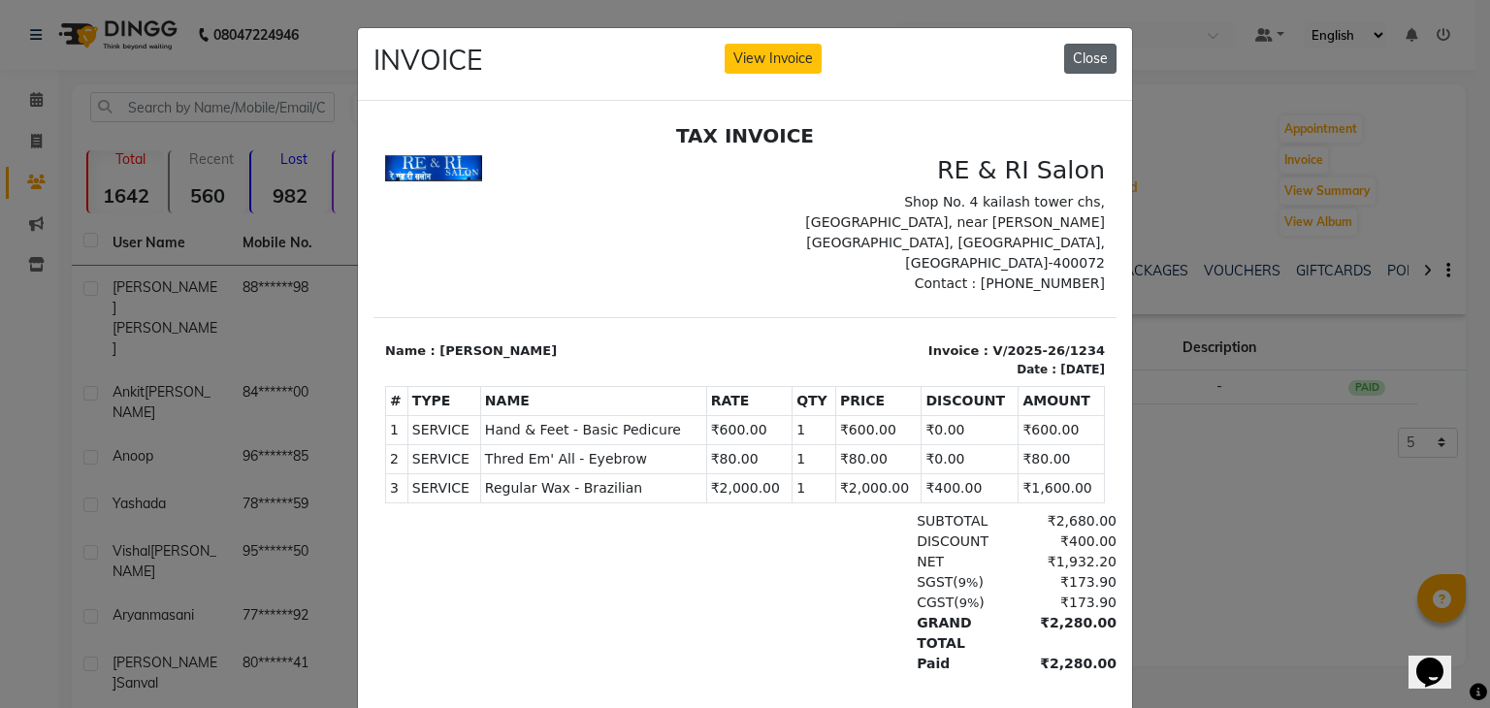
click at [1090, 56] on button "Close" at bounding box center [1090, 59] width 52 height 30
